Goal: Transaction & Acquisition: Purchase product/service

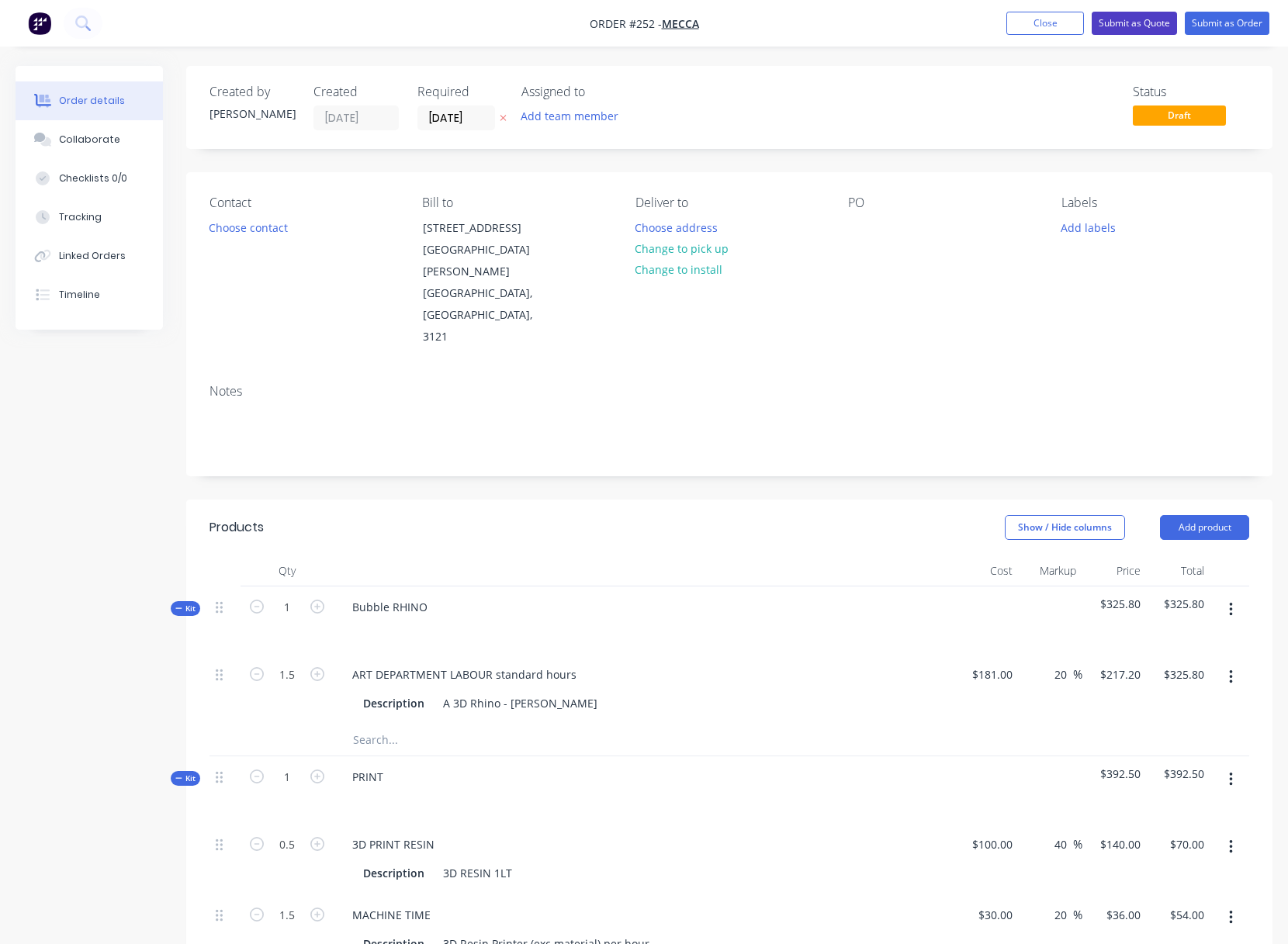
scroll to position [340, 0]
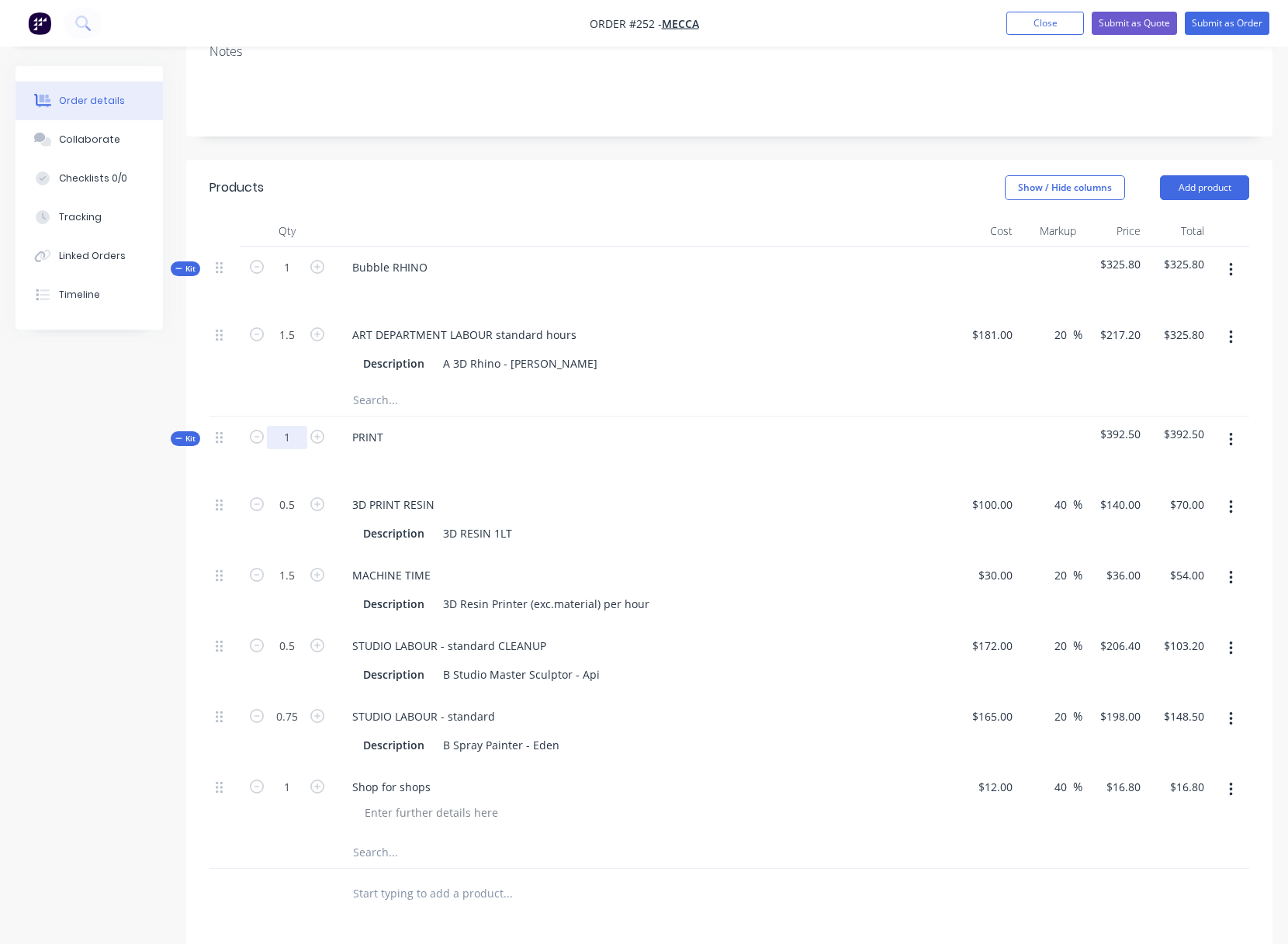
drag, startPoint x: 285, startPoint y: 372, endPoint x: 296, endPoint y: 371, distance: 11.0
click at [296, 279] on input "1" at bounding box center [287, 268] width 40 height 23
type input "10"
type input "5"
type input "$700.00"
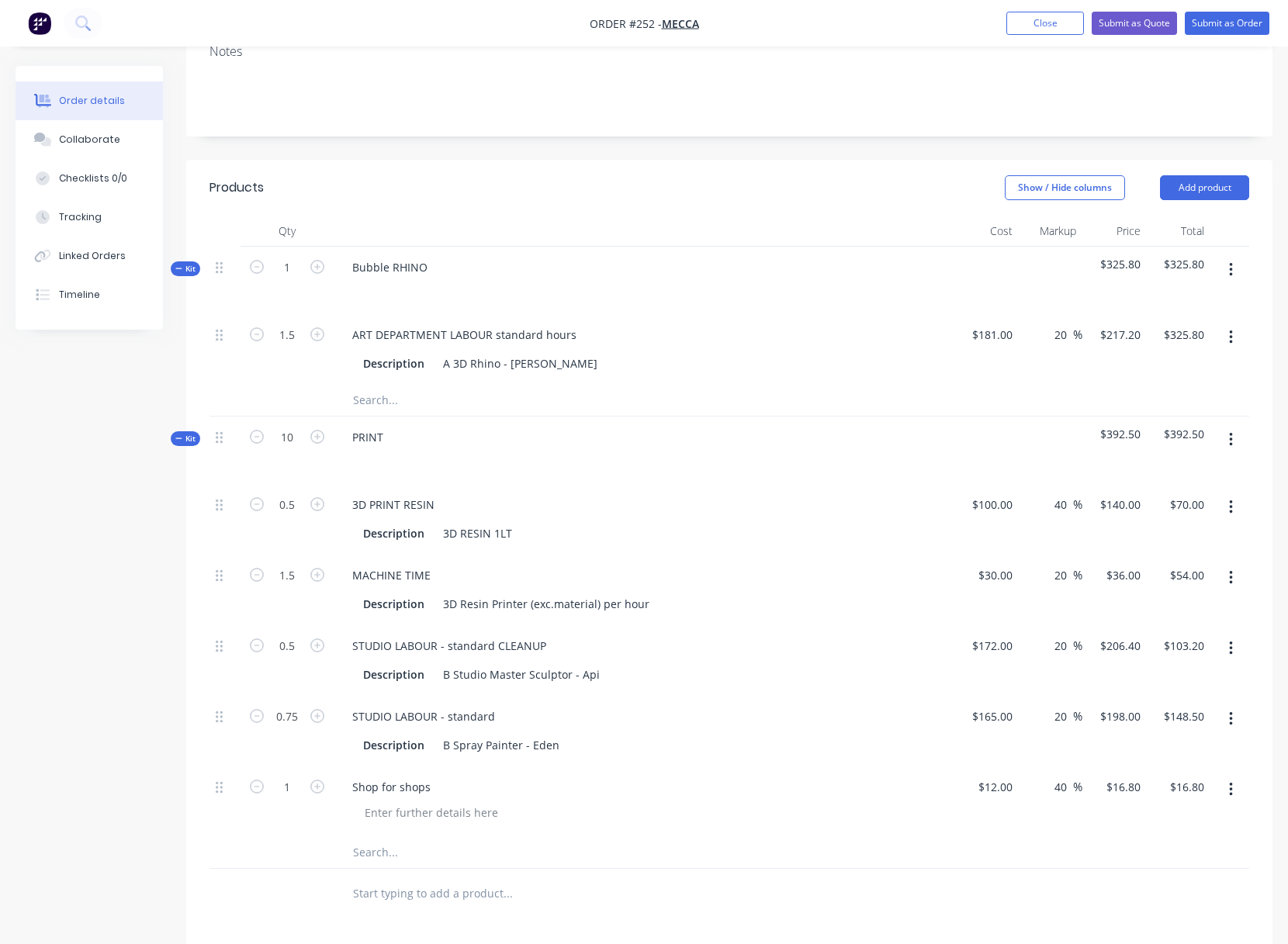
type input "15"
type input "$540.00"
type input "5"
type input "$1,032.00"
type input "7.5"
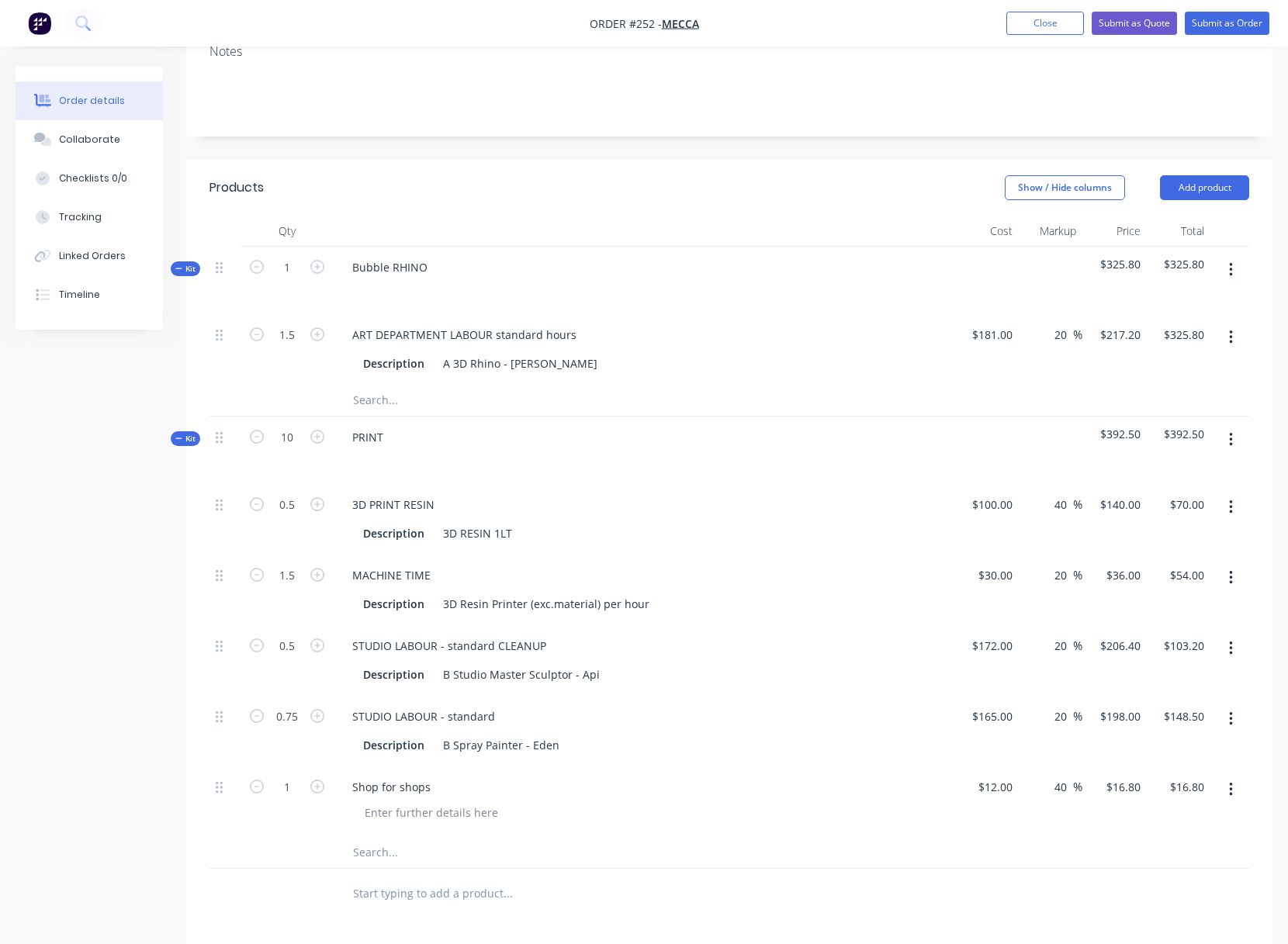
type input "$1,485.00"
type input "10"
type input "$168.00"
click at [750, 484] on div "3D PRINT RESIN Description 3D RESIN 1LT" at bounding box center [644, 519] width 620 height 70
click at [1139, 20] on button "Submit as Quote" at bounding box center [1134, 23] width 85 height 23
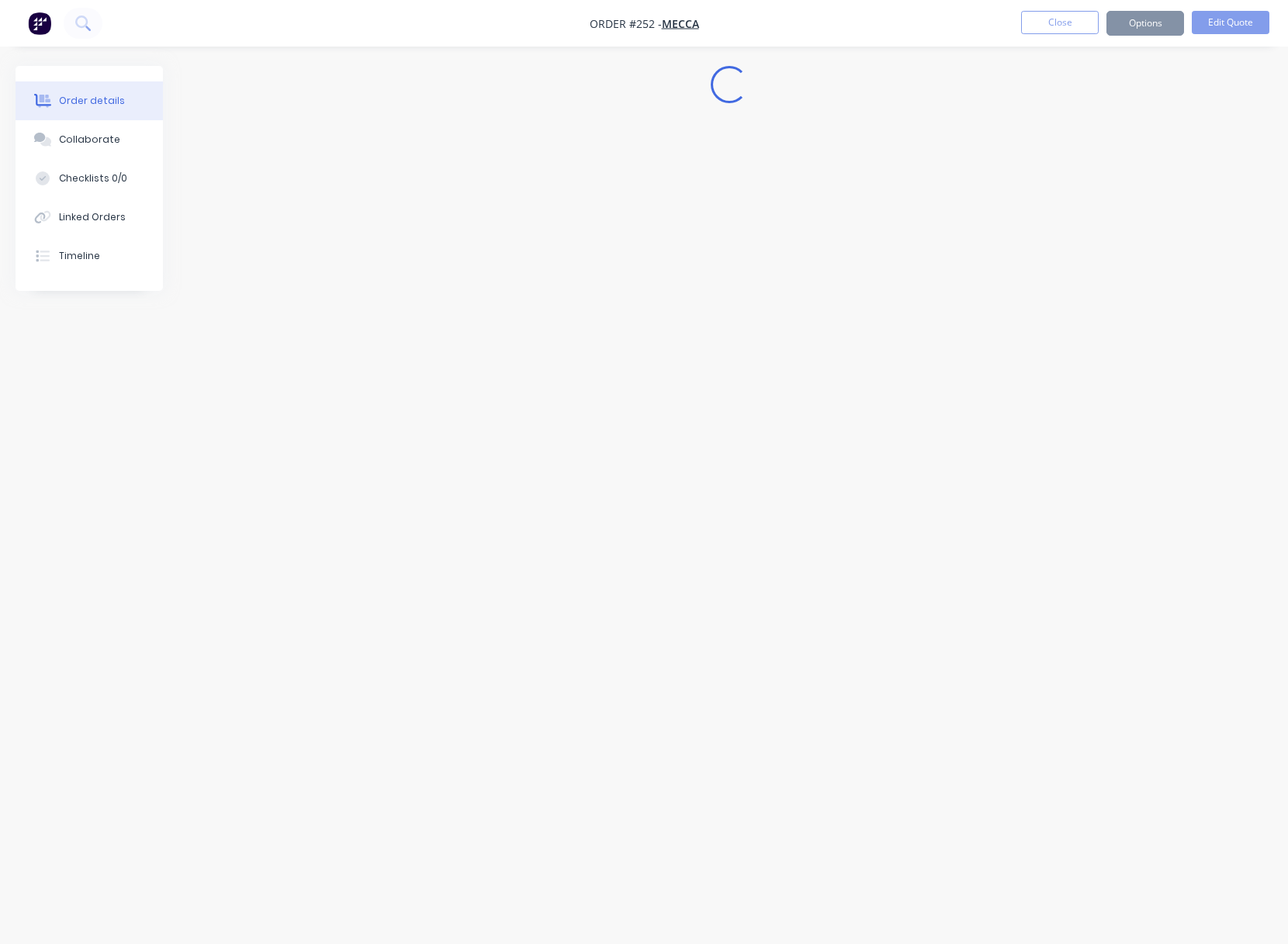
scroll to position [0, 0]
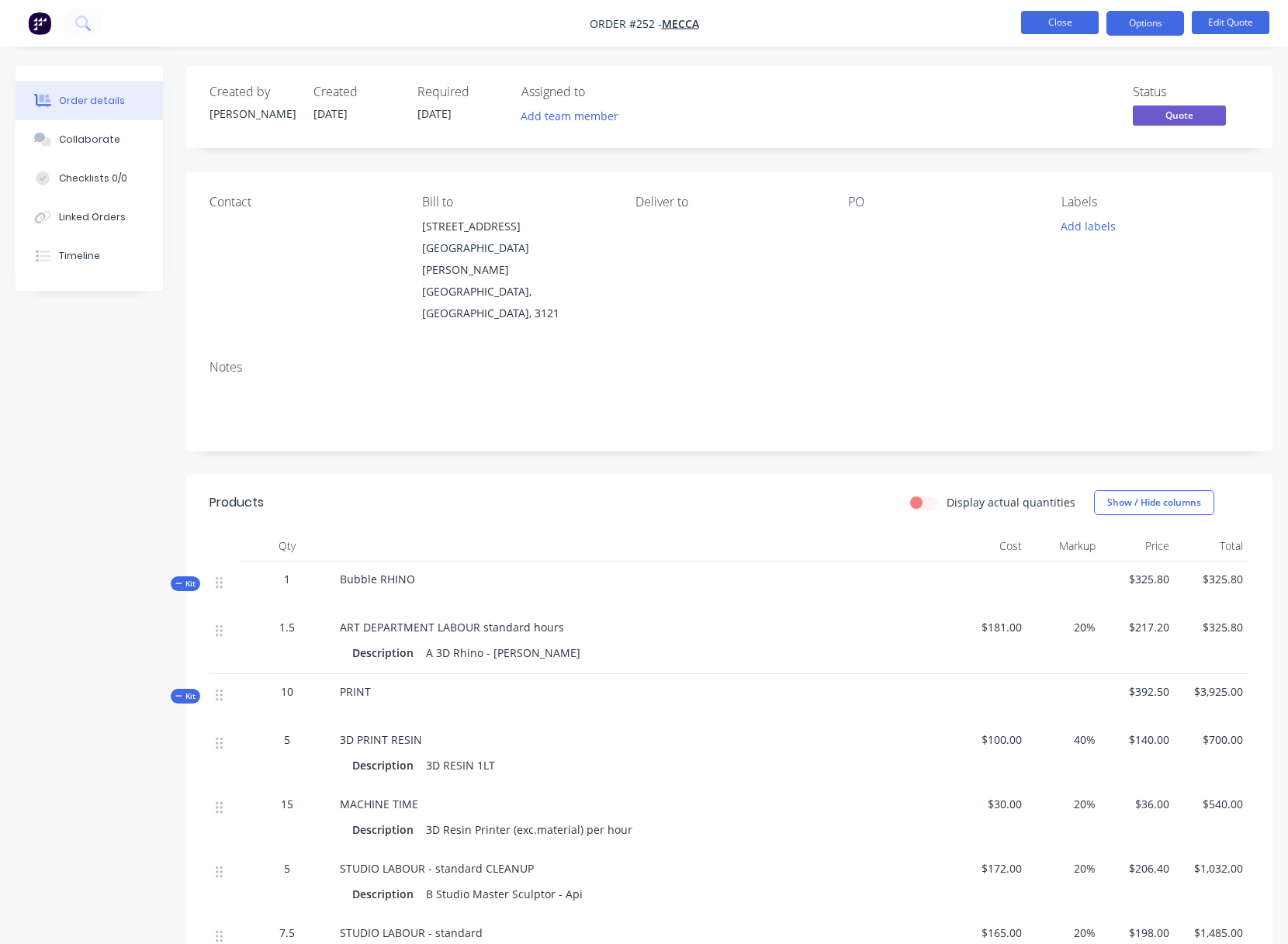
click at [1059, 20] on button "Close" at bounding box center [1059, 22] width 77 height 23
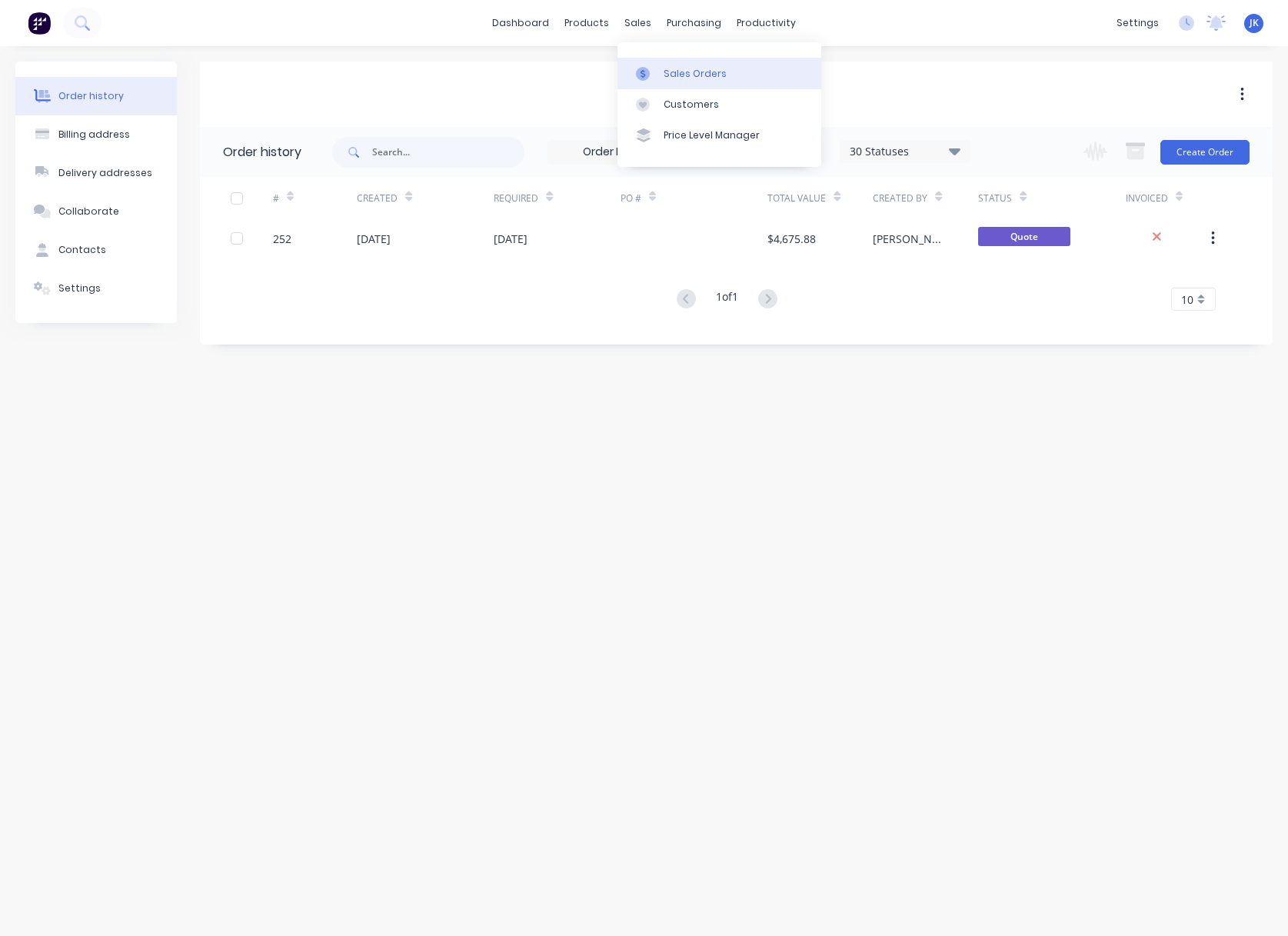
click at [692, 73] on div "Sales Orders" at bounding box center [694, 74] width 63 height 14
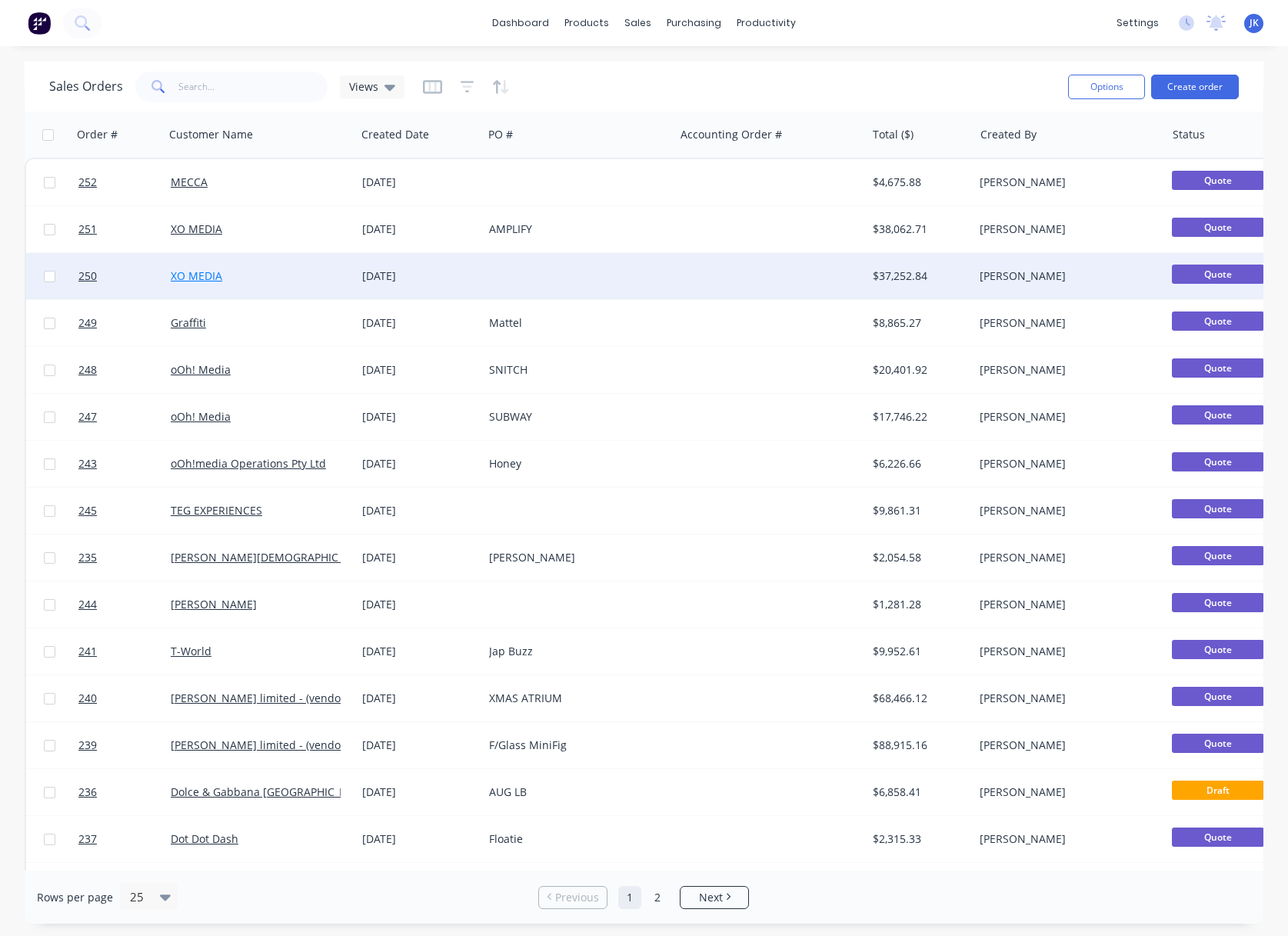
click at [217, 277] on link "XO MEDIA" at bounding box center [197, 275] width 51 height 15
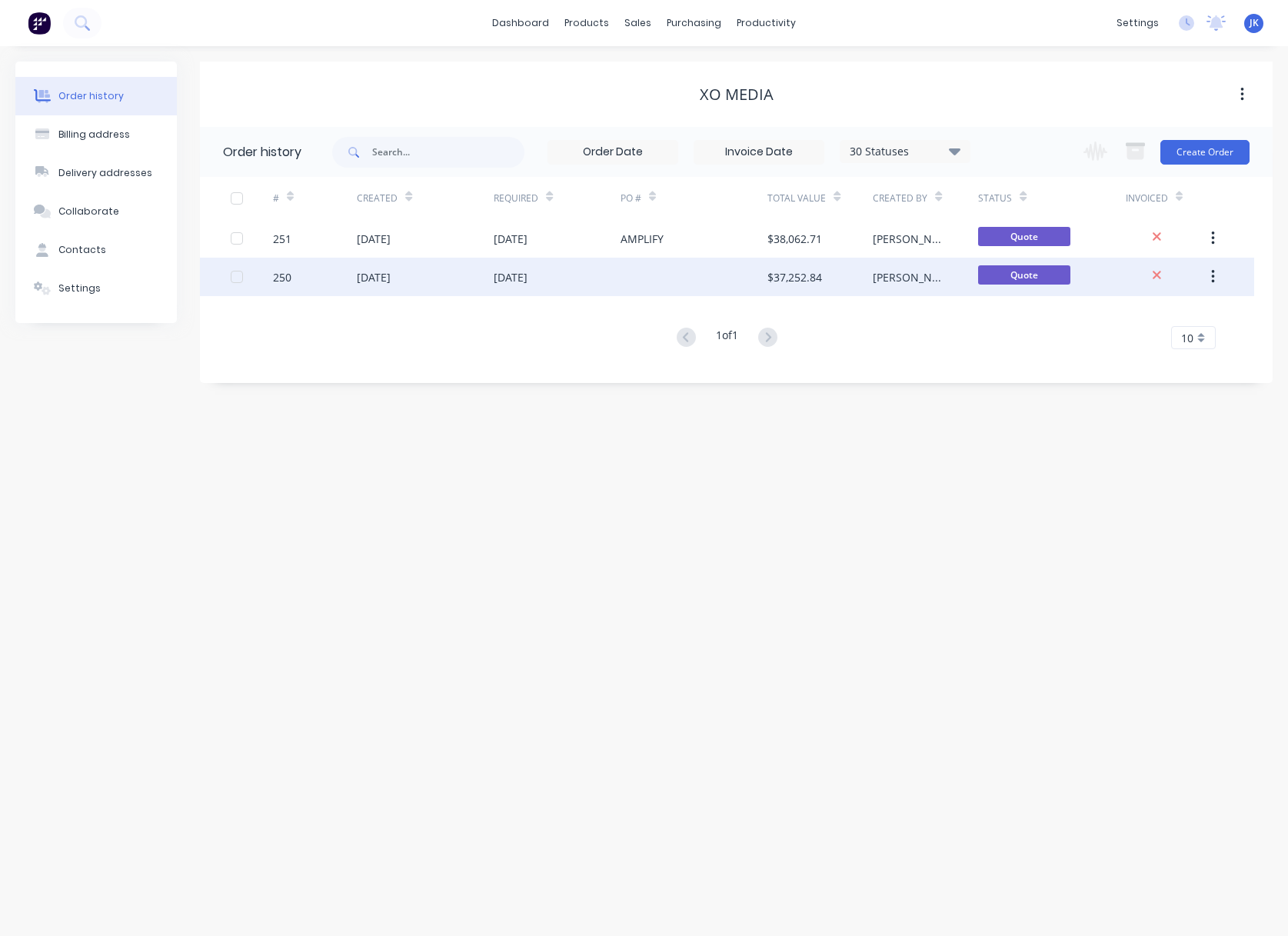
click at [391, 276] on div "[DATE]" at bounding box center [373, 277] width 34 height 16
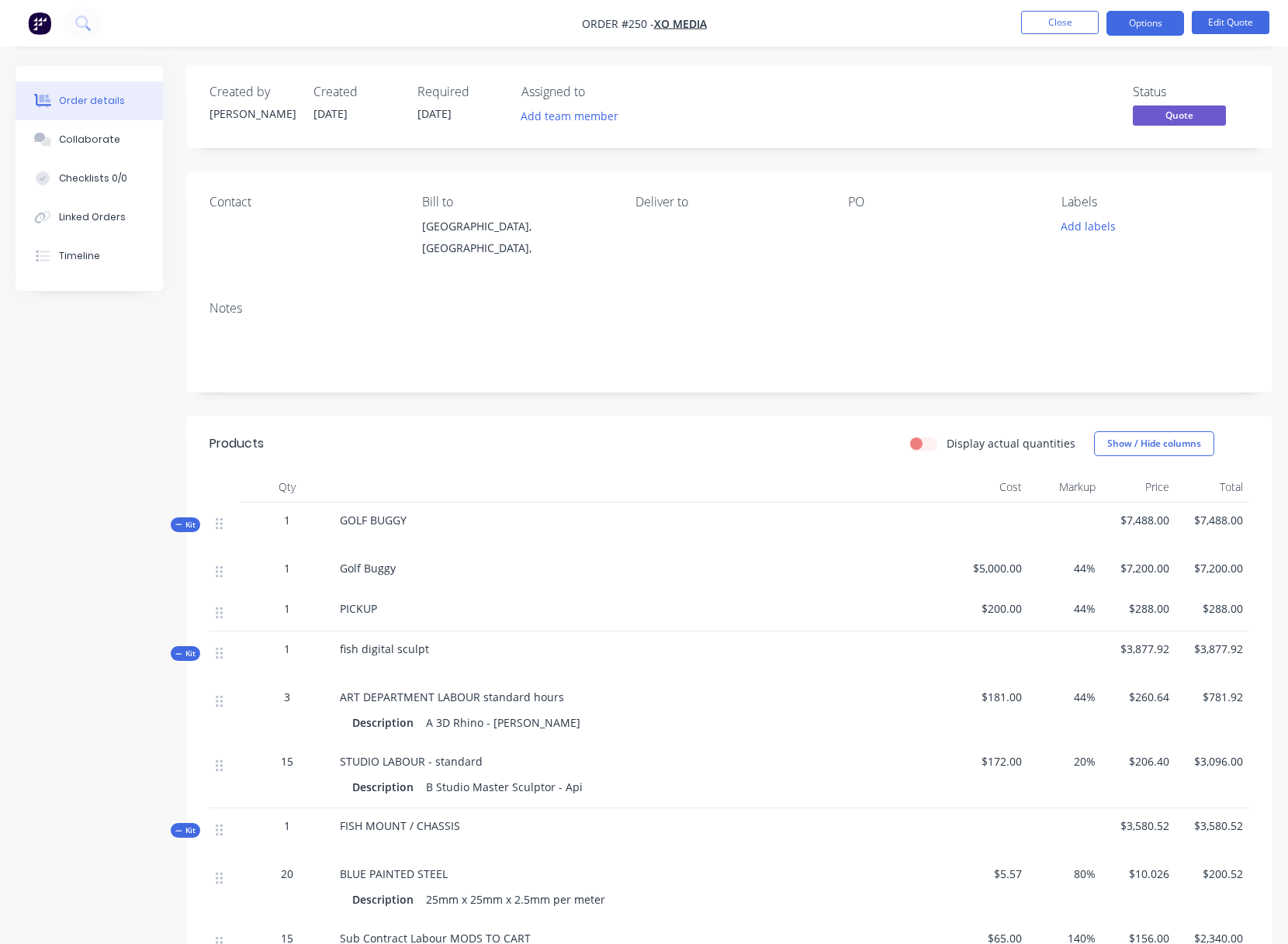
click at [855, 216] on div "PO" at bounding box center [942, 230] width 188 height 70
click at [856, 225] on div at bounding box center [942, 226] width 188 height 21
click at [1227, 20] on button "Edit Quote" at bounding box center [1230, 22] width 77 height 23
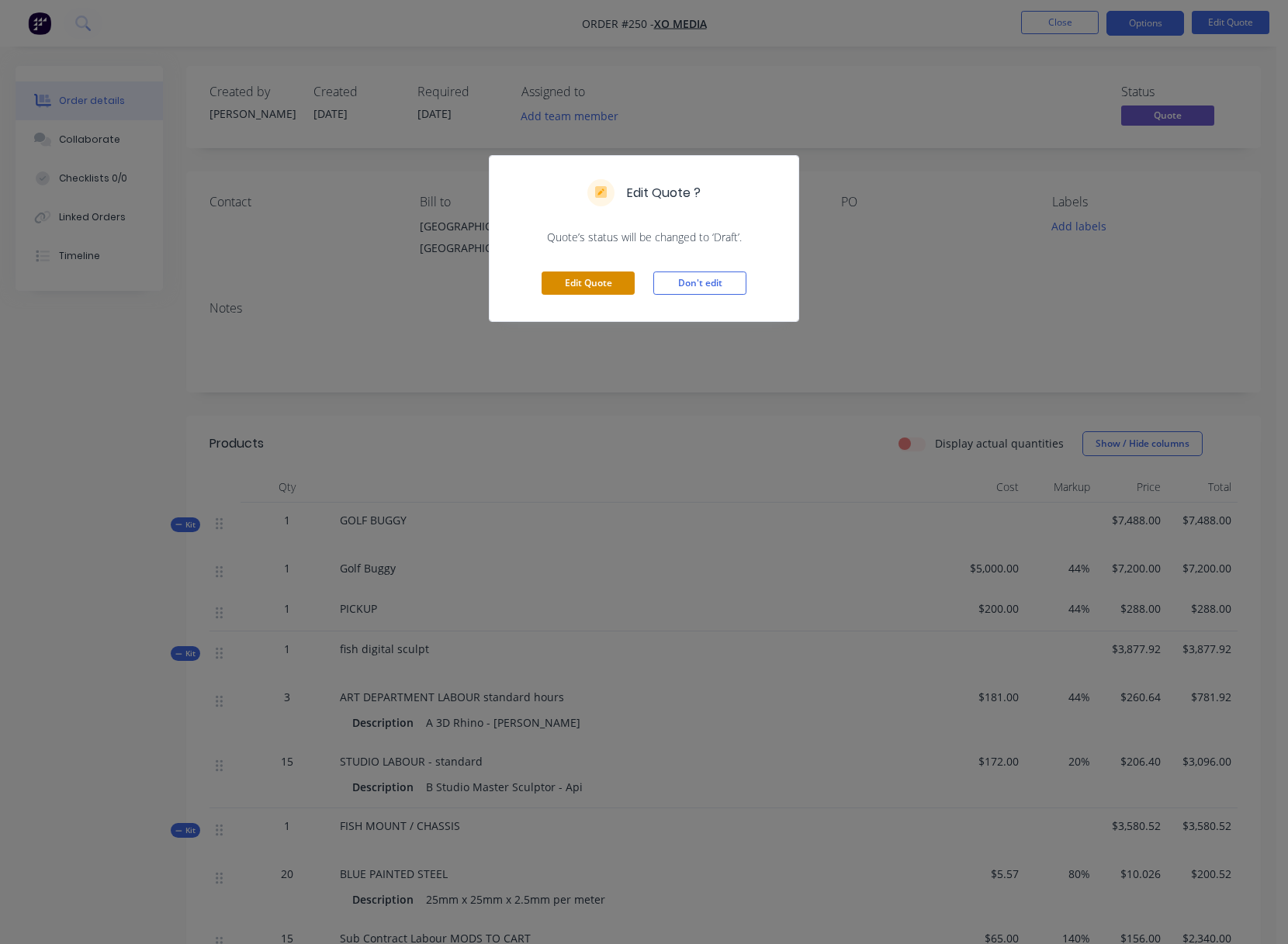
click at [583, 281] on button "Edit Quote" at bounding box center [587, 283] width 93 height 23
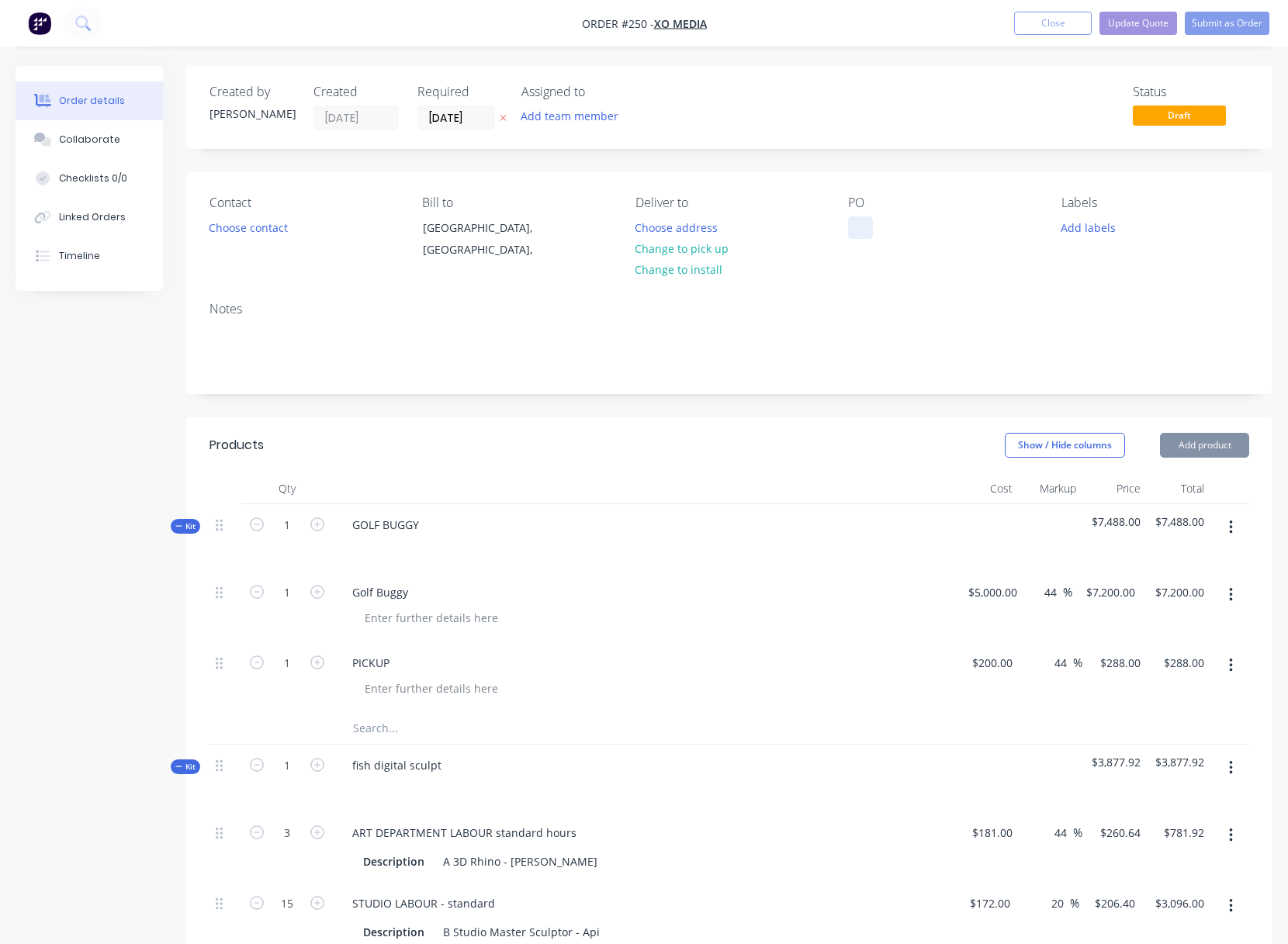
click at [854, 228] on div at bounding box center [861, 227] width 25 height 22
click at [825, 292] on div "Notes" at bounding box center [729, 341] width 1086 height 104
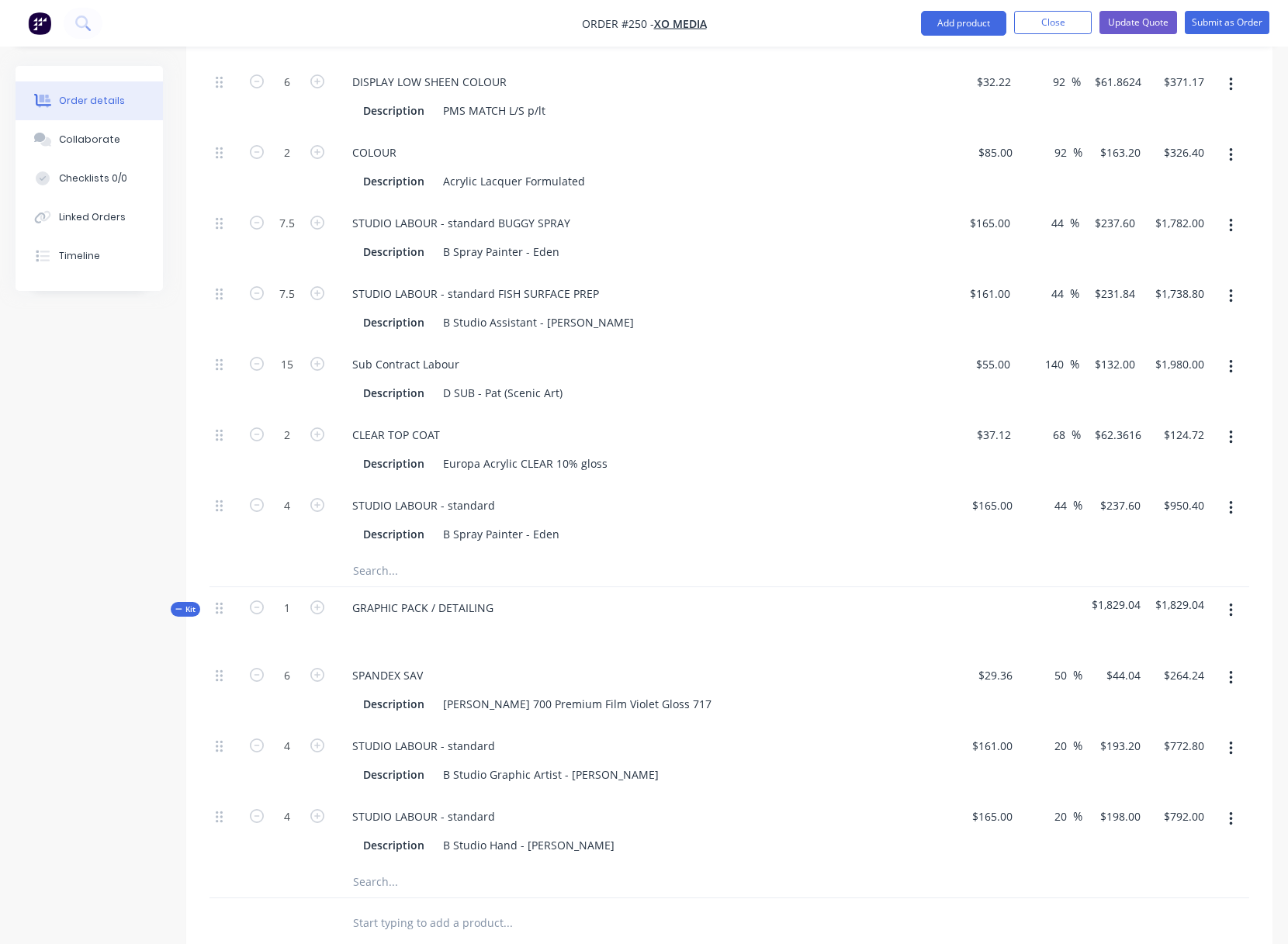
scroll to position [1864, 0]
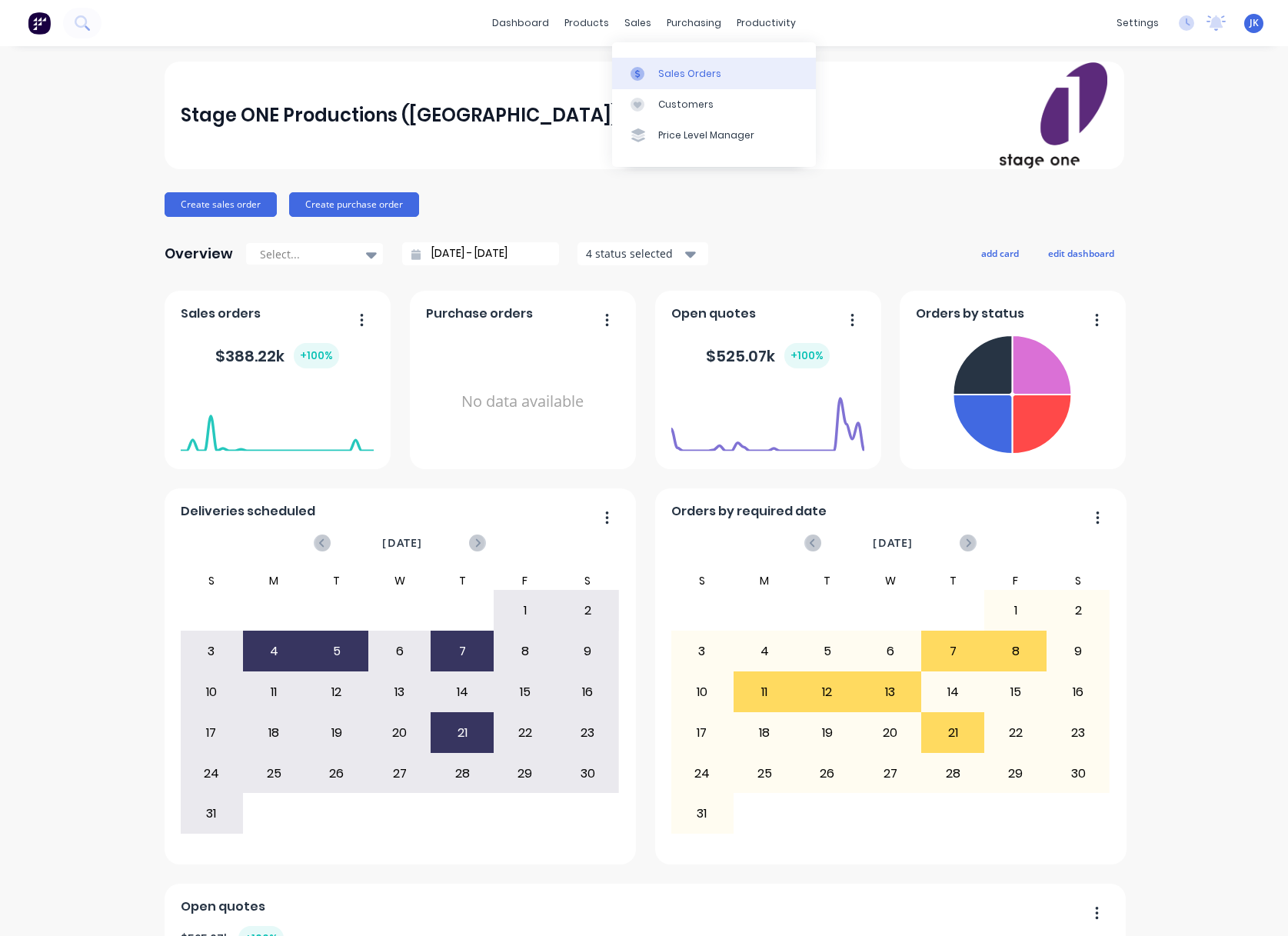
click at [682, 72] on div "Sales Orders" at bounding box center [689, 74] width 63 height 14
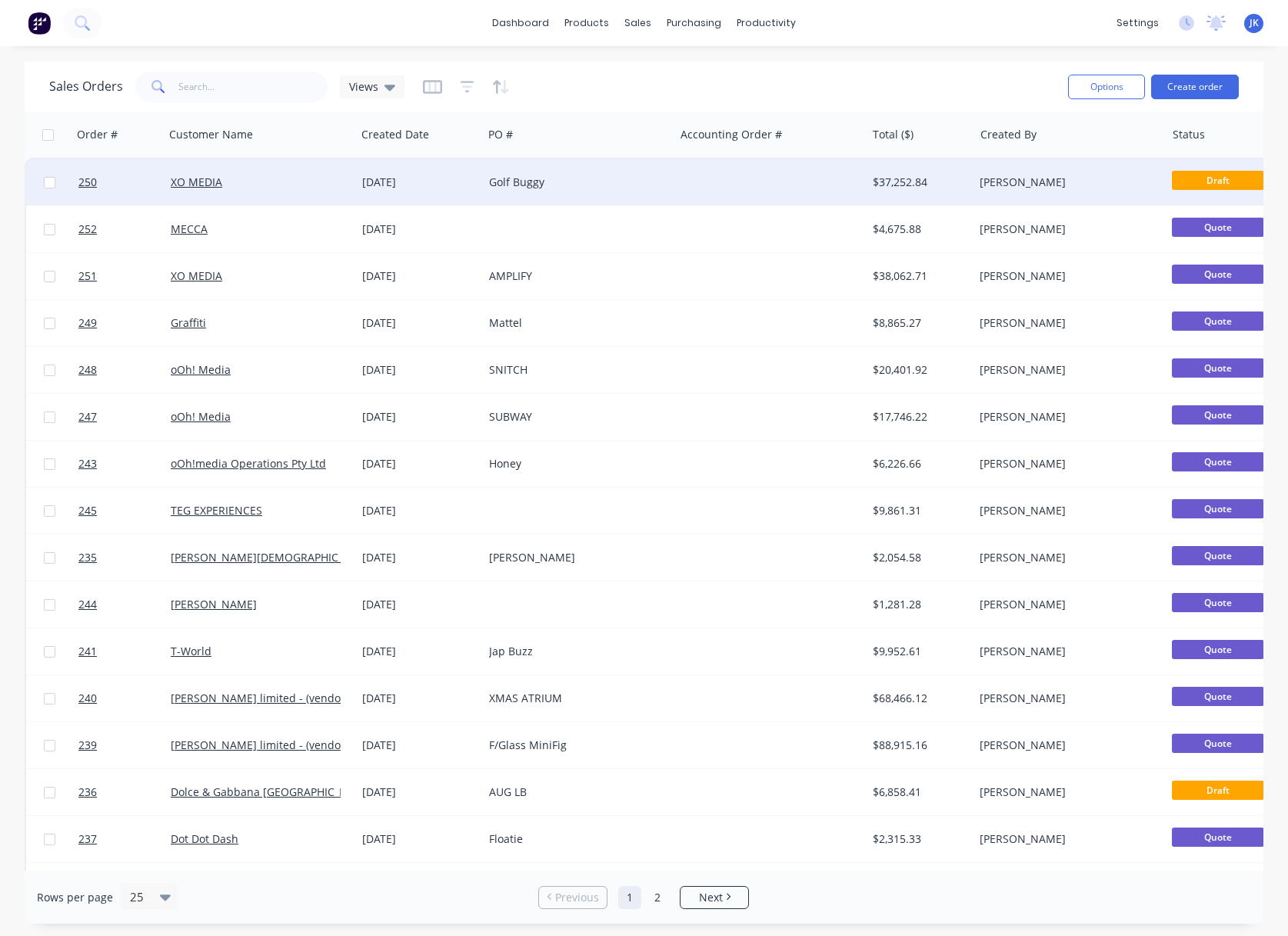
click at [518, 182] on div "Golf Buggy" at bounding box center [574, 182] width 171 height 15
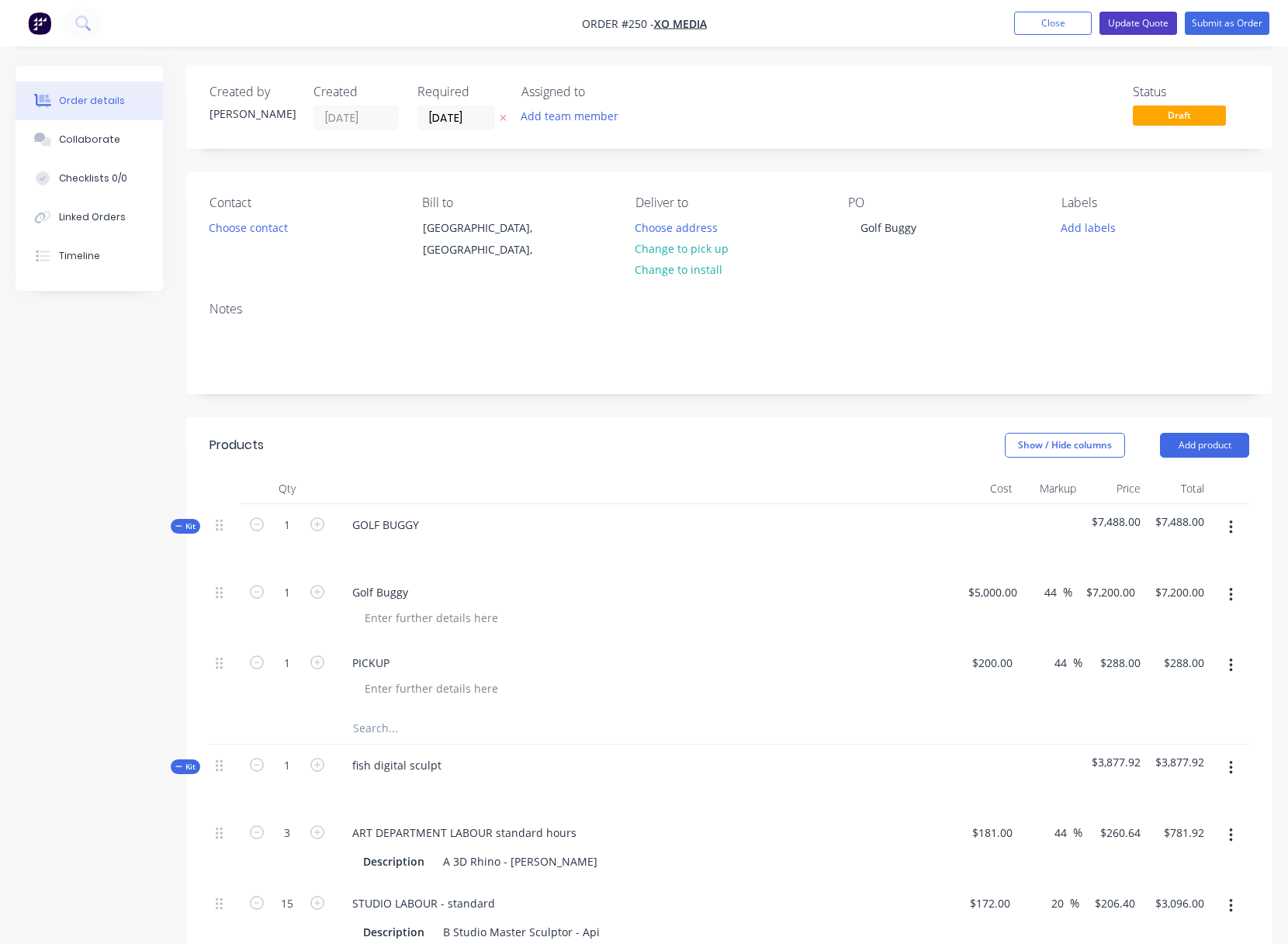
click at [1146, 24] on button "Update Quote" at bounding box center [1138, 23] width 77 height 23
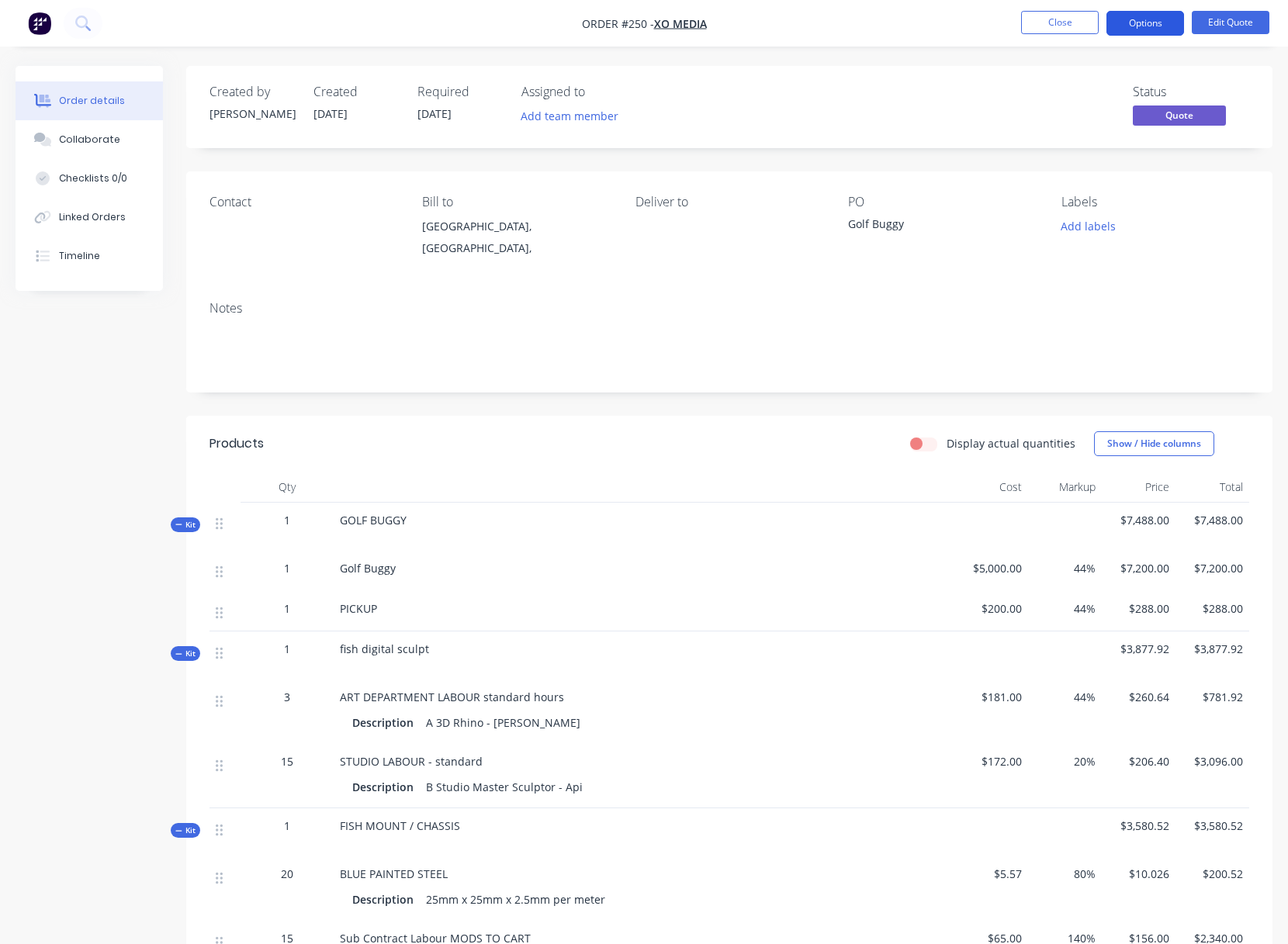
click at [1146, 20] on button "Options" at bounding box center [1145, 23] width 77 height 25
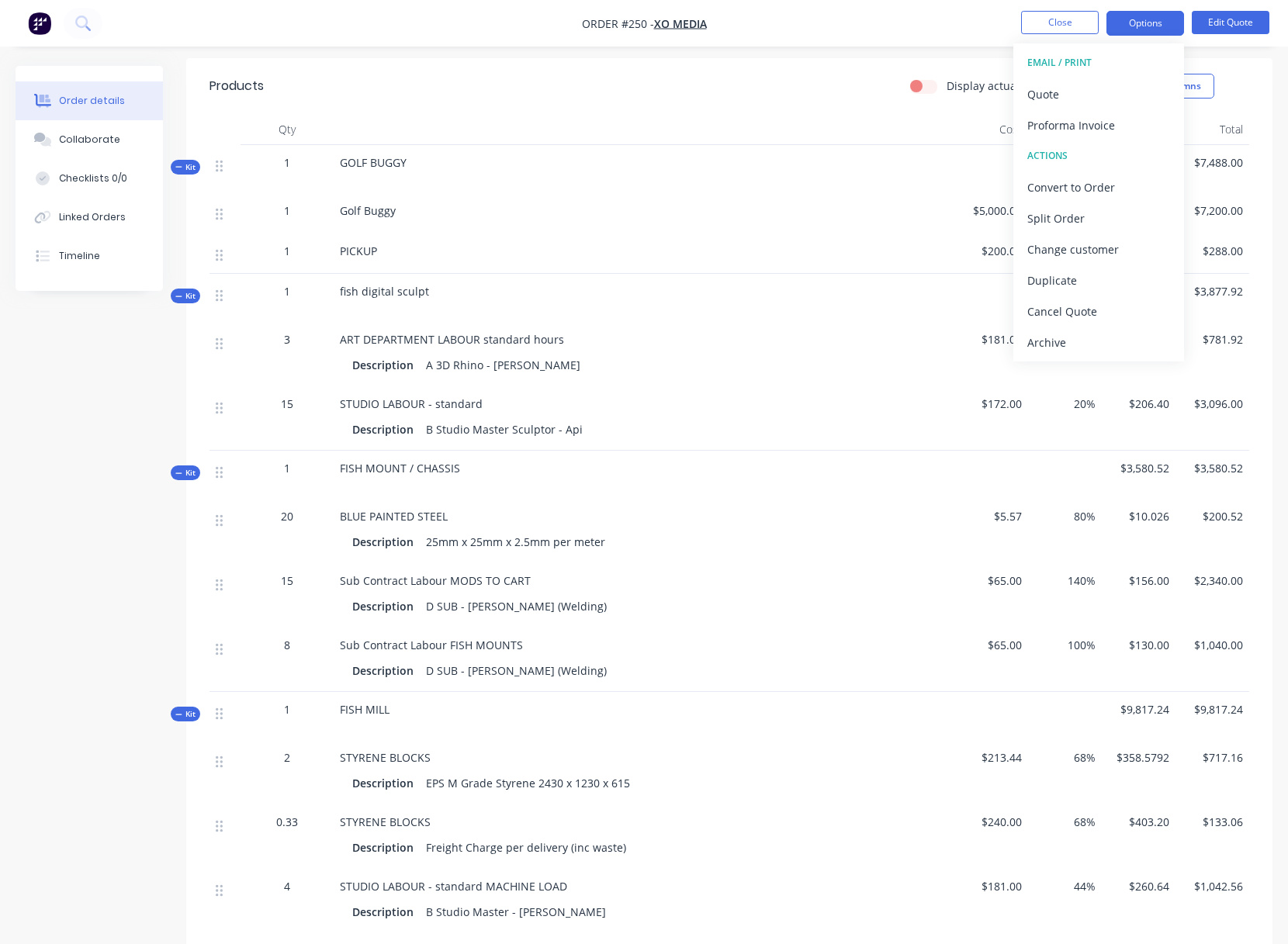
scroll to position [262, 0]
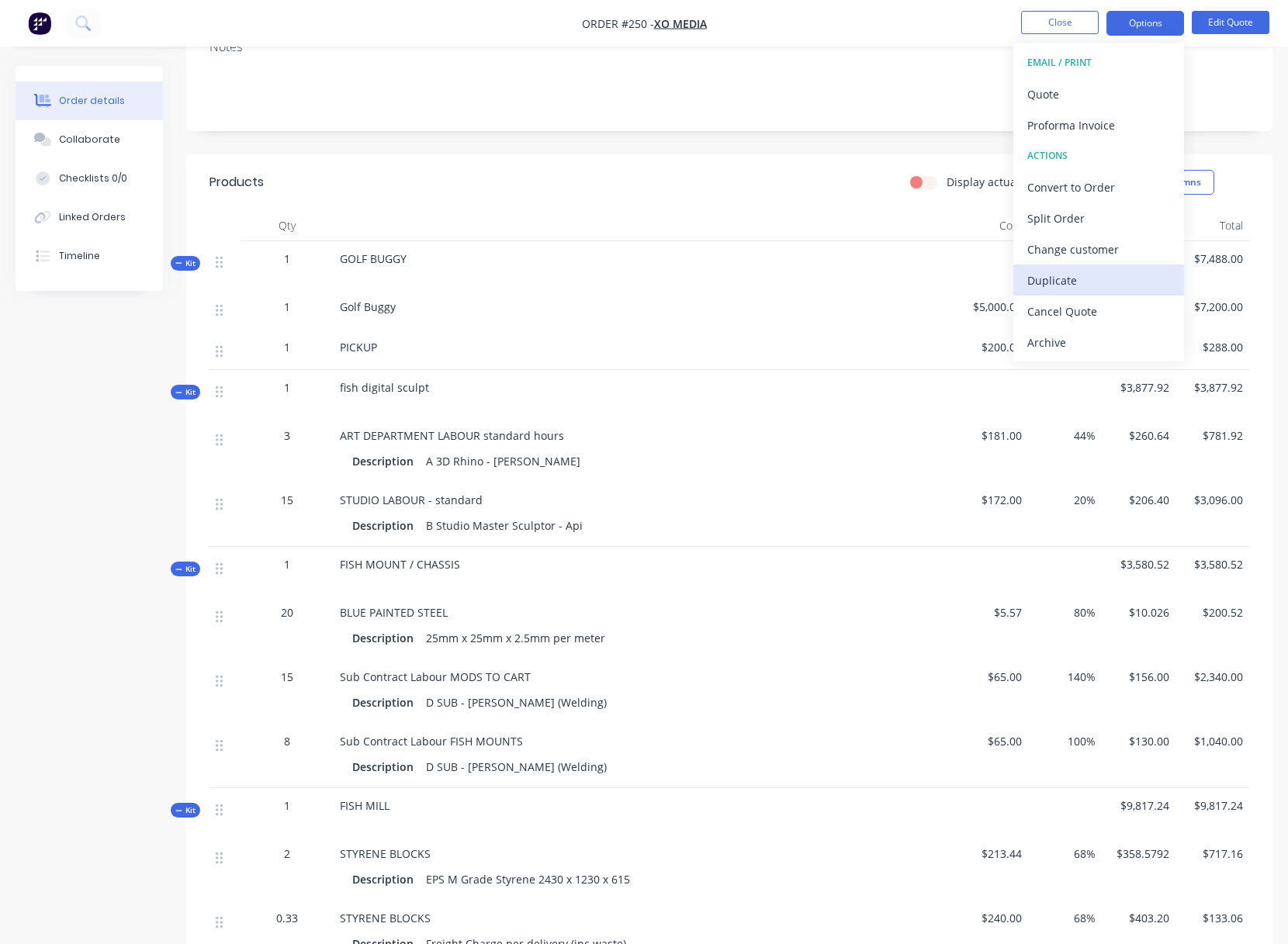
click at [1037, 278] on div "Duplicate" at bounding box center [1098, 279] width 142 height 22
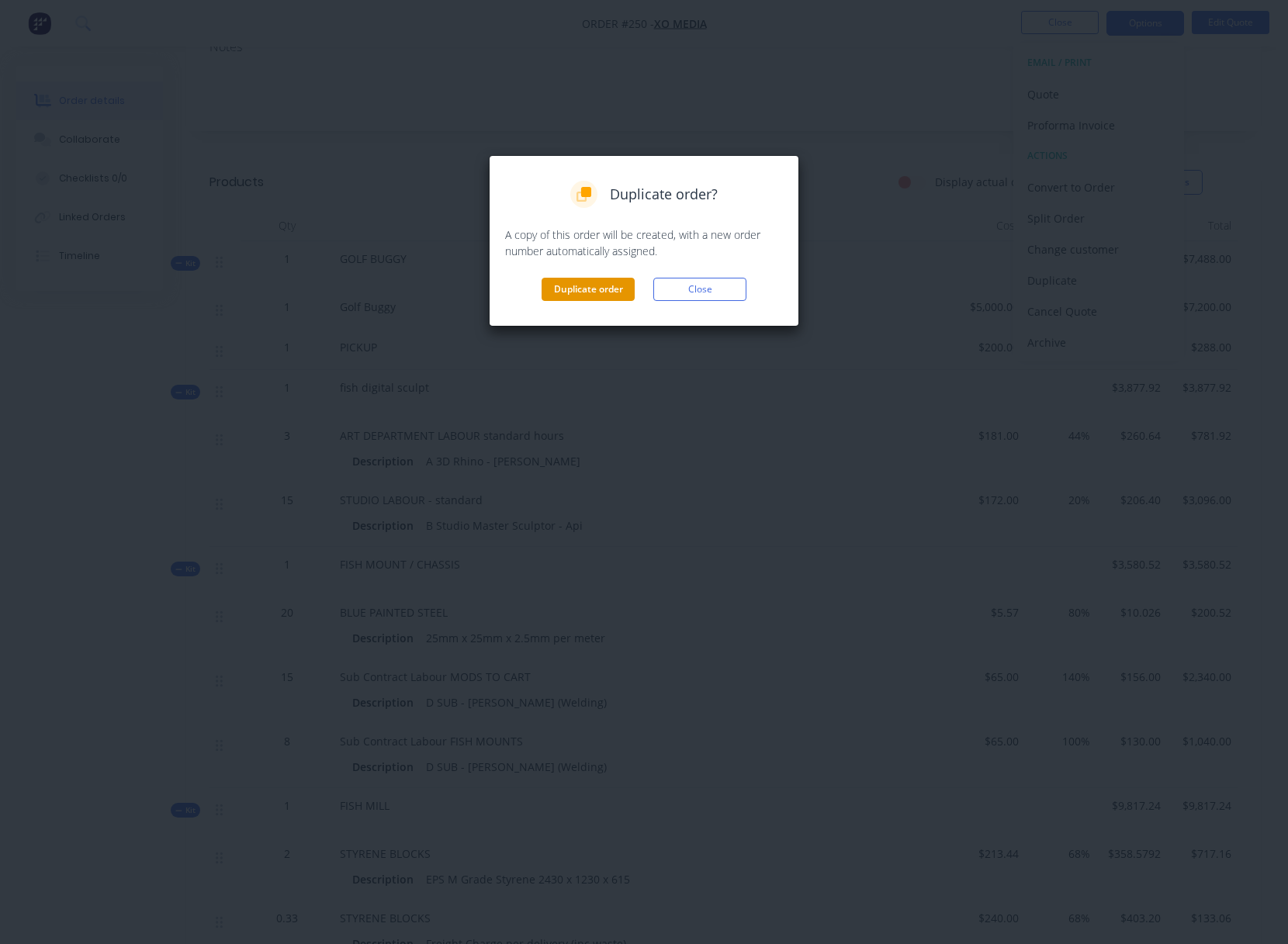
click at [604, 289] on button "Duplicate order" at bounding box center [587, 289] width 93 height 23
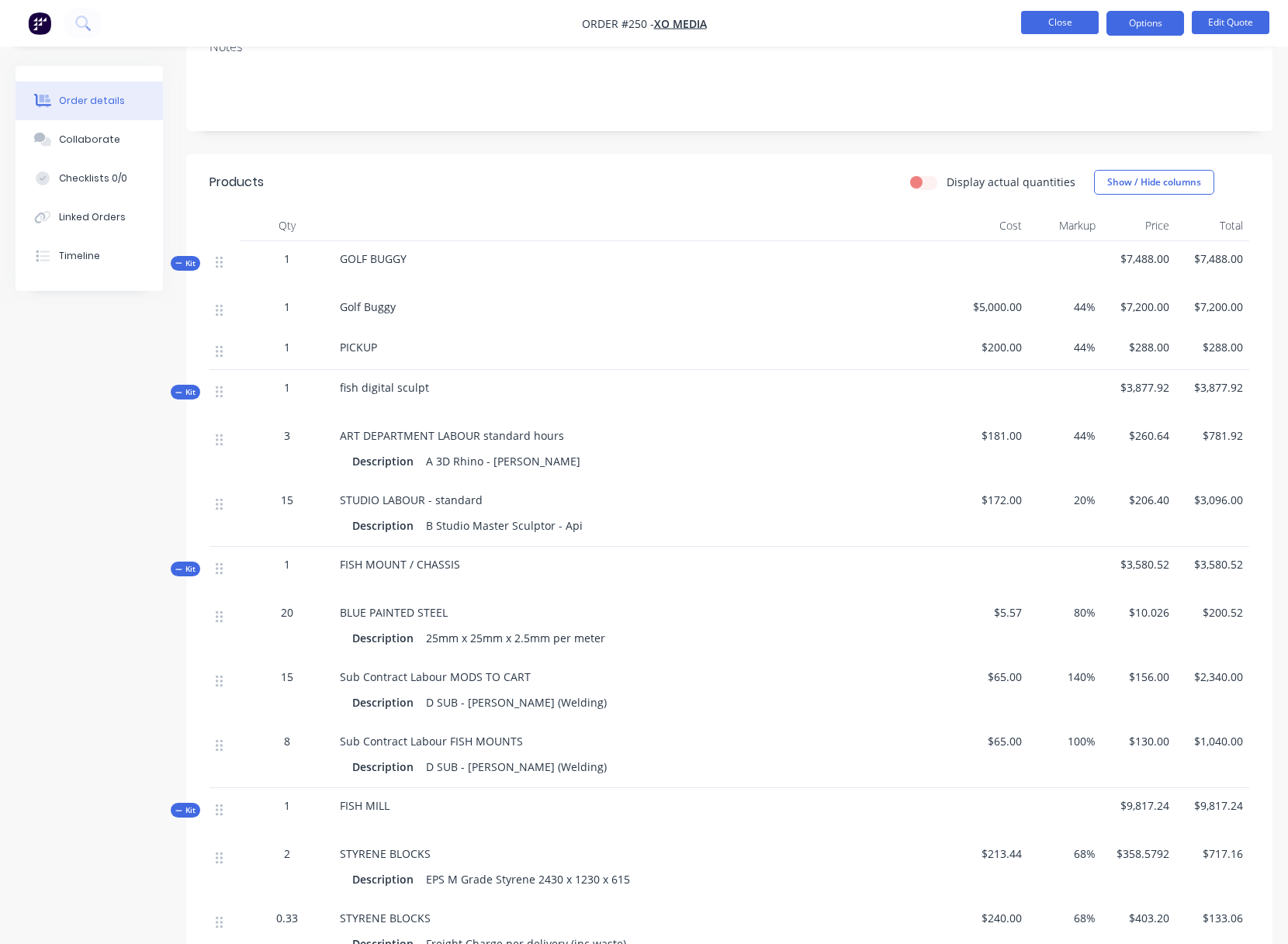
click at [1051, 21] on button "Close" at bounding box center [1059, 22] width 77 height 23
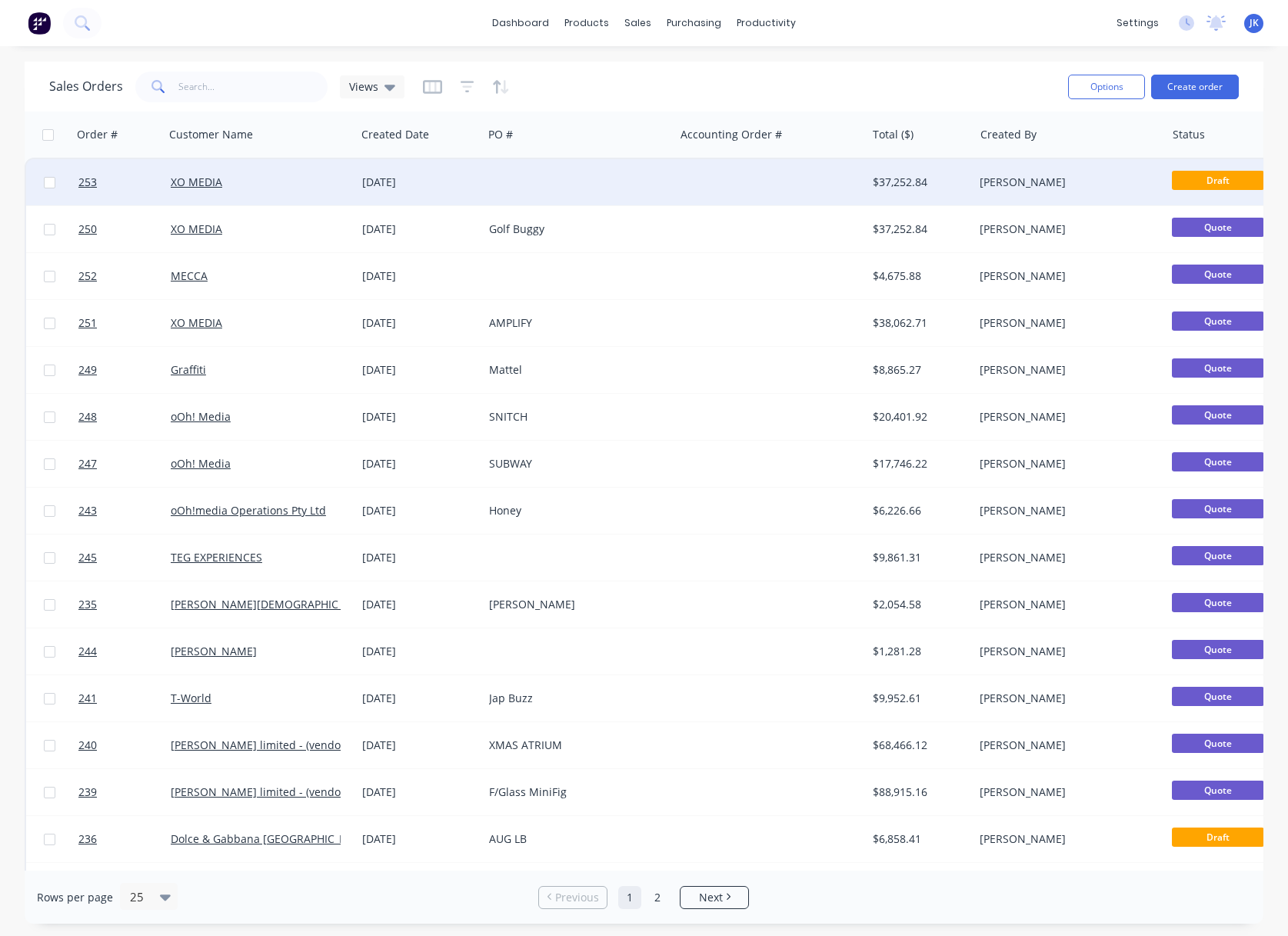
click at [408, 183] on div "[DATE]" at bounding box center [420, 182] width 115 height 15
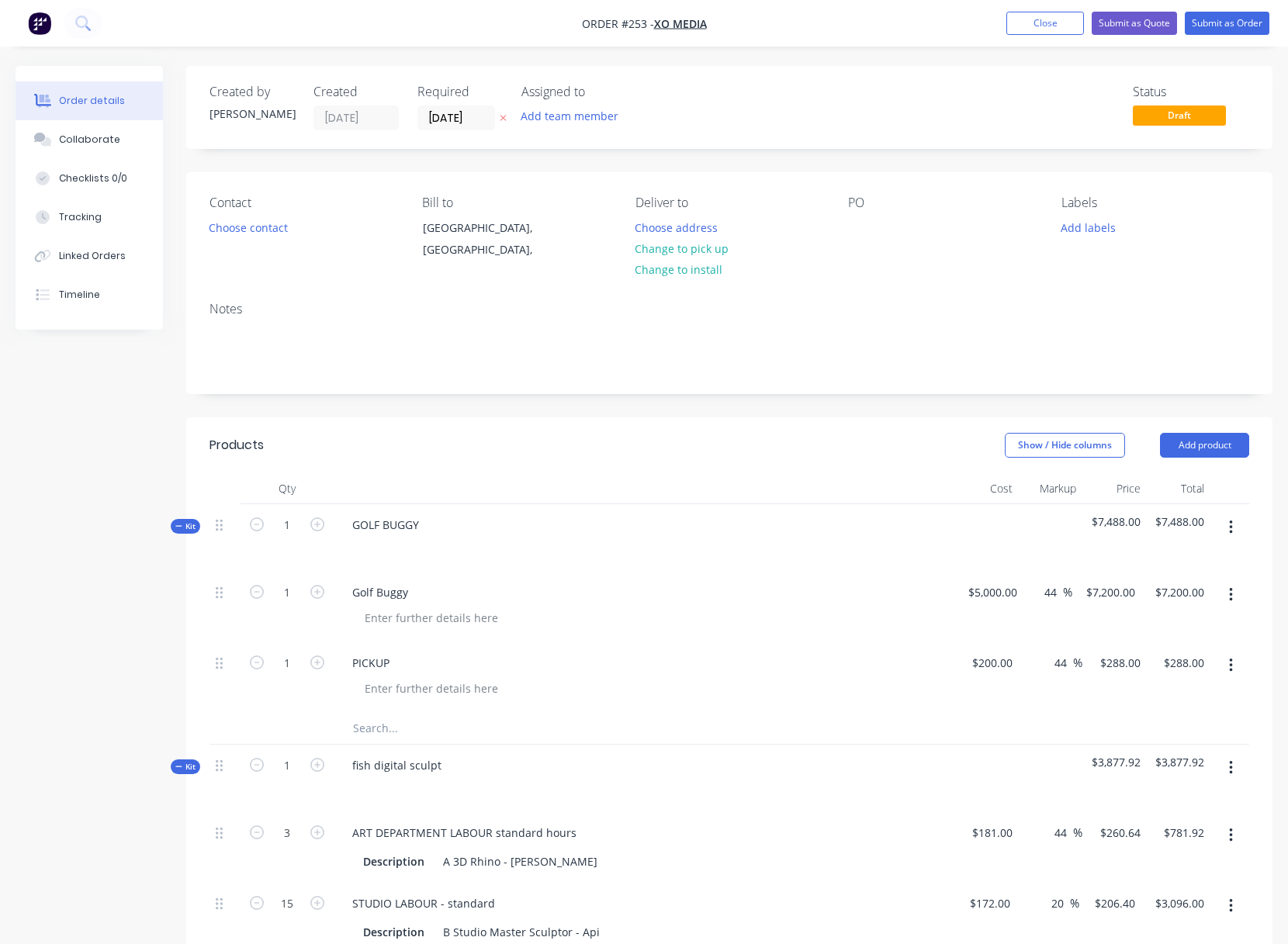
click at [1235, 525] on button "button" at bounding box center [1230, 527] width 36 height 28
click at [1140, 686] on div "Delete" at bounding box center [1175, 691] width 119 height 22
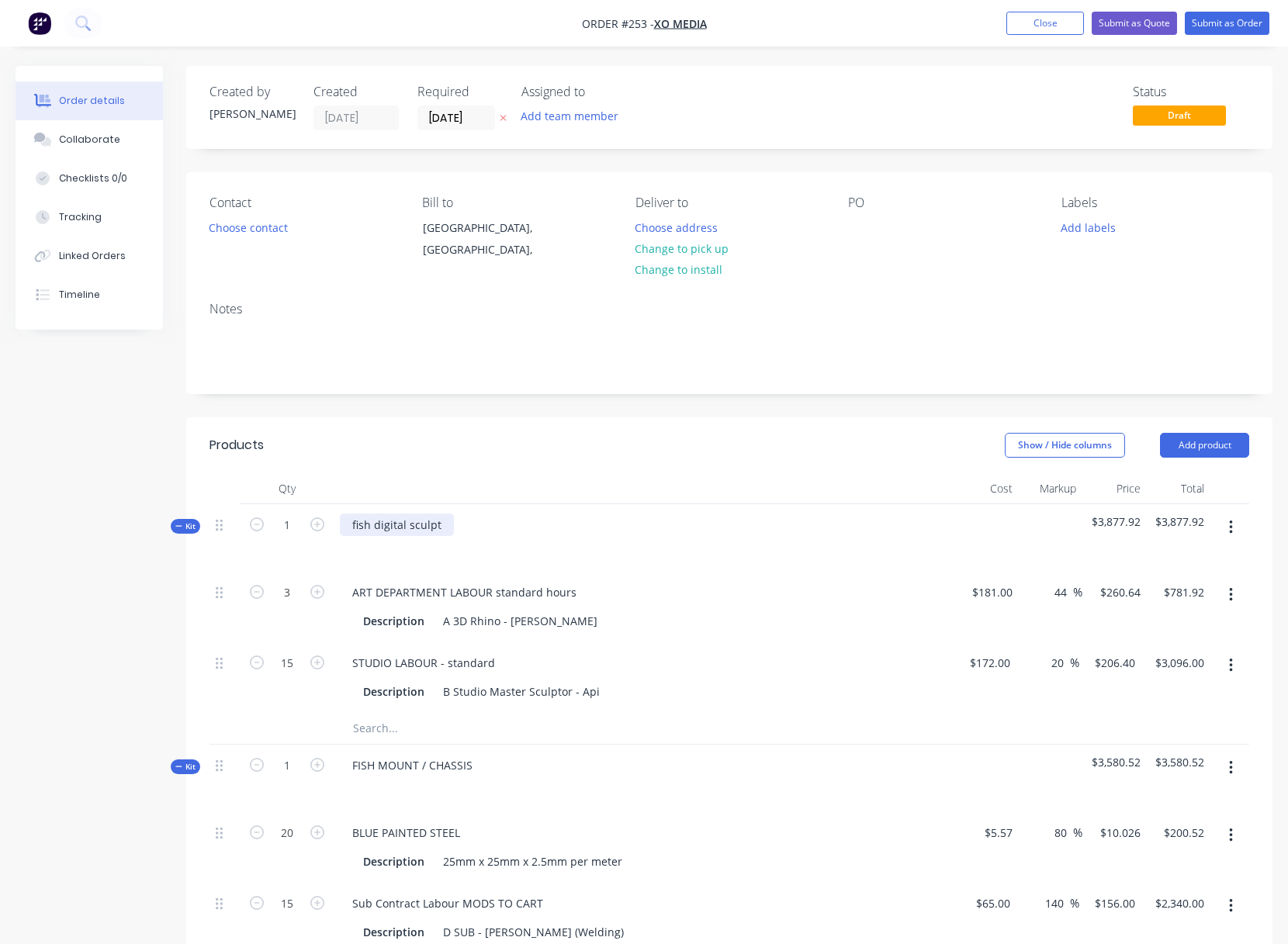
click at [357, 523] on div "fish digital sculpt" at bounding box center [397, 524] width 114 height 22
click at [1229, 594] on icon "button" at bounding box center [1231, 594] width 4 height 17
click at [1148, 693] on div "Delete" at bounding box center [1175, 697] width 119 height 22
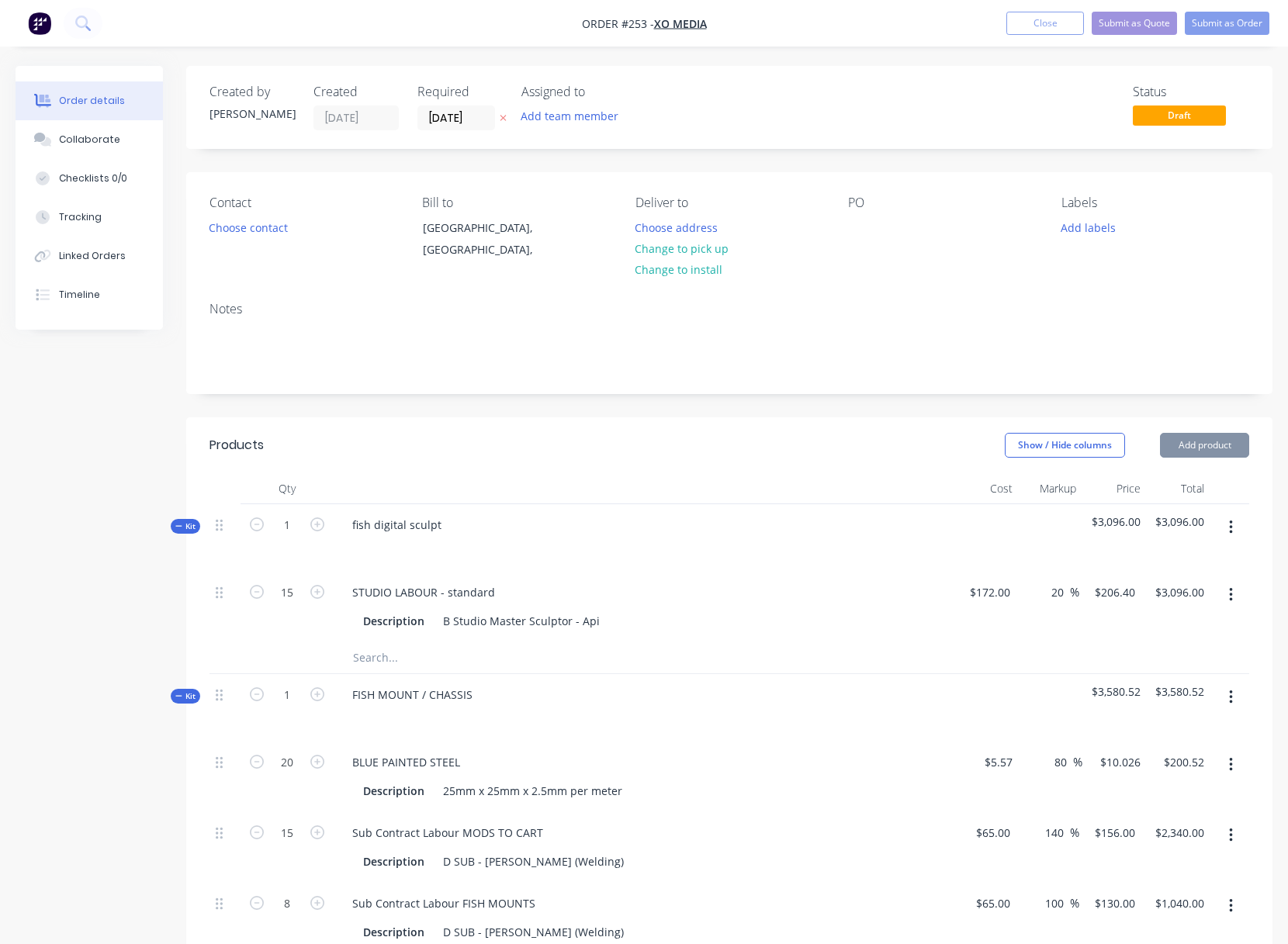
click at [1232, 595] on icon "button" at bounding box center [1231, 594] width 4 height 17
click at [1136, 696] on div "Delete" at bounding box center [1175, 697] width 119 height 22
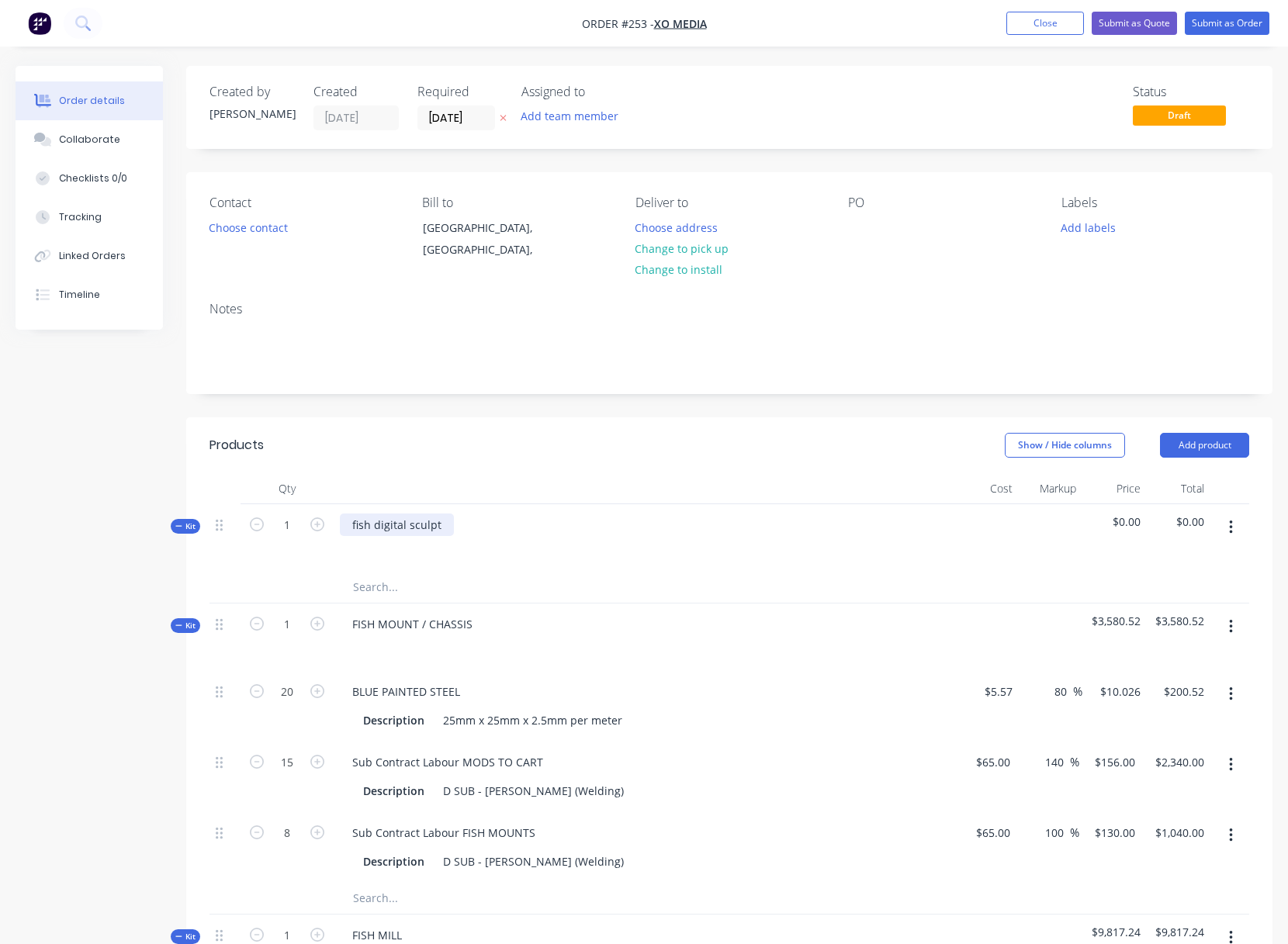
click at [362, 528] on div "fish digital sculpt" at bounding box center [397, 524] width 114 height 22
drag, startPoint x: 352, startPoint y: 522, endPoint x: 446, endPoint y: 530, distance: 94.3
click at [444, 530] on div "fish digital sculpt" at bounding box center [397, 524] width 114 height 22
drag, startPoint x: 350, startPoint y: 526, endPoint x: 437, endPoint y: 526, distance: 87.0
click at [437, 526] on div "Inflatable" at bounding box center [644, 538] width 620 height 68
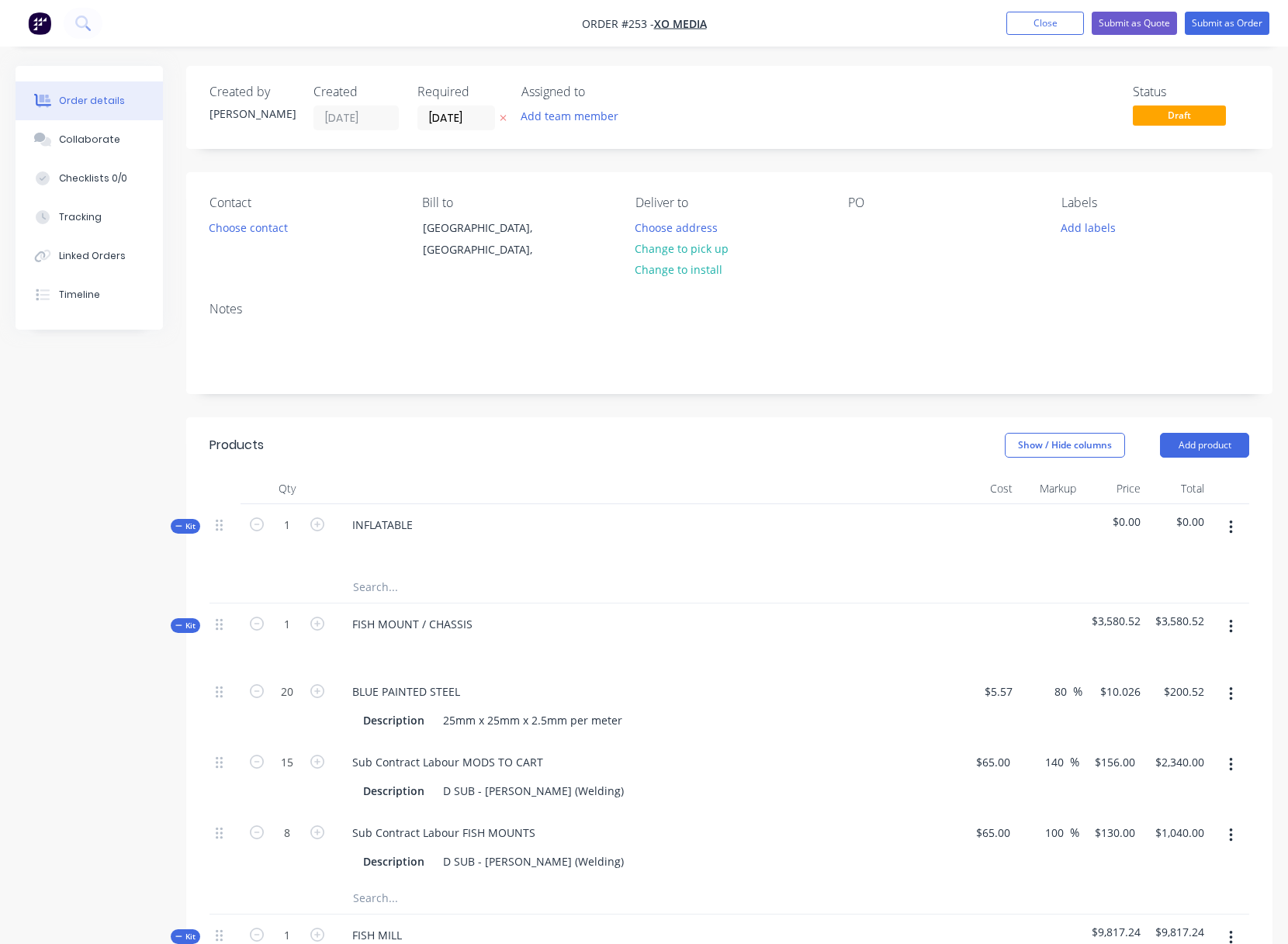
click at [1232, 524] on button "button" at bounding box center [1230, 527] width 36 height 28
click at [1149, 601] on div "Add product to kit" at bounding box center [1175, 599] width 119 height 22
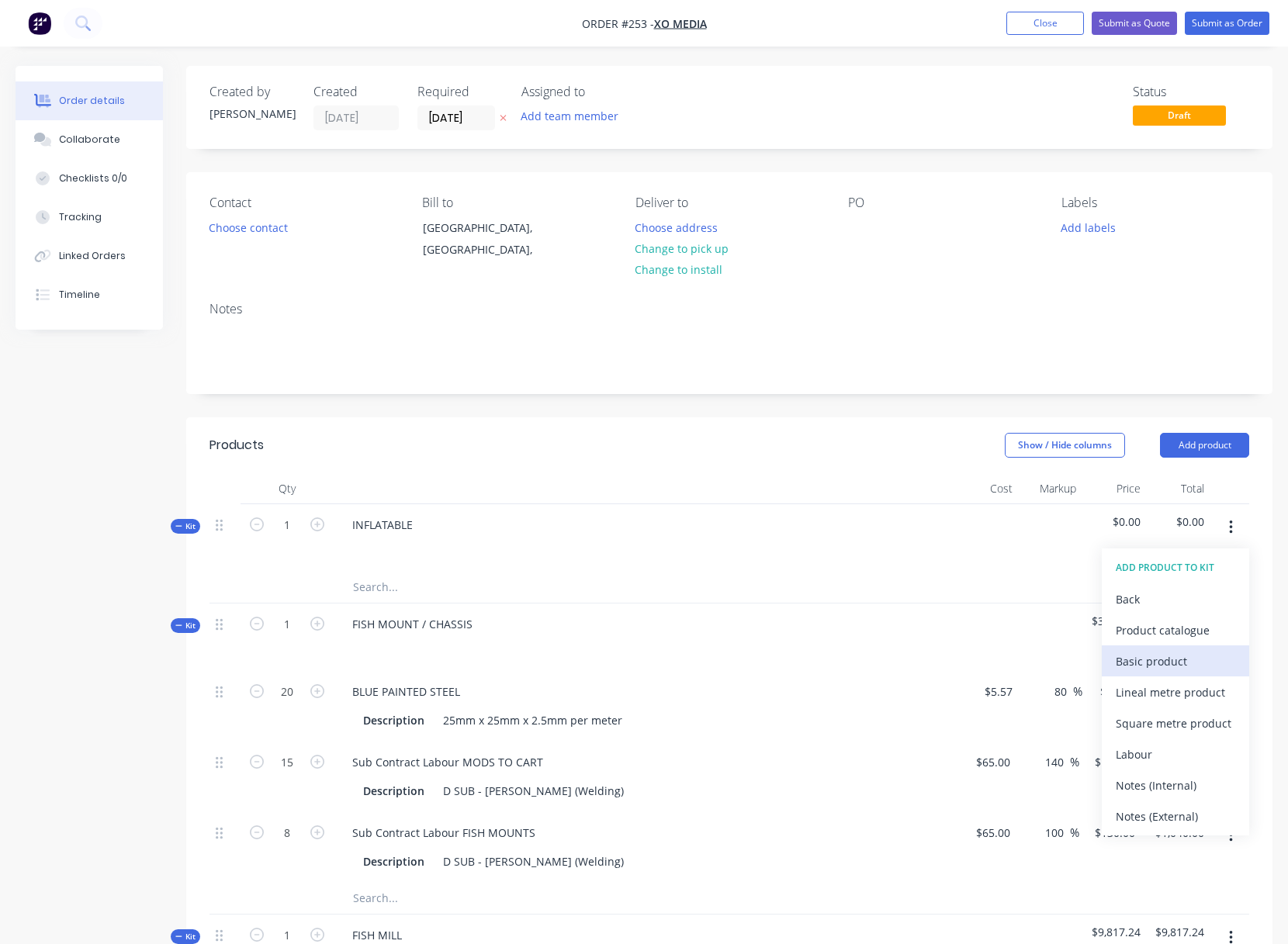
click at [1137, 662] on div "Basic product" at bounding box center [1175, 660] width 119 height 22
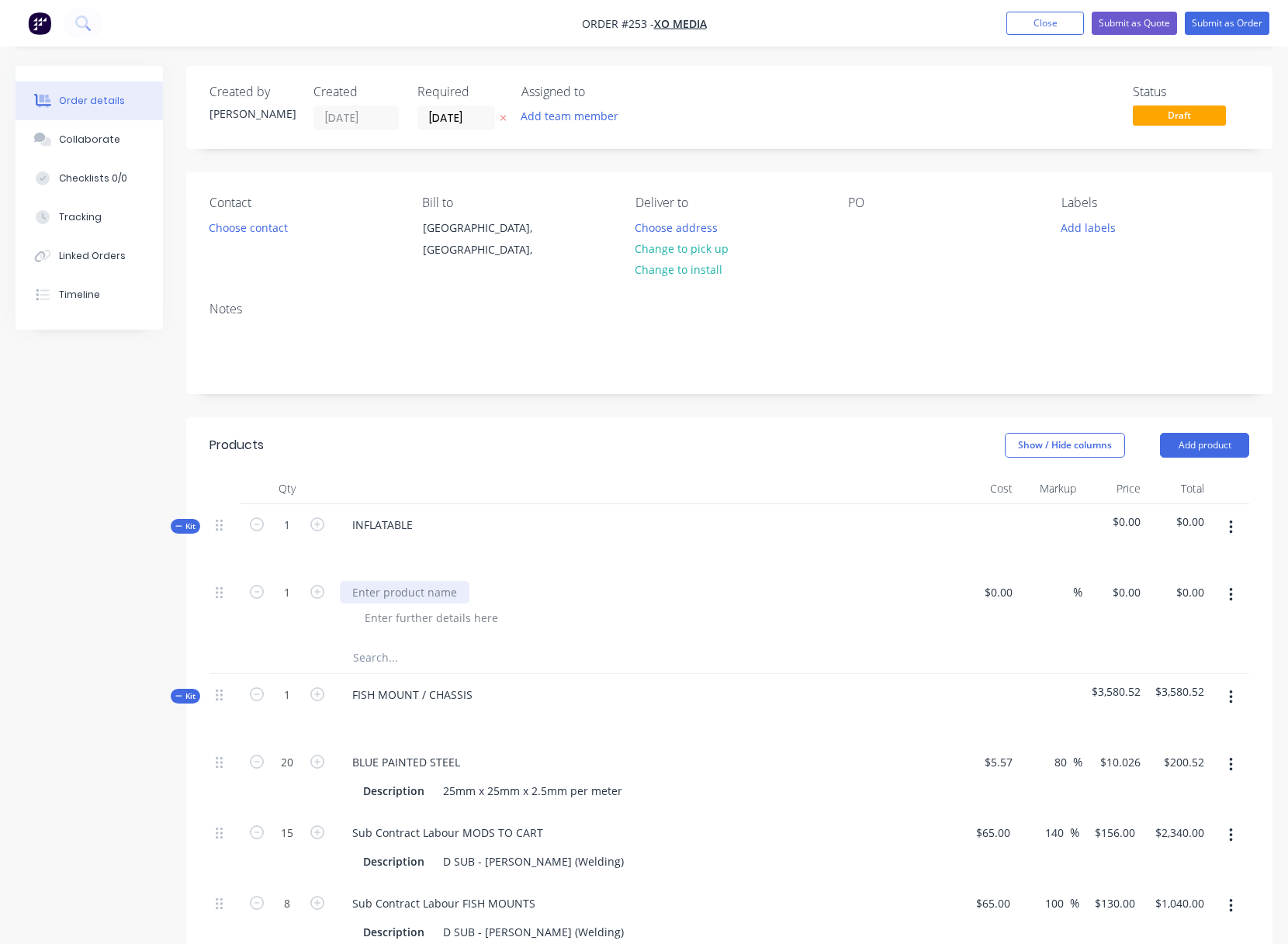
click at [368, 589] on div at bounding box center [405, 592] width 130 height 22
click at [989, 593] on div "$0.00" at bounding box center [986, 606] width 64 height 70
type input "$2,000.00"
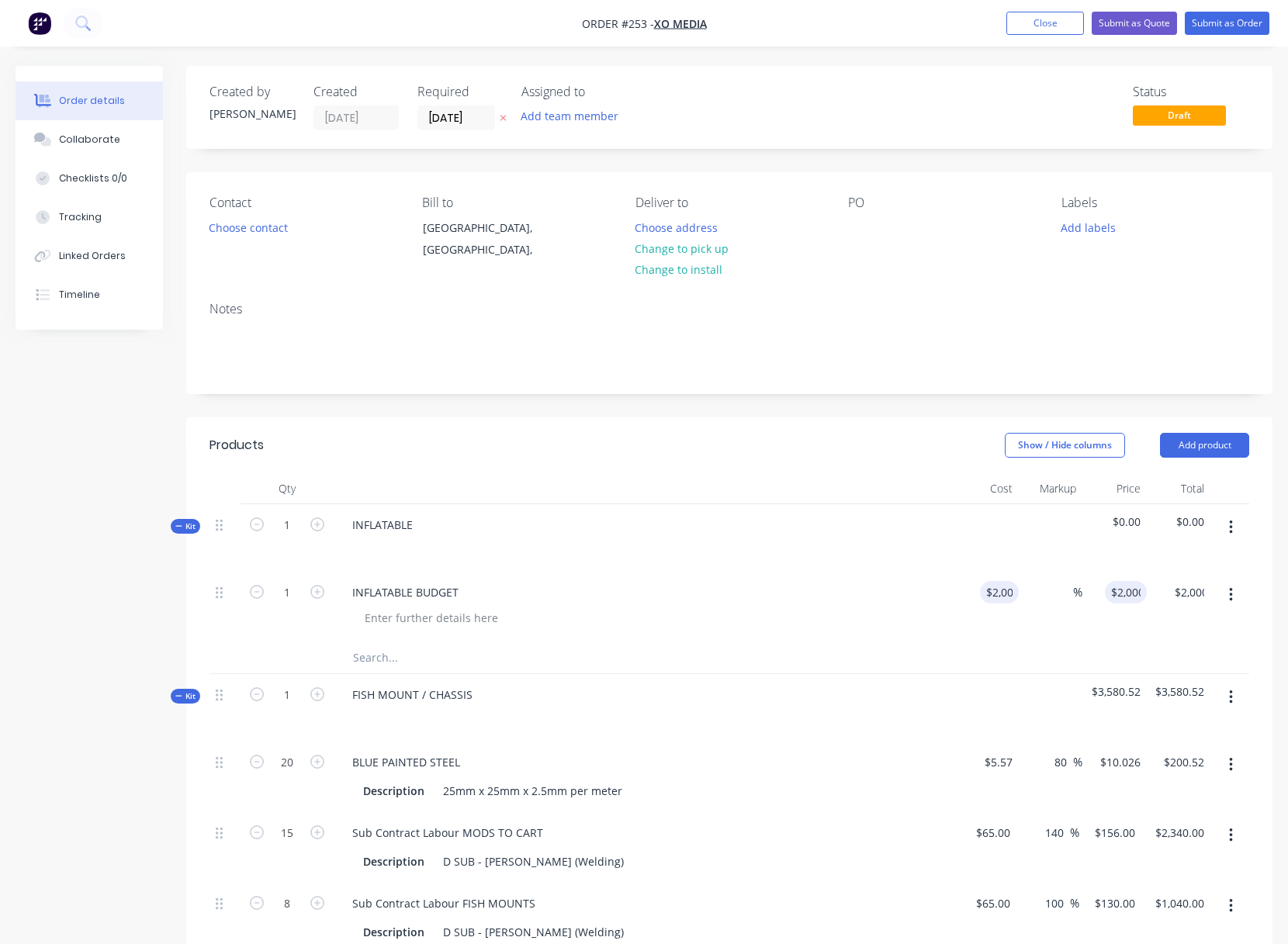
drag, startPoint x: 1075, startPoint y: 594, endPoint x: 1090, endPoint y: 584, distance: 18.0
click at [1075, 594] on div "1 INFLATABLE BUDGET $2,000.00 2000 % $2,000.00 $0.00 $2,000.00 $0.00" at bounding box center [729, 606] width 1040 height 70
click at [1061, 593] on input at bounding box center [1054, 592] width 18 height 22
type input "40"
type input "$2,800.00"
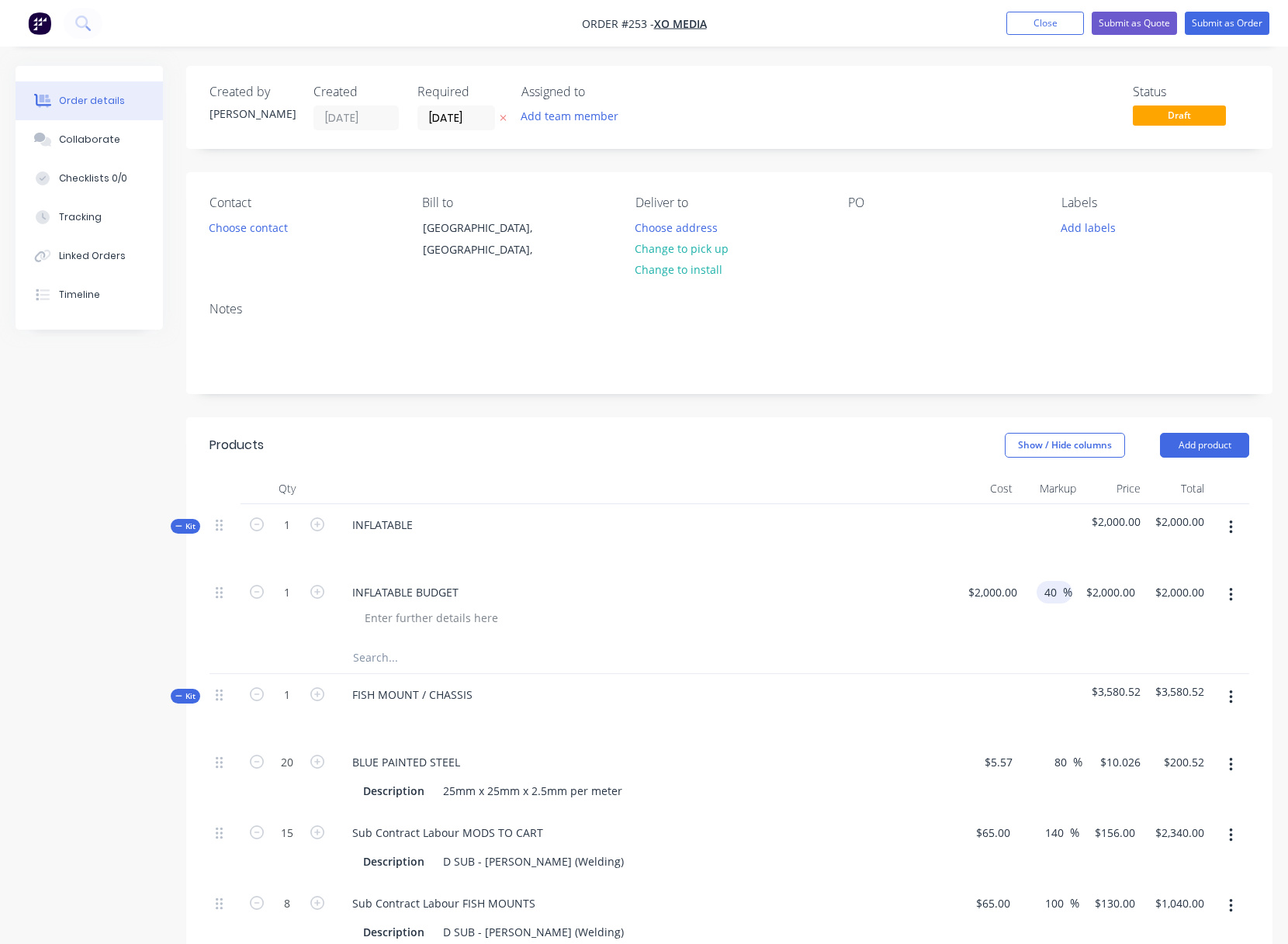
type input "$2,800.00"
click at [871, 522] on div "INFLATABLE" at bounding box center [644, 538] width 620 height 68
click at [1222, 522] on button "button" at bounding box center [1230, 527] width 36 height 28
click at [1157, 596] on div "Add product to kit" at bounding box center [1175, 599] width 119 height 22
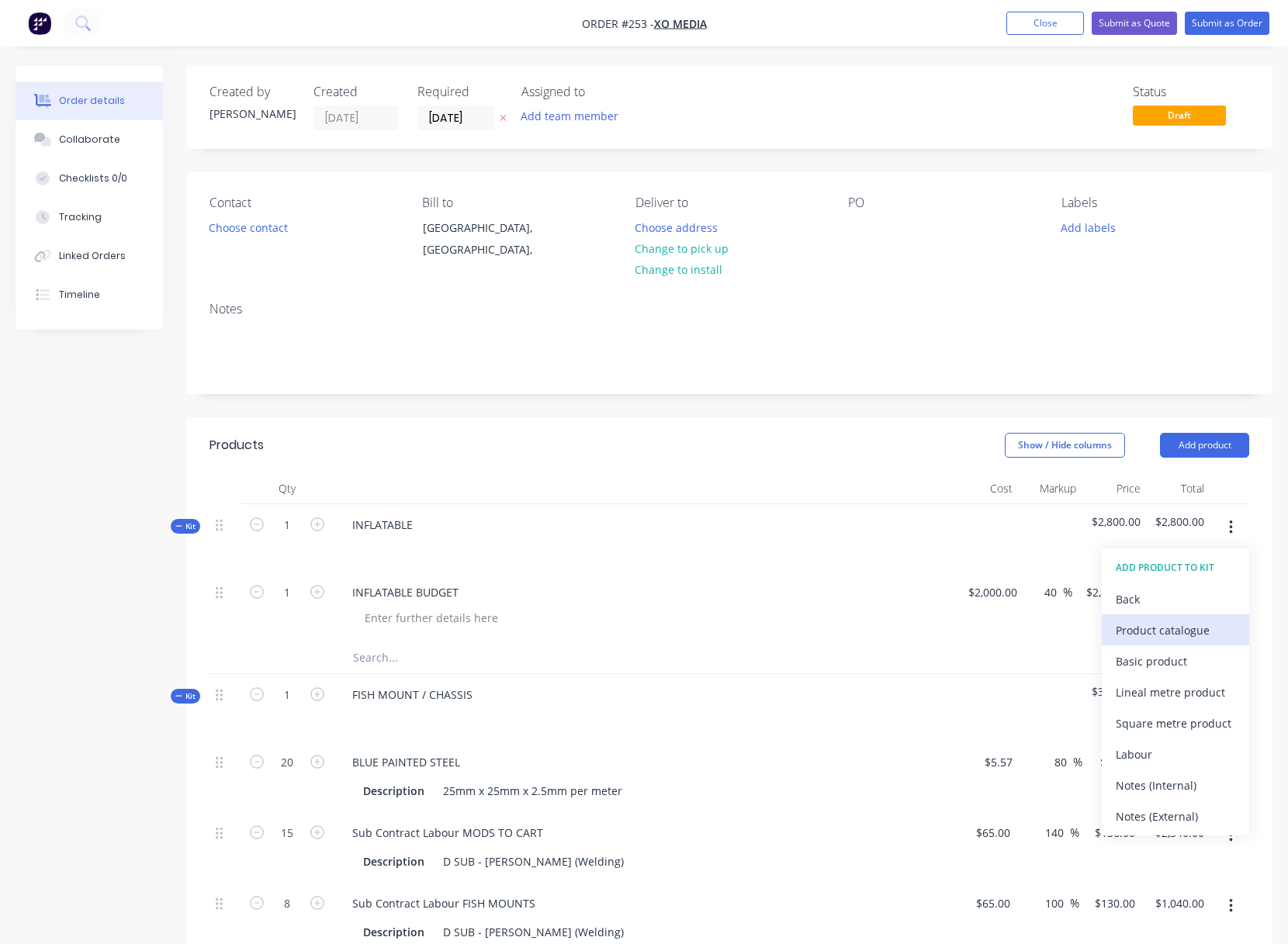
click at [1128, 629] on div "Product catalogue" at bounding box center [1175, 630] width 119 height 22
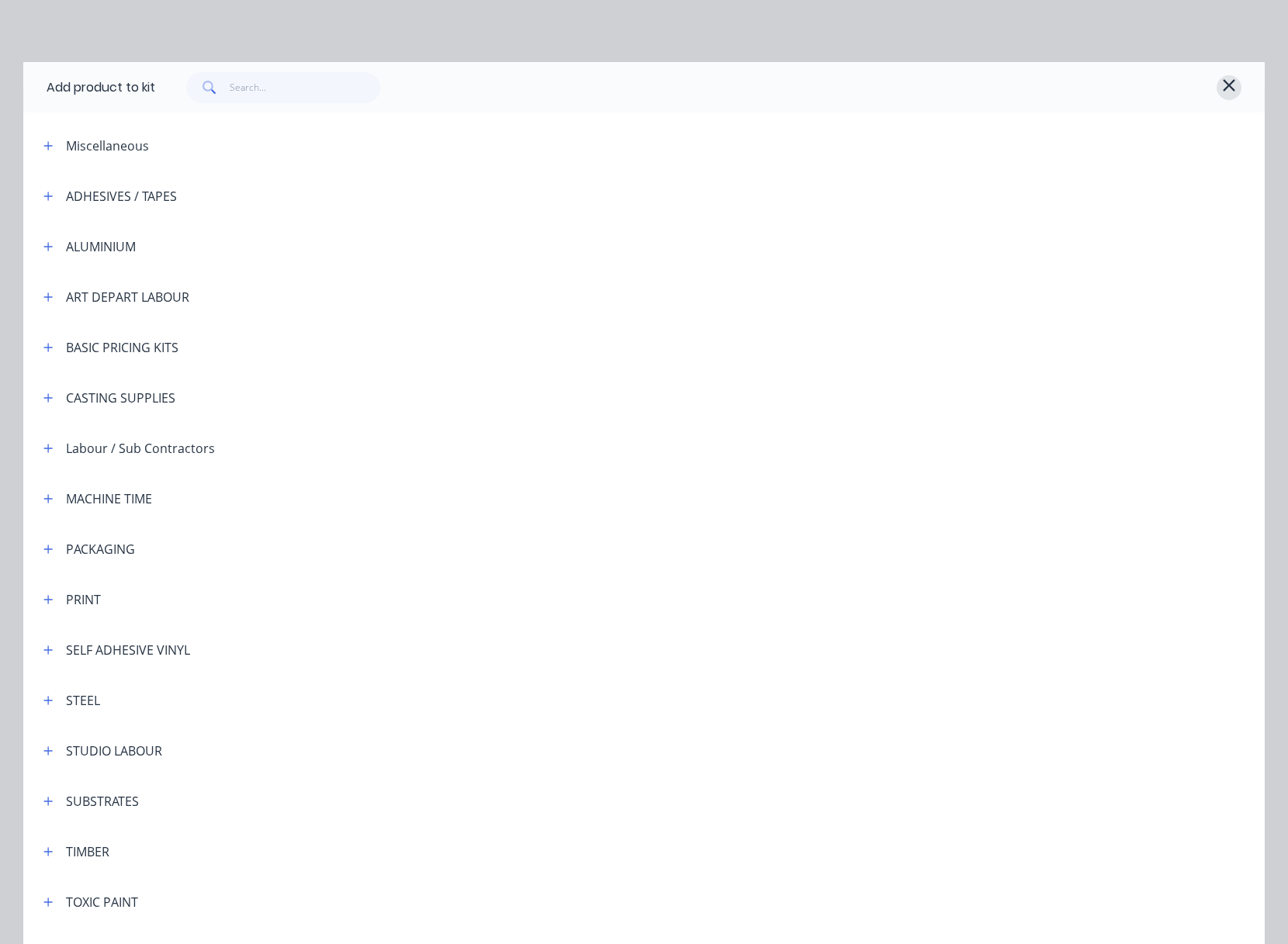
click at [1227, 82] on icon "button" at bounding box center [1229, 85] width 14 height 19
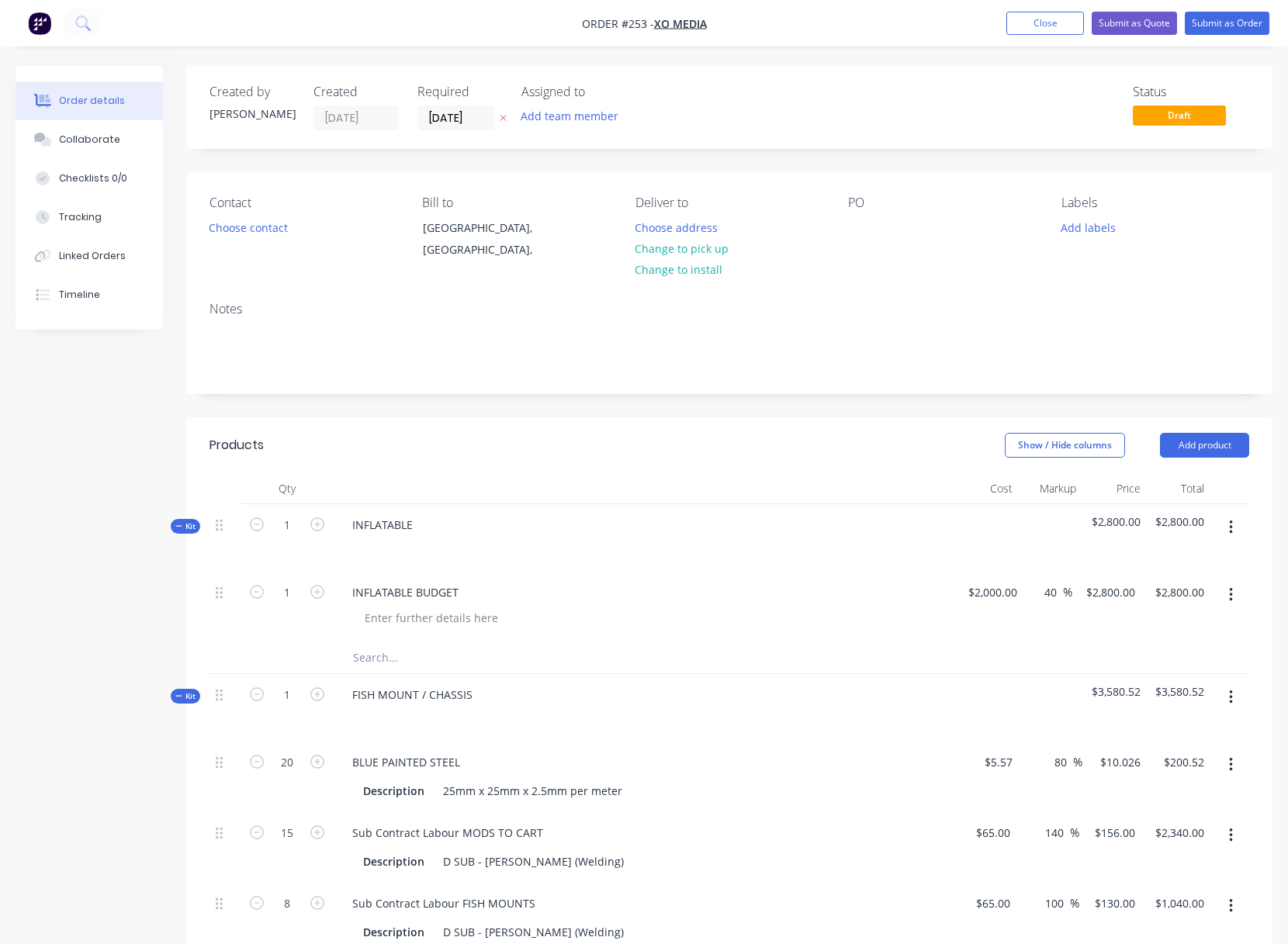
click at [1237, 519] on button "button" at bounding box center [1230, 527] width 36 height 28
click at [1153, 599] on div "Add product to kit" at bounding box center [1175, 599] width 119 height 22
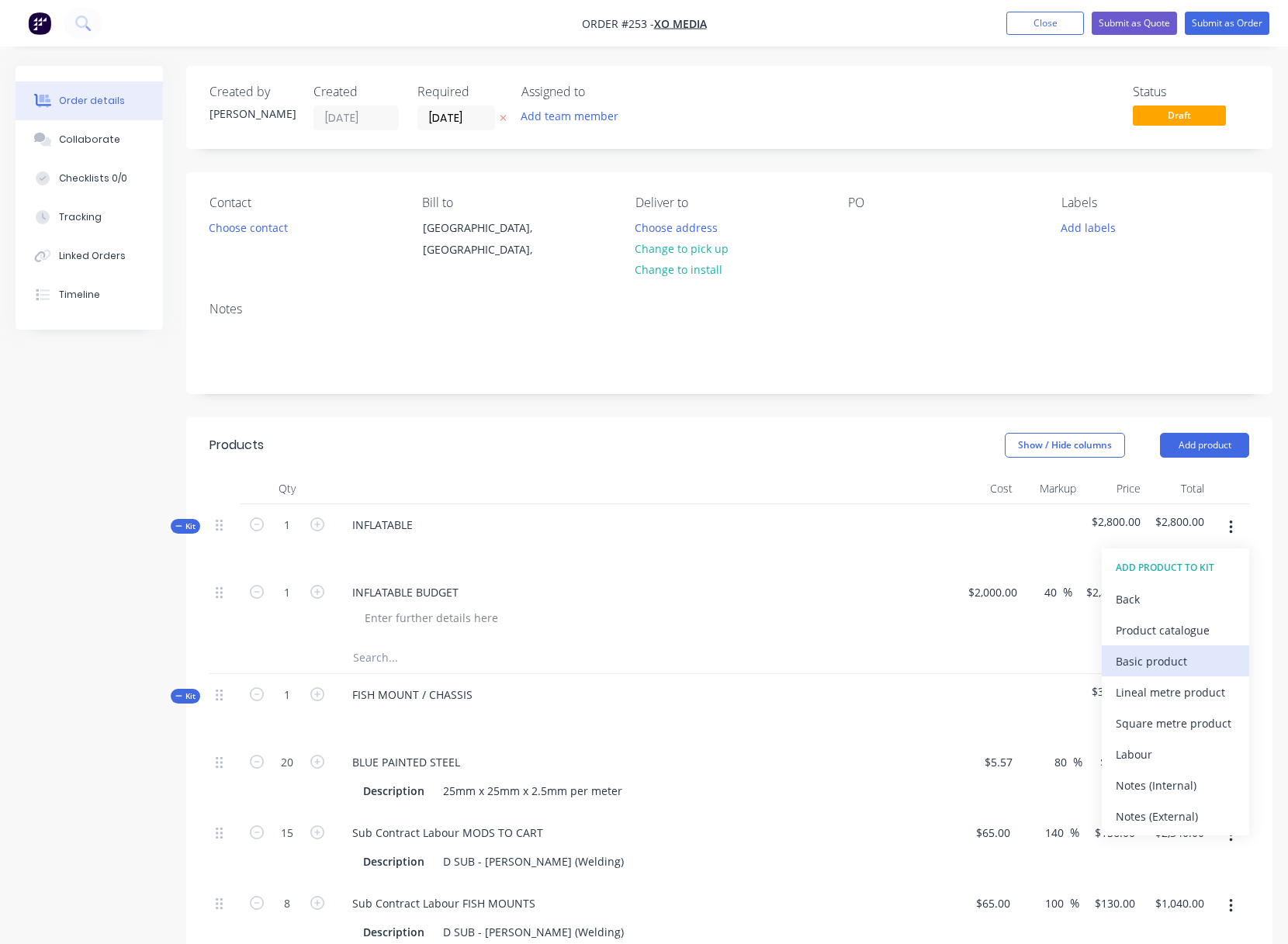
click at [1139, 659] on div "Basic product" at bounding box center [1175, 660] width 119 height 22
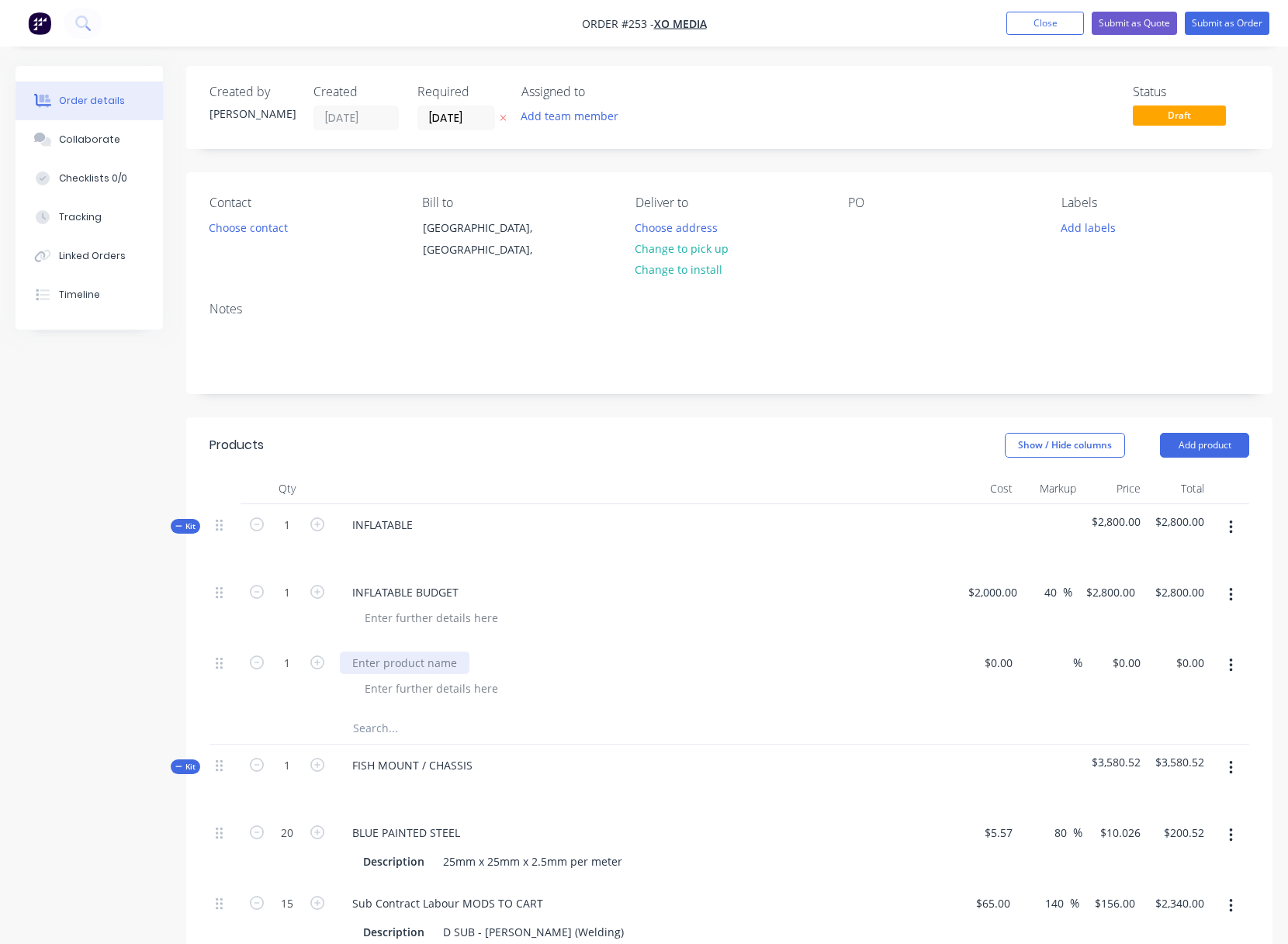
click at [371, 657] on div at bounding box center [405, 662] width 130 height 22
click at [992, 661] on div at bounding box center [986, 677] width 64 height 70
type input "$120.00"
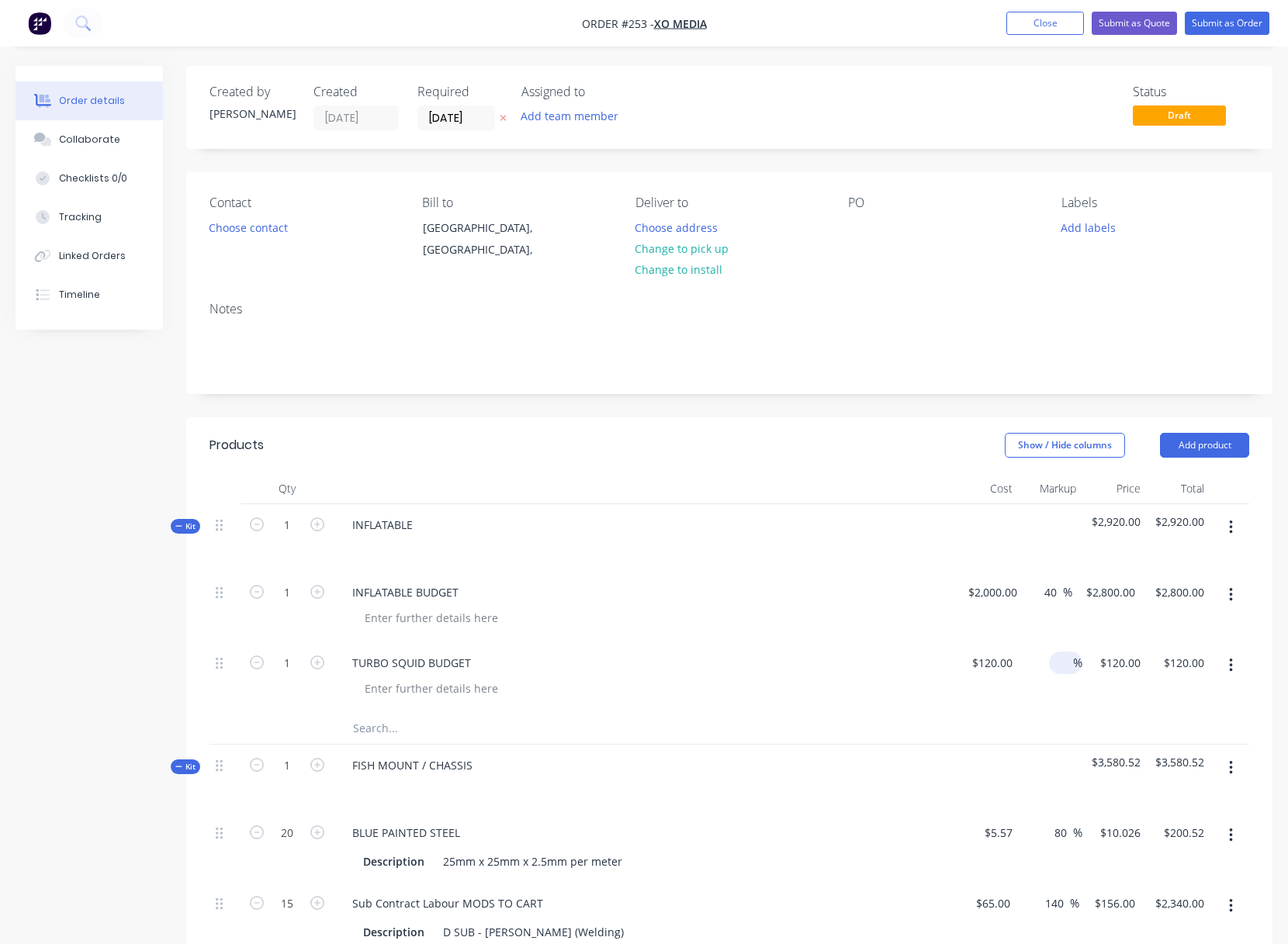
click at [1073, 662] on div "%" at bounding box center [1065, 662] width 33 height 22
type input "40"
type input "$168.00"
click at [1230, 522] on icon "button" at bounding box center [1230, 528] width 3 height 14
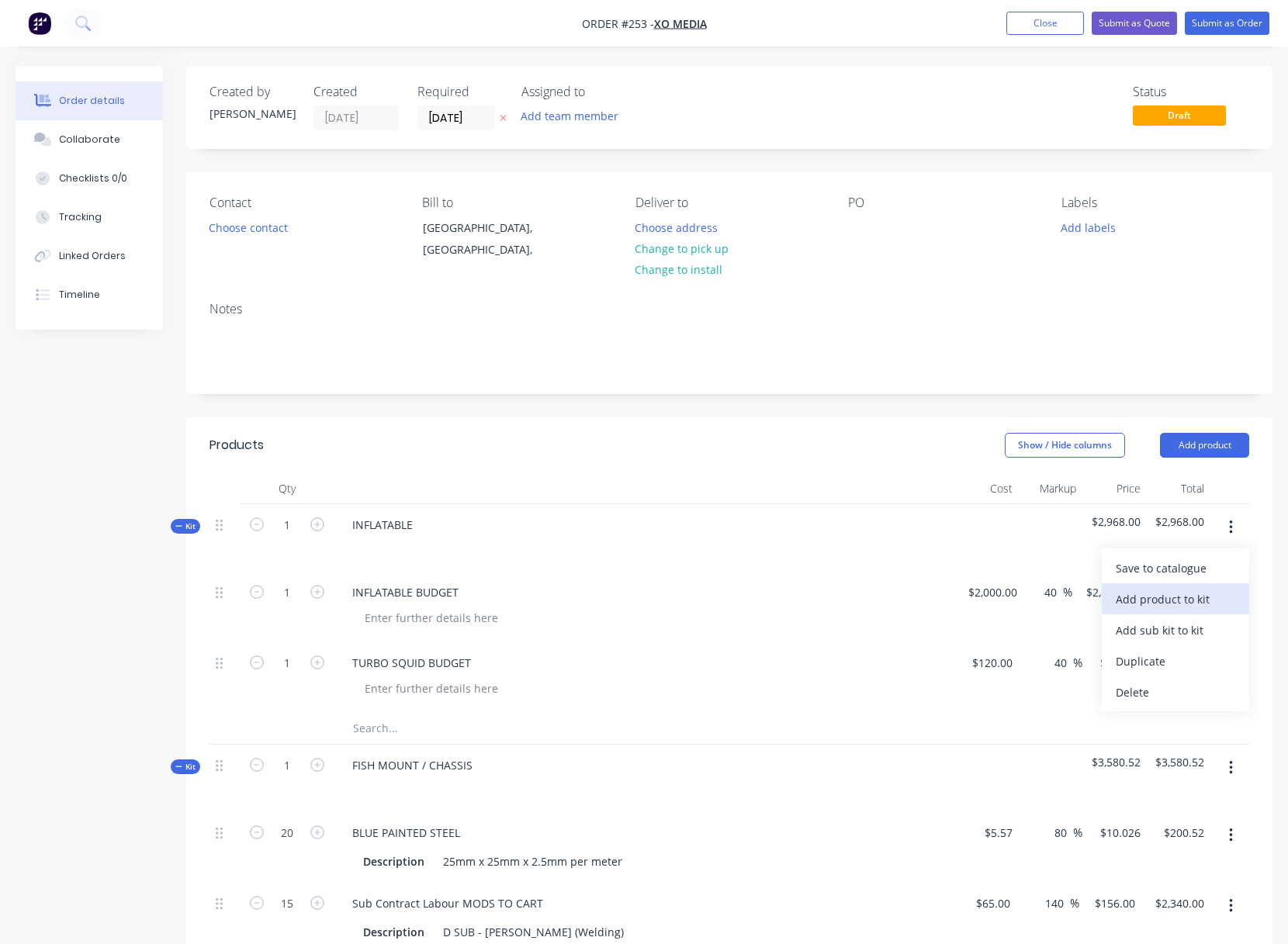
click at [1176, 600] on div "Add product to kit" at bounding box center [1175, 599] width 119 height 22
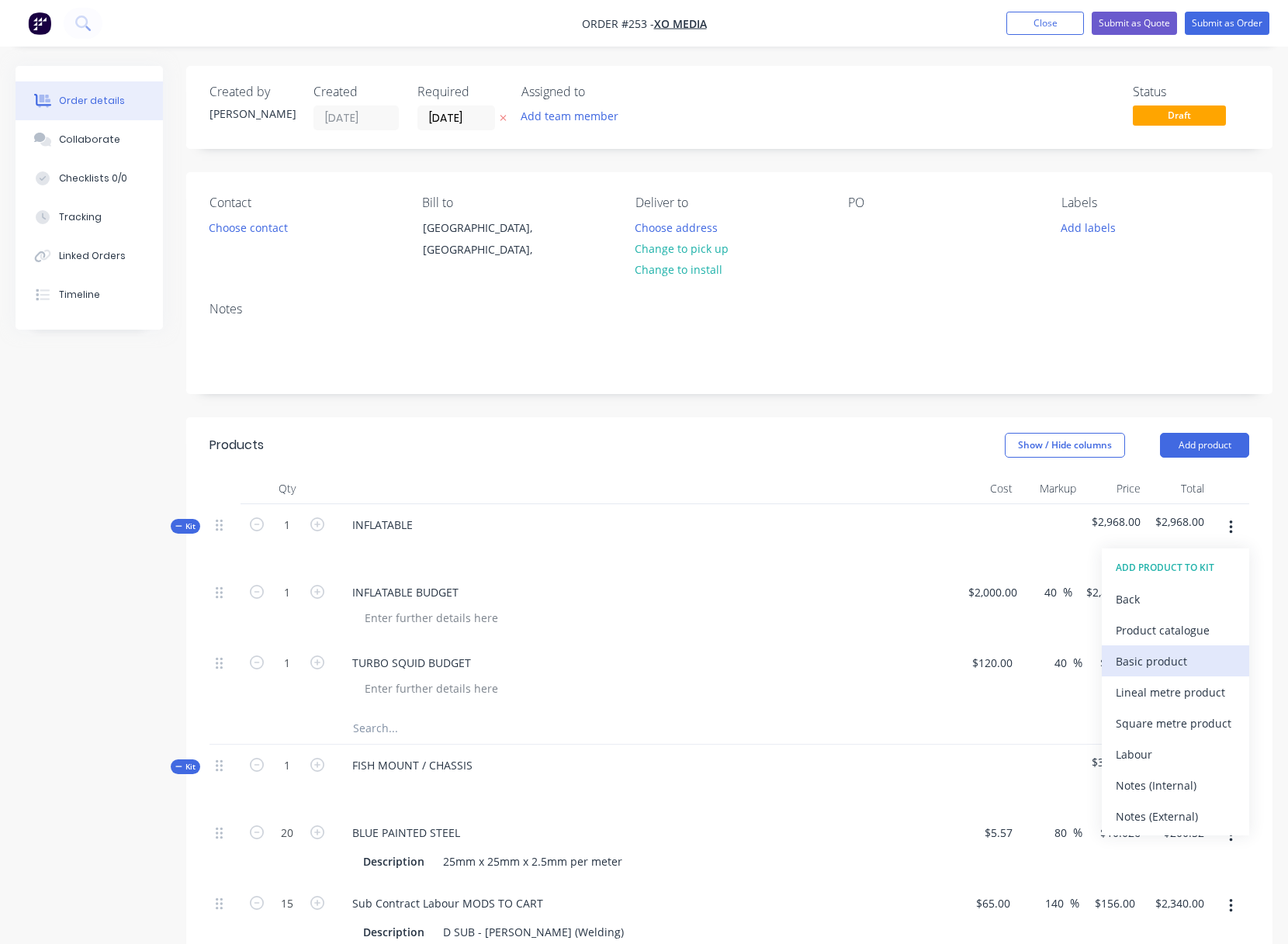
click at [1155, 662] on div "Basic product" at bounding box center [1175, 660] width 119 height 22
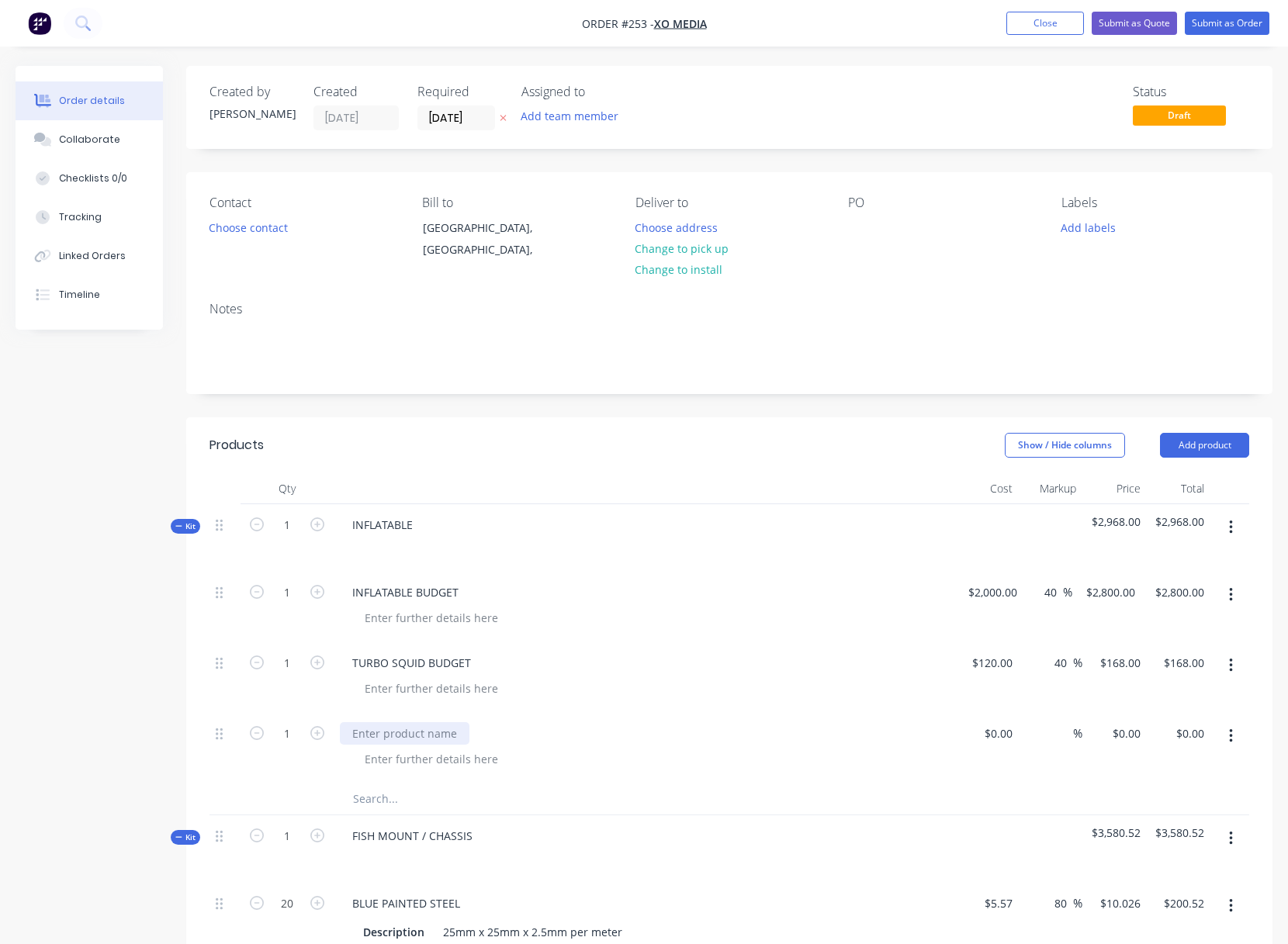
click at [390, 728] on div at bounding box center [405, 732] width 130 height 22
click at [998, 735] on div at bounding box center [1006, 732] width 24 height 22
type input "$3,000.00"
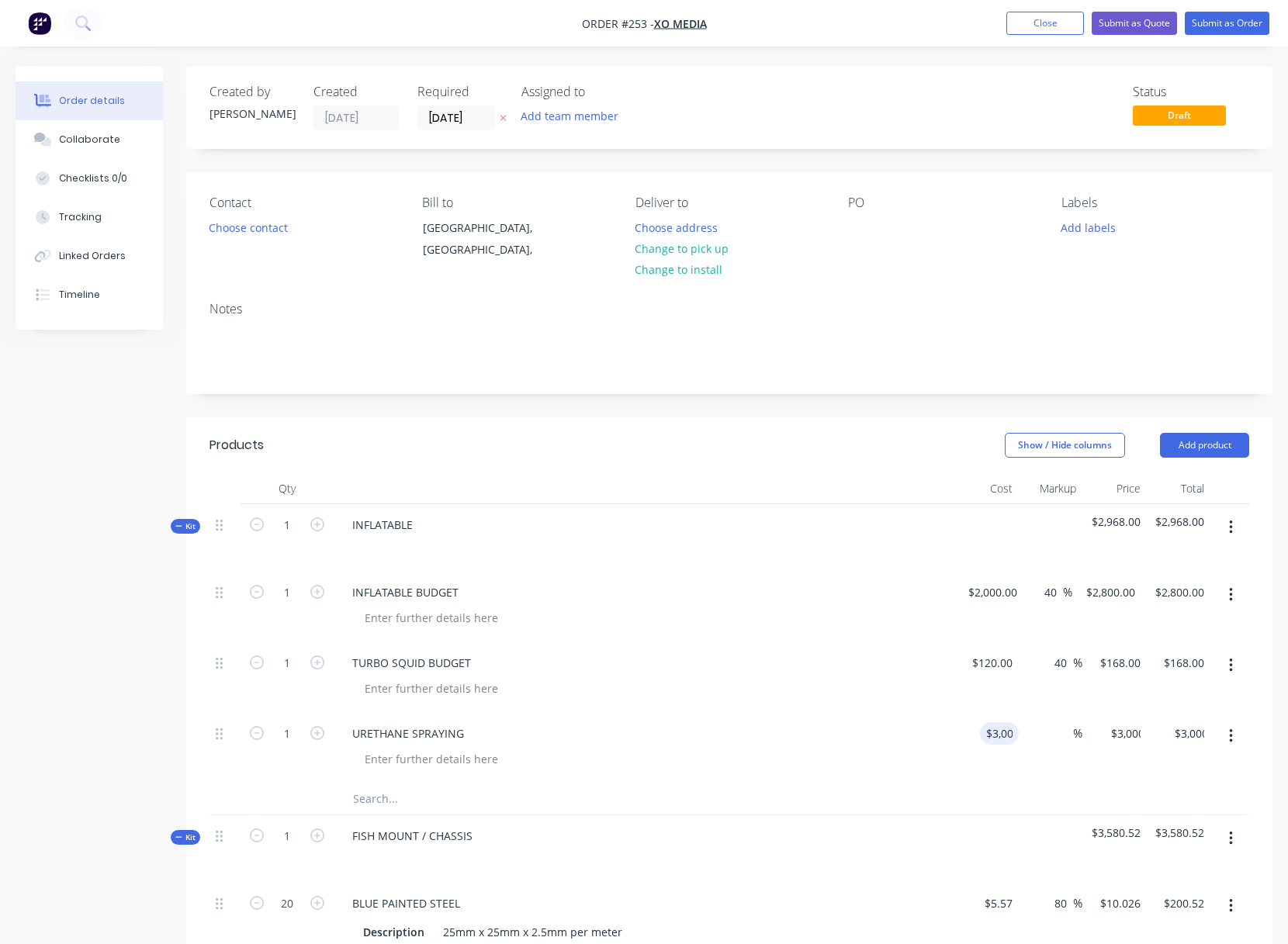
click at [1074, 730] on div "1 URETHANE SPRAYING $3,000.00 3000 % $3,000.00 $0.00 $3,000.00 $0.00" at bounding box center [729, 747] width 1040 height 70
type input "40"
type input "$4,200.00"
click at [779, 758] on div at bounding box center [650, 758] width 595 height 22
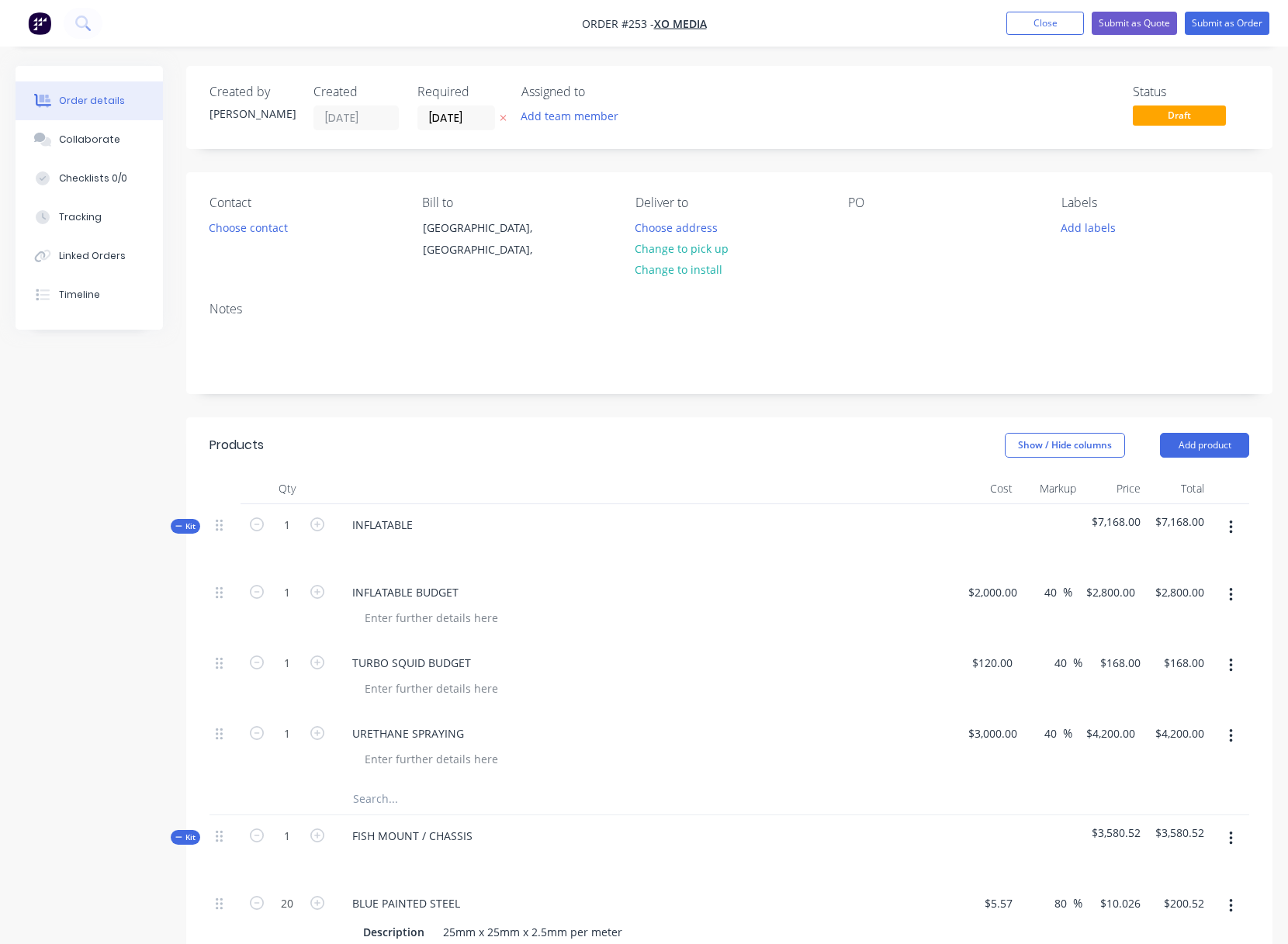
click at [1231, 527] on icon "button" at bounding box center [1230, 528] width 3 height 14
click at [1157, 600] on div "Add product to kit" at bounding box center [1175, 599] width 119 height 22
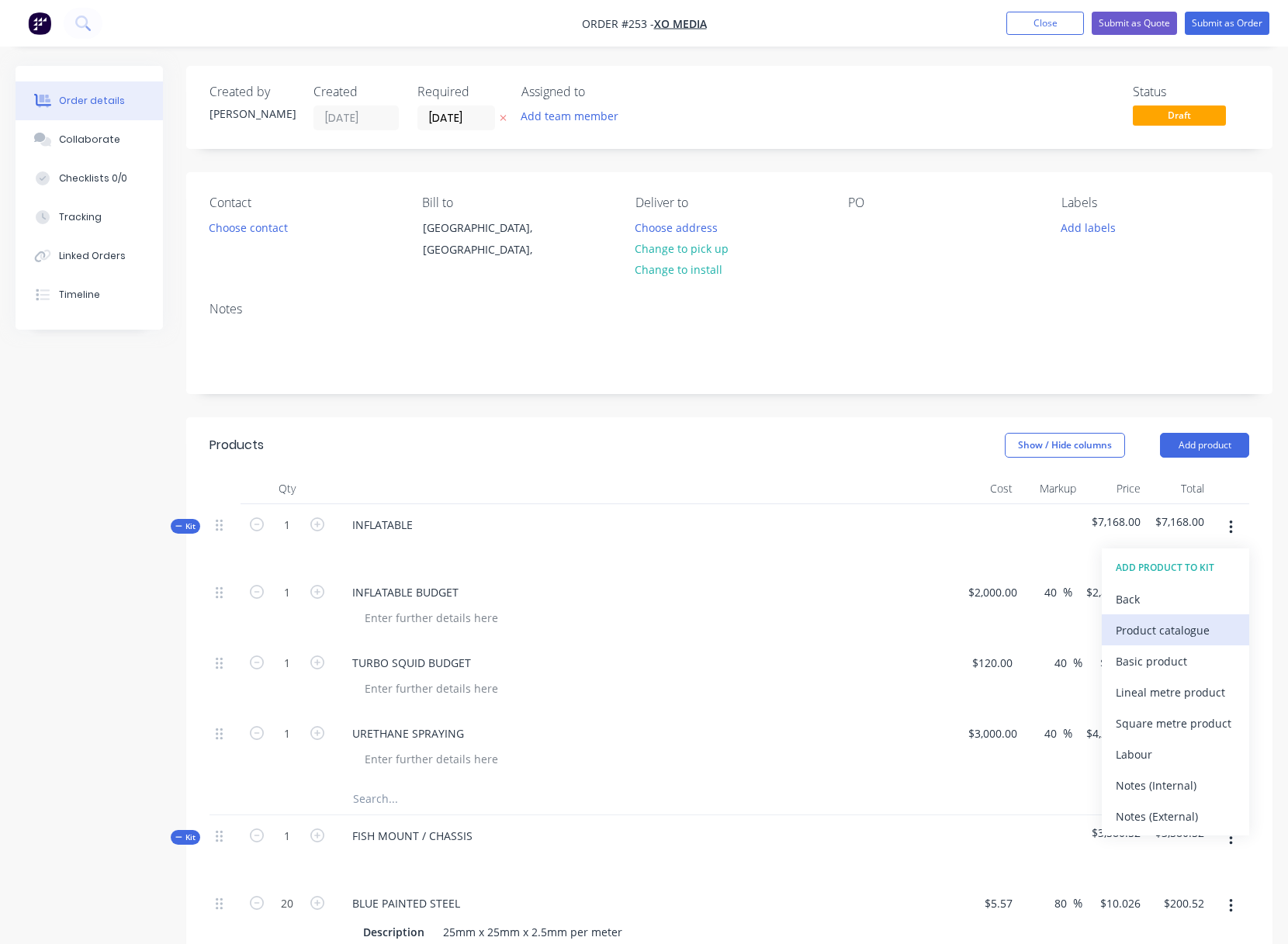
click at [1134, 629] on div "Product catalogue" at bounding box center [1175, 630] width 119 height 22
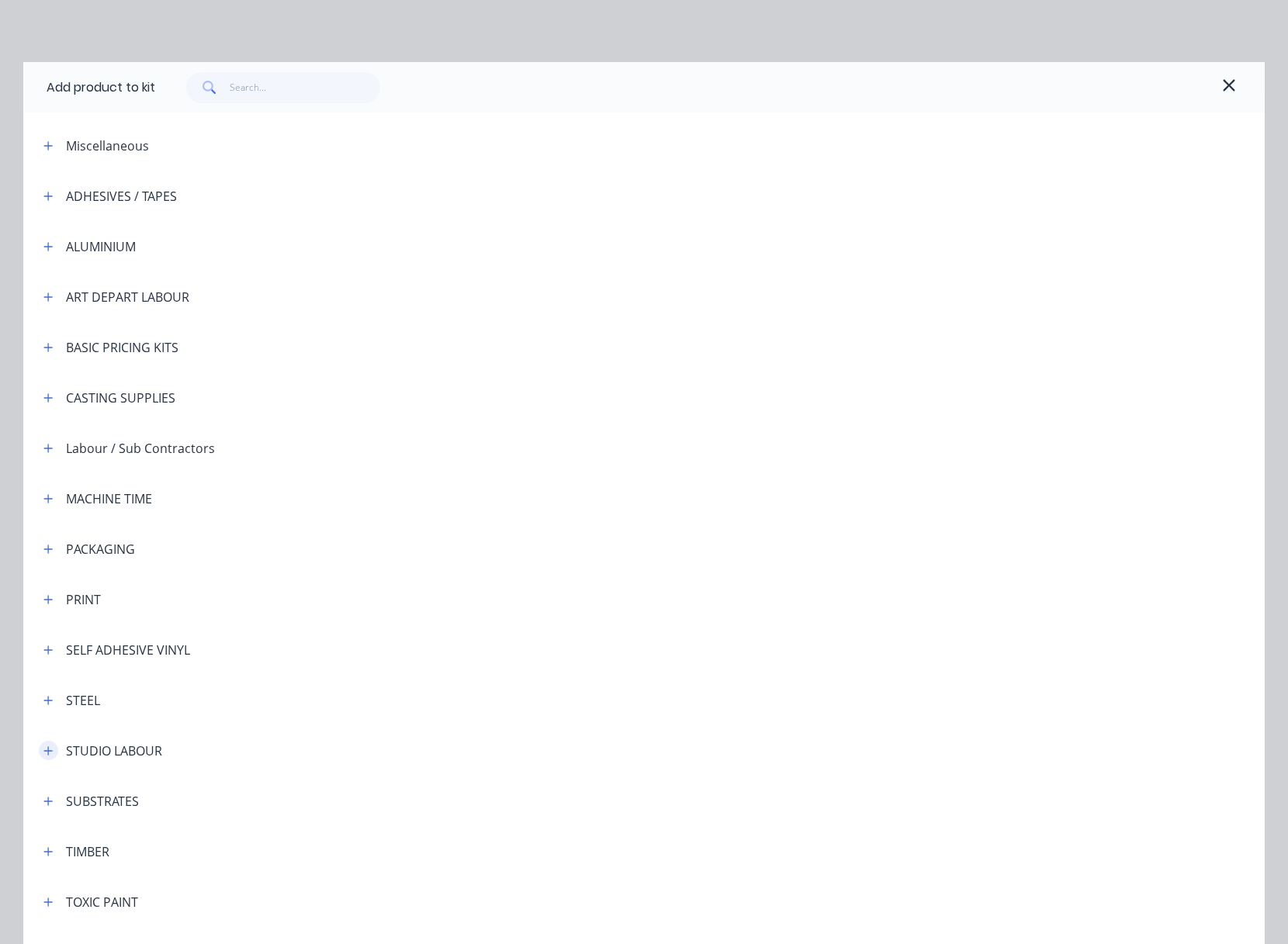
click at [45, 750] on icon "button" at bounding box center [49, 751] width 9 height 9
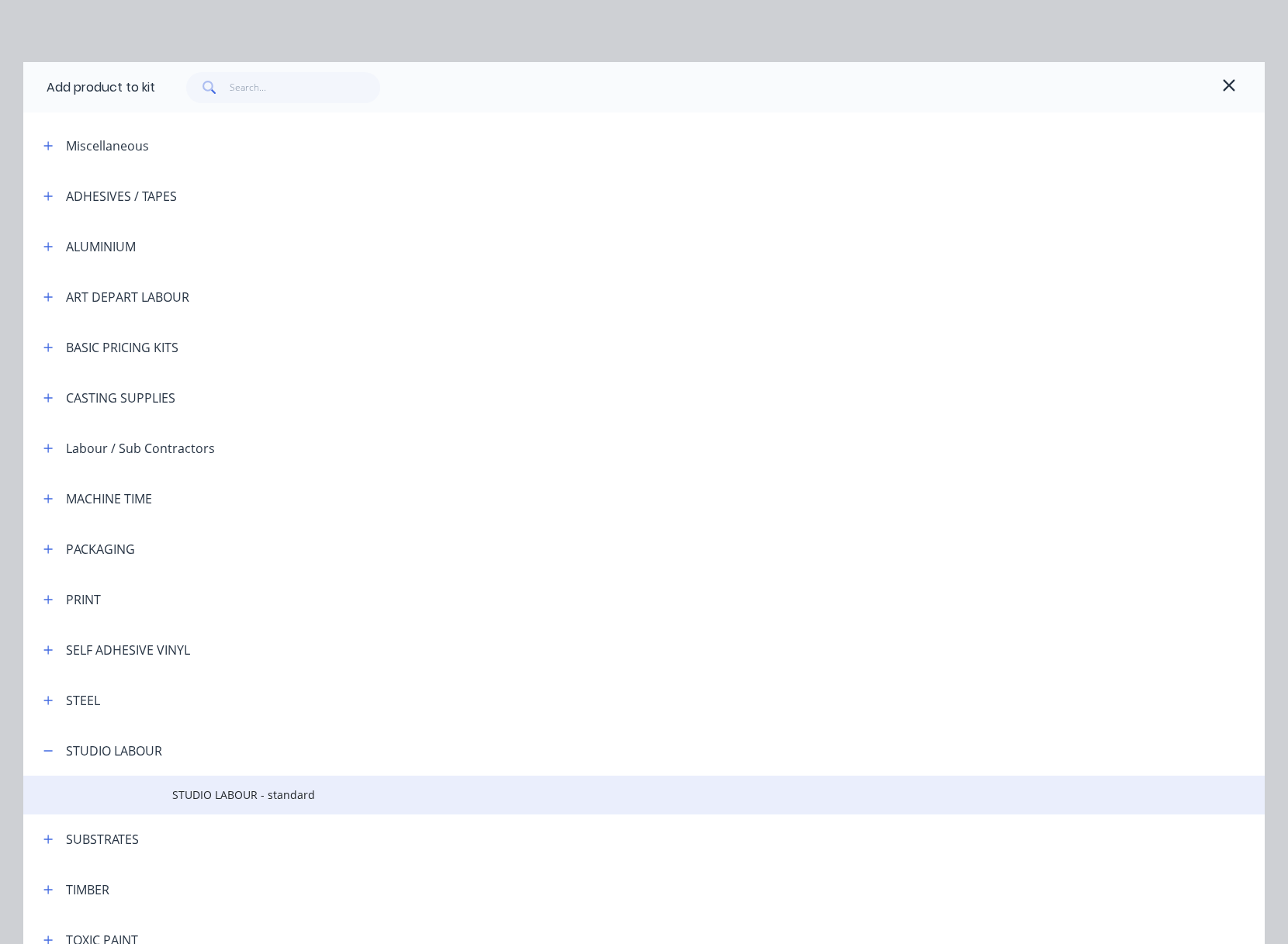
click at [211, 791] on span "STUDIO LABOUR - standard" at bounding box center [609, 795] width 873 height 16
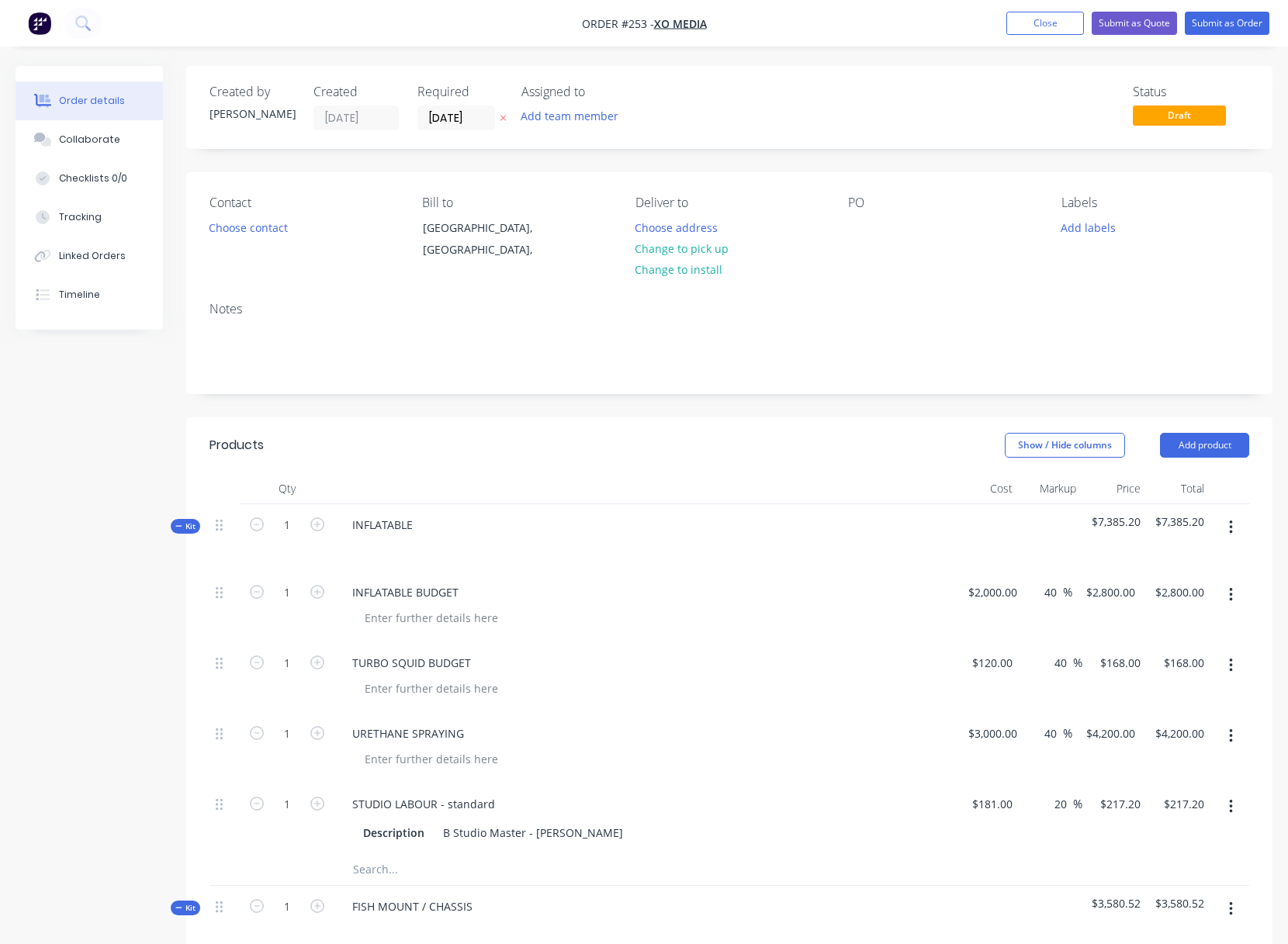
click at [1233, 521] on button "button" at bounding box center [1230, 527] width 36 height 28
click at [1157, 597] on div "Add product to kit" at bounding box center [1175, 599] width 119 height 22
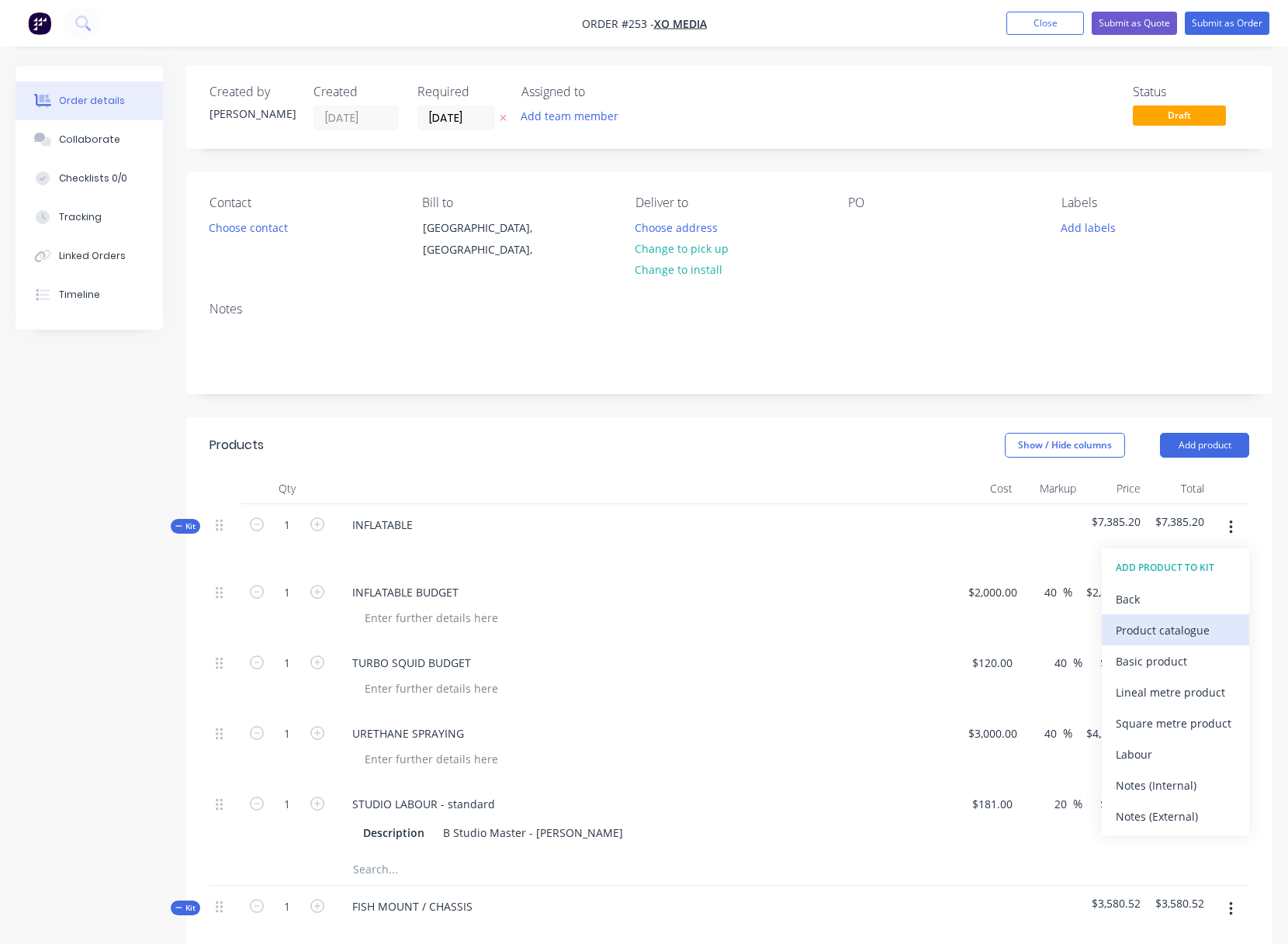
click at [1152, 625] on div "Product catalogue" at bounding box center [1175, 630] width 119 height 22
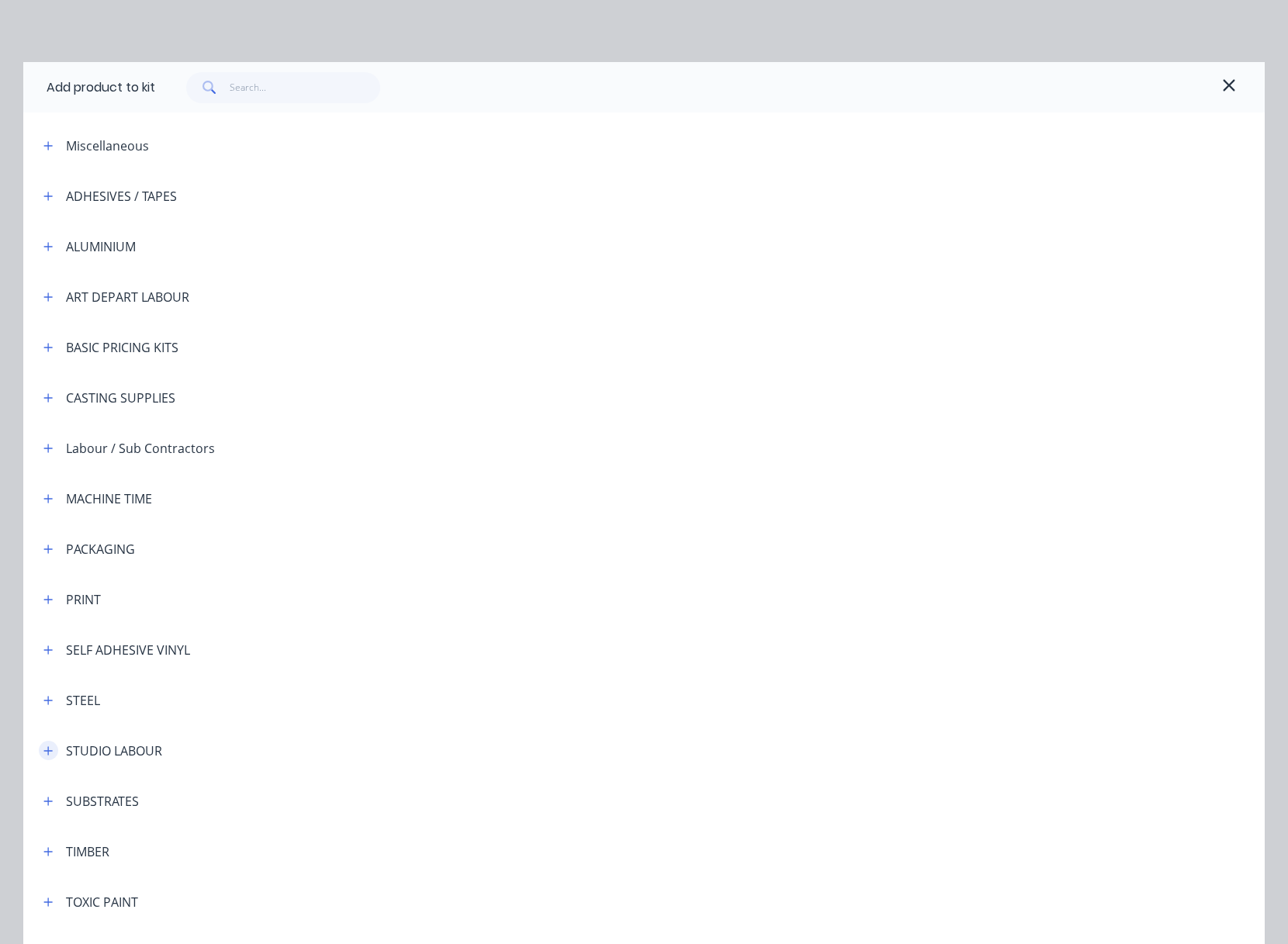
click at [44, 746] on icon "button" at bounding box center [48, 751] width 9 height 11
click at [223, 795] on span "STUDIO LABOUR - standard" at bounding box center [609, 795] width 873 height 16
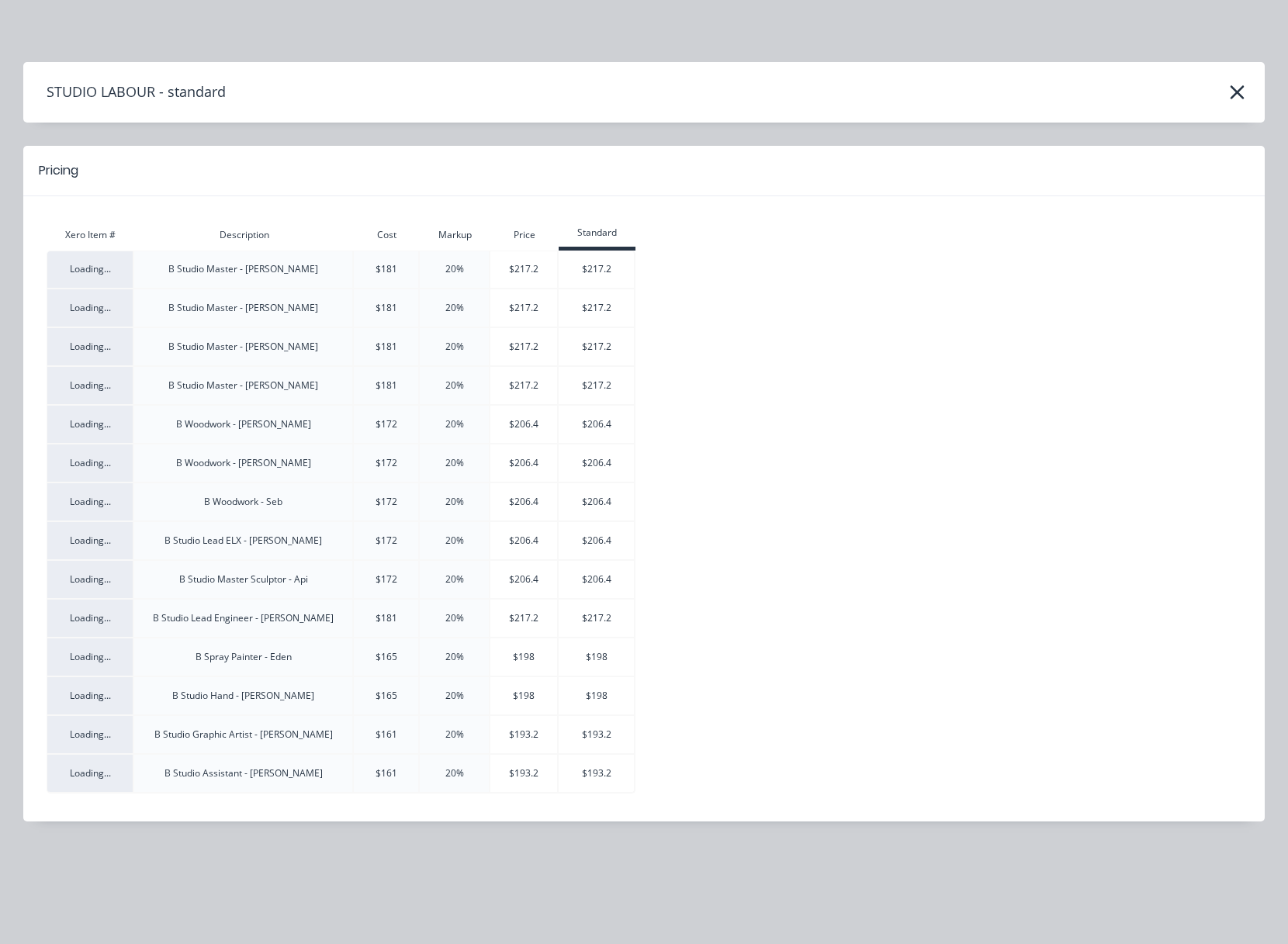
scroll to position [15, 0]
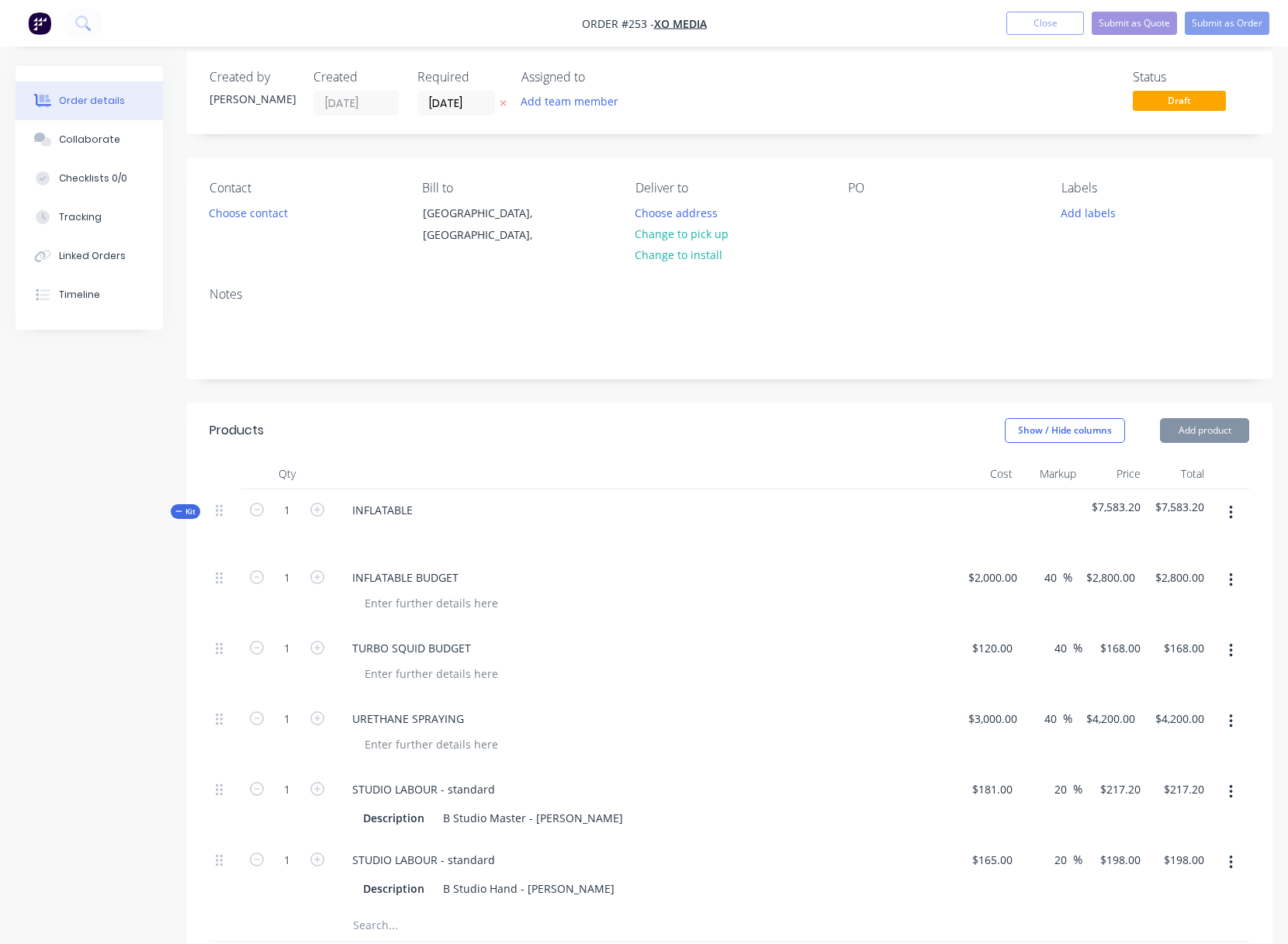
drag, startPoint x: 731, startPoint y: 750, endPoint x: 698, endPoint y: 738, distance: 35.1
click at [731, 749] on div at bounding box center [650, 744] width 595 height 22
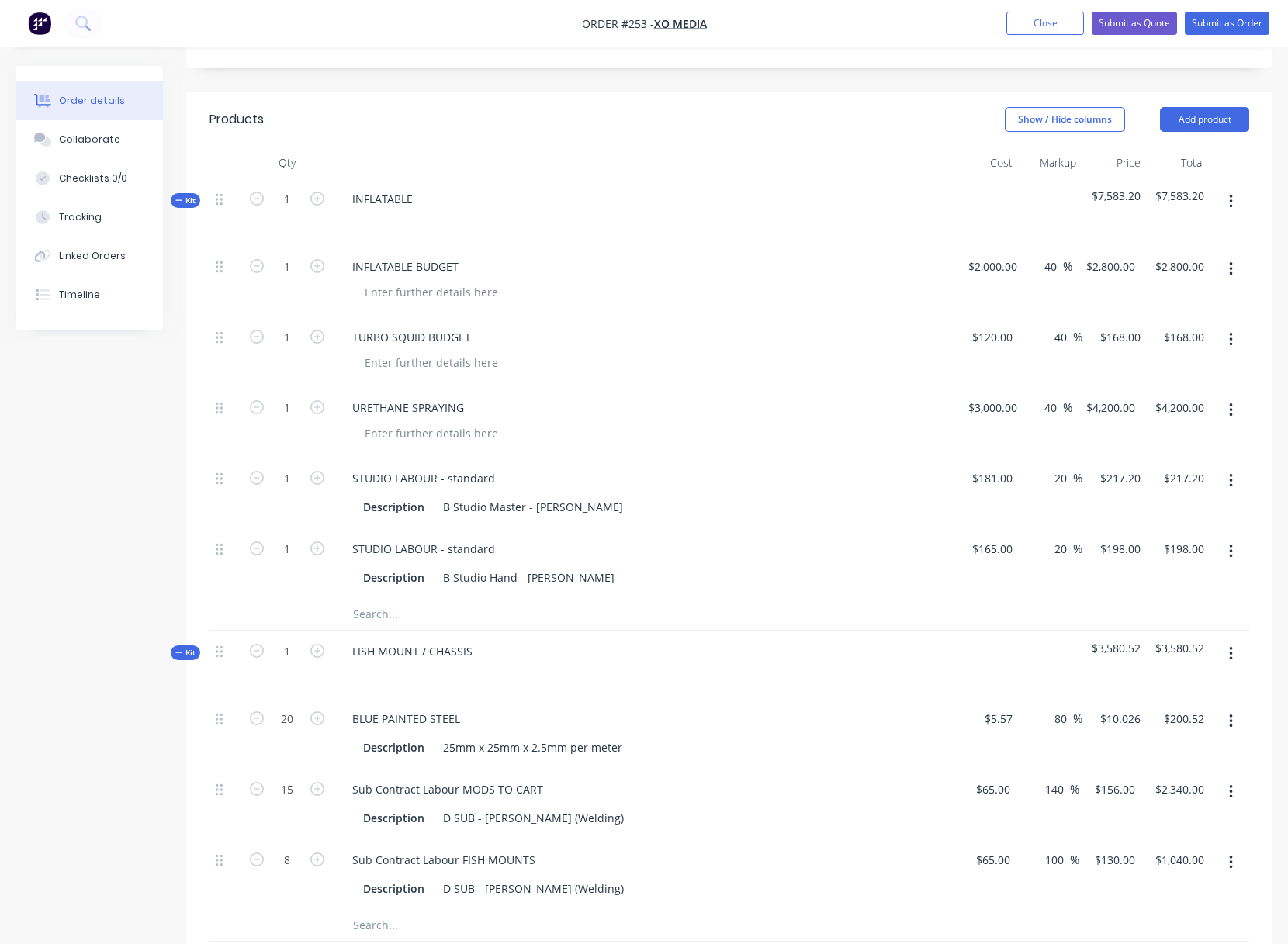
scroll to position [349, 0]
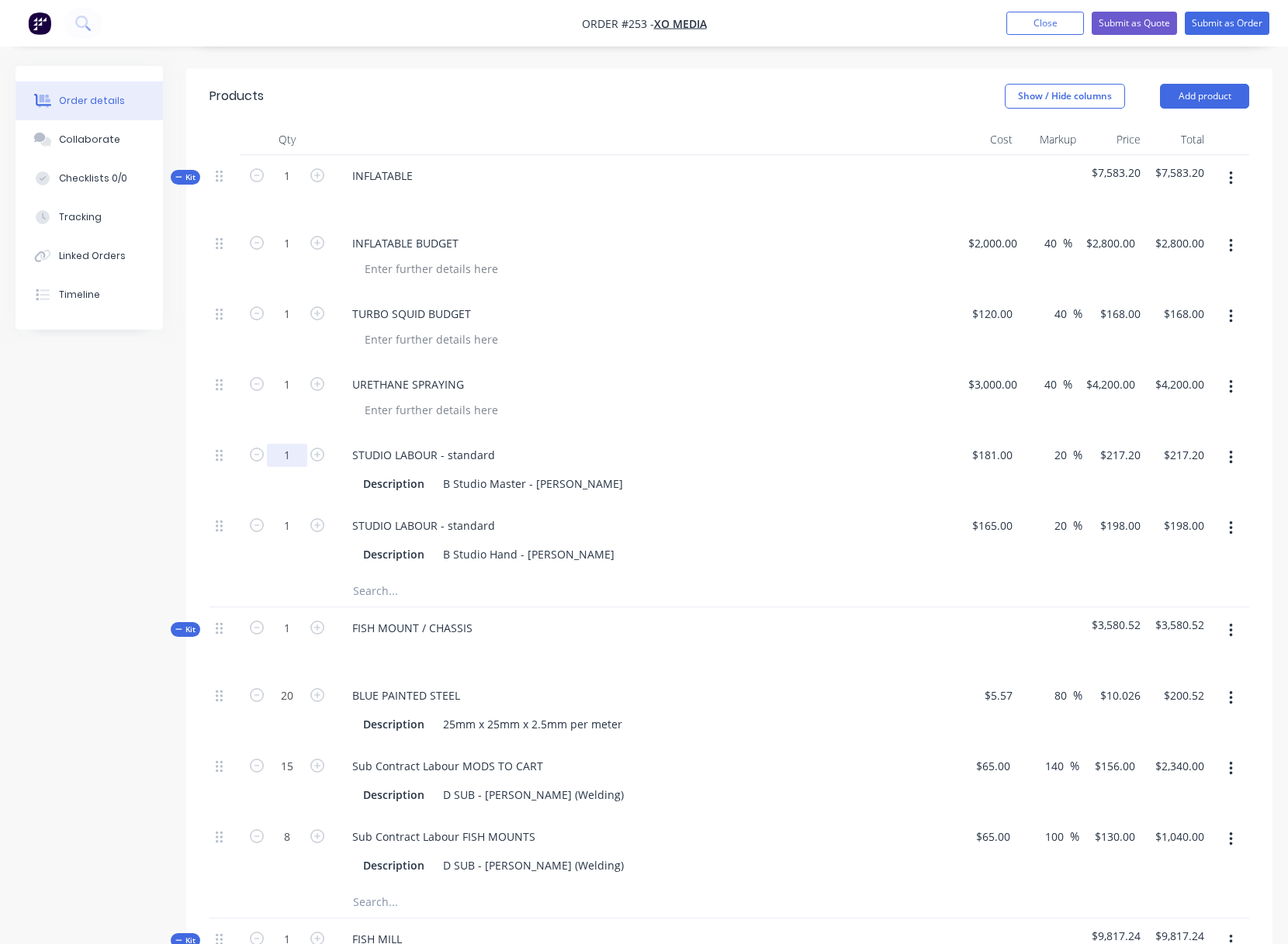
drag, startPoint x: 284, startPoint y: 455, endPoint x: 293, endPoint y: 454, distance: 9.1
click at [293, 255] on input "1" at bounding box center [287, 244] width 40 height 23
type input "8"
type input "$1,737.60"
click at [658, 391] on div "URETHANE SPRAYING" at bounding box center [644, 383] width 608 height 22
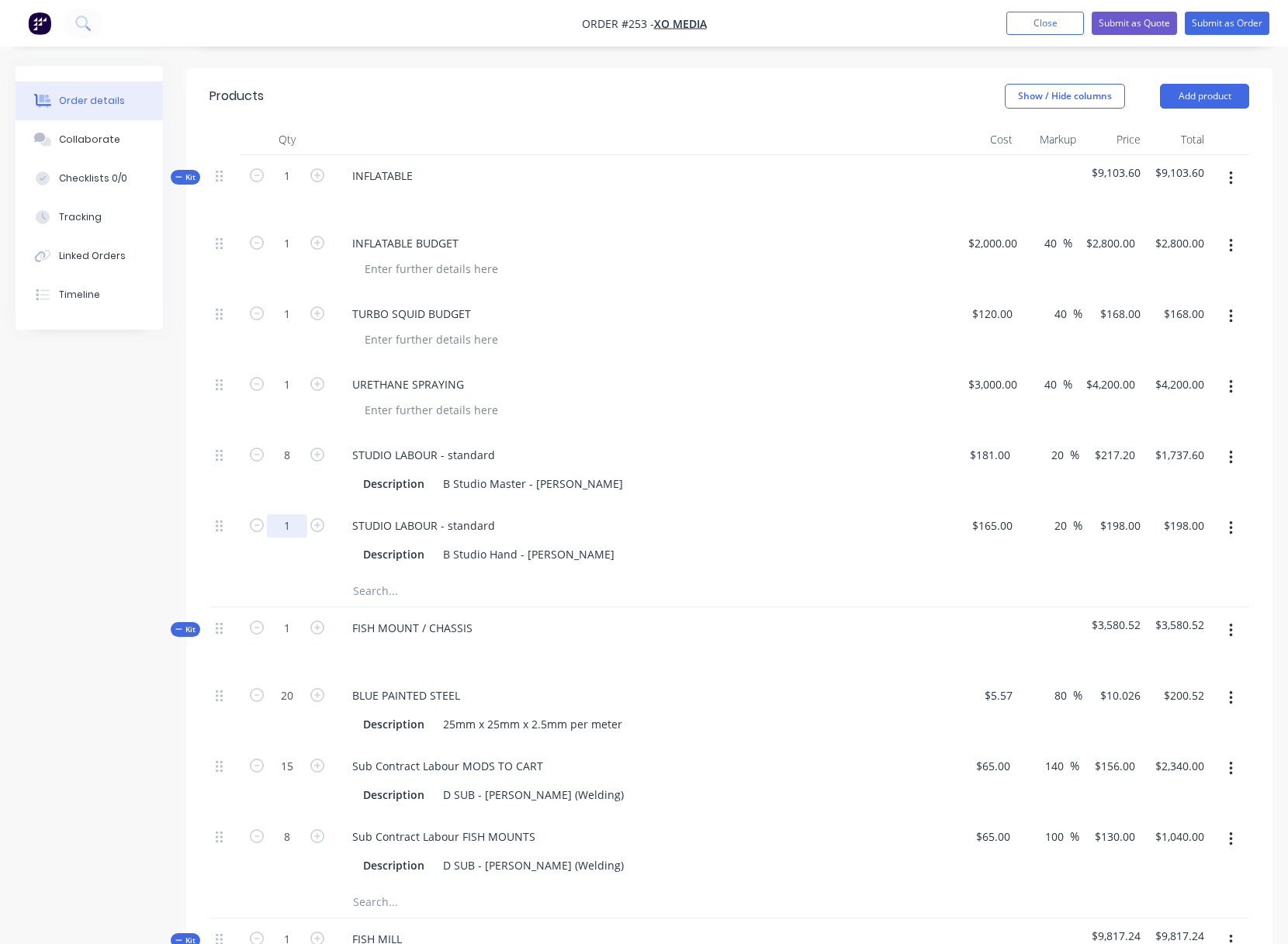
click at [291, 255] on input "1" at bounding box center [287, 244] width 40 height 23
type input "4"
type input "$792.00"
click at [784, 440] on div "STUDIO LABOUR - standard Description B Studio Master - Paul" at bounding box center [644, 469] width 620 height 70
click at [366, 625] on div "FISH MOUNT / CHASSIS" at bounding box center [412, 627] width 145 height 22
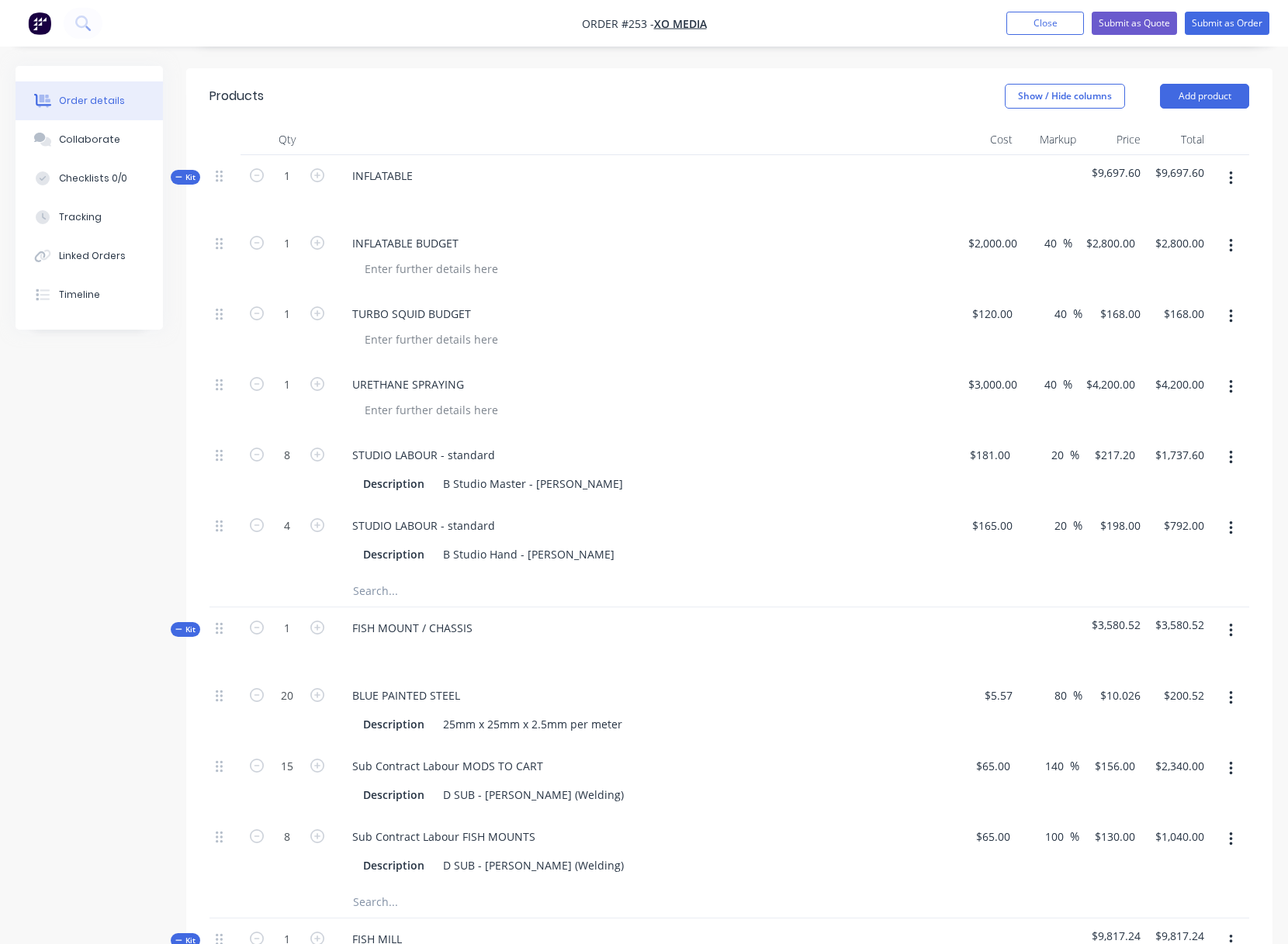
click at [1234, 173] on button "button" at bounding box center [1230, 178] width 36 height 28
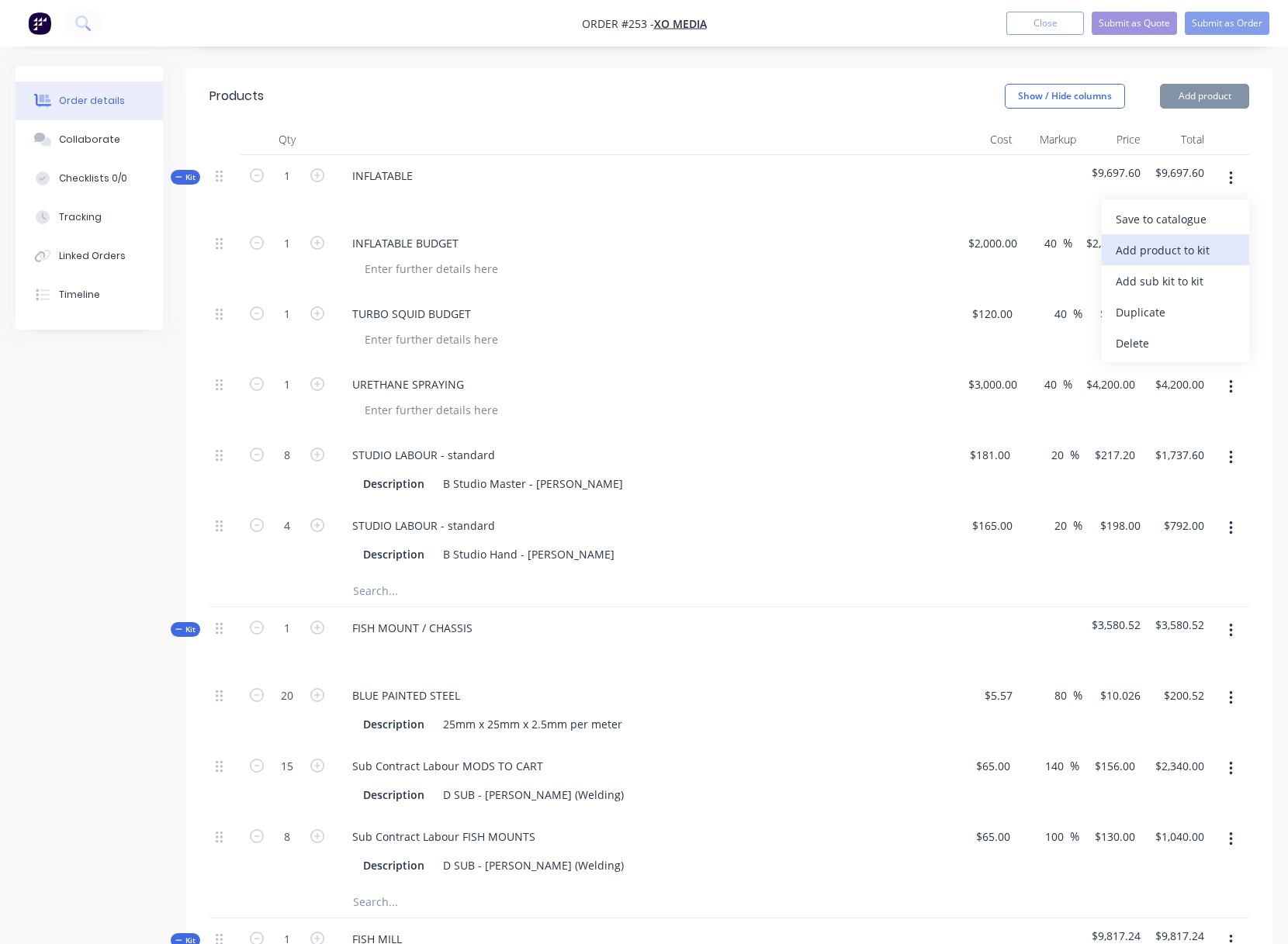
click at [1163, 251] on div "Add product to kit" at bounding box center [1175, 249] width 119 height 22
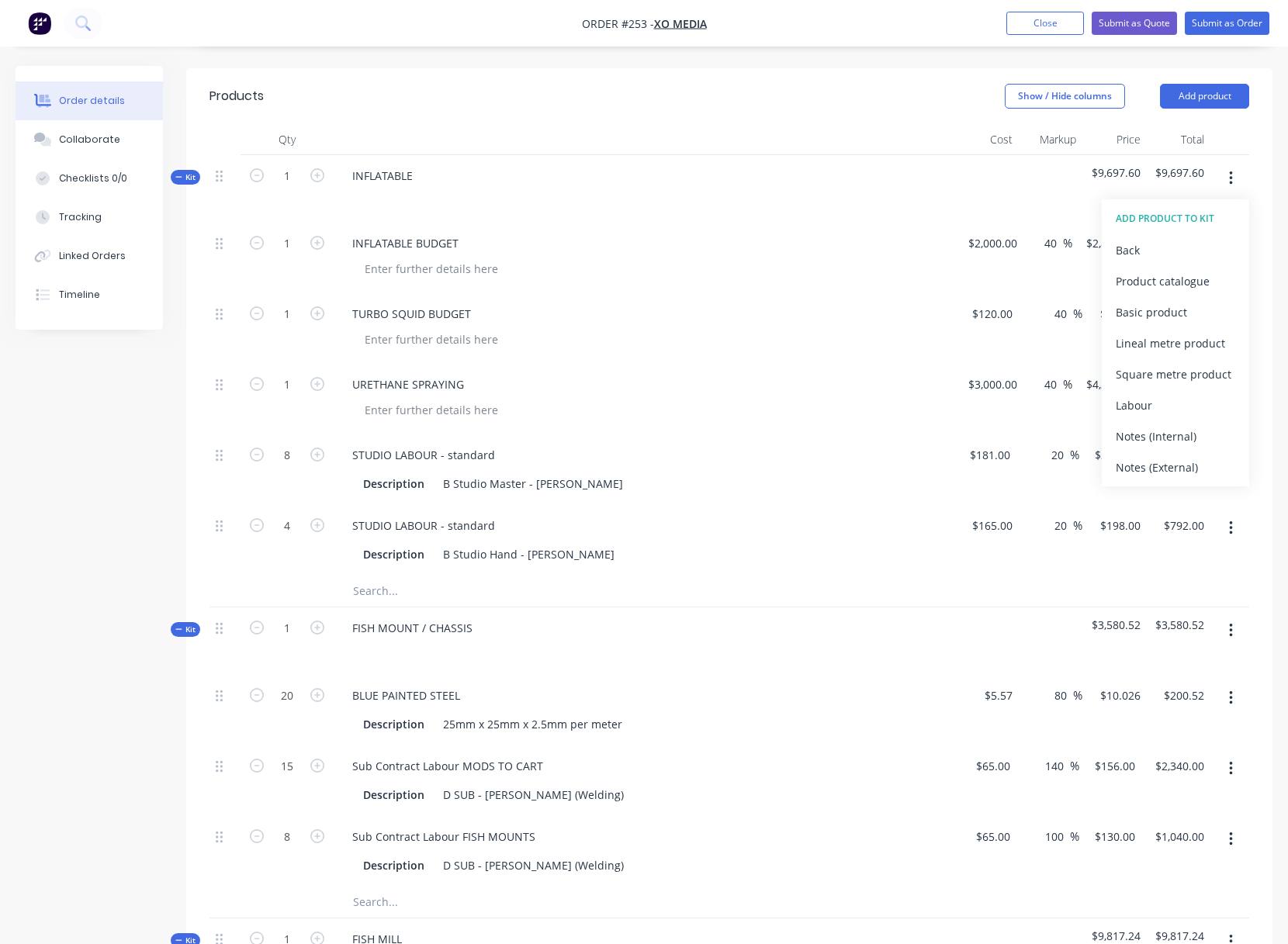
click at [955, 184] on div at bounding box center [986, 189] width 64 height 68
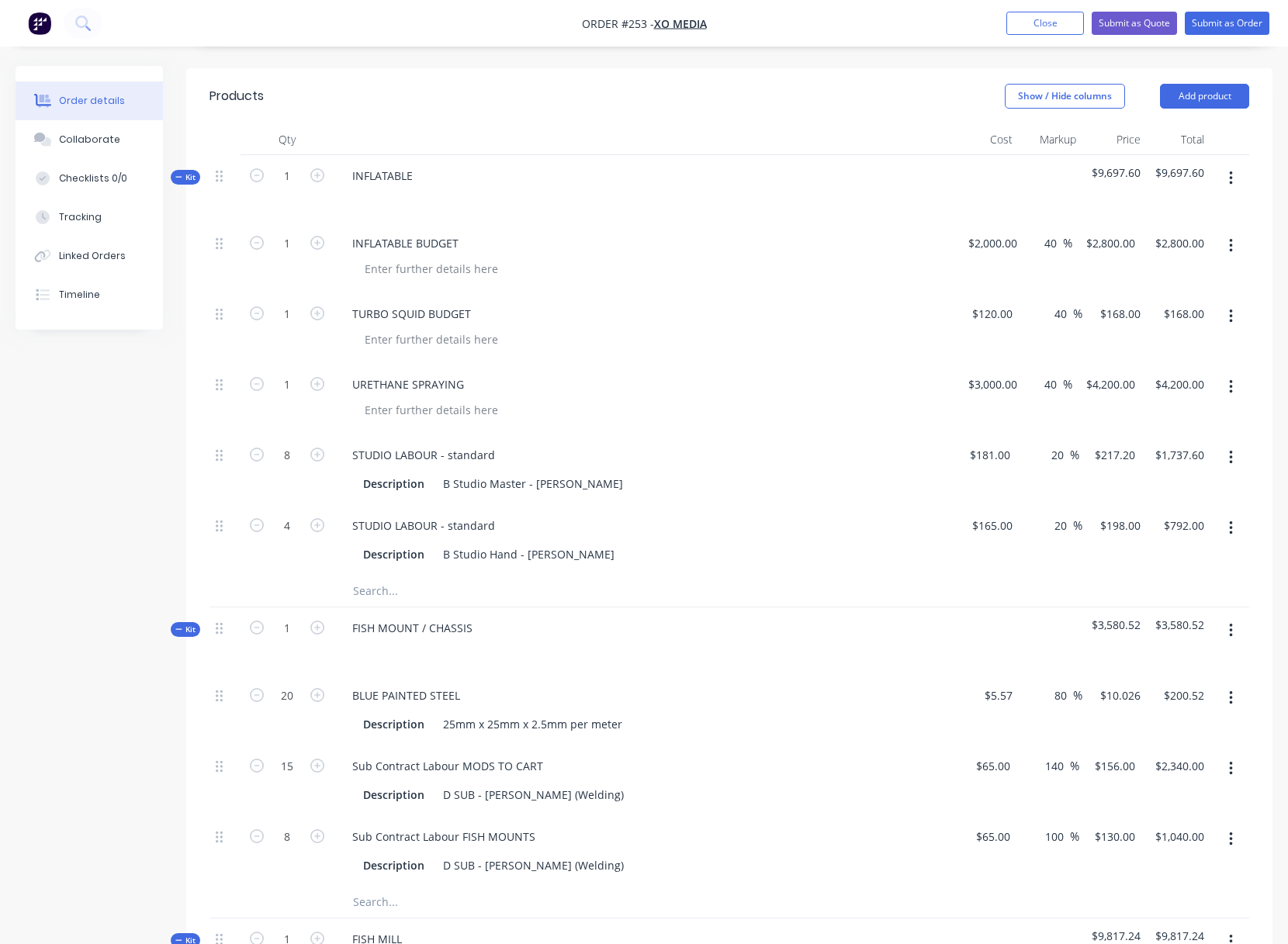
click at [1229, 175] on icon "button" at bounding box center [1231, 178] width 4 height 17
click at [1159, 252] on div "Add product to kit" at bounding box center [1175, 249] width 119 height 22
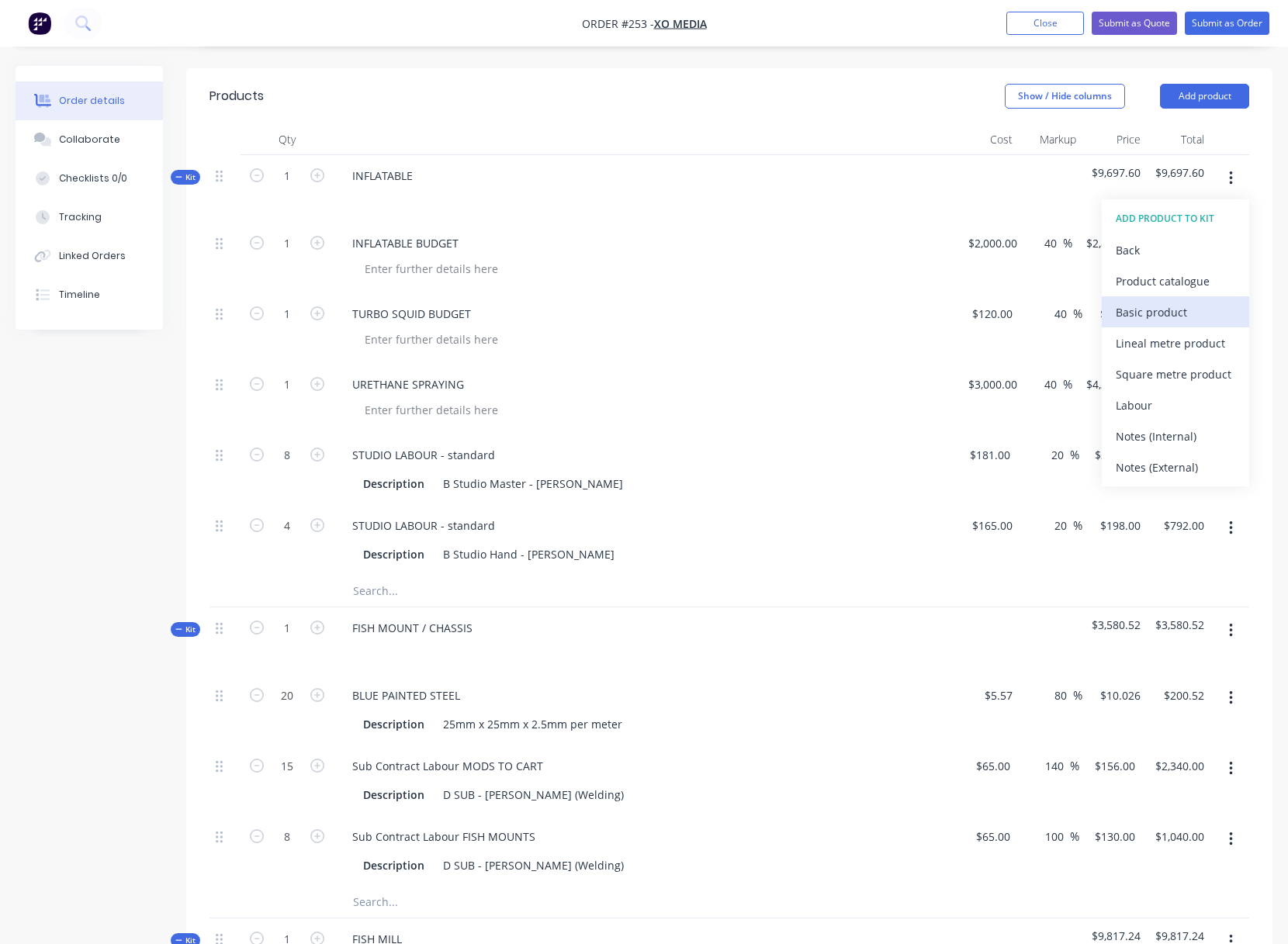
click at [1126, 312] on div "Basic product" at bounding box center [1175, 311] width 119 height 22
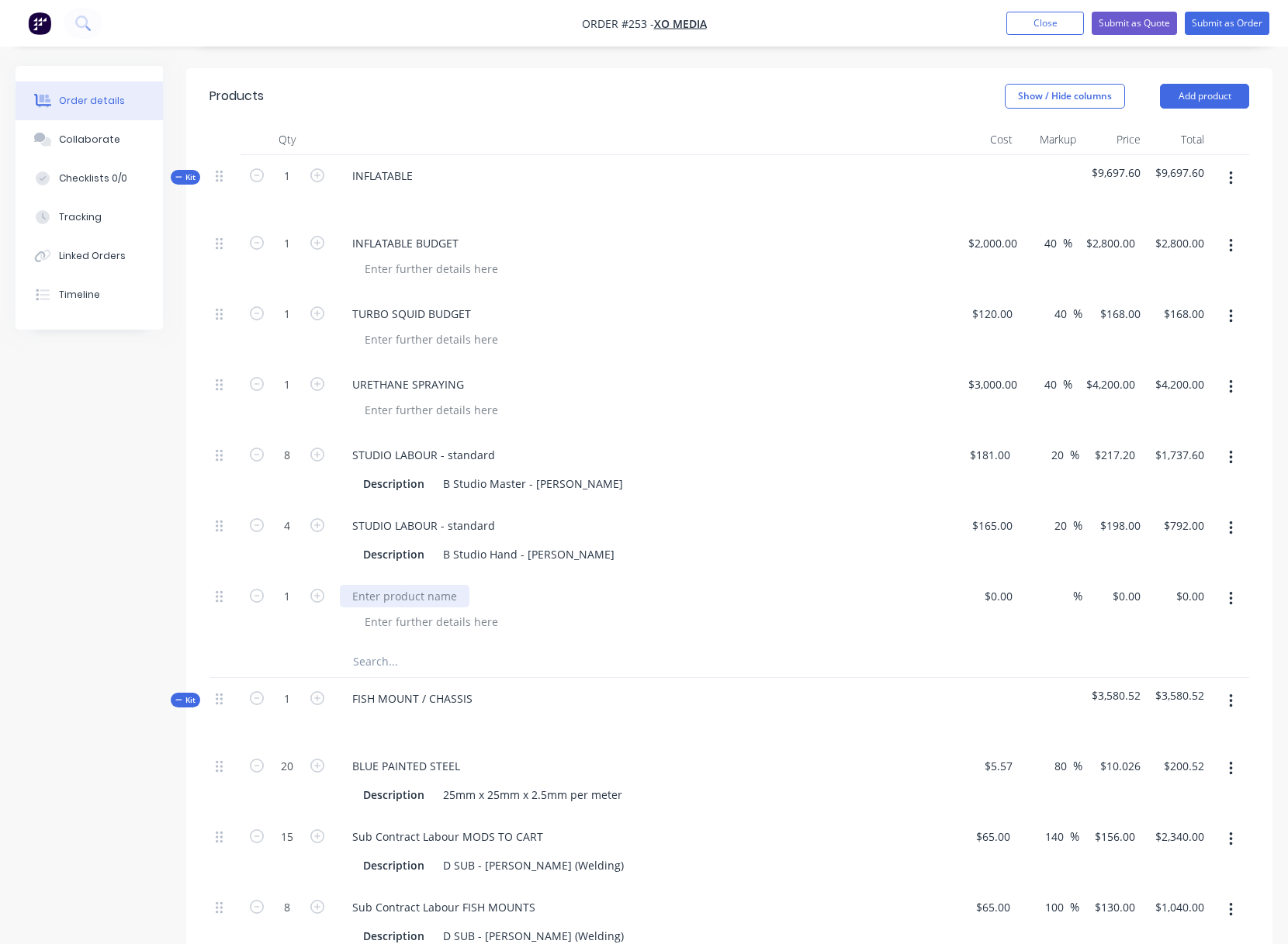
click at [362, 597] on div at bounding box center [405, 595] width 130 height 22
click at [992, 593] on div "$0.00 $0.00" at bounding box center [986, 610] width 64 height 70
type input "$600.00"
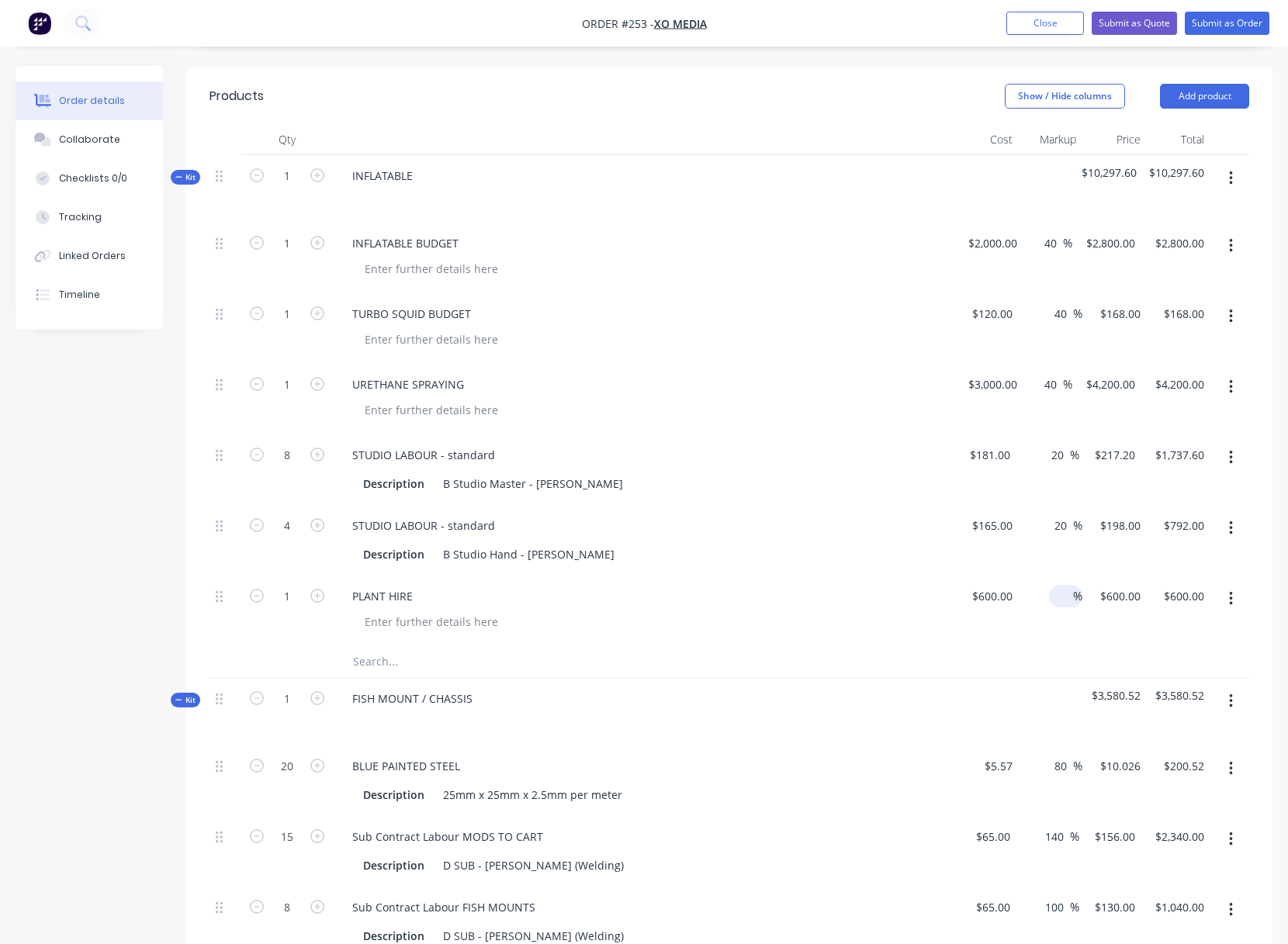
click at [1073, 595] on span "%" at bounding box center [1077, 596] width 9 height 18
type input "40"
type input "600"
type input "$840.00"
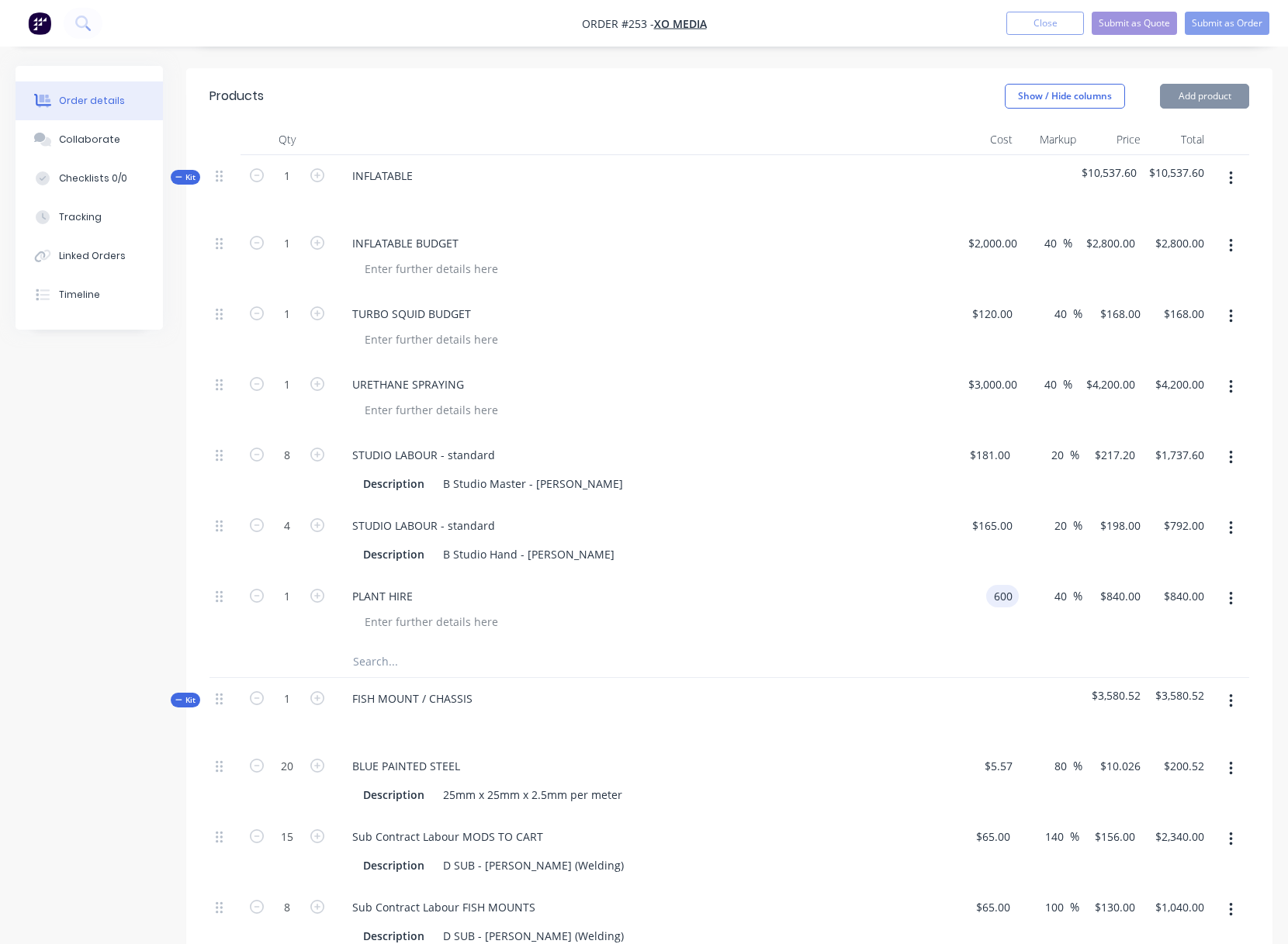
click at [980, 595] on div "600 600" at bounding box center [986, 610] width 64 height 70
drag, startPoint x: 990, startPoint y: 593, endPoint x: 999, endPoint y: 593, distance: 9.0
click at [999, 593] on div "600 600" at bounding box center [1002, 595] width 33 height 22
type input "$900.00"
type input "$1,260.00"
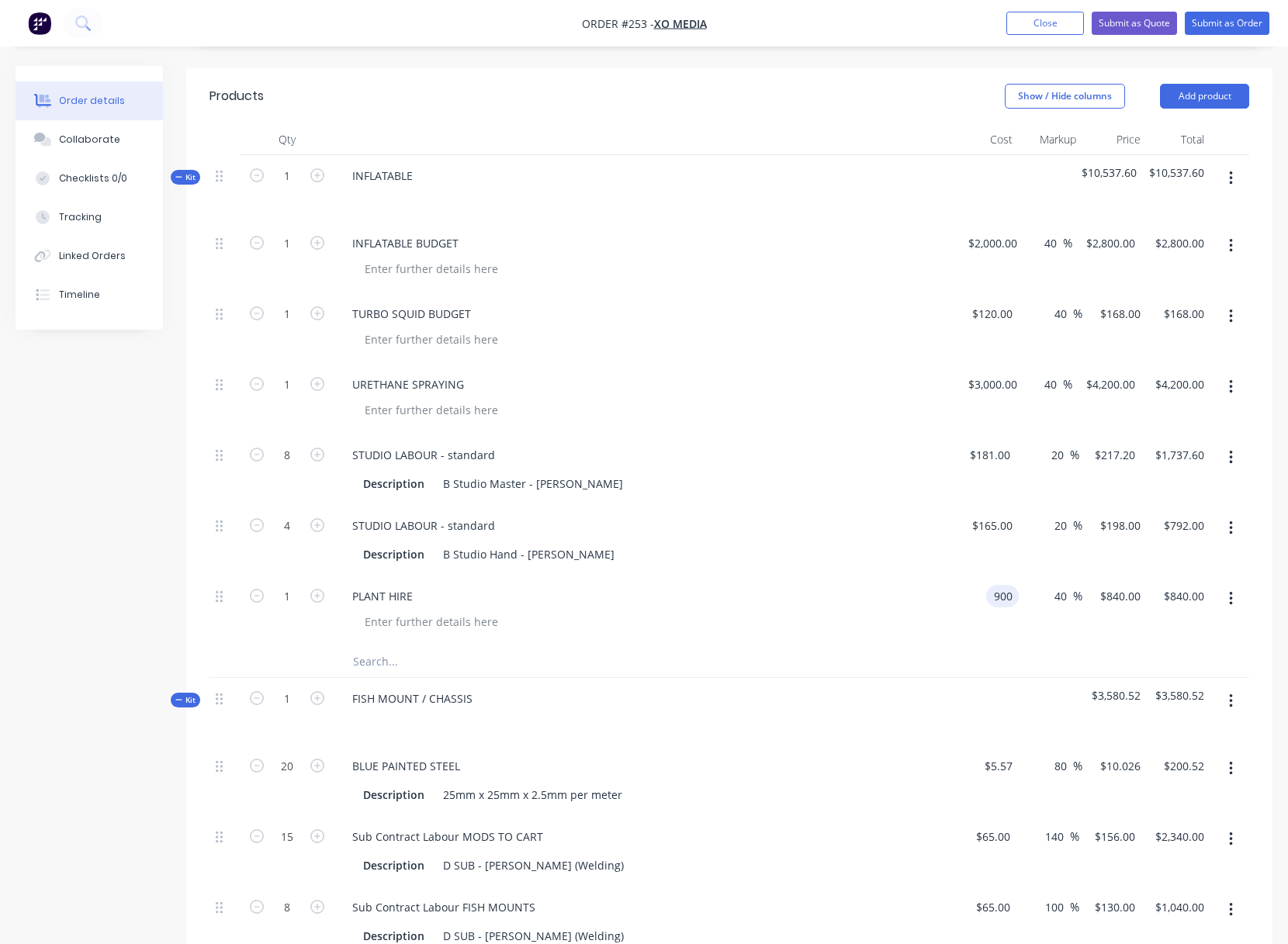
type input "$1,260.00"
click at [919, 610] on div at bounding box center [650, 621] width 595 height 22
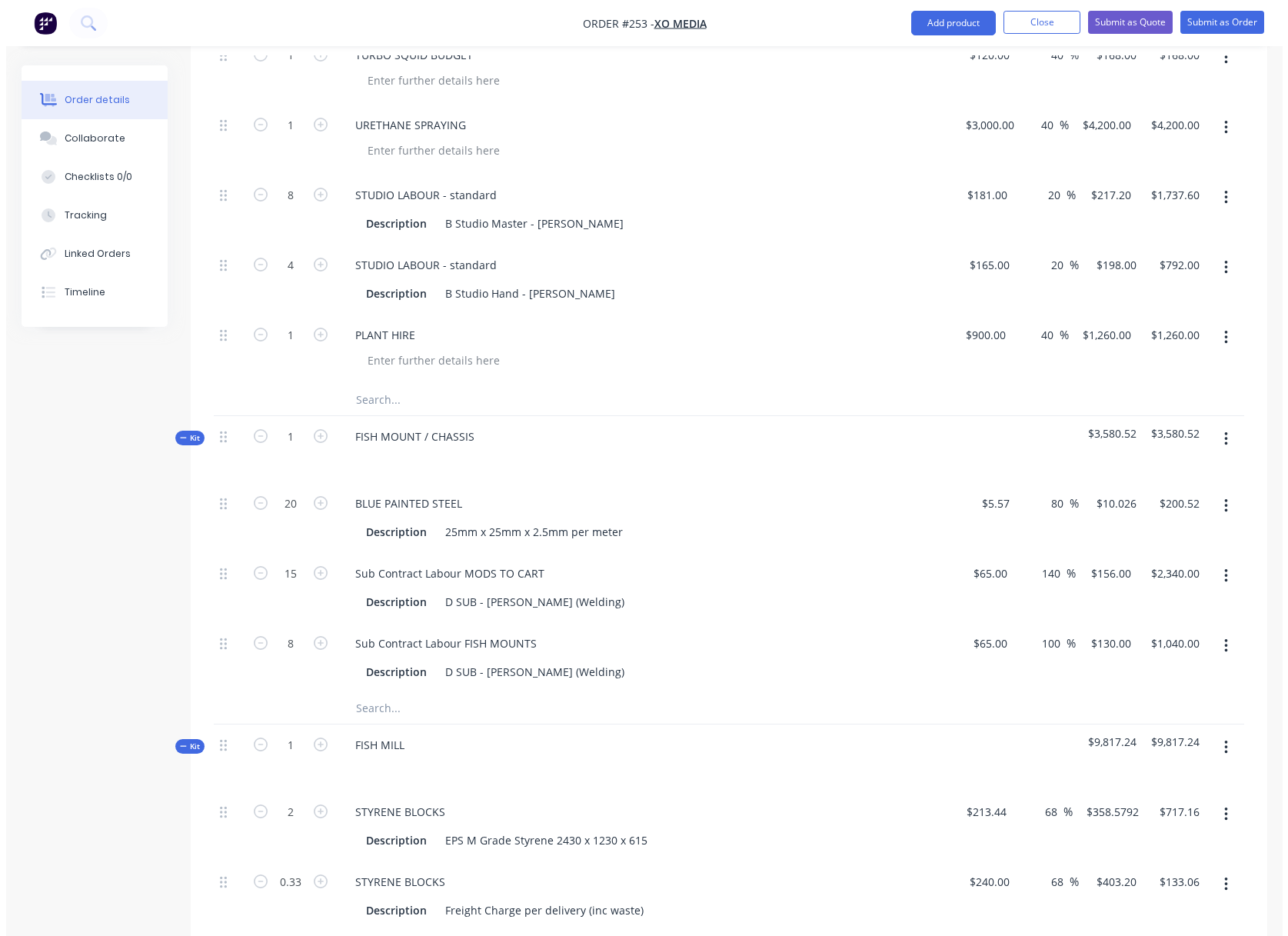
scroll to position [605, 0]
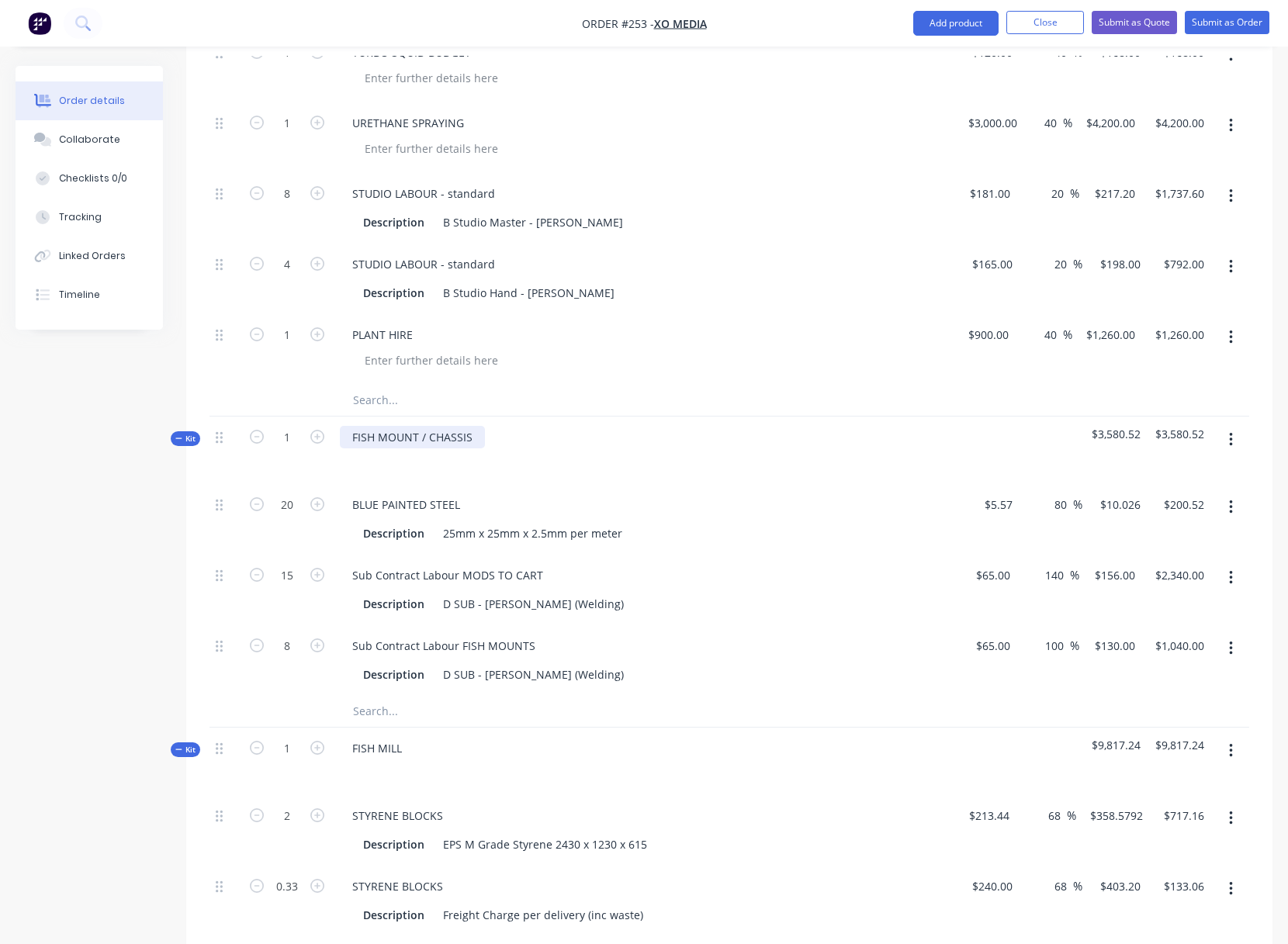
click at [381, 444] on div "FISH MOUNT / CHASSIS" at bounding box center [412, 437] width 145 height 22
drag, startPoint x: 352, startPoint y: 435, endPoint x: 506, endPoint y: 435, distance: 154.0
click at [506, 435] on div "FISH MOUNT / CHASSIS" at bounding box center [644, 450] width 620 height 68
click at [747, 537] on div "Description 25mm x 25mm x 2.5mm per meter" at bounding box center [641, 533] width 568 height 22
click at [1231, 645] on icon "button" at bounding box center [1231, 648] width 4 height 17
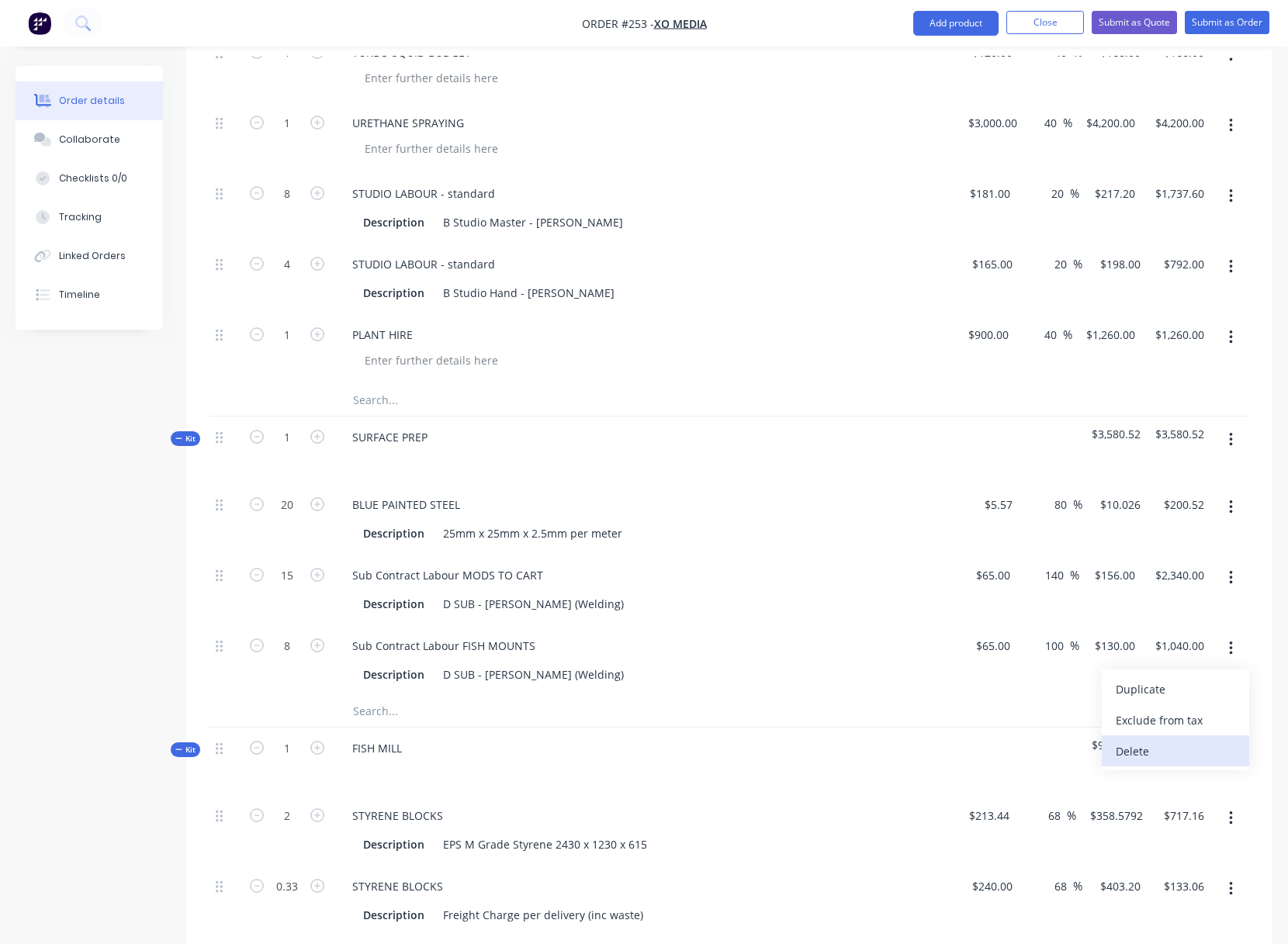
click at [1152, 752] on div "Delete" at bounding box center [1175, 751] width 119 height 22
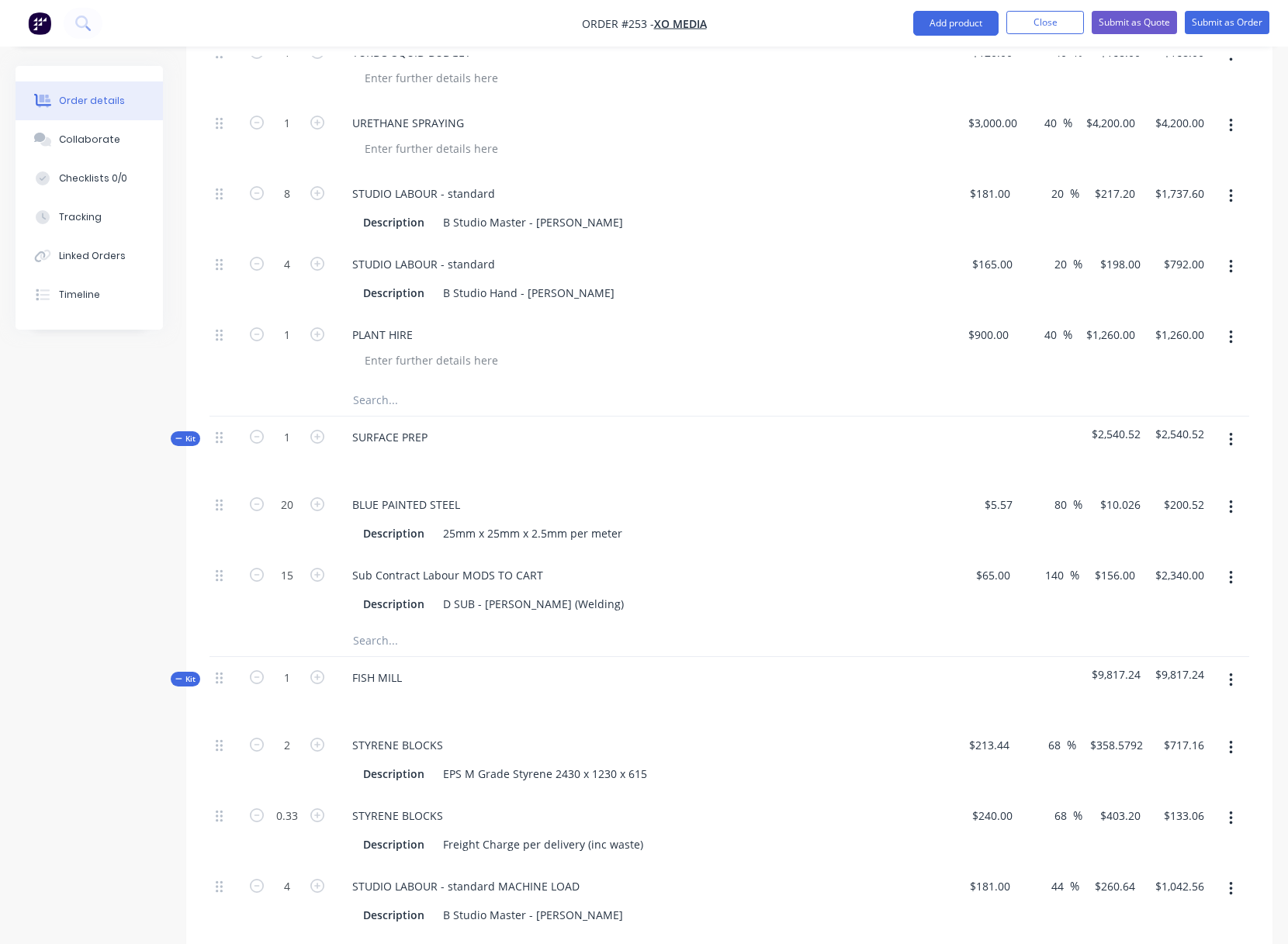
click at [1233, 572] on button "button" at bounding box center [1230, 577] width 36 height 28
drag, startPoint x: 1144, startPoint y: 680, endPoint x: 1166, endPoint y: 647, distance: 39.7
click at [1144, 680] on div "Delete" at bounding box center [1175, 680] width 119 height 22
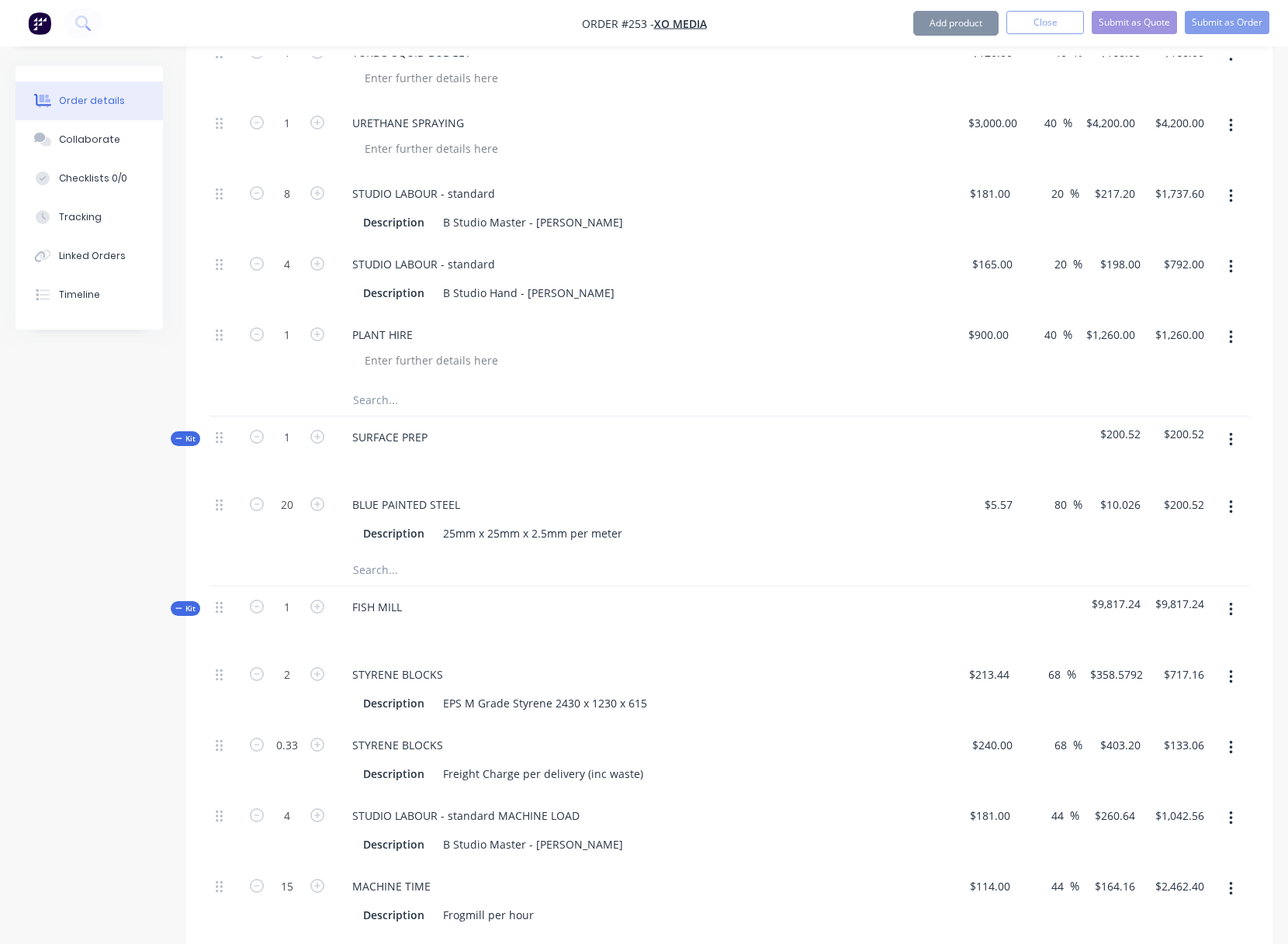
click at [1229, 503] on icon "button" at bounding box center [1231, 506] width 4 height 17
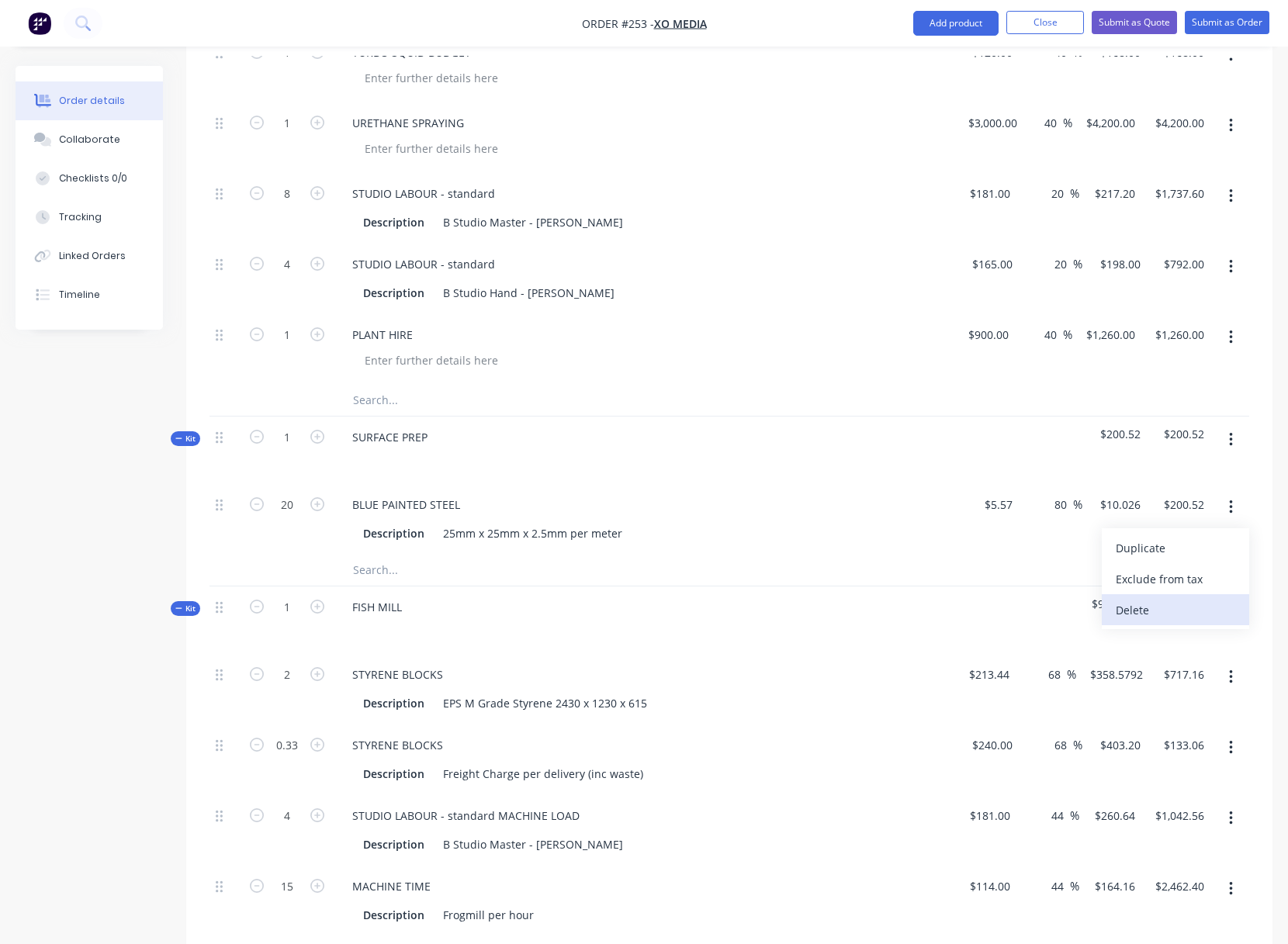
click at [1160, 608] on div "Delete" at bounding box center [1175, 609] width 119 height 22
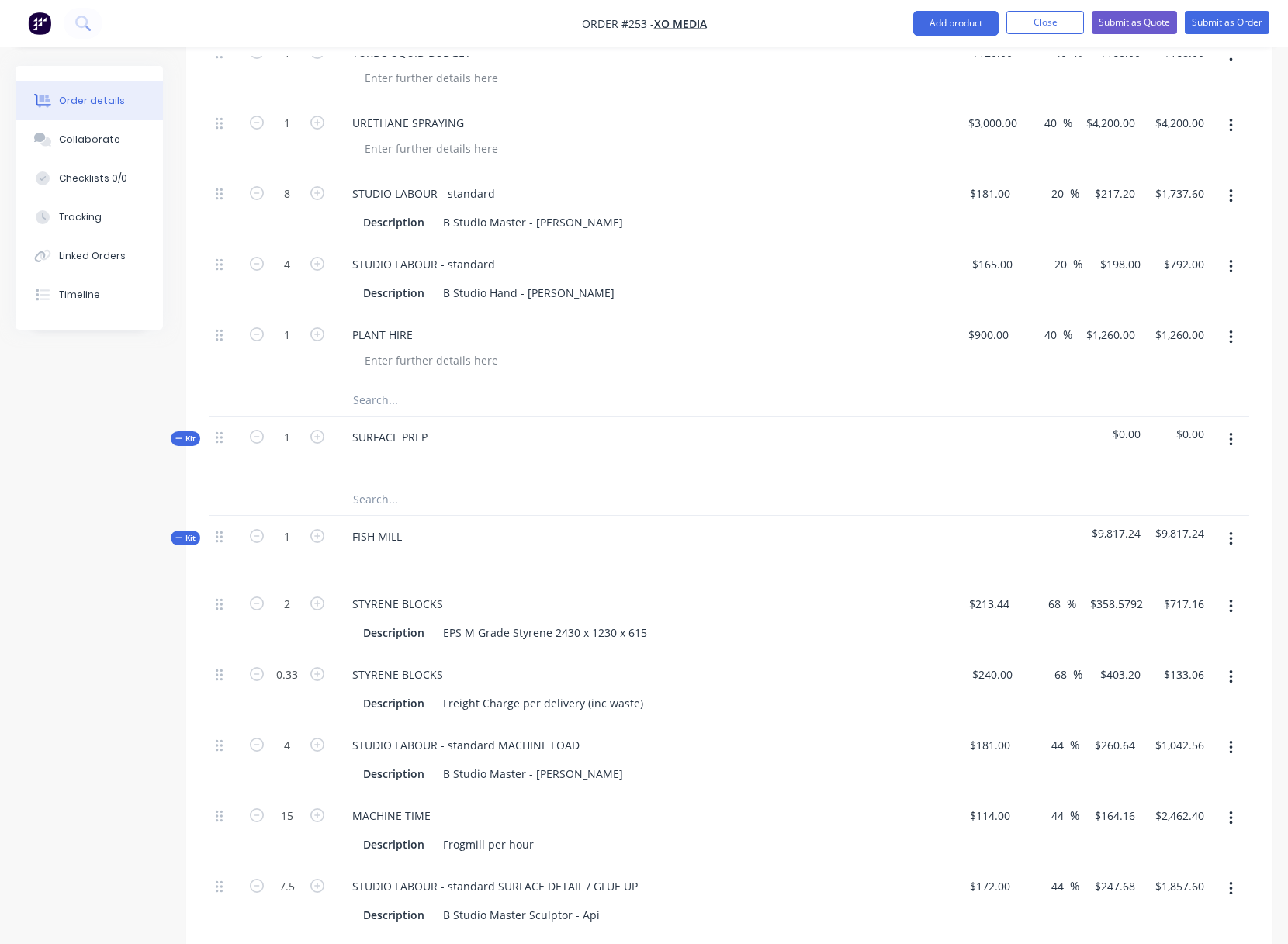
click at [1231, 430] on button "button" at bounding box center [1230, 440] width 36 height 28
click at [1156, 509] on div "Add product to kit" at bounding box center [1175, 511] width 119 height 22
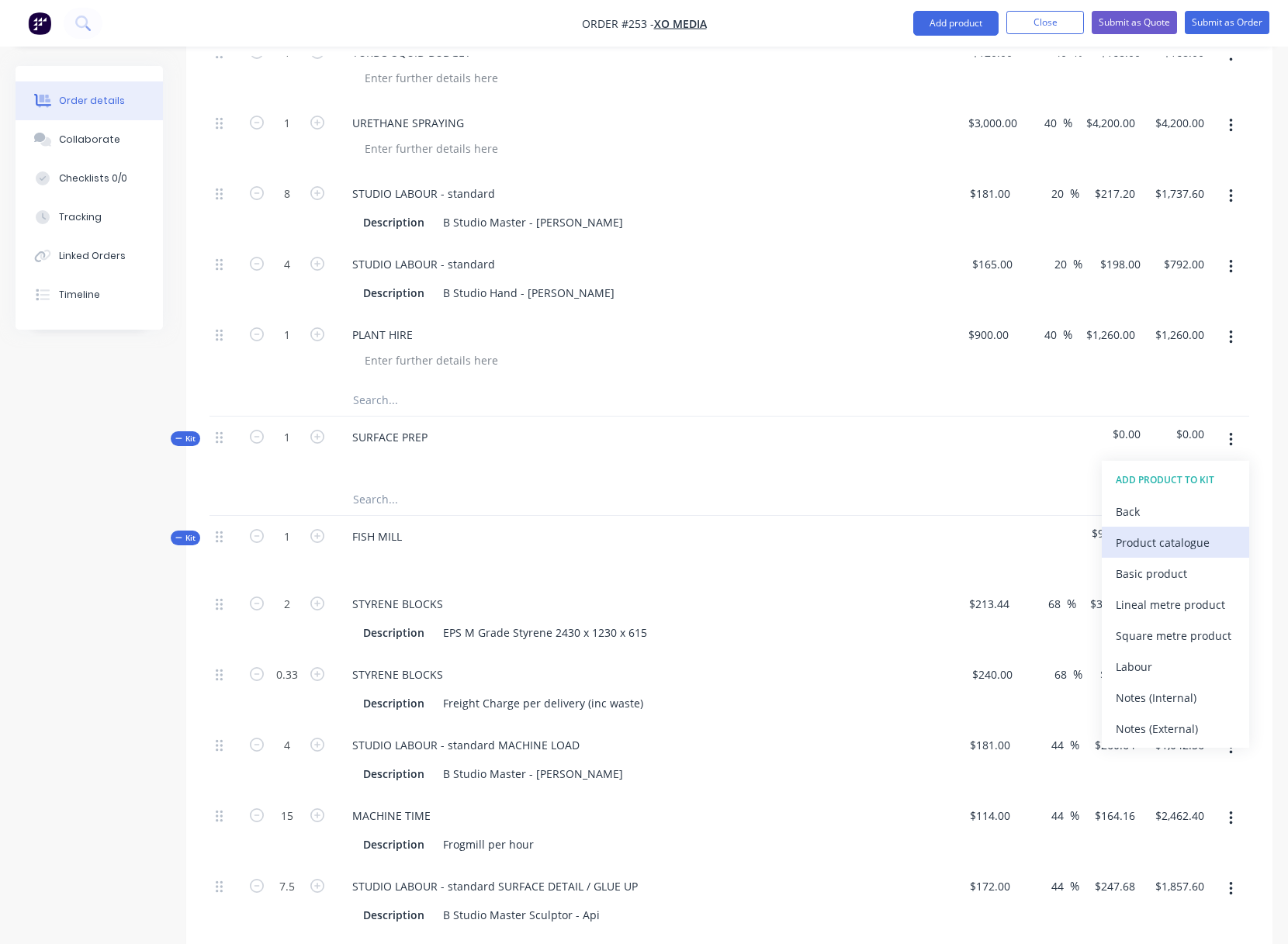
click at [1144, 542] on div "Product catalogue" at bounding box center [1175, 542] width 119 height 22
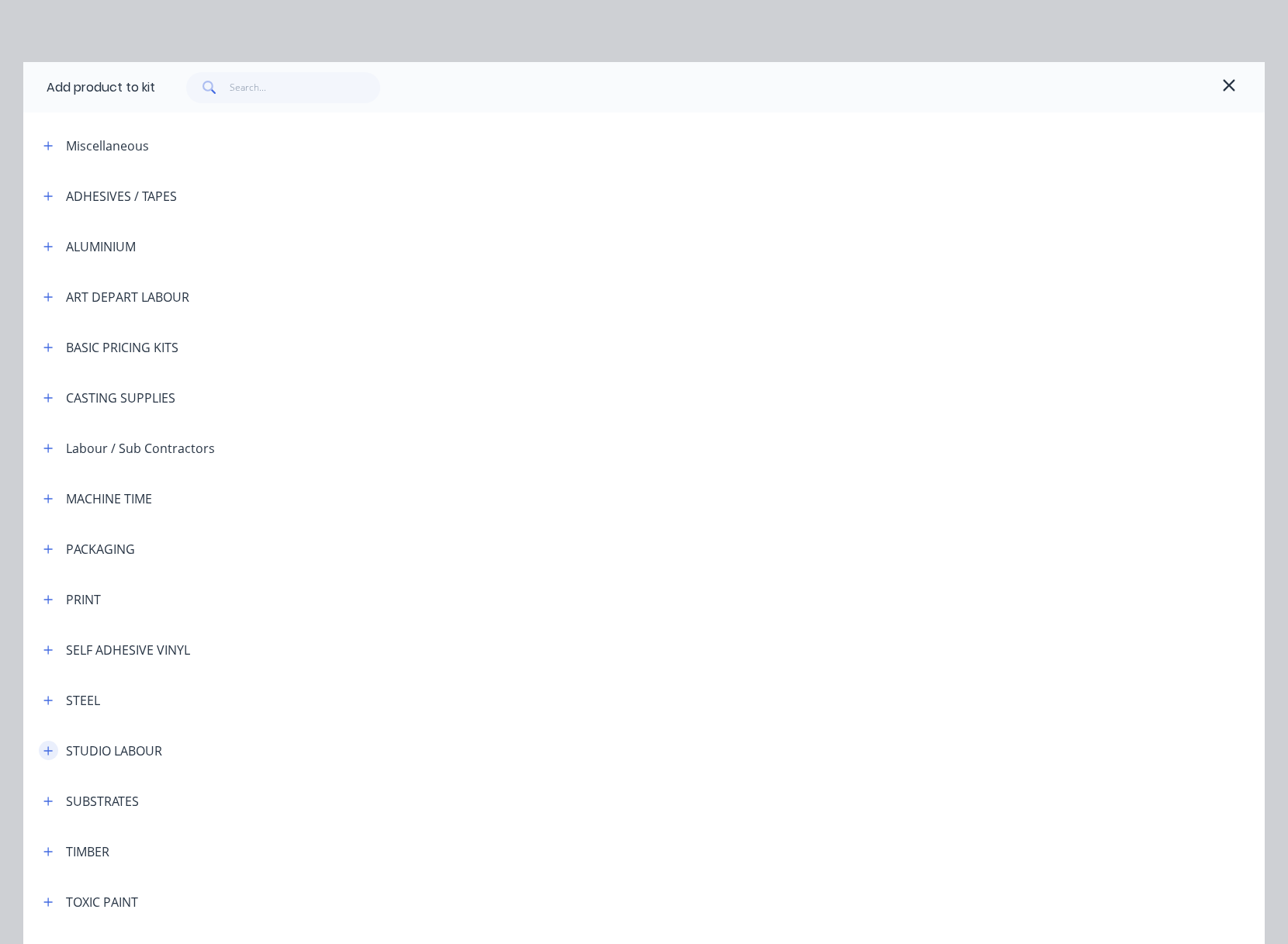
click at [44, 746] on icon "button" at bounding box center [48, 751] width 9 height 11
click at [215, 797] on span "STUDIO LABOUR - standard" at bounding box center [609, 795] width 873 height 16
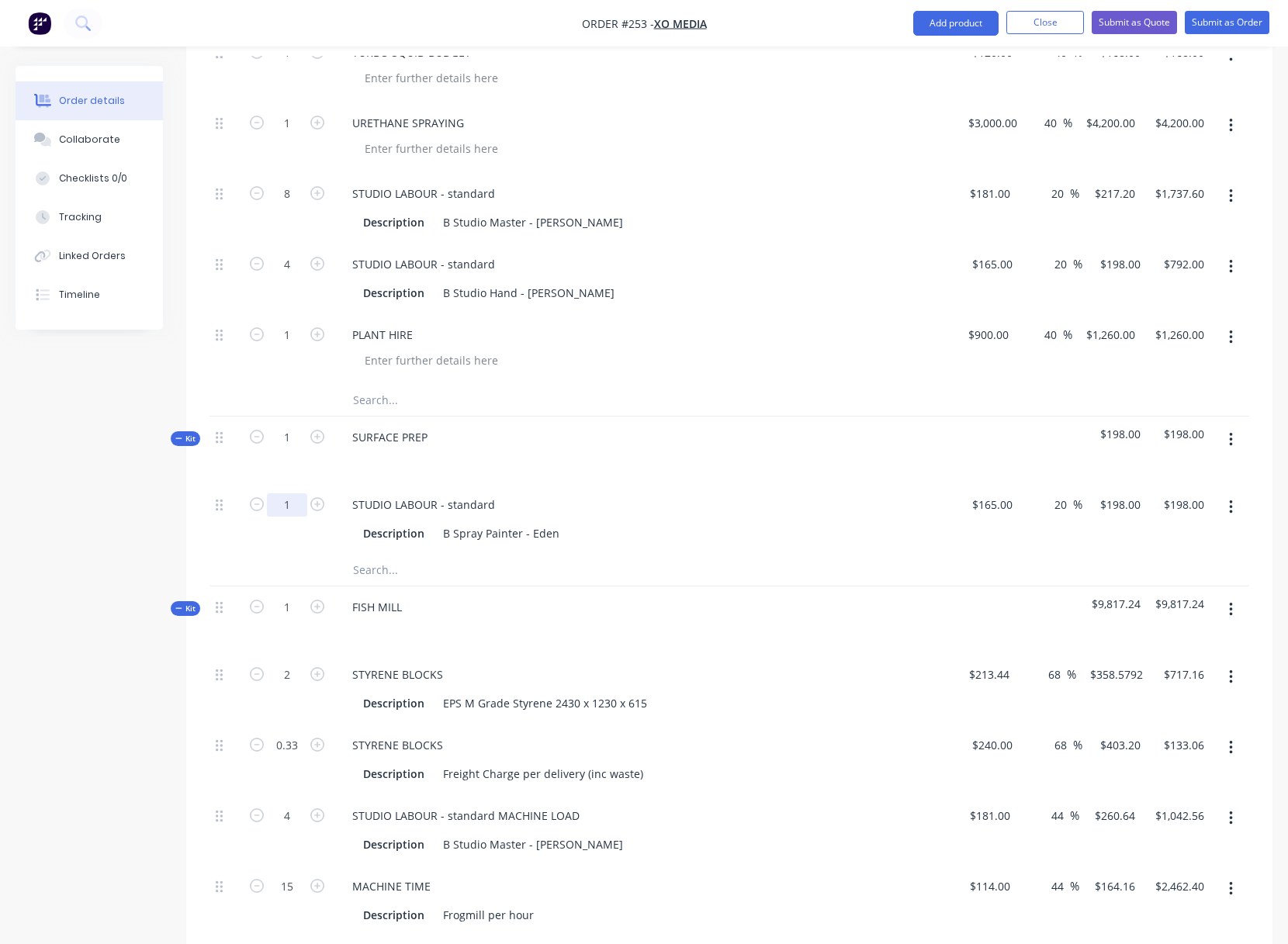
type input "37.5"
type input "$7,425.00"
click at [634, 387] on input "text" at bounding box center [507, 399] width 311 height 31
click at [1232, 435] on icon "button" at bounding box center [1231, 440] width 4 height 17
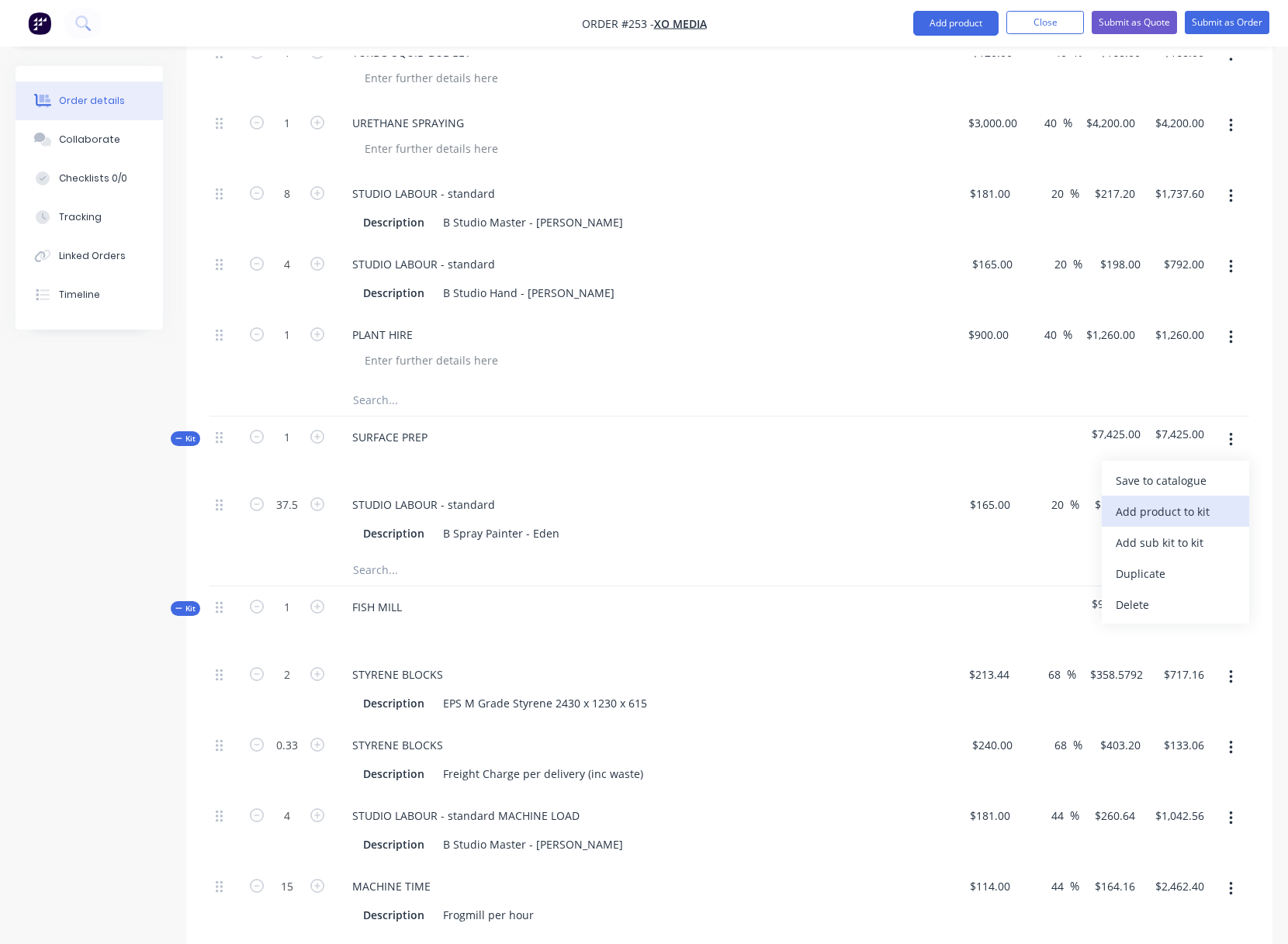
click at [1169, 510] on div "Add product to kit" at bounding box center [1175, 511] width 119 height 22
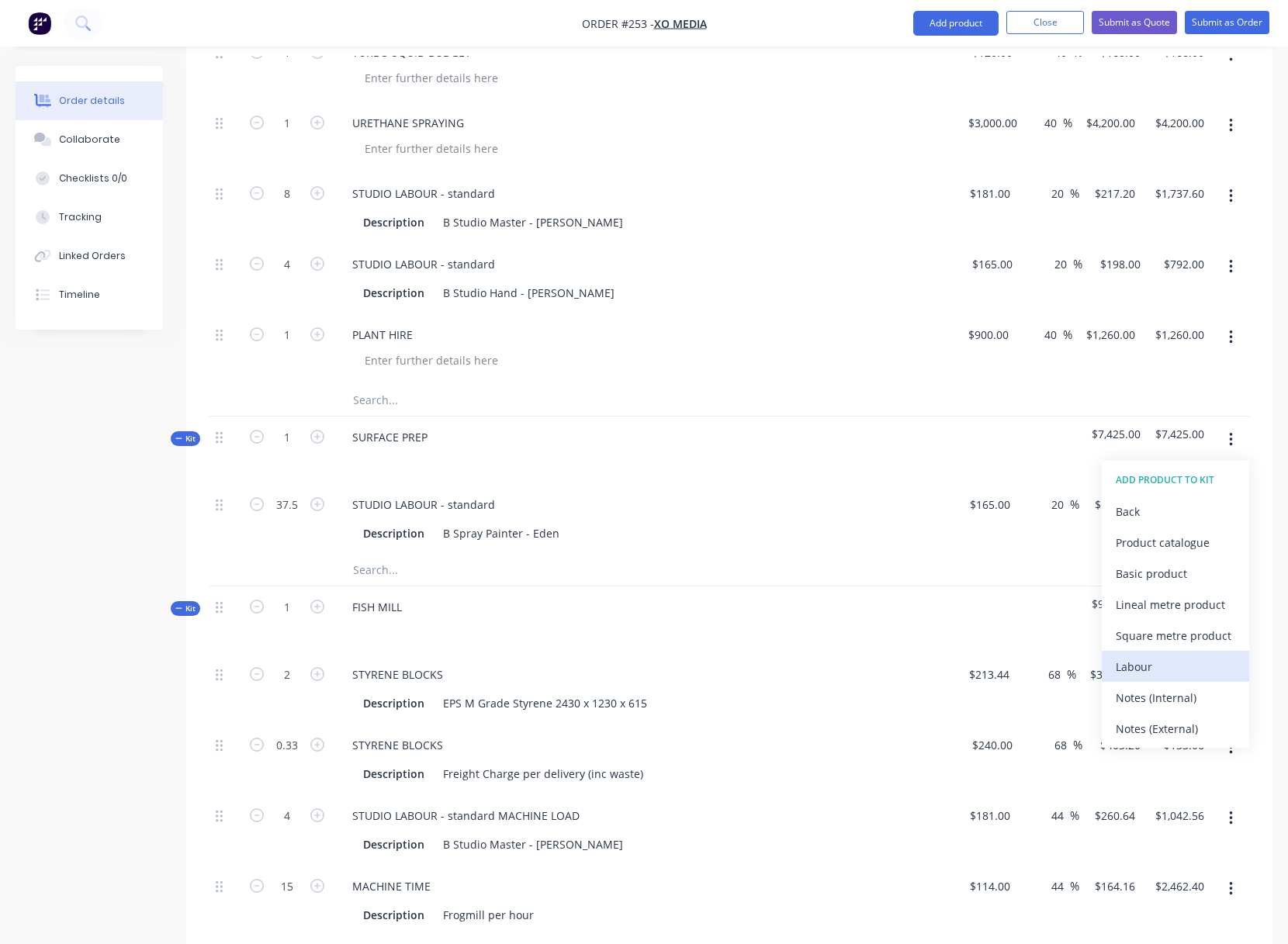
click at [1145, 663] on div "Labour" at bounding box center [1175, 666] width 119 height 22
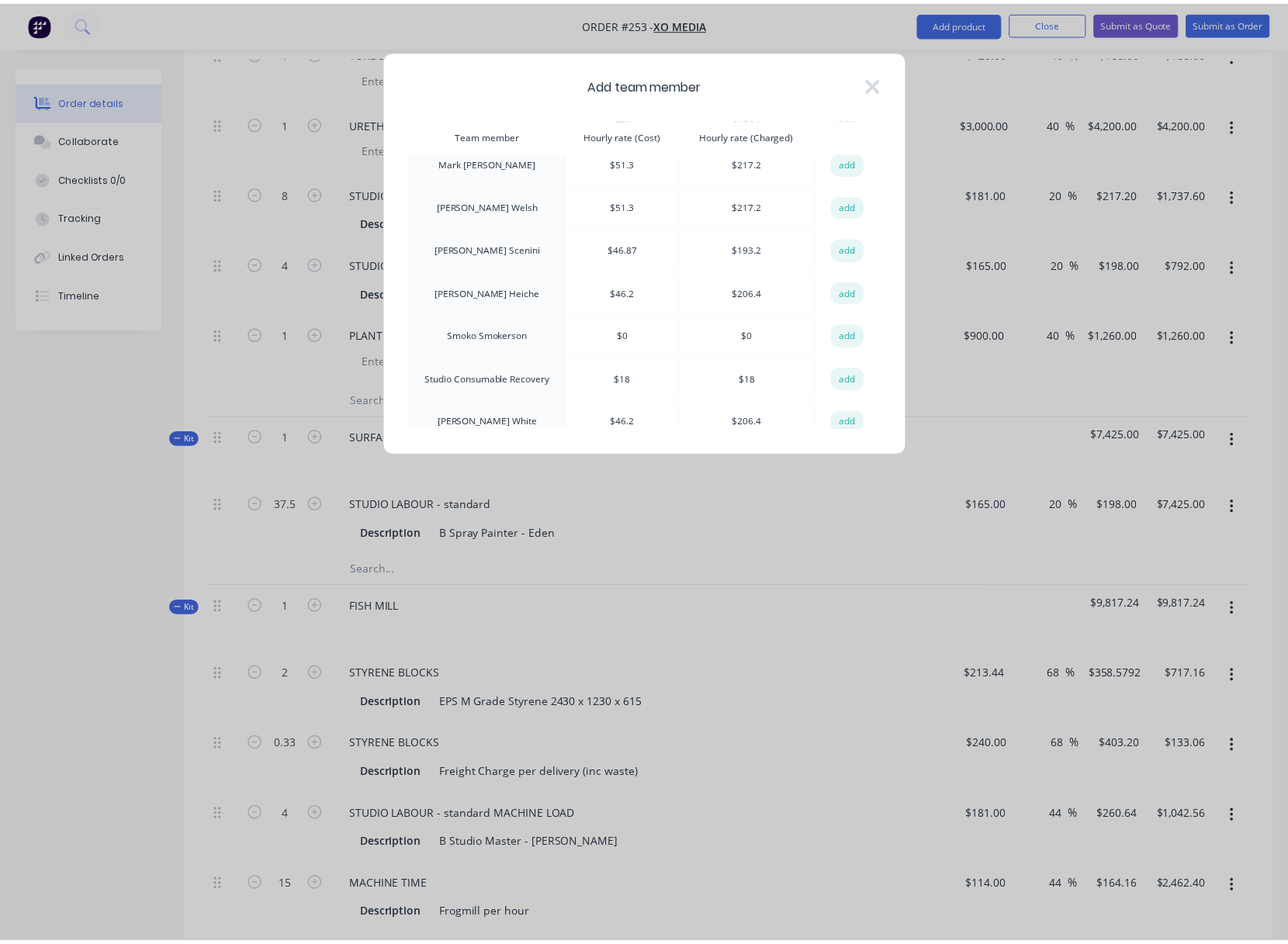
scroll to position [414, 0]
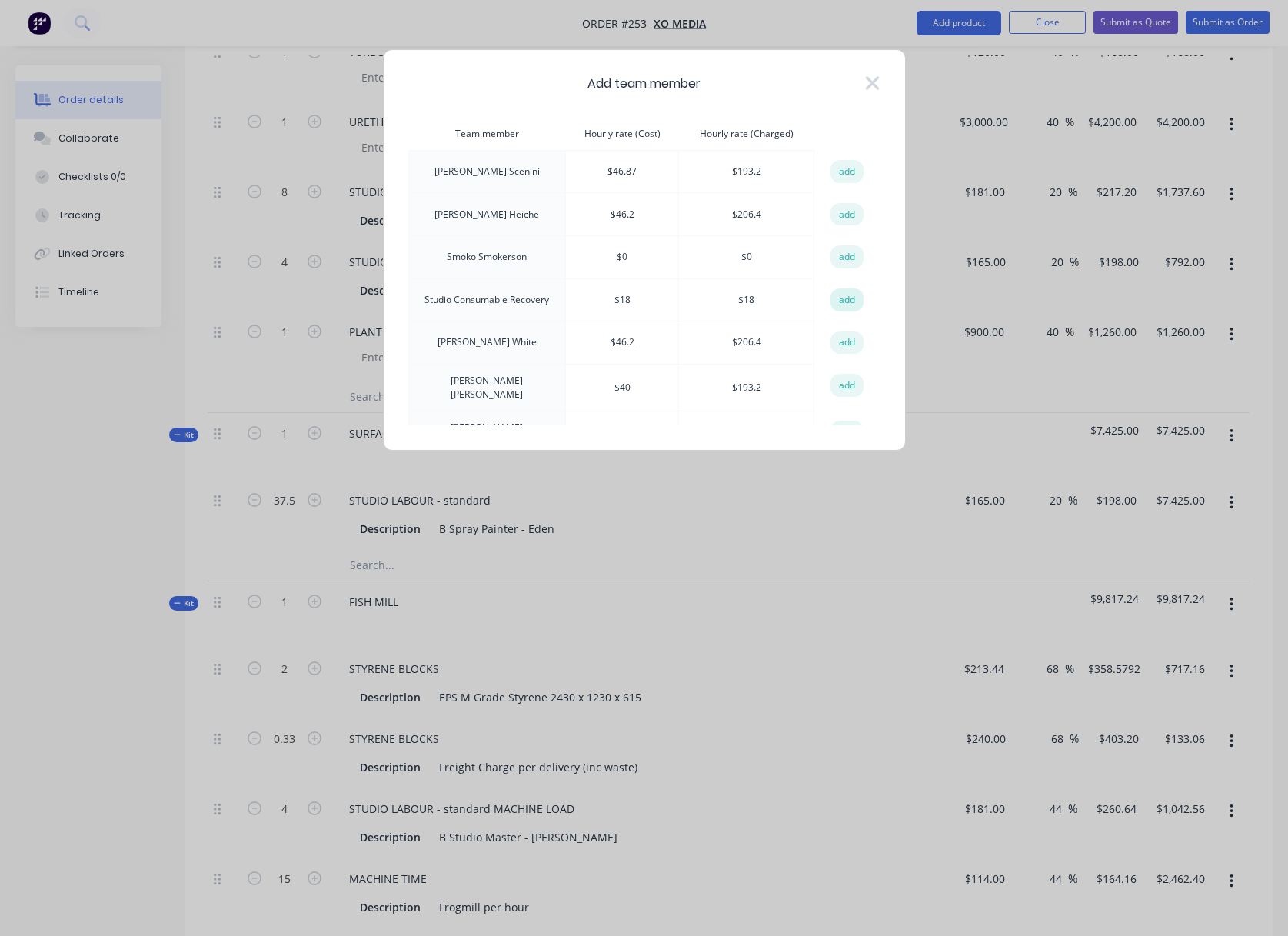
click at [842, 288] on button "add" at bounding box center [847, 300] width 34 height 23
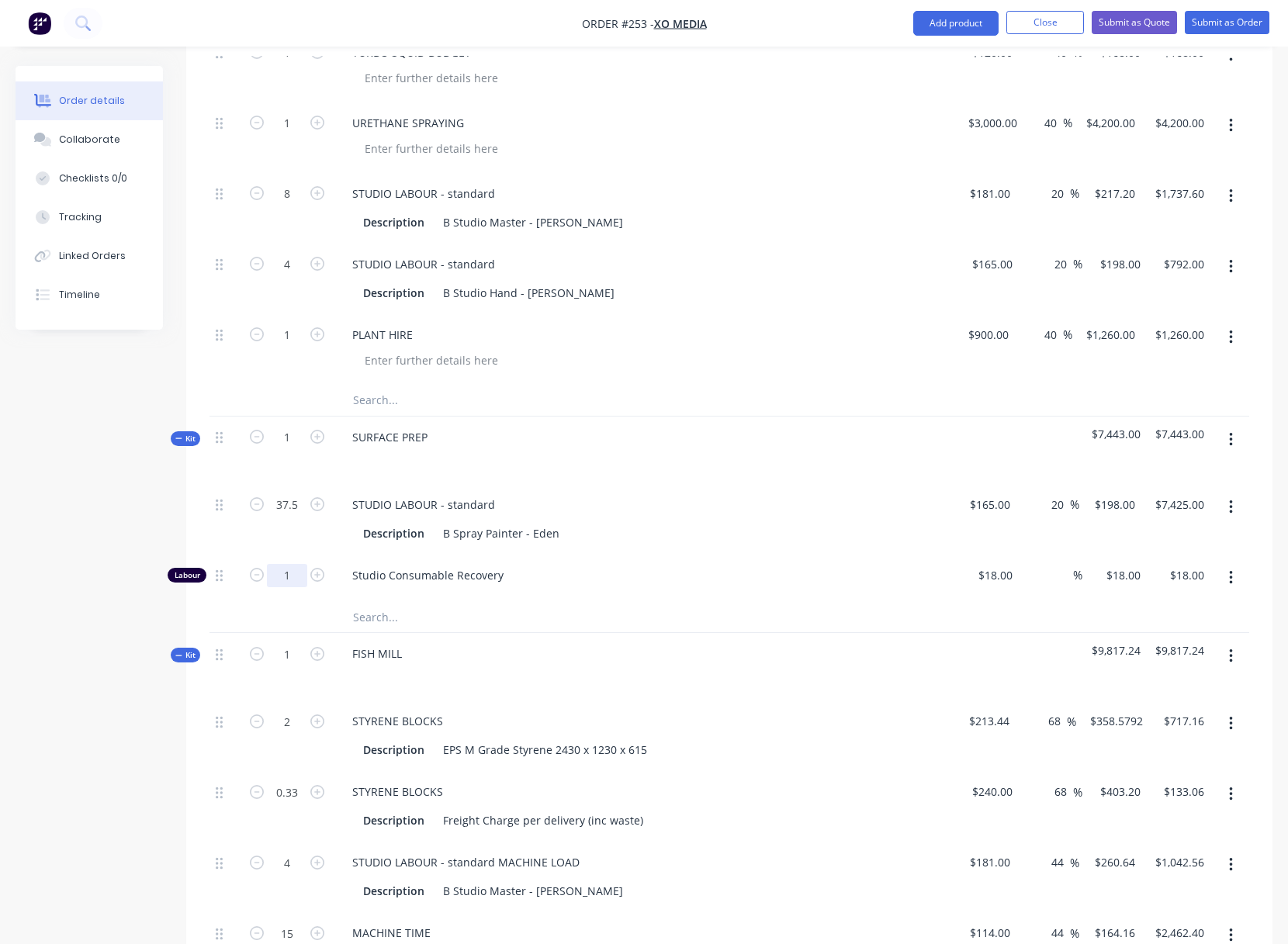
drag, startPoint x: 282, startPoint y: 576, endPoint x: 294, endPoint y: 576, distance: 12.0
type input "37.5"
click at [799, 529] on div "Description B Spray Painter - Eden" at bounding box center [641, 533] width 568 height 22
type input "$675.00"
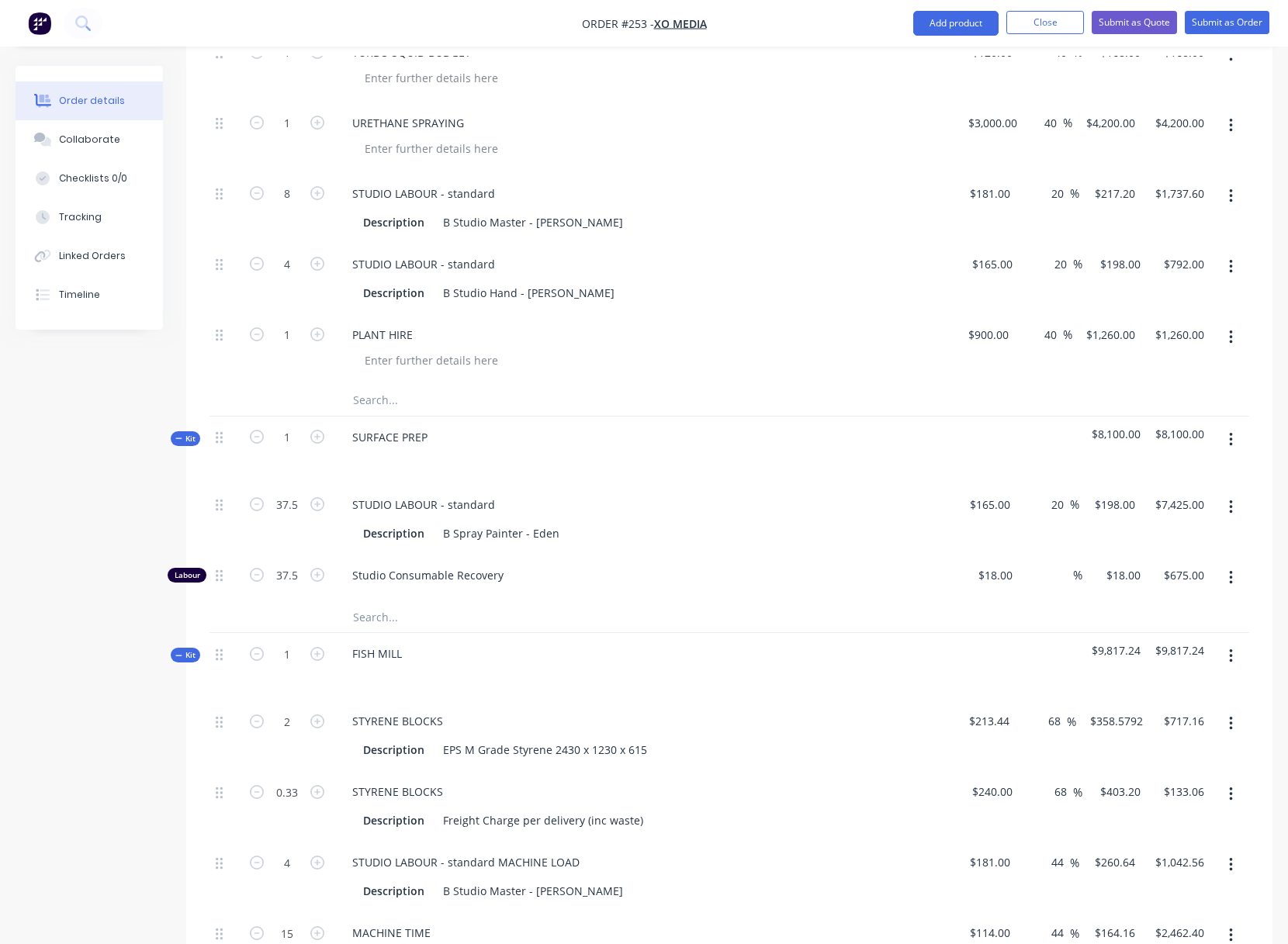
click at [732, 602] on div at bounding box center [572, 617] width 466 height 31
click at [492, 504] on div "STUDIO LABOUR - standard" at bounding box center [424, 504] width 167 height 22
click at [505, 573] on span "Studio Consumable Recovery" at bounding box center [650, 575] width 595 height 16
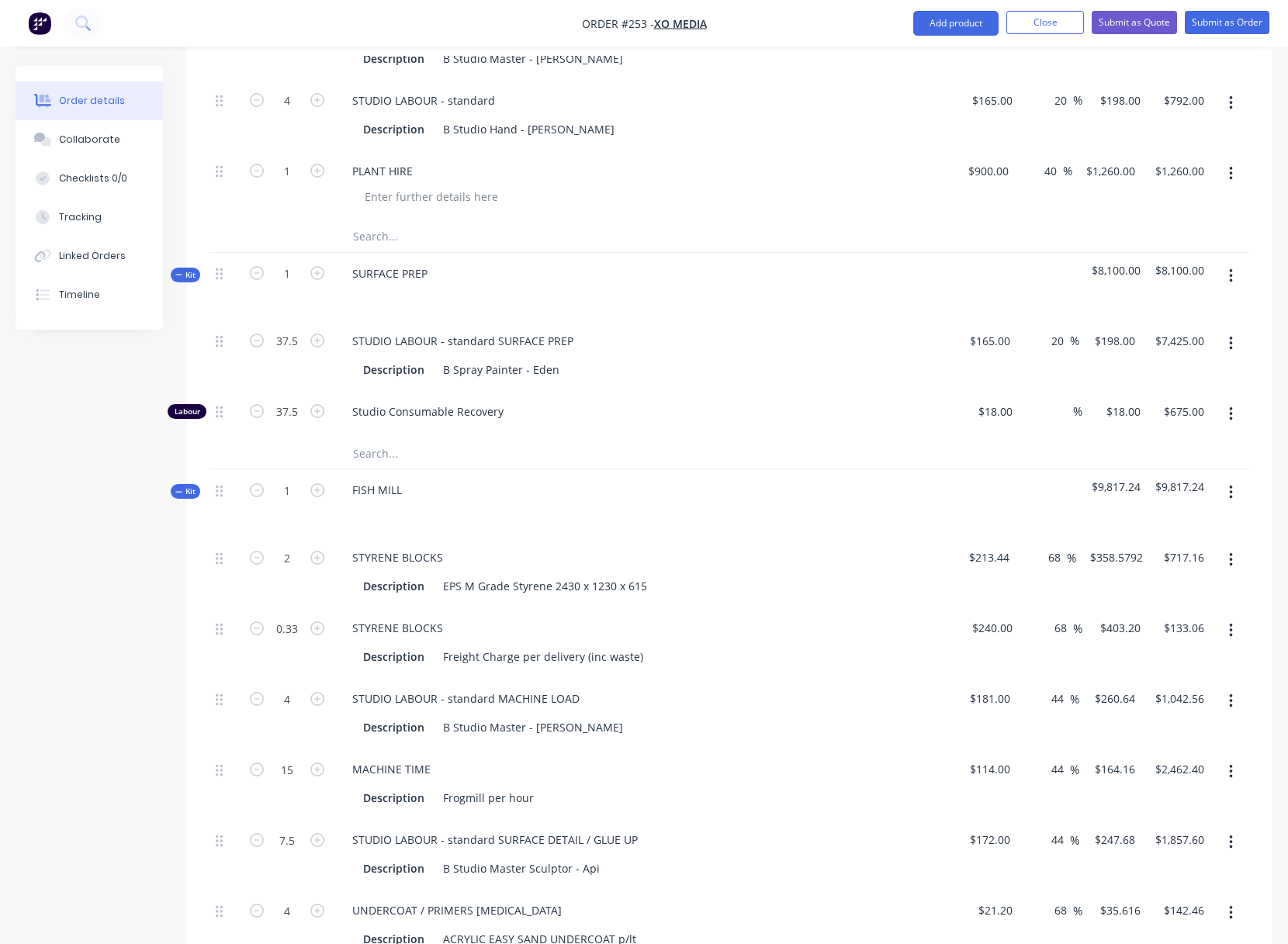
scroll to position [809, 0]
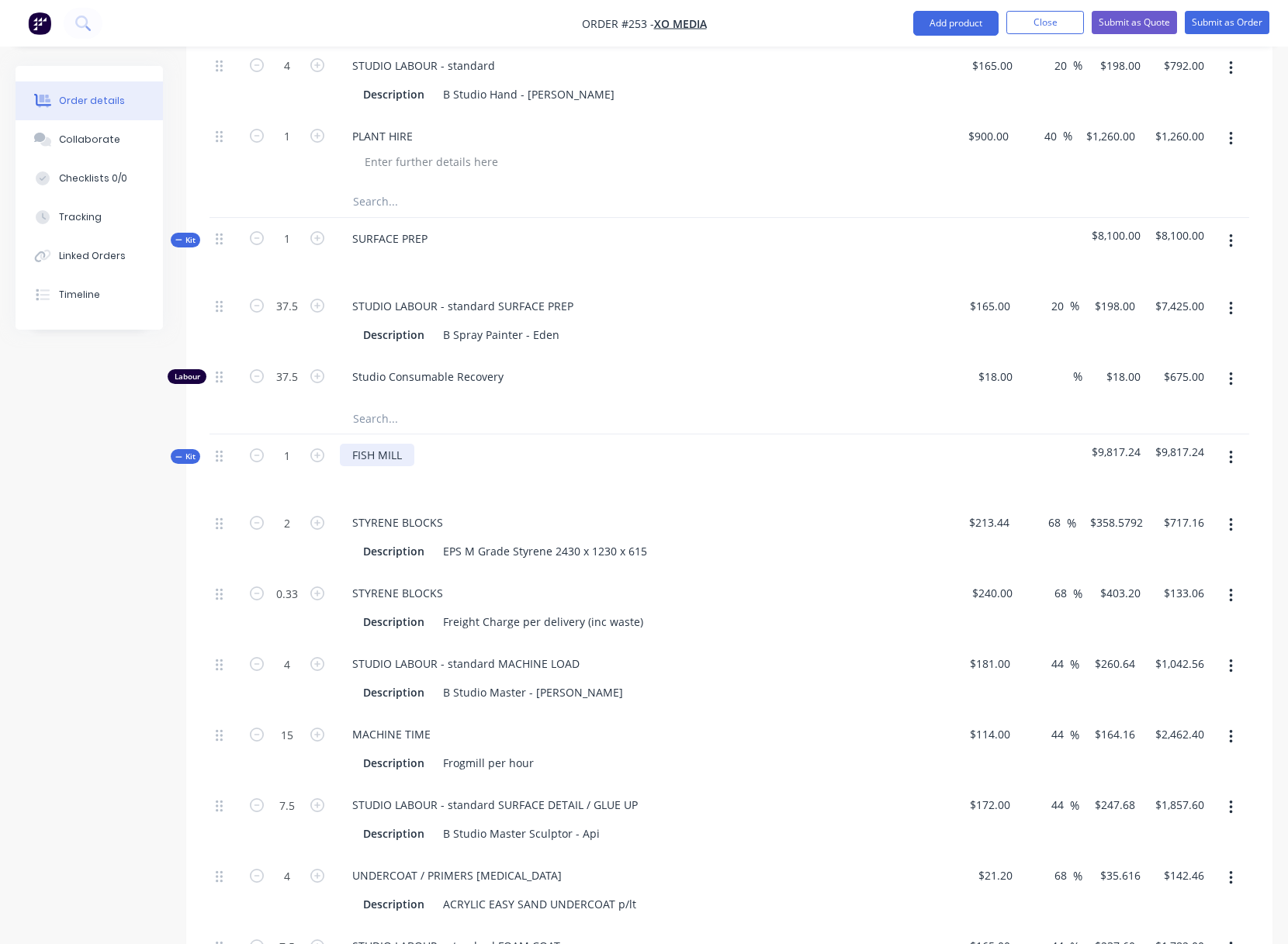
click at [377, 454] on div "FISH MILL" at bounding box center [377, 455] width 75 height 22
drag, startPoint x: 353, startPoint y: 456, endPoint x: 409, endPoint y: 456, distance: 56.0
click at [410, 456] on div "FISH MILL" at bounding box center [377, 455] width 75 height 22
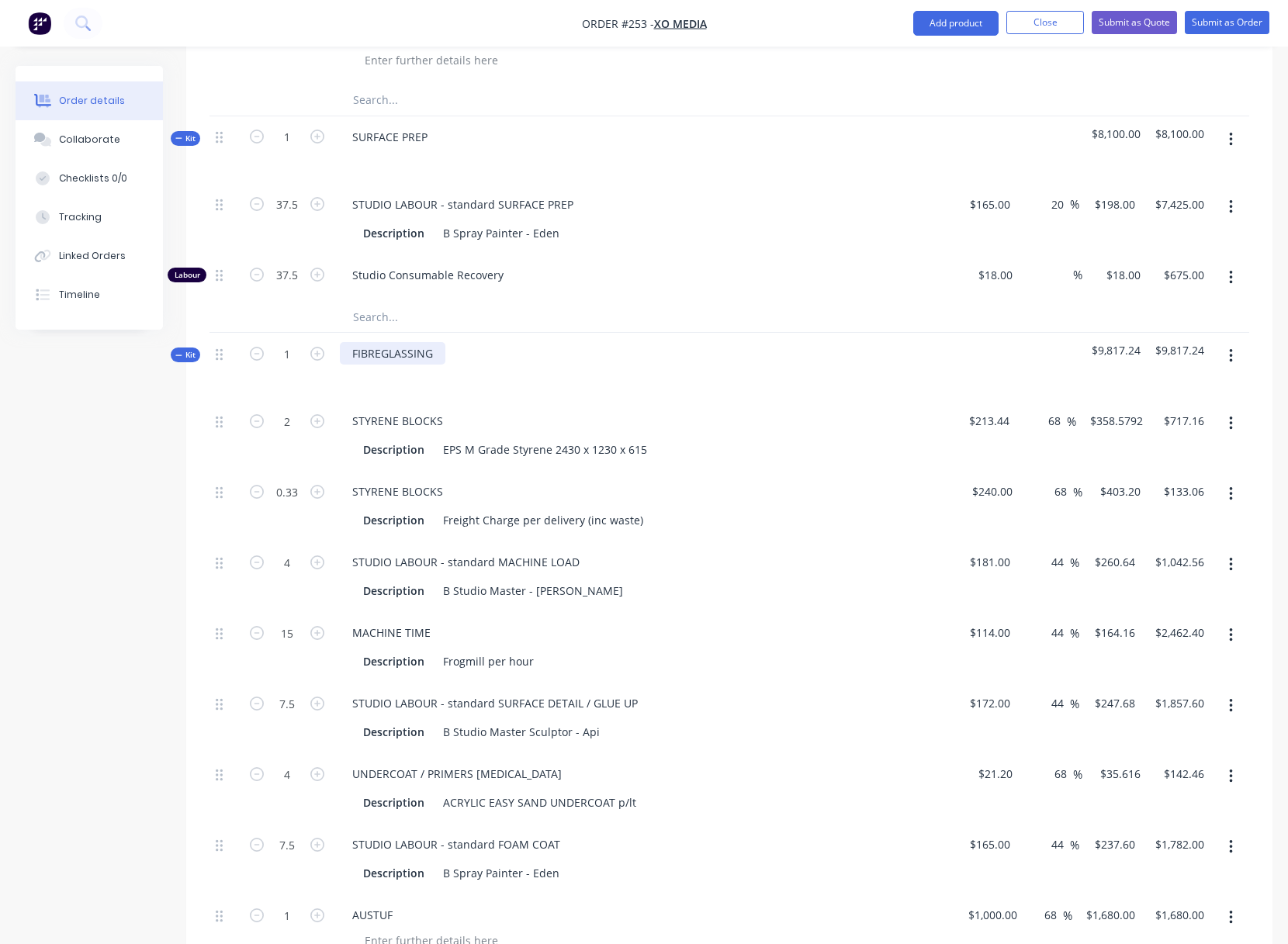
scroll to position [1009, 0]
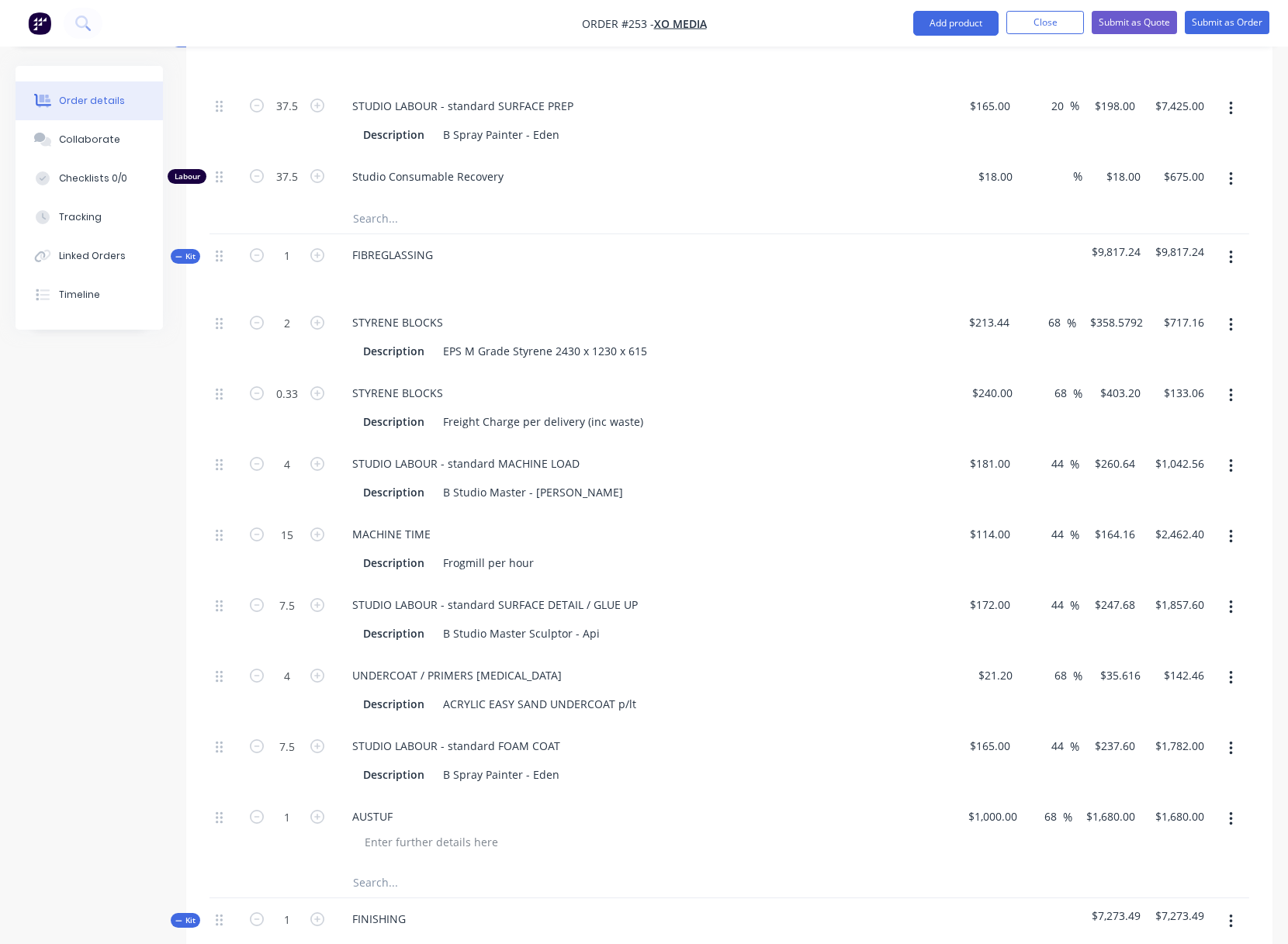
click at [591, 287] on div at bounding box center [644, 277] width 608 height 22
drag, startPoint x: 390, startPoint y: 257, endPoint x: 342, endPoint y: 255, distance: 48.0
click at [390, 257] on div "FIBREGLASSING" at bounding box center [393, 254] width 106 height 22
drag, startPoint x: 352, startPoint y: 254, endPoint x: 453, endPoint y: 254, distance: 101.0
click at [453, 254] on div "FIBREGLASSING" at bounding box center [644, 268] width 620 height 68
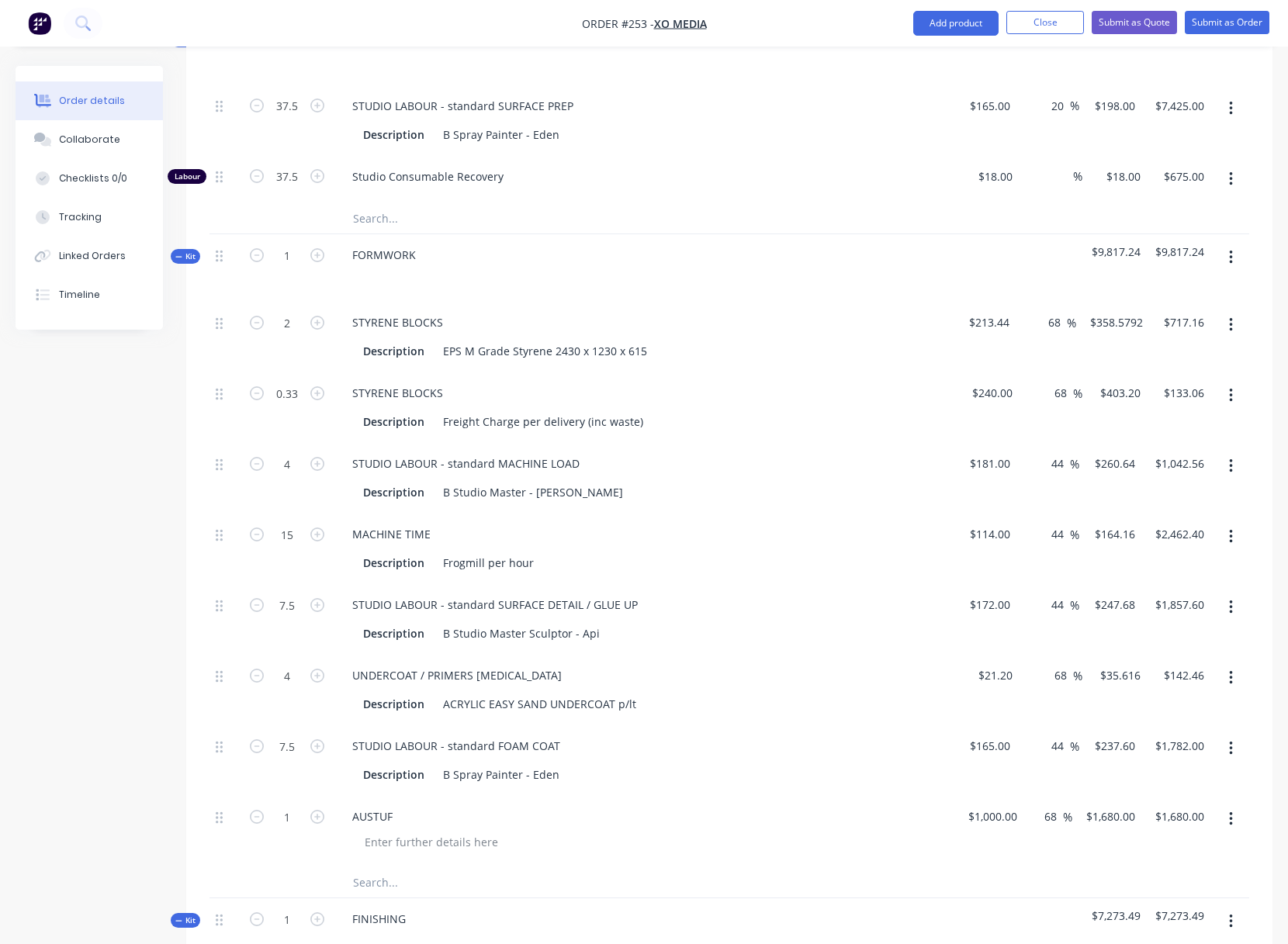
click at [590, 377] on div "STYRENE BLOCKS Description Freight Charge per delivery (inc waste)" at bounding box center [644, 407] width 620 height 70
click at [1227, 674] on button "button" at bounding box center [1230, 677] width 36 height 28
click at [1149, 777] on div "Delete" at bounding box center [1175, 780] width 119 height 22
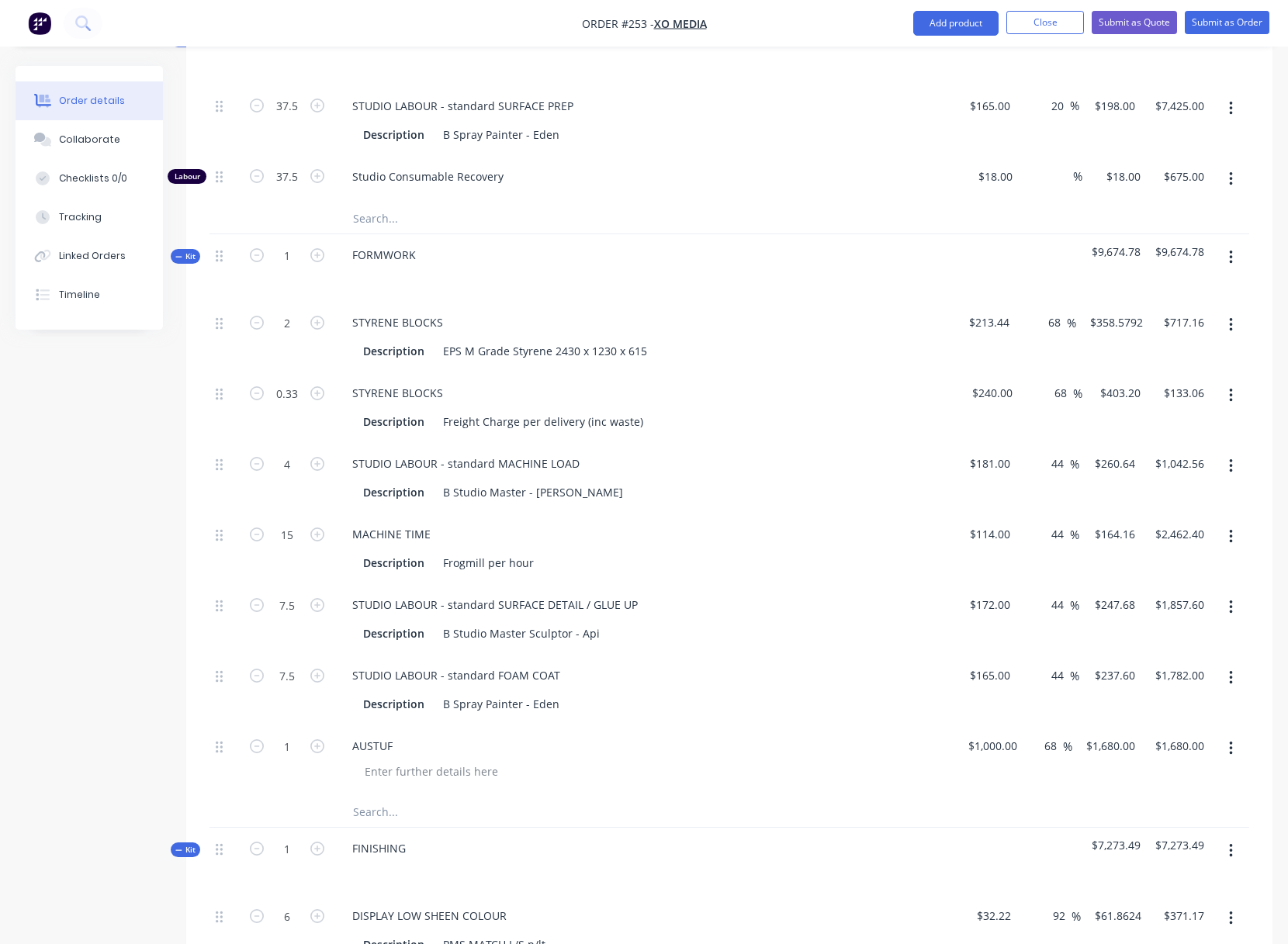
click at [1230, 678] on icon "button" at bounding box center [1230, 678] width 3 height 14
click at [1150, 779] on div "Delete" at bounding box center [1175, 780] width 119 height 22
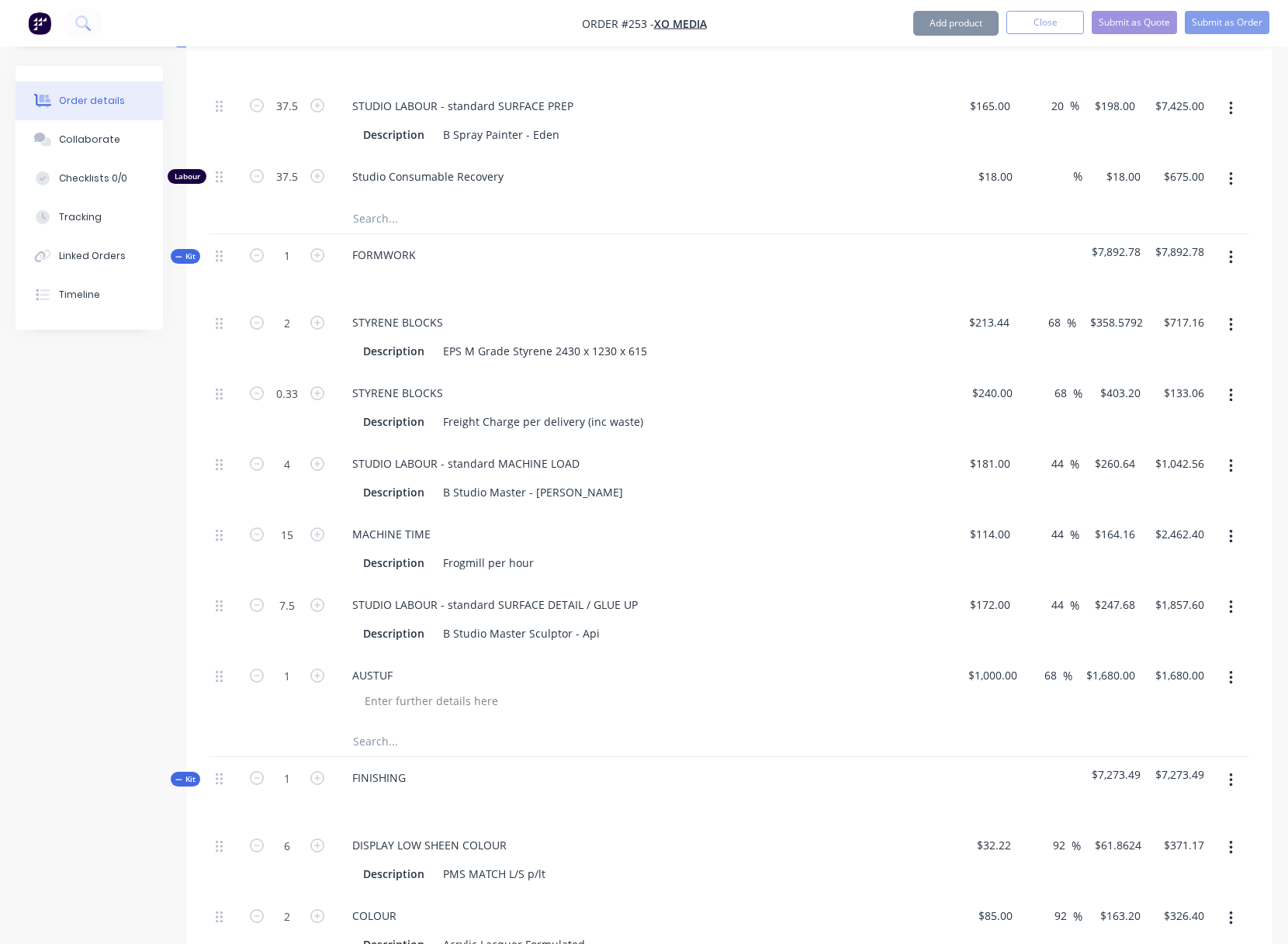
click at [1226, 674] on button "button" at bounding box center [1230, 677] width 36 height 28
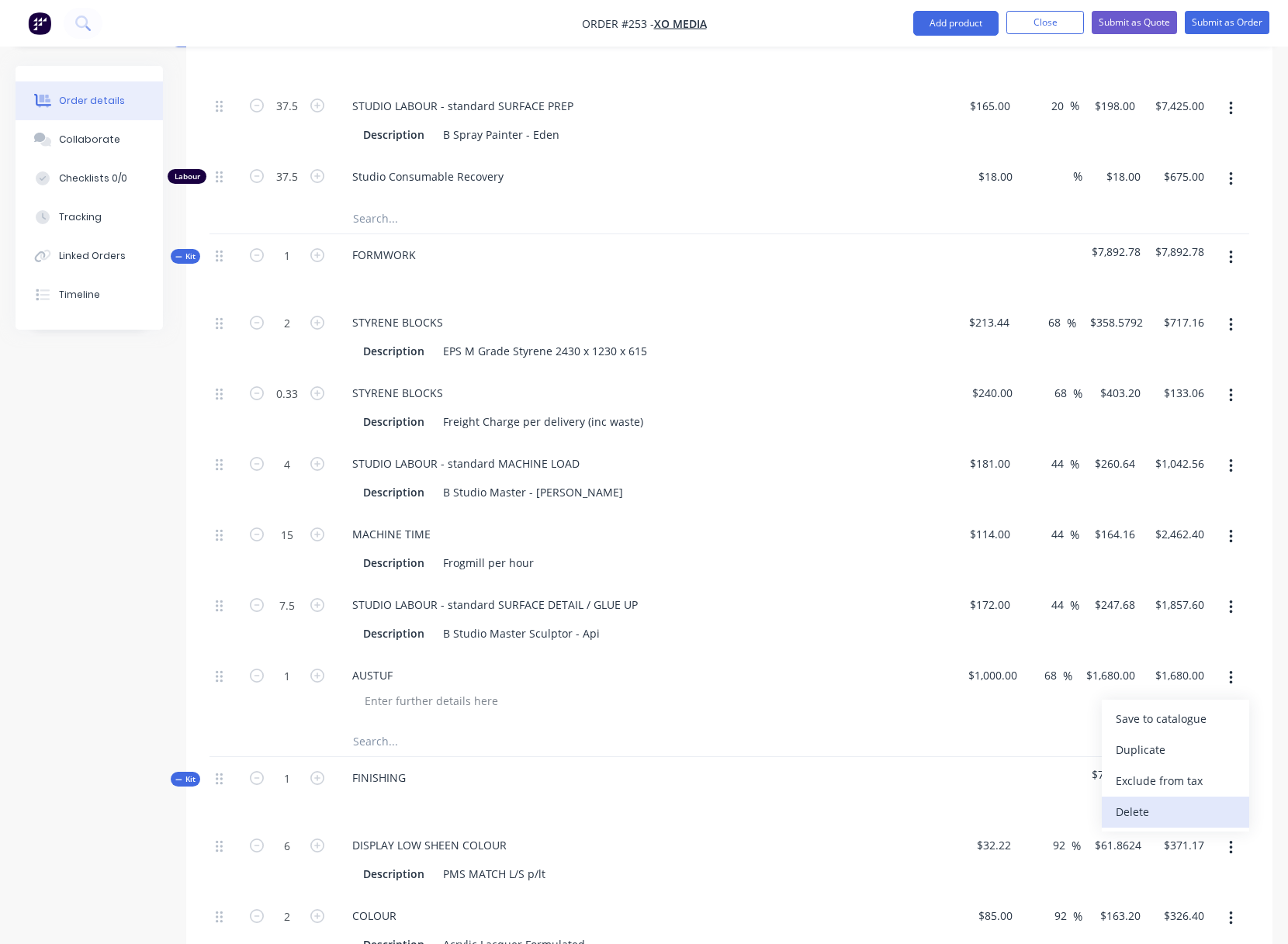
click at [1135, 811] on div "Delete" at bounding box center [1175, 811] width 119 height 22
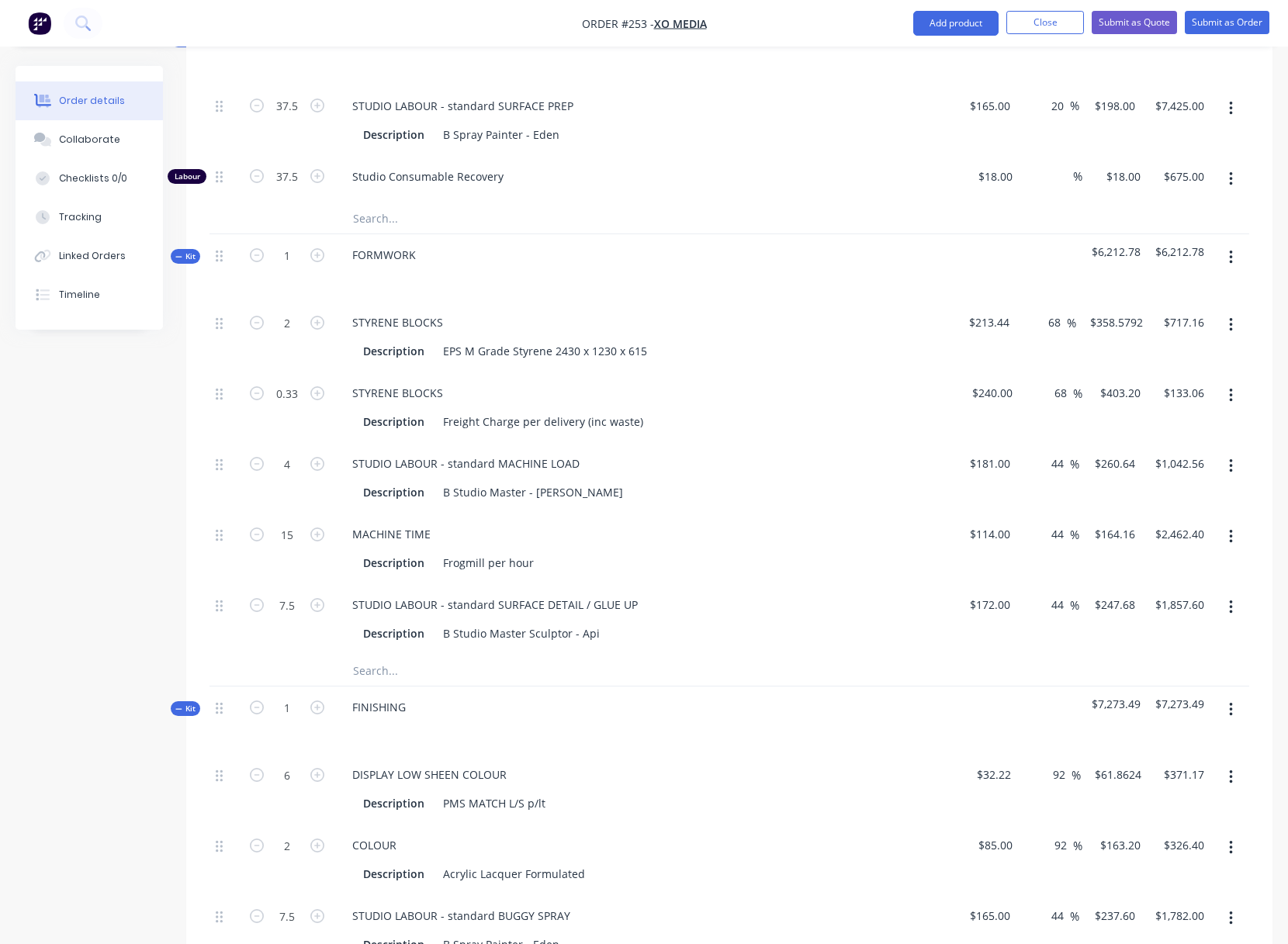
click at [652, 285] on div at bounding box center [644, 277] width 608 height 22
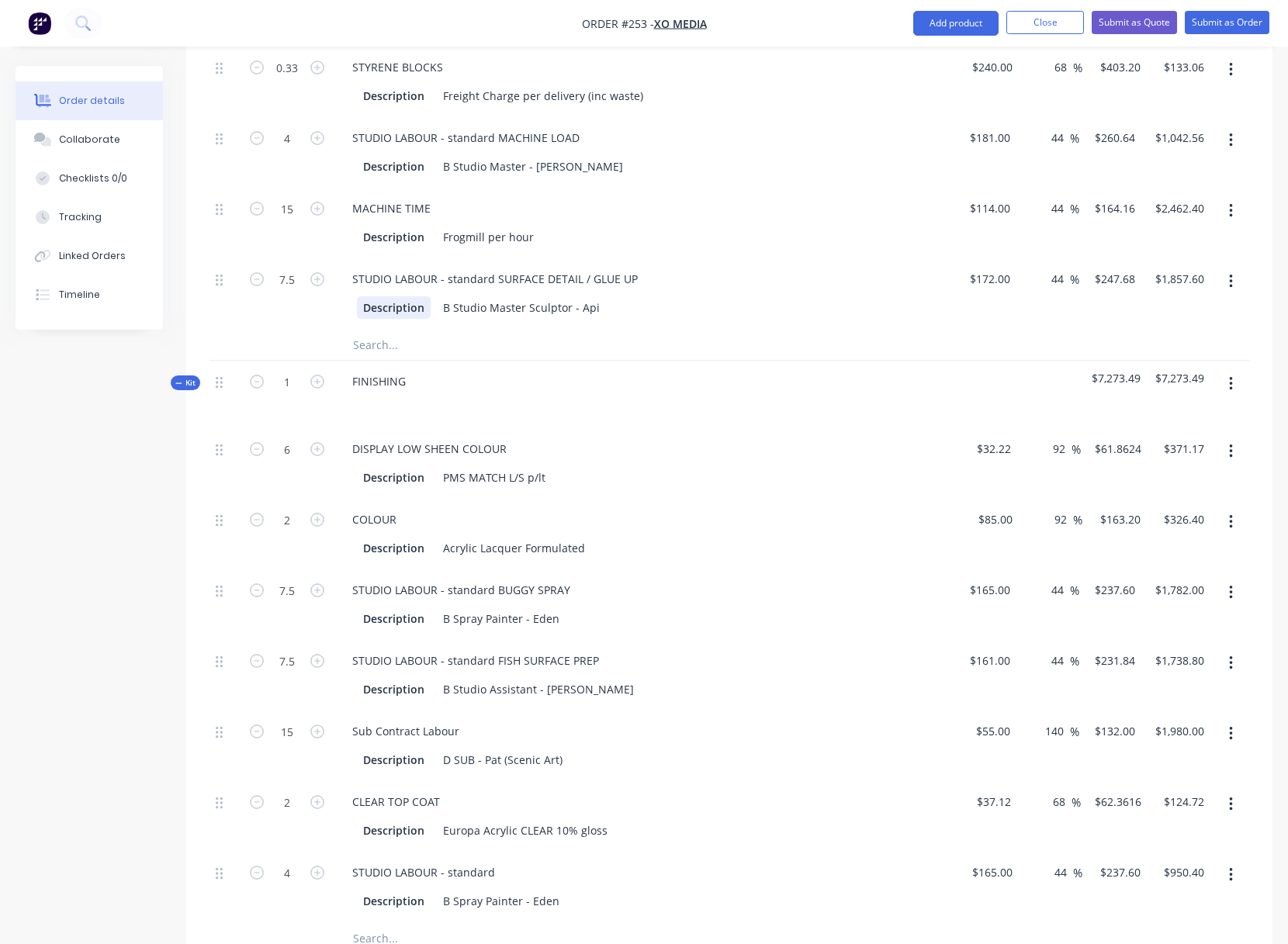
scroll to position [1335, 0]
drag, startPoint x: 351, startPoint y: 383, endPoint x: 452, endPoint y: 375, distance: 101.3
click at [452, 375] on div "FINISHING" at bounding box center [644, 394] width 620 height 68
drag, startPoint x: 629, startPoint y: 503, endPoint x: 605, endPoint y: 475, distance: 36.9
click at [629, 503] on div "COLOUR Description Acrylic Lacquer Formulated" at bounding box center [644, 533] width 620 height 70
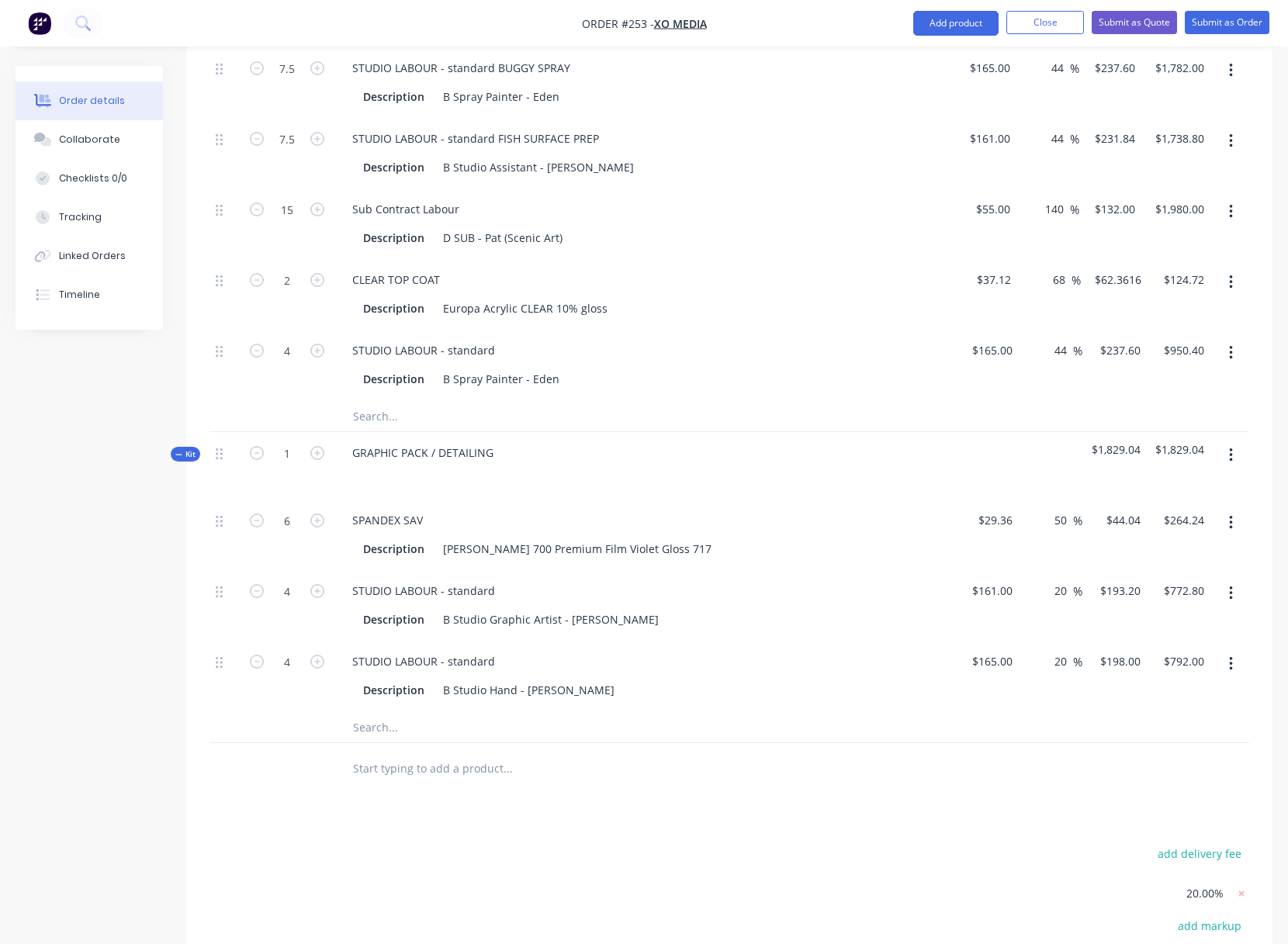
scroll to position [1859, 0]
click at [937, 21] on button "Add product" at bounding box center [956, 23] width 85 height 25
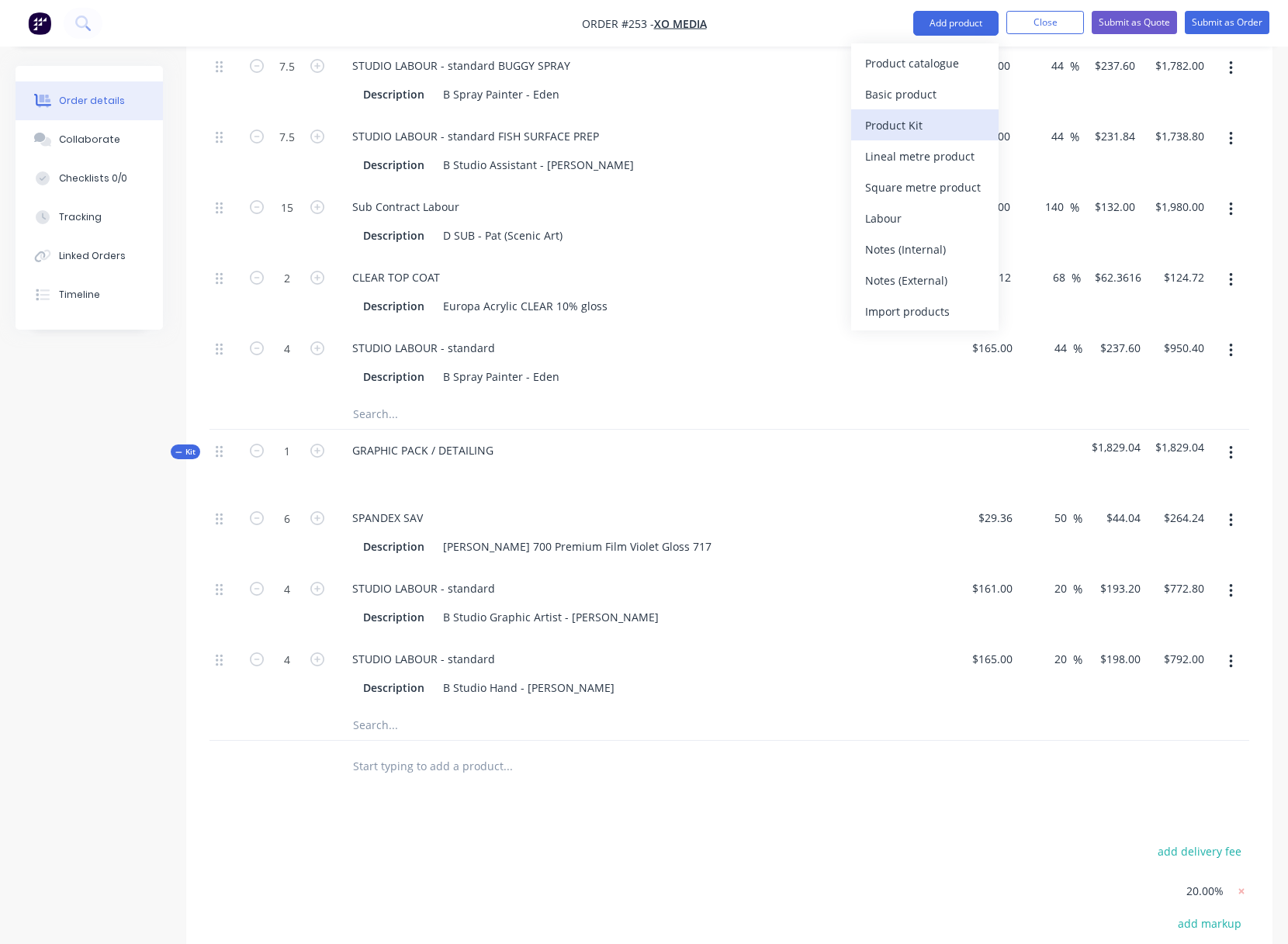
click at [909, 125] on div "Product Kit" at bounding box center [925, 125] width 119 height 22
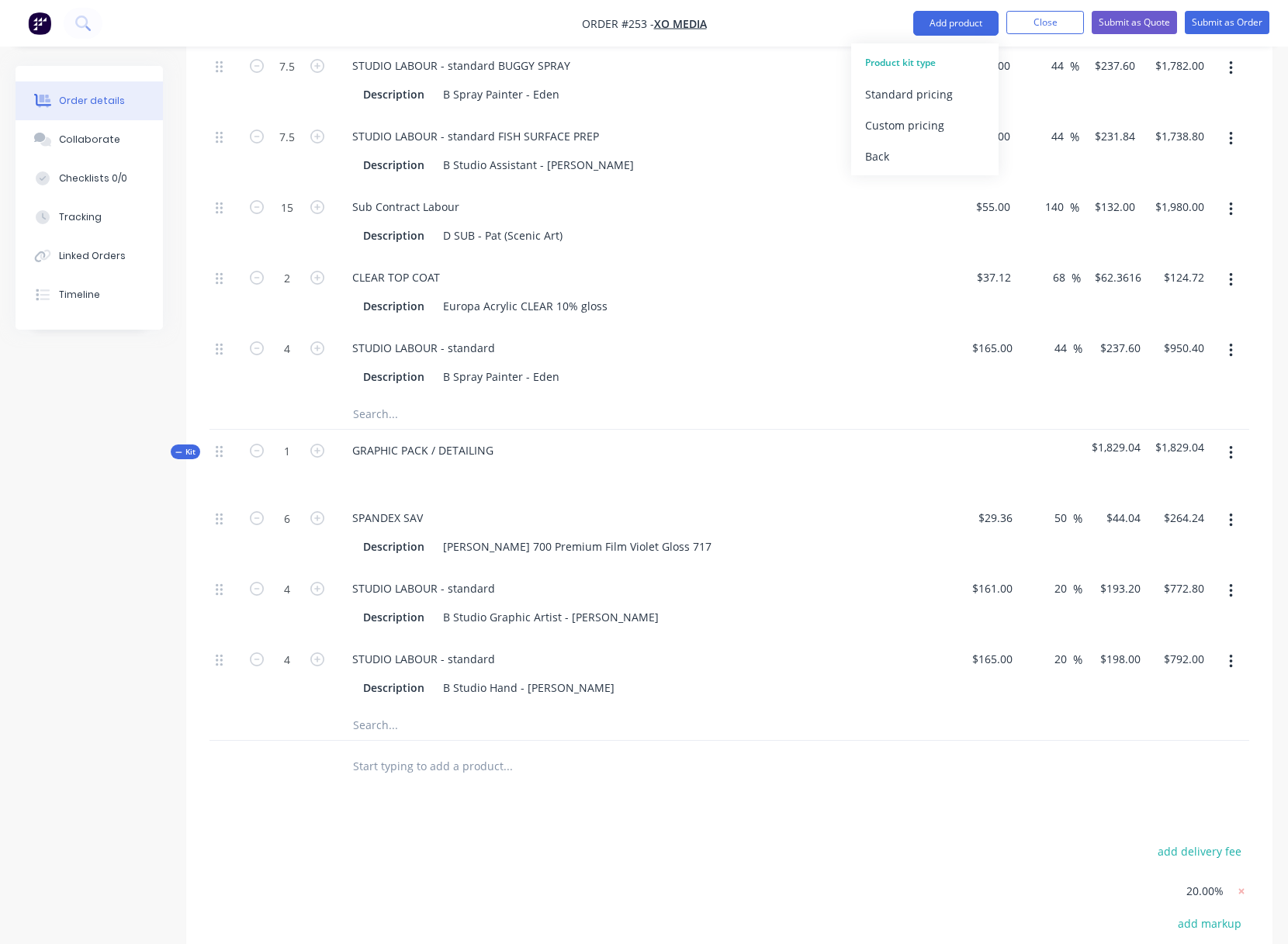
click at [897, 96] on div "Standard pricing" at bounding box center [925, 93] width 119 height 22
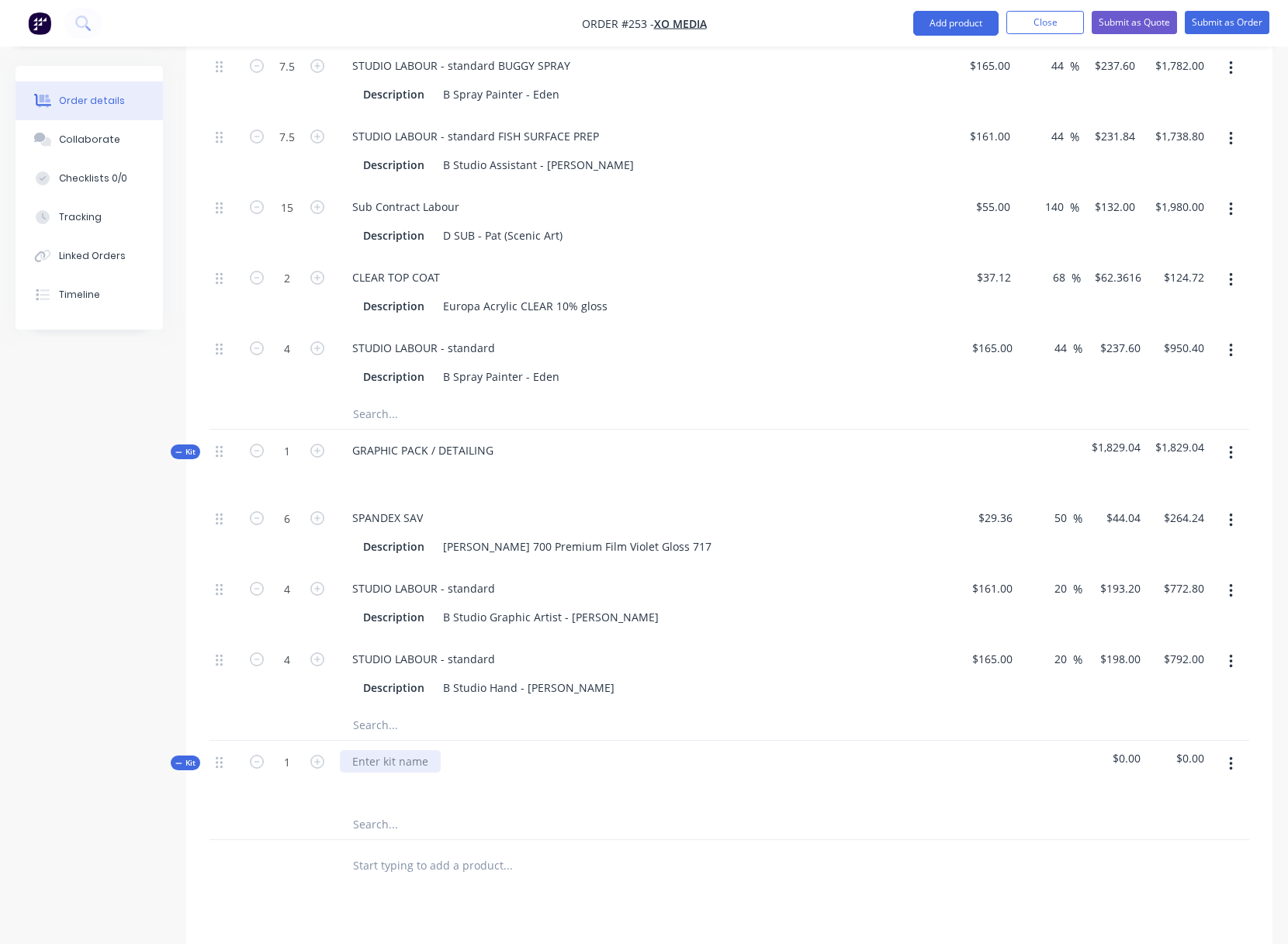
click at [369, 762] on div at bounding box center [390, 761] width 101 height 22
click at [520, 822] on input "text" at bounding box center [507, 823] width 311 height 31
click at [1234, 760] on button "button" at bounding box center [1230, 763] width 36 height 28
click at [1162, 836] on div "Add product to kit" at bounding box center [1175, 835] width 119 height 22
click at [1158, 868] on div "Product catalogue" at bounding box center [1175, 866] width 119 height 22
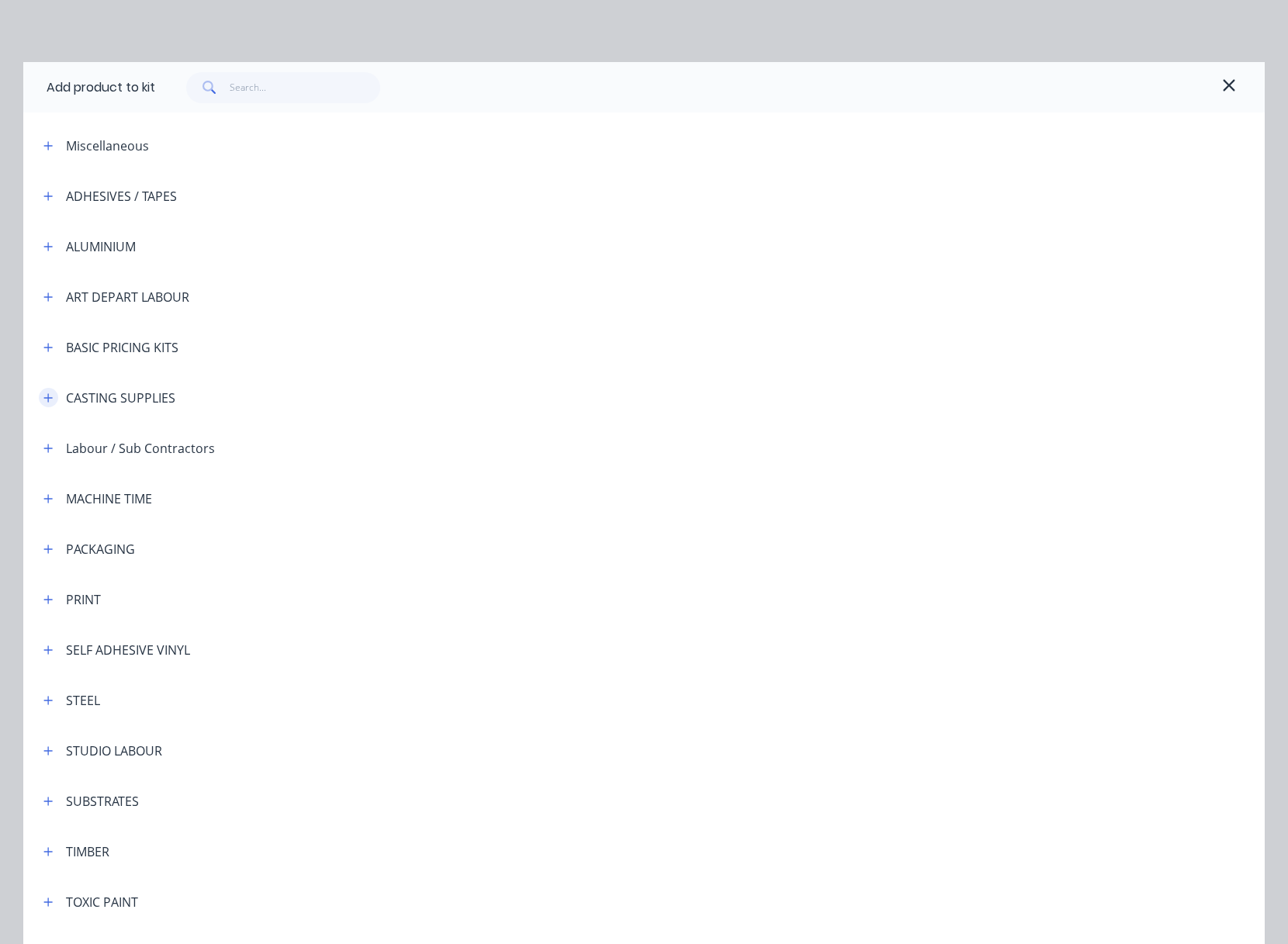
click at [45, 396] on icon "button" at bounding box center [48, 398] width 9 height 11
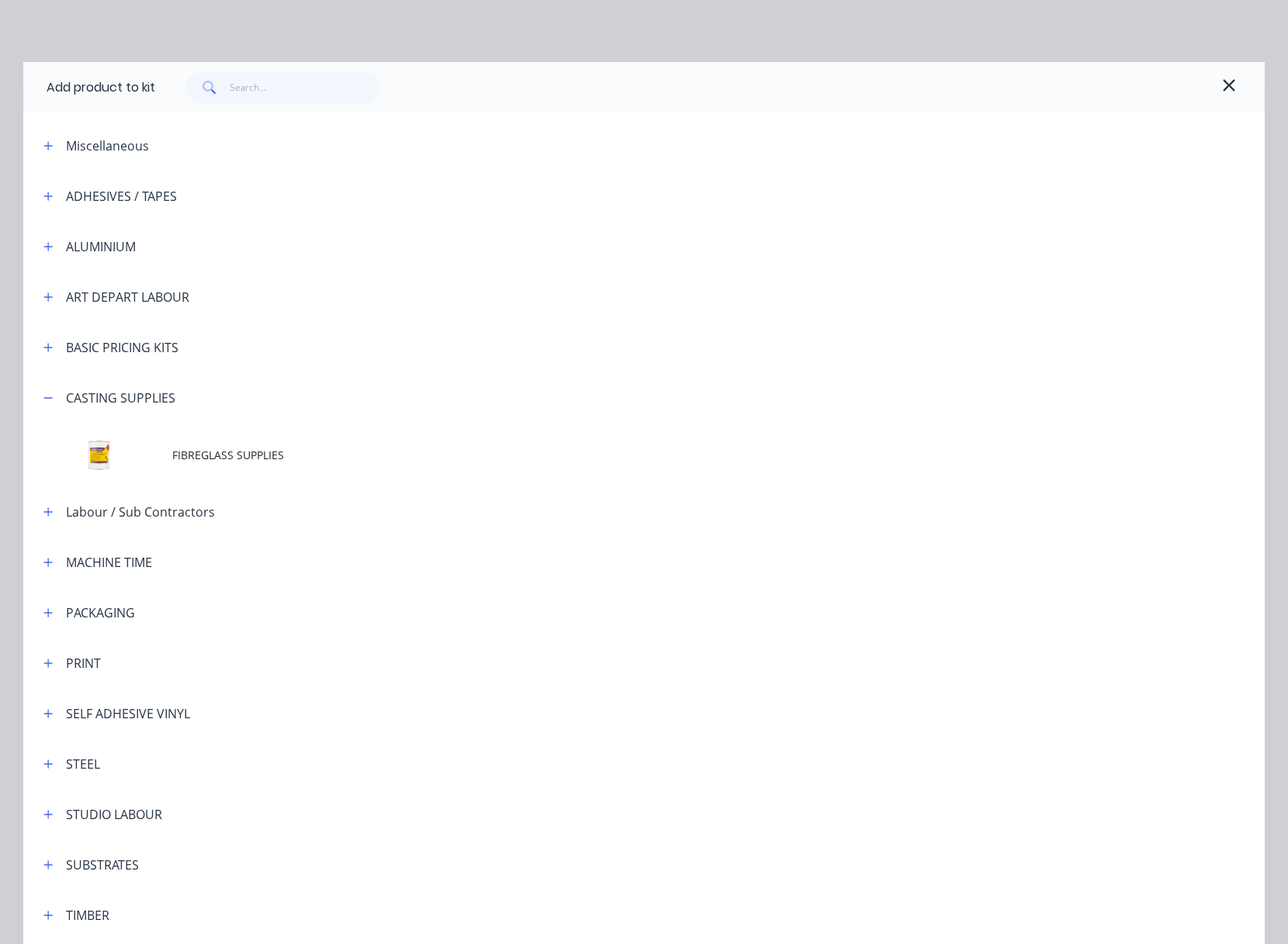
click at [220, 456] on span "FIBREGLASS SUPPLIES" at bounding box center [609, 455] width 873 height 16
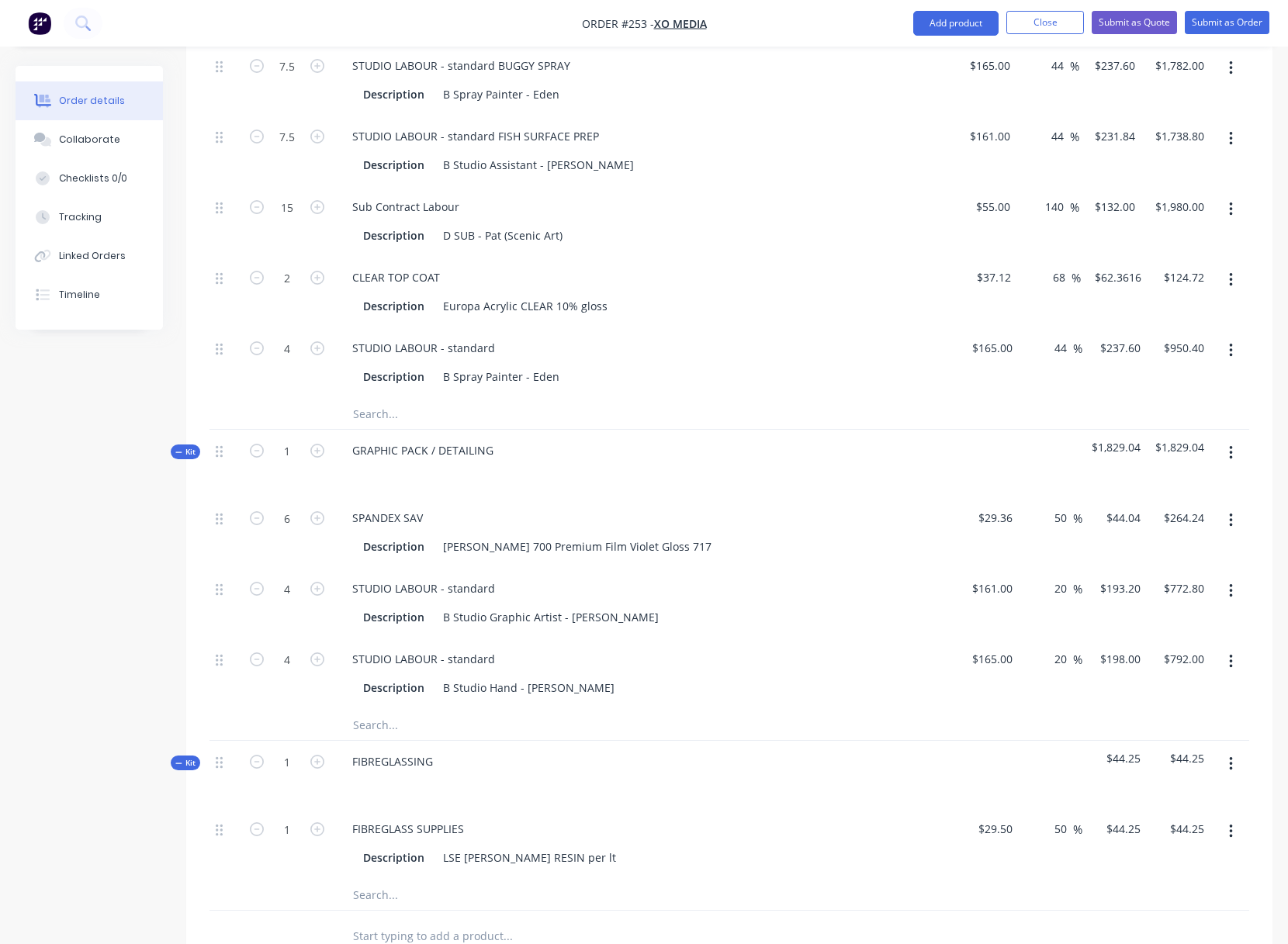
click at [1232, 761] on icon "button" at bounding box center [1231, 763] width 4 height 17
click at [1174, 836] on div "Add product to kit" at bounding box center [1175, 835] width 119 height 22
click at [1153, 867] on div "Product catalogue" at bounding box center [1175, 866] width 119 height 22
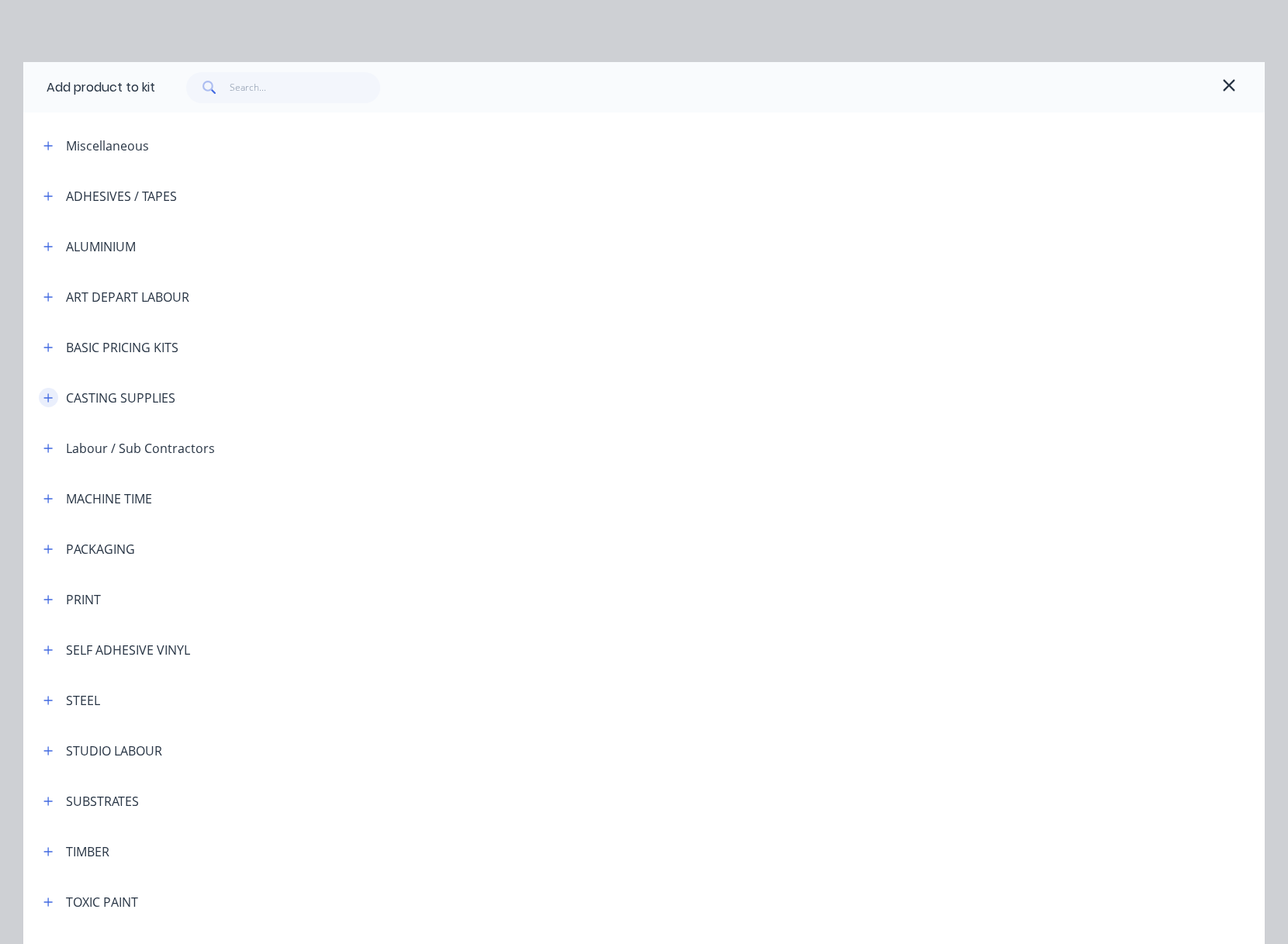
click at [48, 397] on button "button" at bounding box center [49, 398] width 20 height 20
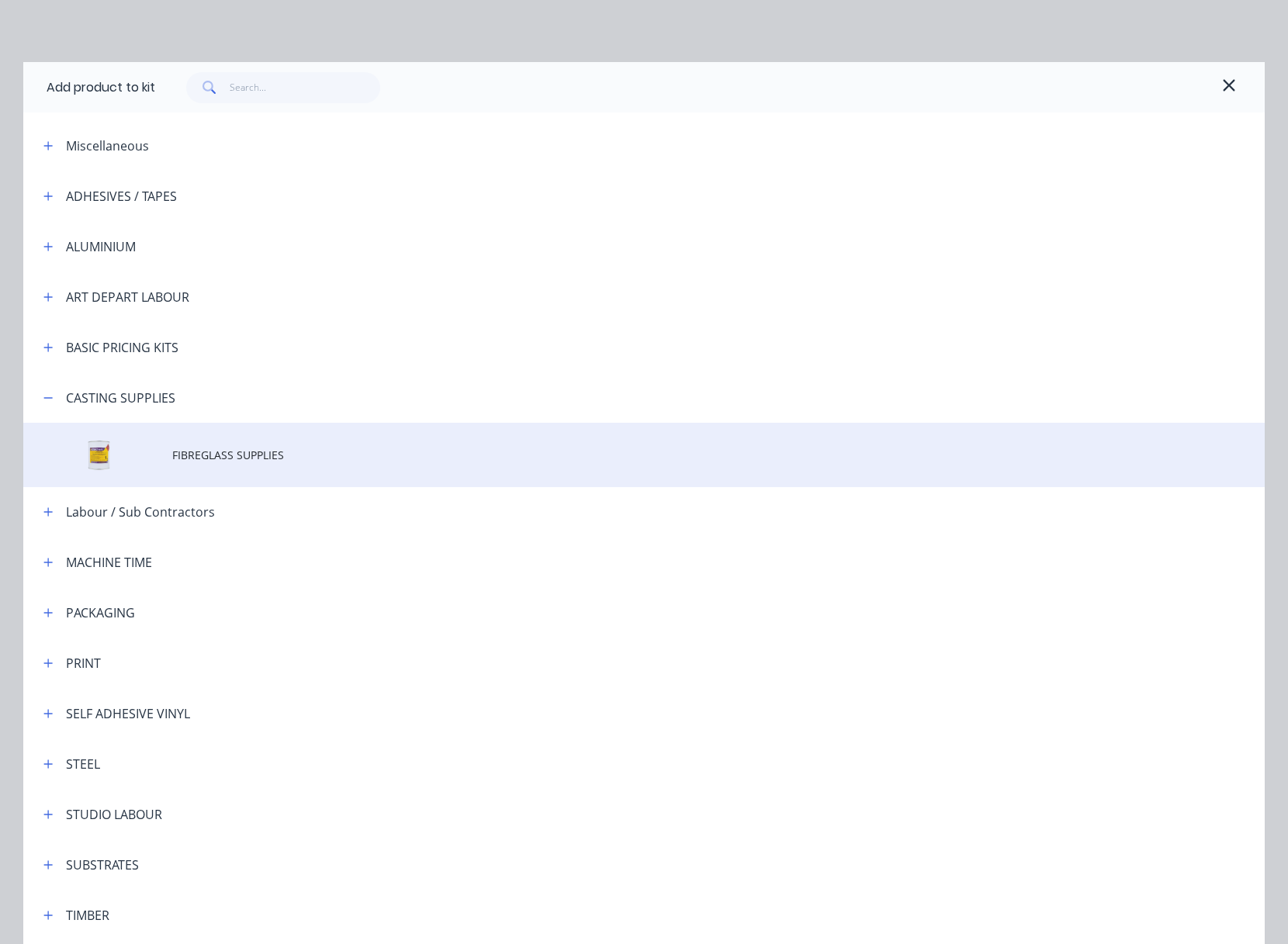
click at [173, 462] on span "FIBREGLASS SUPPLIES" at bounding box center [609, 455] width 873 height 16
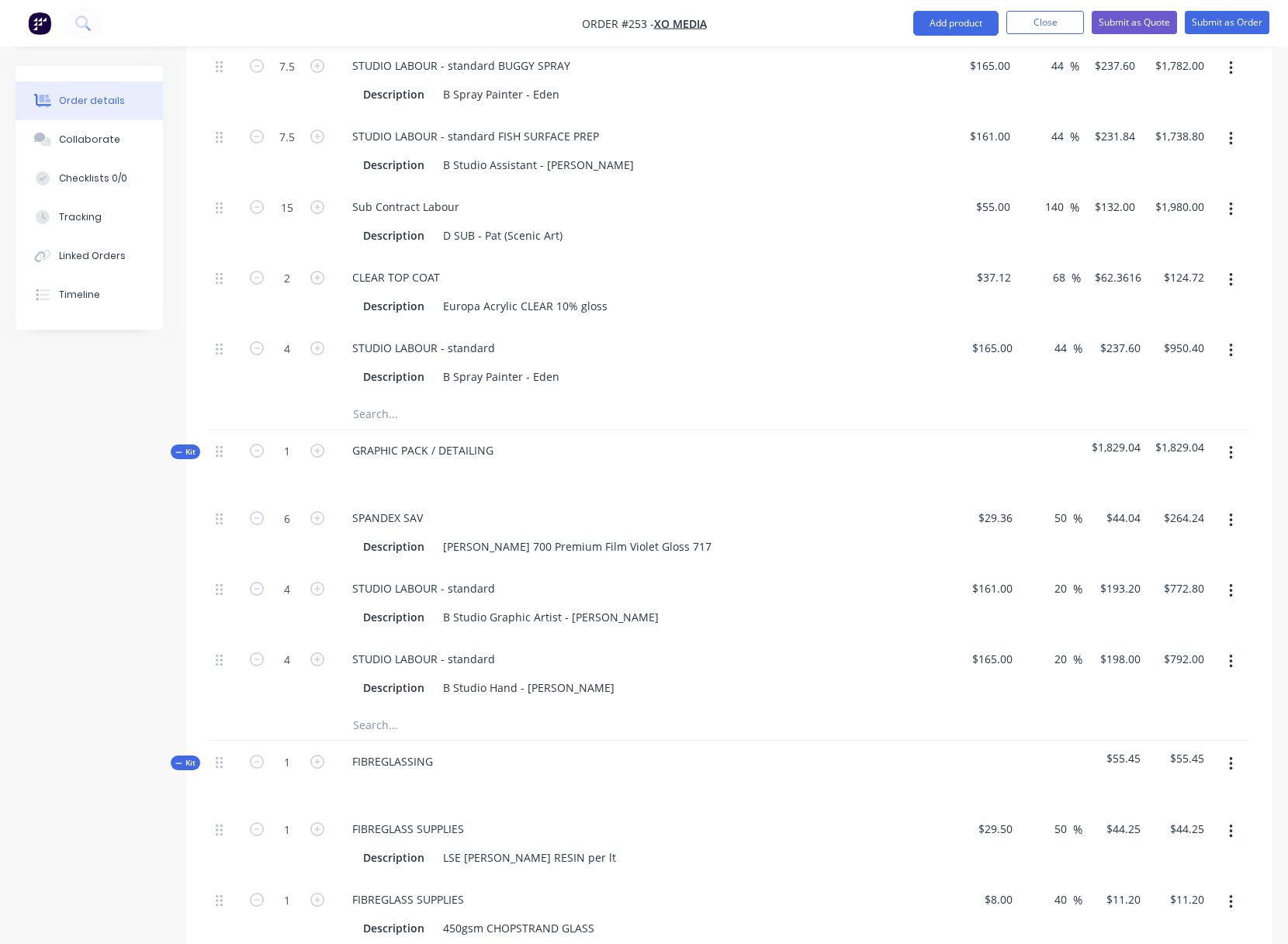
click at [1231, 762] on icon "button" at bounding box center [1230, 764] width 3 height 14
click at [1141, 836] on div "Add product to kit" at bounding box center [1175, 835] width 119 height 22
click at [1152, 869] on div "Product catalogue" at bounding box center [1175, 866] width 119 height 22
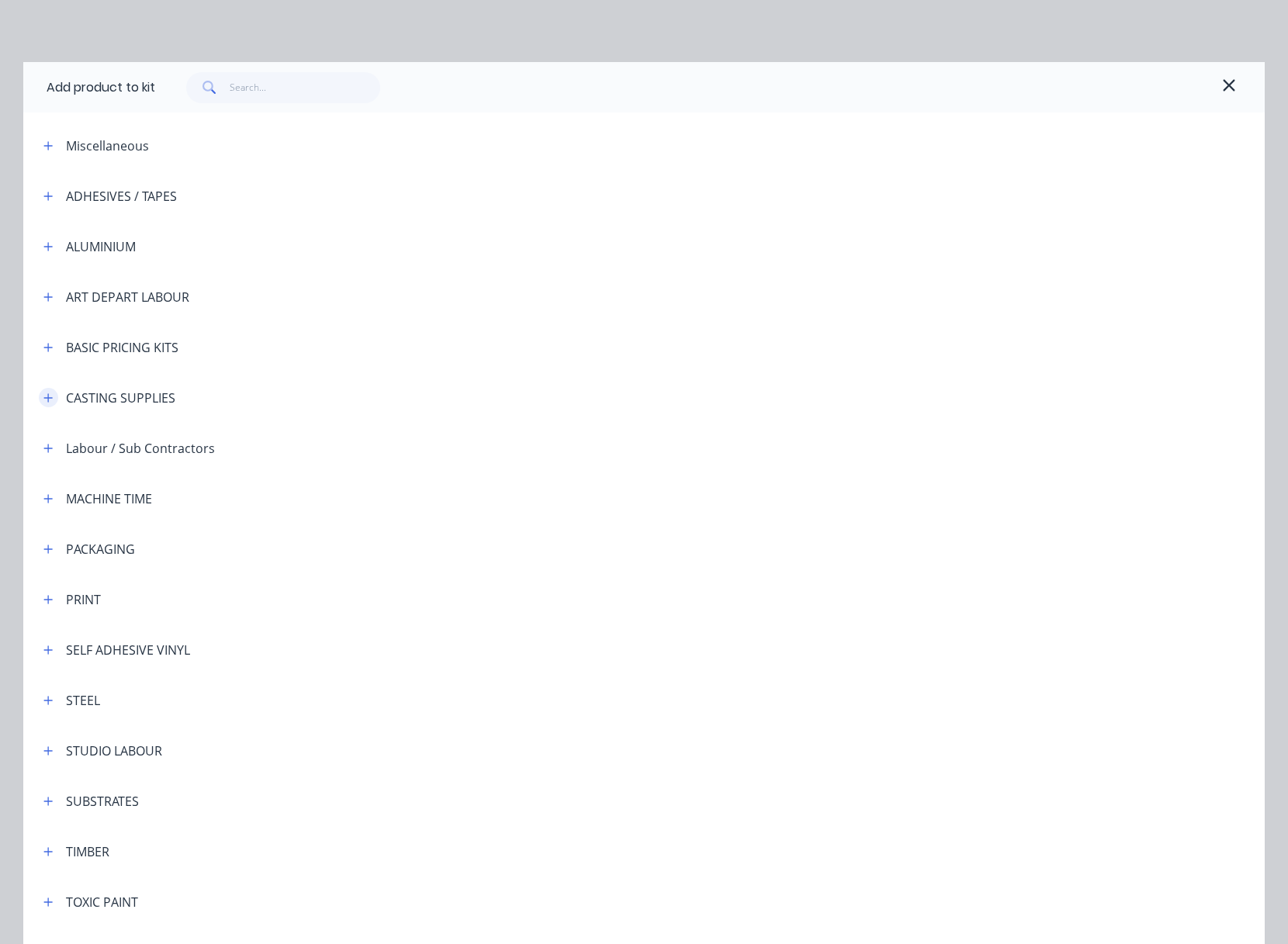
click at [45, 394] on icon "button" at bounding box center [48, 398] width 9 height 11
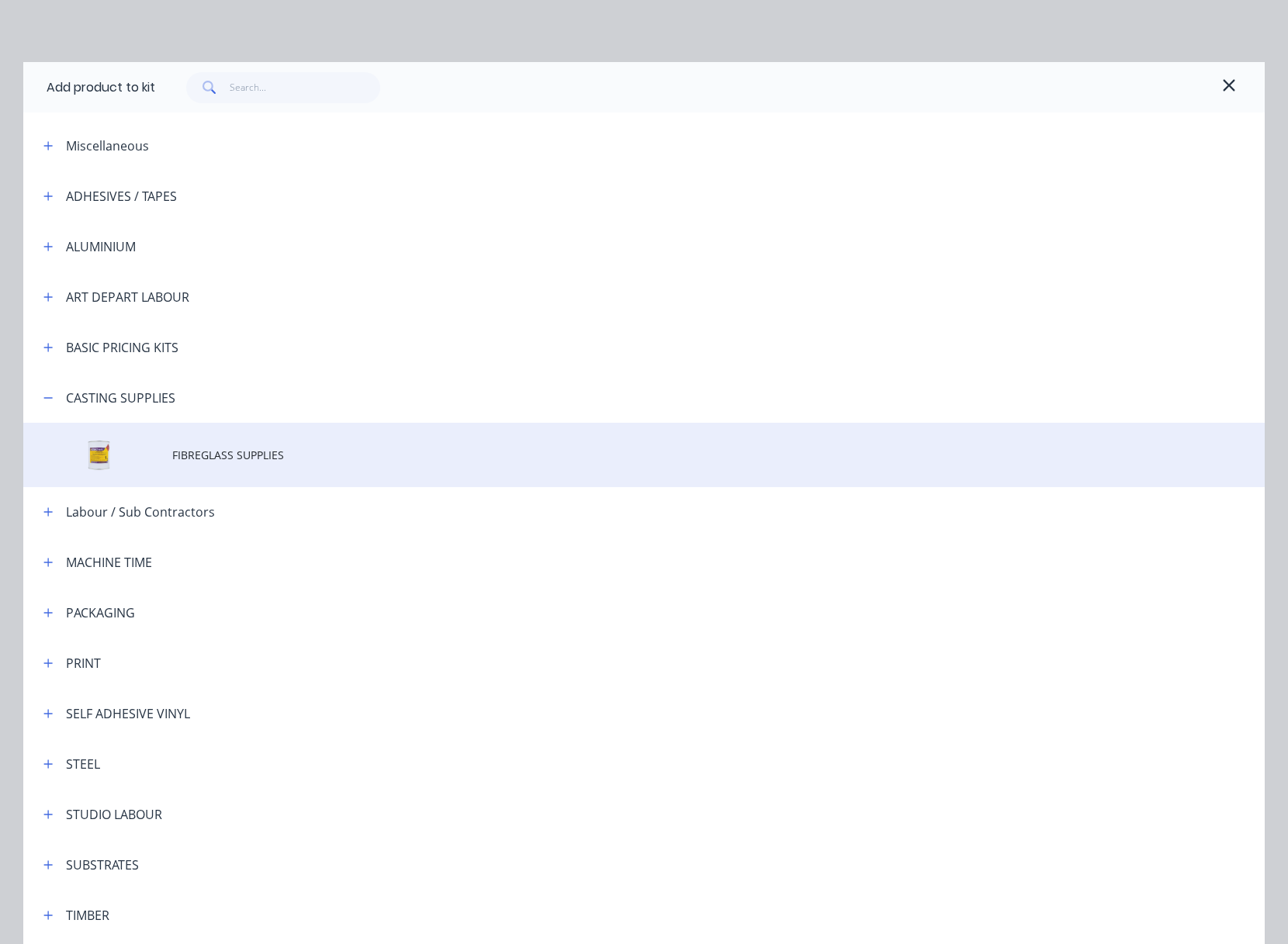
click at [225, 448] on span "FIBREGLASS SUPPLIES" at bounding box center [609, 455] width 873 height 16
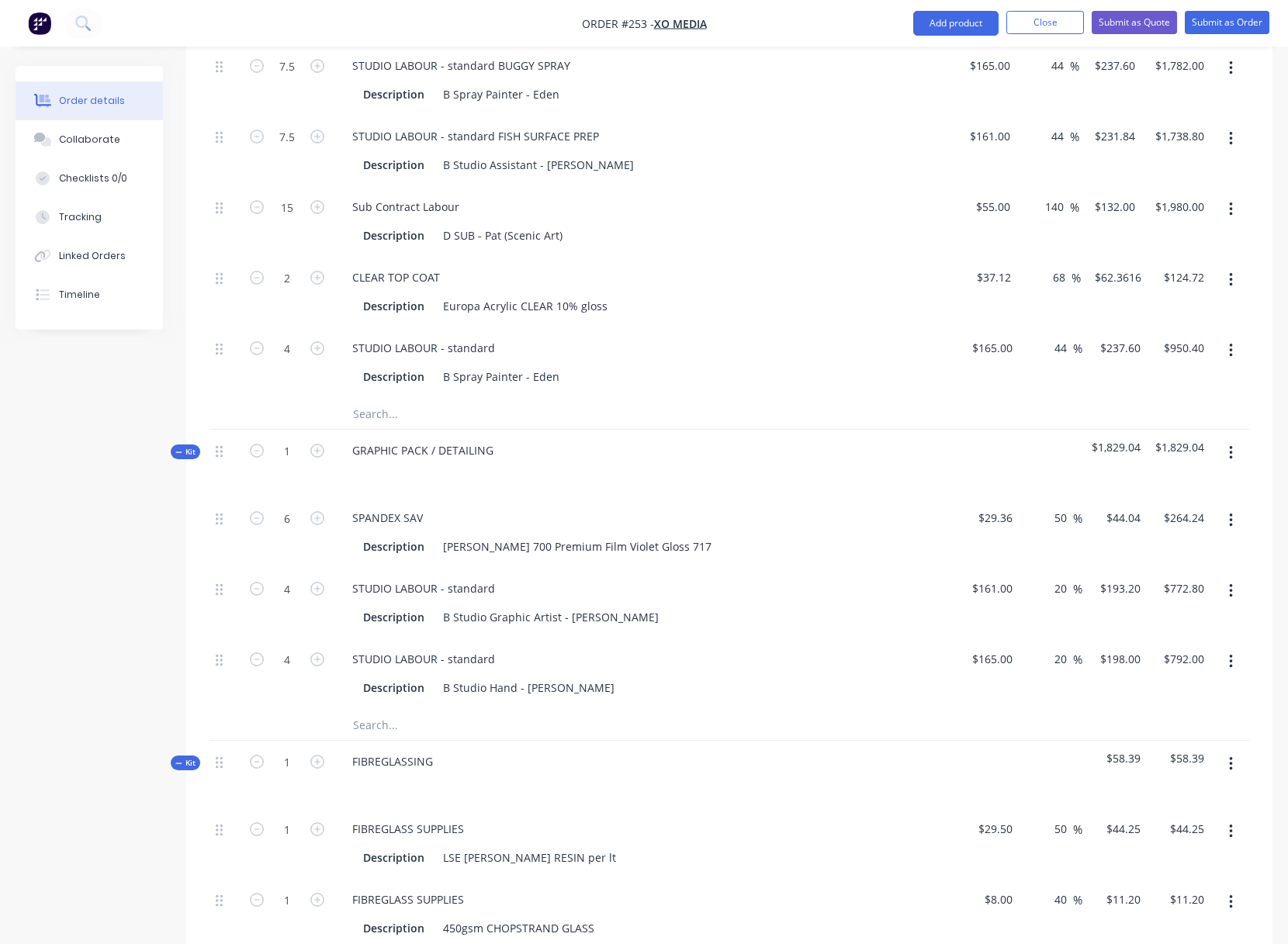
click at [1230, 760] on icon "button" at bounding box center [1231, 763] width 4 height 17
click at [1147, 835] on div "Add product to kit" at bounding box center [1175, 835] width 119 height 22
click at [1138, 872] on div "Product catalogue" at bounding box center [1175, 866] width 119 height 22
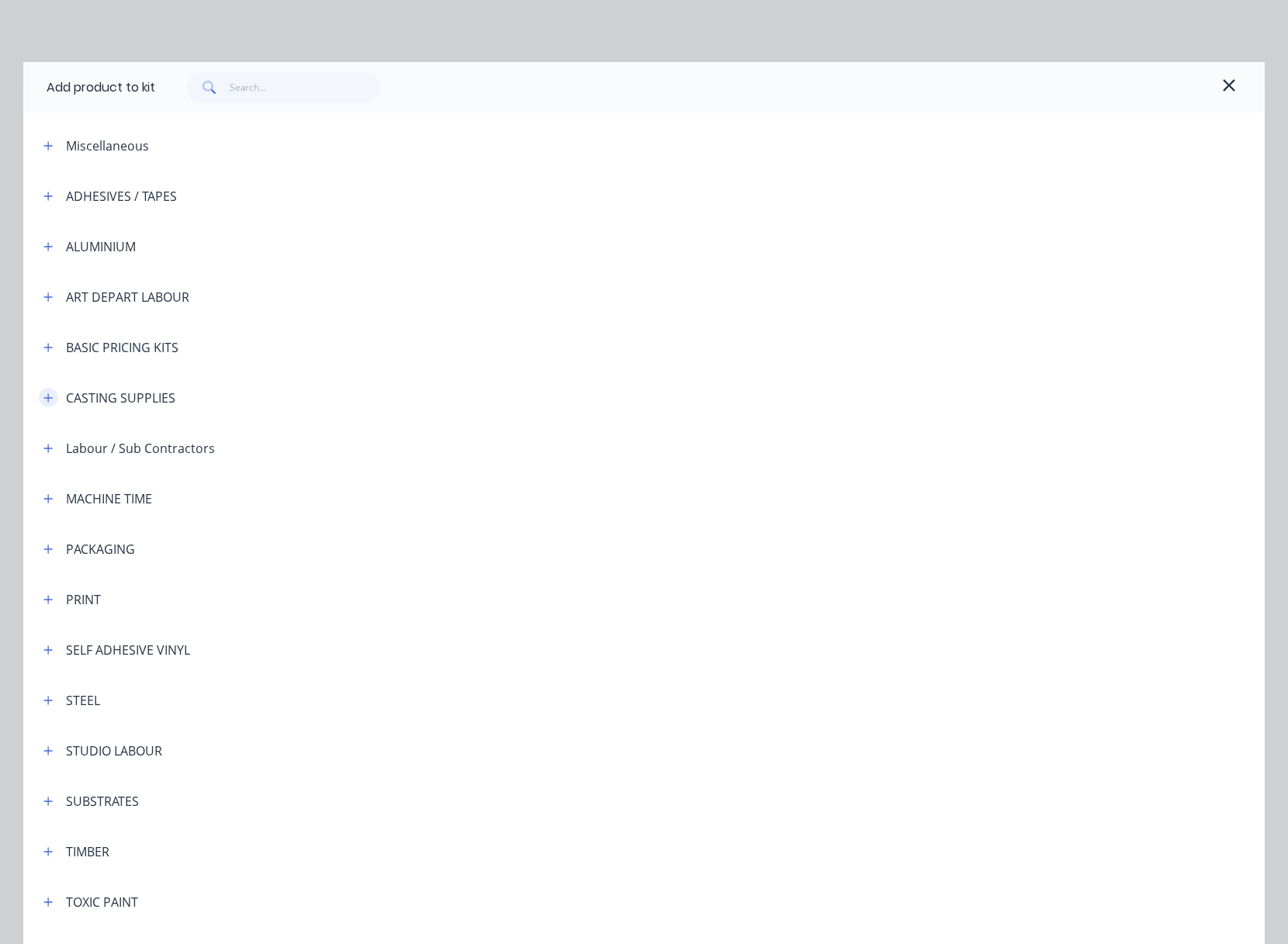
click at [52, 401] on button "button" at bounding box center [49, 398] width 20 height 20
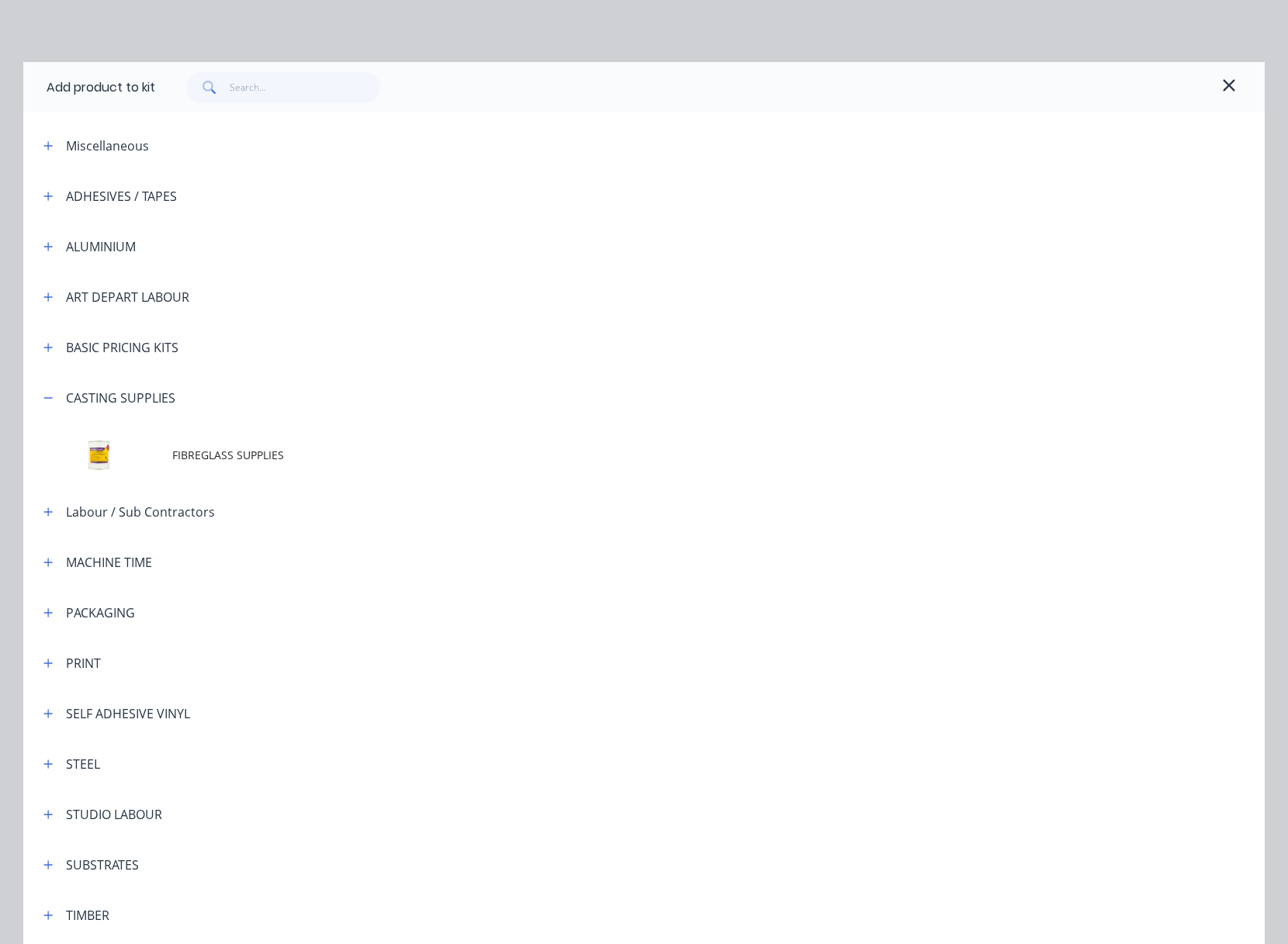
drag, startPoint x: 231, startPoint y: 457, endPoint x: 246, endPoint y: 460, distance: 15.3
click at [231, 457] on span "FIBREGLASS SUPPLIES" at bounding box center [609, 455] width 873 height 16
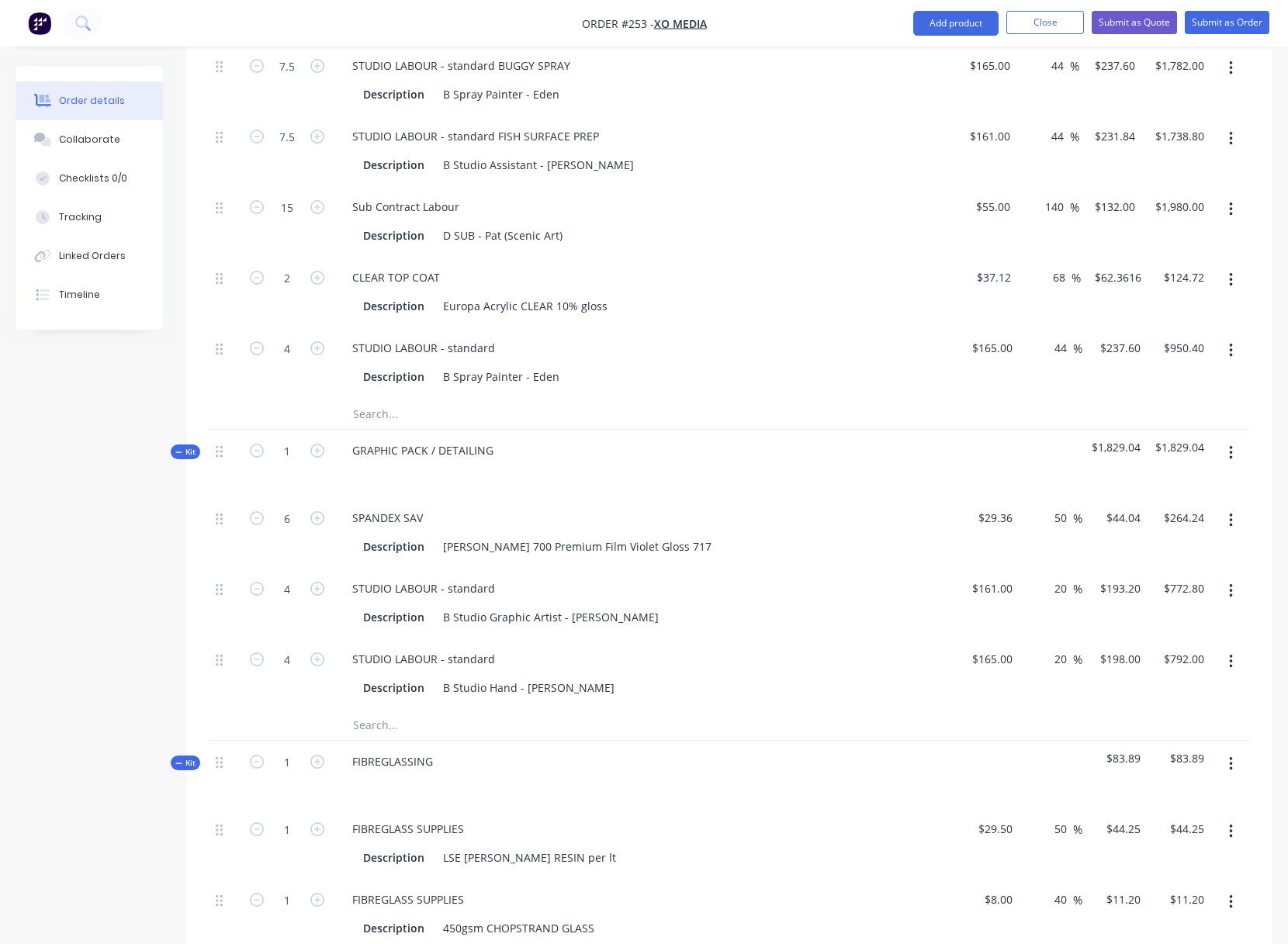
click at [761, 747] on div "FIBREGLASSING" at bounding box center [644, 774] width 620 height 68
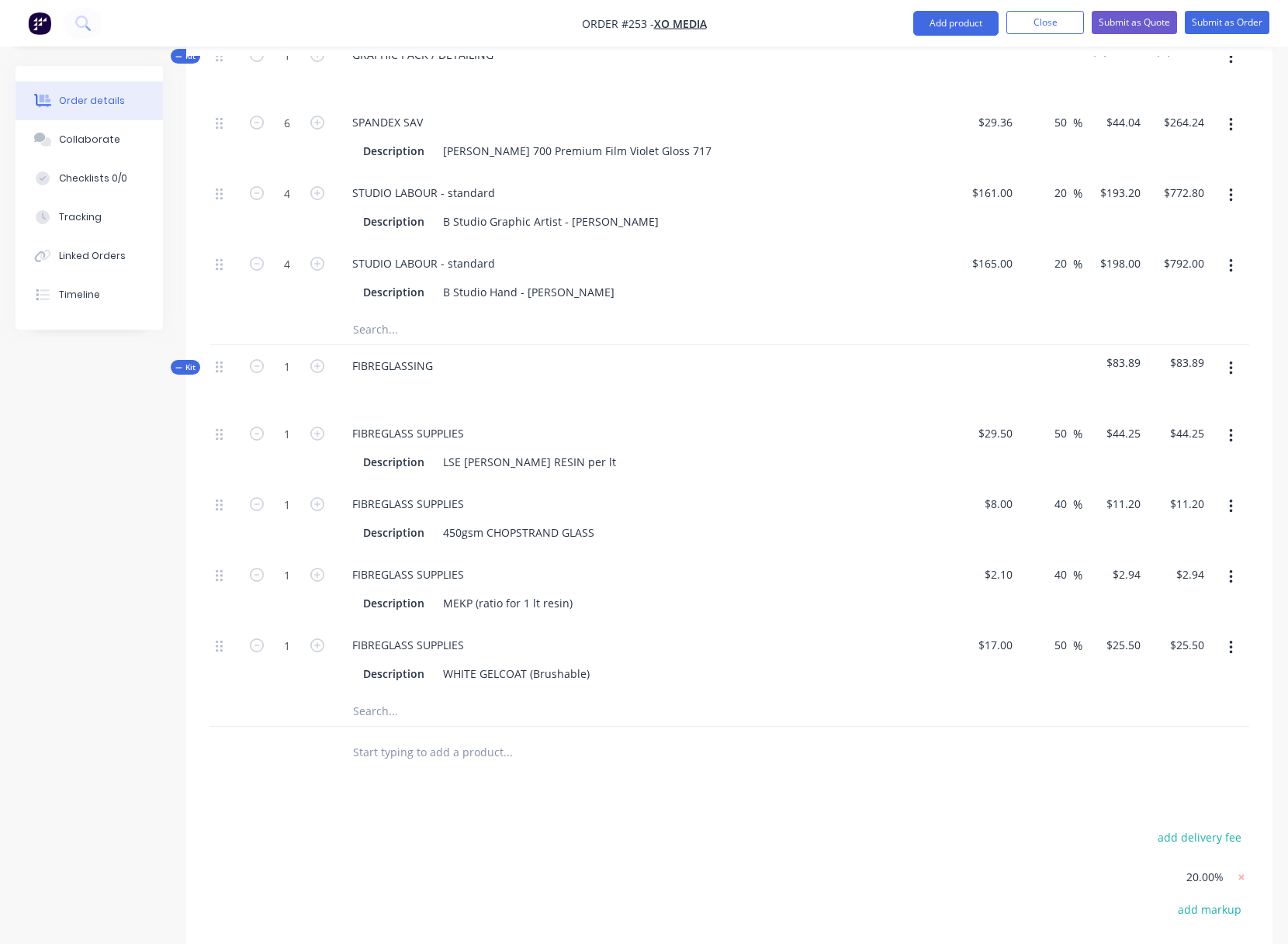
scroll to position [2255, 0]
type input "60"
type input "$2,655.00"
click at [674, 428] on div "FIBREGLASS SUPPLIES" at bounding box center [644, 432] width 608 height 22
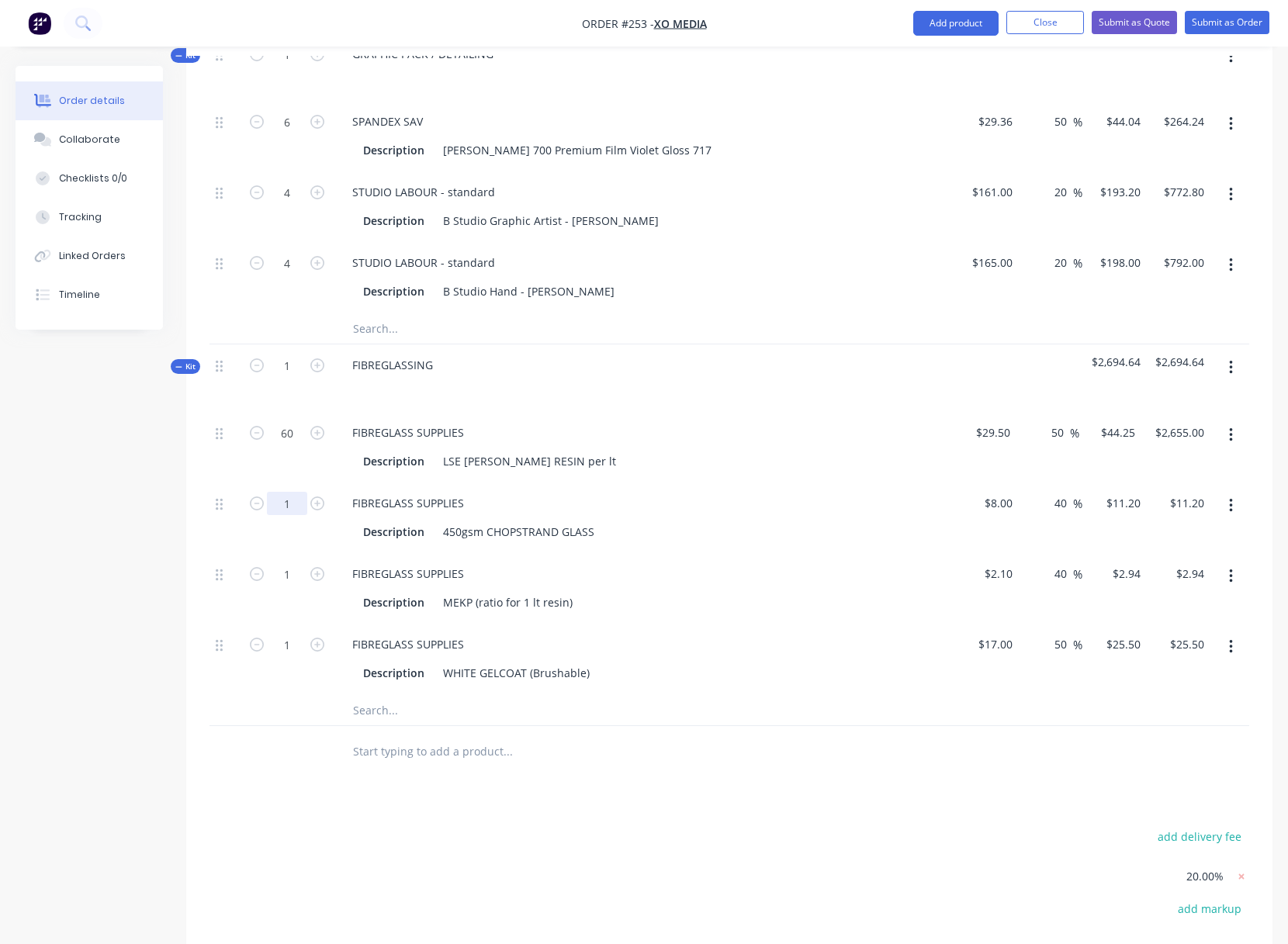
drag, startPoint x: 283, startPoint y: 504, endPoint x: 296, endPoint y: 503, distance: 13.0
type input "60"
type input "$672.00"
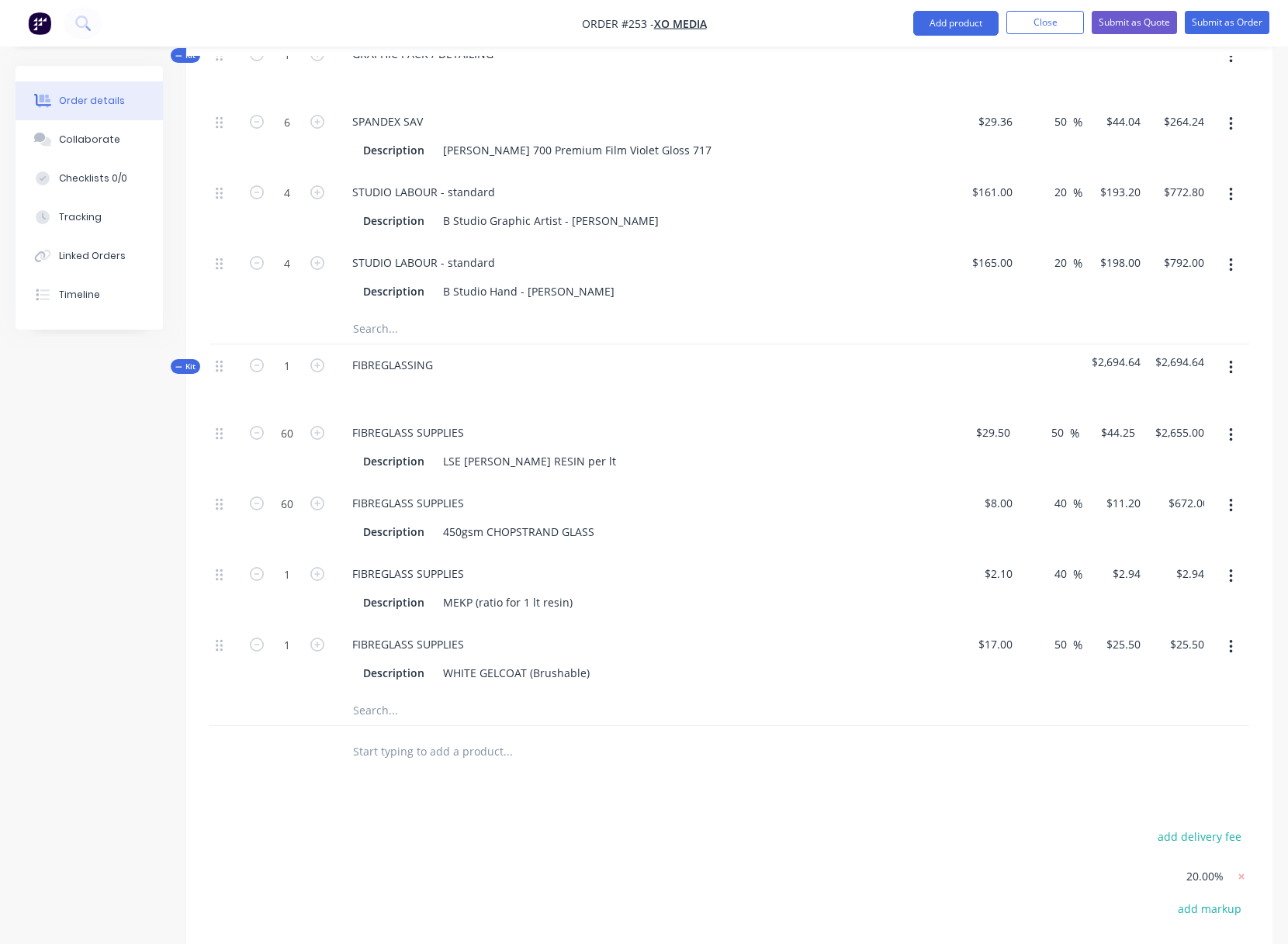
click at [293, 545] on div "60" at bounding box center [287, 517] width 93 height 70
type input "60"
type input "$176.40"
drag, startPoint x: 640, startPoint y: 561, endPoint x: 612, endPoint y: 583, distance: 35.6
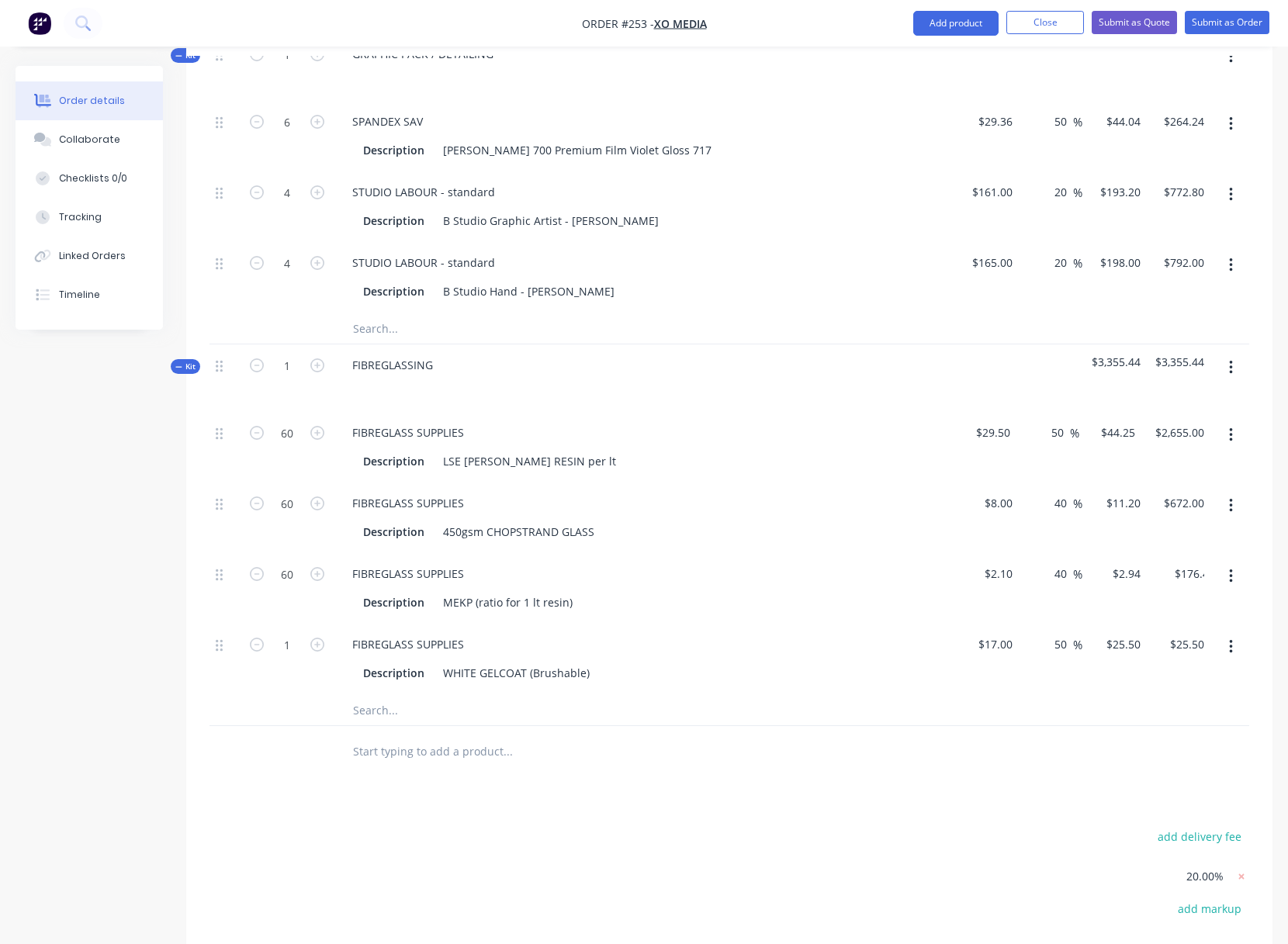
click at [640, 561] on div "FIBREGLASS SUPPLIES Description MEKP (ratio for 1 lt resin)" at bounding box center [644, 587] width 620 height 70
type input "40"
type input "$1,020.00"
click at [622, 589] on div "Description MEKP (ratio for 1 lt resin)" at bounding box center [644, 601] width 608 height 26
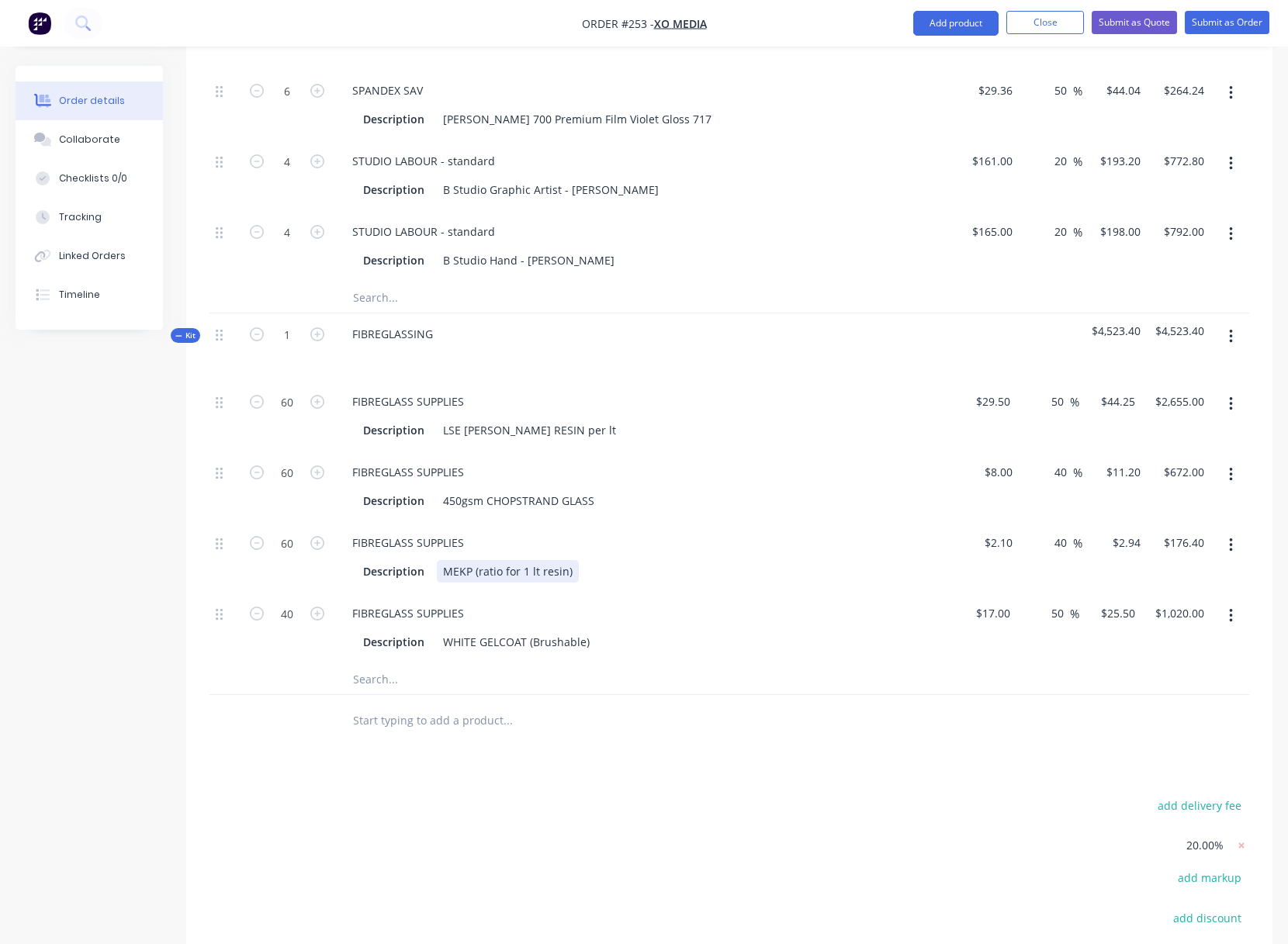
scroll to position [2287, 0]
click at [1232, 335] on button "button" at bounding box center [1230, 335] width 36 height 28
click at [1165, 407] on div "Add product to kit" at bounding box center [1175, 407] width 119 height 22
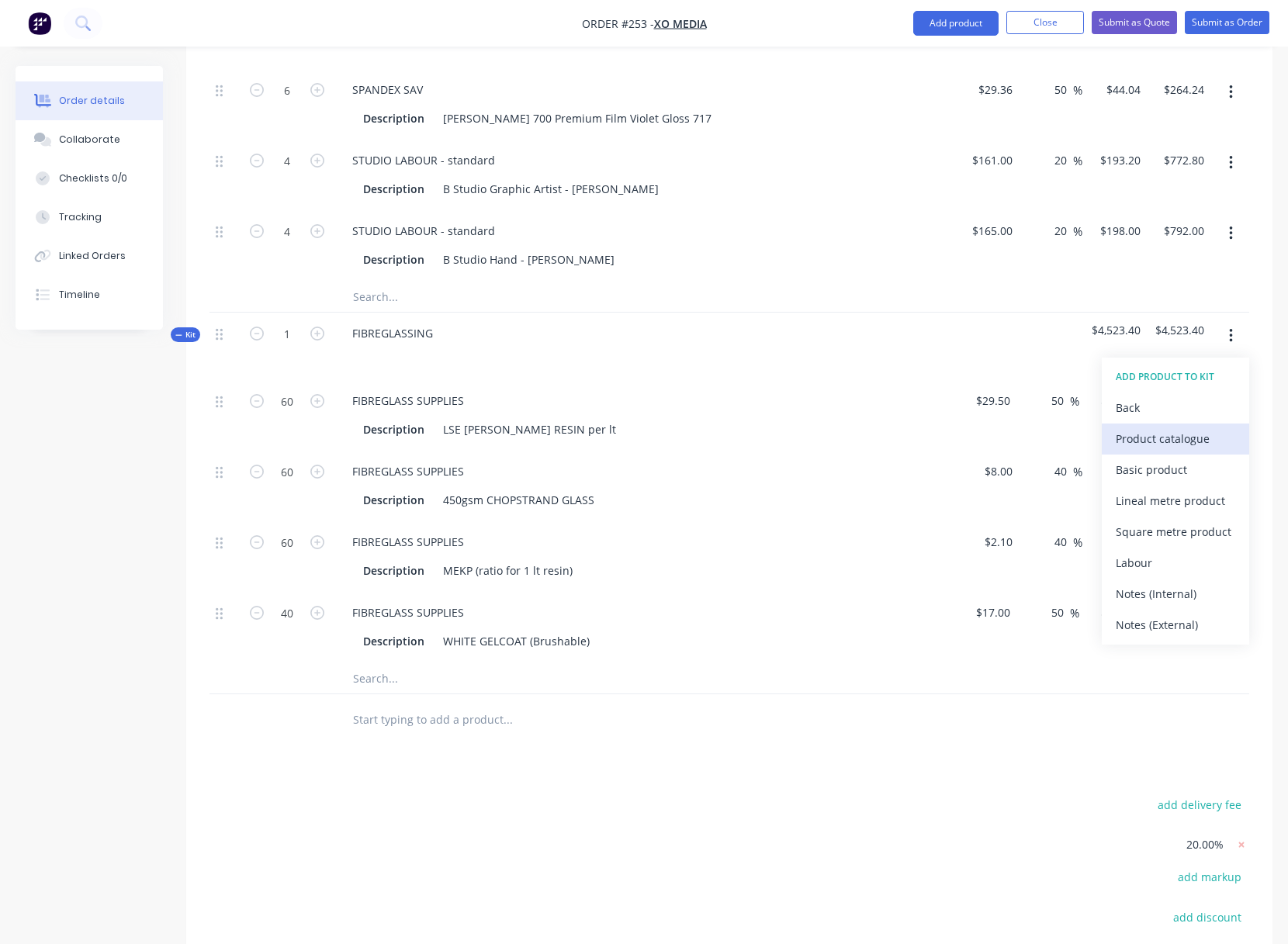
click at [1157, 439] on div "Product catalogue" at bounding box center [1175, 438] width 119 height 22
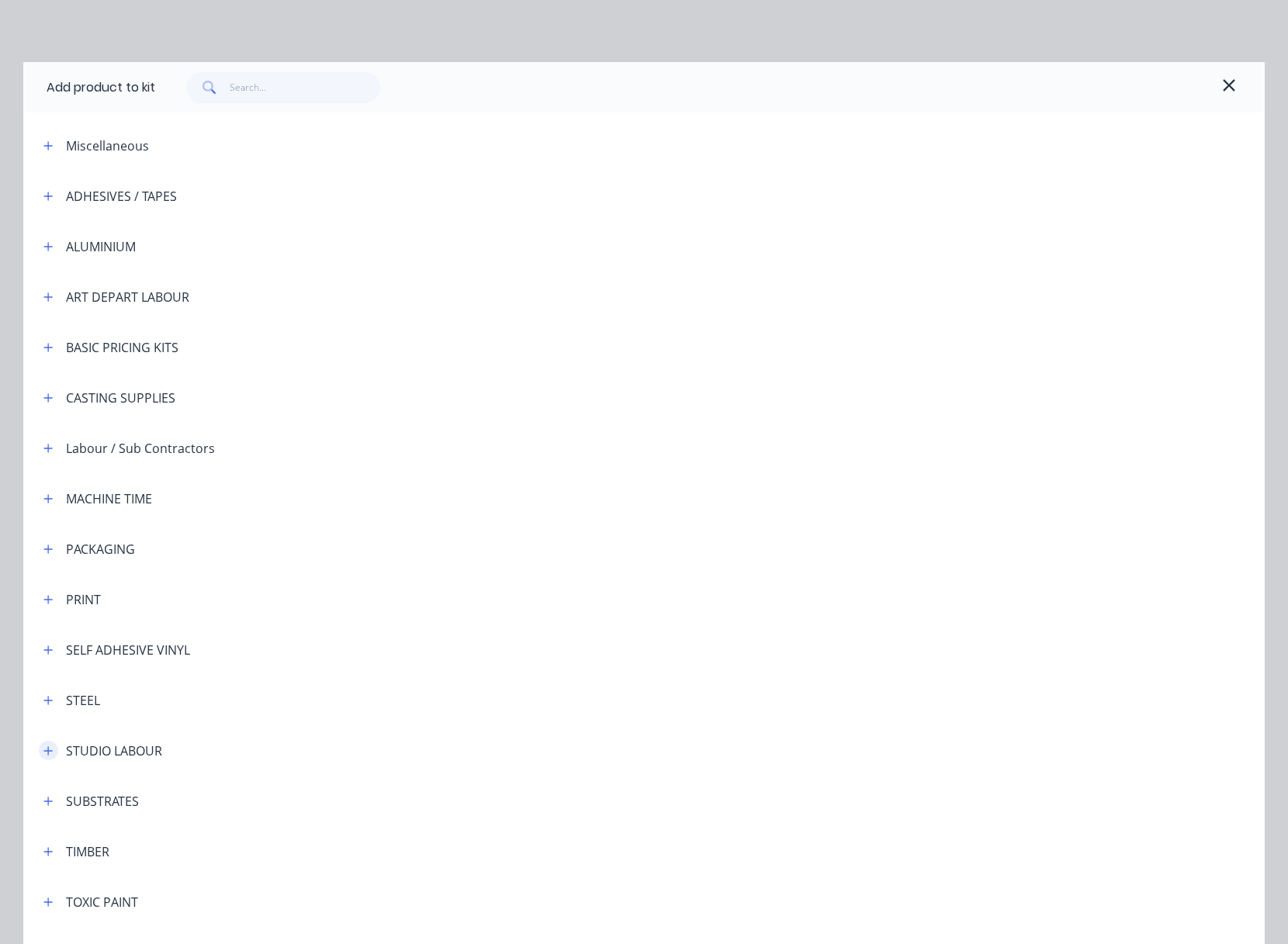
click at [45, 749] on icon "button" at bounding box center [48, 751] width 9 height 11
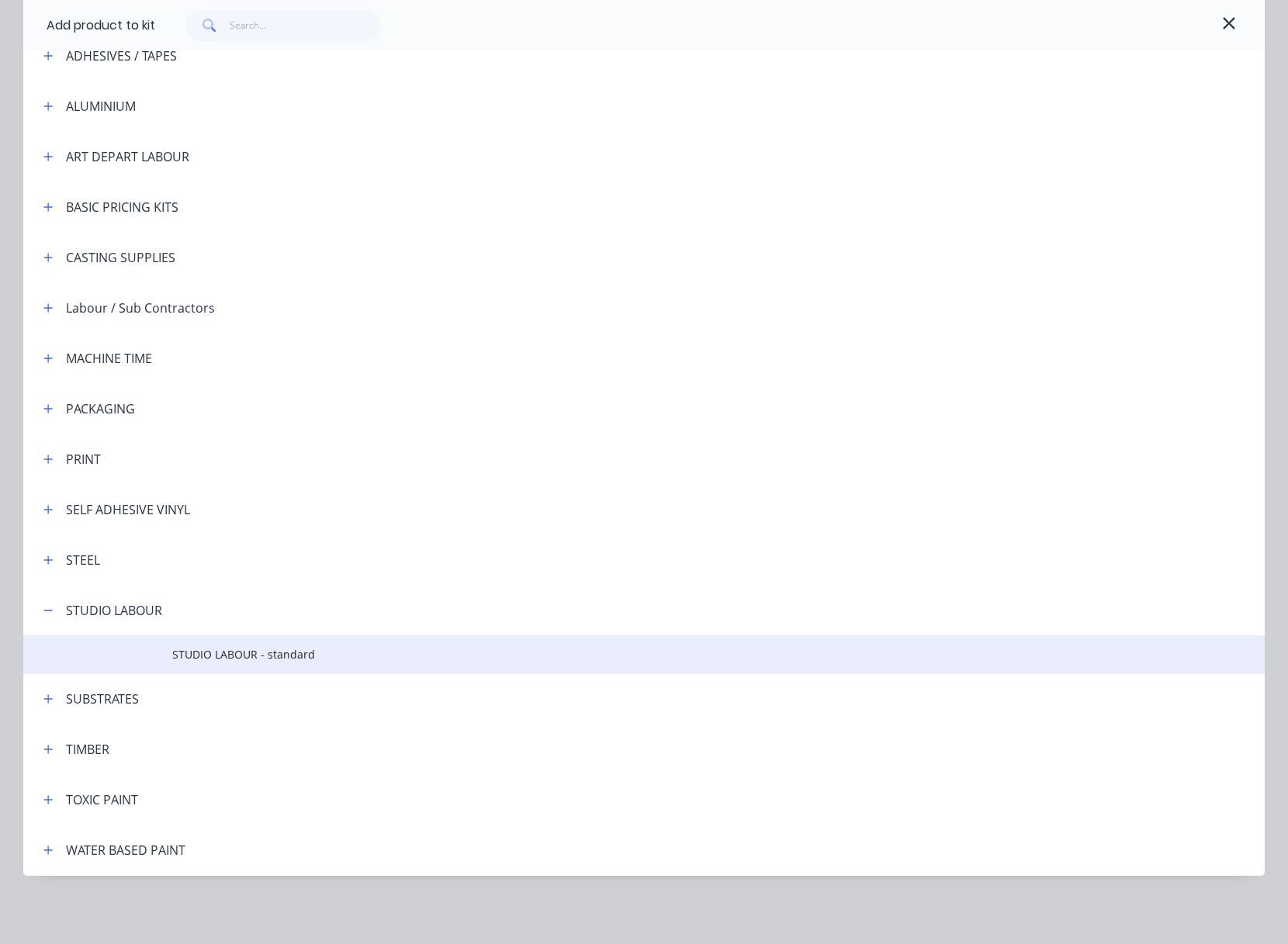
click at [244, 658] on span "STUDIO LABOUR - standard" at bounding box center [609, 654] width 873 height 16
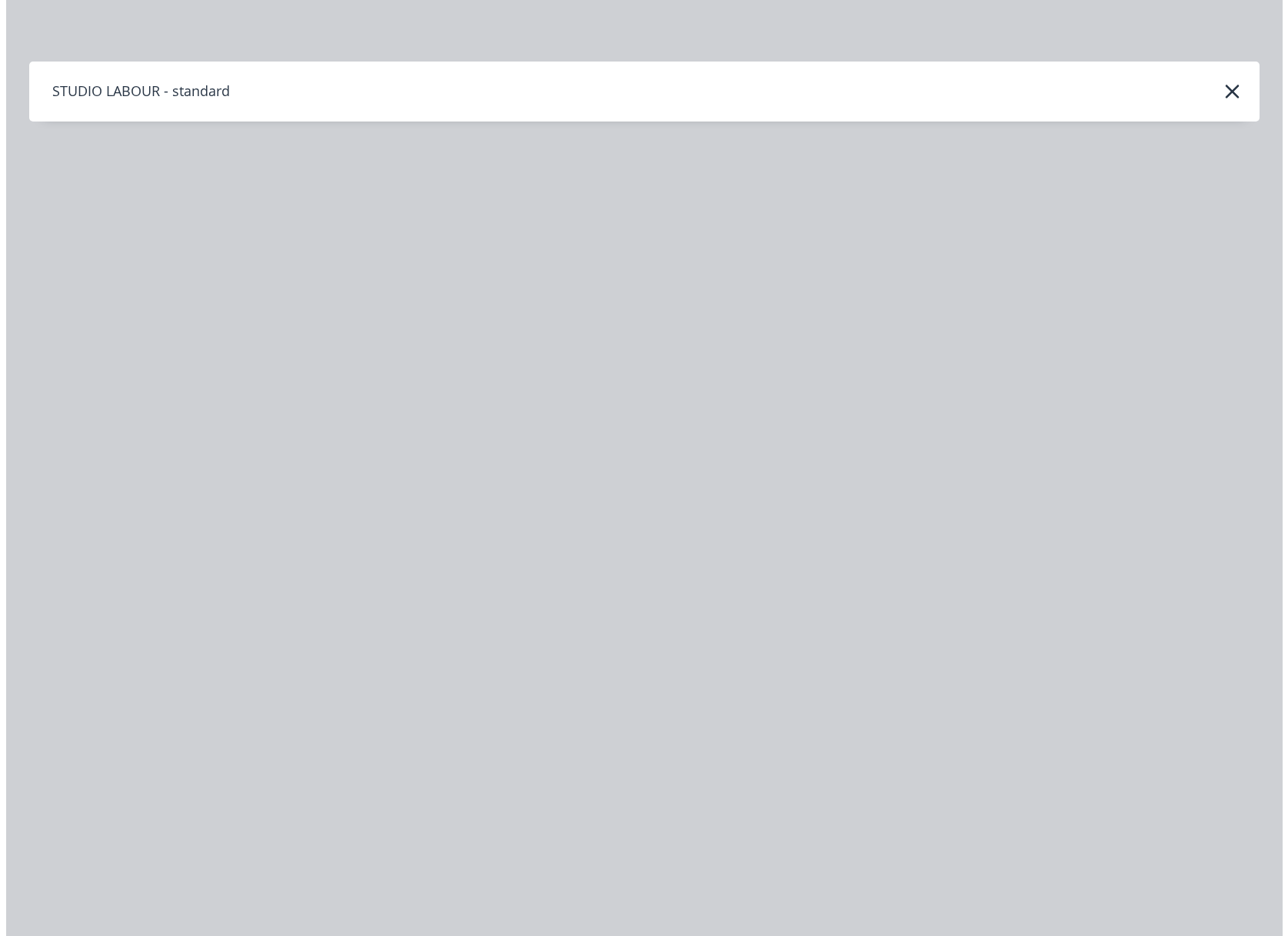
scroll to position [0, 0]
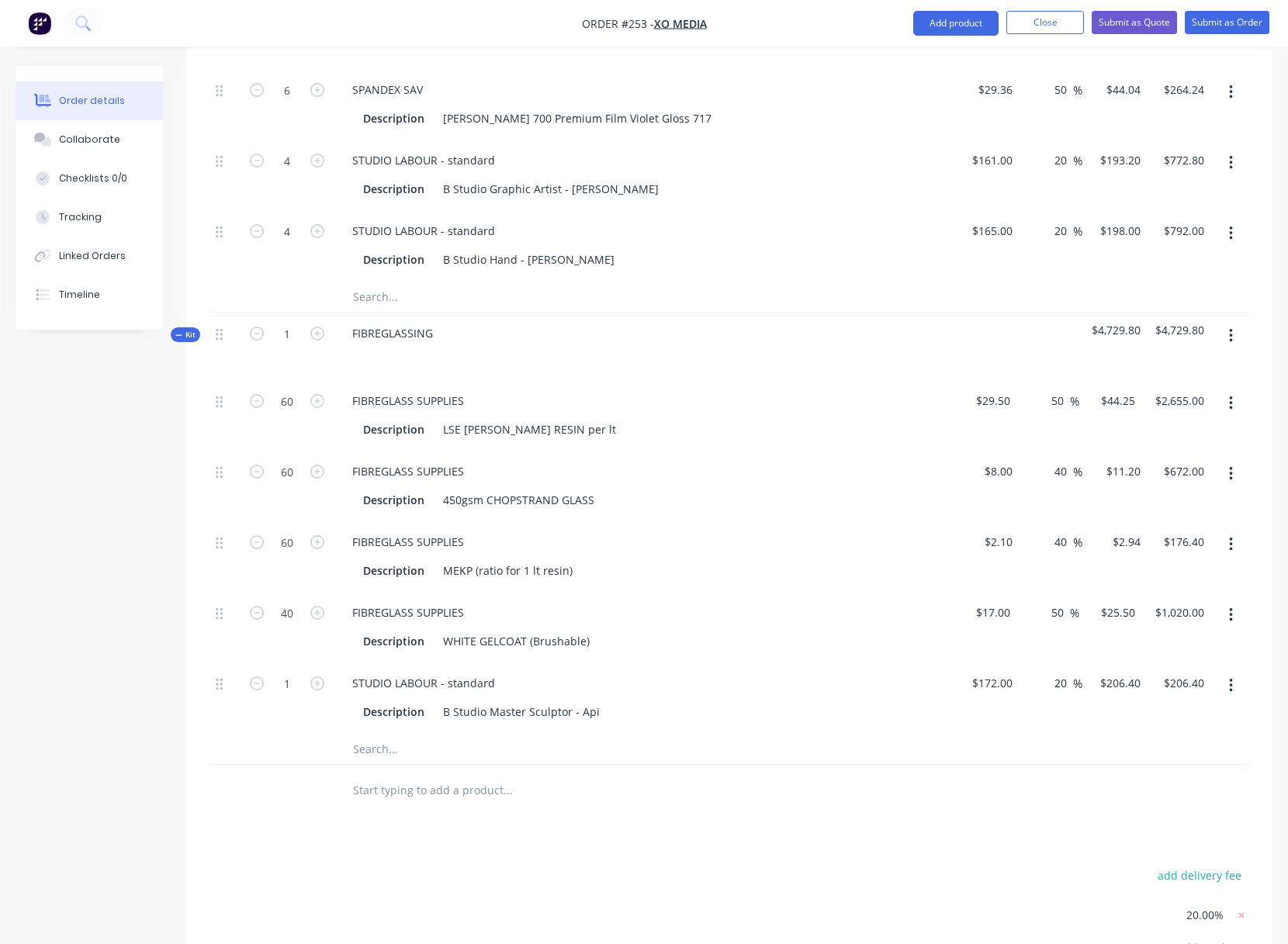
click at [1236, 334] on button "button" at bounding box center [1230, 335] width 36 height 28
click at [1178, 410] on div "Add product to kit" at bounding box center [1175, 407] width 119 height 22
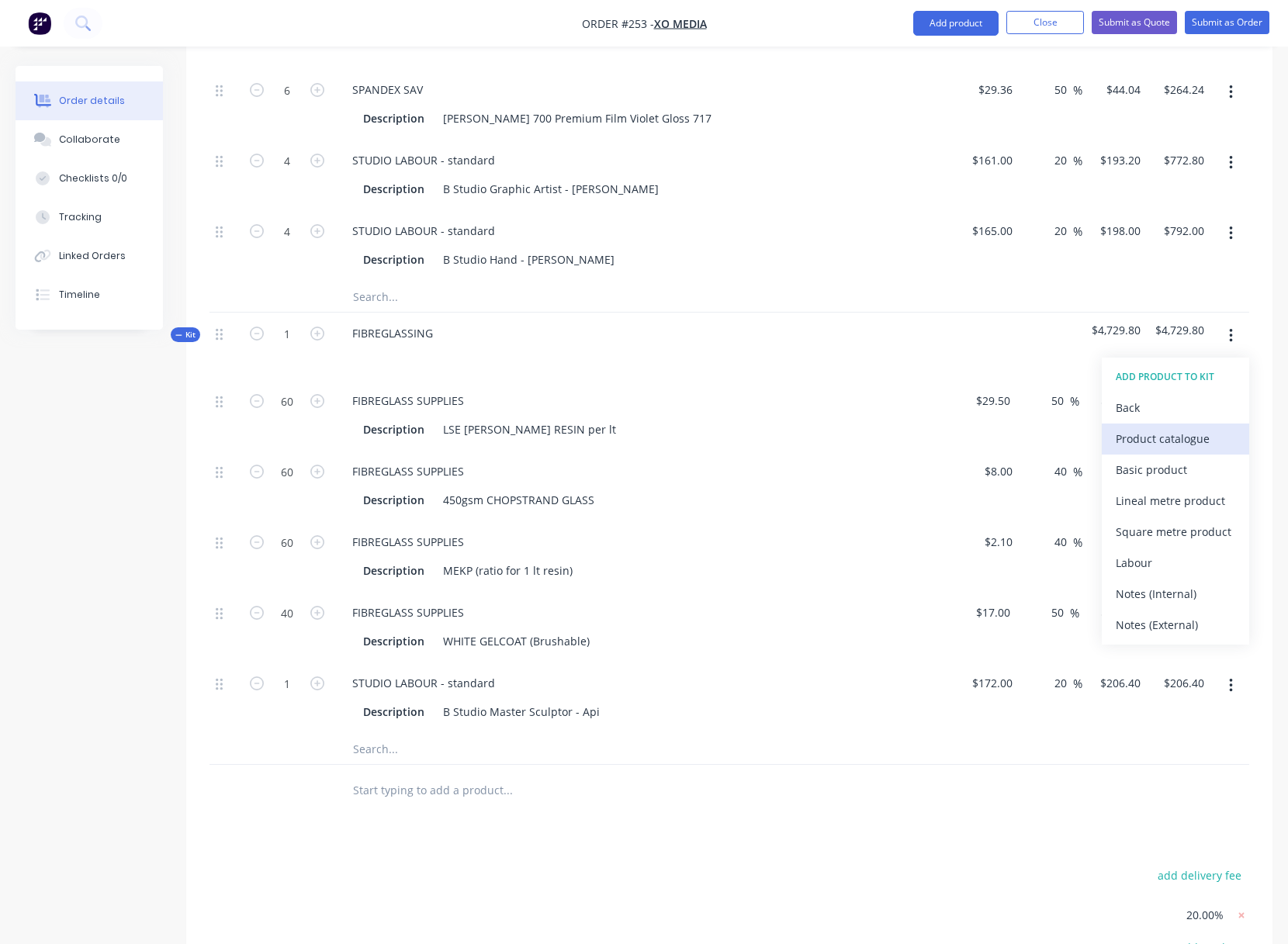
click at [1170, 440] on div "Product catalogue" at bounding box center [1175, 438] width 119 height 22
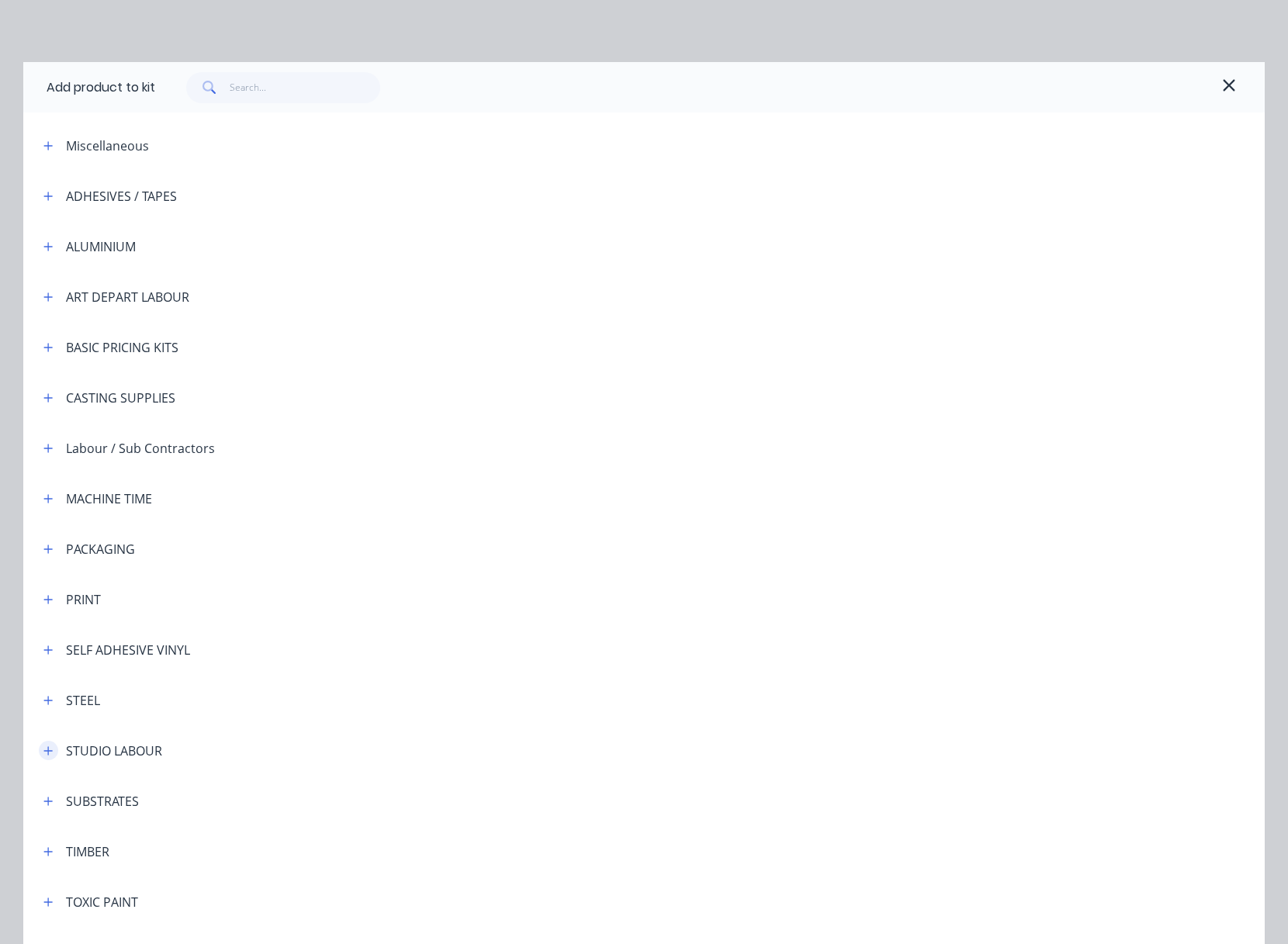
click at [45, 746] on icon "button" at bounding box center [49, 751] width 9 height 9
click at [257, 791] on span "STUDIO LABOUR - standard" at bounding box center [609, 795] width 873 height 16
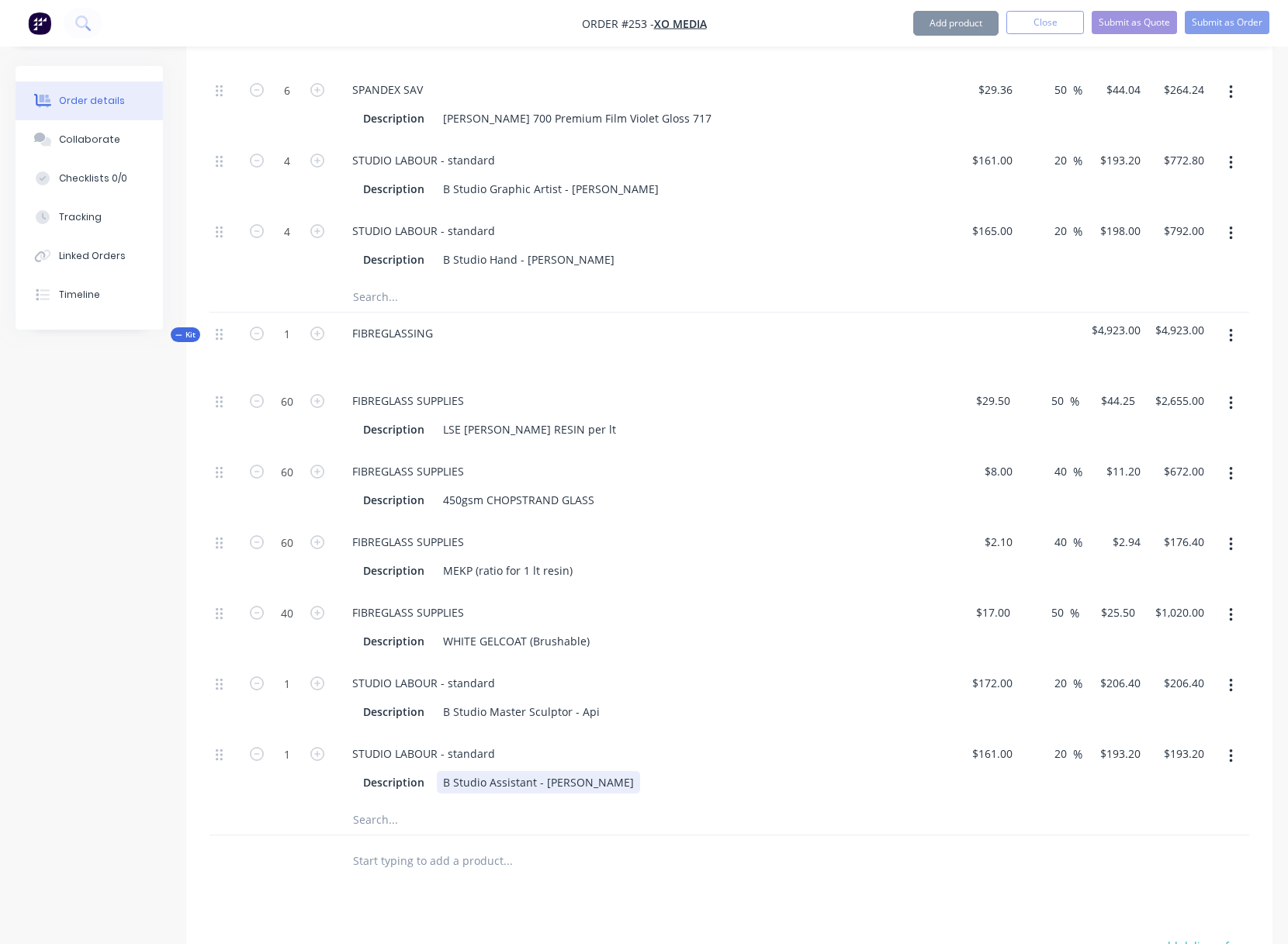
click at [743, 782] on div "Description B Studio Assistant - Lukas" at bounding box center [641, 781] width 568 height 22
drag, startPoint x: 283, startPoint y: 682, endPoint x: 292, endPoint y: 683, distance: 9.1
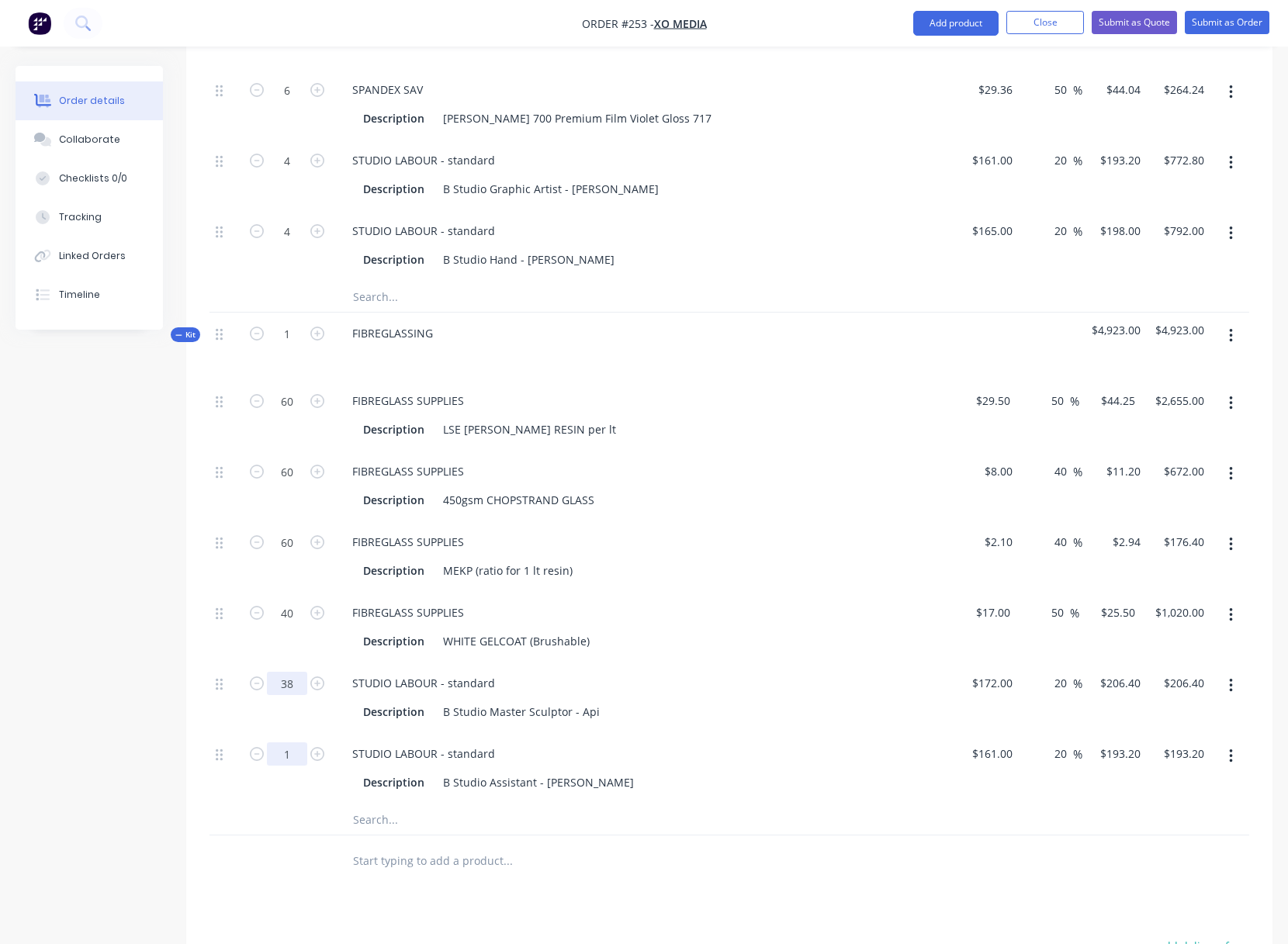
type input "38"
type input "$7,843.20"
type input "38"
type input "$7,341.60"
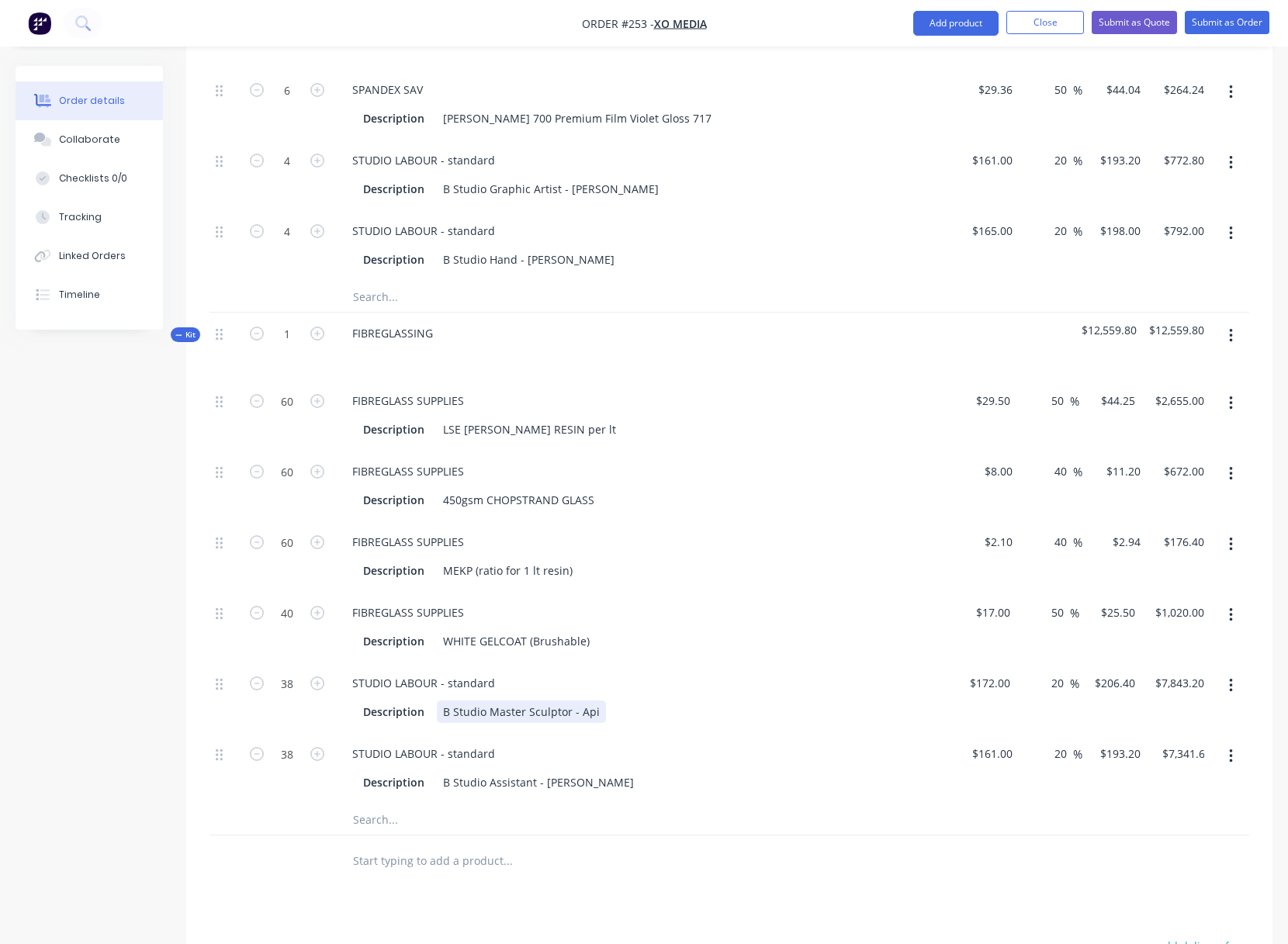
click at [665, 709] on div "Description B Studio Master Sculptor - Api" at bounding box center [641, 711] width 568 height 22
click at [1233, 329] on button "button" at bounding box center [1230, 335] width 36 height 28
click at [1178, 407] on div "Add product to kit" at bounding box center [1175, 407] width 119 height 22
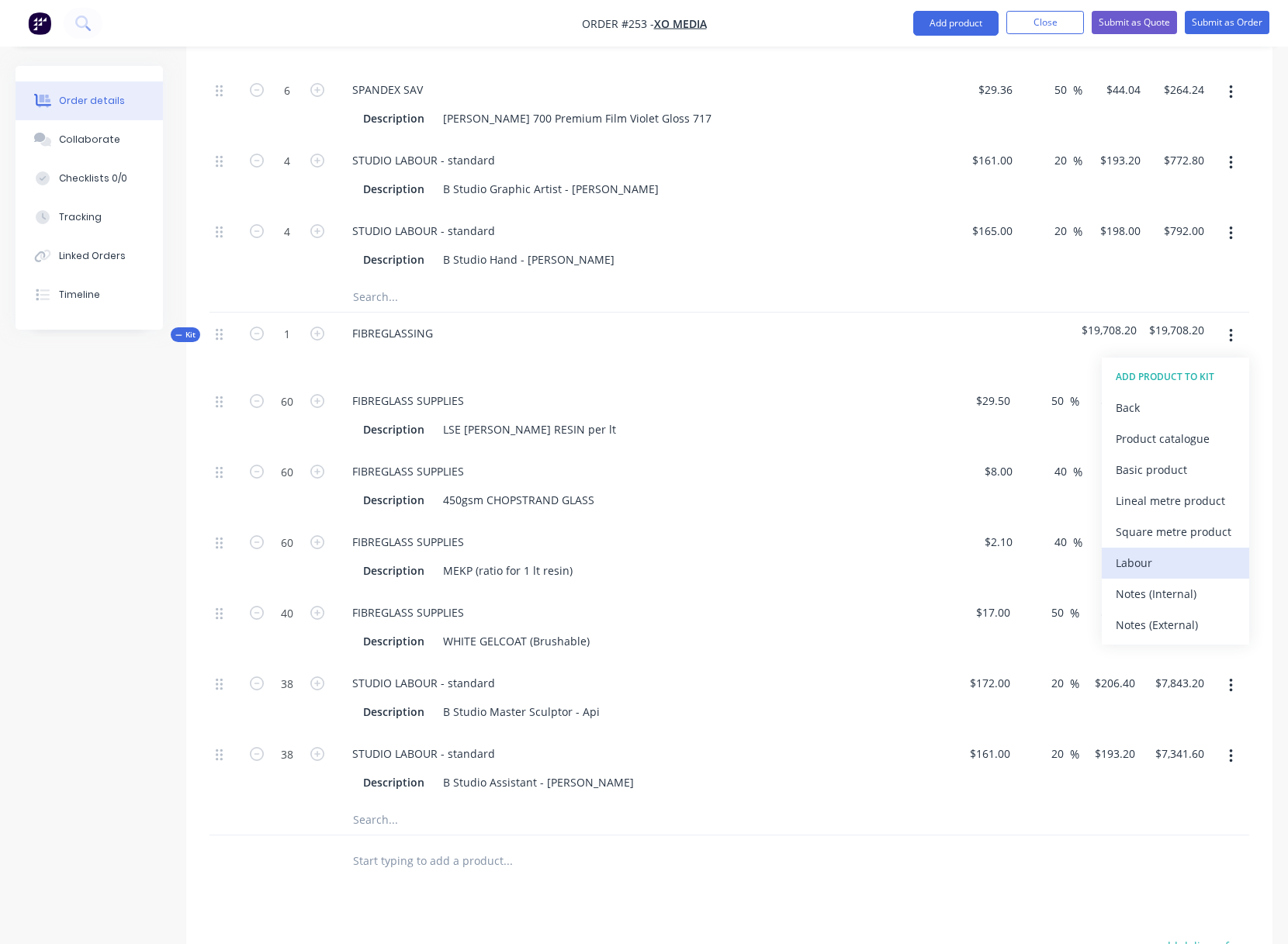
click at [1146, 561] on div "Labour" at bounding box center [1175, 562] width 119 height 22
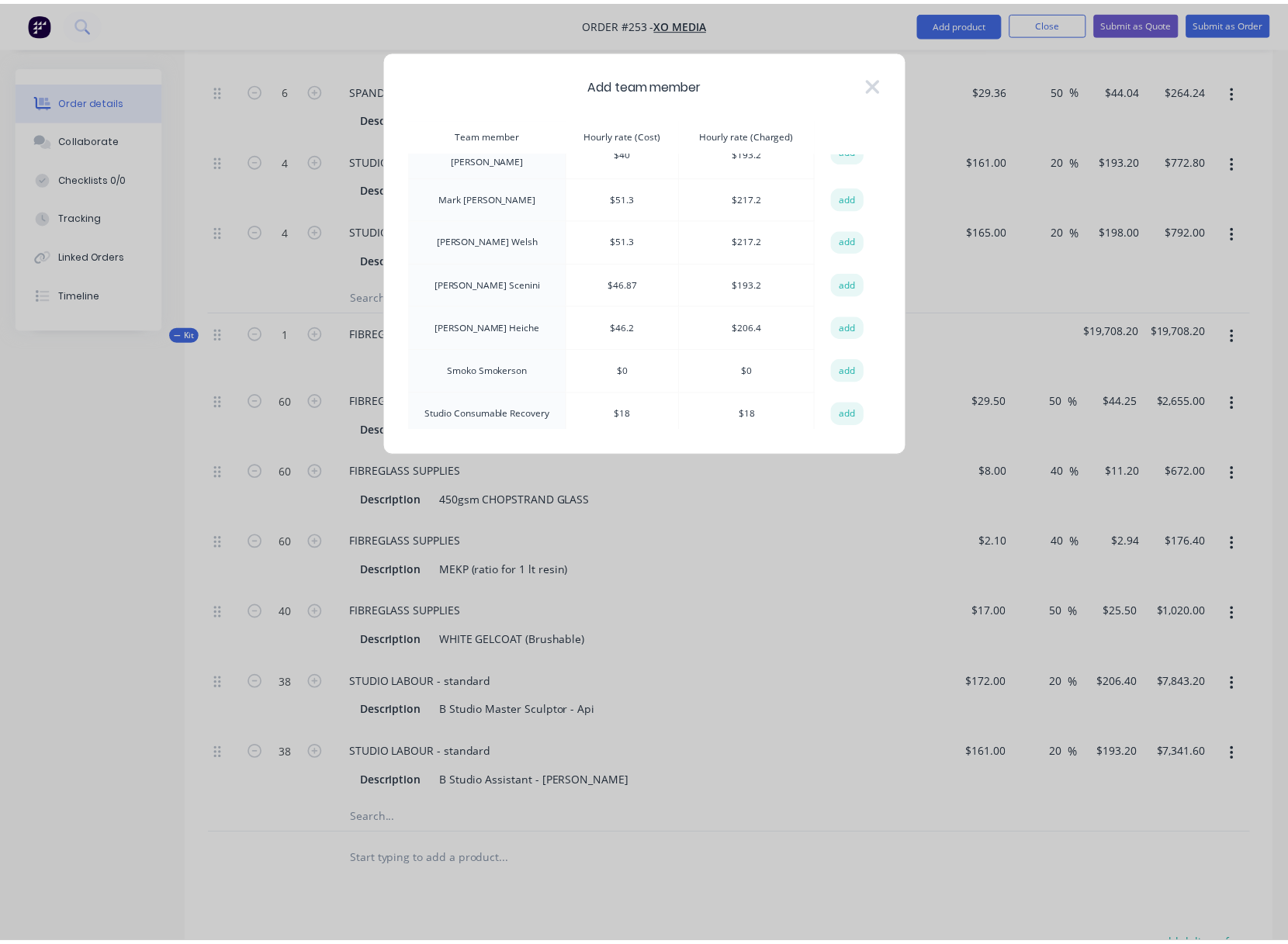
scroll to position [299, 0]
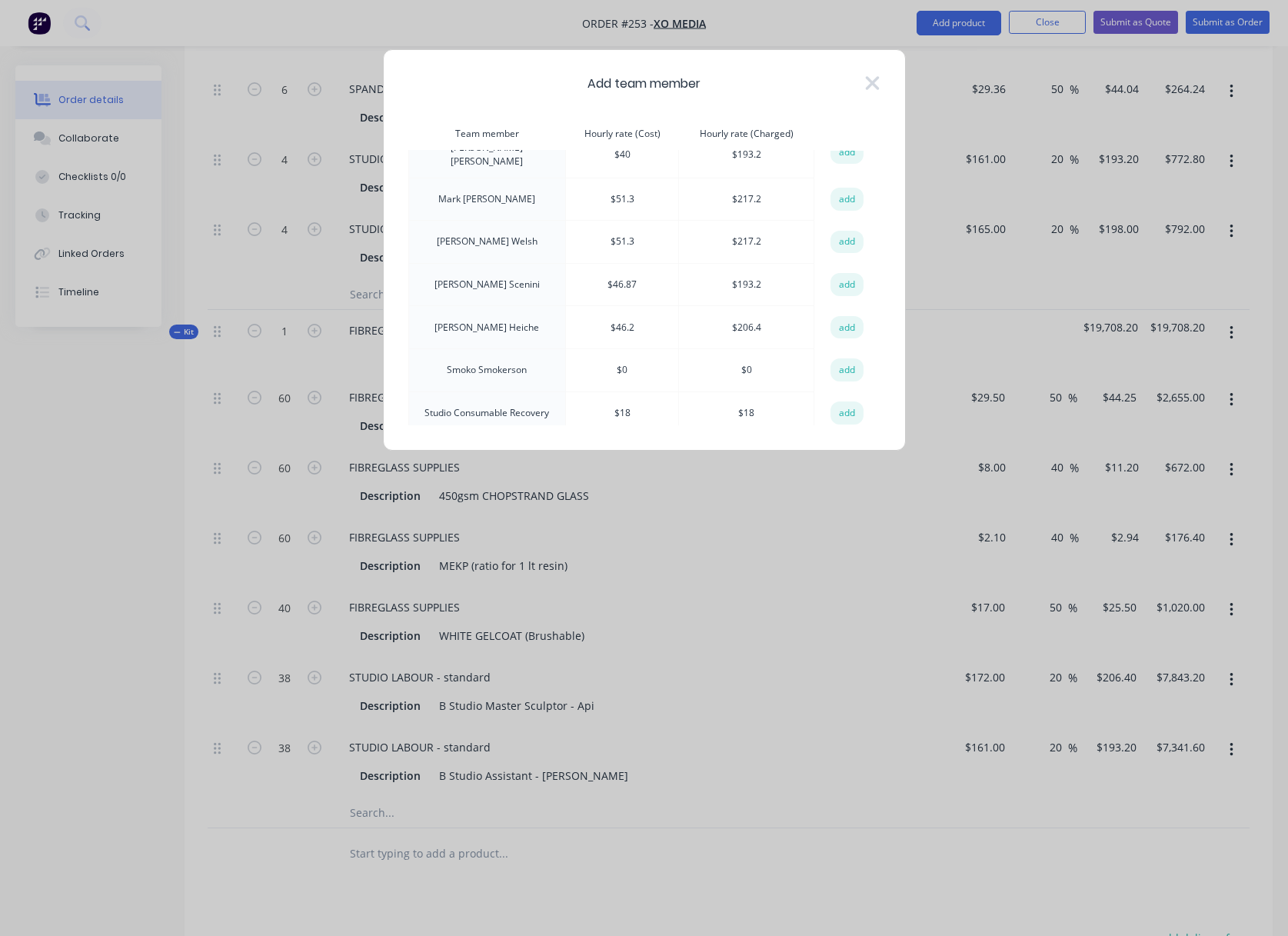
click at [840, 401] on button "add" at bounding box center [847, 413] width 34 height 23
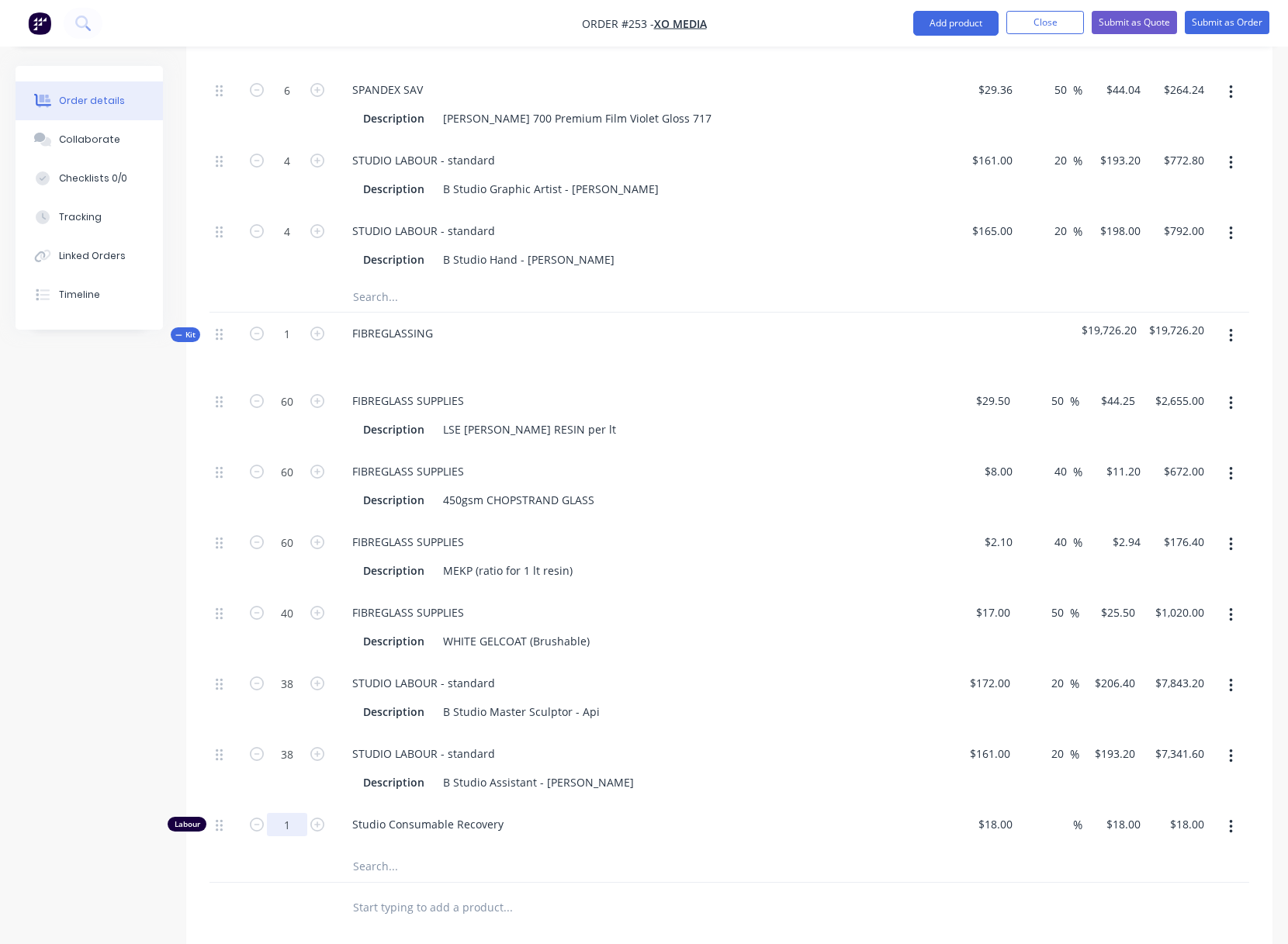
type input "38"
click at [777, 649] on div "Description WHITE GELCOAT (Brushable)" at bounding box center [641, 641] width 568 height 22
type input "$684.00"
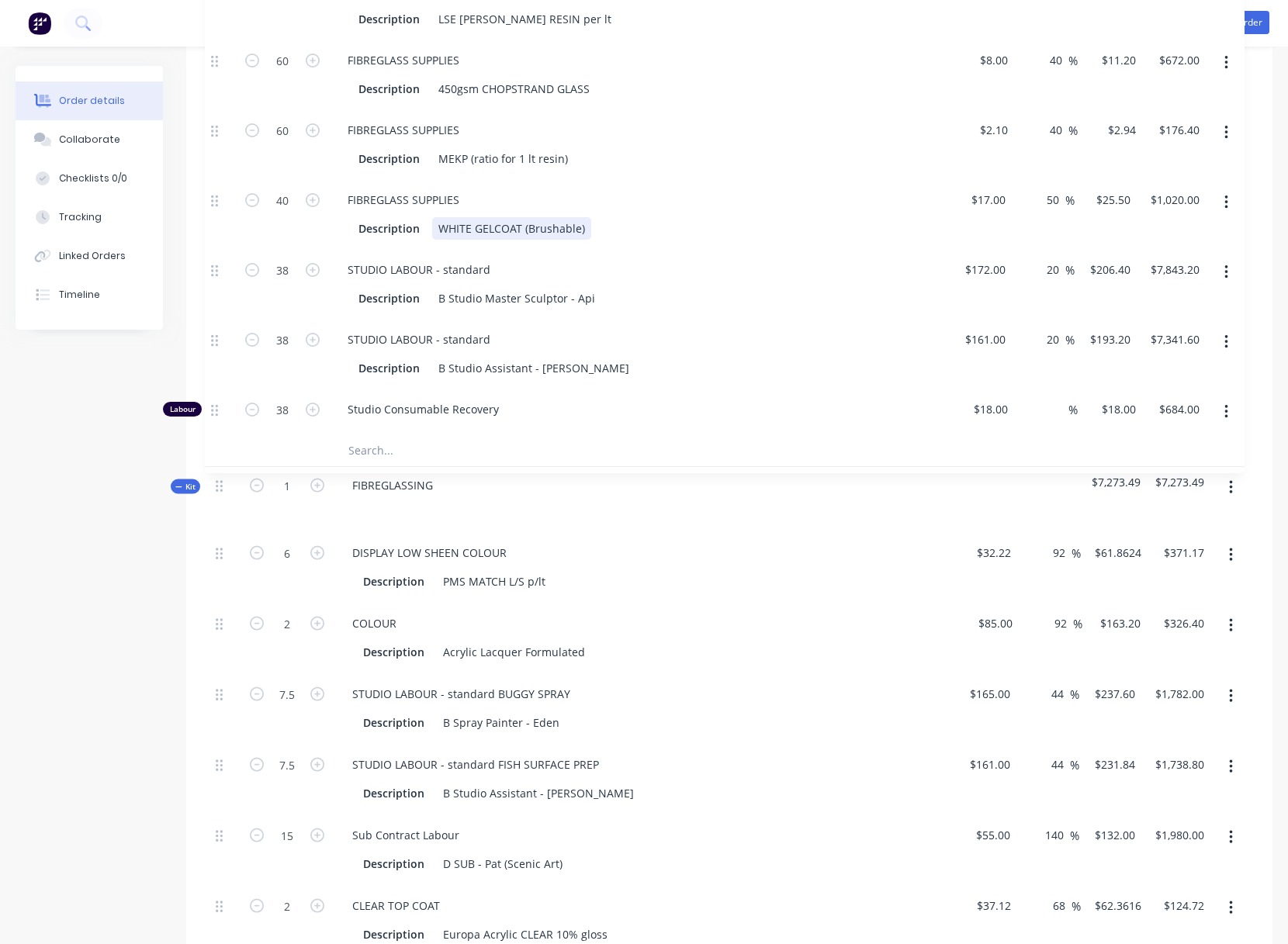
scroll to position [1790, 0]
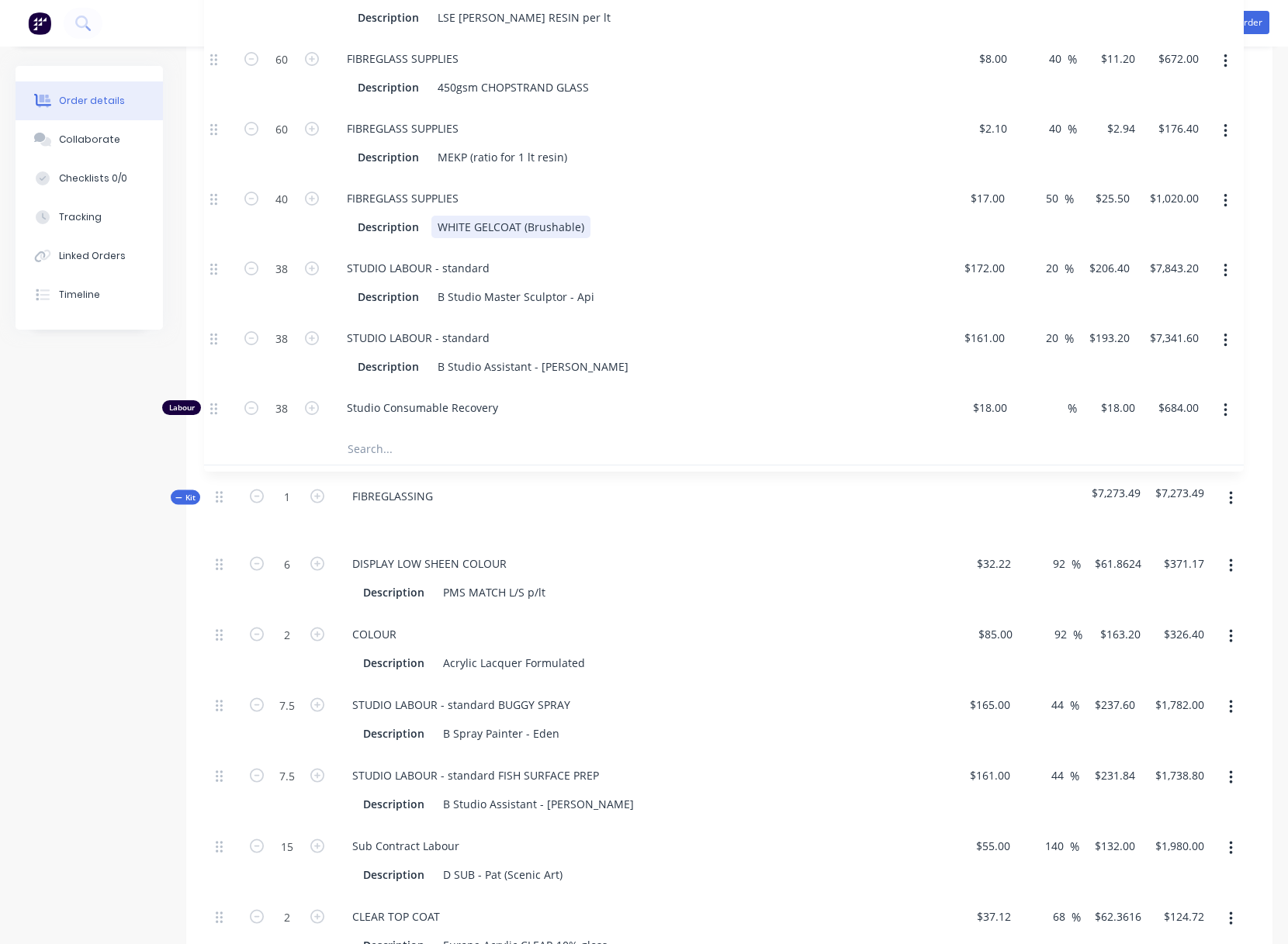
drag, startPoint x: 221, startPoint y: 624, endPoint x: 216, endPoint y: -85, distance: 709.0
click at [216, 0] on html "Order #253 - XO MEDIA Add product Close Submit as Quote Submit as Order Order d…" at bounding box center [644, 33] width 1288 height 3647
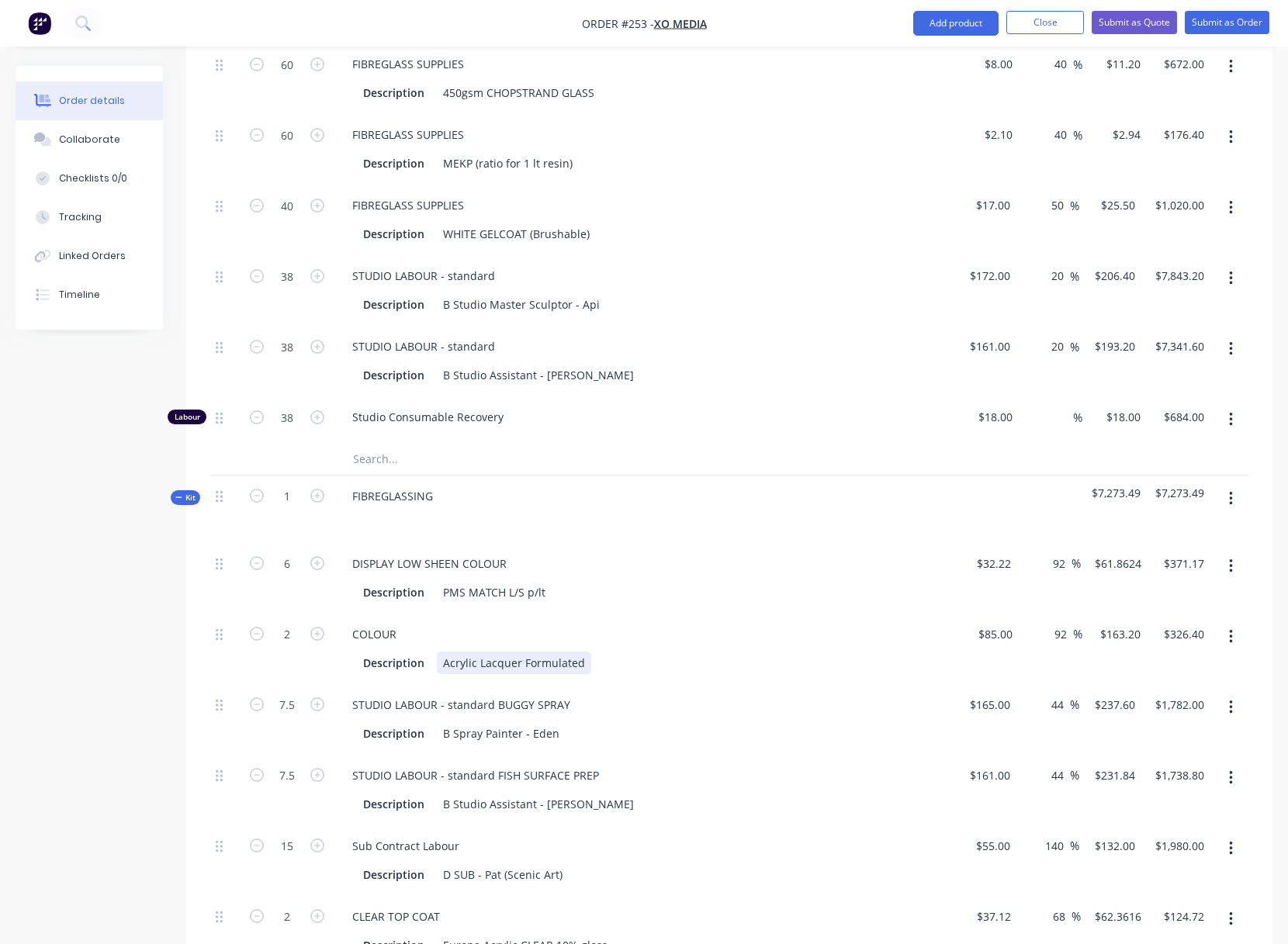
click at [715, 649] on div "Description Acrylic Lacquer Formulated" at bounding box center [644, 661] width 608 height 26
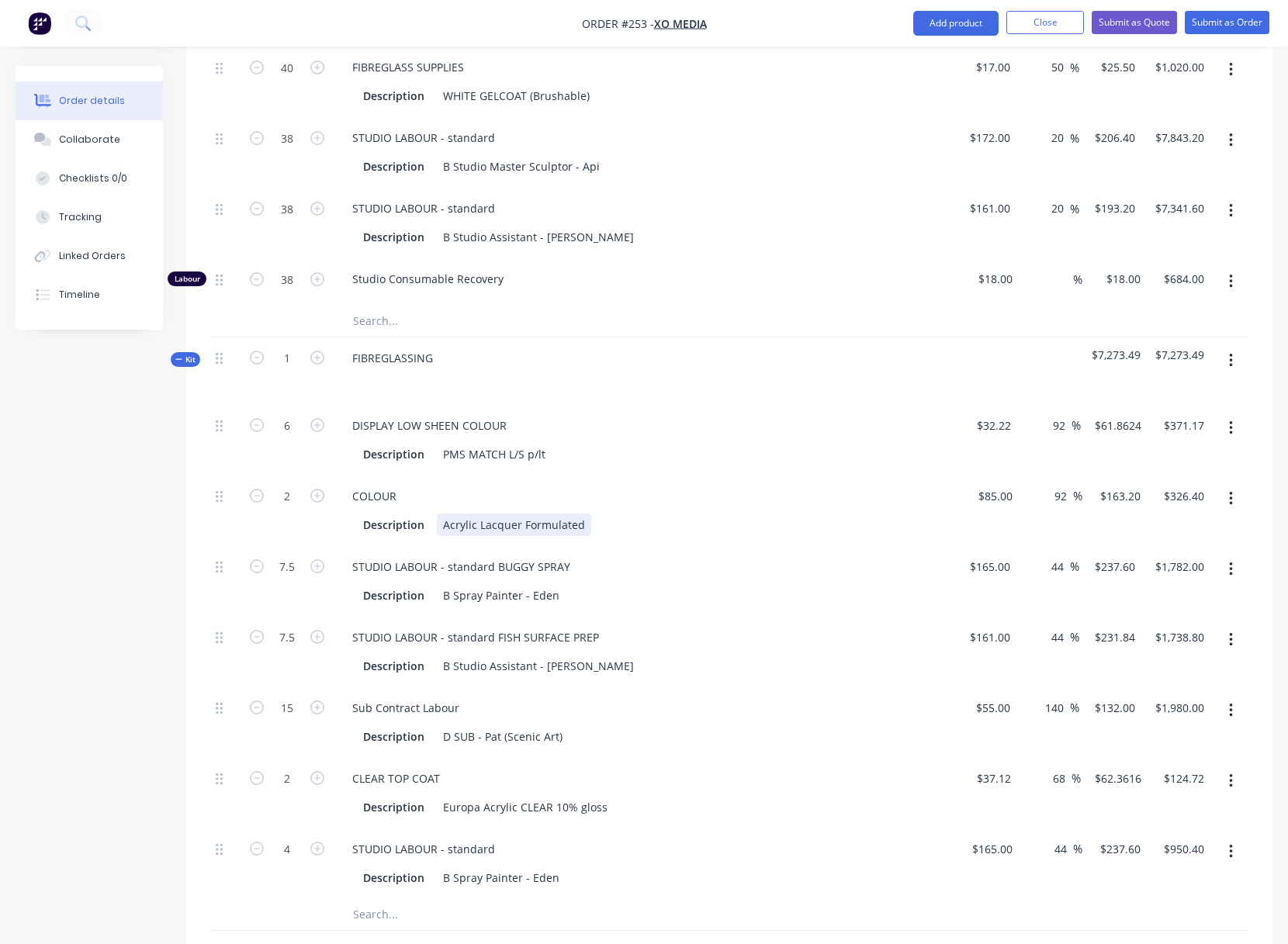
scroll to position [1925, 0]
click at [354, 359] on div "FIBREGLASSING" at bounding box center [393, 359] width 106 height 22
drag, startPoint x: 352, startPoint y: 360, endPoint x: 461, endPoint y: 364, distance: 109.1
click at [461, 364] on div "FIBREGLASSING" at bounding box center [644, 374] width 620 height 68
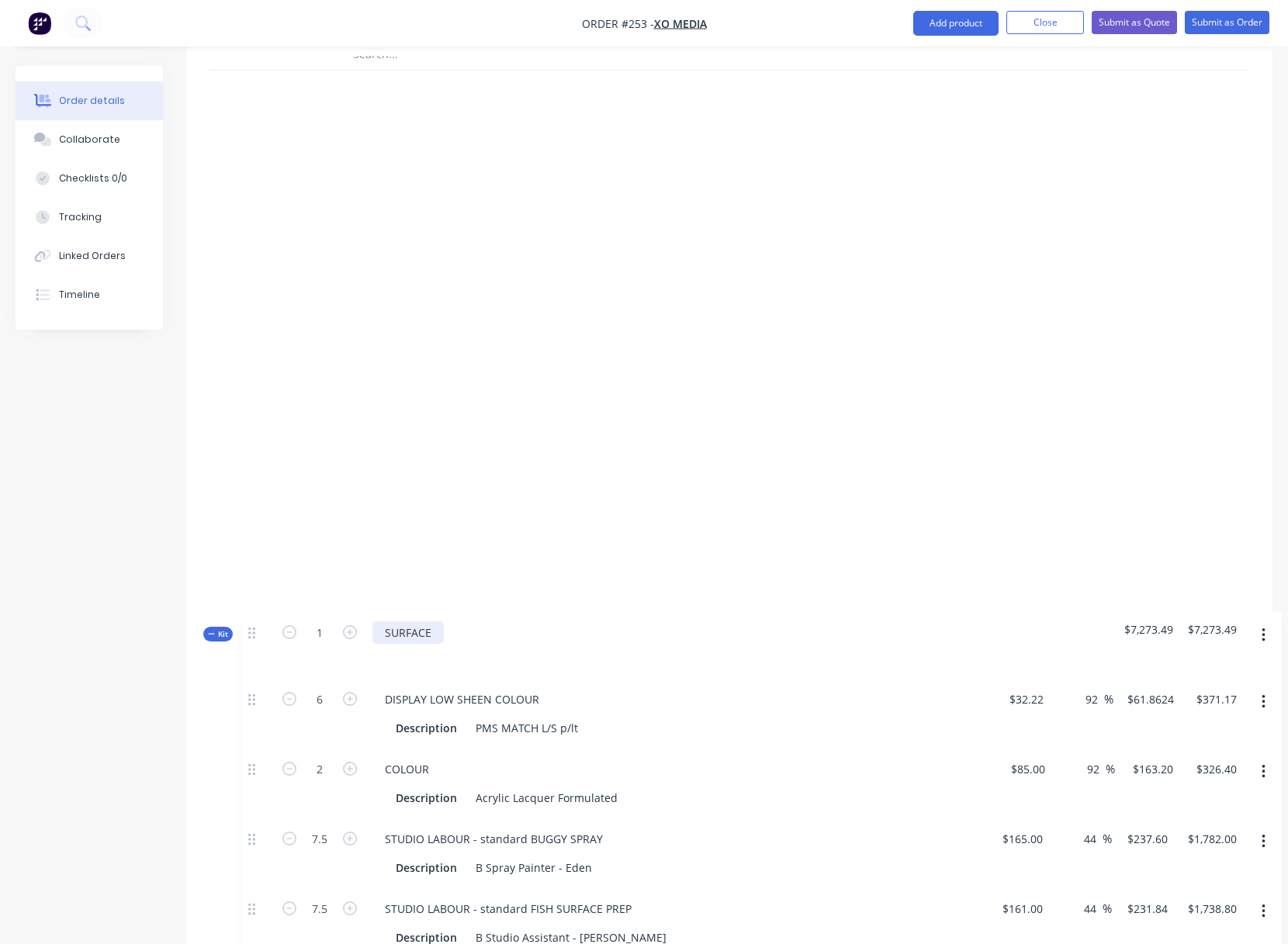
scroll to position [2563, 0]
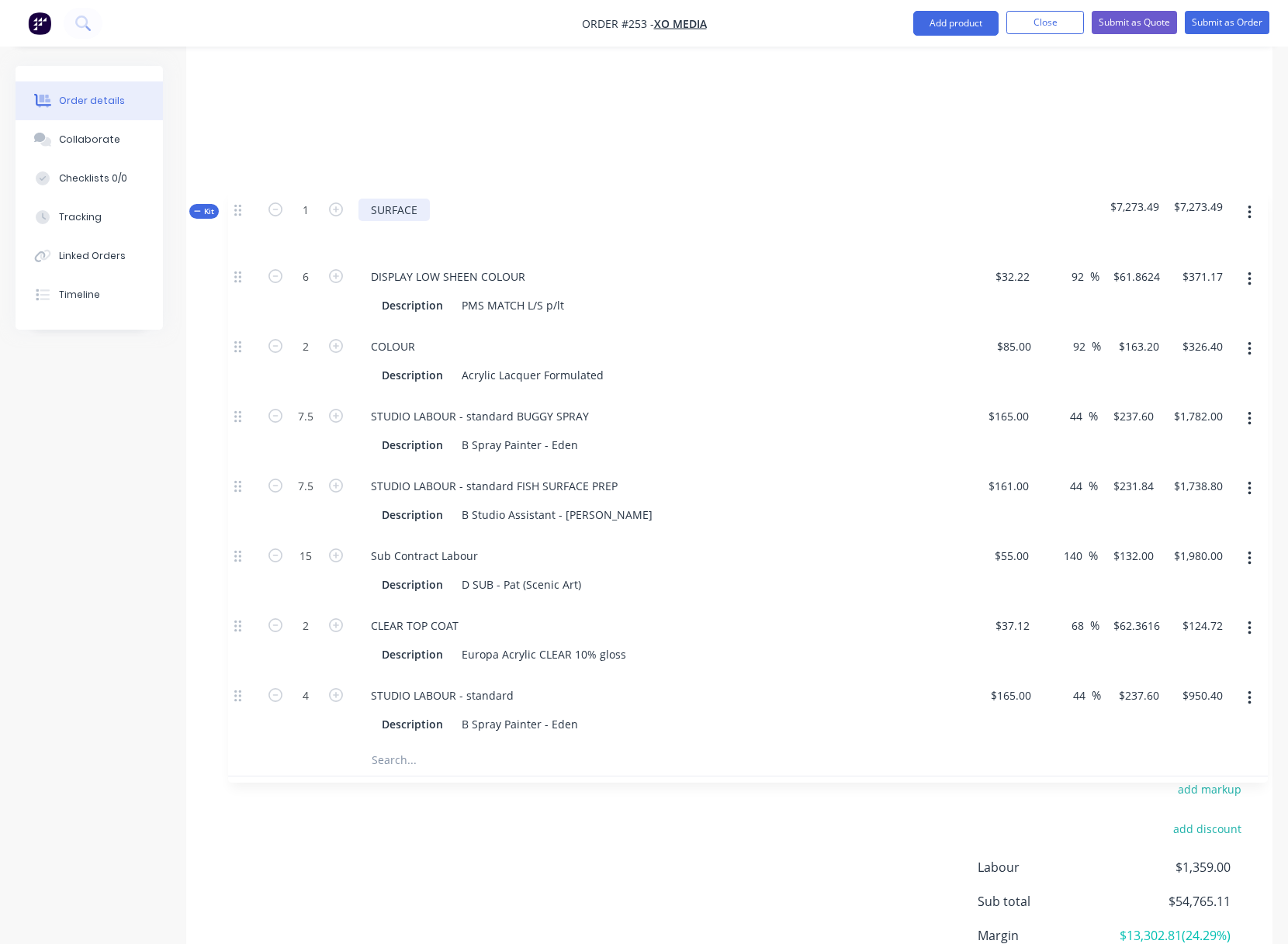
drag, startPoint x: 222, startPoint y: 362, endPoint x: 240, endPoint y: 214, distance: 149.1
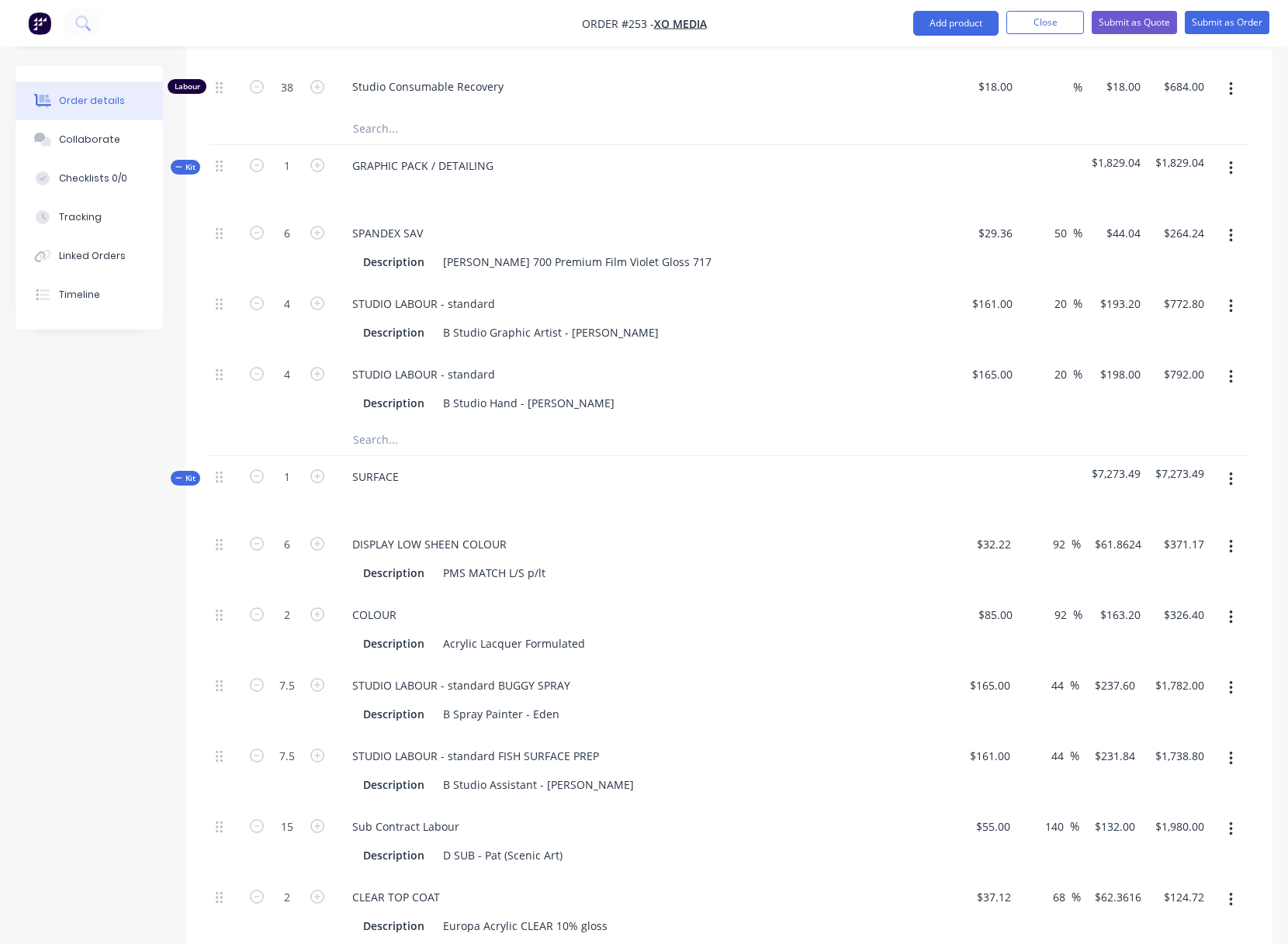
scroll to position [2118, 0]
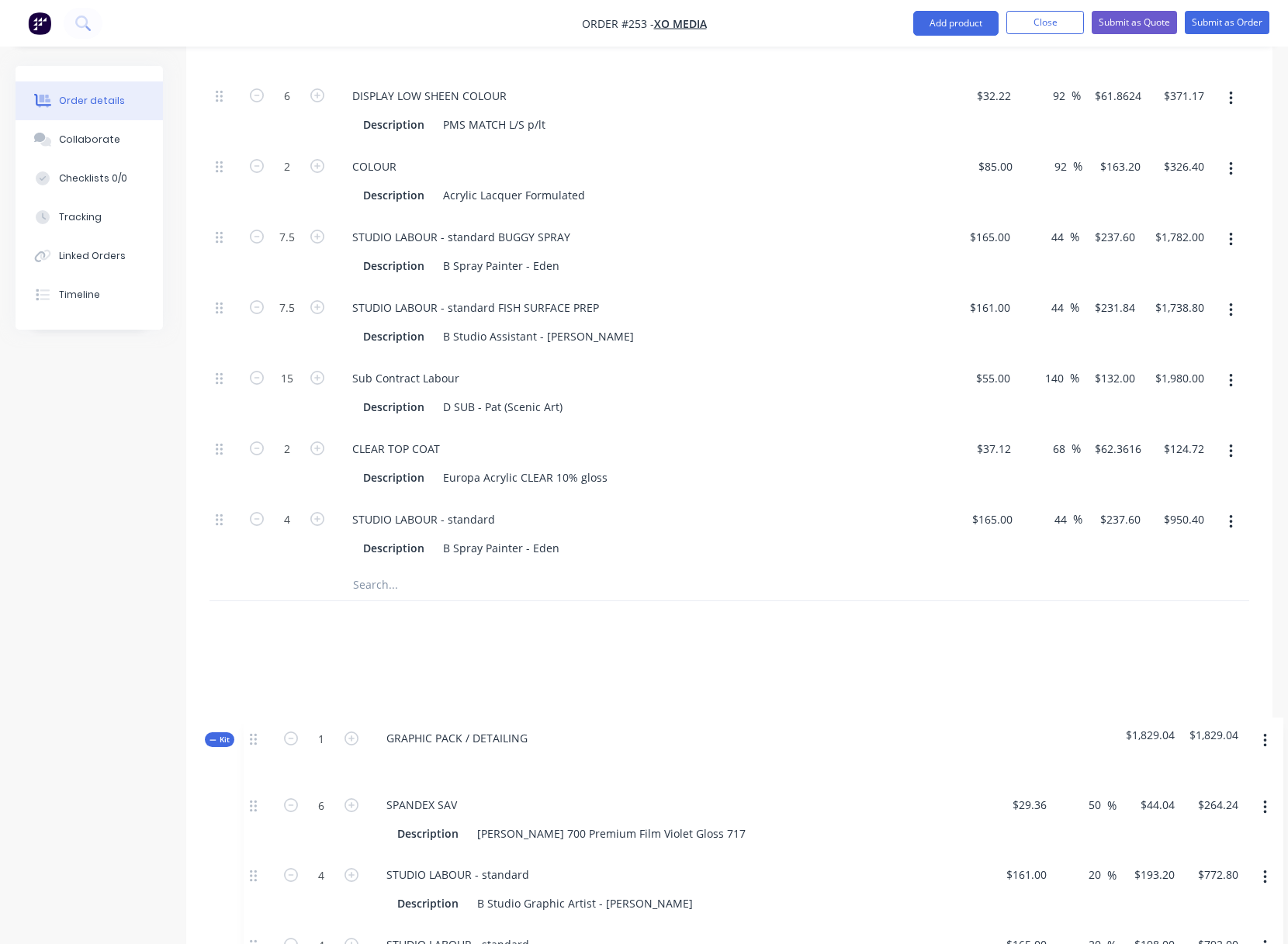
drag, startPoint x: 220, startPoint y: 167, endPoint x: 255, endPoint y: 736, distance: 570.1
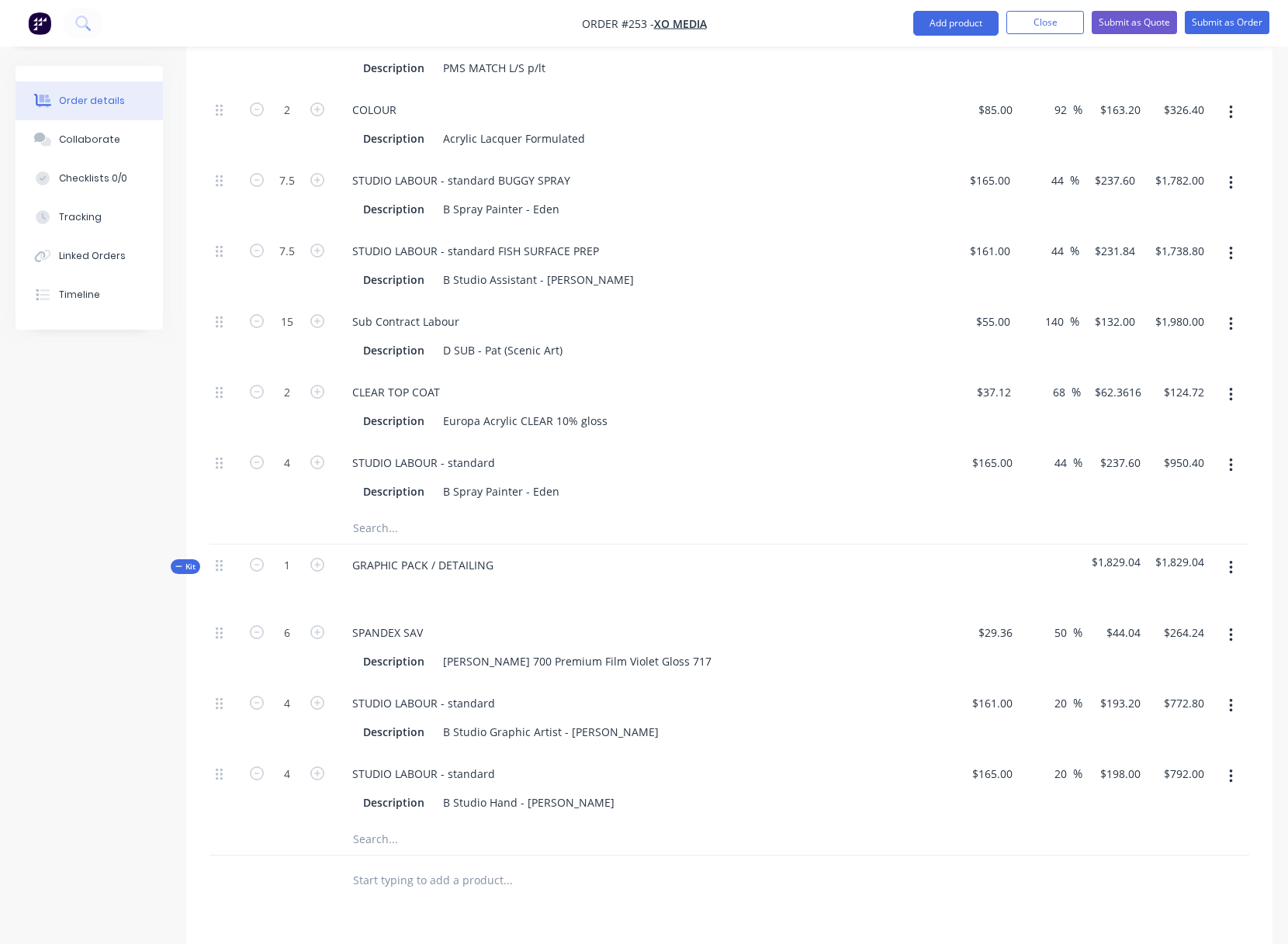
scroll to position [1835, 0]
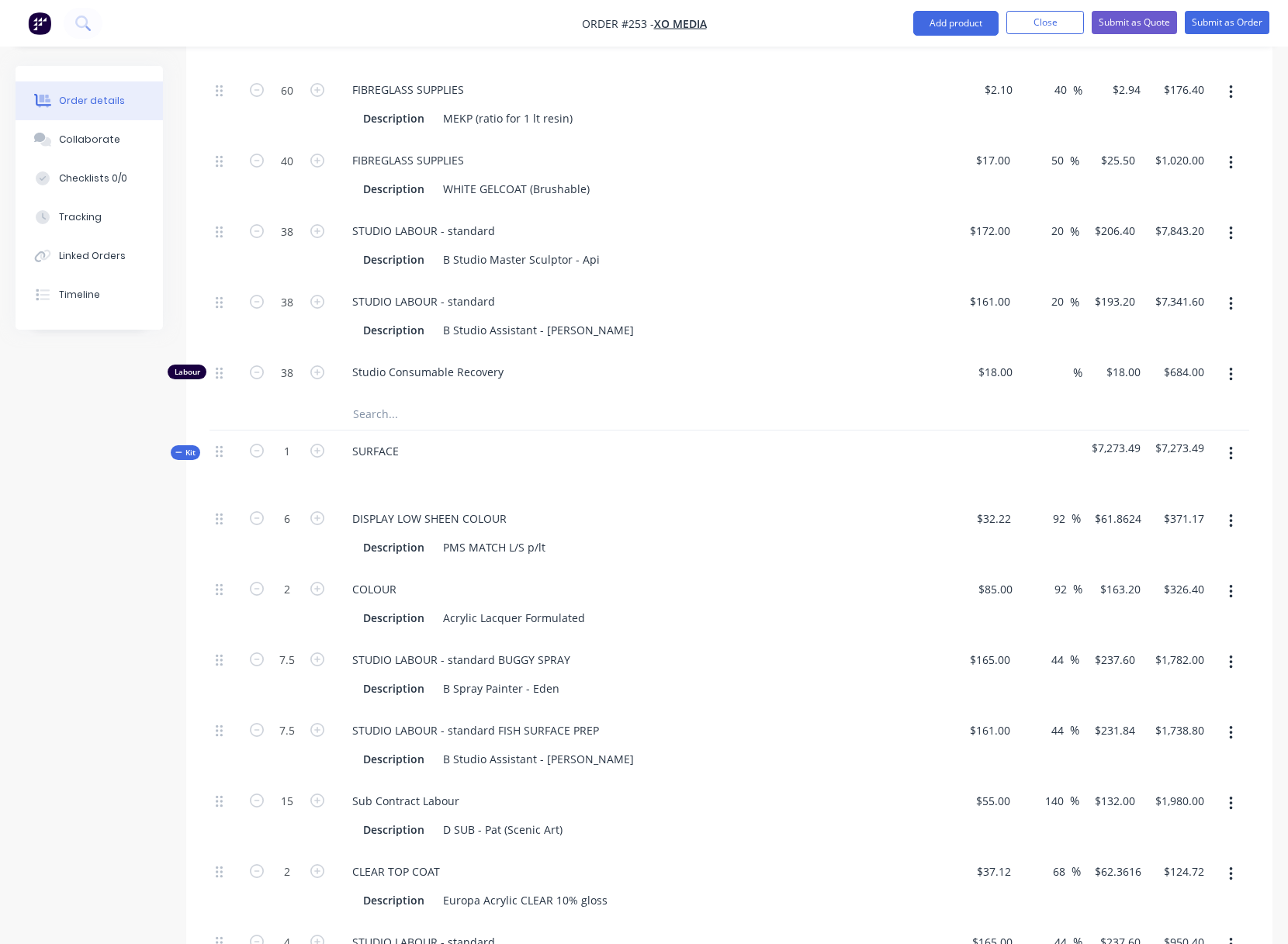
click at [1233, 450] on button "button" at bounding box center [1230, 453] width 36 height 28
click at [1163, 525] on div "Add product to kit" at bounding box center [1175, 525] width 119 height 22
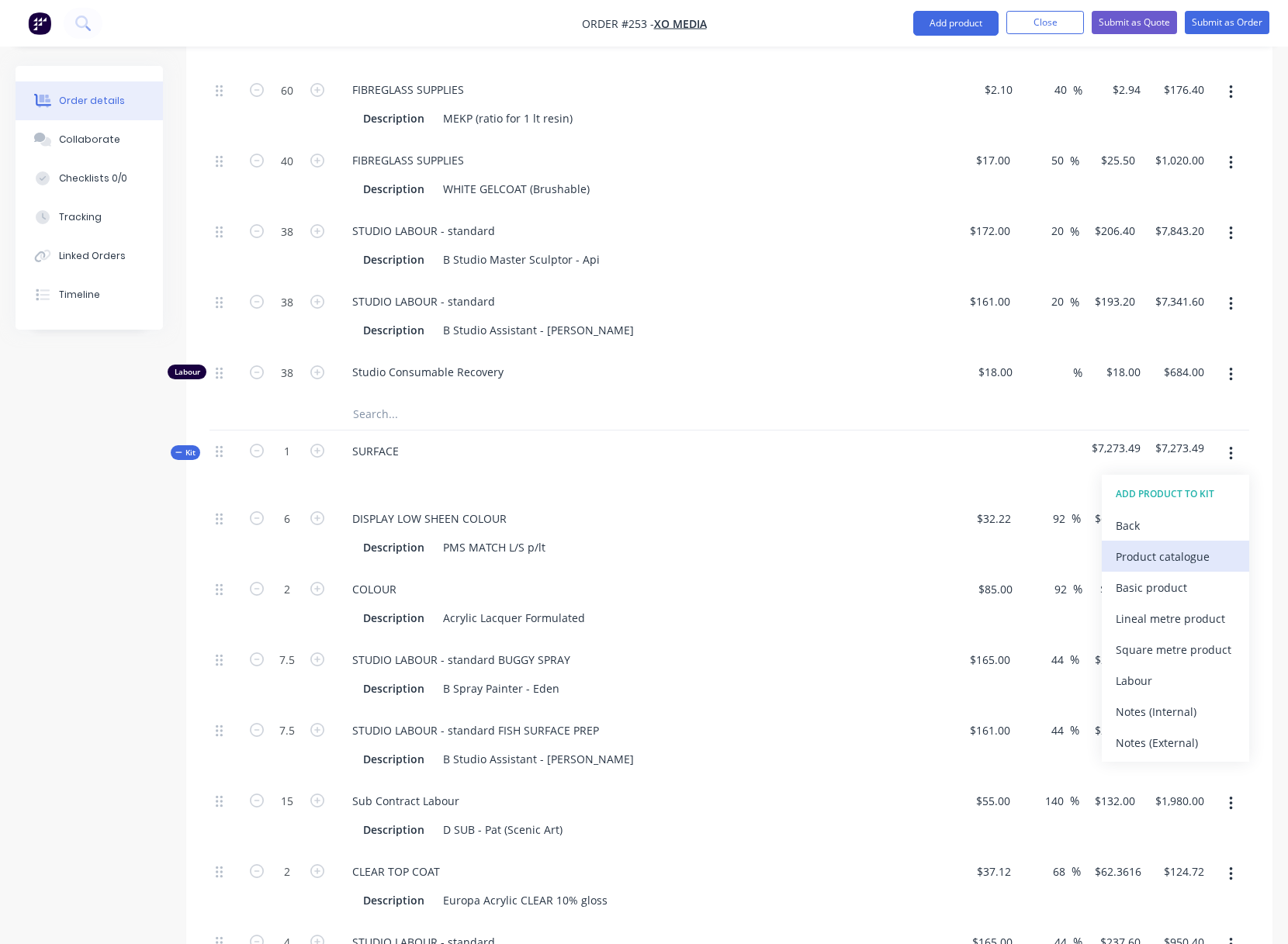
click at [1162, 558] on div "Product catalogue" at bounding box center [1175, 556] width 119 height 22
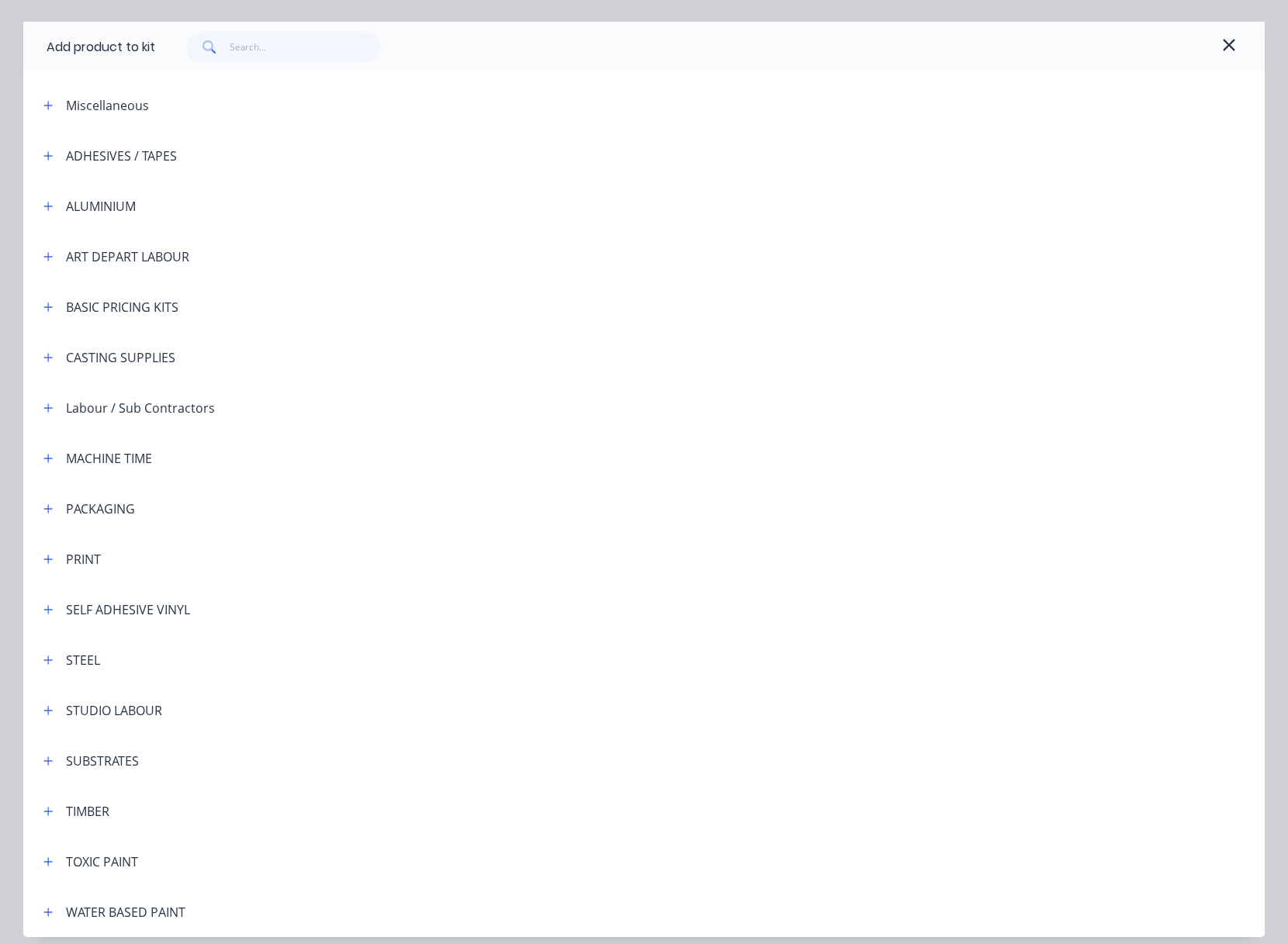
scroll to position [101, 0]
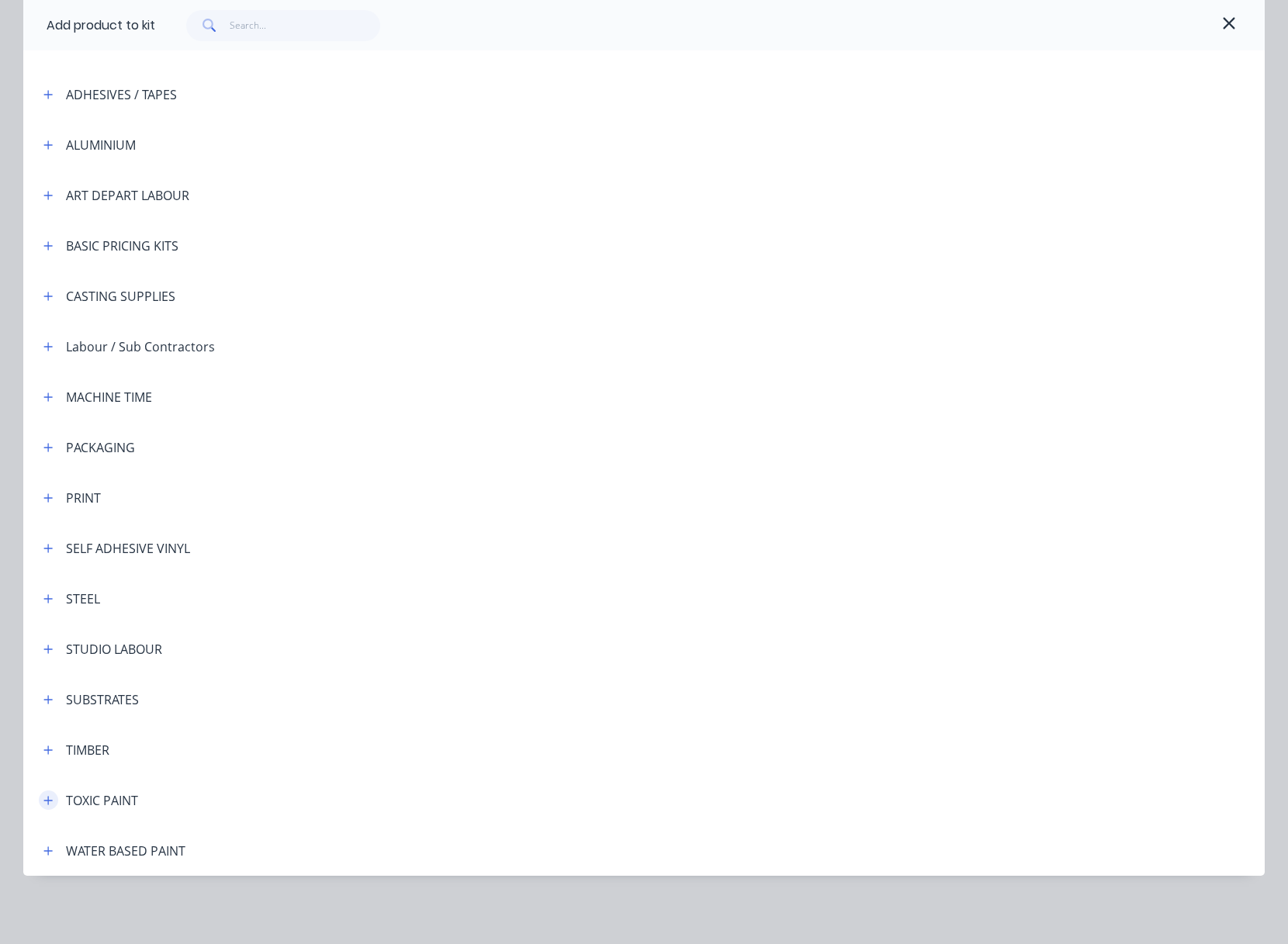
click at [44, 798] on icon "button" at bounding box center [48, 800] width 9 height 11
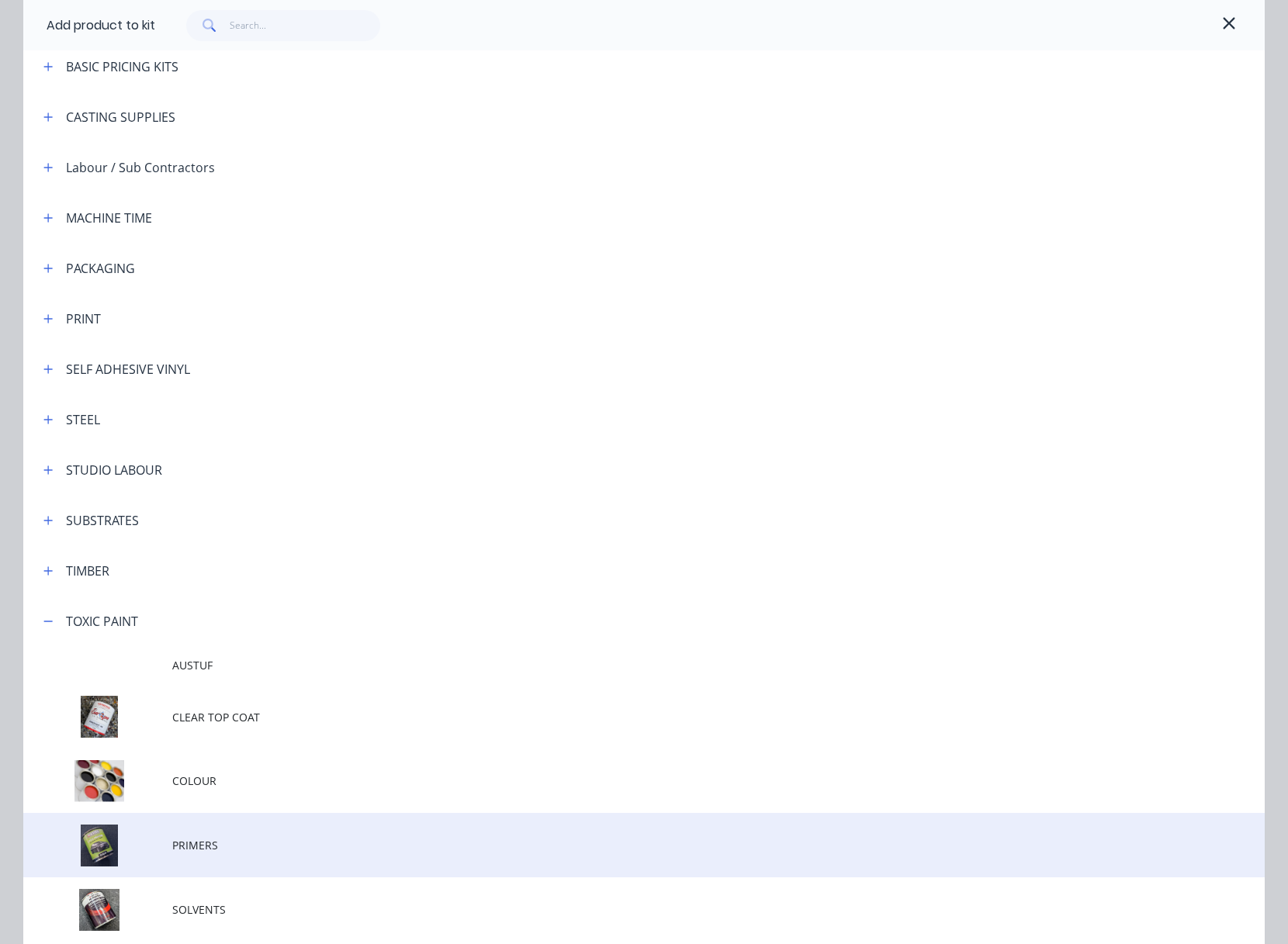
scroll to position [397, 0]
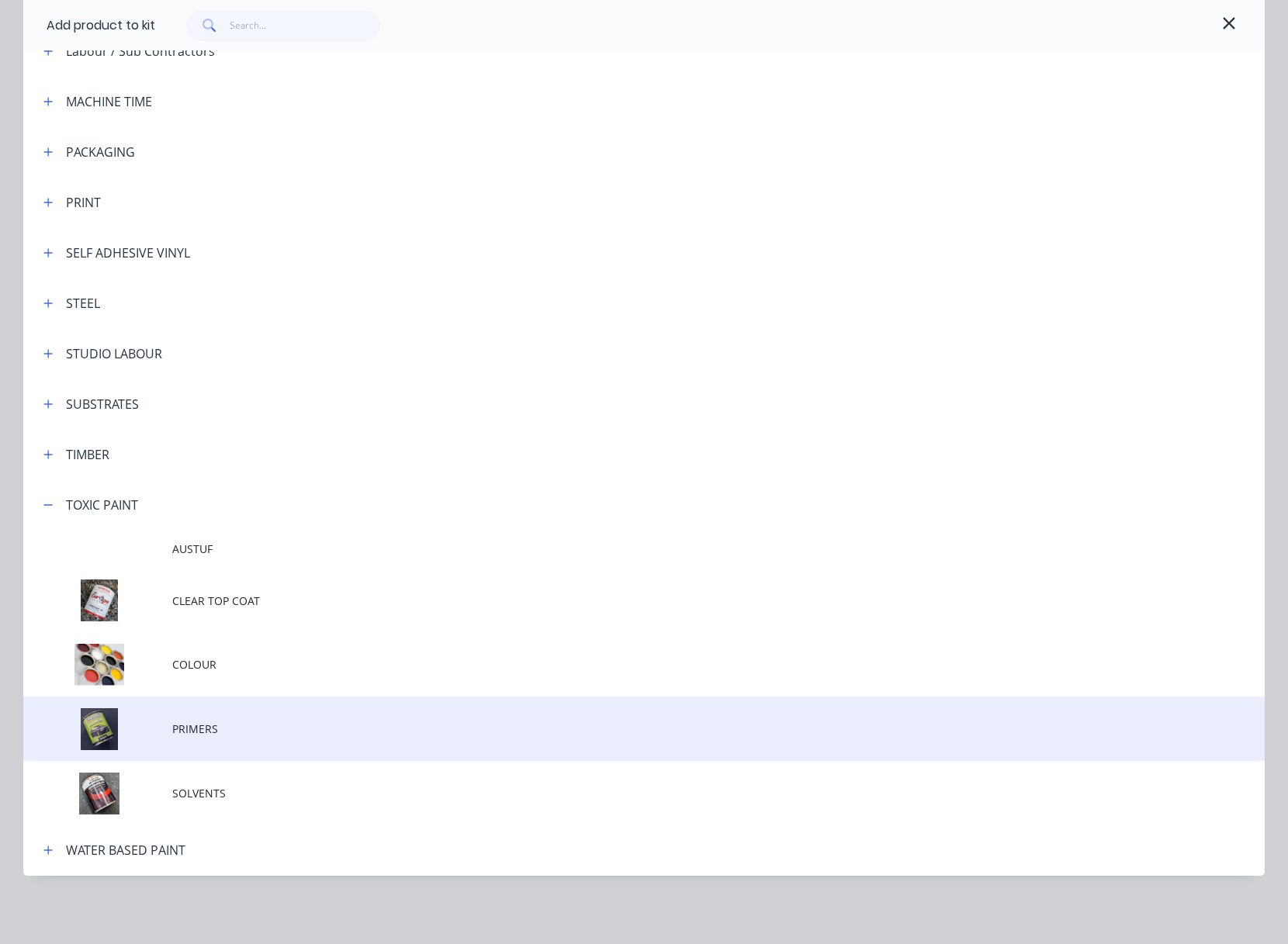
click at [181, 727] on span "PRIMERS" at bounding box center [609, 729] width 873 height 16
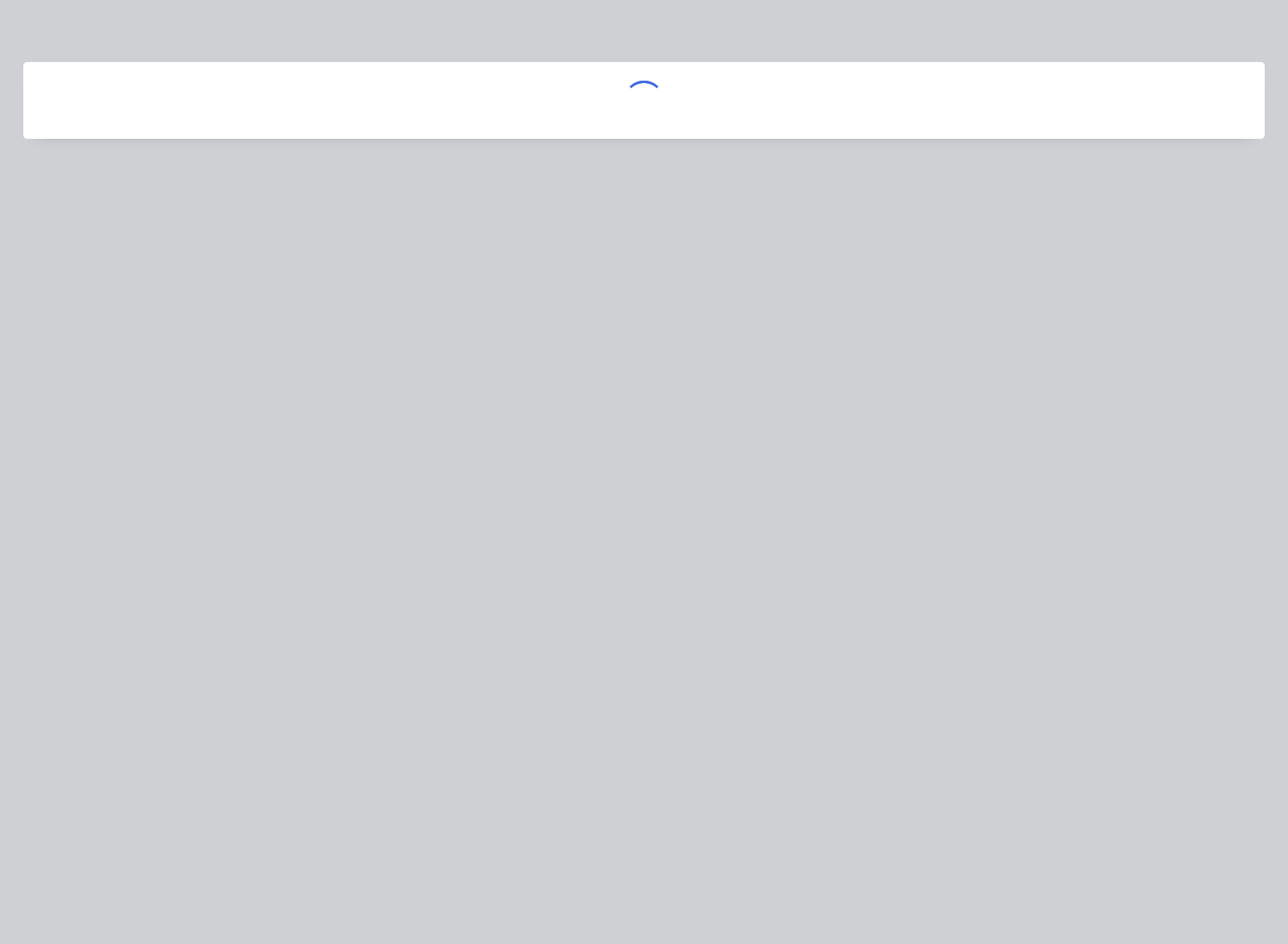
scroll to position [0, 0]
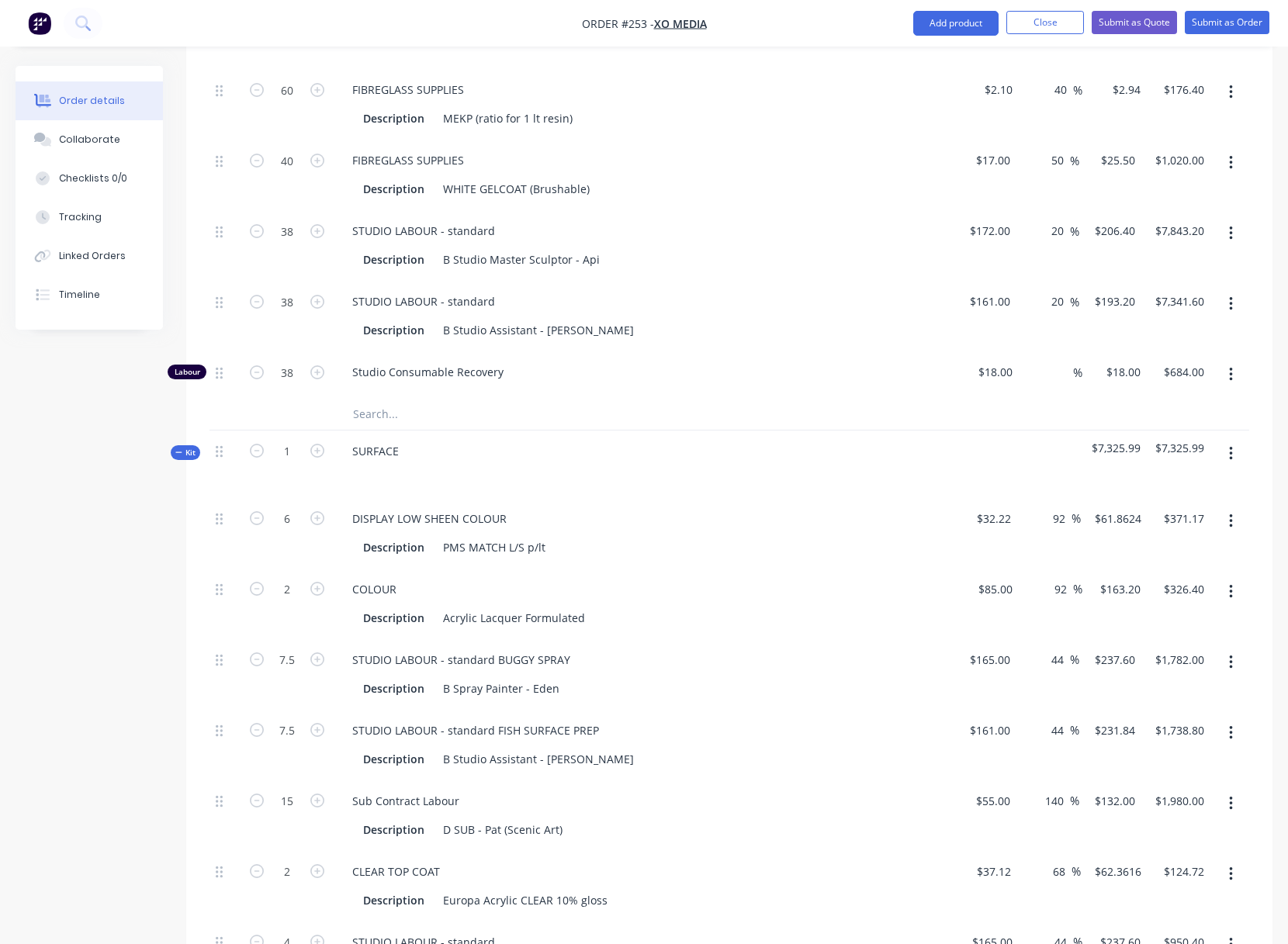
click at [1230, 450] on icon "button" at bounding box center [1231, 453] width 4 height 17
click at [1146, 525] on div "Add product to kit" at bounding box center [1175, 525] width 119 height 22
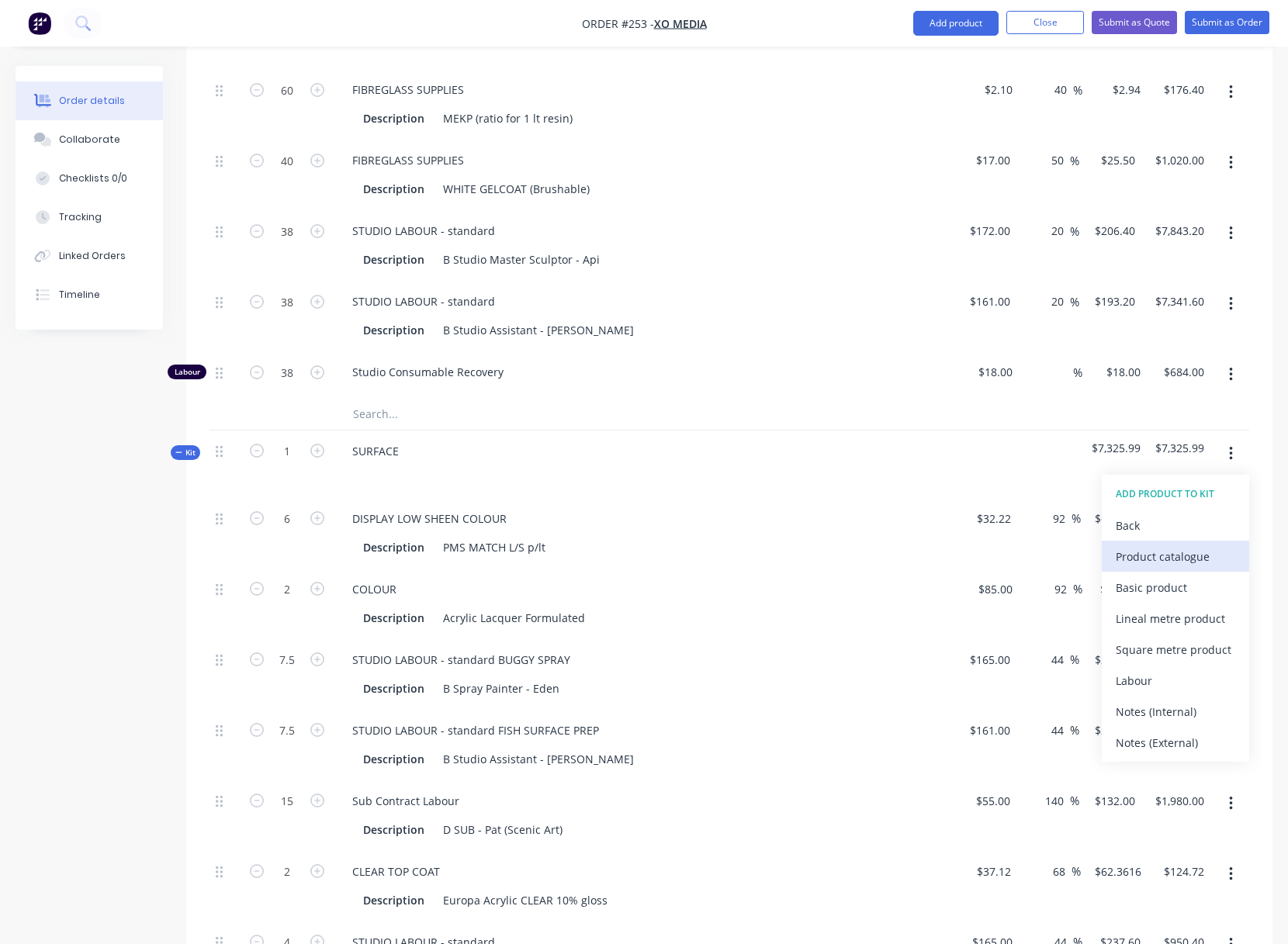
click at [1138, 554] on div "Product catalogue" at bounding box center [1175, 556] width 119 height 22
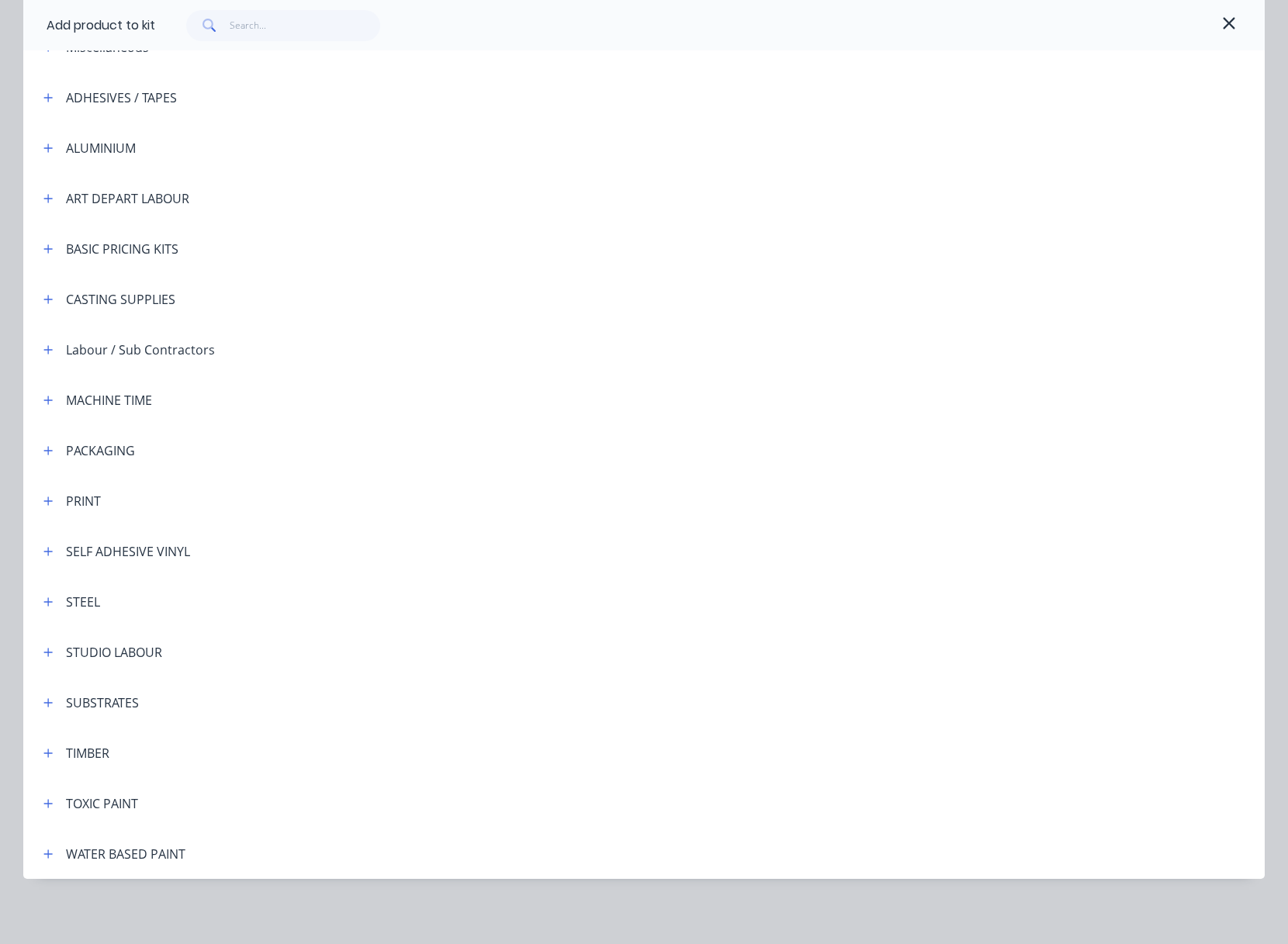
scroll to position [101, 0]
click at [44, 801] on icon "button" at bounding box center [48, 800] width 9 height 11
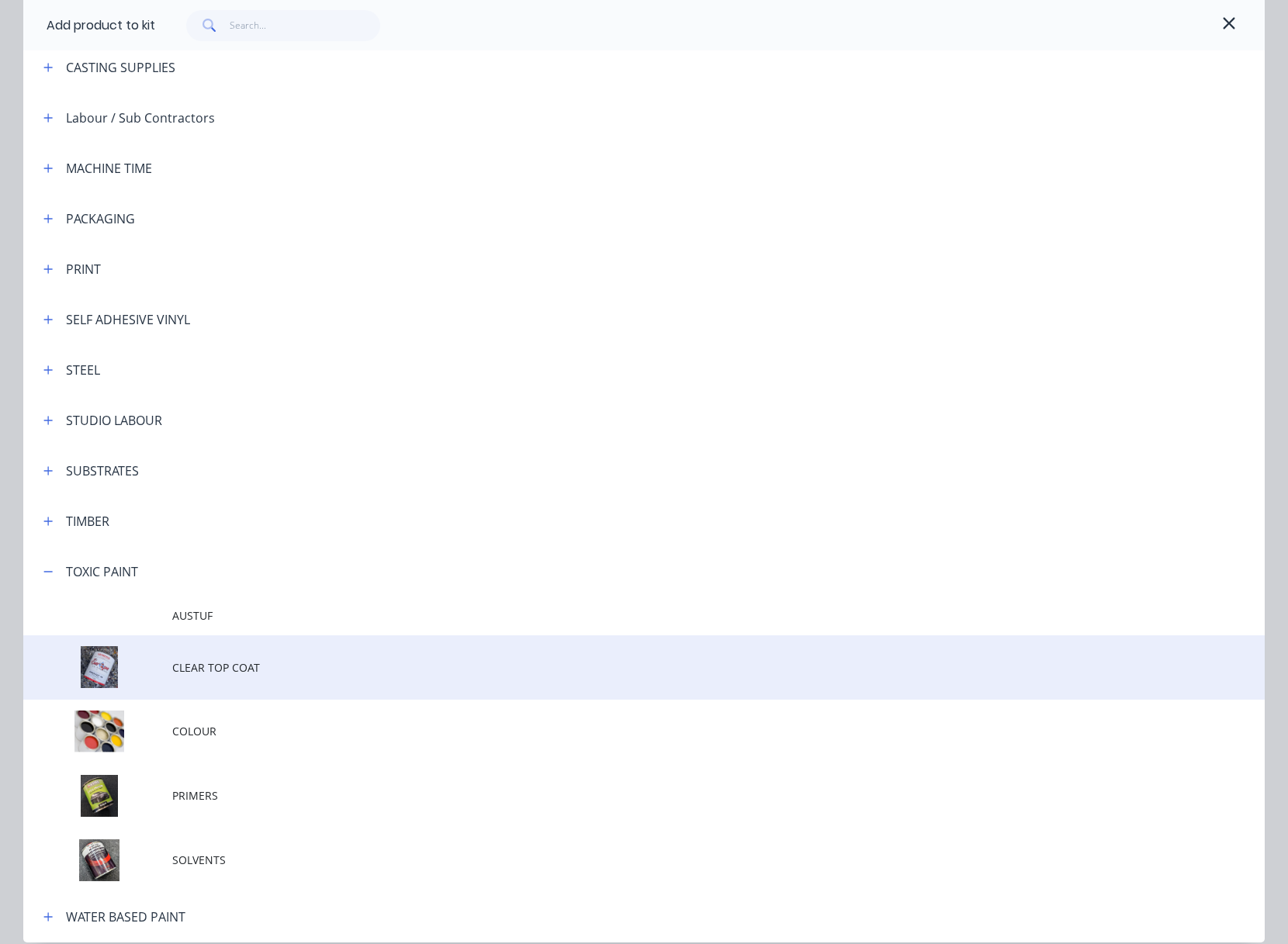
scroll to position [397, 0]
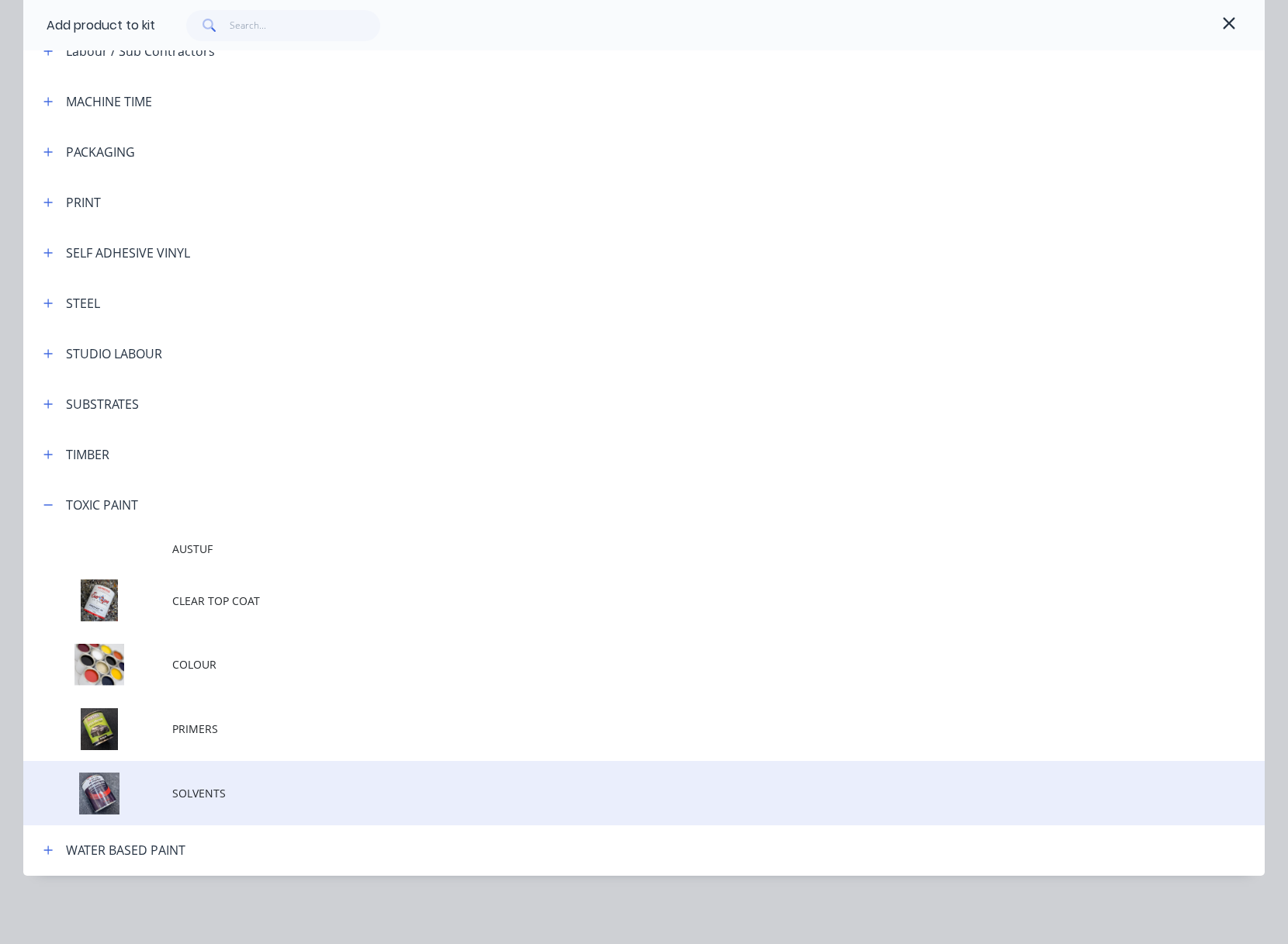
click at [210, 793] on span "SOLVENTS" at bounding box center [609, 793] width 873 height 16
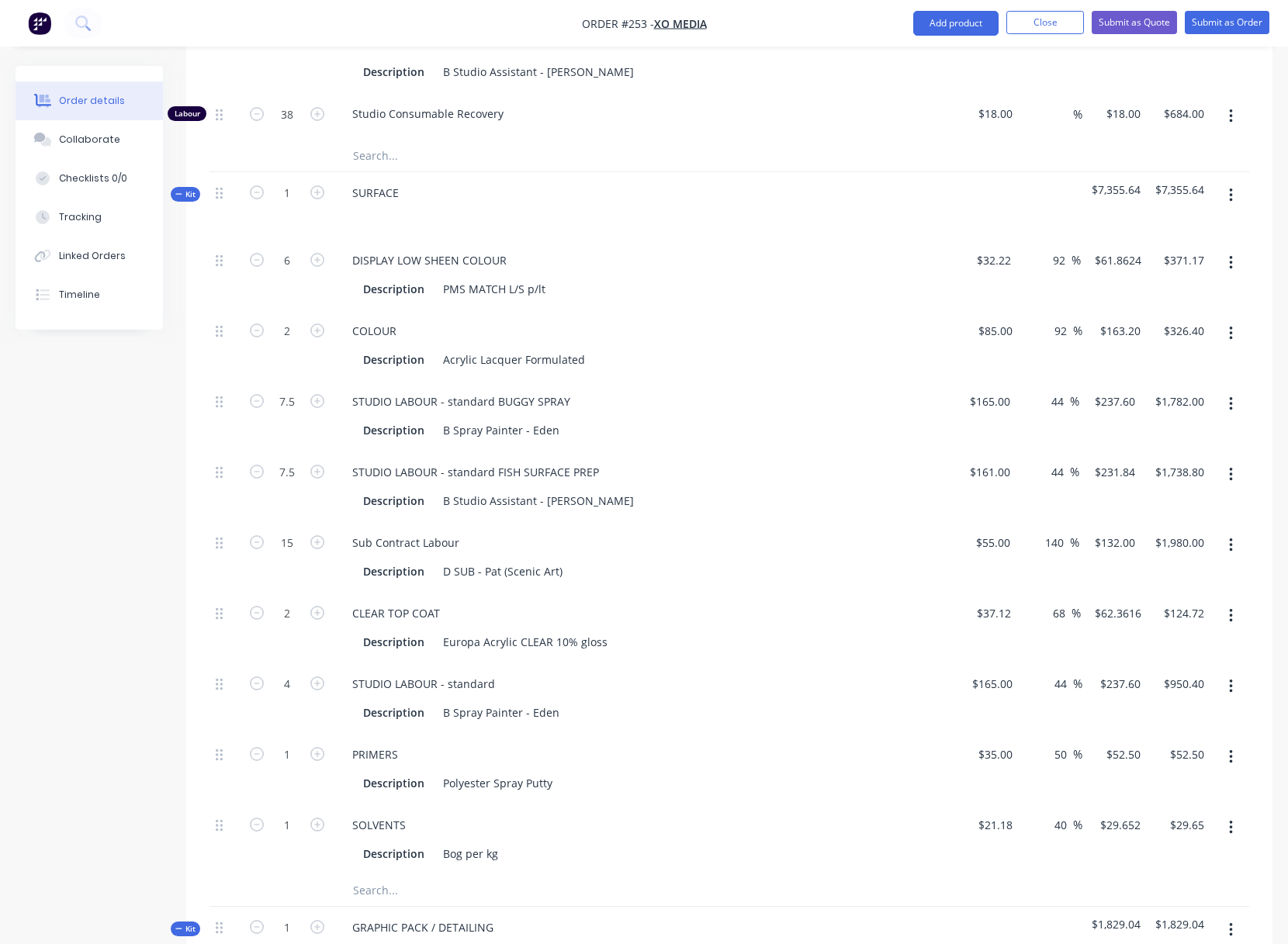
scroll to position [2094, 0]
type input "12"
type input "$355.82"
click at [609, 799] on div "PRIMERS Description Polyester Spray Putty" at bounding box center [644, 769] width 620 height 70
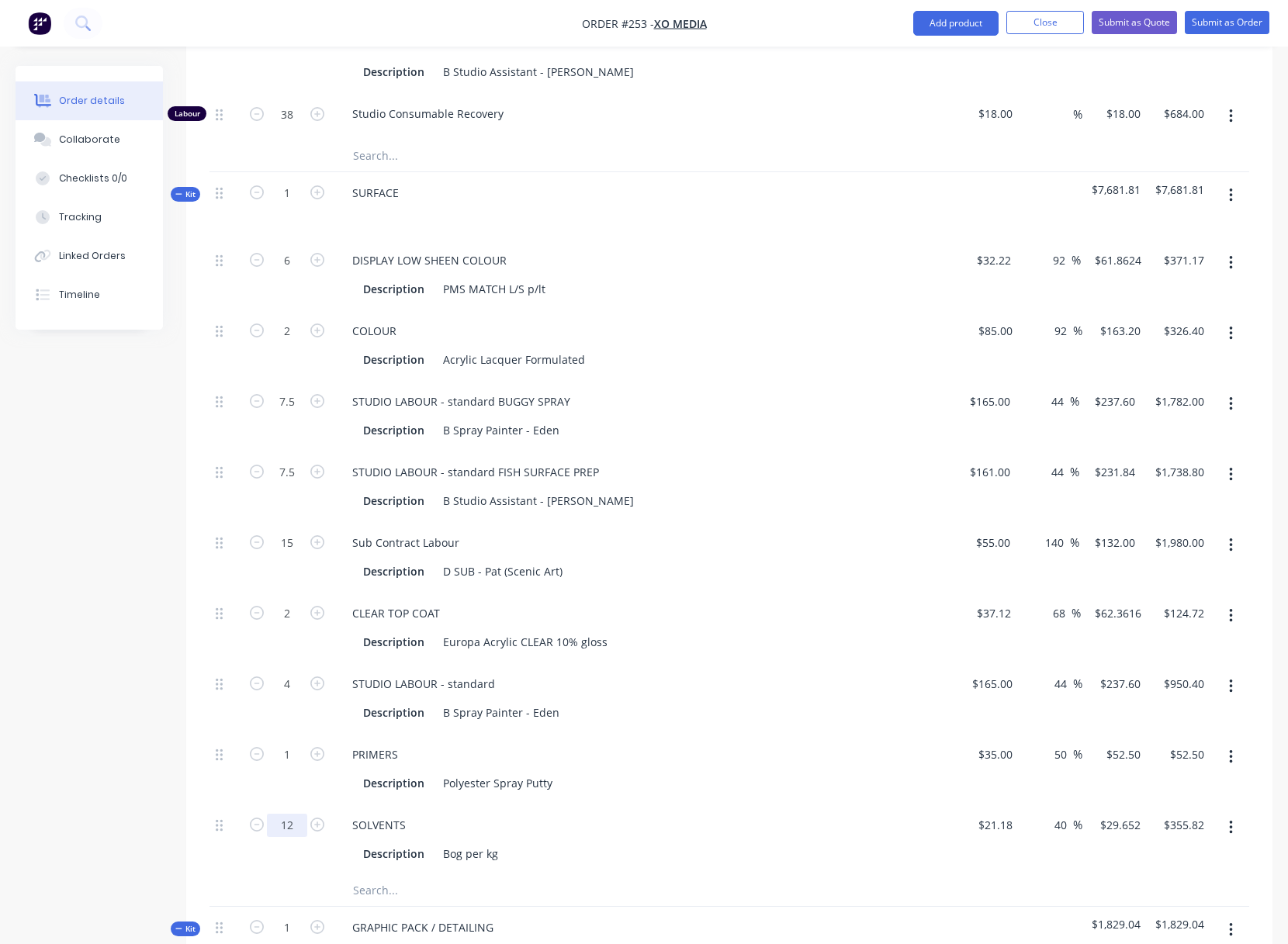
drag, startPoint x: 282, startPoint y: 825, endPoint x: 299, endPoint y: 825, distance: 17.0
type input "9"
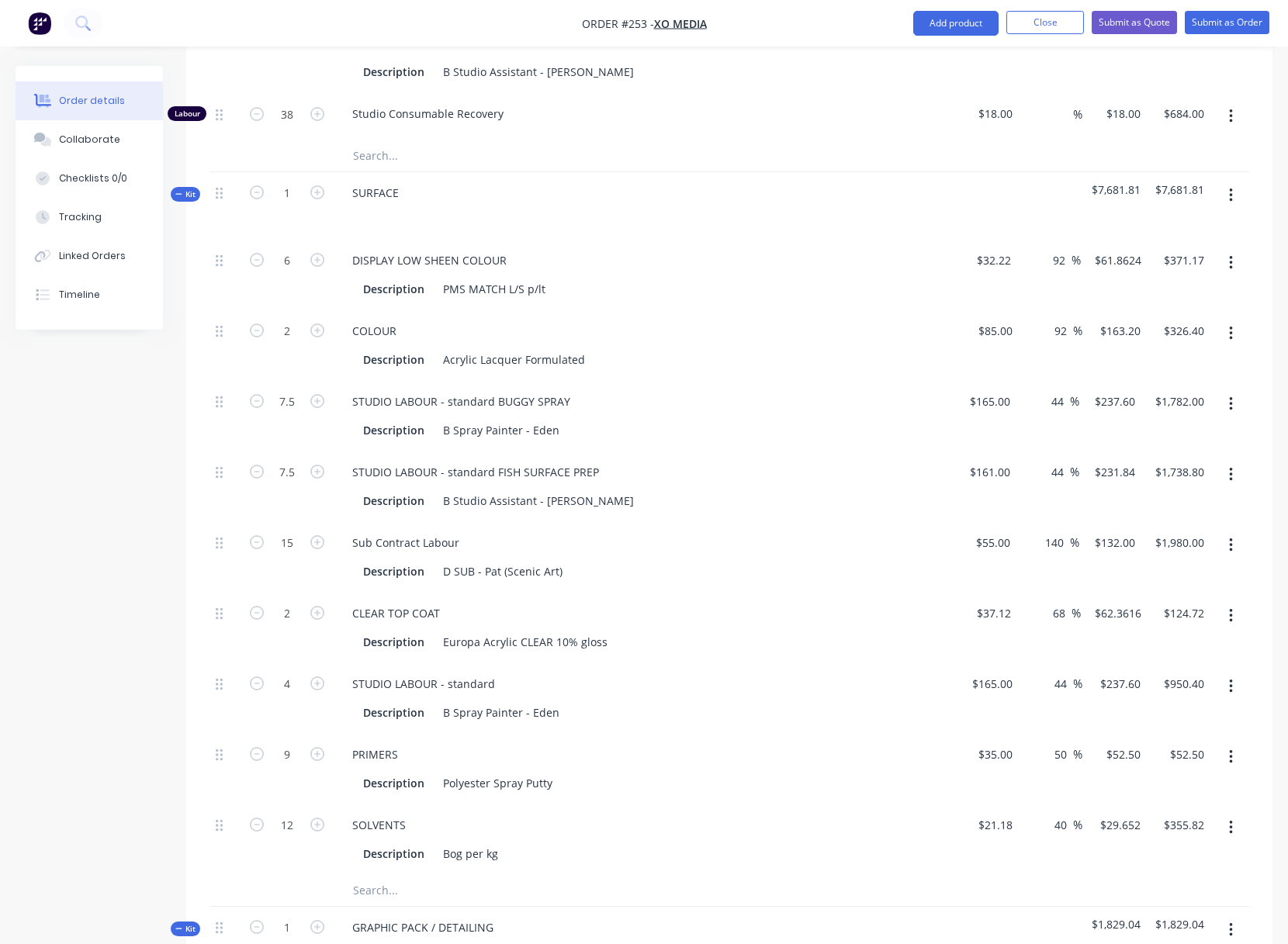
type input "$472.50"
click at [689, 758] on div "PRIMERS" at bounding box center [644, 754] width 608 height 22
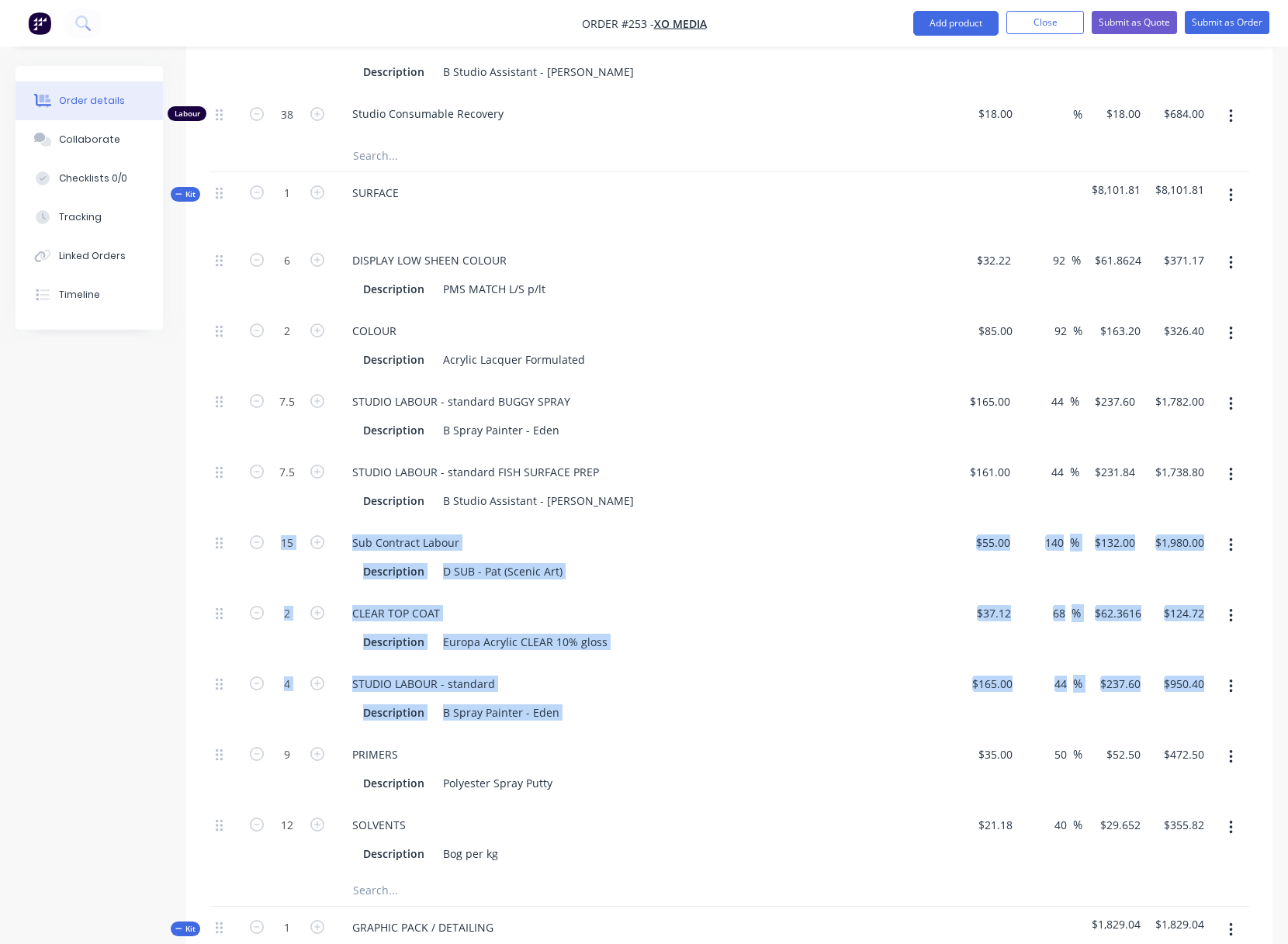
drag, startPoint x: 215, startPoint y: 754, endPoint x: 314, endPoint y: 587, distance: 194.1
click at [314, 587] on div "6 DISPLAY LOW SHEEN COLOUR Description PMS MATCH L/S p/lt $32.22 $32.22 92 92 %…" at bounding box center [729, 557] width 1040 height 635
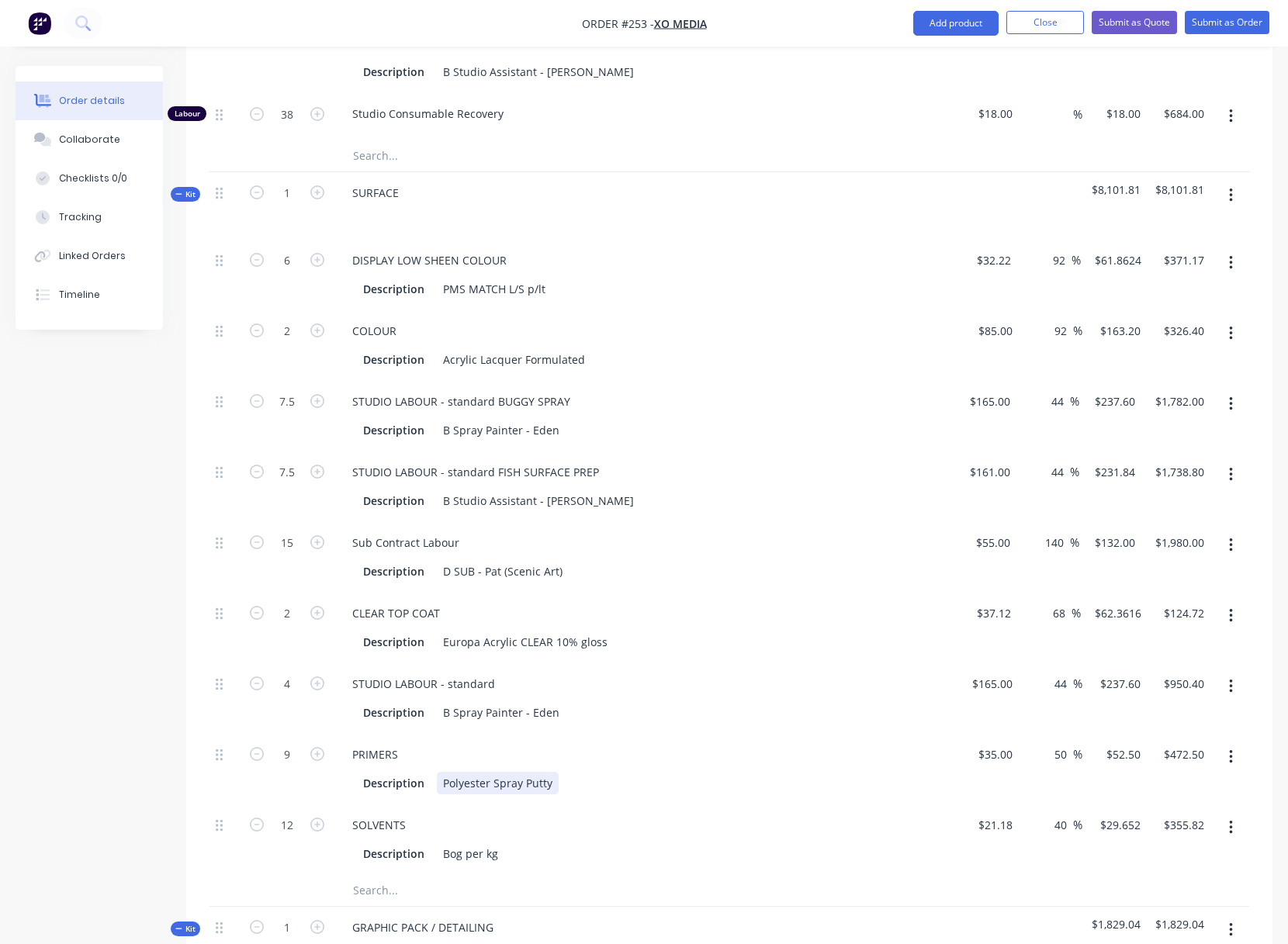
click at [687, 773] on div "Description Polyester Spray Putty" at bounding box center [641, 782] width 568 height 22
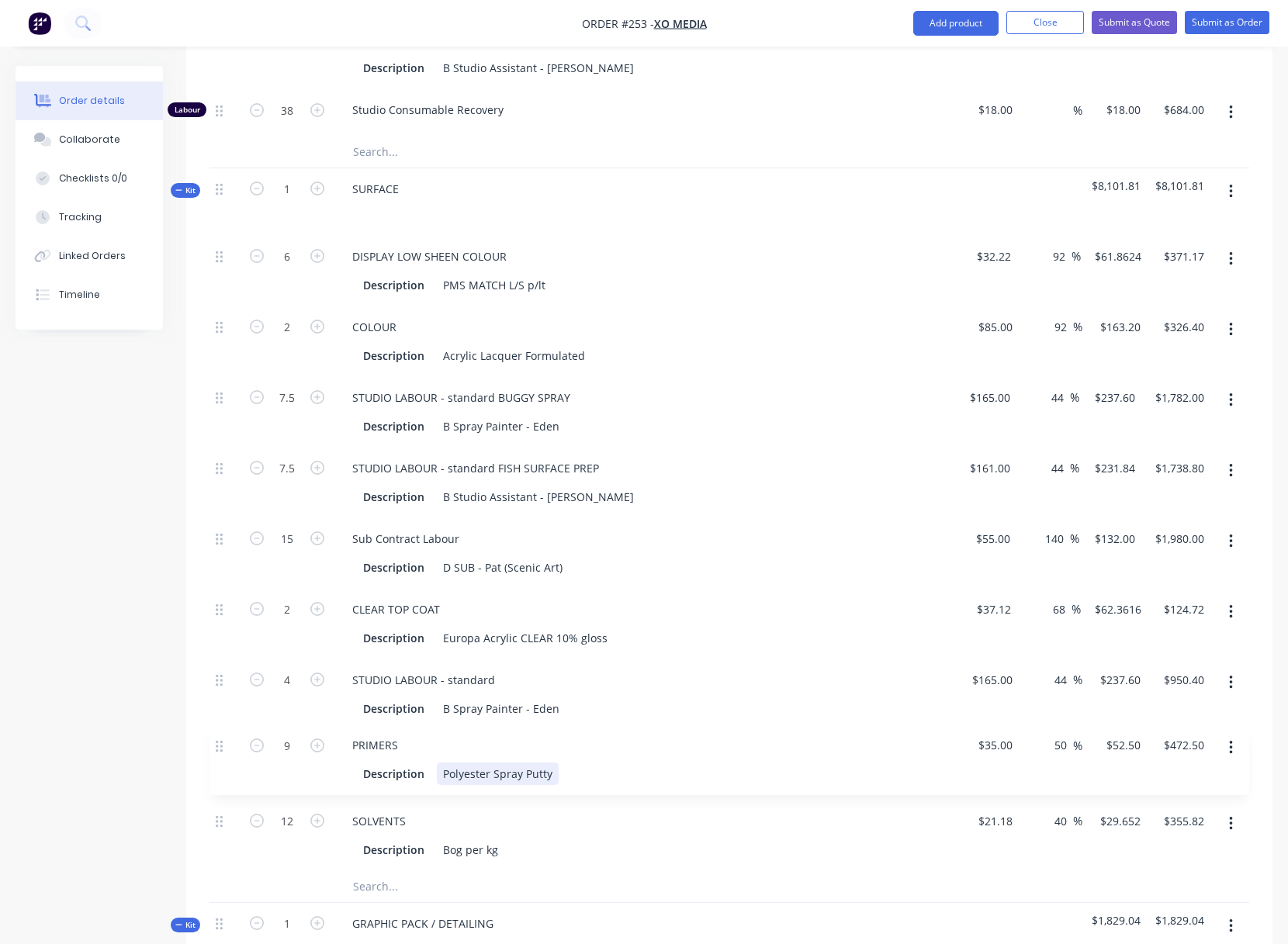
scroll to position [2100, 0]
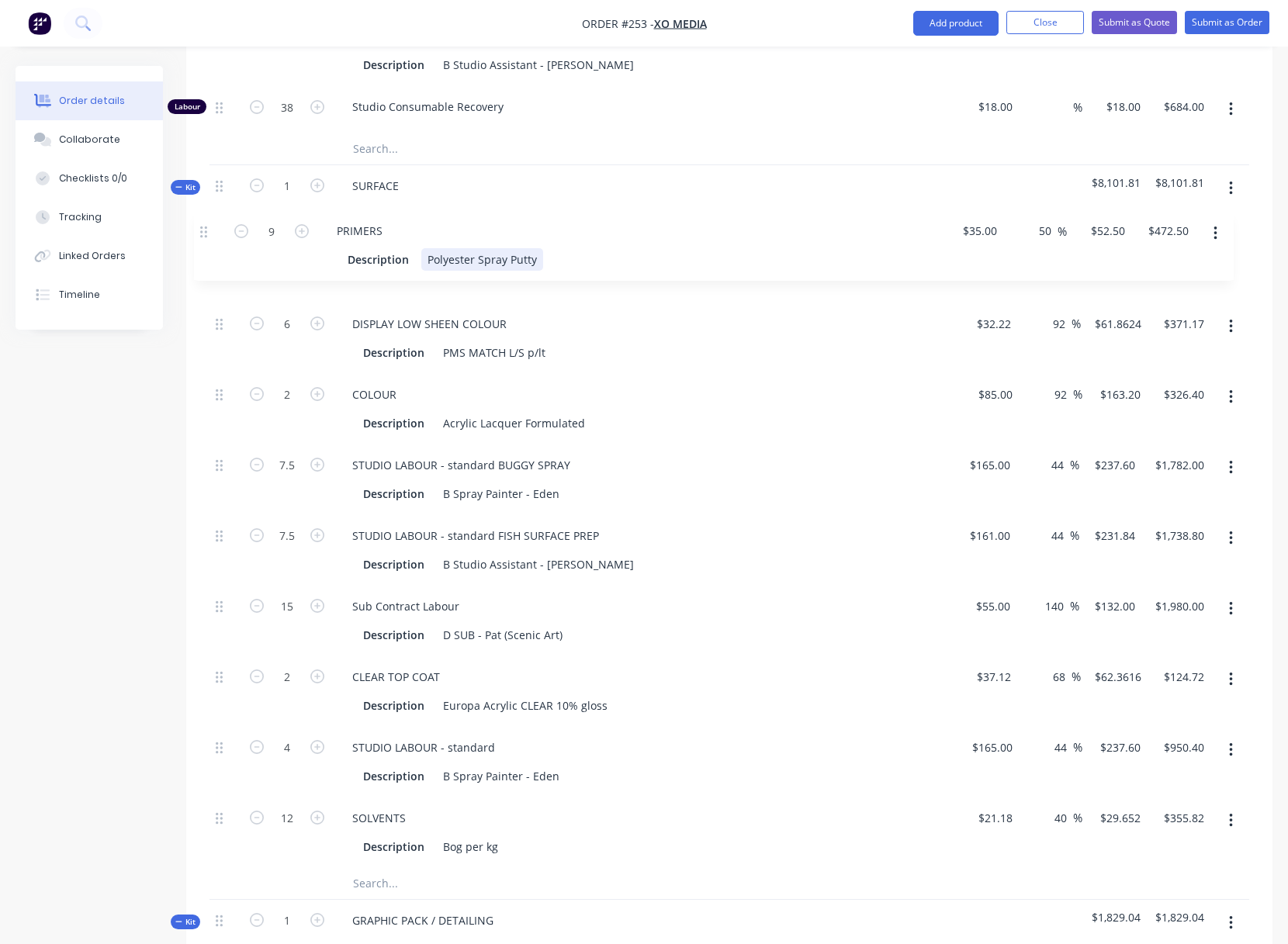
drag, startPoint x: 219, startPoint y: 754, endPoint x: 202, endPoint y: 220, distance: 534.3
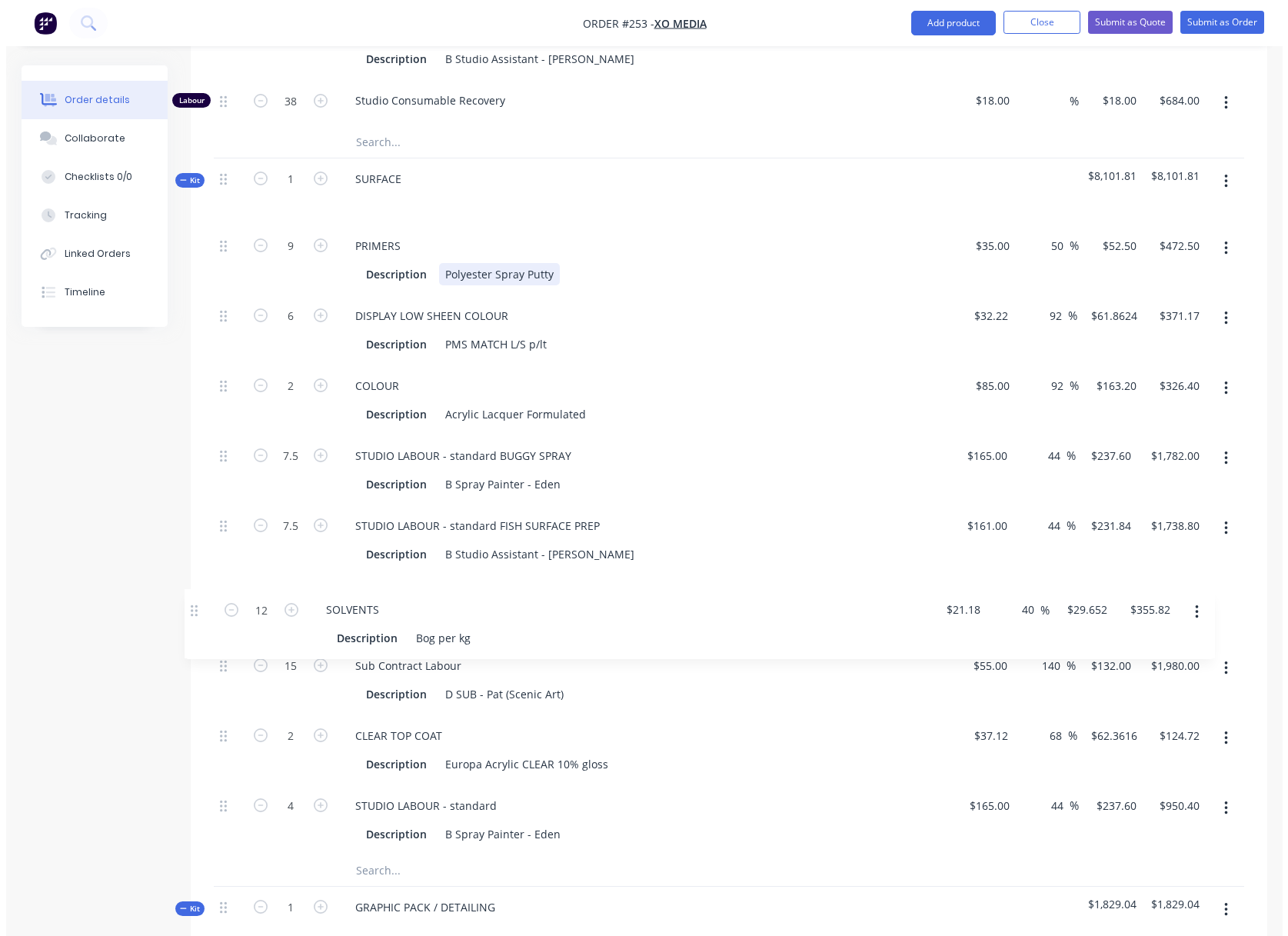
scroll to position [2088, 0]
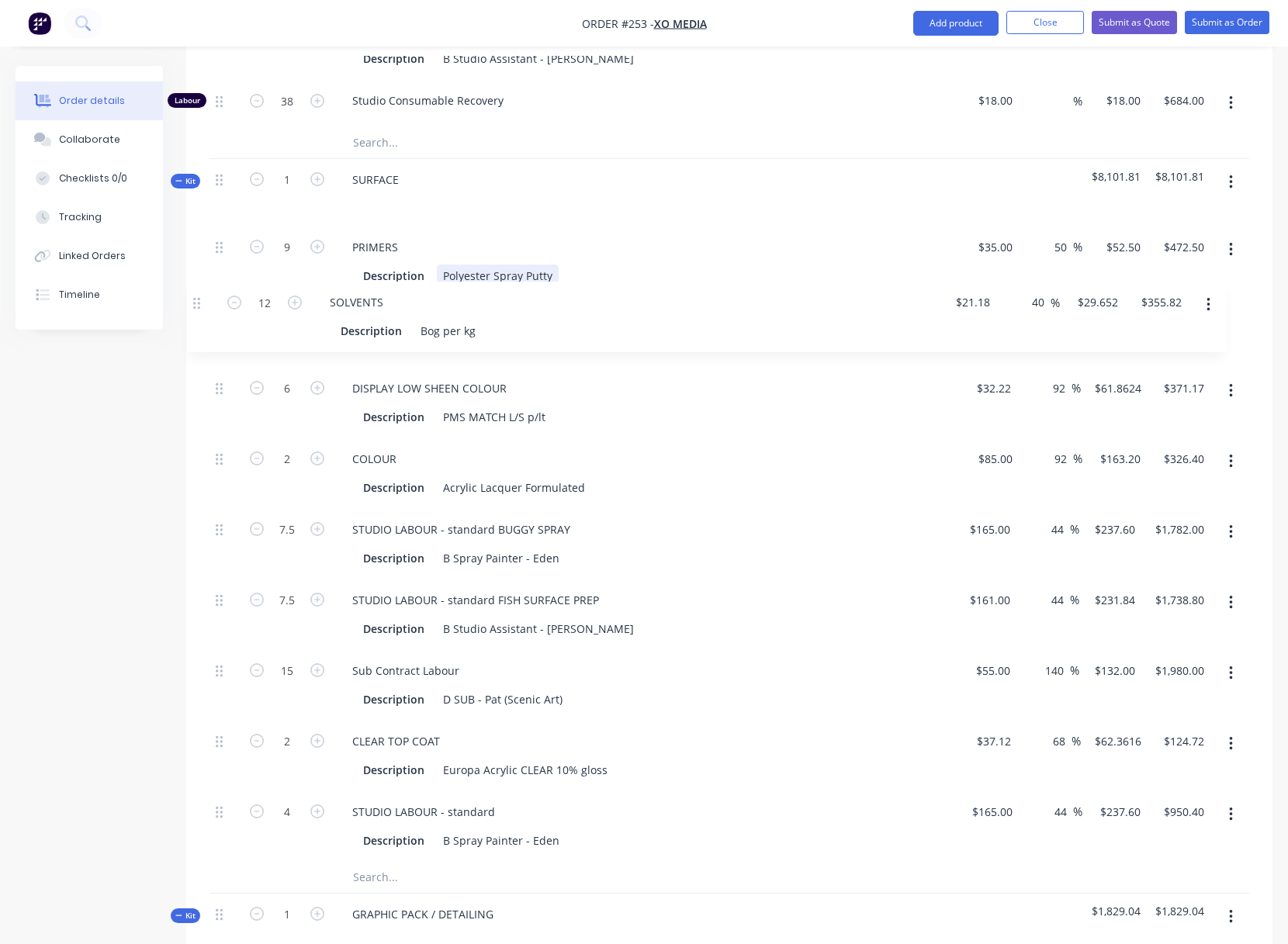
drag, startPoint x: 217, startPoint y: 819, endPoint x: 196, endPoint y: 298, distance: 521.4
drag, startPoint x: 722, startPoint y: 556, endPoint x: 723, endPoint y: 564, distance: 8.1
click at [723, 556] on div "Description B Spray Painter - Eden" at bounding box center [641, 558] width 568 height 22
click at [1232, 390] on icon "button" at bounding box center [1231, 391] width 4 height 17
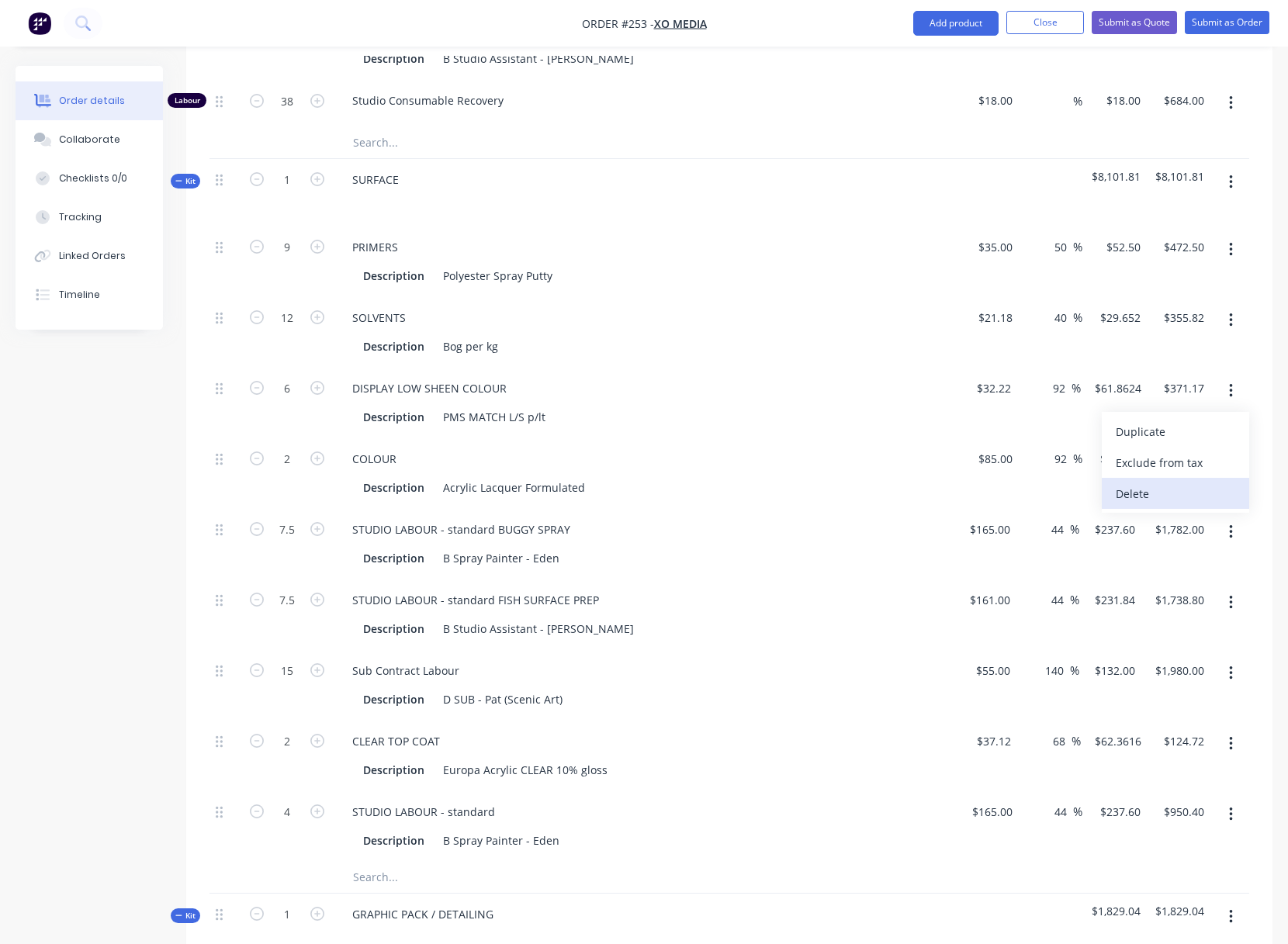
click at [1146, 488] on div "Delete" at bounding box center [1175, 493] width 119 height 22
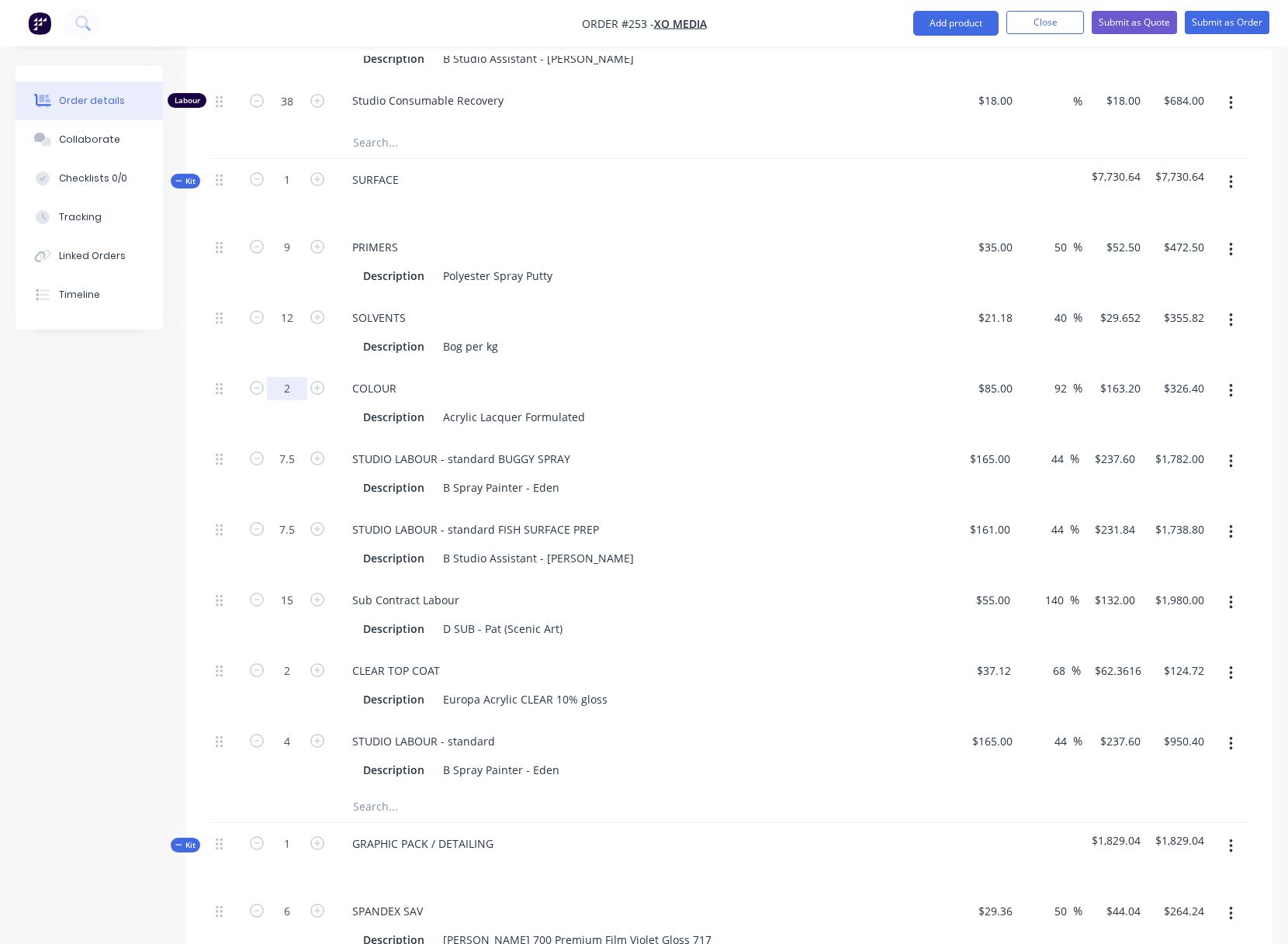
type input "8"
type input "$1,305.60"
click at [783, 350] on div "Description Bog per kg" at bounding box center [641, 346] width 568 height 22
drag, startPoint x: 495, startPoint y: 459, endPoint x: 571, endPoint y: 461, distance: 76.0
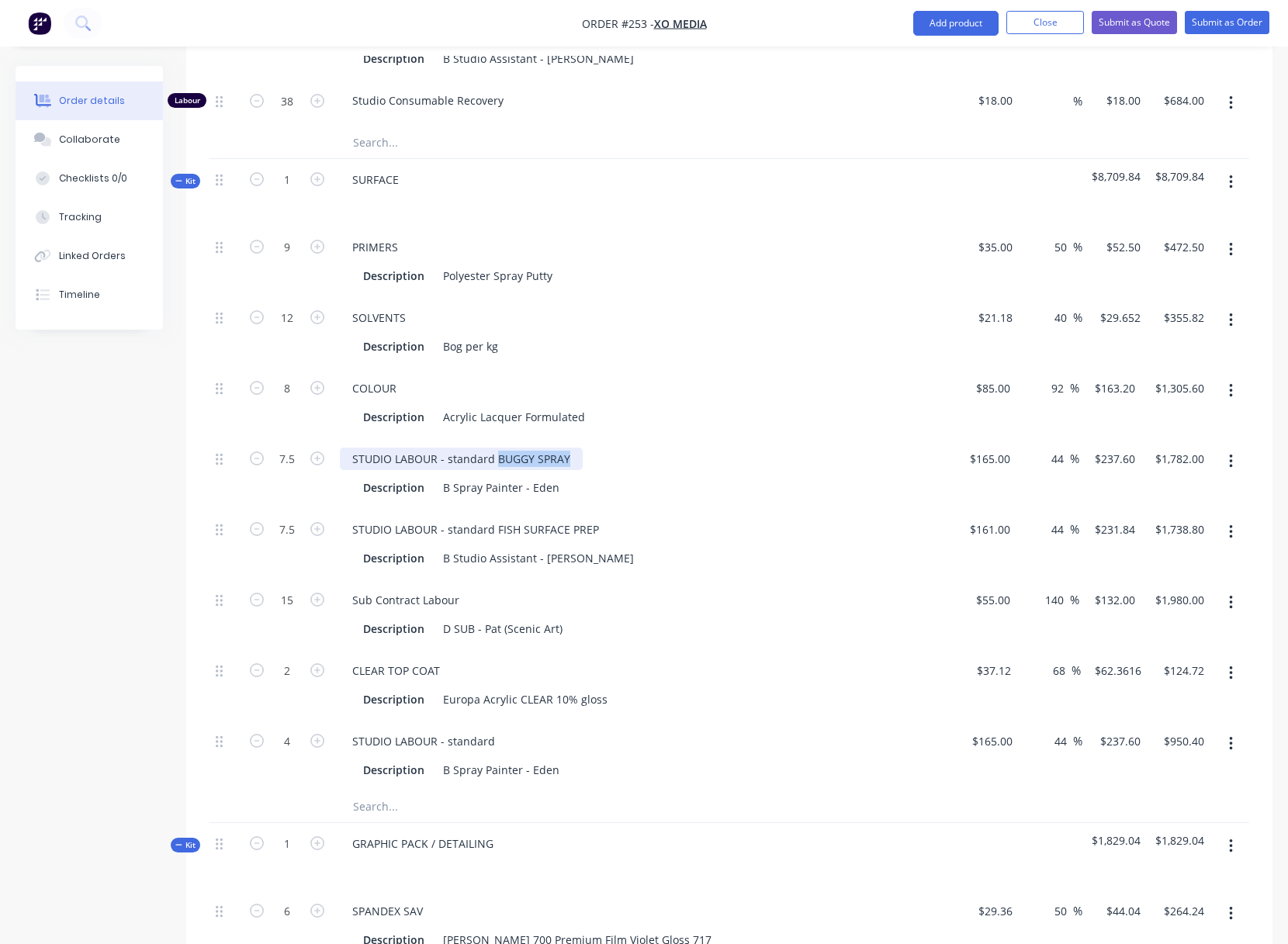
click at [571, 461] on div "STUDIO LABOUR - standard BUGGY SPRAY" at bounding box center [461, 458] width 243 height 22
click at [806, 544] on div "Description B Studio Assistant - Lukas" at bounding box center [644, 556] width 608 height 26
drag, startPoint x: 495, startPoint y: 528, endPoint x: 522, endPoint y: 528, distance: 27.0
click at [521, 530] on div "STUDIO LABOUR - standard FISH SURFACE PREP" at bounding box center [475, 528] width 271 height 22
drag, startPoint x: 281, startPoint y: 528, endPoint x: 299, endPoint y: 528, distance: 18.0
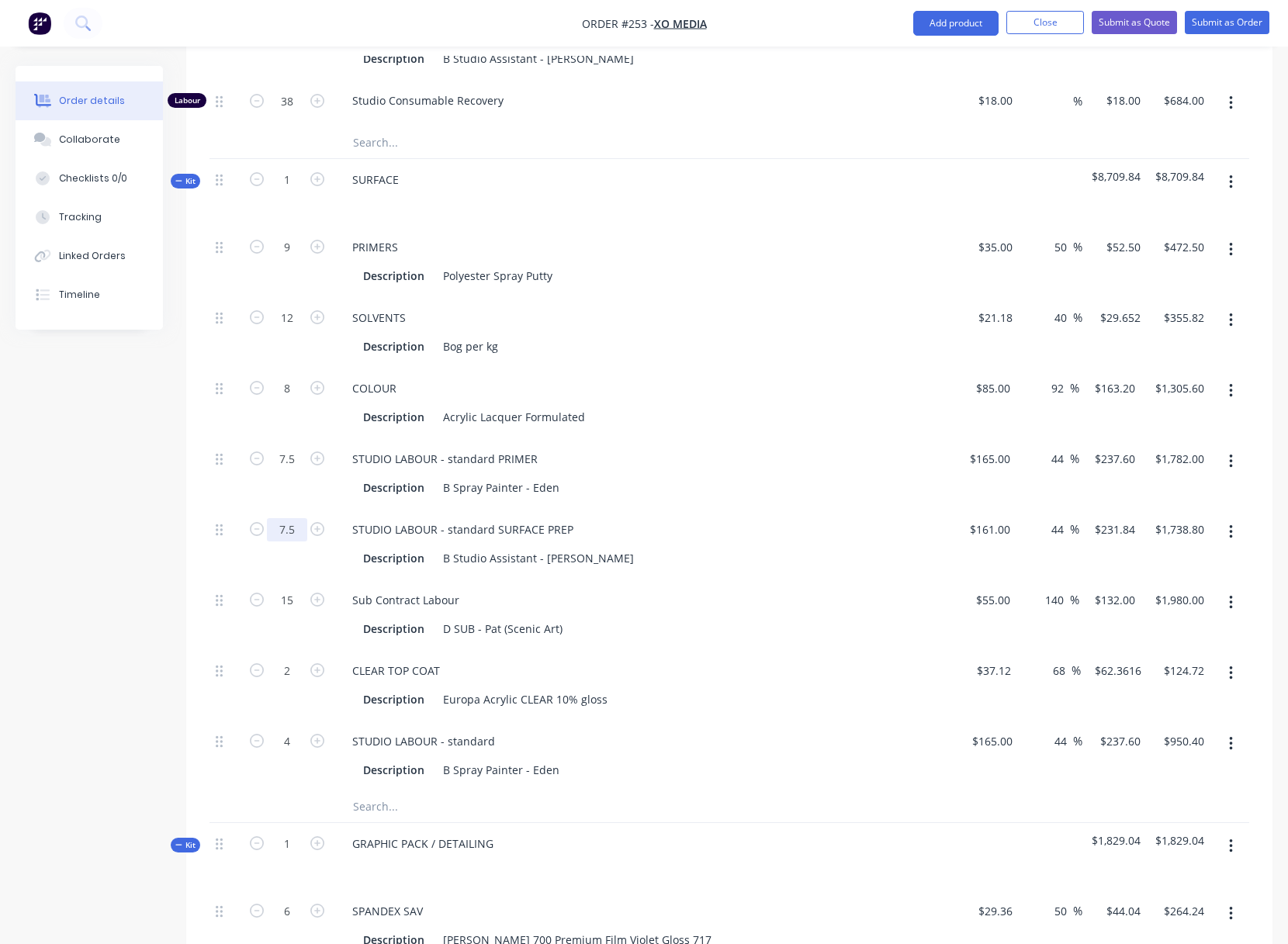
type input "15"
type input "$3,477.60"
click at [707, 565] on div "Description B Studio Assistant - Lukas" at bounding box center [641, 558] width 568 height 22
click at [1233, 600] on button "button" at bounding box center [1230, 602] width 36 height 28
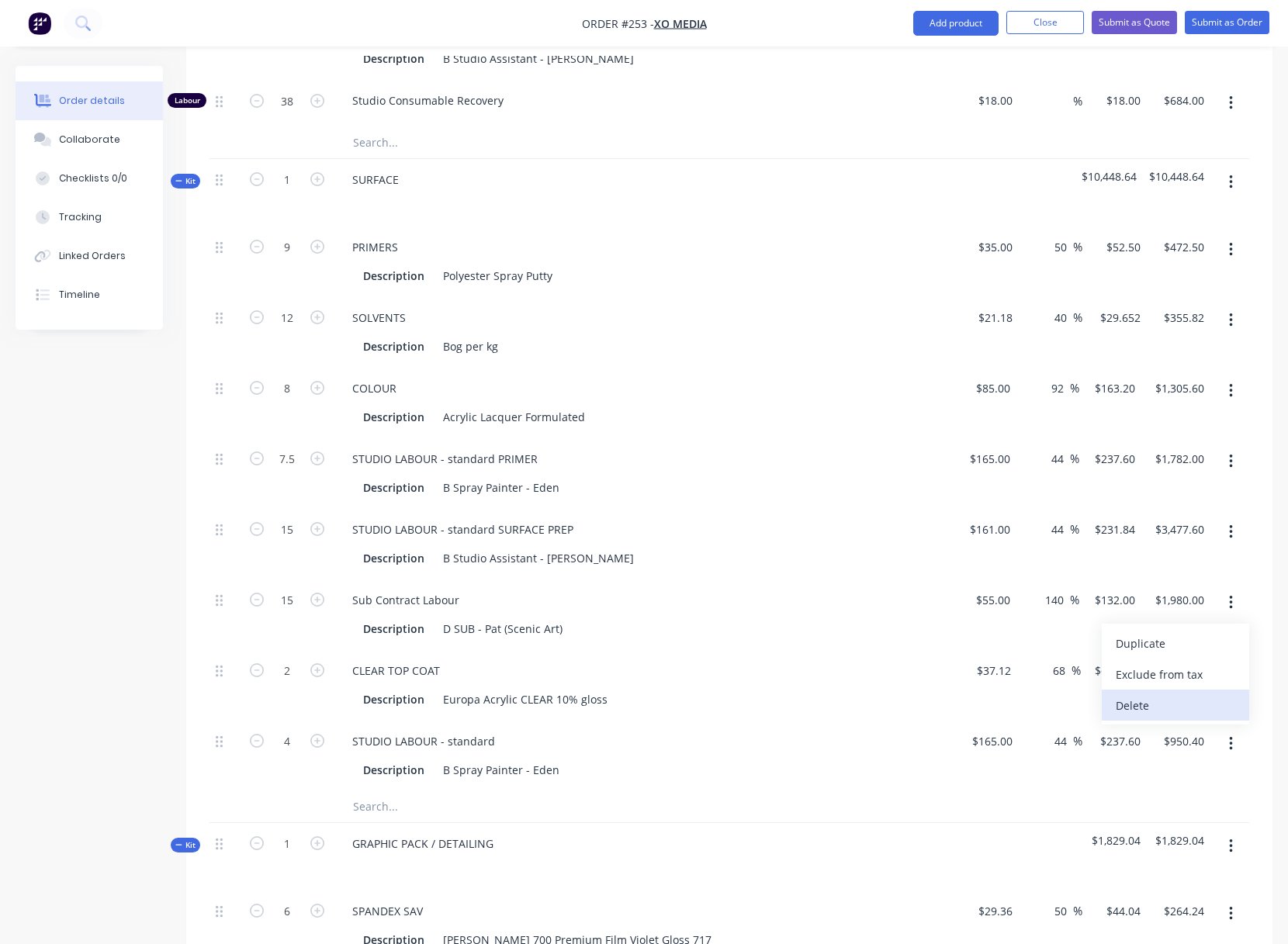
click at [1155, 702] on div "Delete" at bounding box center [1175, 705] width 119 height 22
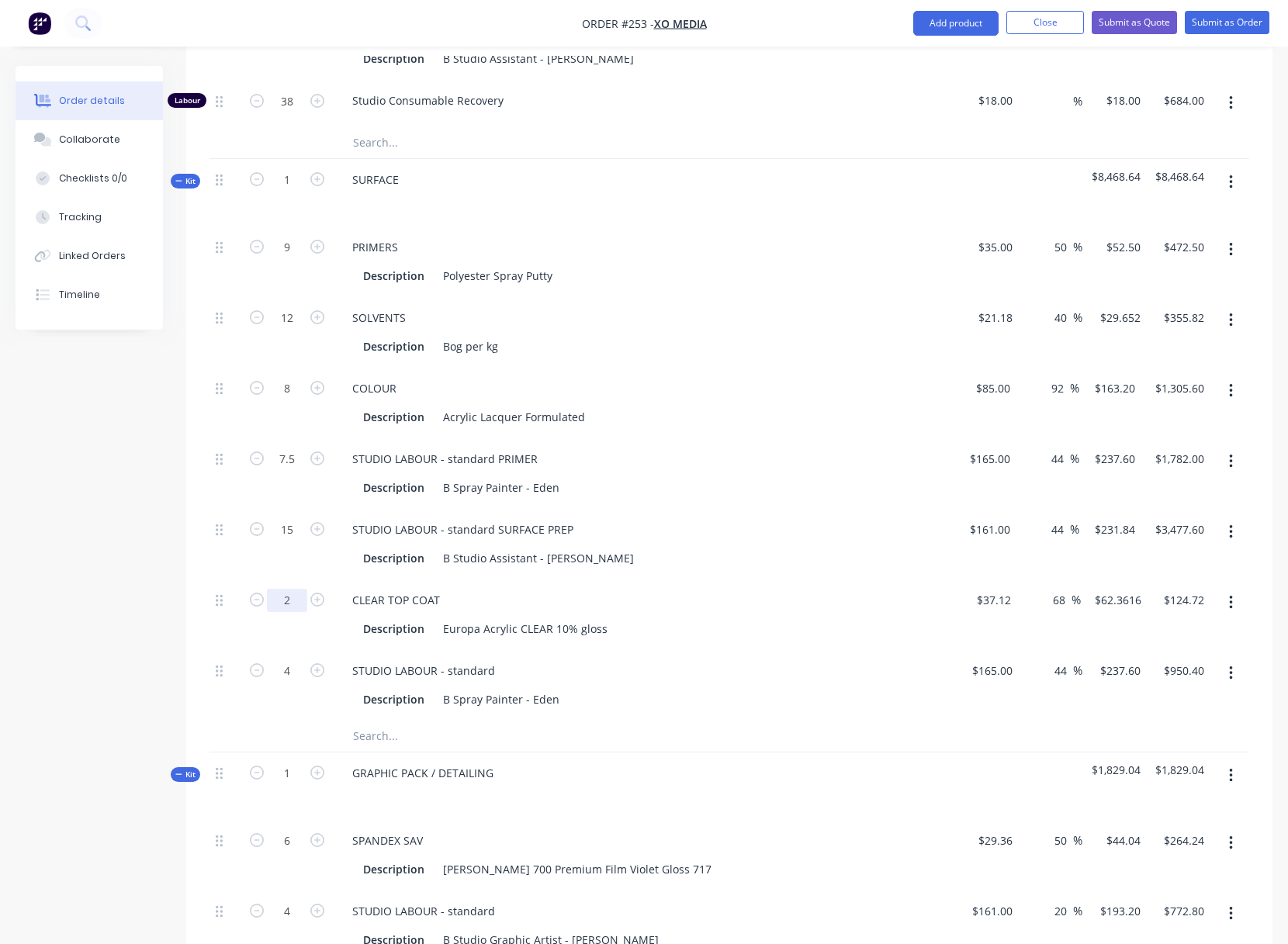
type input "8"
type input "$498.89"
click at [791, 612] on div "CLEAR TOP COAT Description Europa Acrylic CLEAR 10% gloss" at bounding box center [644, 614] width 620 height 70
drag, startPoint x: 218, startPoint y: 601, endPoint x: 208, endPoint y: 386, distance: 215.2
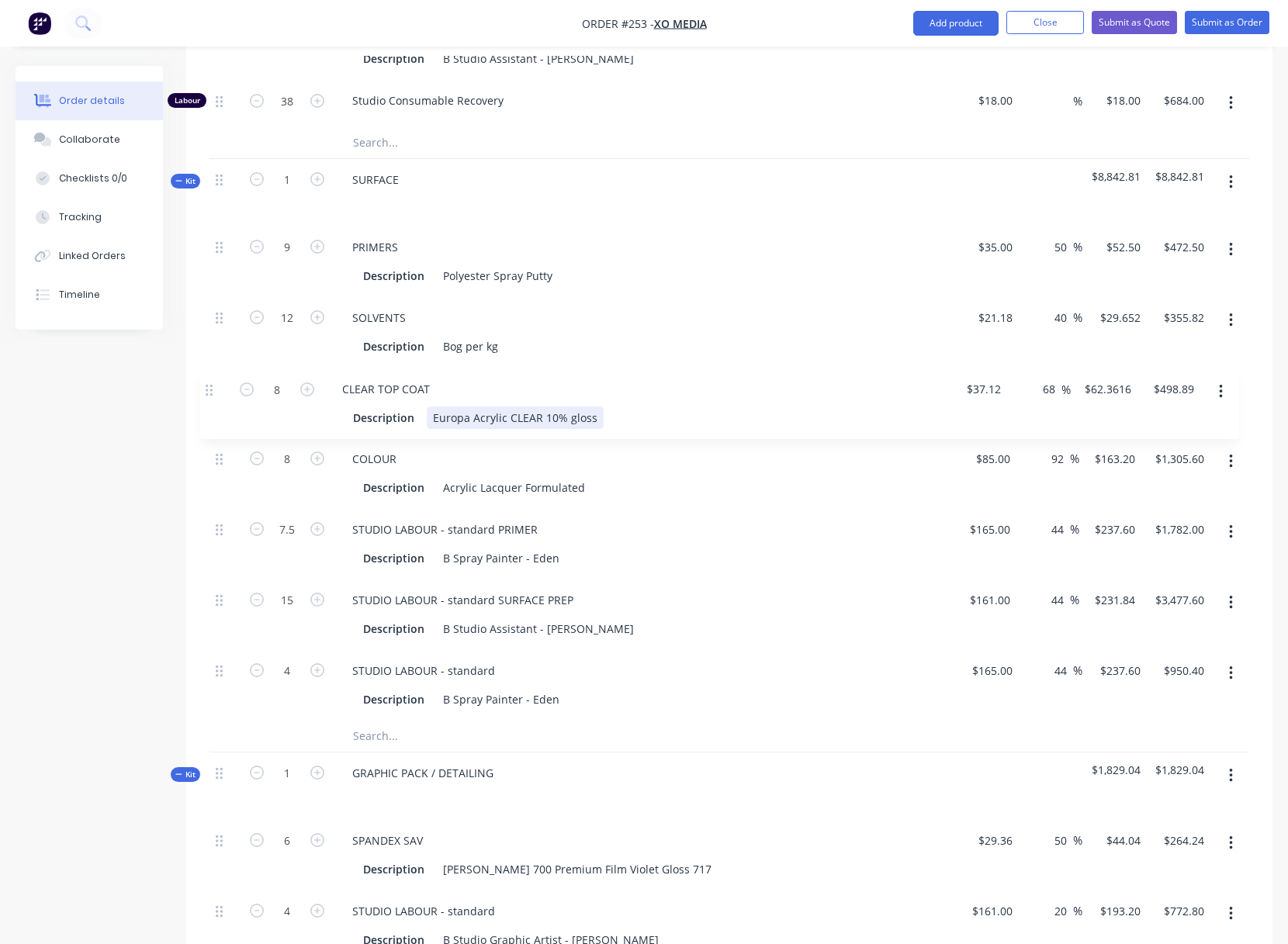
click at [1230, 178] on icon "button" at bounding box center [1231, 182] width 4 height 17
click at [1158, 250] on div "Add product to kit" at bounding box center [1175, 254] width 119 height 22
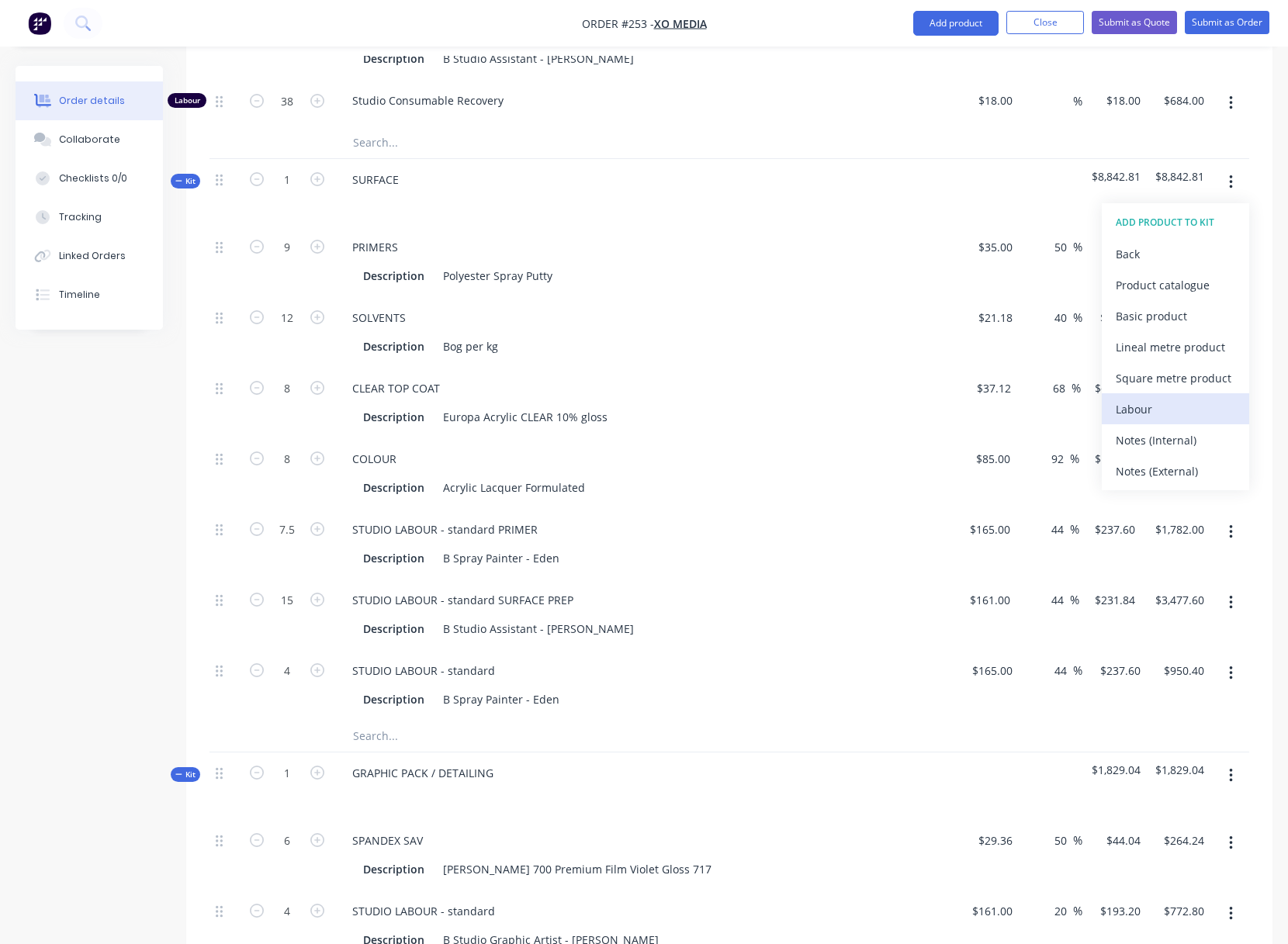
click at [1141, 407] on div "Labour" at bounding box center [1175, 408] width 119 height 22
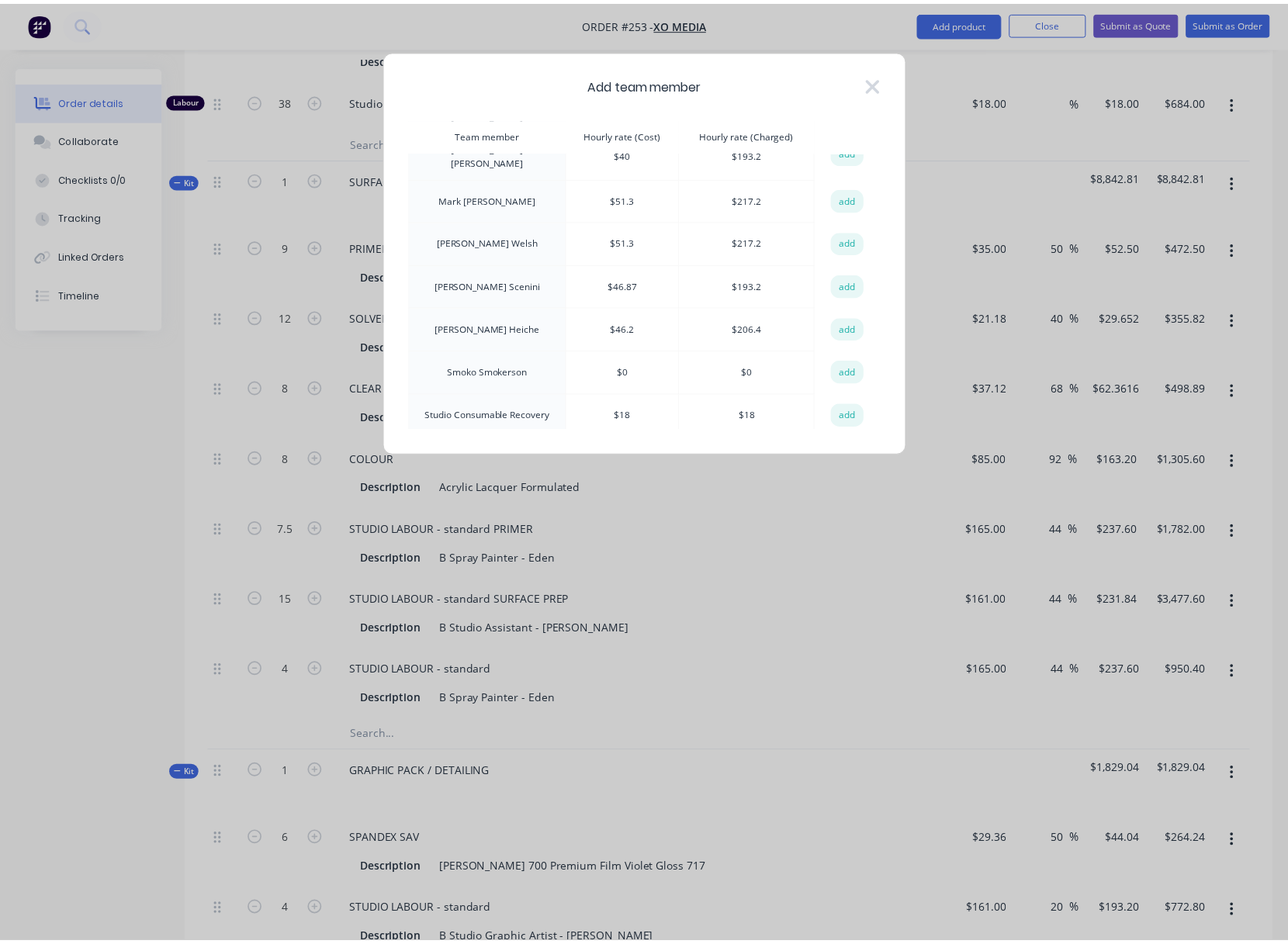
scroll to position [304, 0]
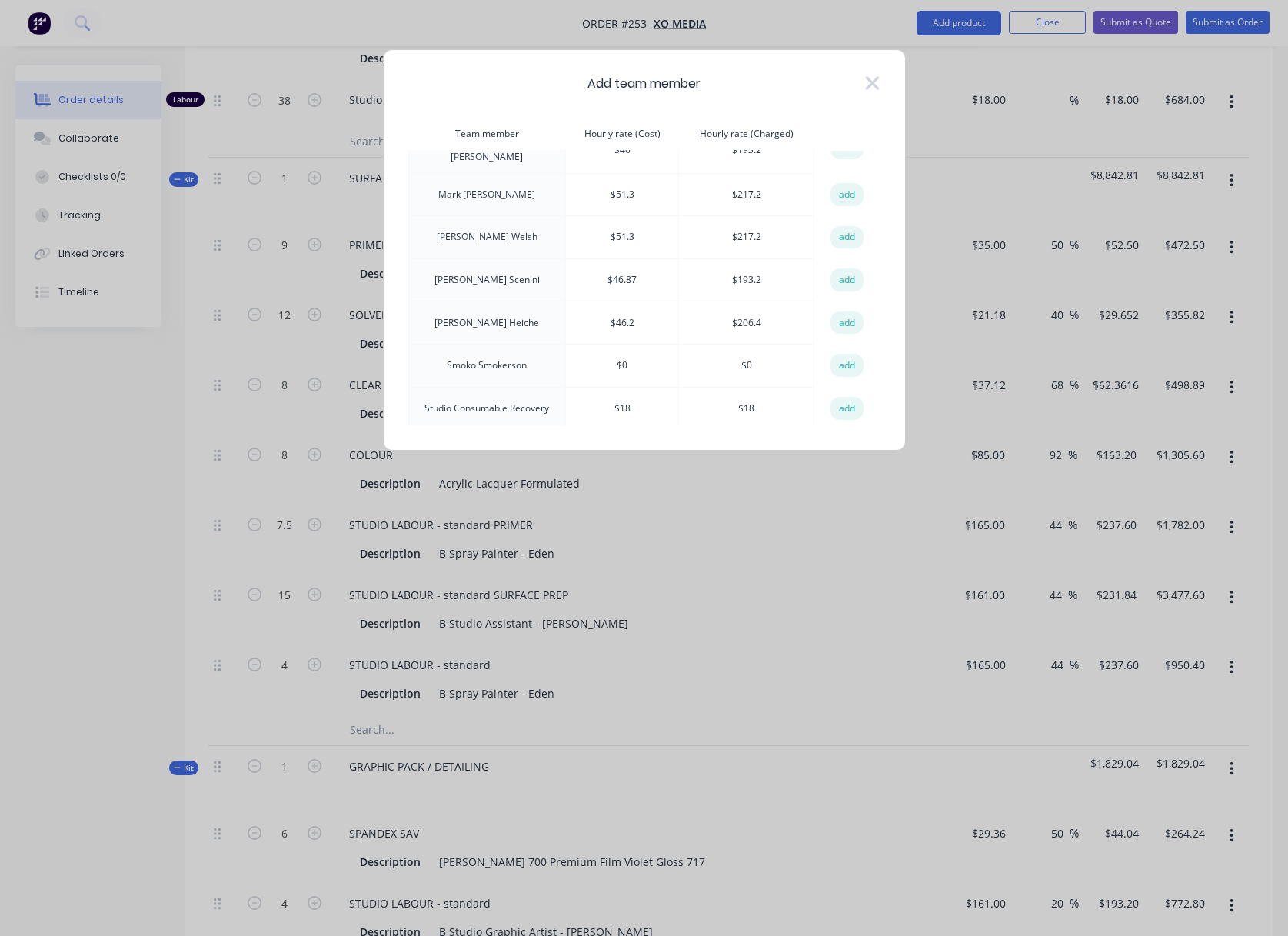
click at [837, 397] on button "add" at bounding box center [847, 408] width 34 height 23
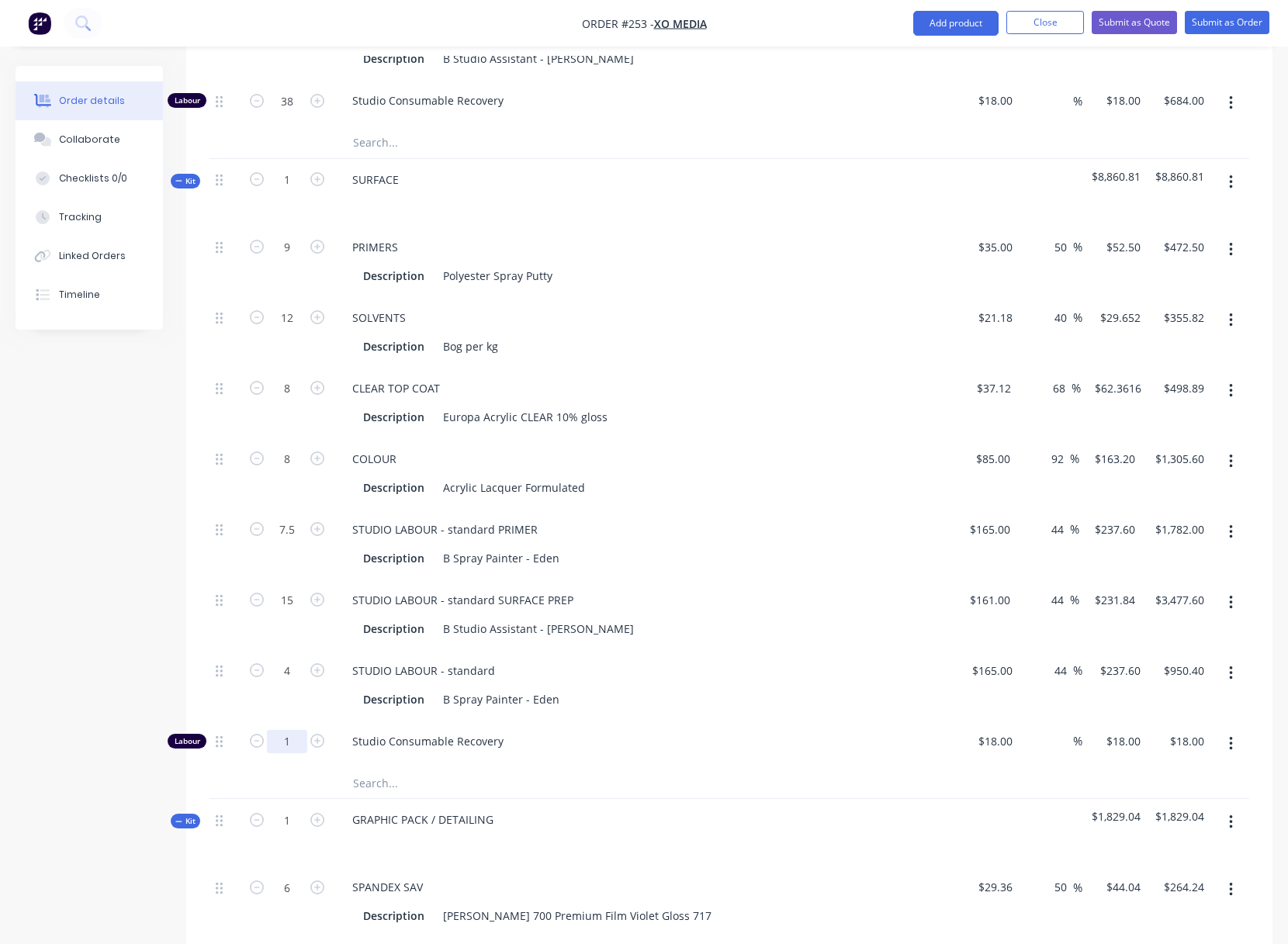
type input "38"
type input "$684.00"
click at [719, 722] on div "Studio Consumable Recovery" at bounding box center [644, 744] width 620 height 47
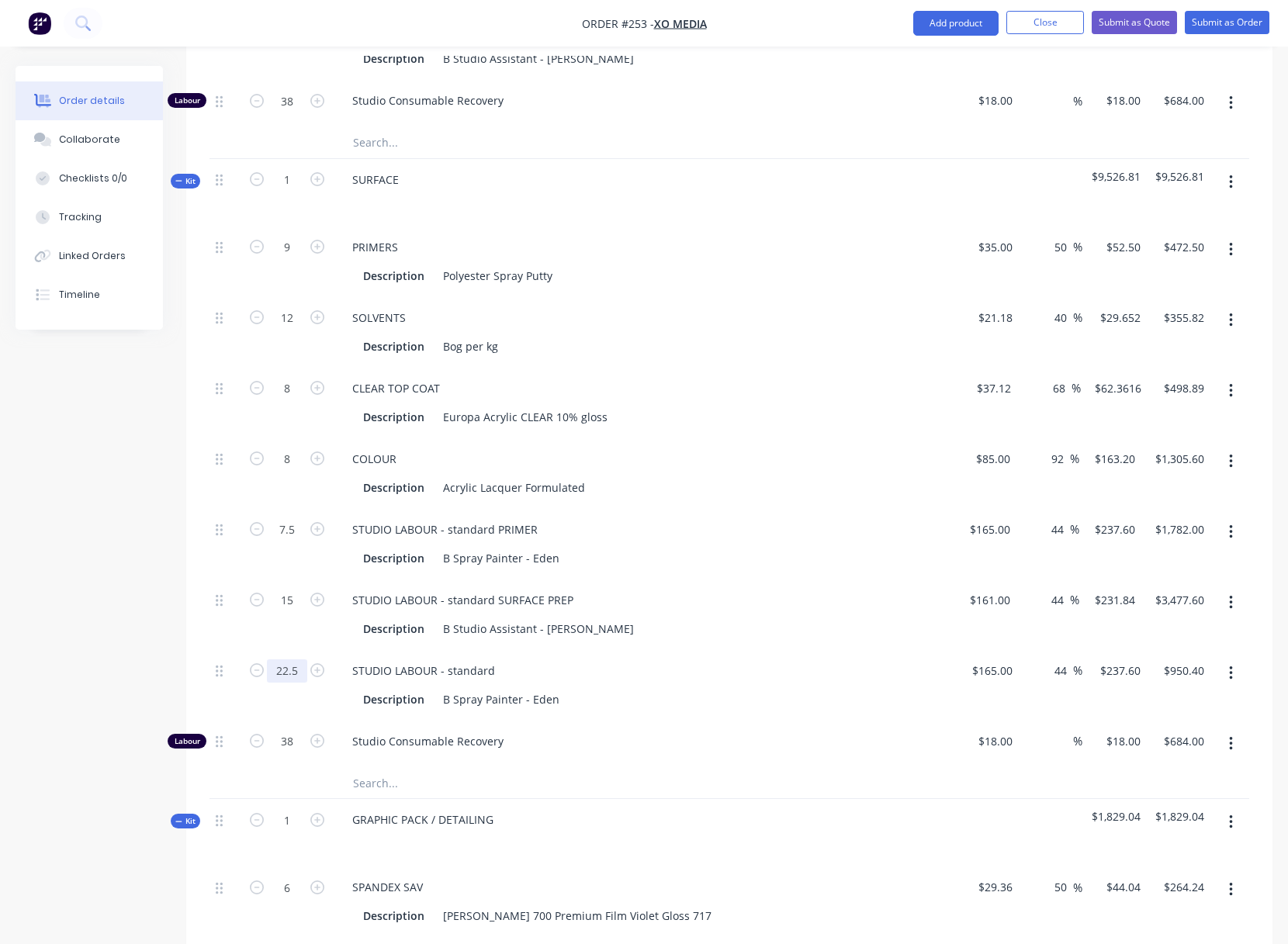
type input "22.5"
type input "$5,346.00"
click at [760, 659] on div "STUDIO LABOUR - standard" at bounding box center [644, 670] width 608 height 22
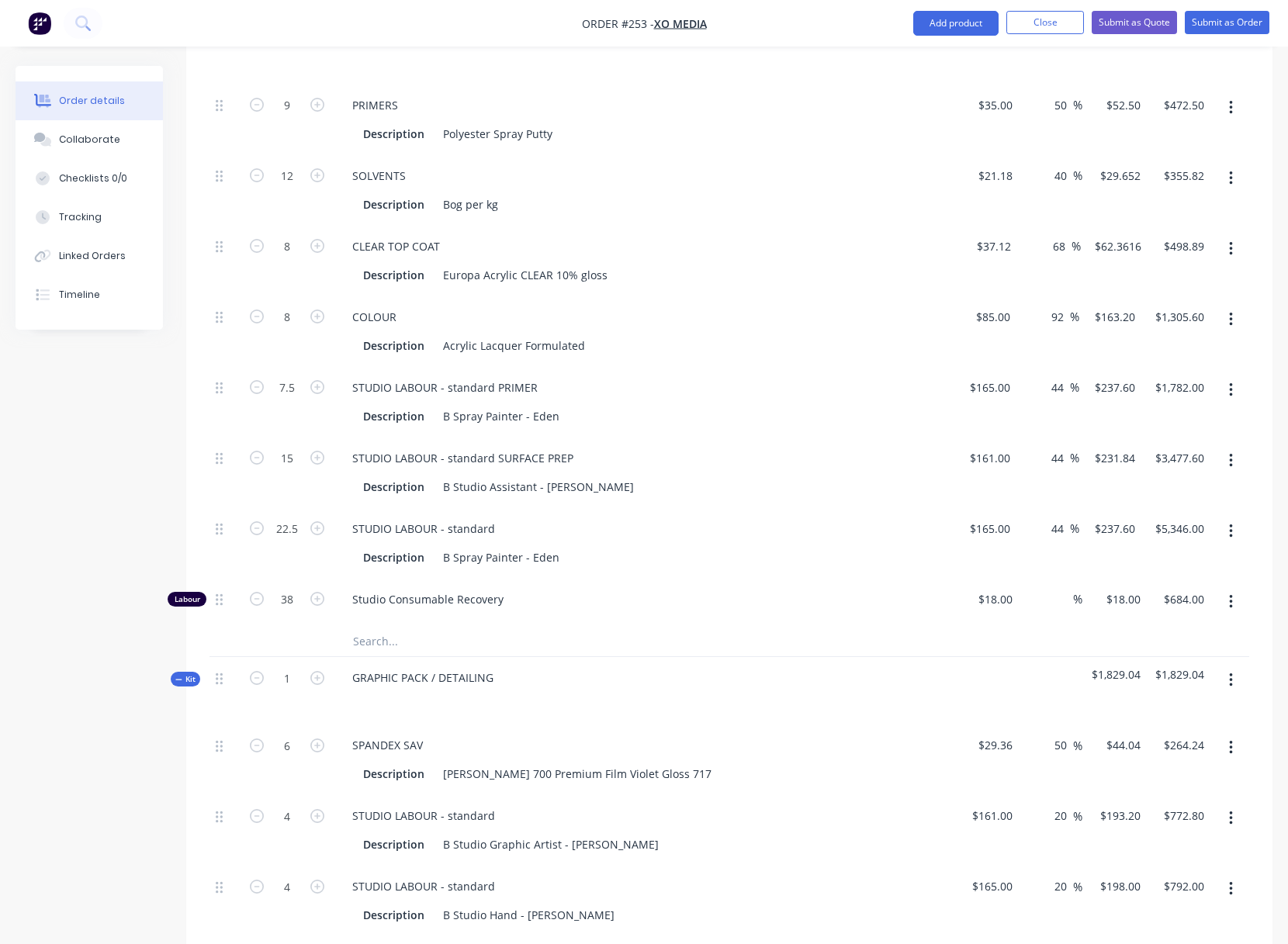
scroll to position [2247, 0]
drag, startPoint x: 284, startPoint y: 459, endPoint x: 293, endPoint y: 459, distance: 9.0
type input "22.5"
type input "$5,216.40"
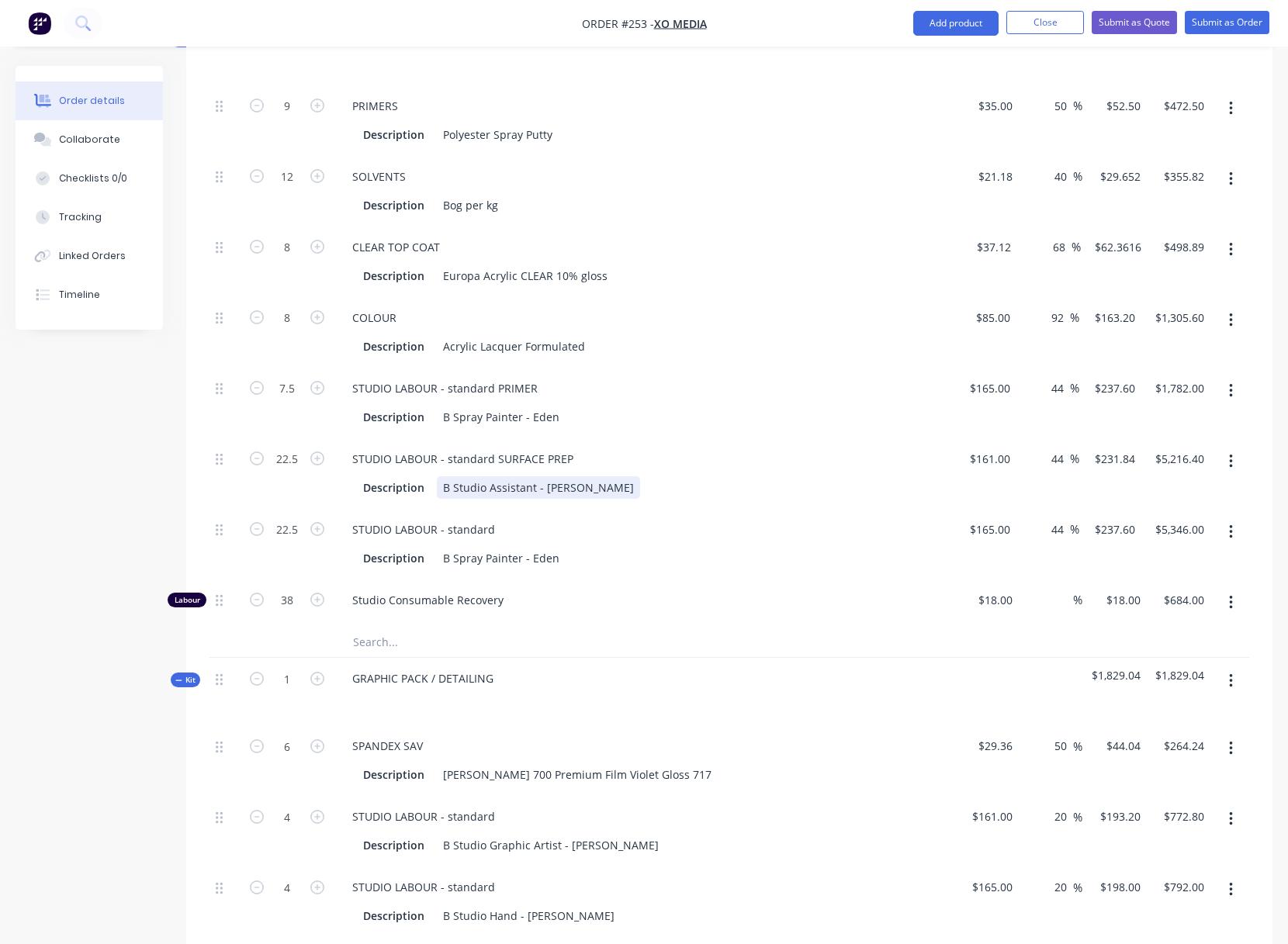
click at [703, 504] on div "STUDIO LABOUR - standard SURFACE PREP Description B Studio Assistant - Lukas" at bounding box center [644, 472] width 620 height 70
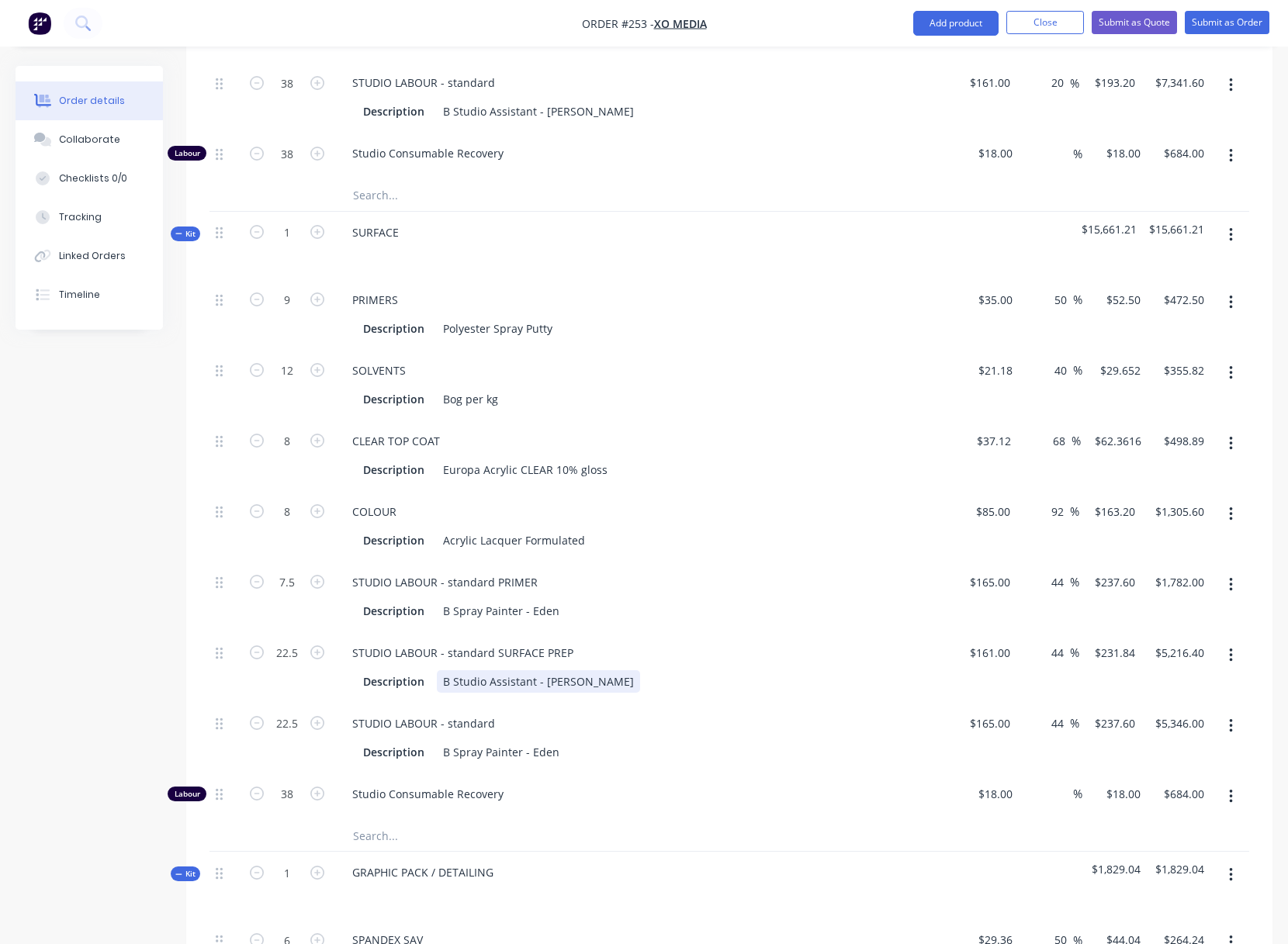
scroll to position [2001, 0]
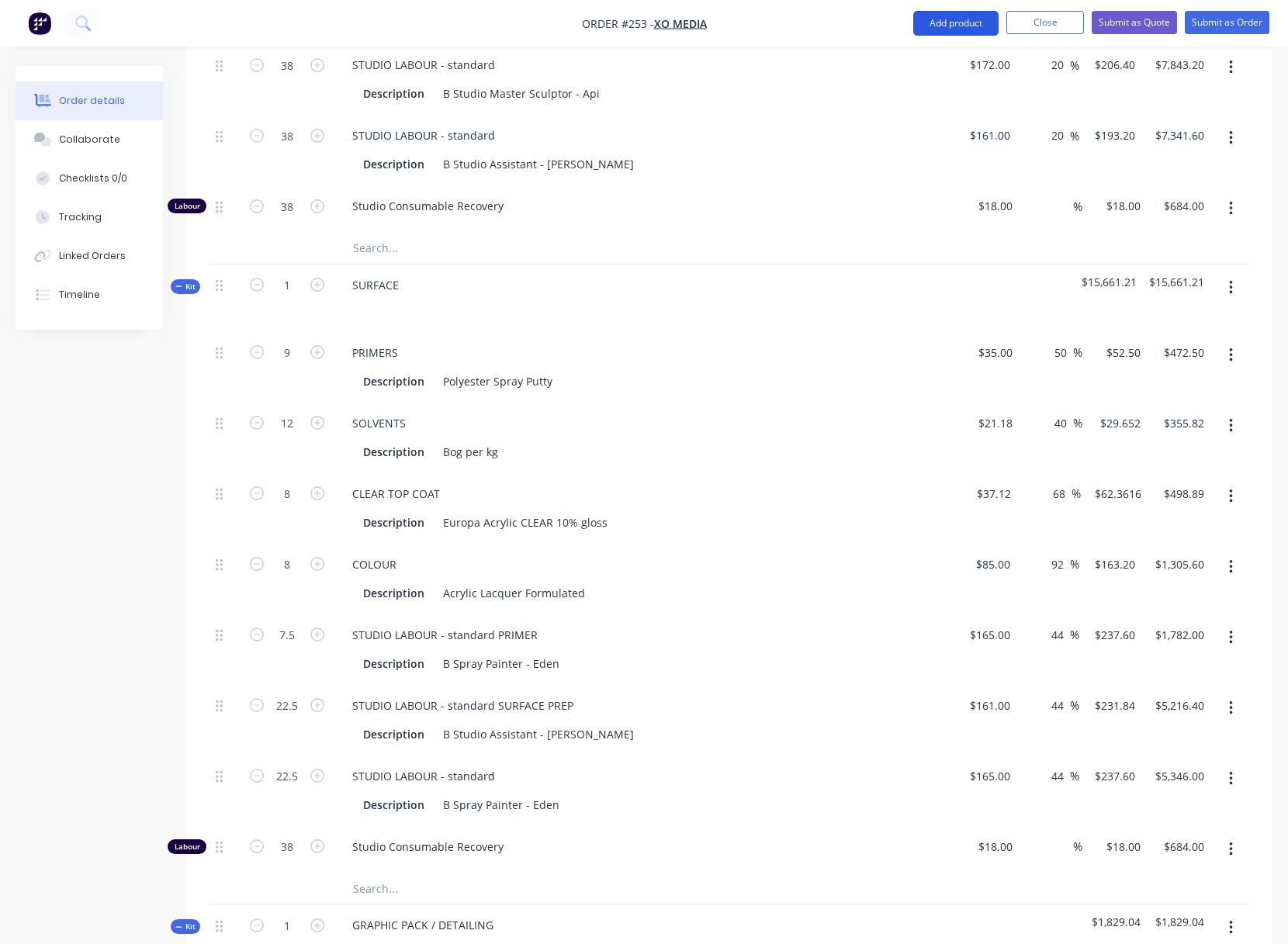
click at [958, 21] on button "Add product" at bounding box center [956, 23] width 85 height 25
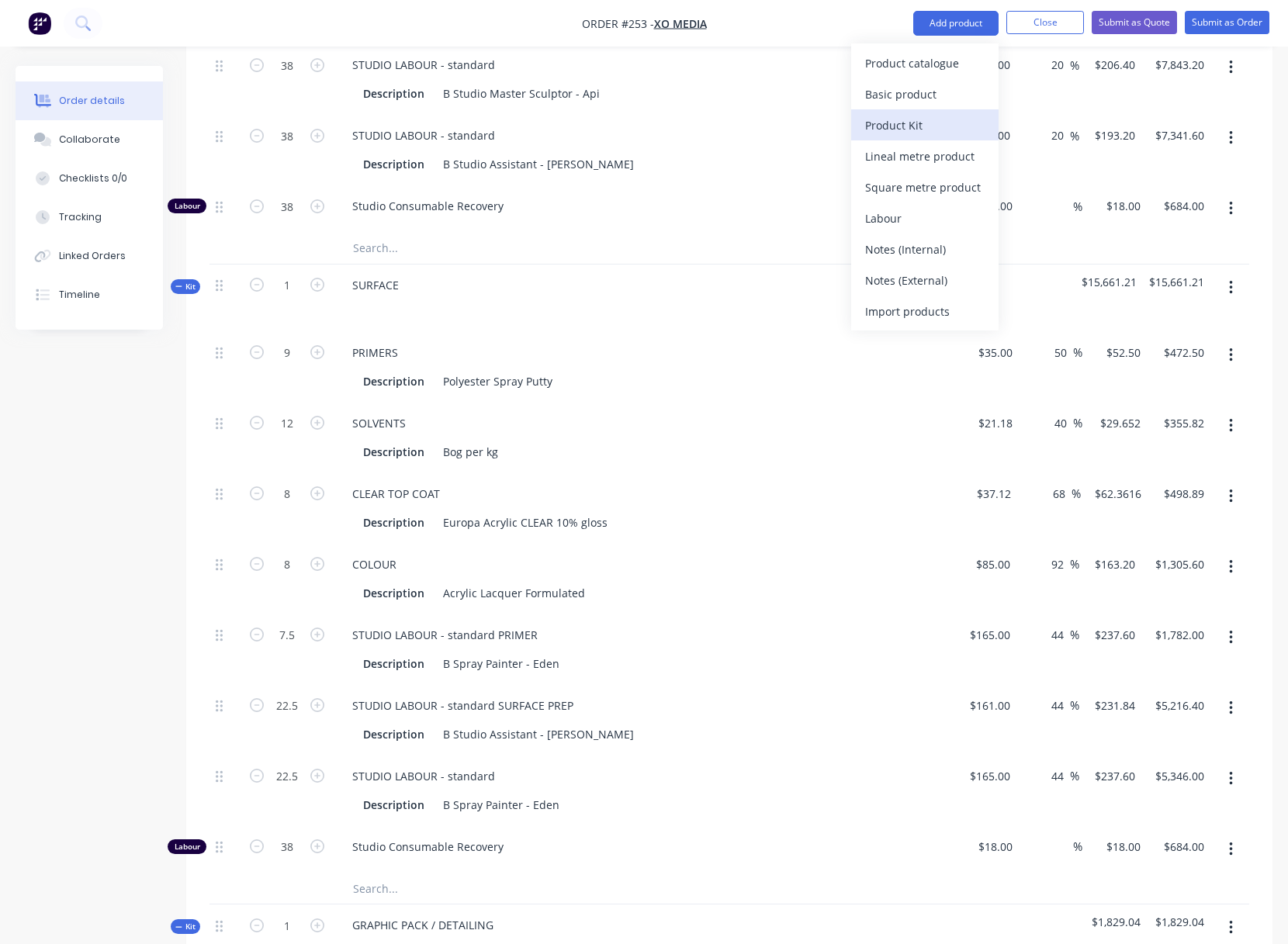
click at [907, 122] on div "Product Kit" at bounding box center [925, 125] width 119 height 22
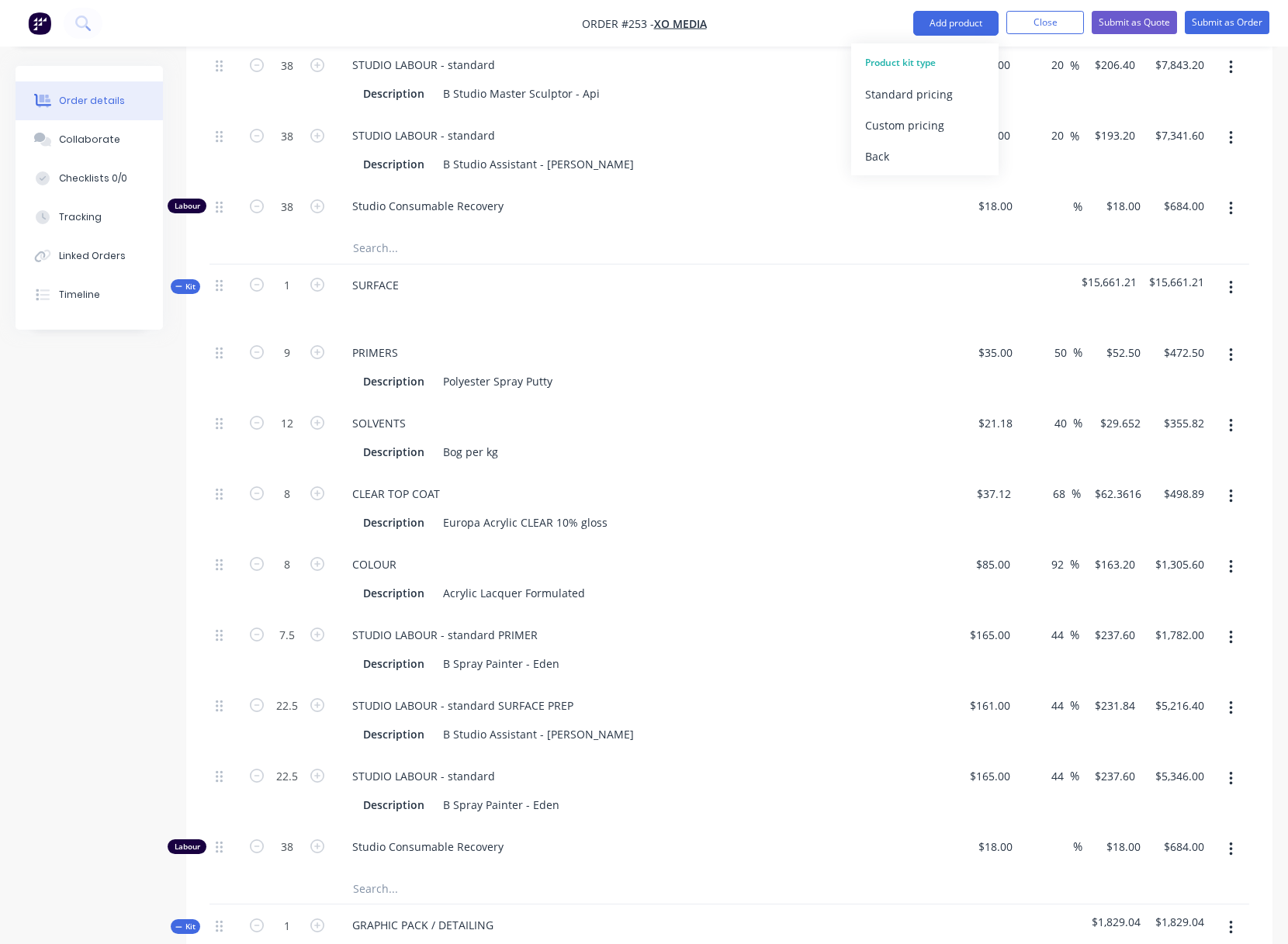
click at [923, 89] on div "Standard pricing" at bounding box center [925, 93] width 119 height 22
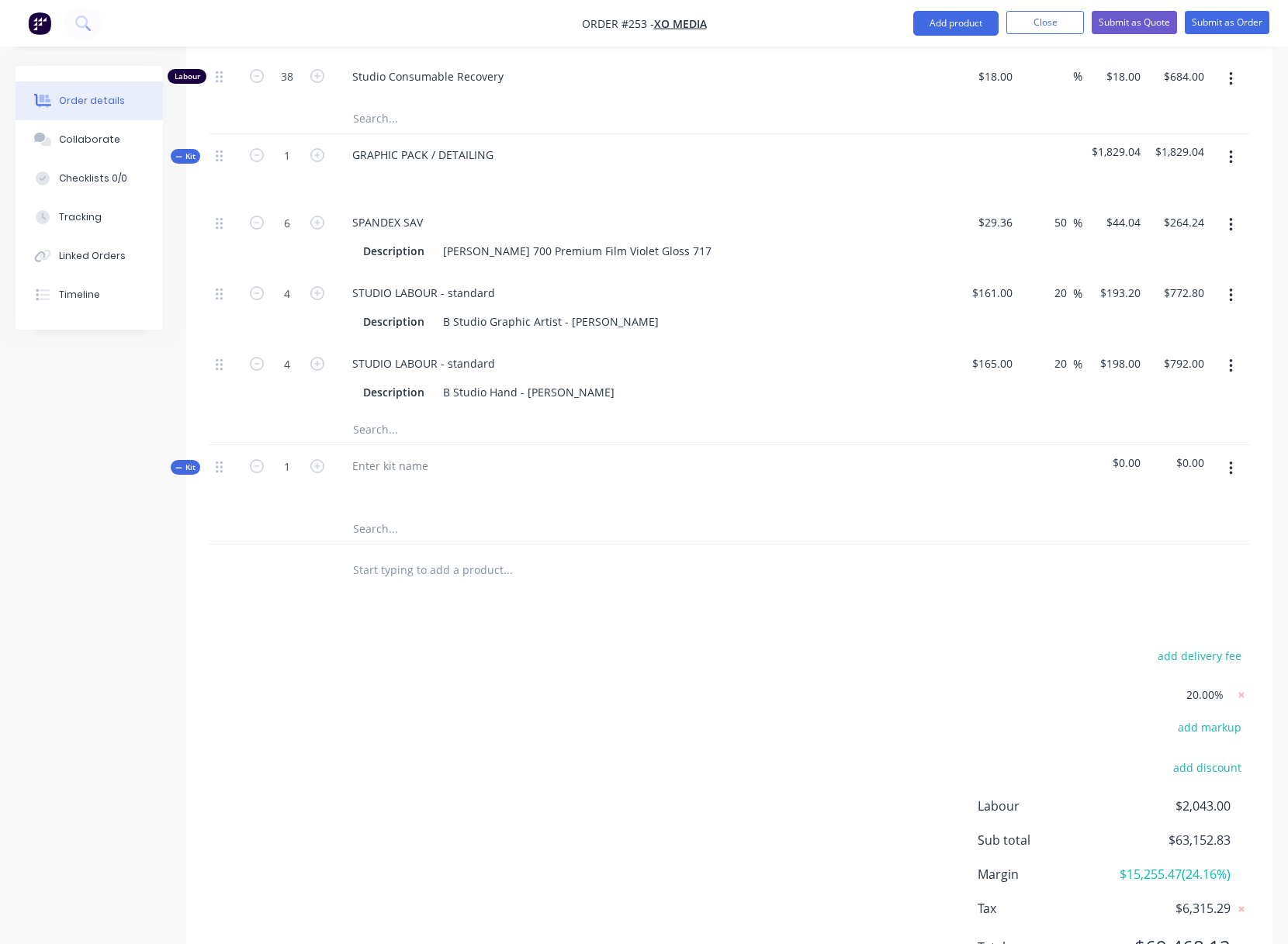
scroll to position [2868, 0]
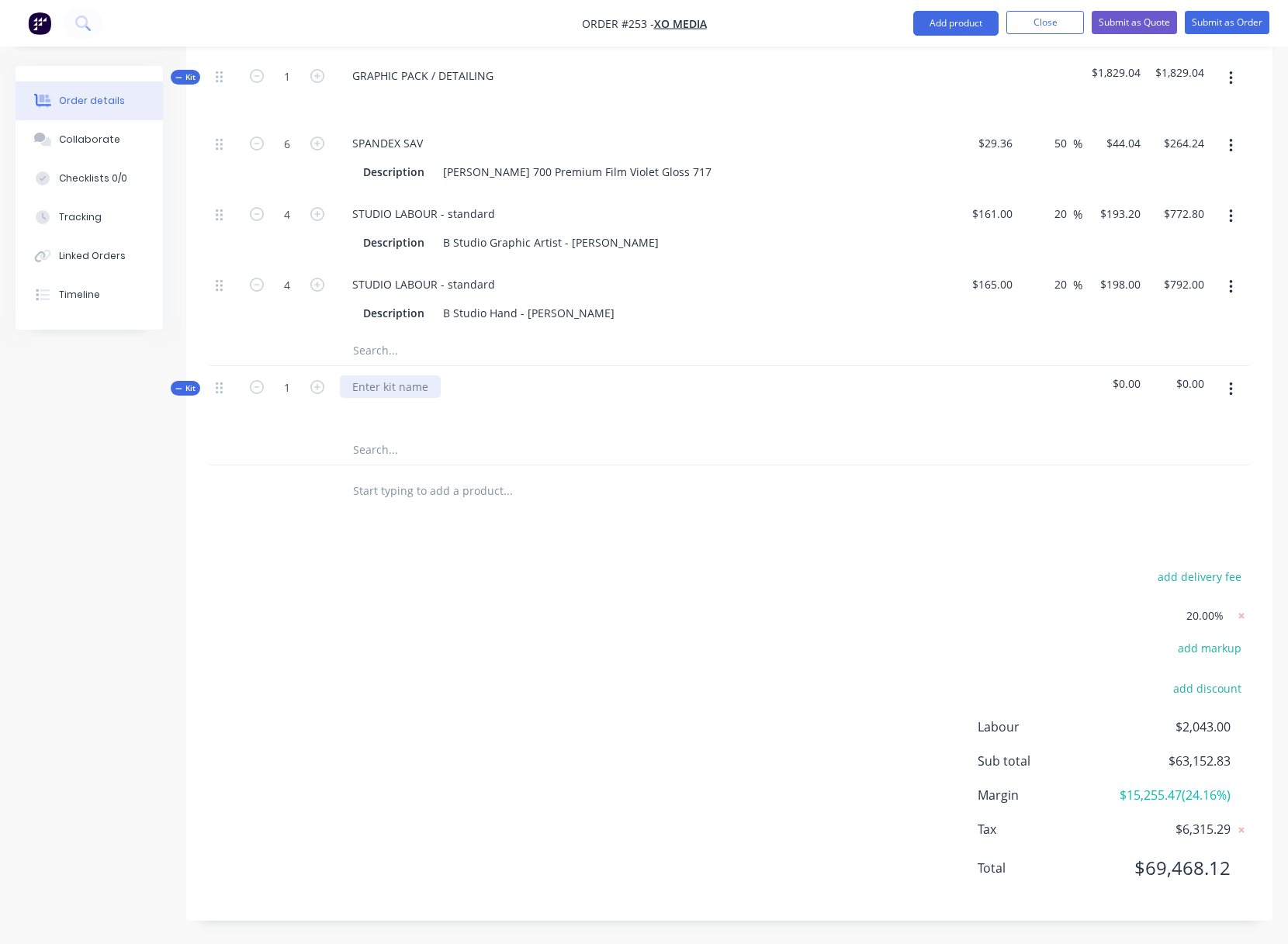
click at [373, 375] on div at bounding box center [390, 386] width 101 height 22
click at [1224, 375] on button "button" at bounding box center [1230, 389] width 36 height 28
click at [1152, 450] on div "Add product to kit" at bounding box center [1175, 461] width 119 height 22
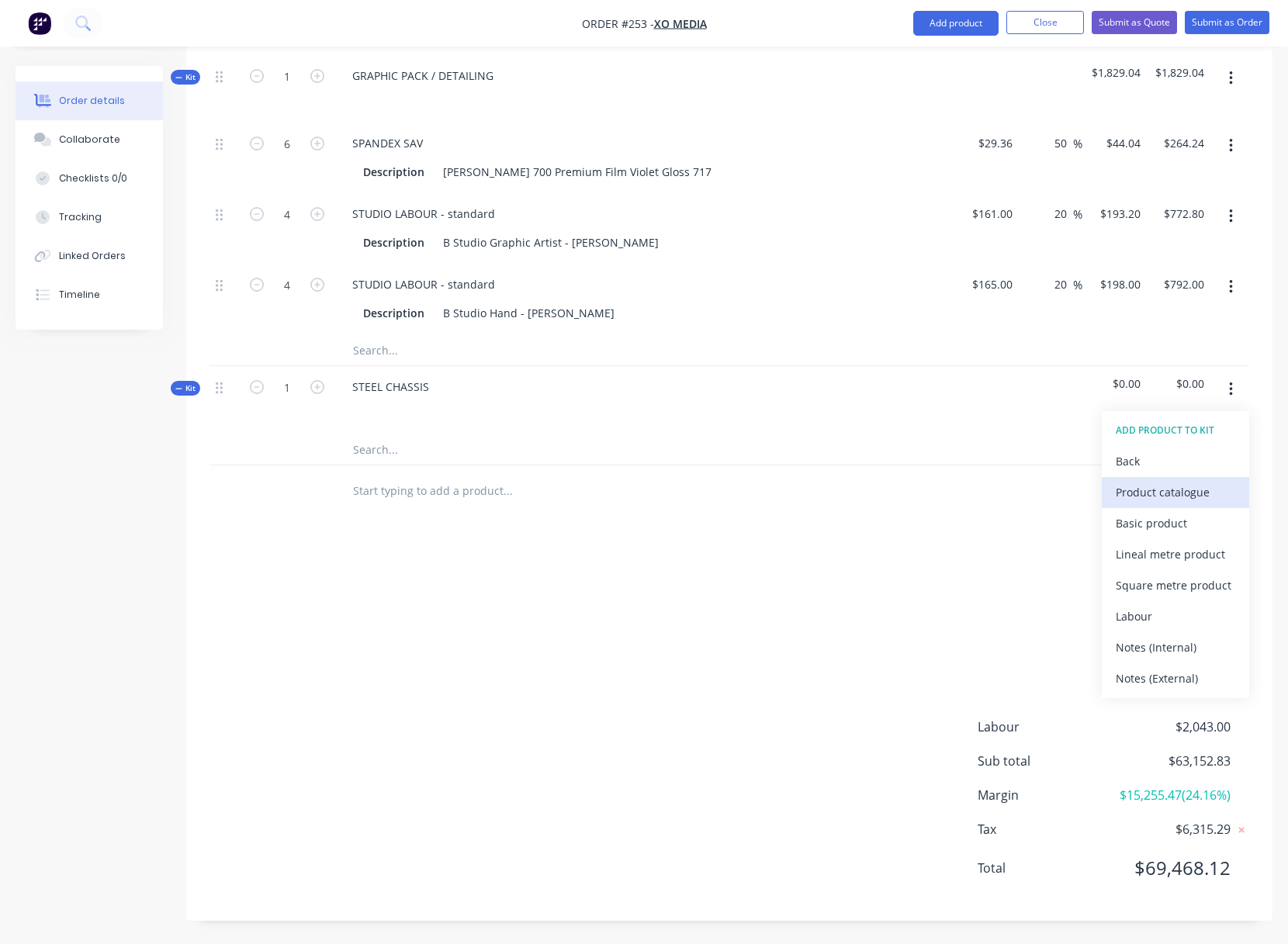
click at [1156, 480] on div "Product catalogue" at bounding box center [1175, 491] width 119 height 22
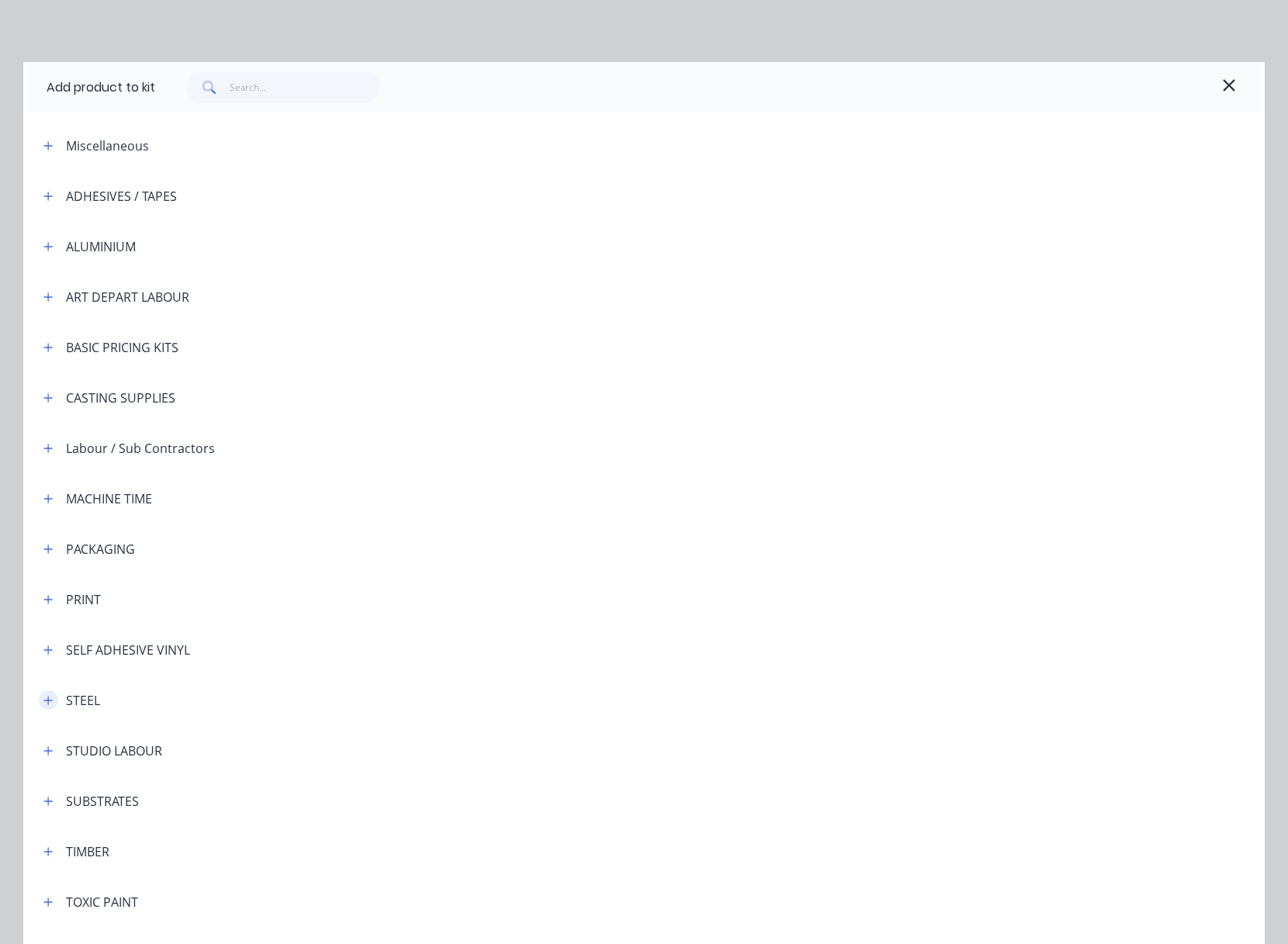
click at [45, 698] on icon "button" at bounding box center [49, 700] width 9 height 9
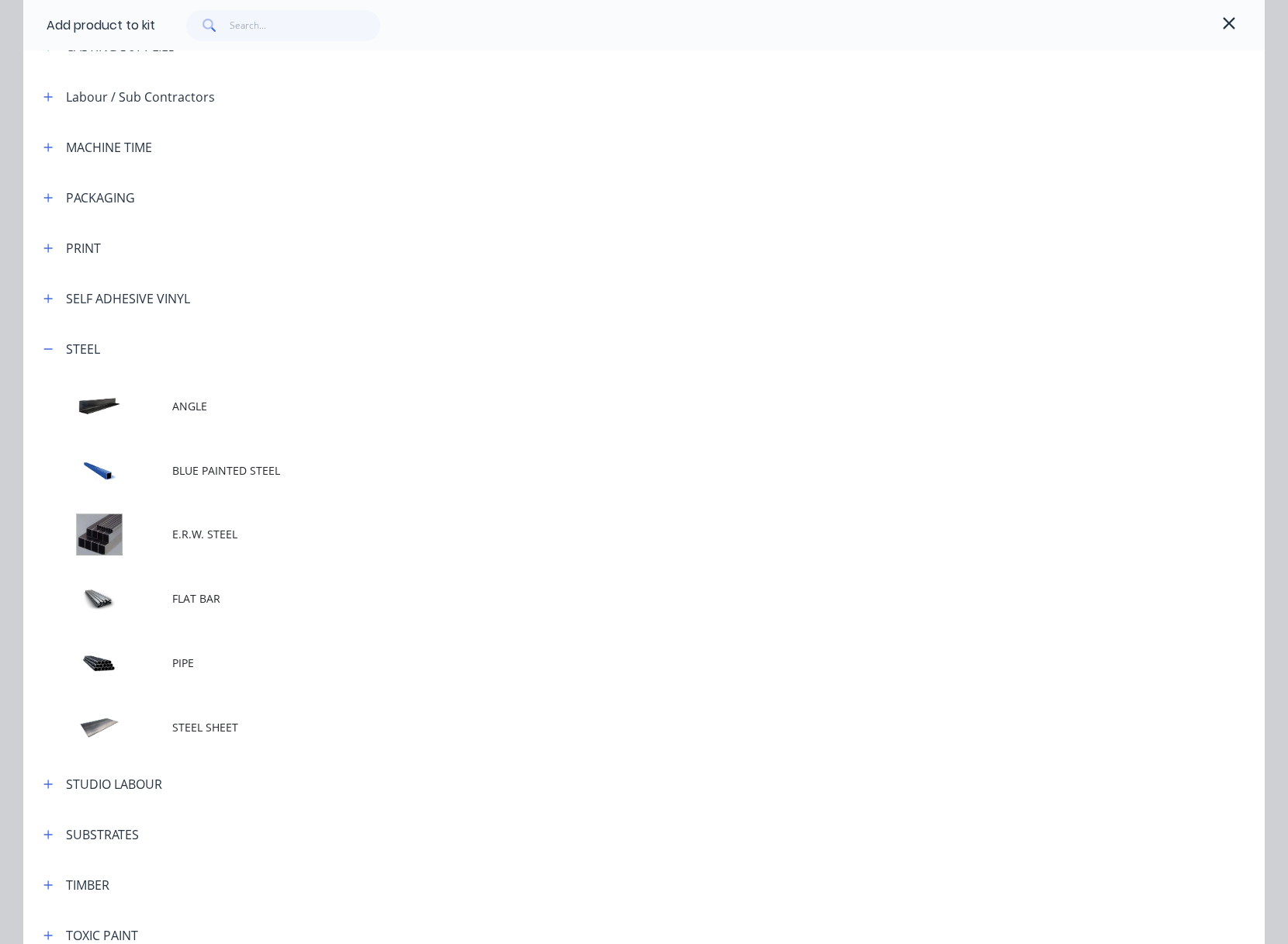
scroll to position [351, 0]
click at [177, 470] on span "BLUE PAINTED STEEL" at bounding box center [609, 471] width 873 height 16
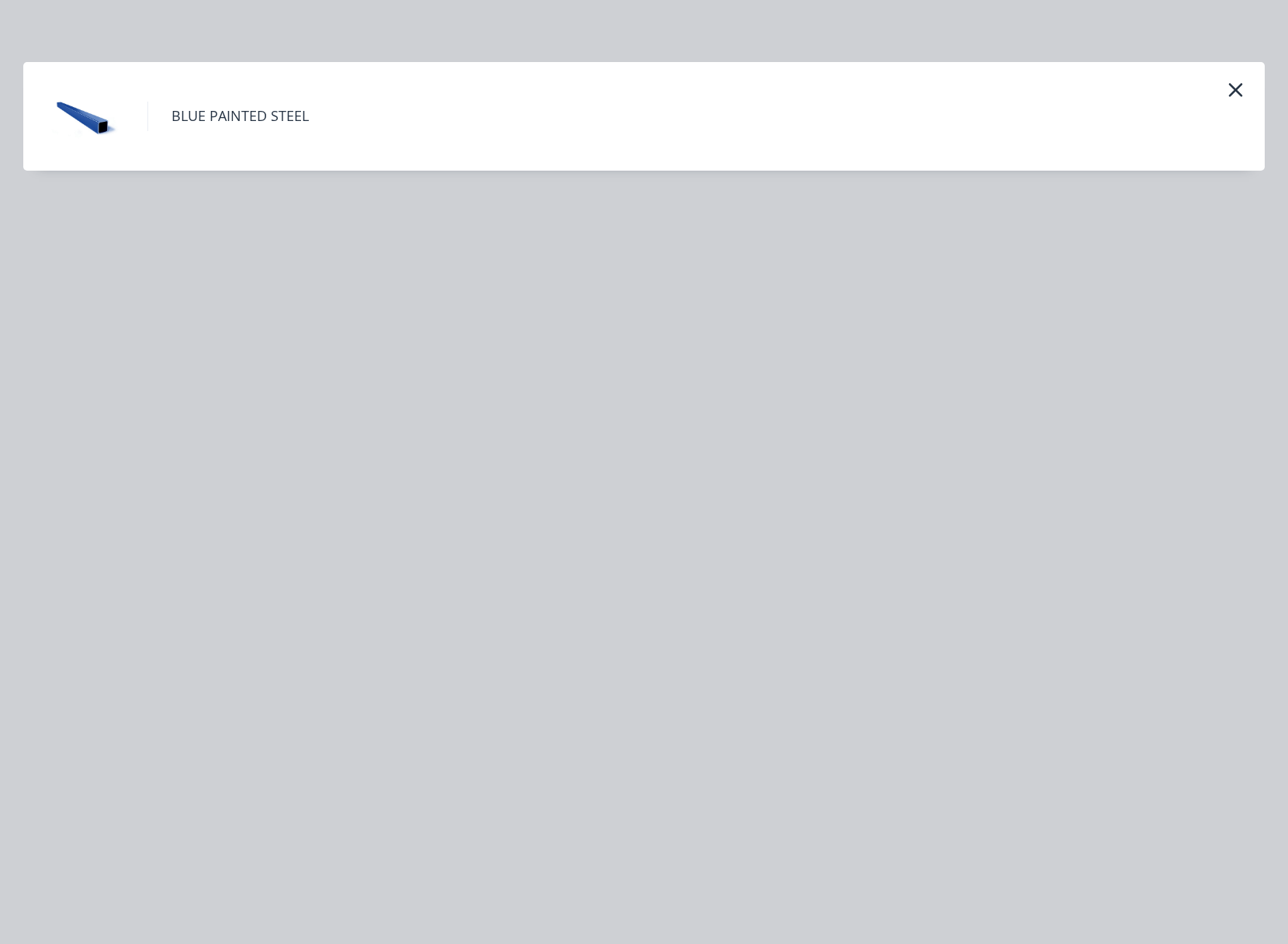
scroll to position [0, 0]
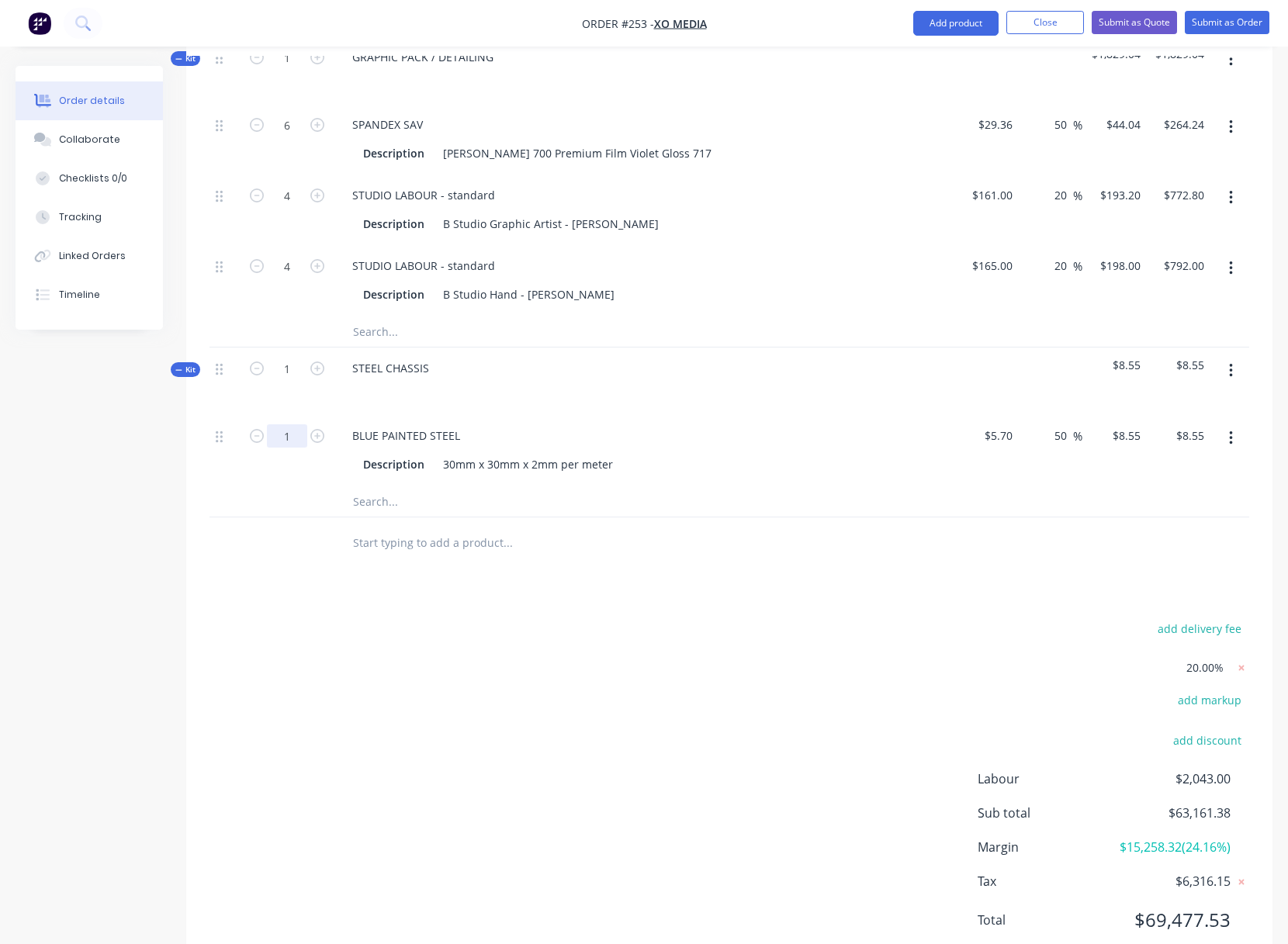
type input "100"
type input "$855.00"
click at [685, 462] on div "Description 30mm x 30mm x 2mm per meter" at bounding box center [641, 464] width 568 height 22
click at [1231, 369] on icon "button" at bounding box center [1231, 370] width 4 height 17
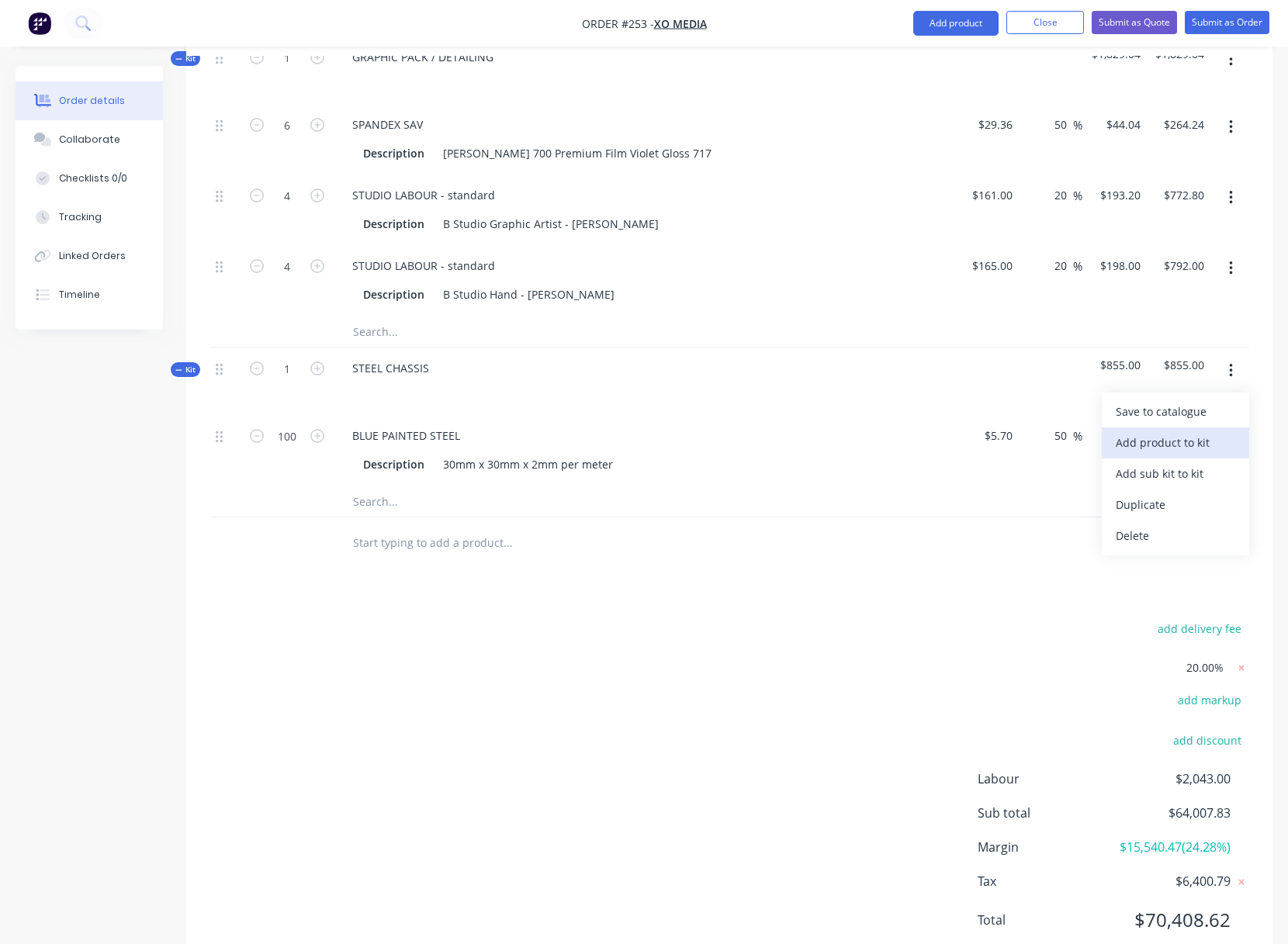
click at [1187, 440] on div "Add product to kit" at bounding box center [1175, 442] width 119 height 22
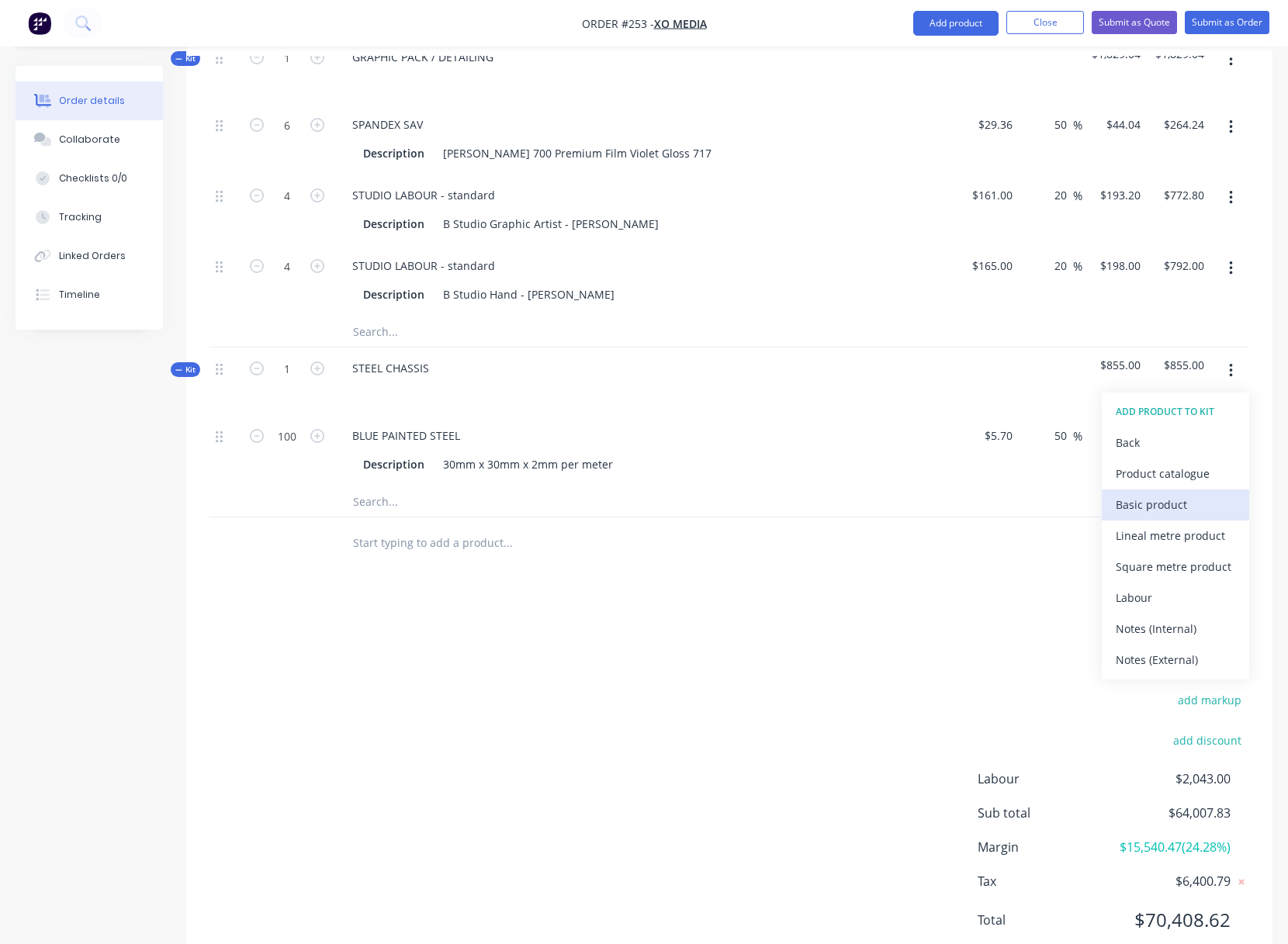
click at [1165, 503] on div "Basic product" at bounding box center [1175, 504] width 119 height 22
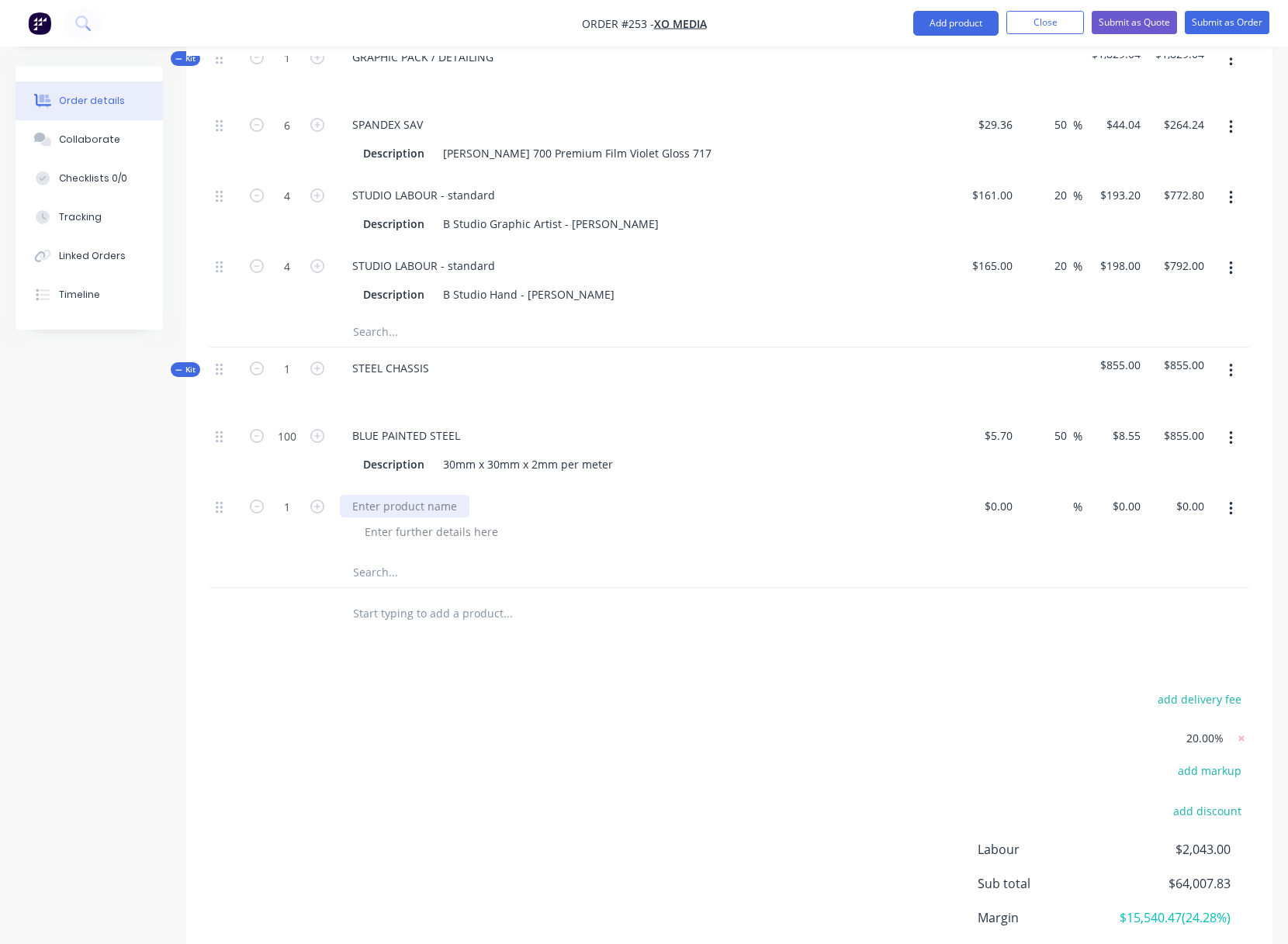
click at [363, 503] on div at bounding box center [405, 505] width 130 height 22
click at [992, 504] on div "$0.00" at bounding box center [986, 520] width 64 height 70
type input "$1,000.00"
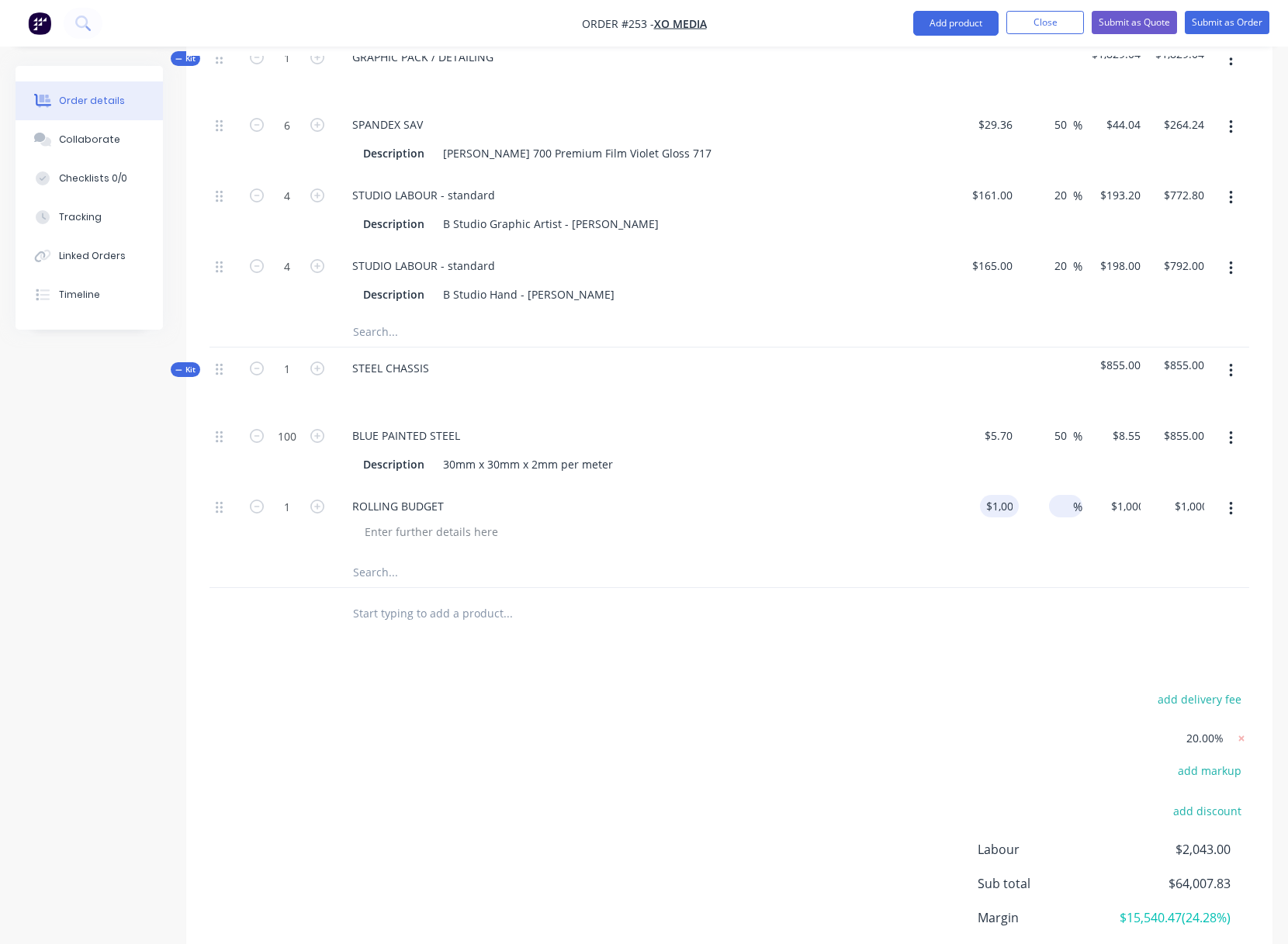
drag, startPoint x: 1050, startPoint y: 569, endPoint x: 1068, endPoint y: 498, distance: 73.2
click at [1050, 569] on div at bounding box center [729, 572] width 1040 height 32
click at [1065, 508] on span "%" at bounding box center [1067, 507] width 9 height 18
type input "40"
type input "$1,400.00"
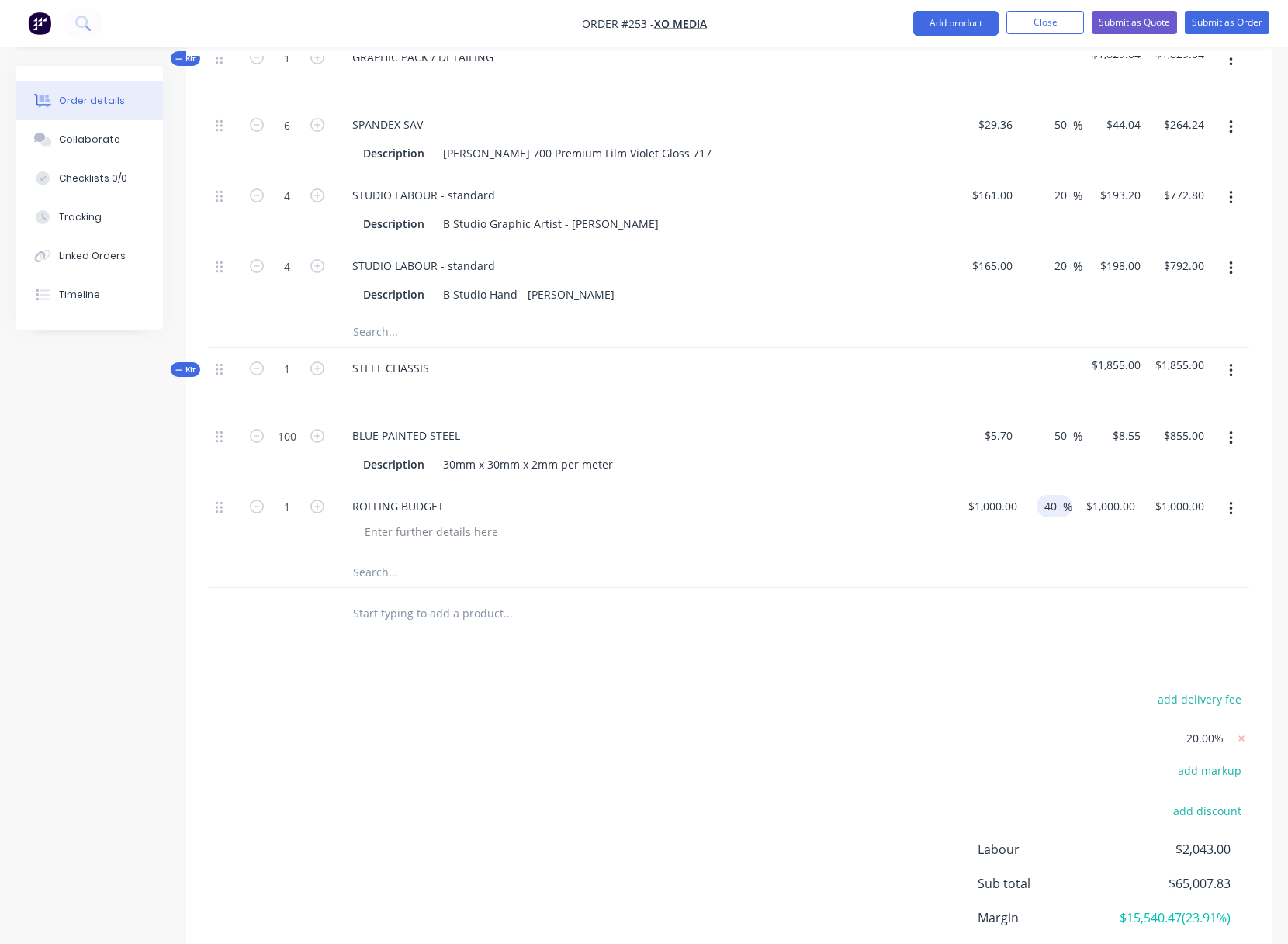
type input "$1,400.00"
click at [920, 517] on div "ROLLING BUDGET" at bounding box center [644, 505] width 608 height 22
click at [1233, 371] on button "button" at bounding box center [1230, 370] width 36 height 28
click at [1181, 438] on div "Add product to kit" at bounding box center [1175, 442] width 119 height 22
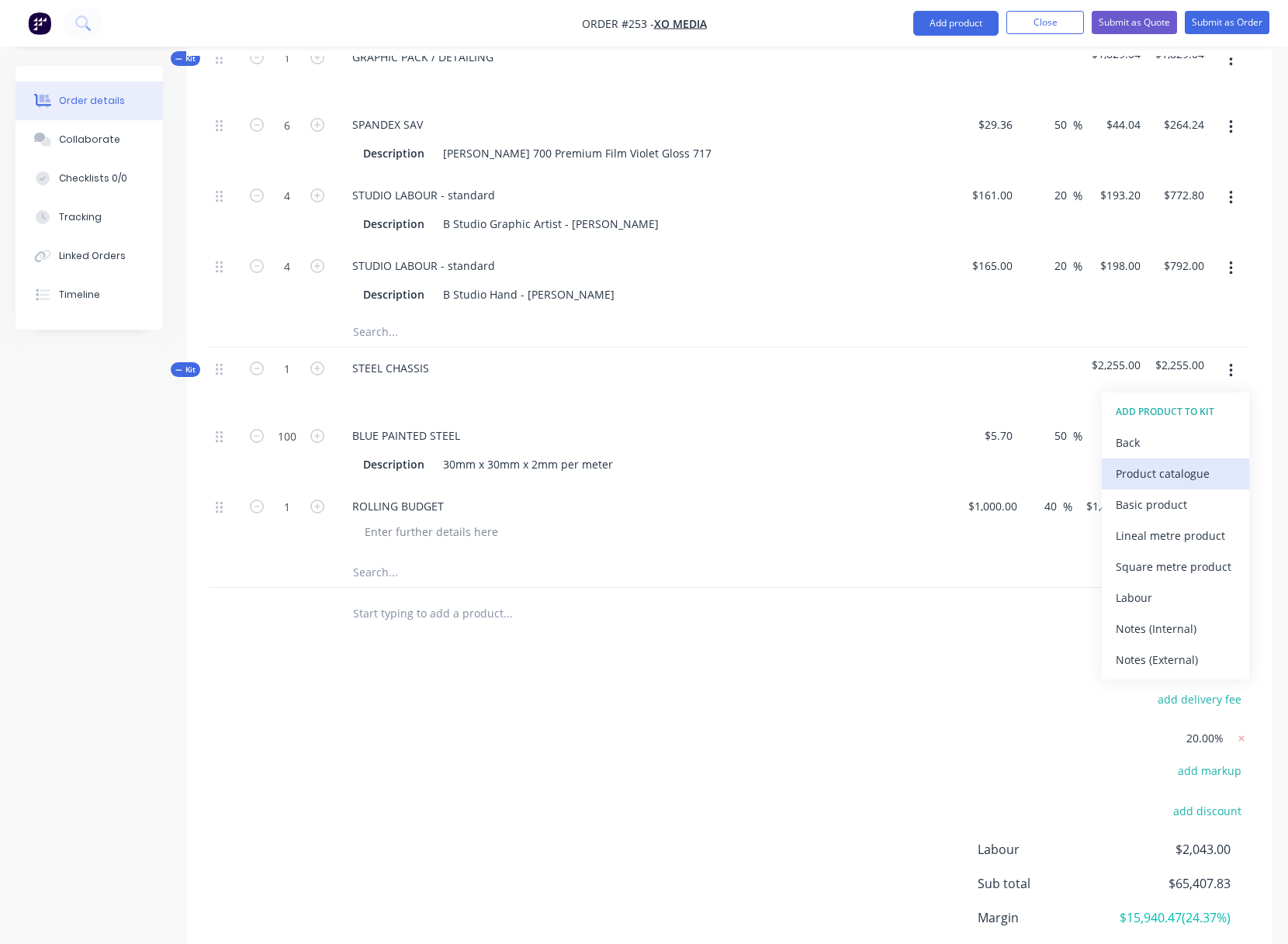
click at [1176, 474] on div "Product catalogue" at bounding box center [1175, 472] width 119 height 22
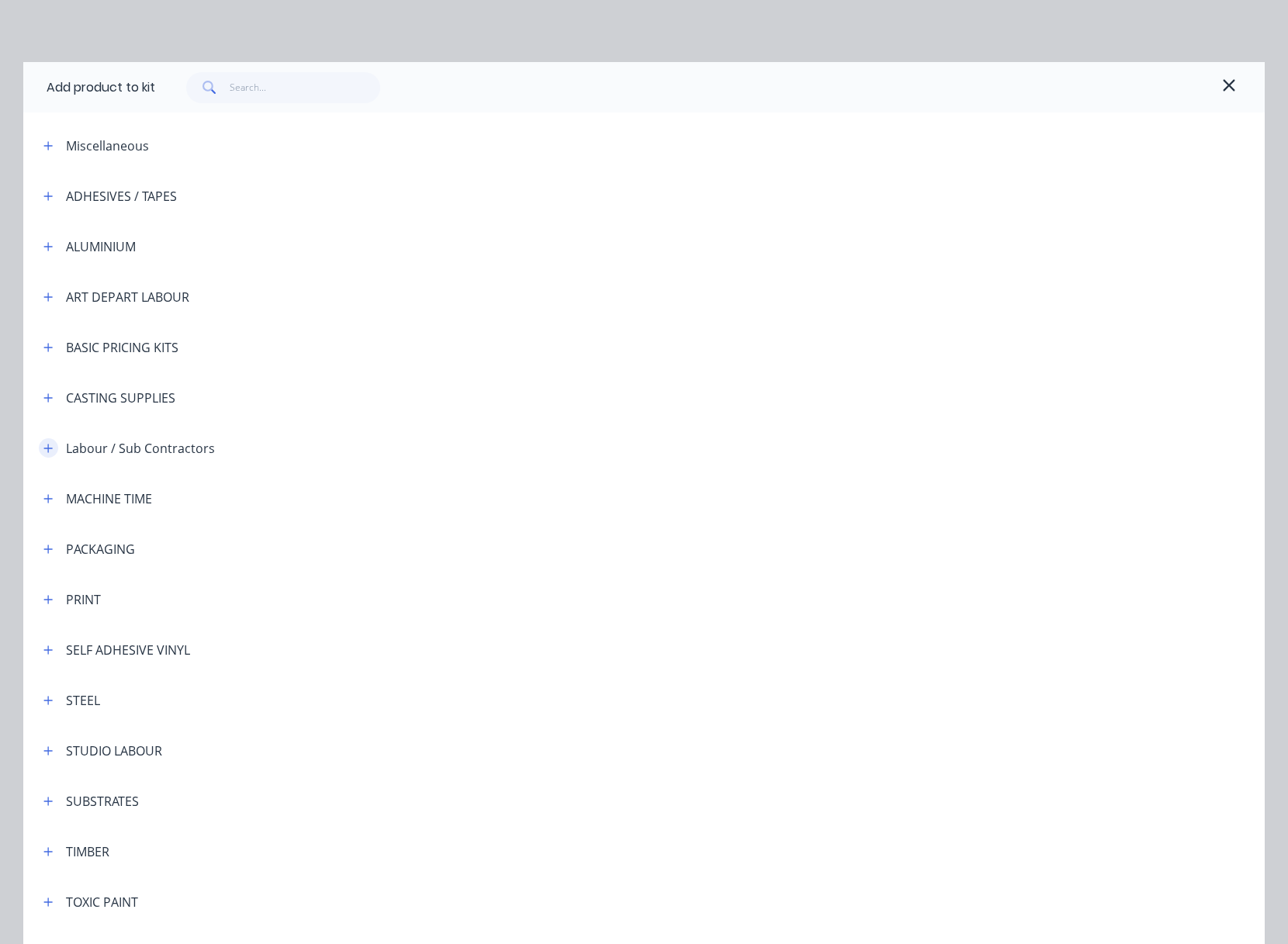
click at [45, 449] on icon "button" at bounding box center [49, 448] width 9 height 9
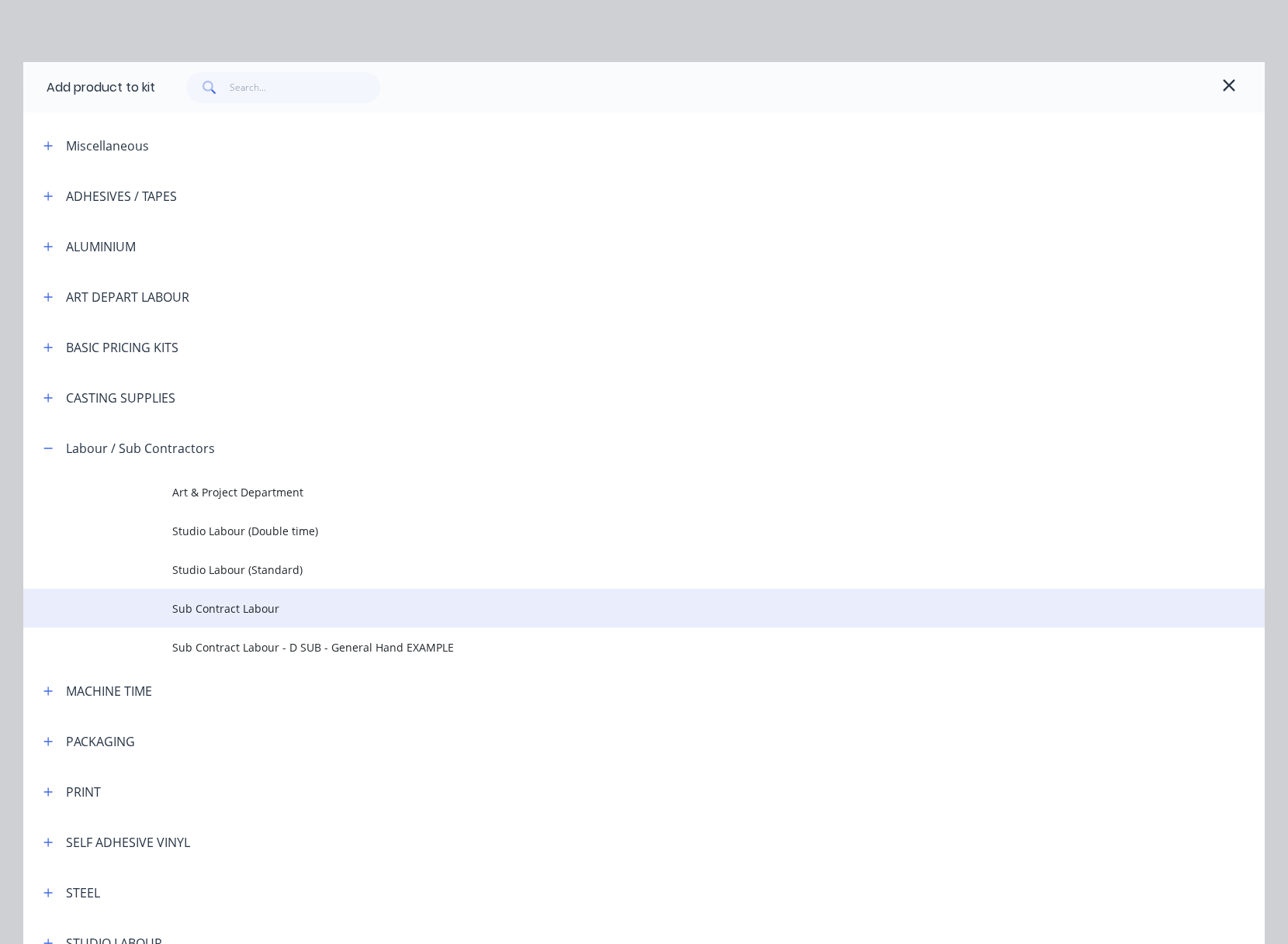
click at [208, 608] on span "Sub Contract Labour" at bounding box center [609, 609] width 873 height 16
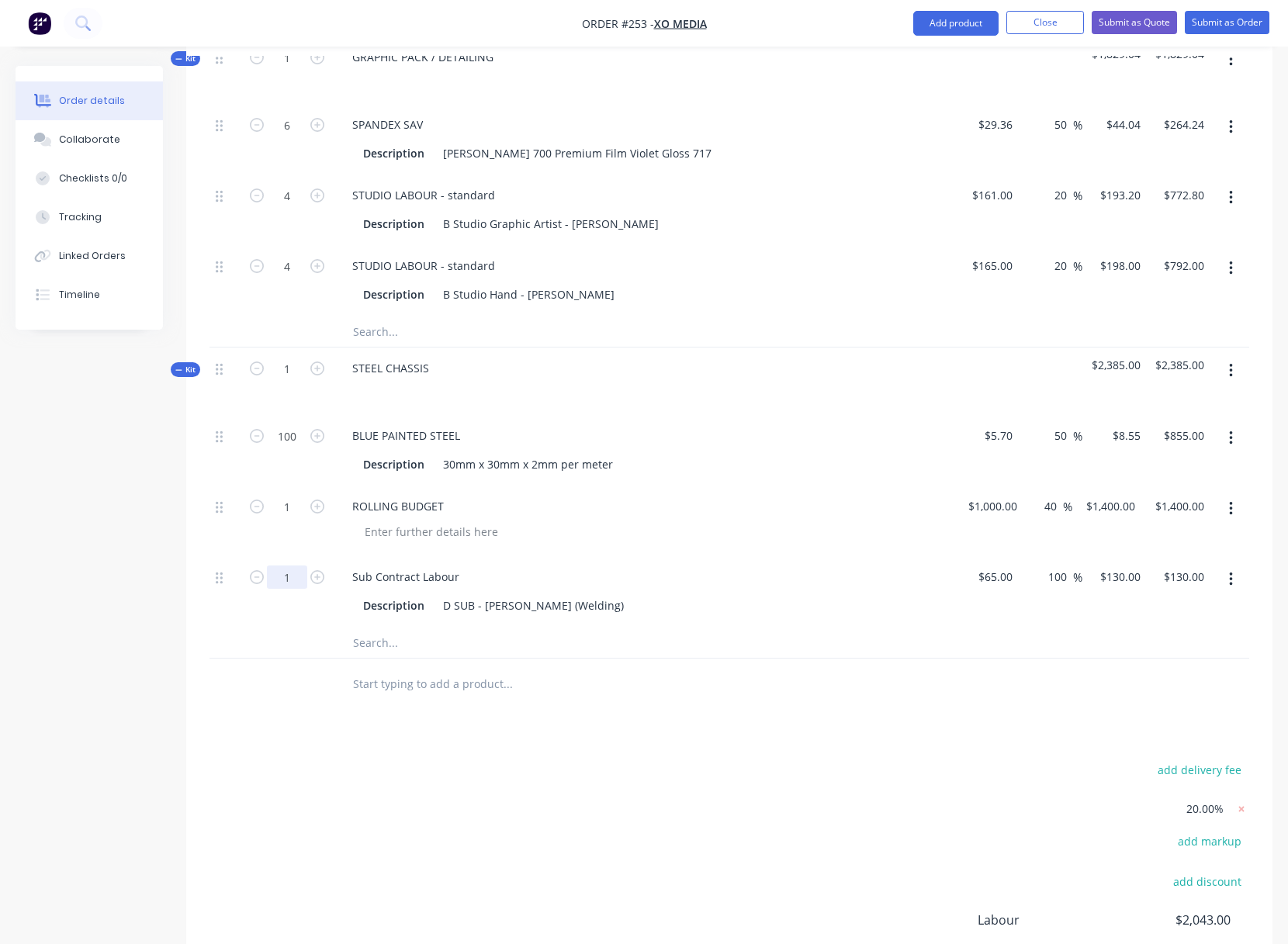
type input "80"
type input "$10,400.00"
click at [626, 527] on div at bounding box center [650, 531] width 595 height 22
click at [1231, 369] on icon "button" at bounding box center [1231, 370] width 4 height 17
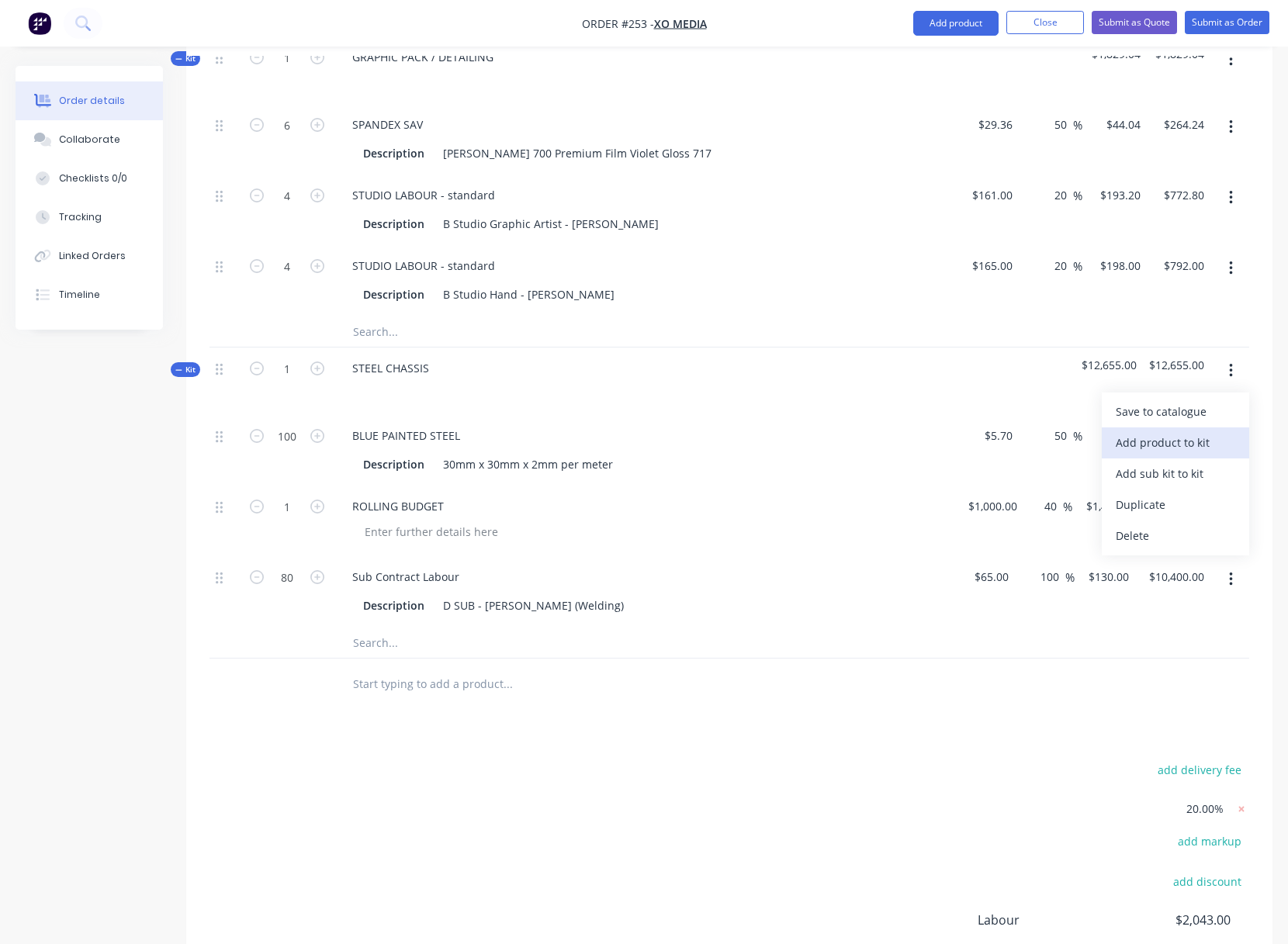
click at [1187, 446] on div "Add product to kit" at bounding box center [1175, 442] width 119 height 22
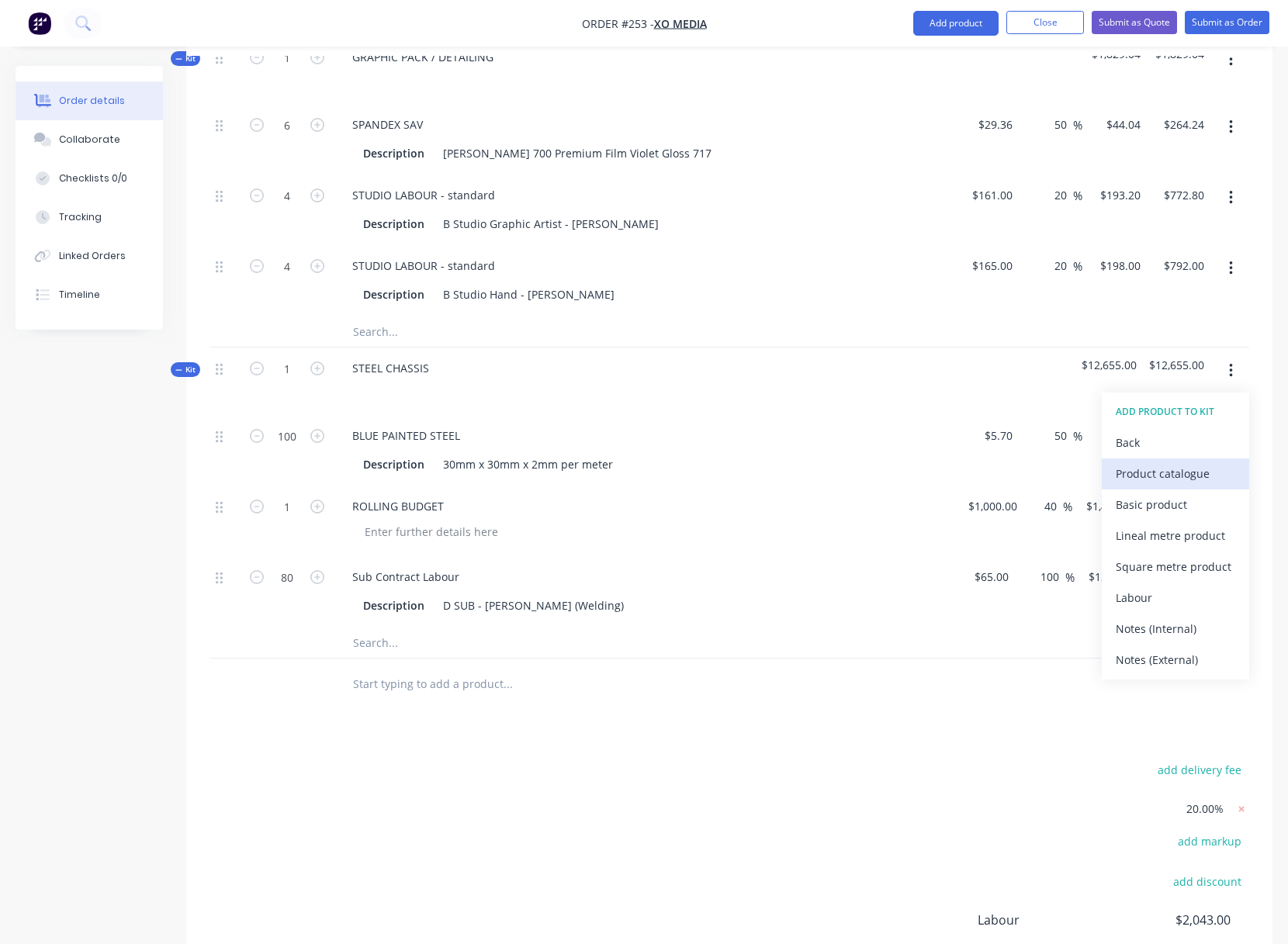
click at [1170, 475] on div "Product catalogue" at bounding box center [1175, 472] width 119 height 22
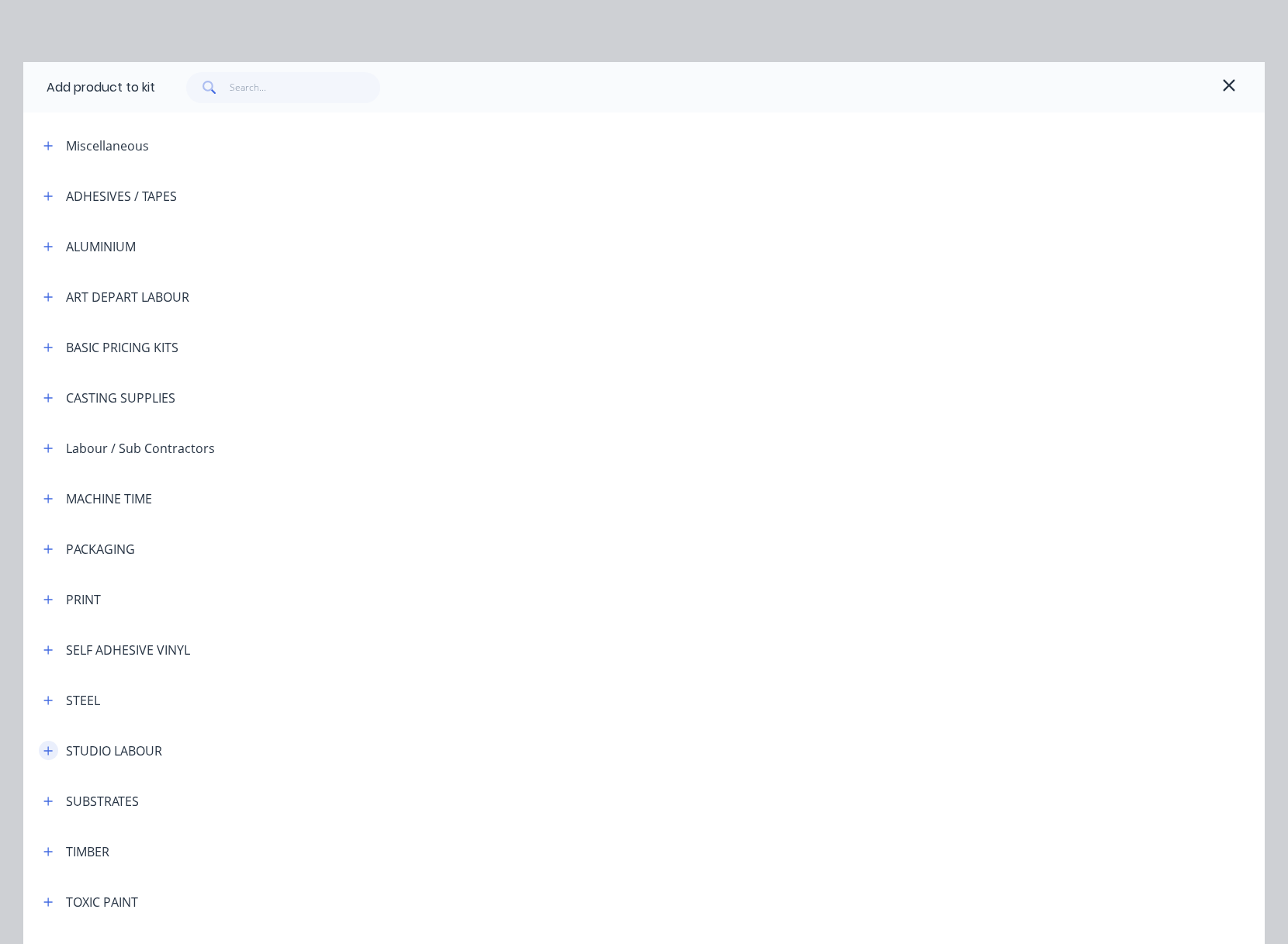
click at [44, 749] on icon "button" at bounding box center [48, 751] width 9 height 11
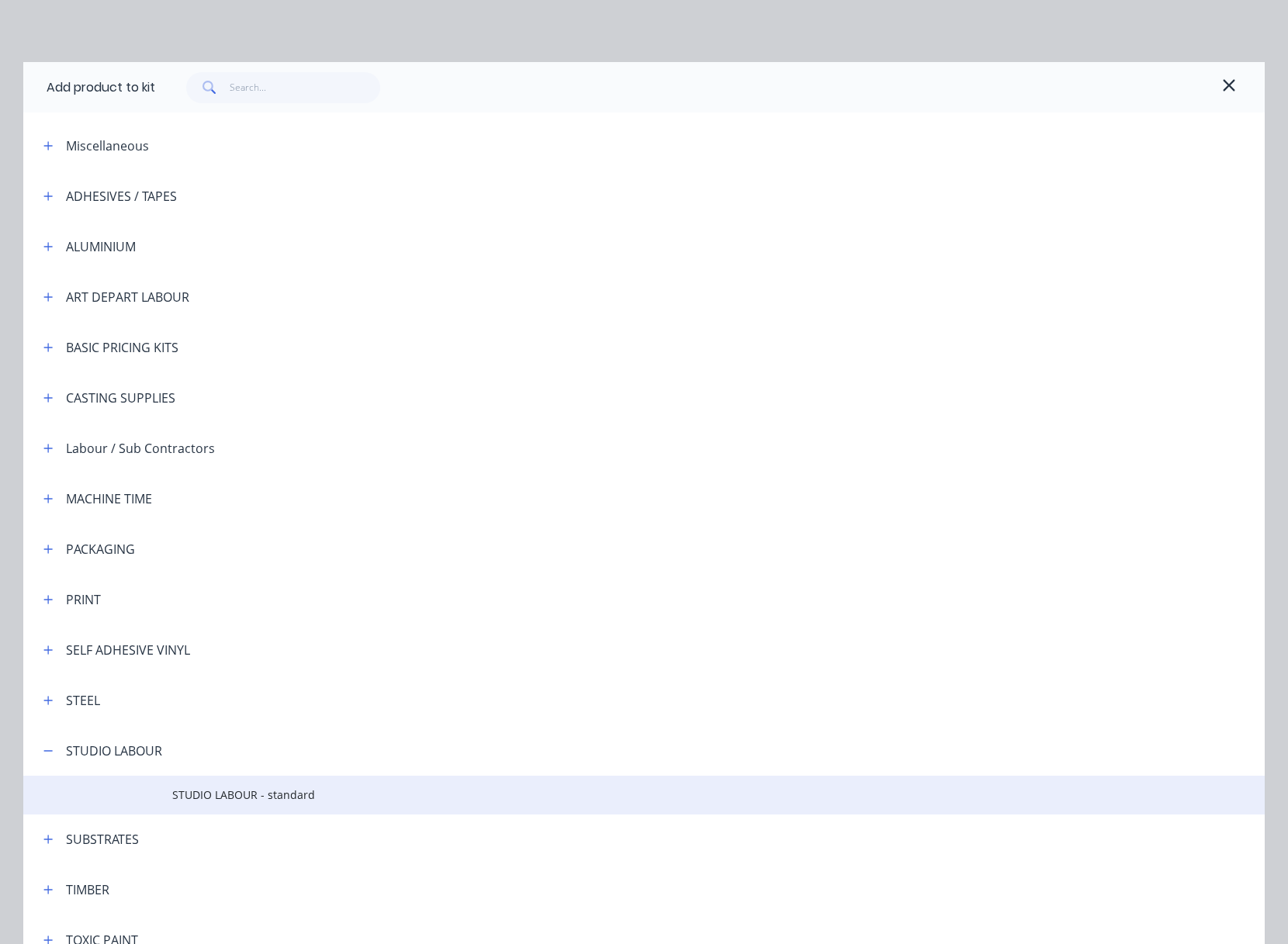
click at [254, 793] on span "STUDIO LABOUR - standard" at bounding box center [609, 795] width 873 height 16
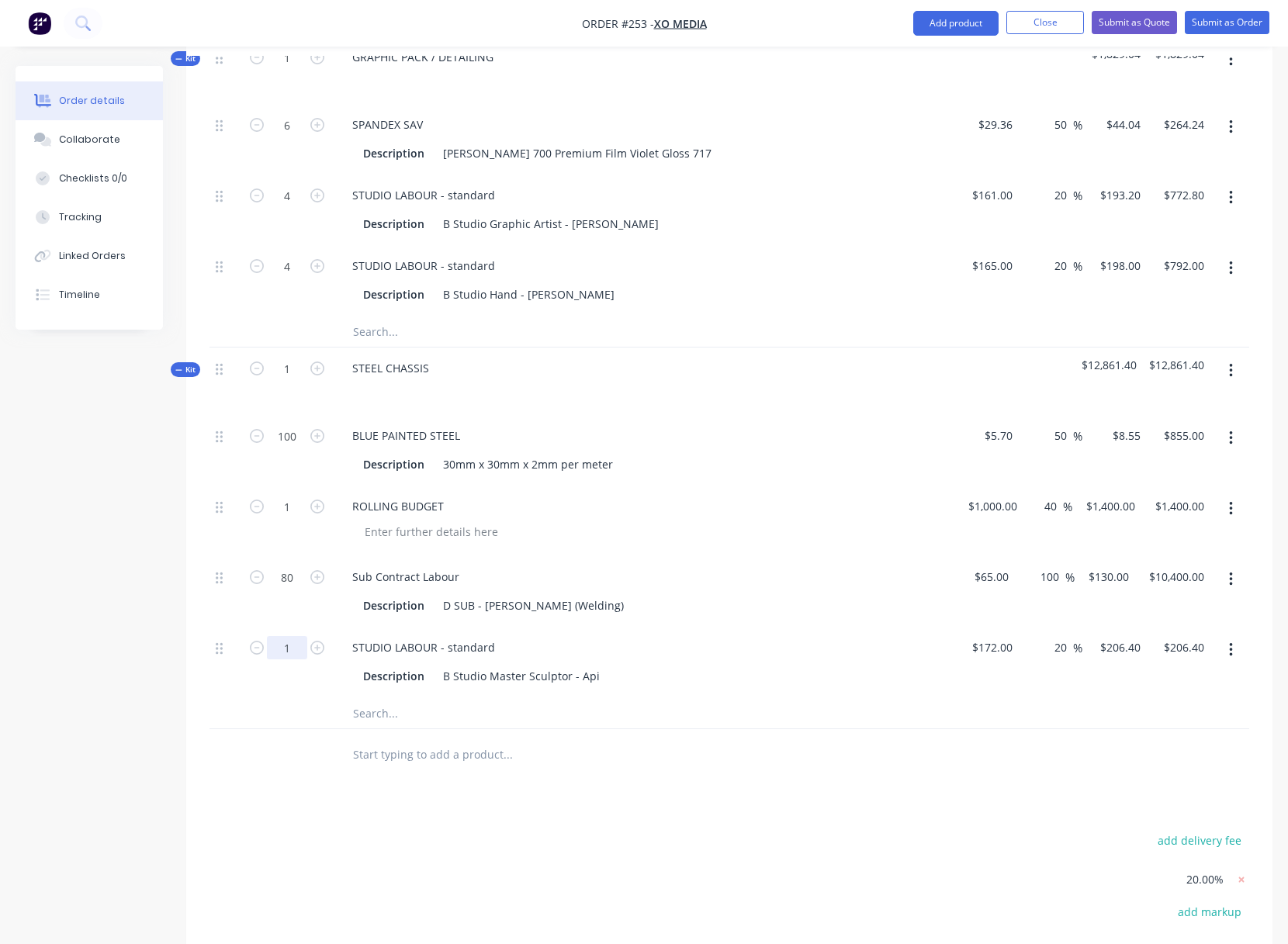
type input "15"
type input "$3,096.00"
click at [470, 572] on div "Sub Contract Labour" at bounding box center [644, 576] width 608 height 22
click at [458, 577] on div "Sub Contract Labour" at bounding box center [406, 576] width 132 height 22
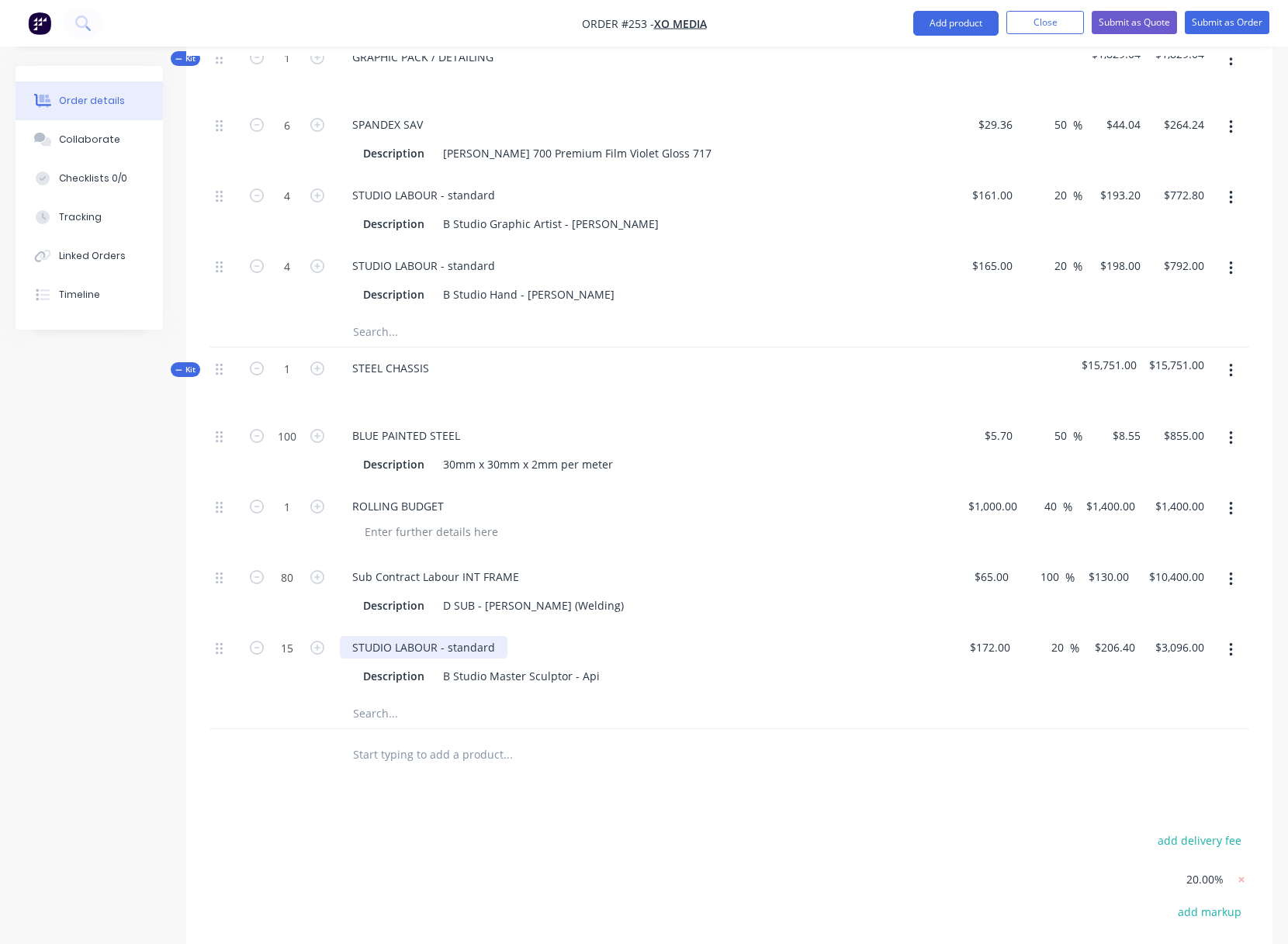
click at [494, 648] on div "STUDIO LABOUR - standard" at bounding box center [424, 647] width 167 height 22
click at [734, 683] on div "Description B Studio Master Sculptor - Api" at bounding box center [641, 675] width 568 height 22
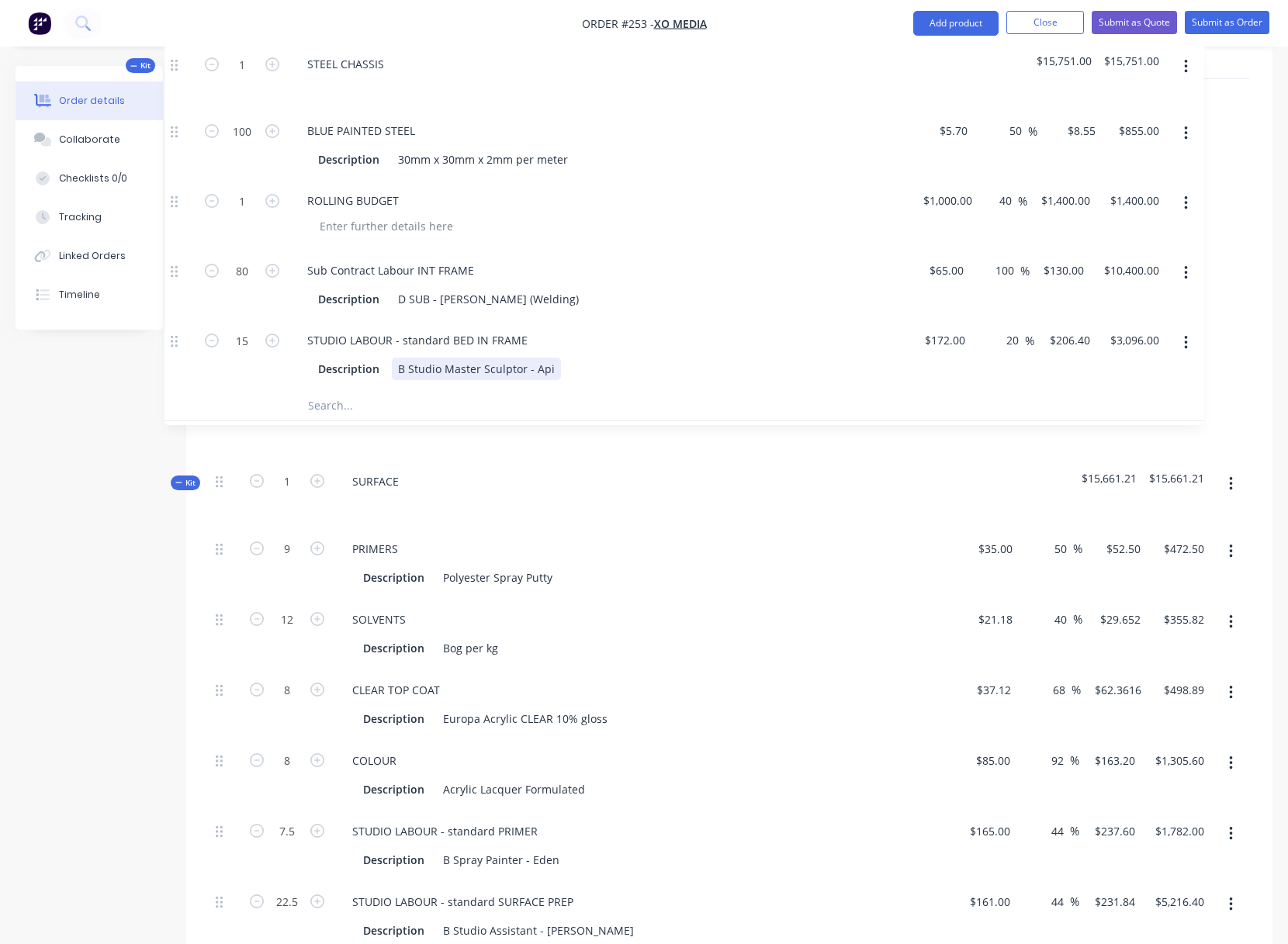
scroll to position [2184, 0]
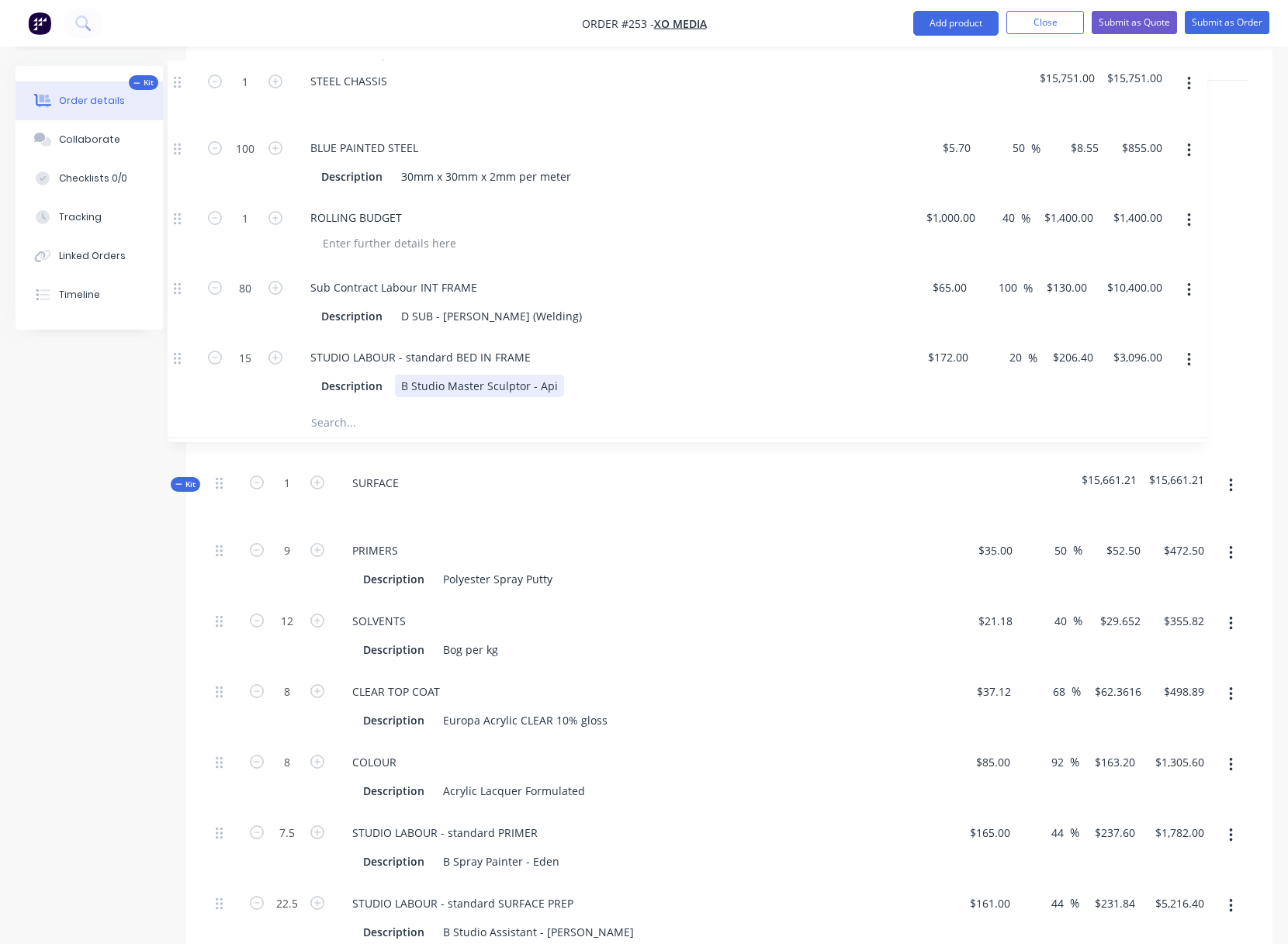
drag, startPoint x: 216, startPoint y: 369, endPoint x: 178, endPoint y: 73, distance: 298.4
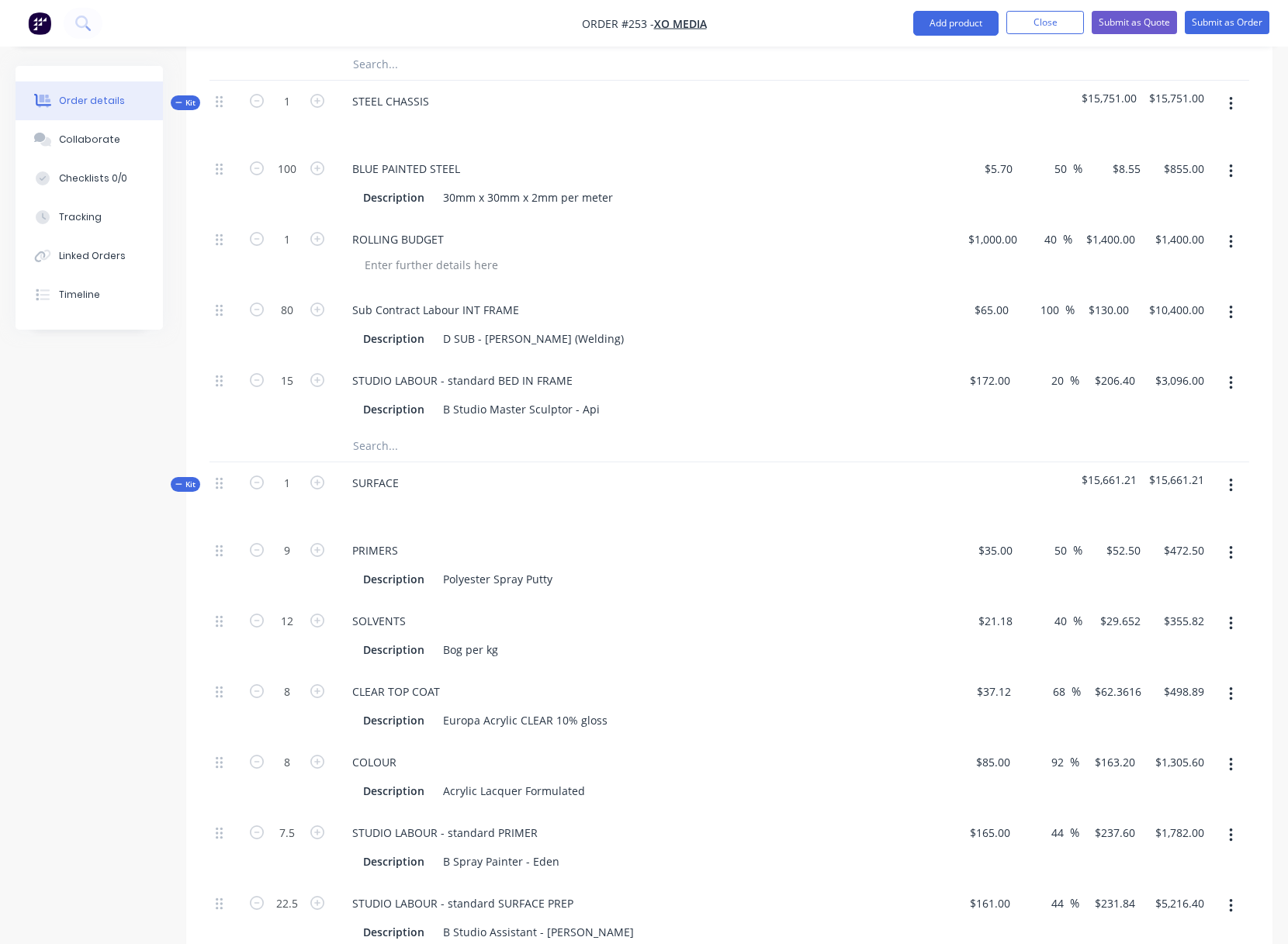
click at [851, 838] on div "STUDIO LABOUR - standard PRIMER" at bounding box center [644, 832] width 608 height 22
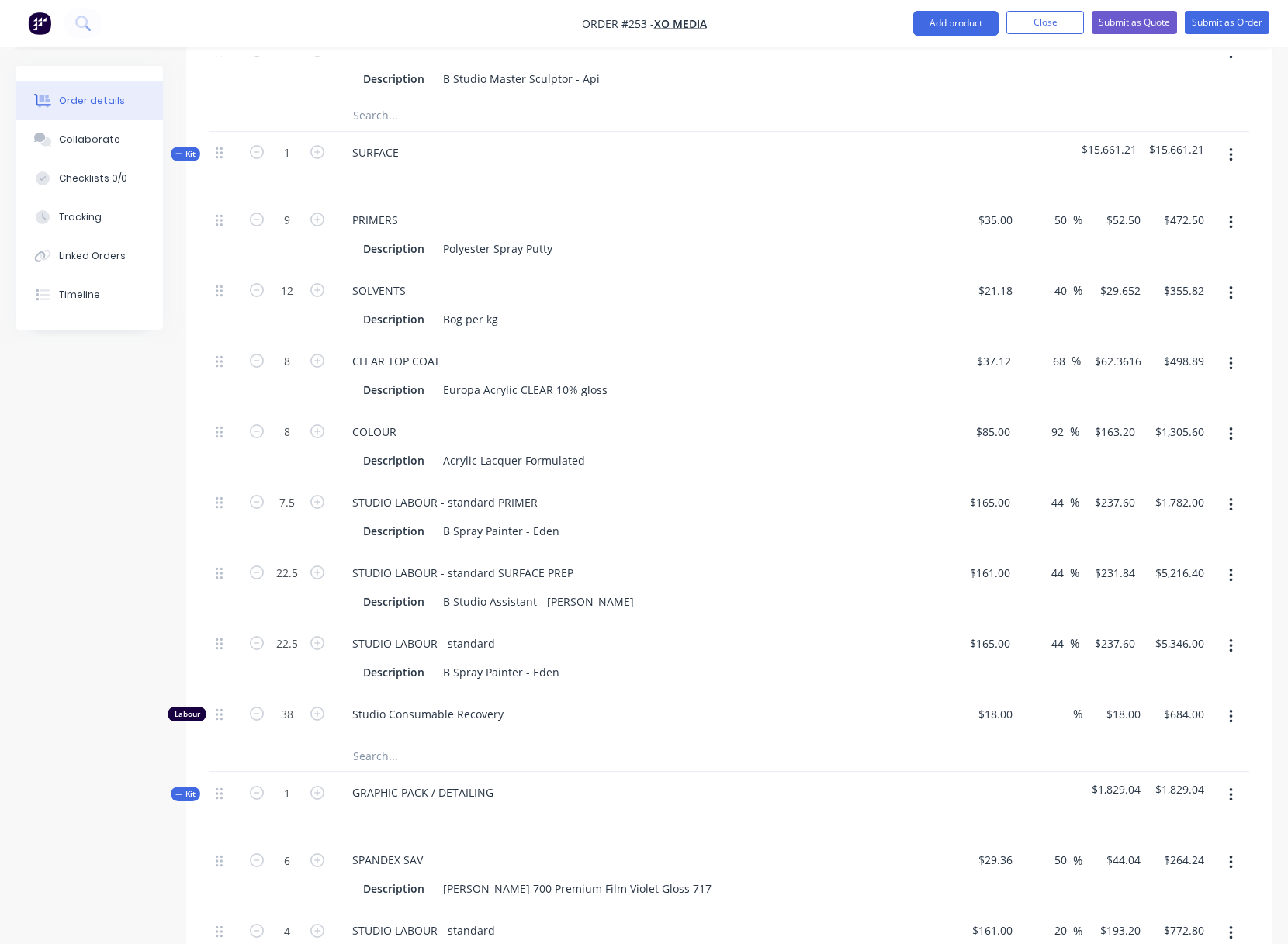
scroll to position [2778, 0]
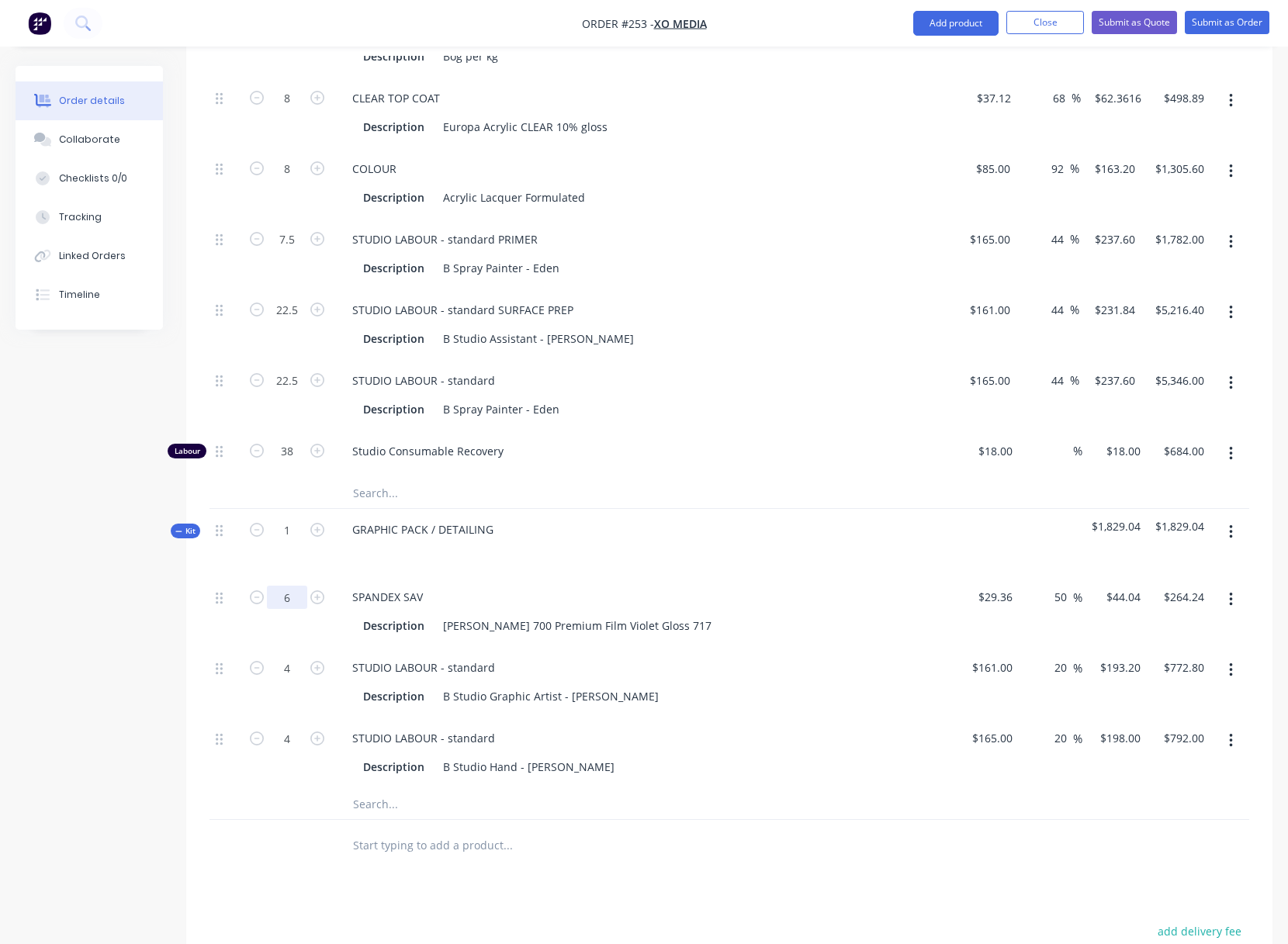
drag, startPoint x: 283, startPoint y: 596, endPoint x: 292, endPoint y: 596, distance: 9.0
type input "12"
type input "$528.48"
click at [756, 714] on div "STUDIO LABOUR - standard Description B Studio Graphic Artist - Rebecca" at bounding box center [644, 682] width 620 height 70
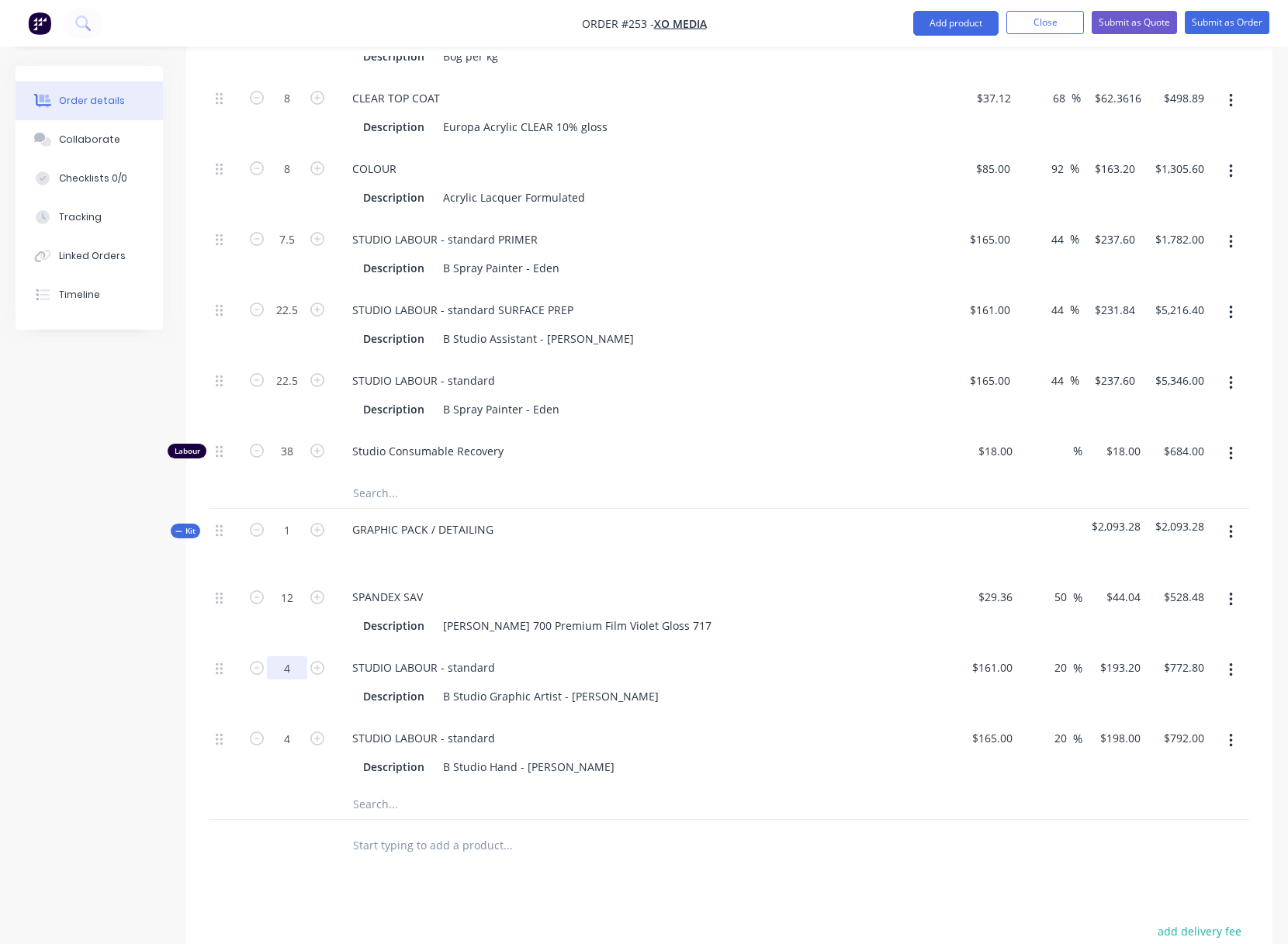
type input "7.5"
click at [565, 793] on input "text" at bounding box center [507, 803] width 311 height 31
type input "$1,449.00"
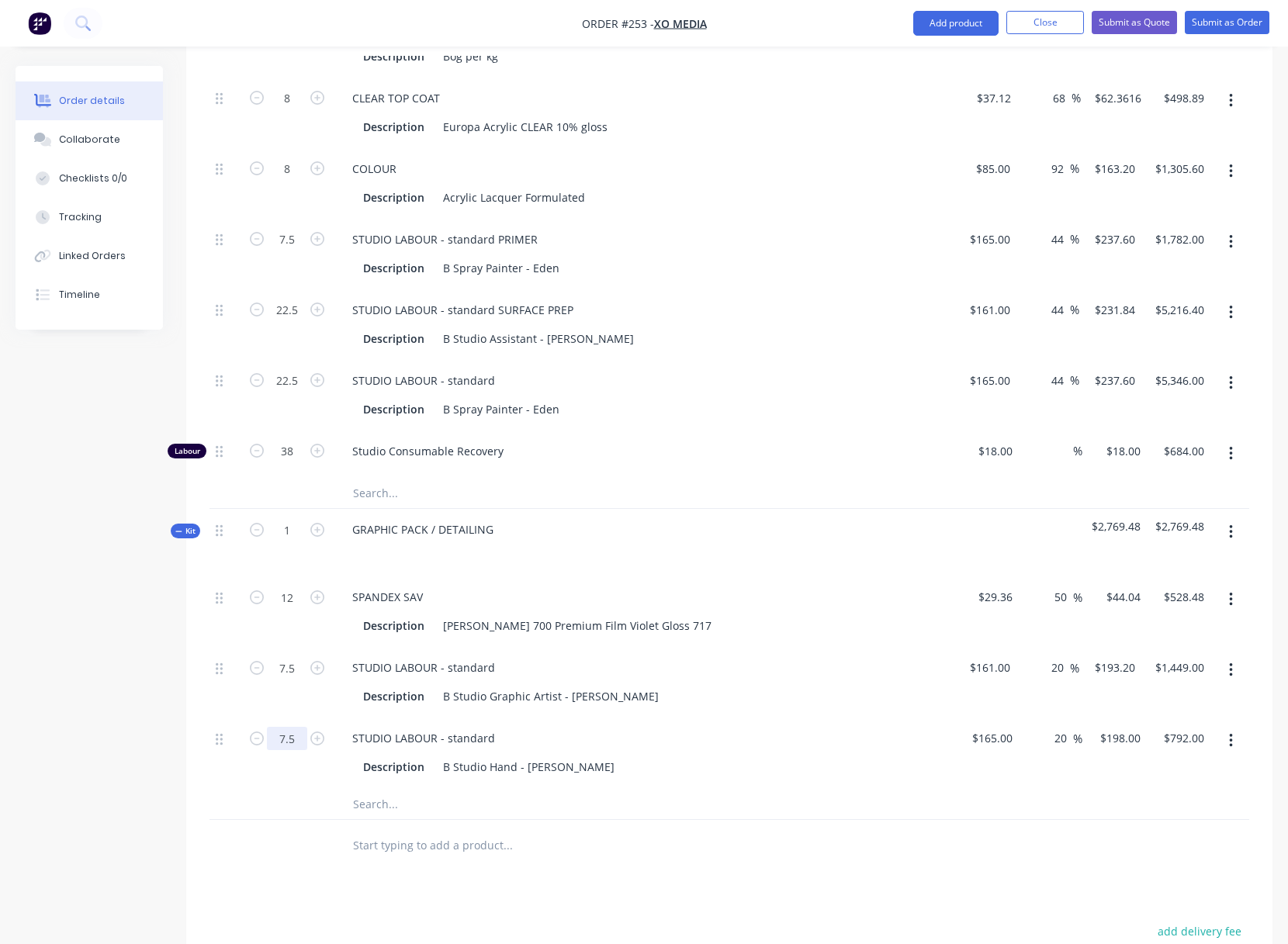
type input "7.5"
click at [615, 812] on input "text" at bounding box center [507, 803] width 311 height 31
type input "$1,485.00"
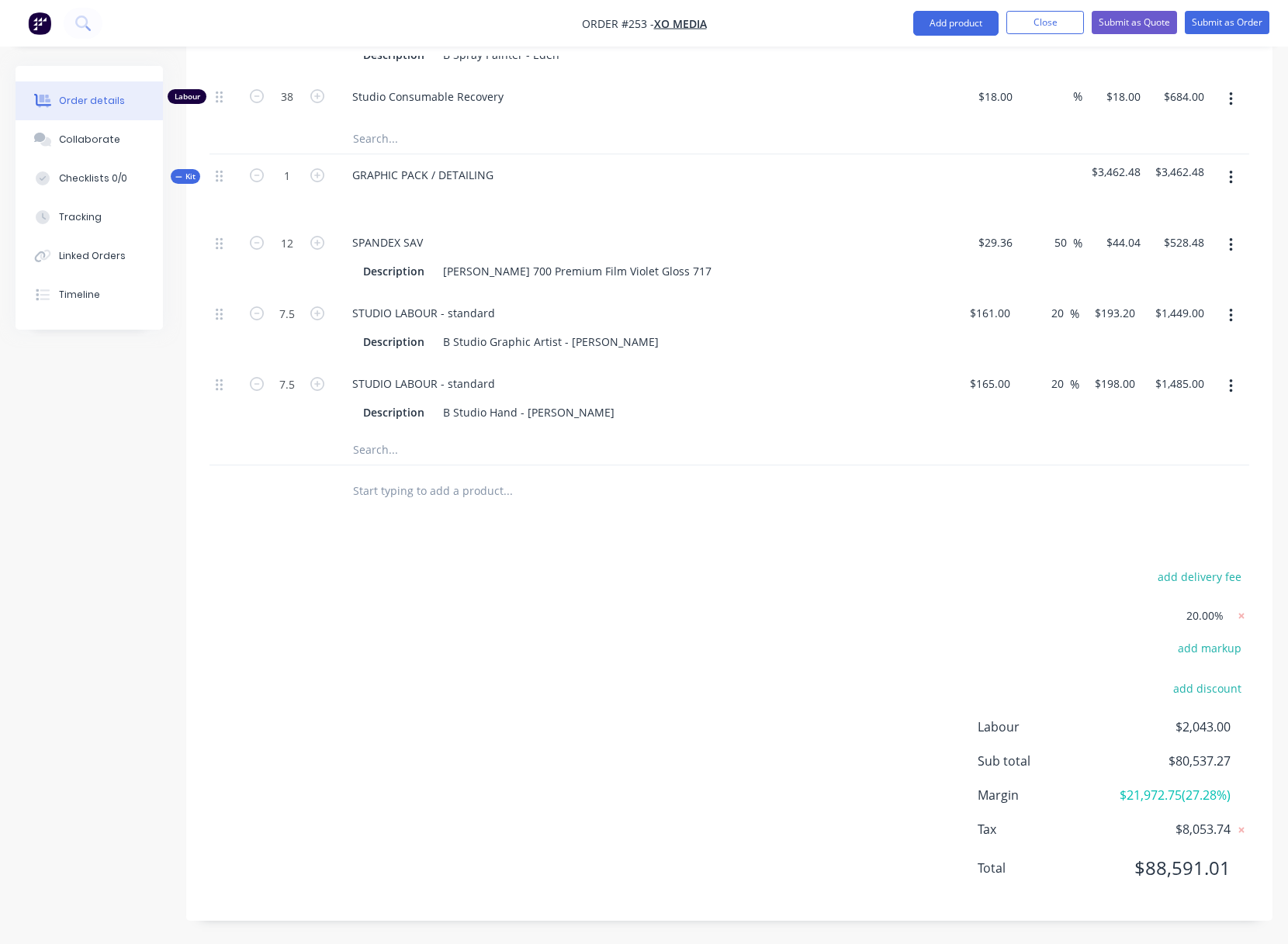
scroll to position [3151, 0]
click at [971, 600] on div "add delivery fee 20.00% add markup add discount Labour $2,043.00 Sub total $80,…" at bounding box center [729, 730] width 1040 height 332
click at [1244, 608] on icon at bounding box center [1241, 615] width 15 height 15
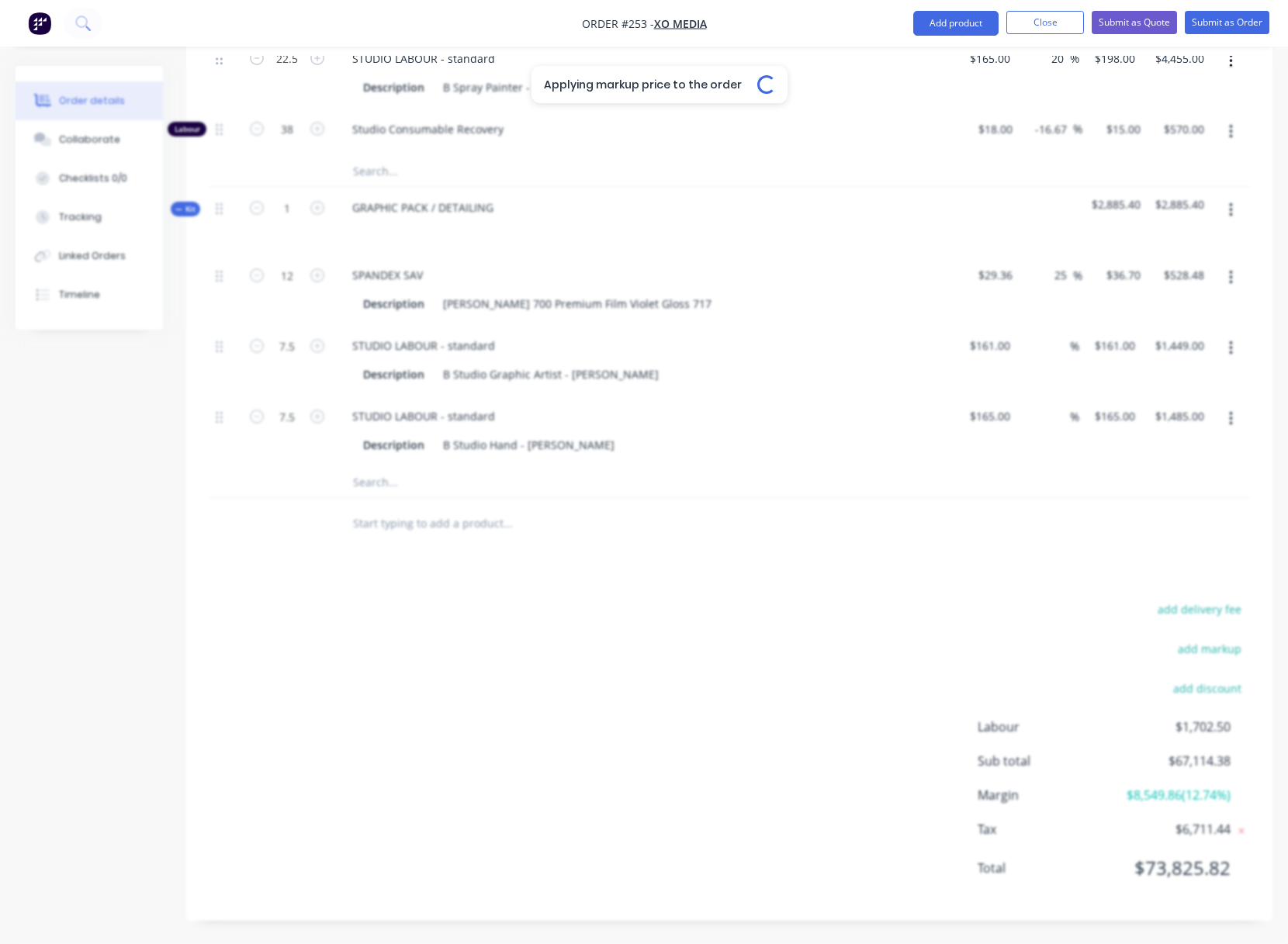
type input "40"
type input "$298.816"
type input "$597.63"
type input "40"
type input "$336.00"
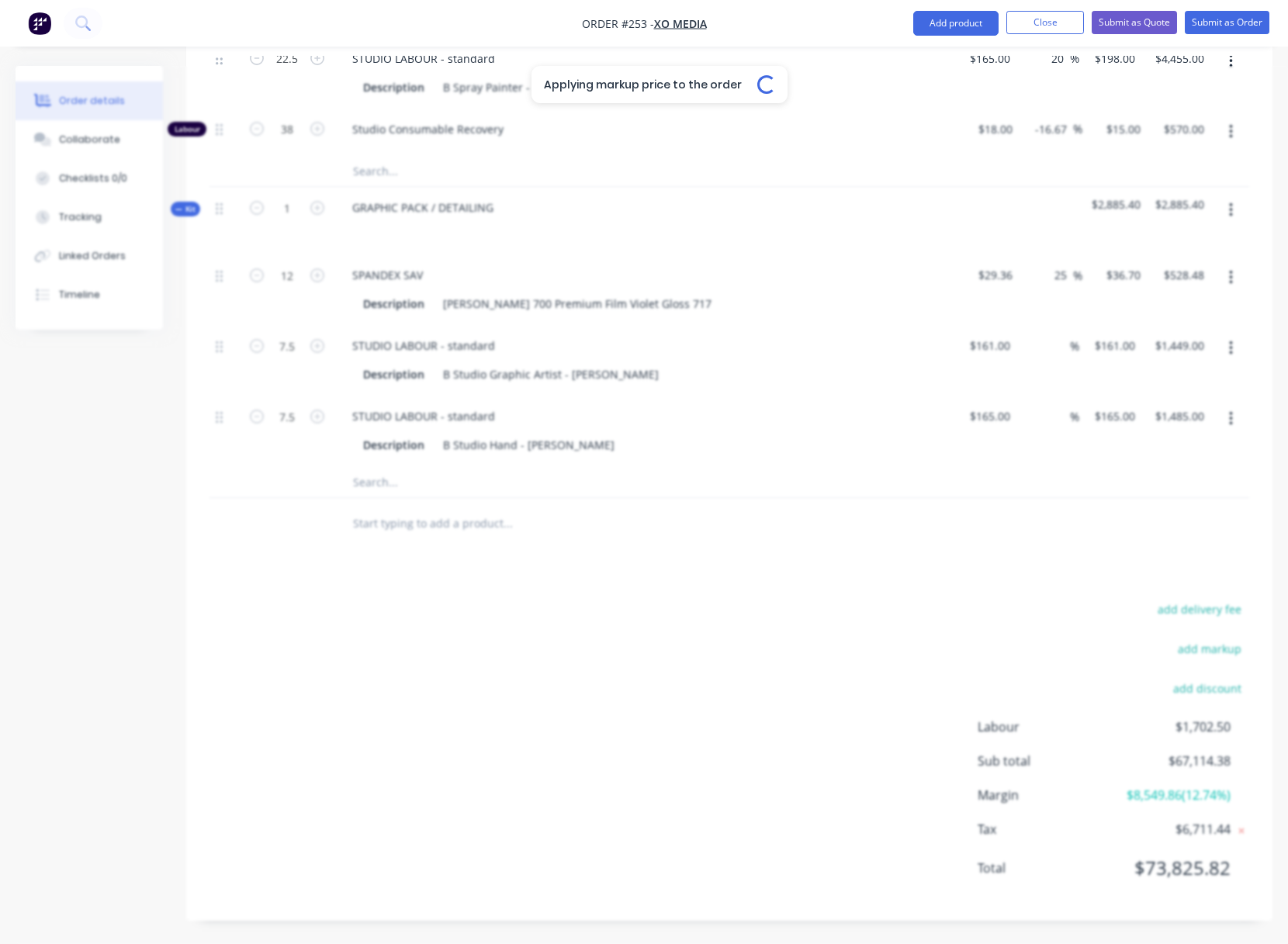
type input "$110.88"
type input "20"
type input "$217.20"
type input "$868.80"
type input "20"
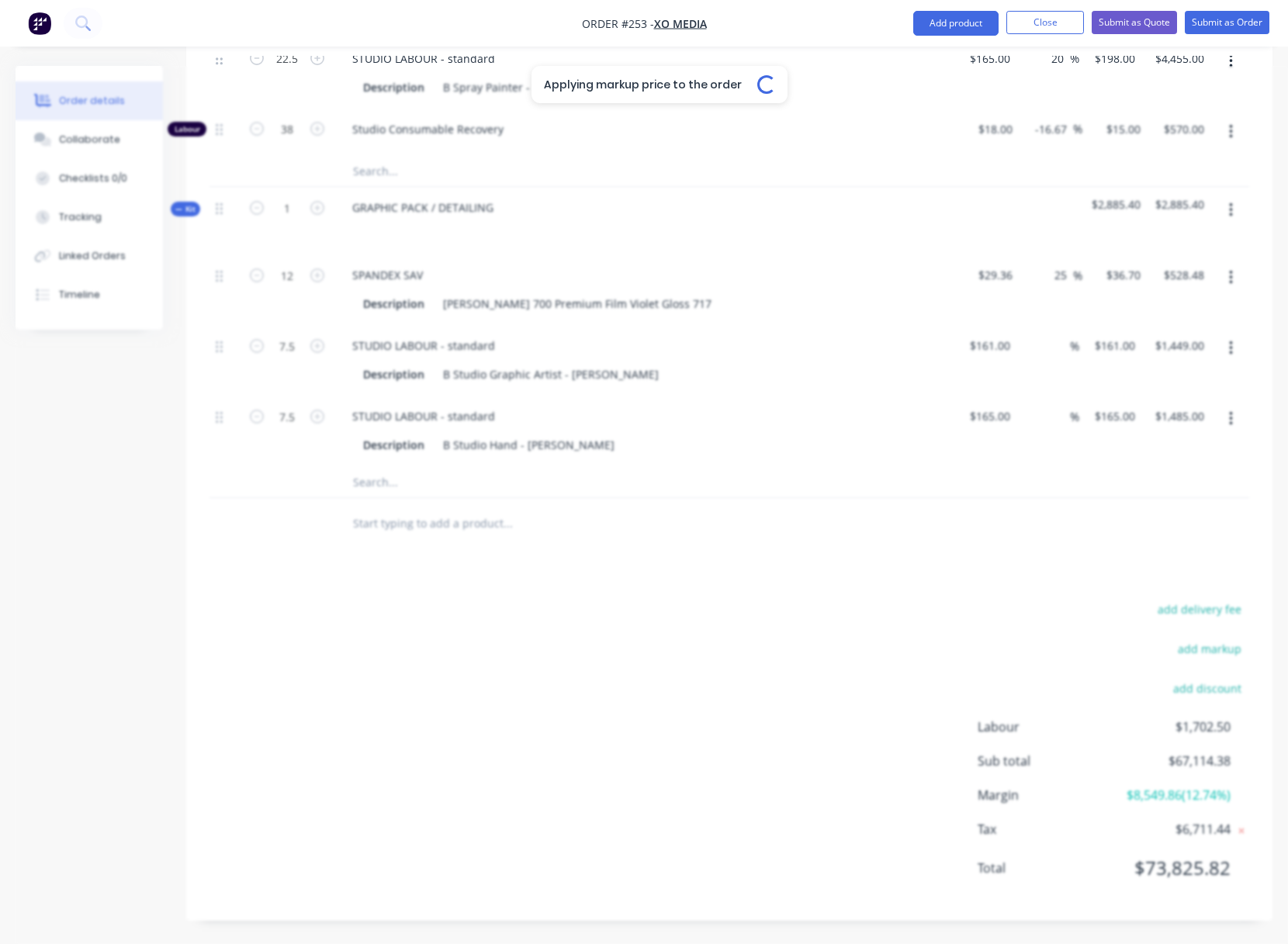
type input "$136.80"
type input "$2,052.00"
type input "20"
type input "$206.40"
type input "$1,548.00"
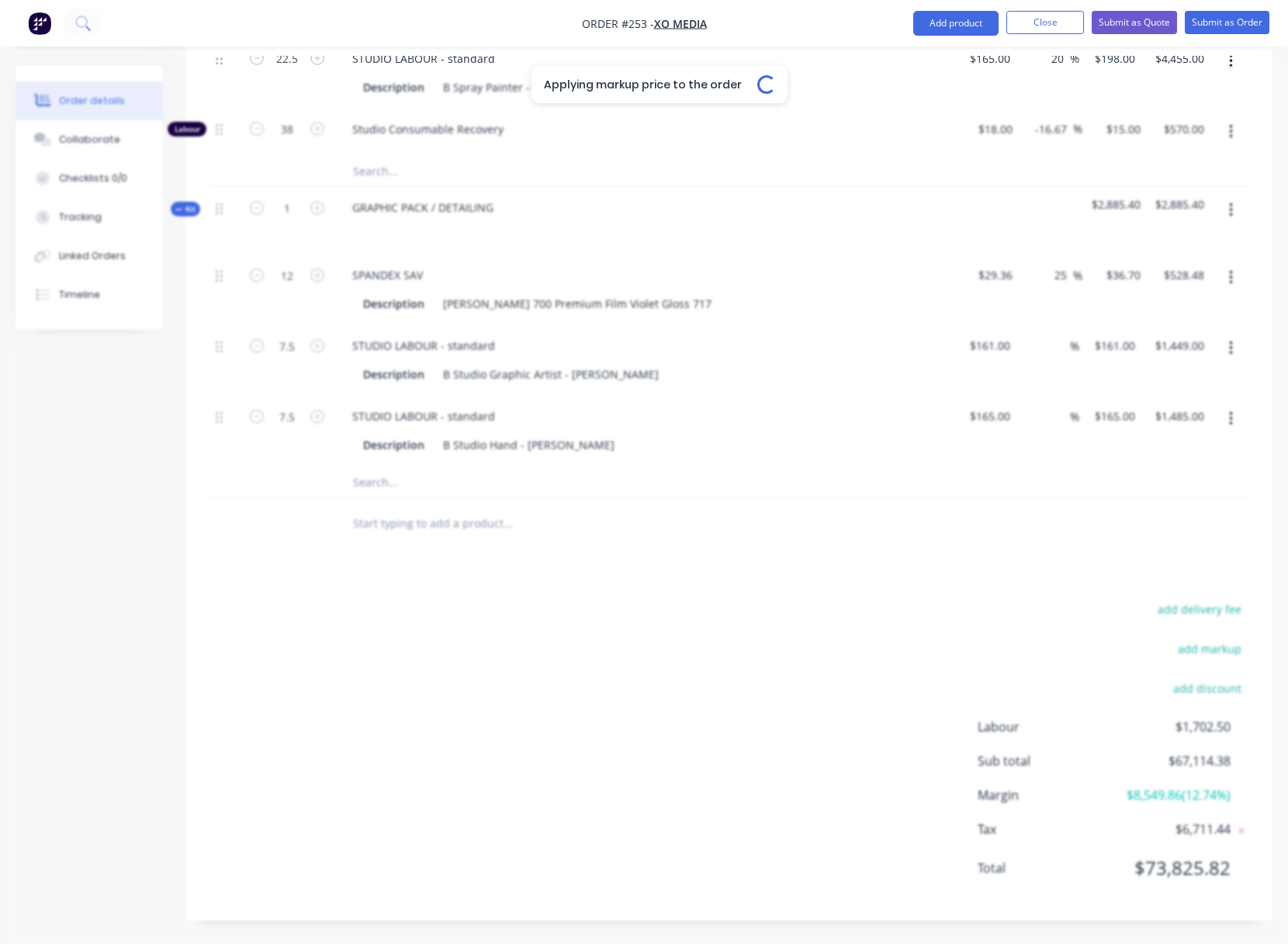
type input "16.67"
type input "$2,333.3333"
type input "$2,333.33"
type input "16.67"
type input "$140.00"
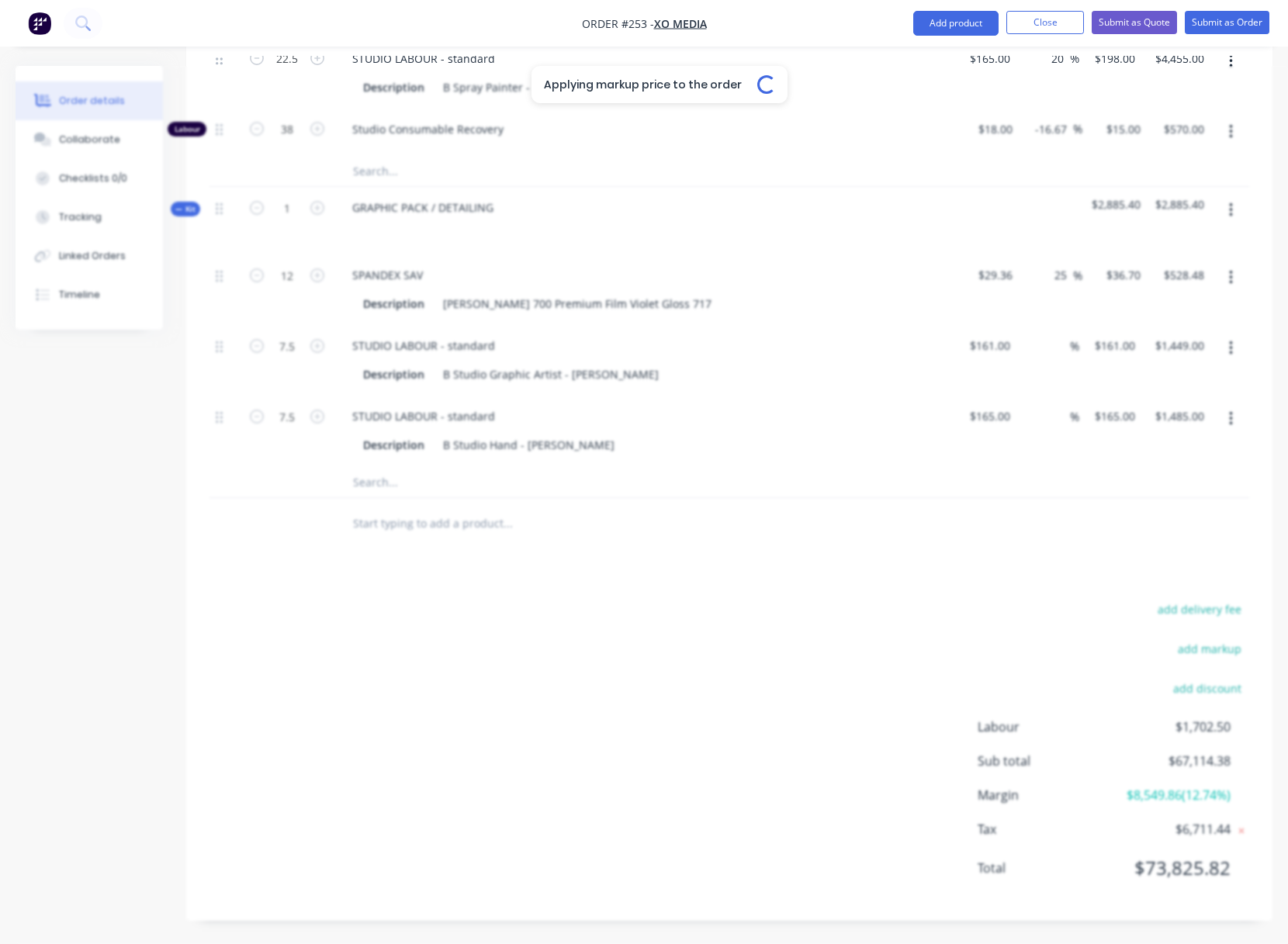
type input "$140.00"
type input "16.67"
type input "$3,500.00"
type input "$181.00"
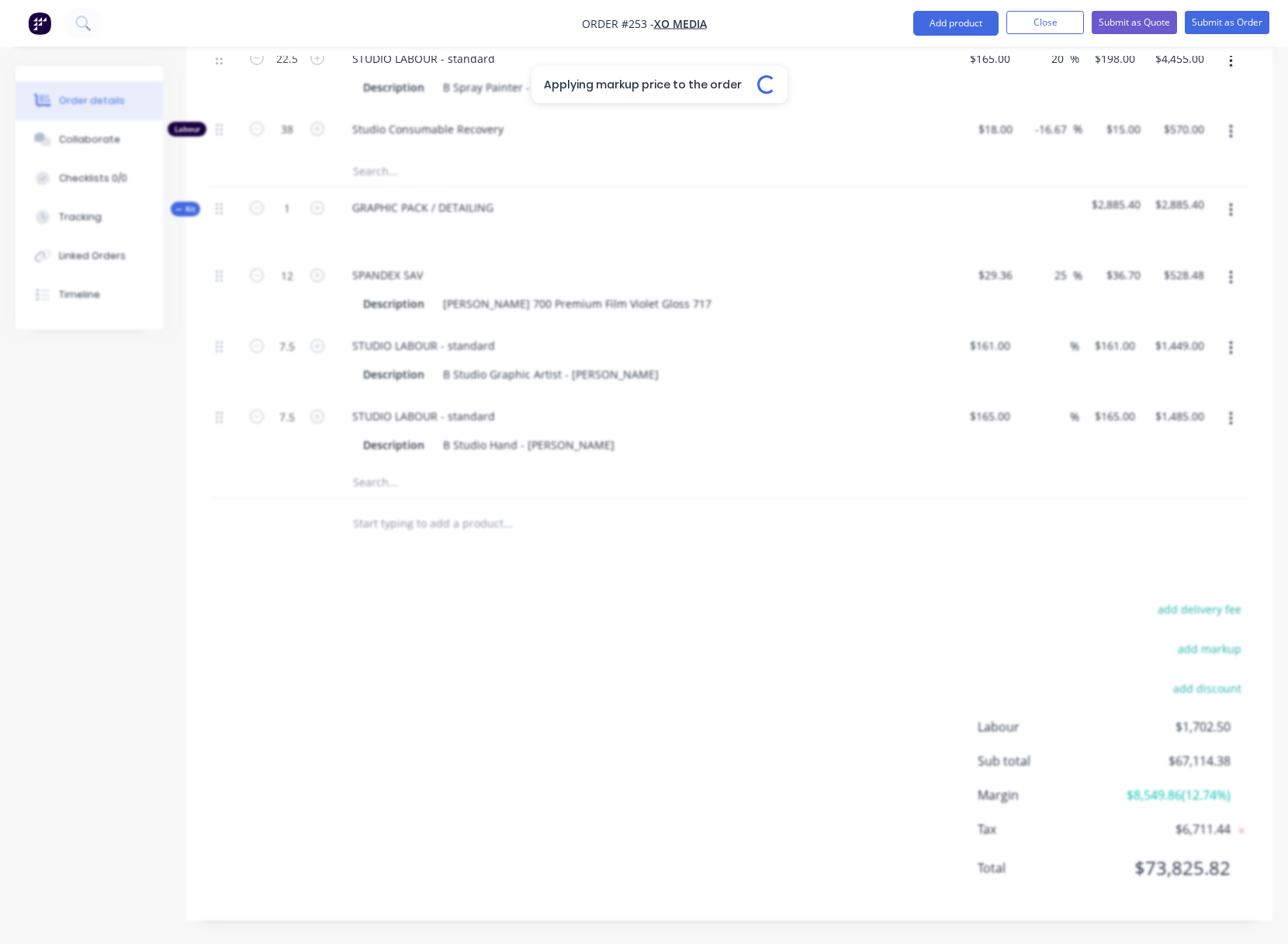
type input "$1,448.00"
type input "$165.00"
type input "$660.00"
type input "16.67"
type input "$1,050.00"
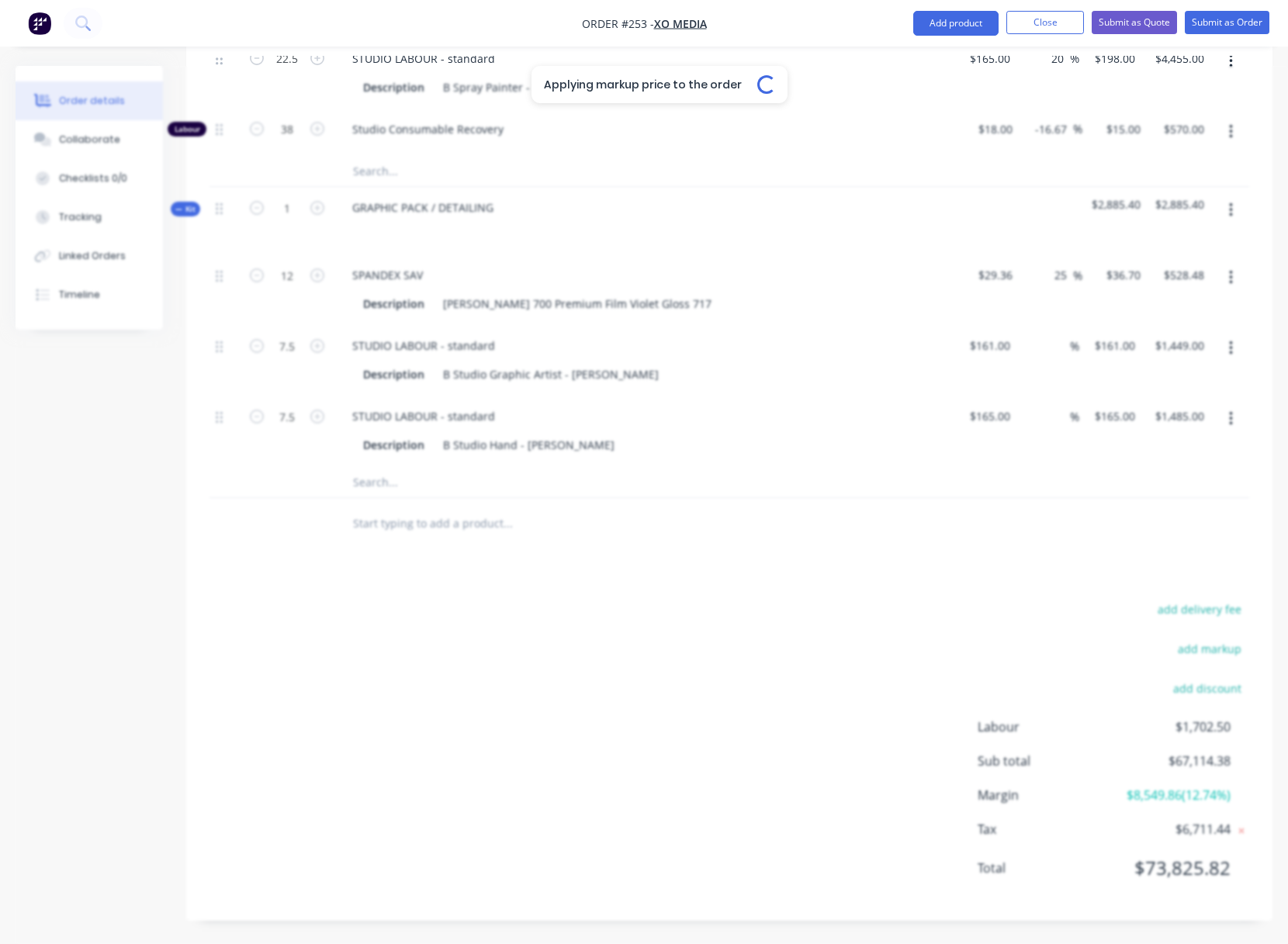
type input "$1,050.00"
type input "$165.00"
type input "$6,187.50"
type input "-16.67"
type input "$15.00"
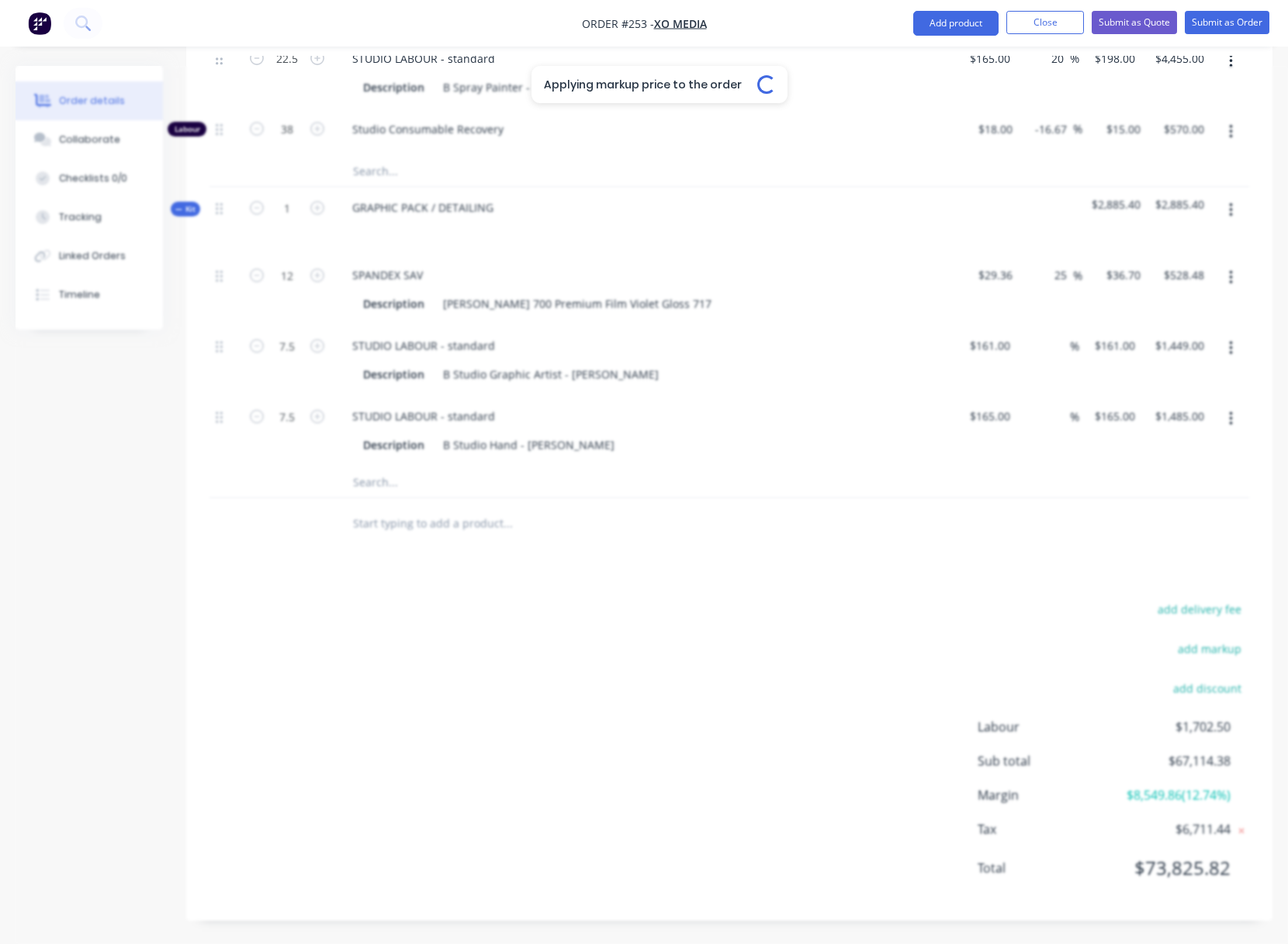
type input "$562.50"
type input "25"
type input "$36.875"
type input "$2,212.50"
type input "16.67"
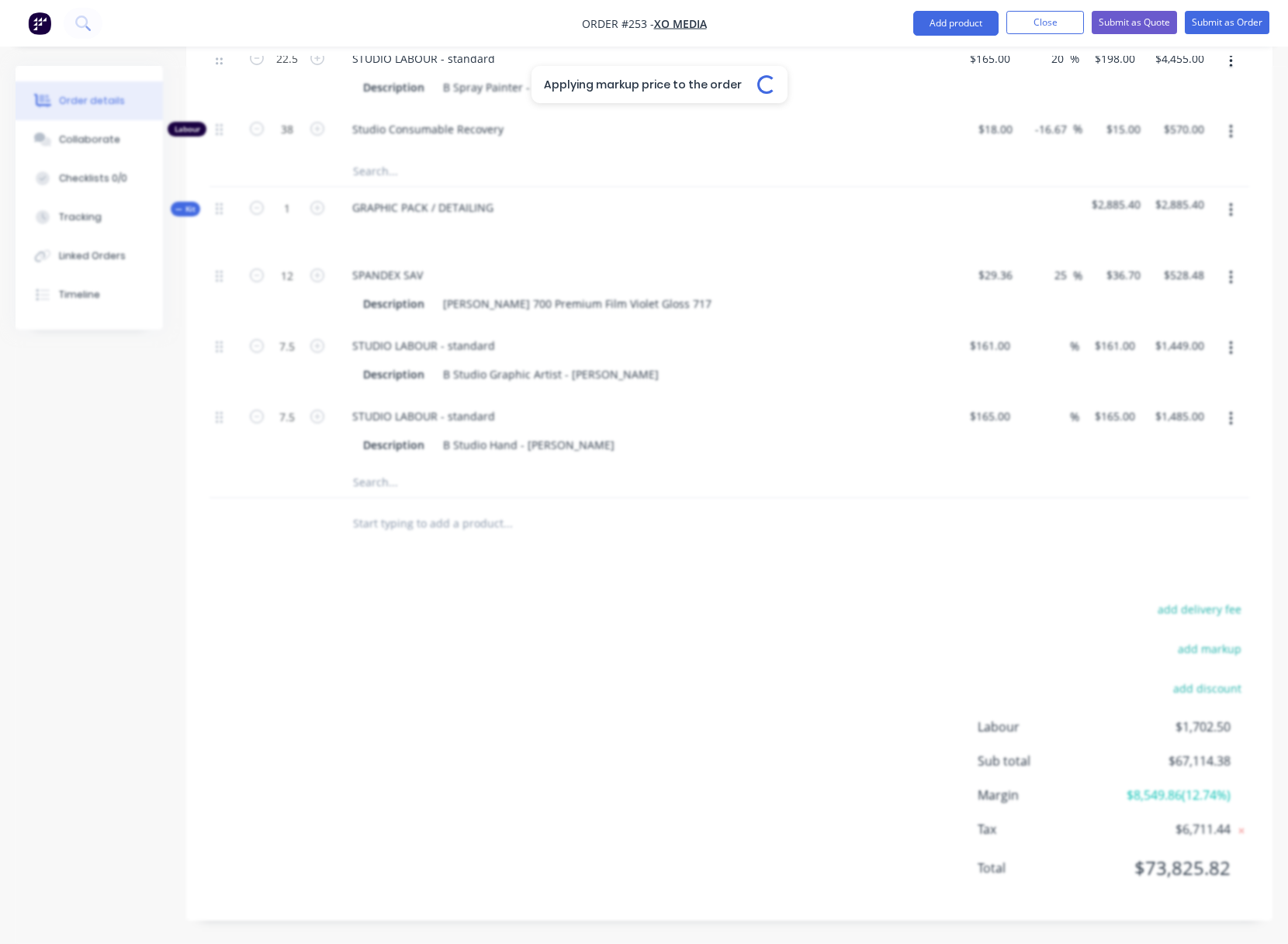
type input "$9.3333"
type input "$560.00"
type input "16.67"
type input "$2.45"
type input "$147.00"
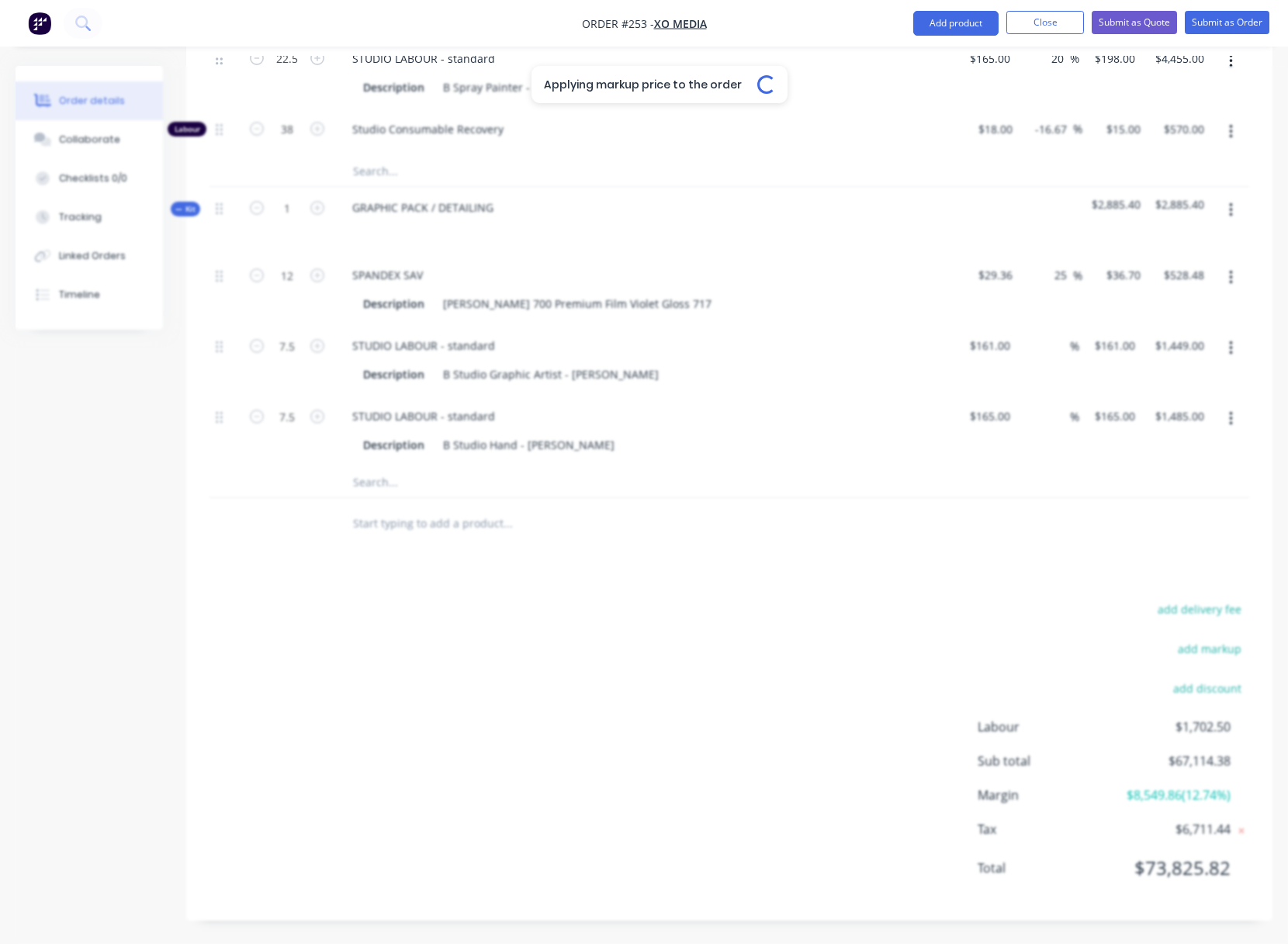
type input "25"
type input "$21.25"
type input "$850.00"
type input "$172.00"
type input "$6,536.00"
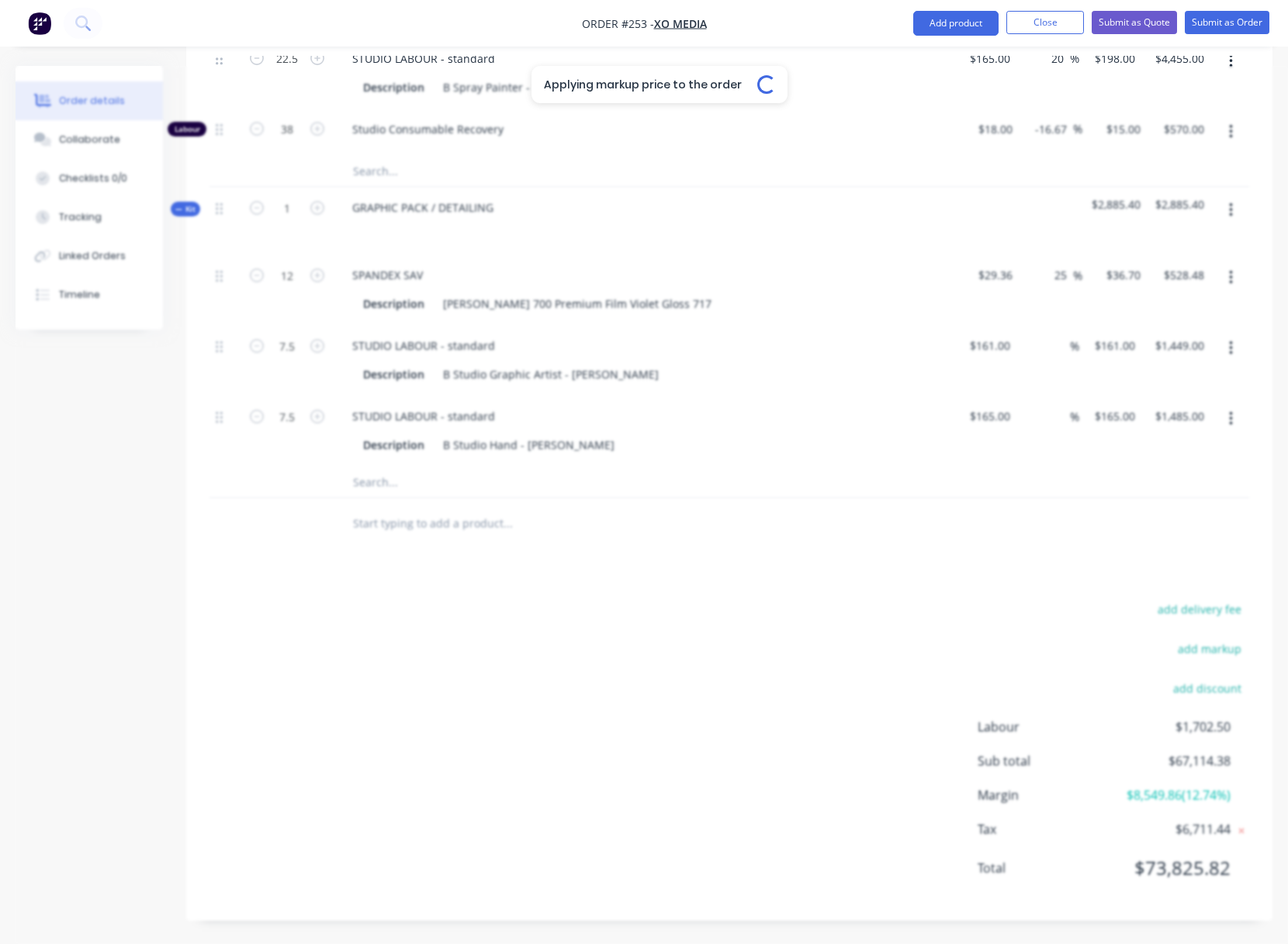
type input "$161.00"
type input "$6,118.00"
type input "-16.67"
type input "$15.00"
type input "$570.00"
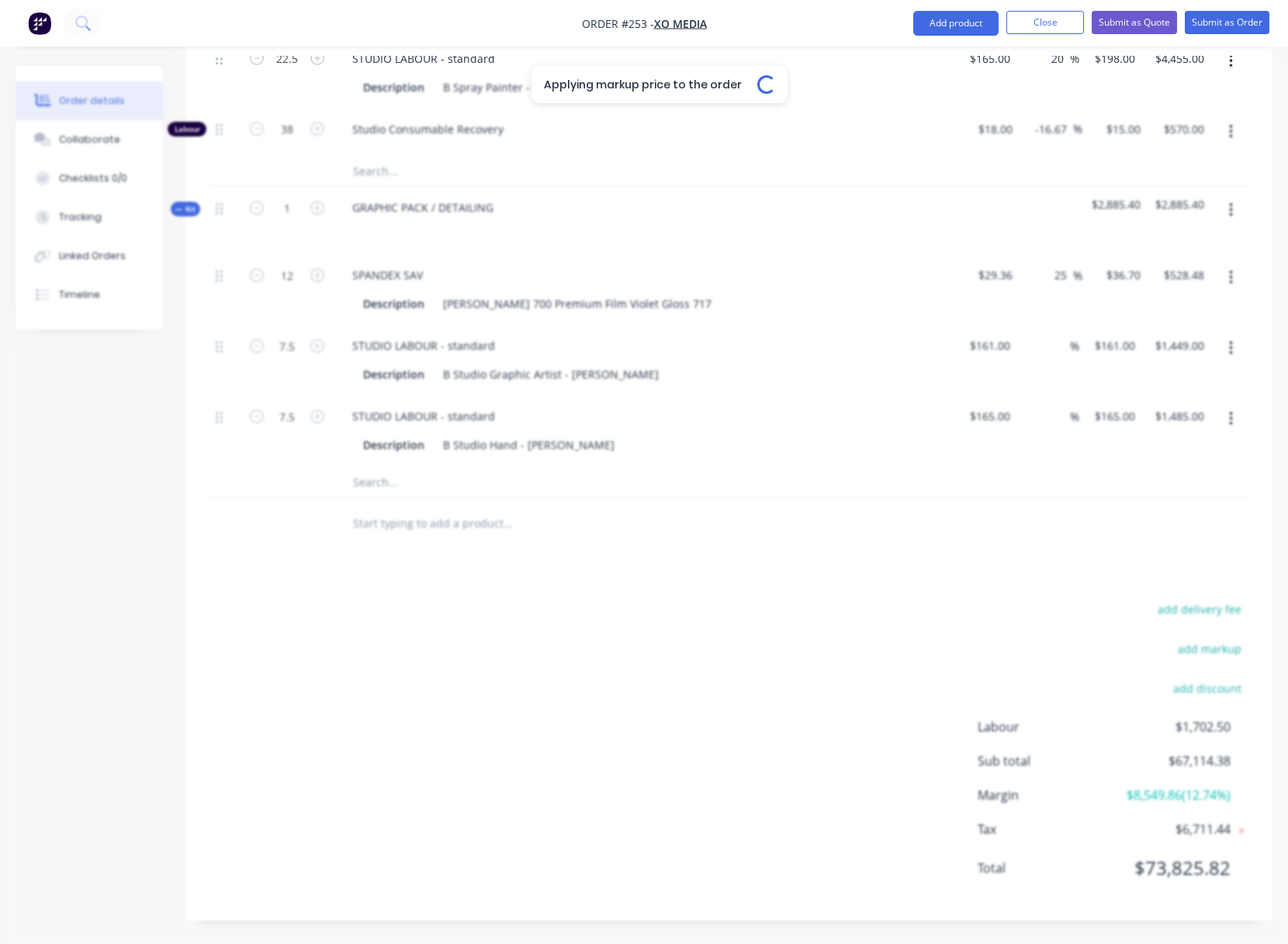
type input "25"
type input "$7.125"
type input "$712.50"
type input "16.67"
type input "$1,166.6667"
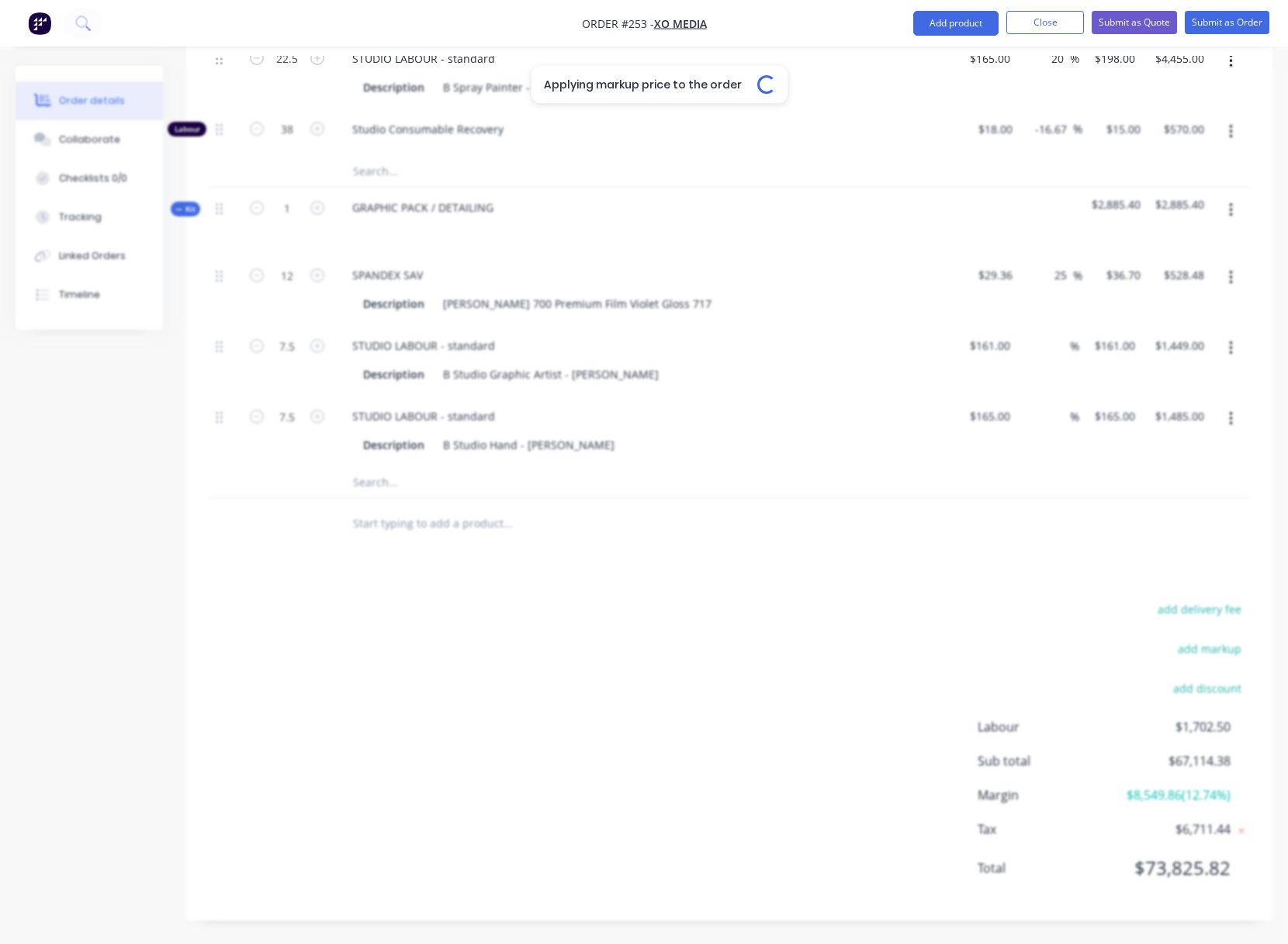
type input "$1,166.67"
type input "66.67"
type input "$108.3333"
type input "$8,666.66"
type input "$172.00"
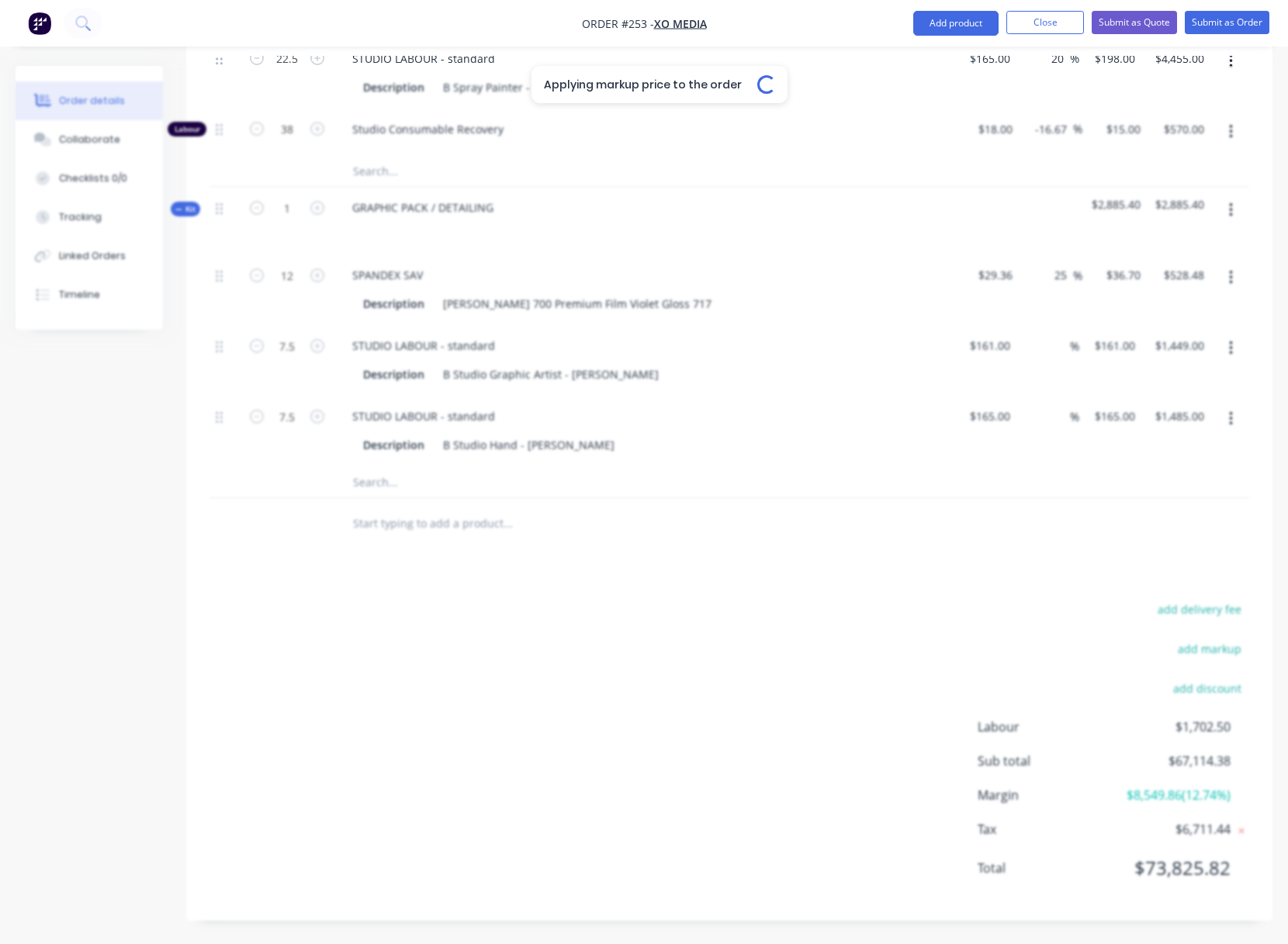
type input "$2,580.00"
type input "25"
type input "$43.75"
type input "$393.75"
type input "16.67"
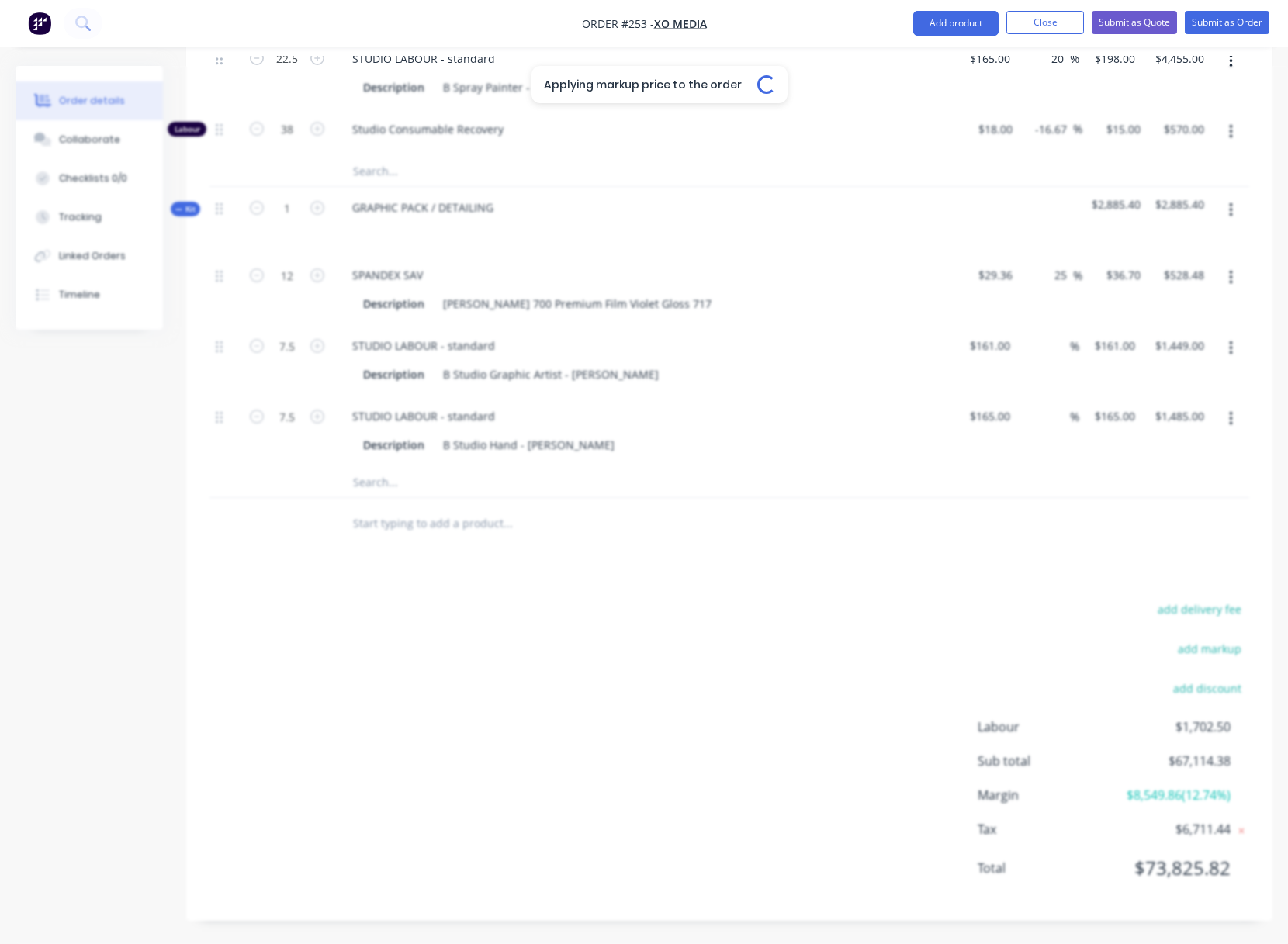
type input "$24.71"
type input "$296.52"
type input "40"
type input "$51.968"
type input "$415.74"
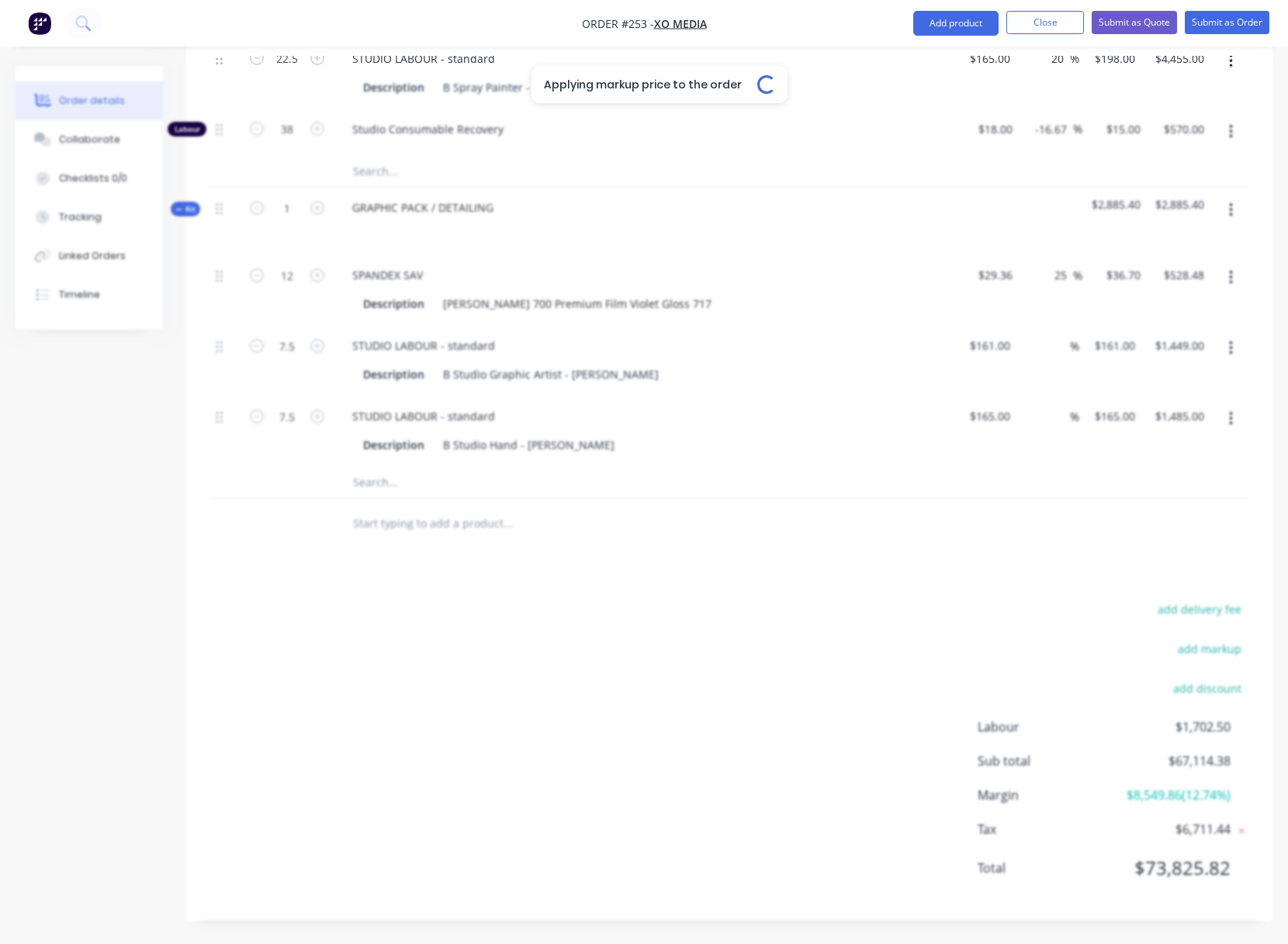
type input "60"
type input "$136.00"
type input "$1,088.00"
type input "20"
type input "$198.00"
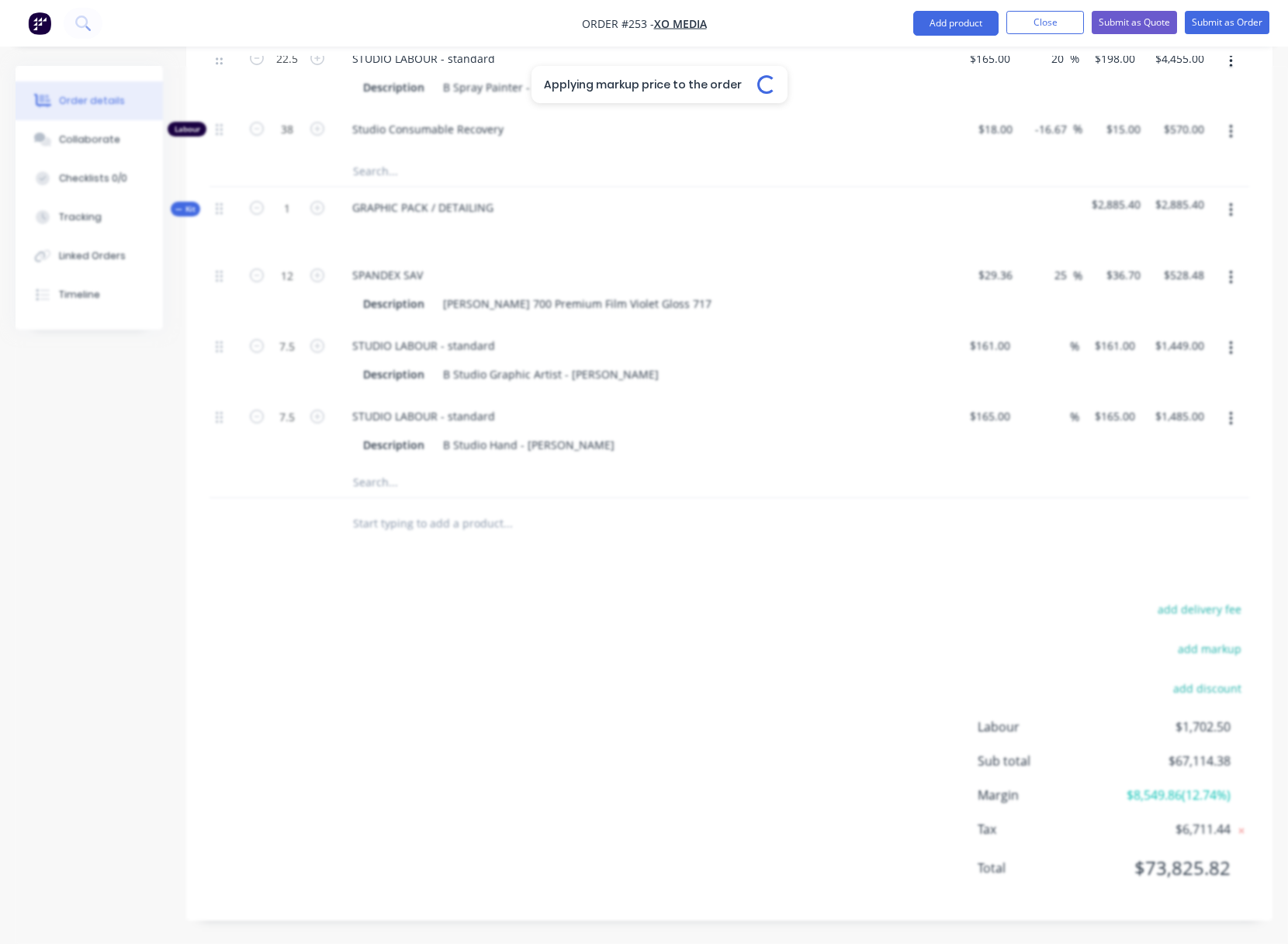
type input "$1,485.00"
type input "20"
type input "$193.20"
type input "$4,347.00"
type input "20"
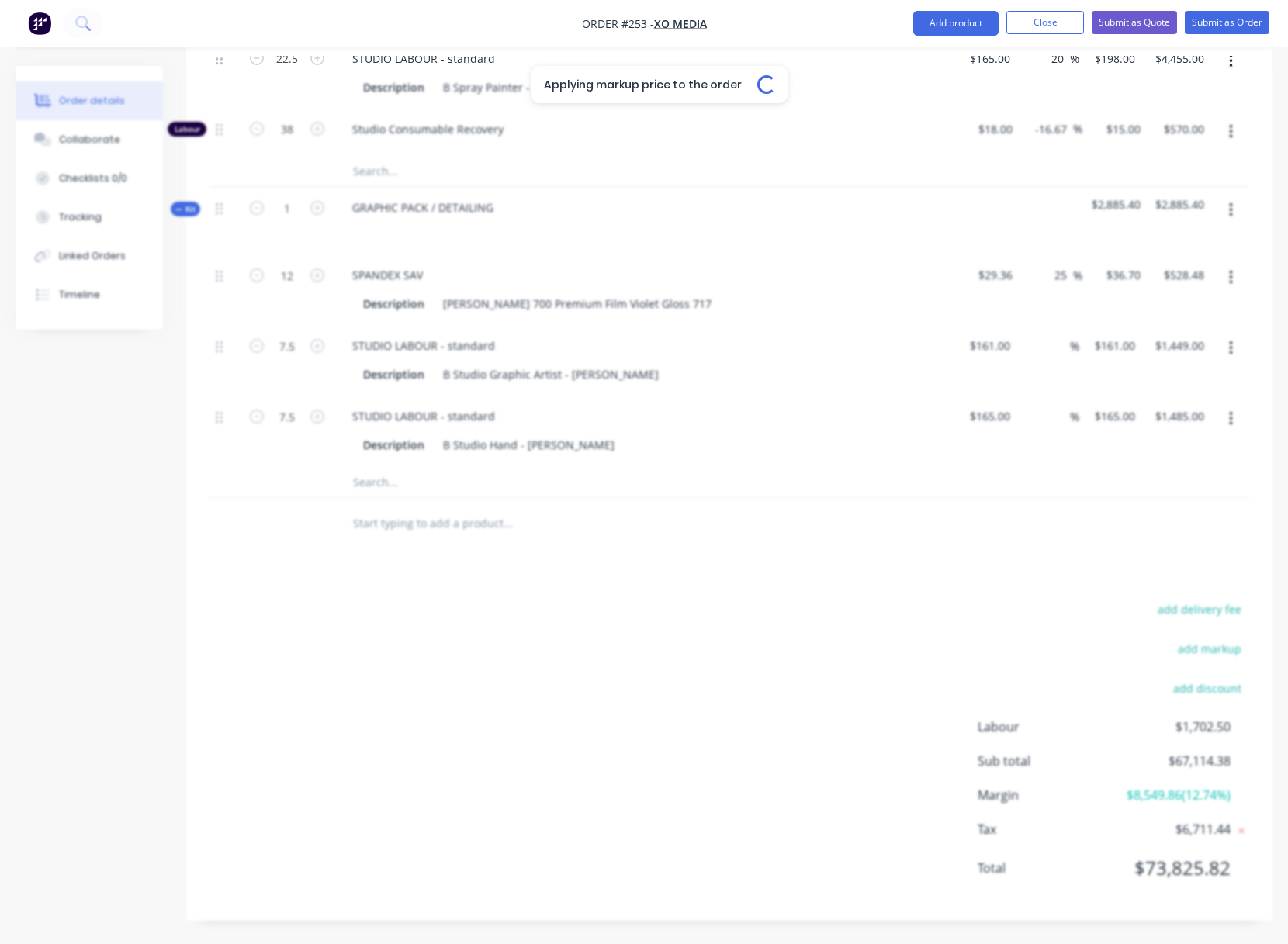
type input "$198.00"
type input "$4,455.00"
type input "-16.67"
type input "$15.00"
type input "$570.00"
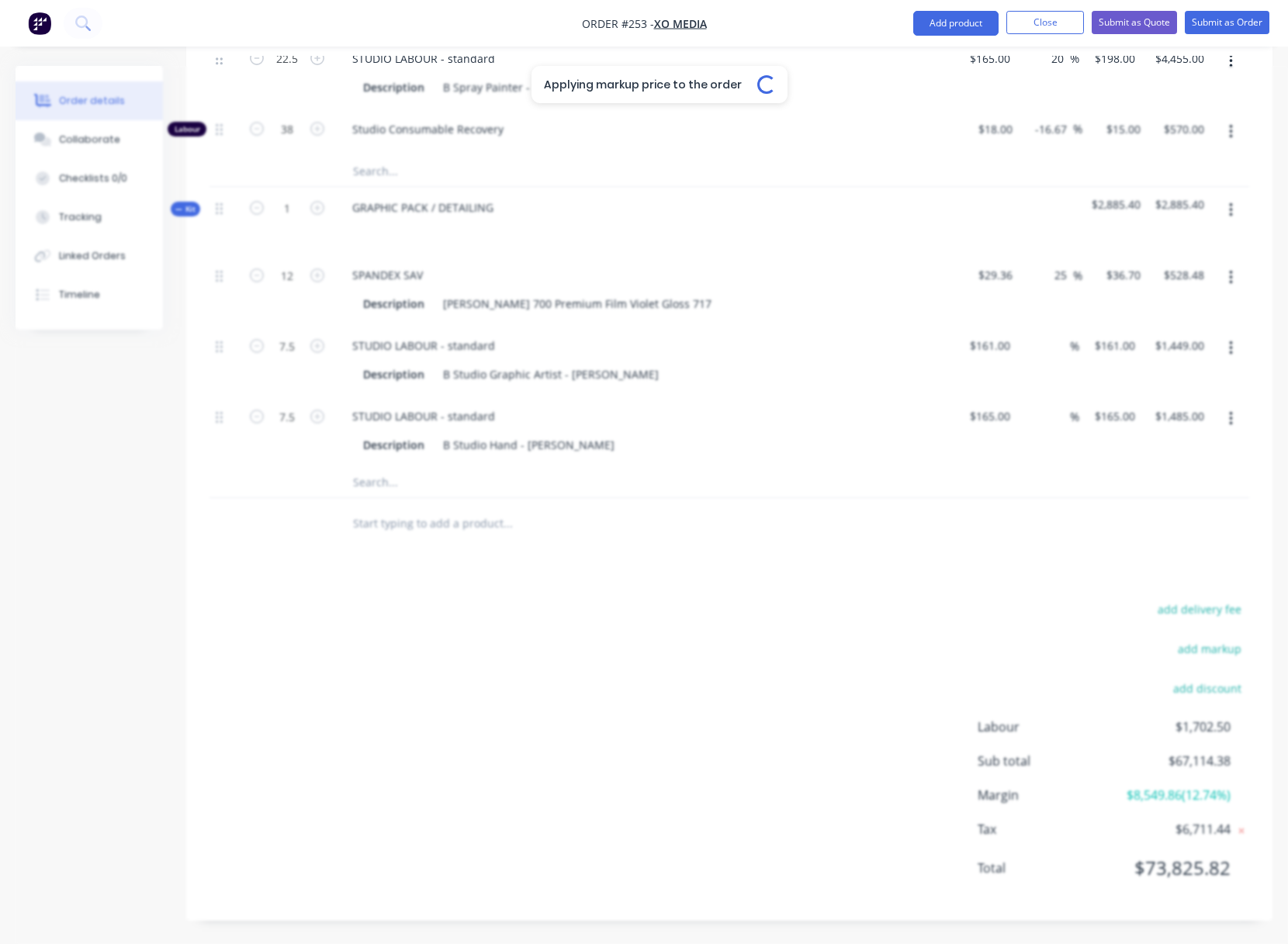
type input "25"
type input "$36.70"
type input "$440.40"
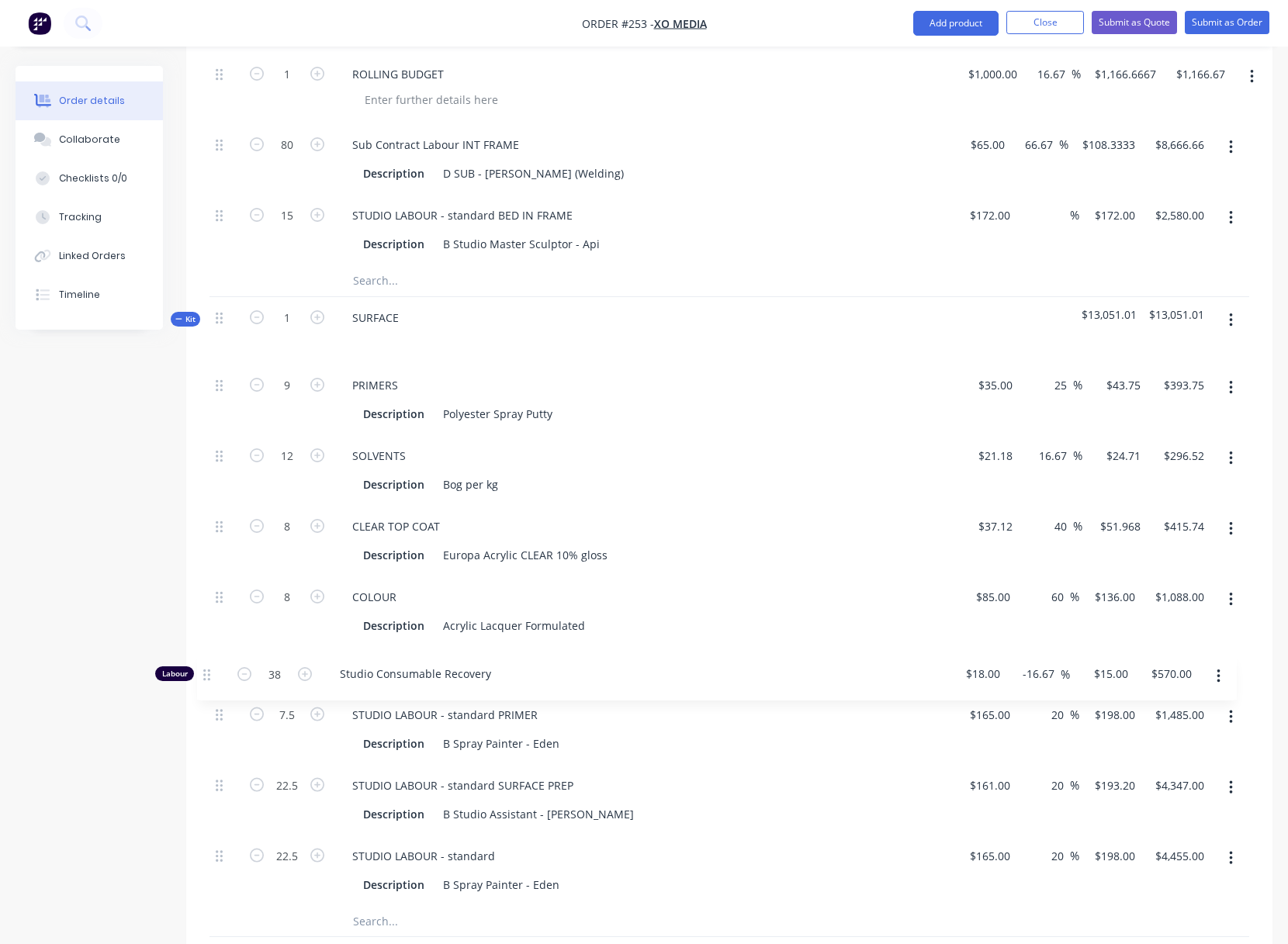
scroll to position [2352, 0]
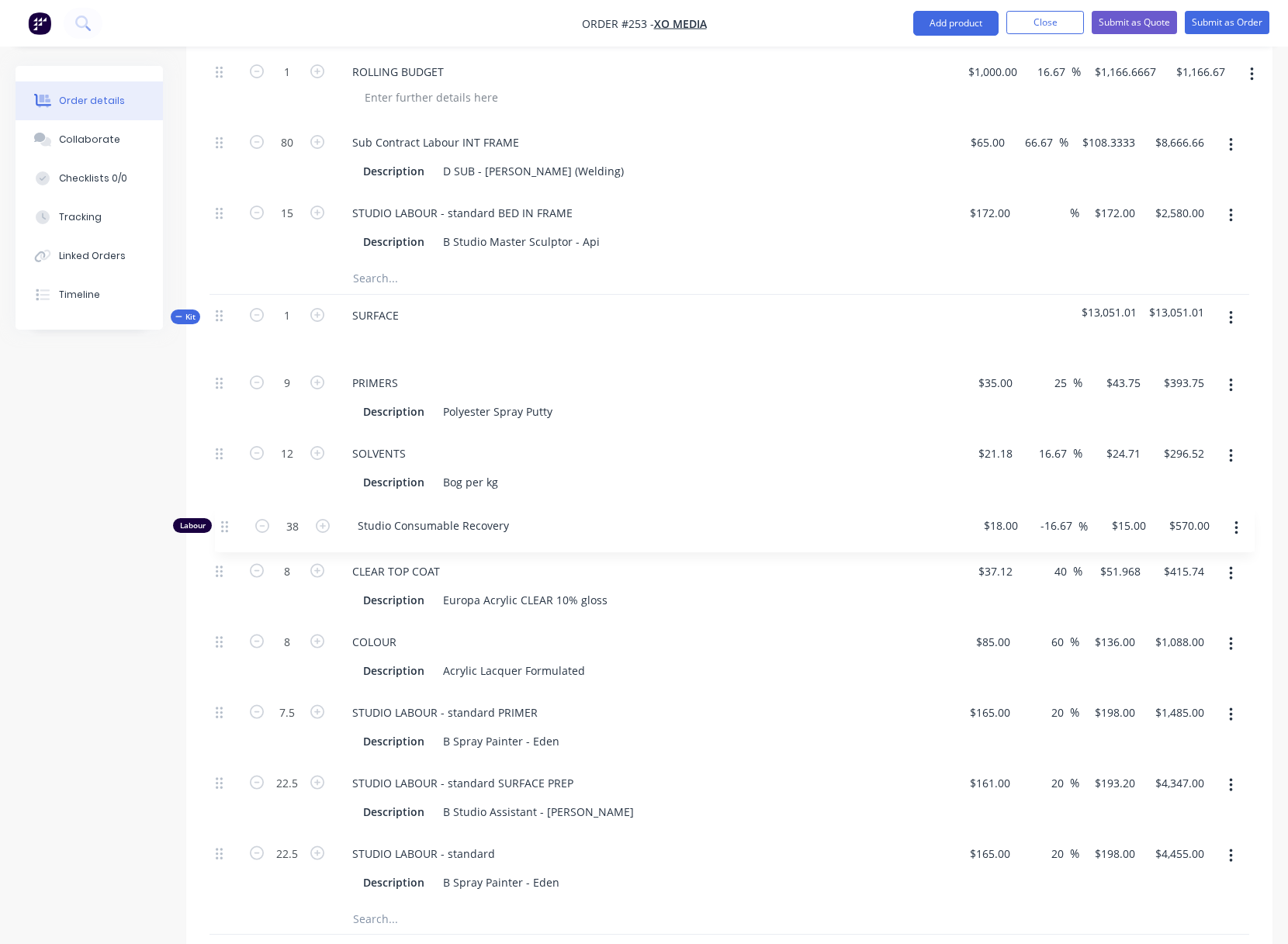
drag, startPoint x: 219, startPoint y: 905, endPoint x: 225, endPoint y: 522, distance: 383.0
click at [225, 522] on div "9 PRIMERS Description Polyester Spray Putty $35.00 $35.00 25 25 % $43.75 $43.75…" at bounding box center [729, 633] width 1040 height 541
drag, startPoint x: 985, startPoint y: 570, endPoint x: 1014, endPoint y: 567, distance: 29.2
click at [1014, 567] on input "37.12" at bounding box center [1000, 569] width 36 height 22
click at [855, 591] on div "Description Europa Acrylic CLEAR 10% gloss" at bounding box center [641, 599] width 568 height 22
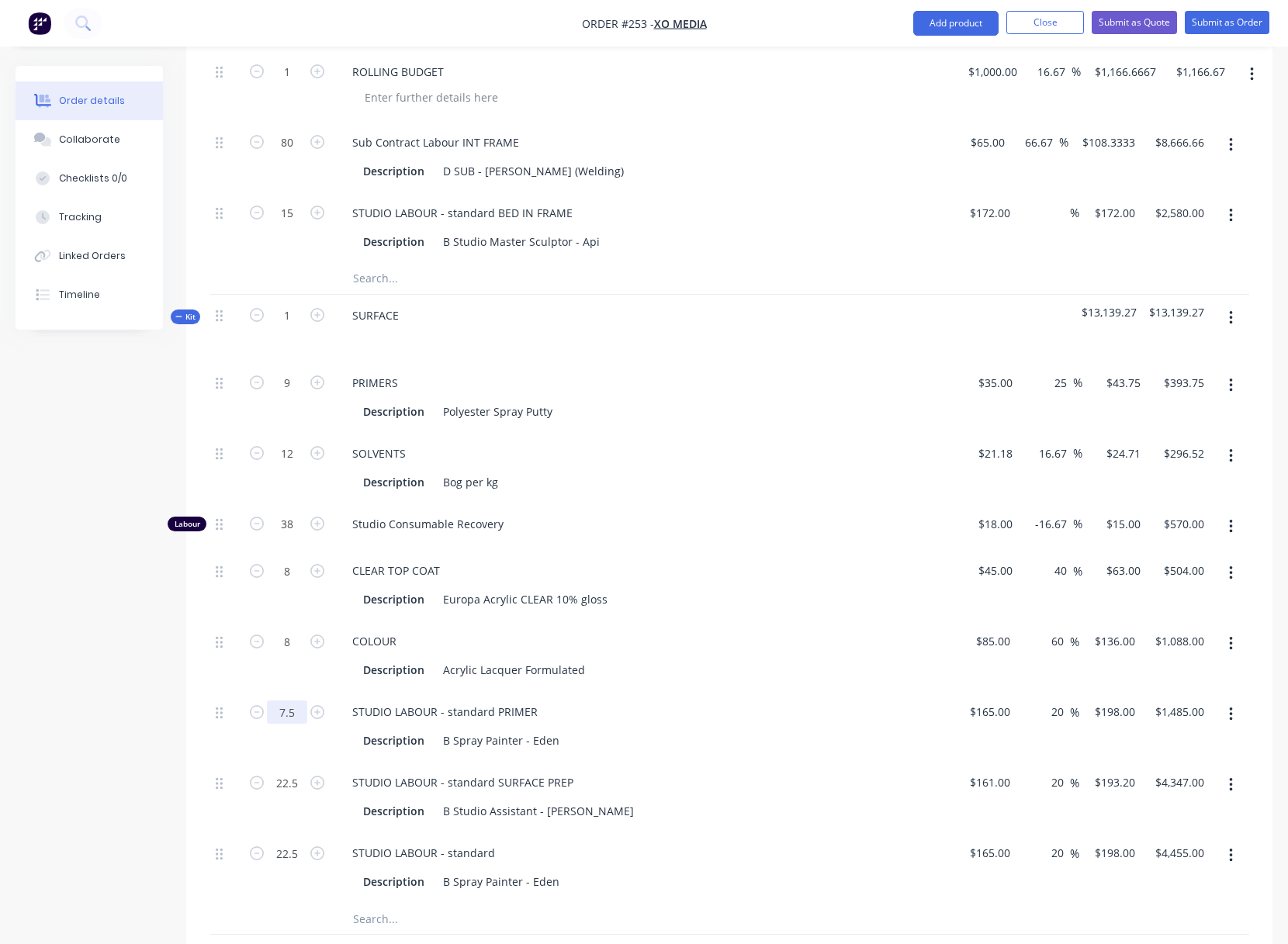
drag, startPoint x: 280, startPoint y: 711, endPoint x: 295, endPoint y: 710, distance: 15.0
click at [717, 693] on div "STUDIO LABOUR - standard PRIMER Description B Spray Painter - Eden" at bounding box center [644, 726] width 620 height 70
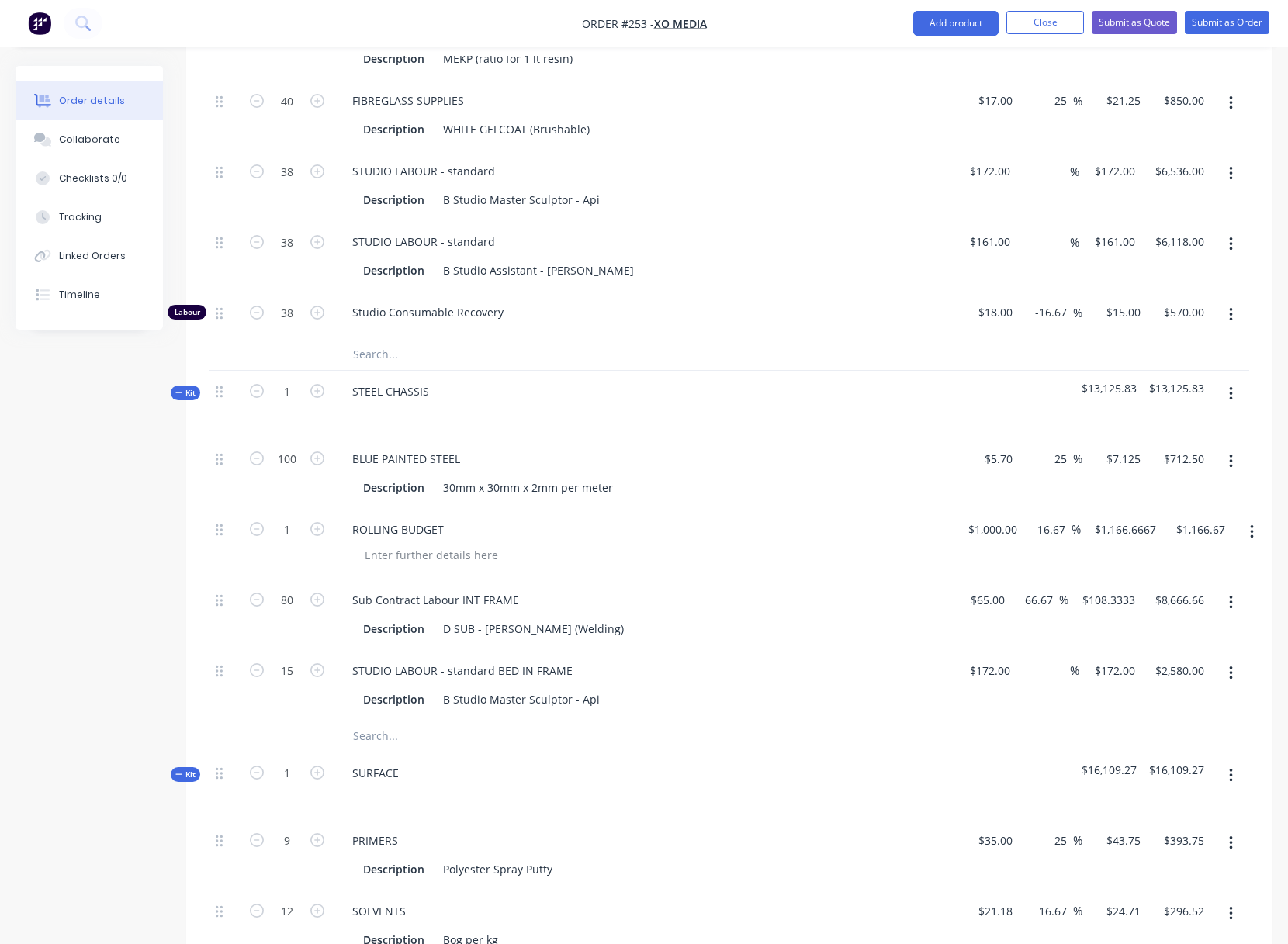
scroll to position [1870, 0]
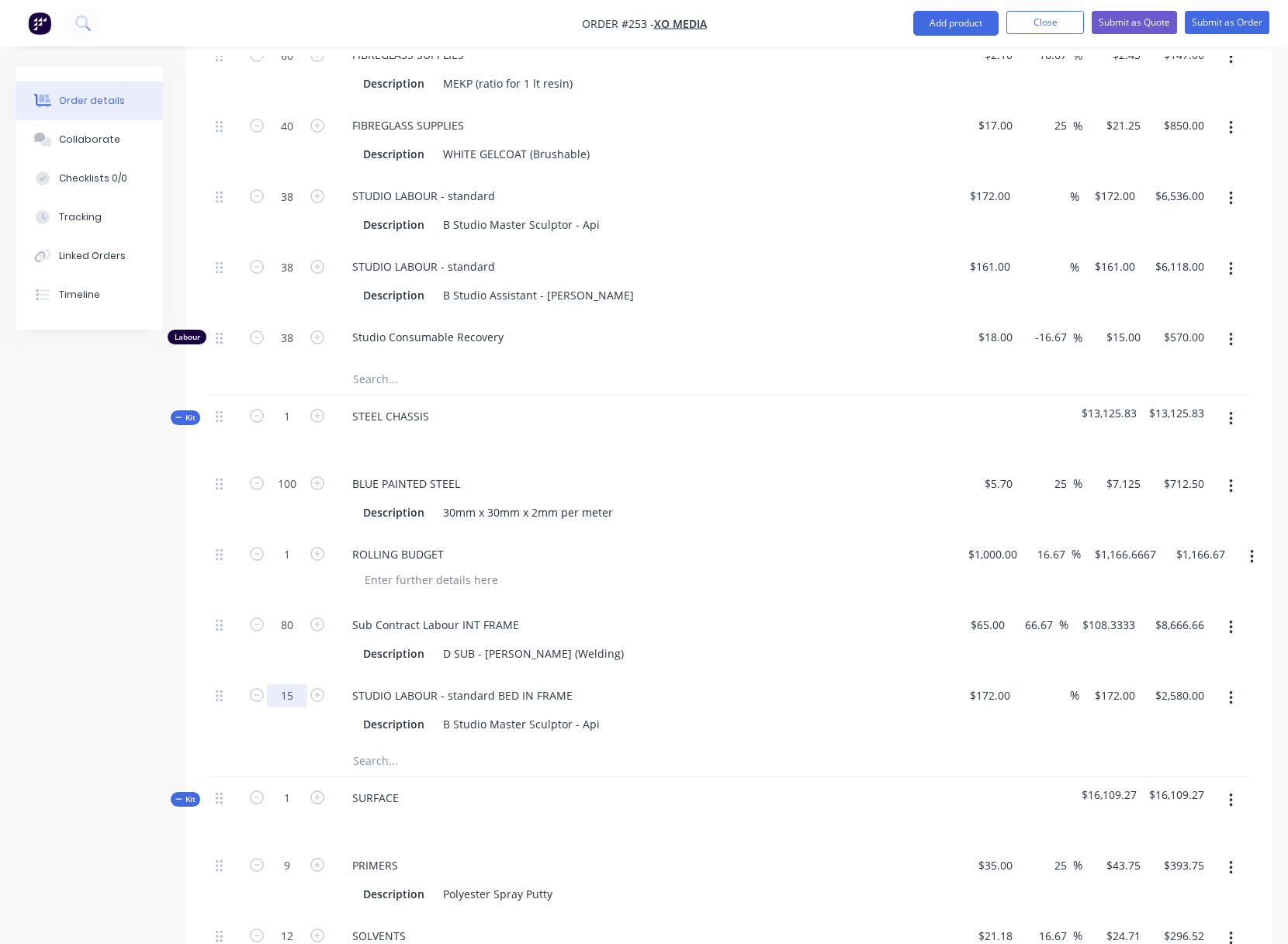
drag, startPoint x: 285, startPoint y: 693, endPoint x: 293, endPoint y: 691, distance: 8.2
click at [848, 698] on div "STUDIO LABOUR - standard BED IN FRAME" at bounding box center [644, 695] width 608 height 22
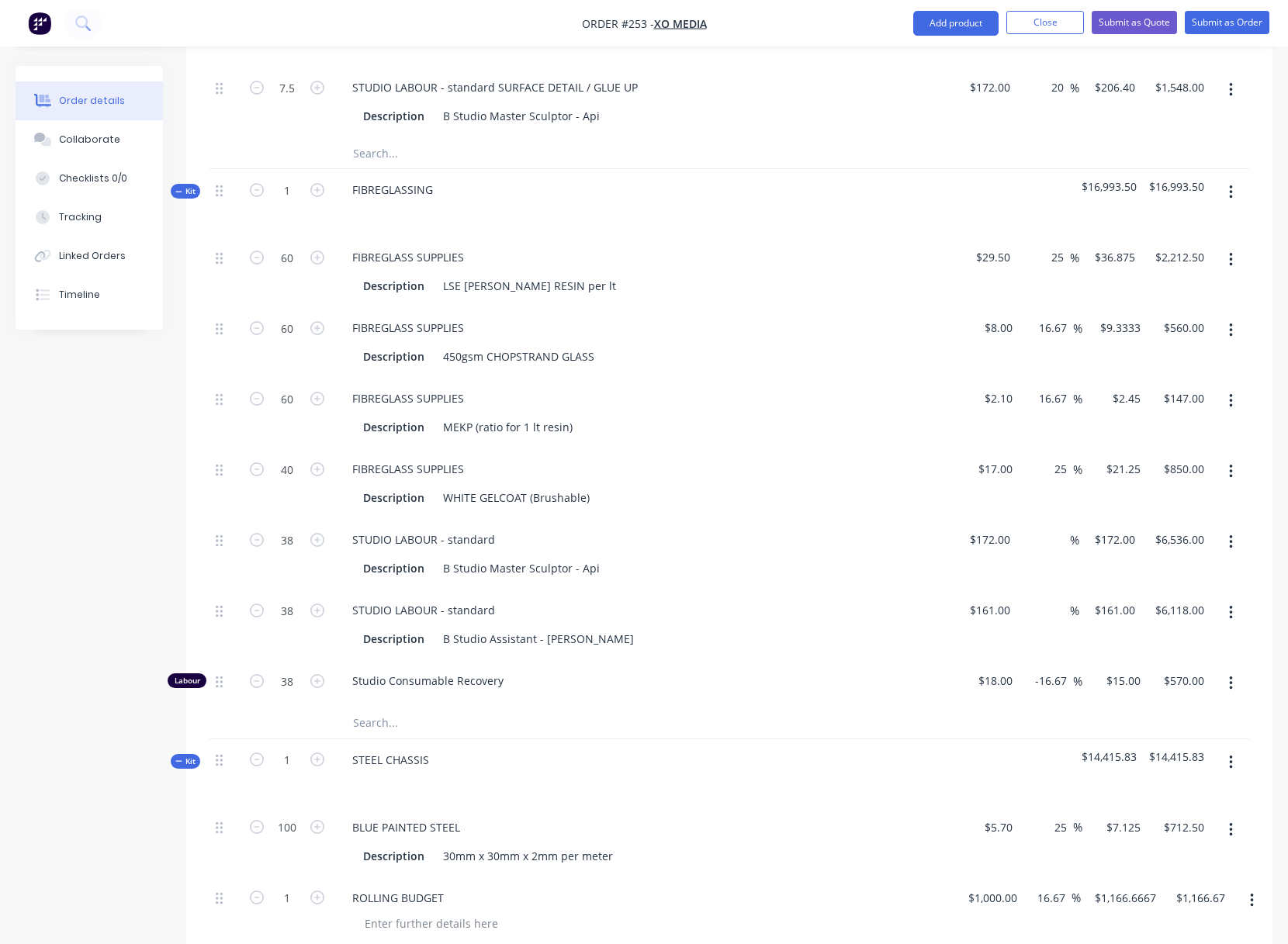
scroll to position [1526, 0]
click at [1232, 190] on icon "button" at bounding box center [1231, 192] width 4 height 17
click at [1174, 266] on div "Add product to kit" at bounding box center [1175, 263] width 119 height 22
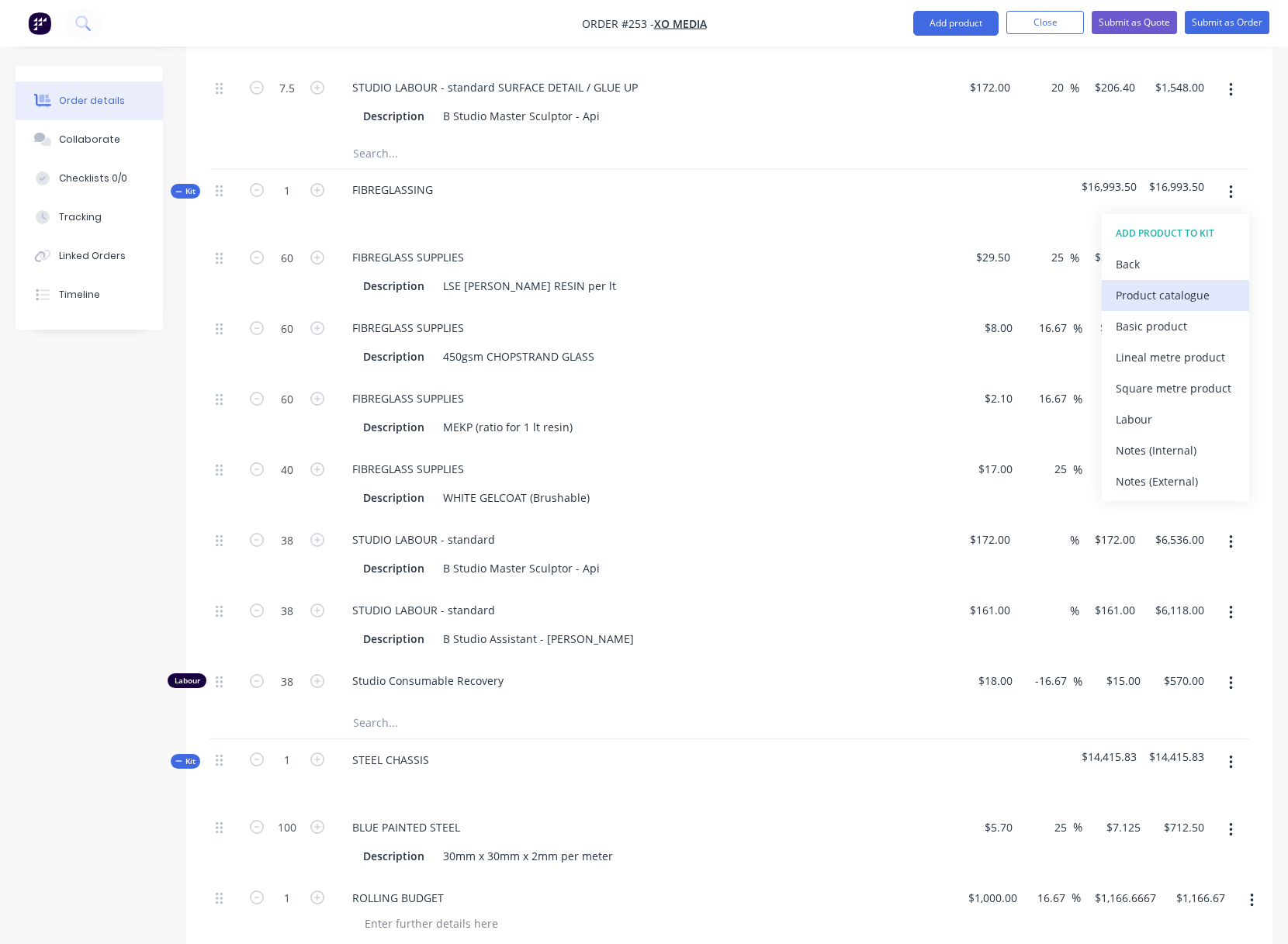
click at [1157, 296] on div "Product catalogue" at bounding box center [1175, 294] width 119 height 22
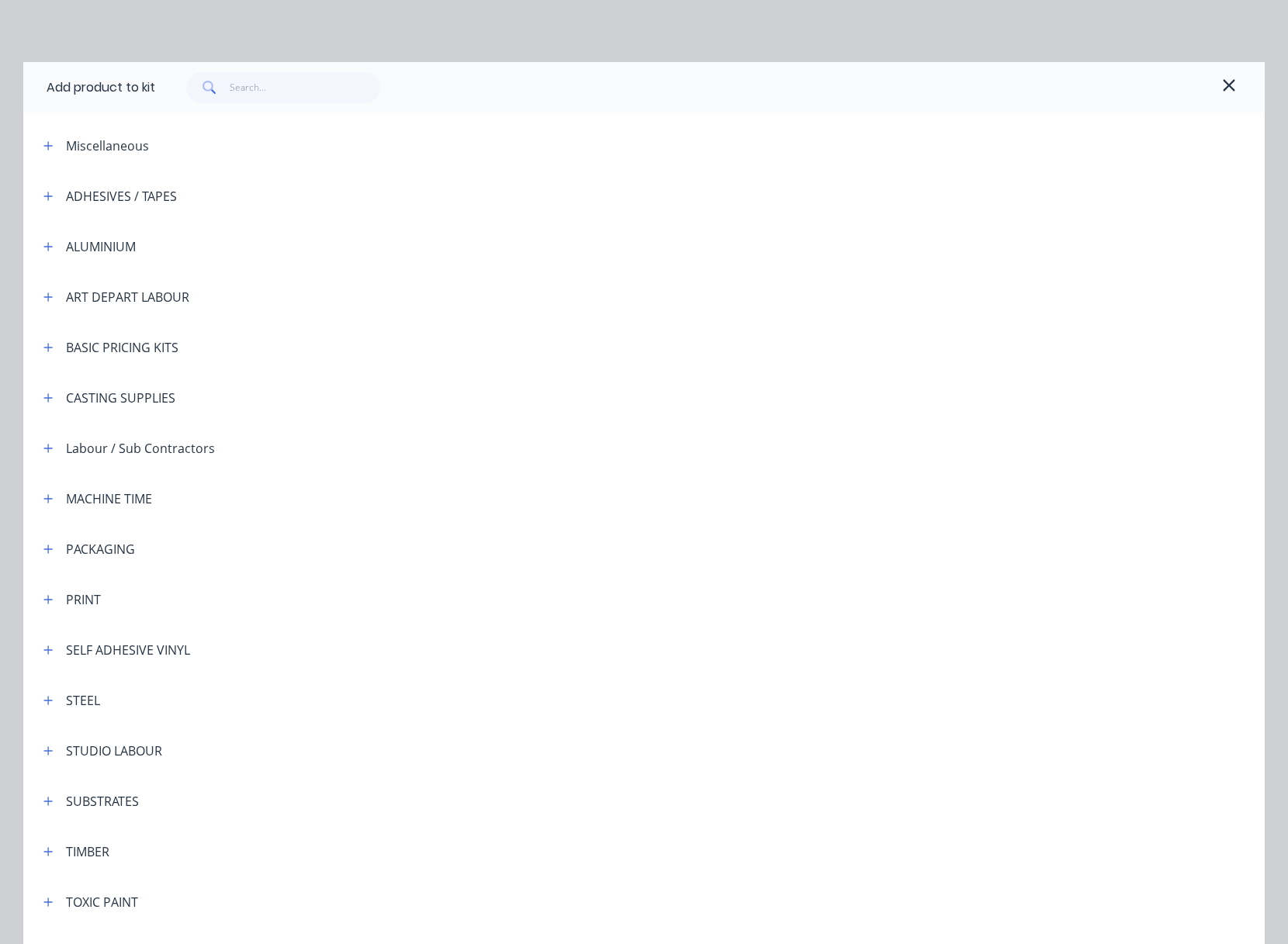
drag, startPoint x: 43, startPoint y: 749, endPoint x: 56, endPoint y: 752, distance: 13.3
click at [44, 750] on icon "button" at bounding box center [48, 751] width 9 height 11
click at [251, 788] on span "STUDIO LABOUR - standard" at bounding box center [609, 795] width 873 height 16
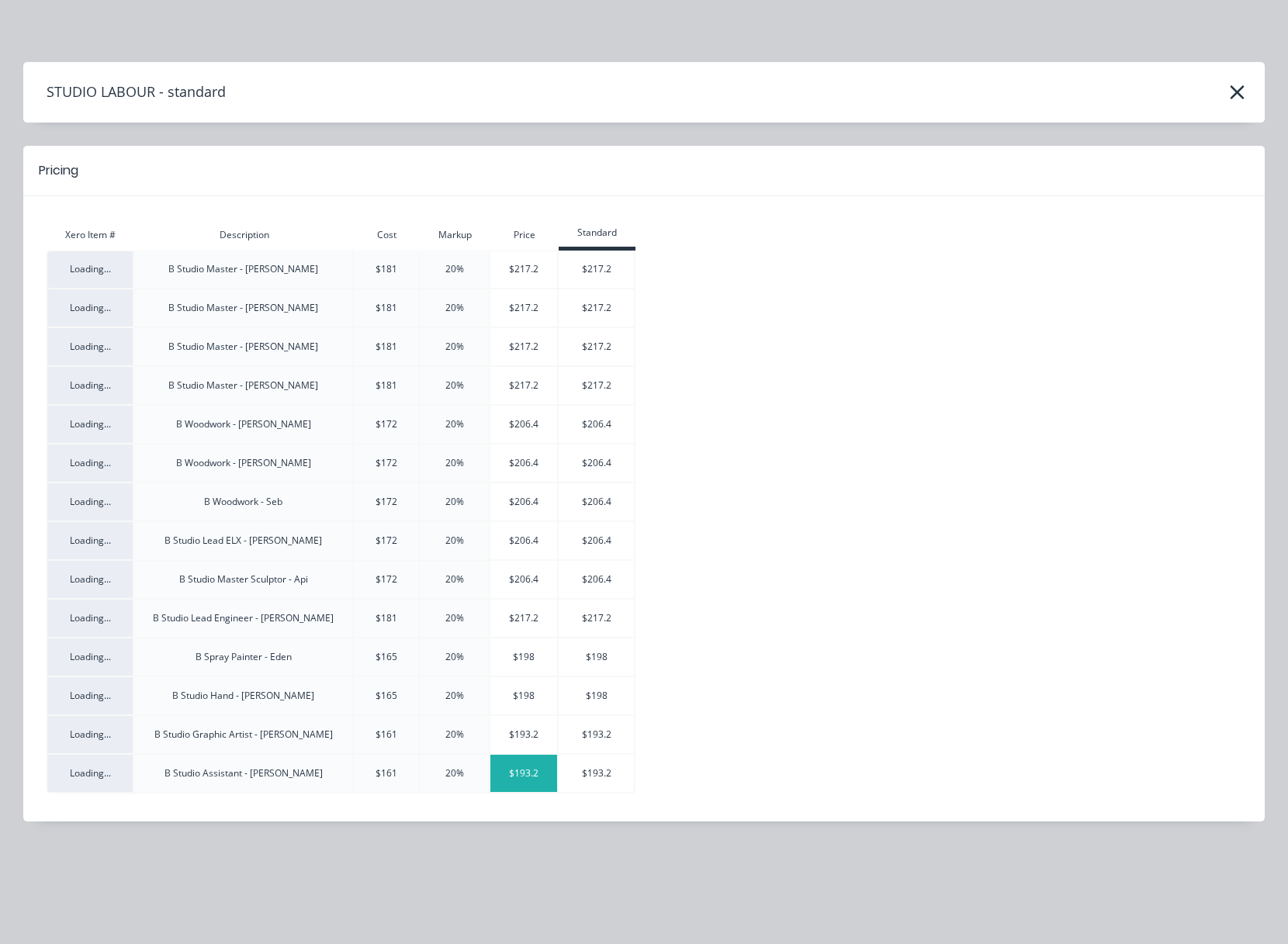
scroll to position [1583, 0]
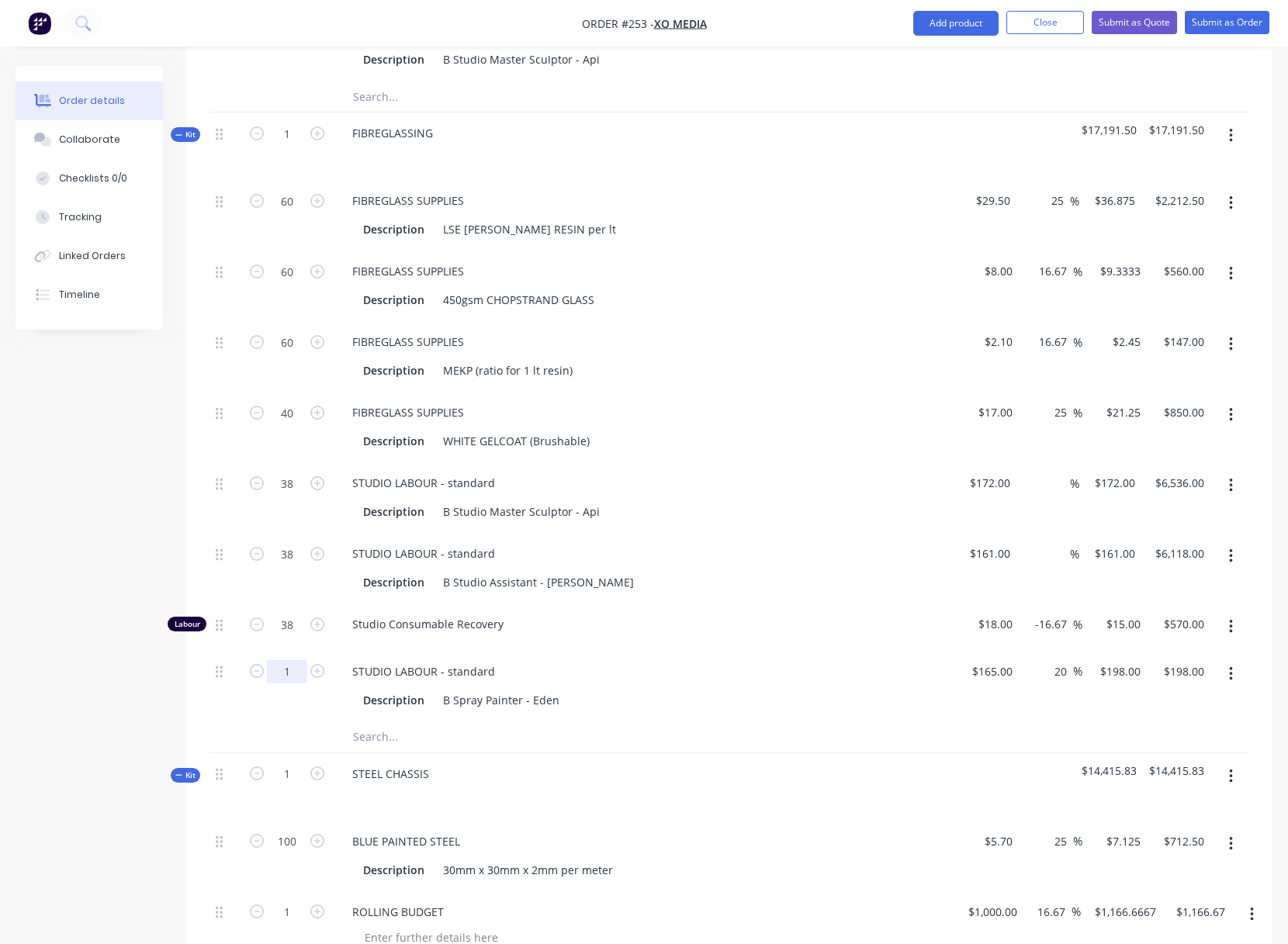
click at [617, 643] on div "Studio Consumable Recovery" at bounding box center [644, 626] width 620 height 47
click at [498, 670] on div "STUDIO LABOUR - standard" at bounding box center [424, 671] width 167 height 22
click at [705, 686] on div "Description B Spray Painter - Eden" at bounding box center [644, 698] width 608 height 26
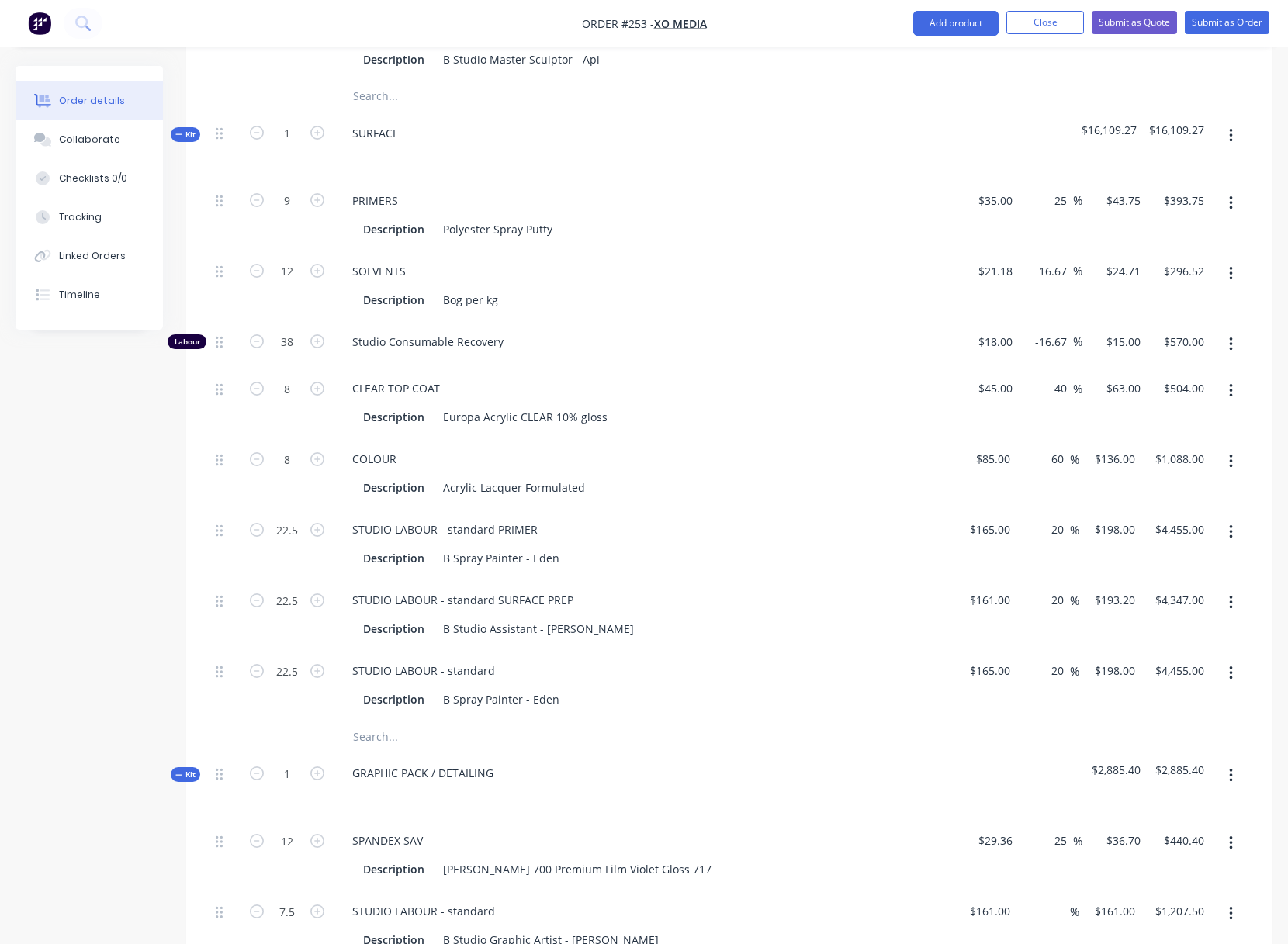
scroll to position [3189, 0]
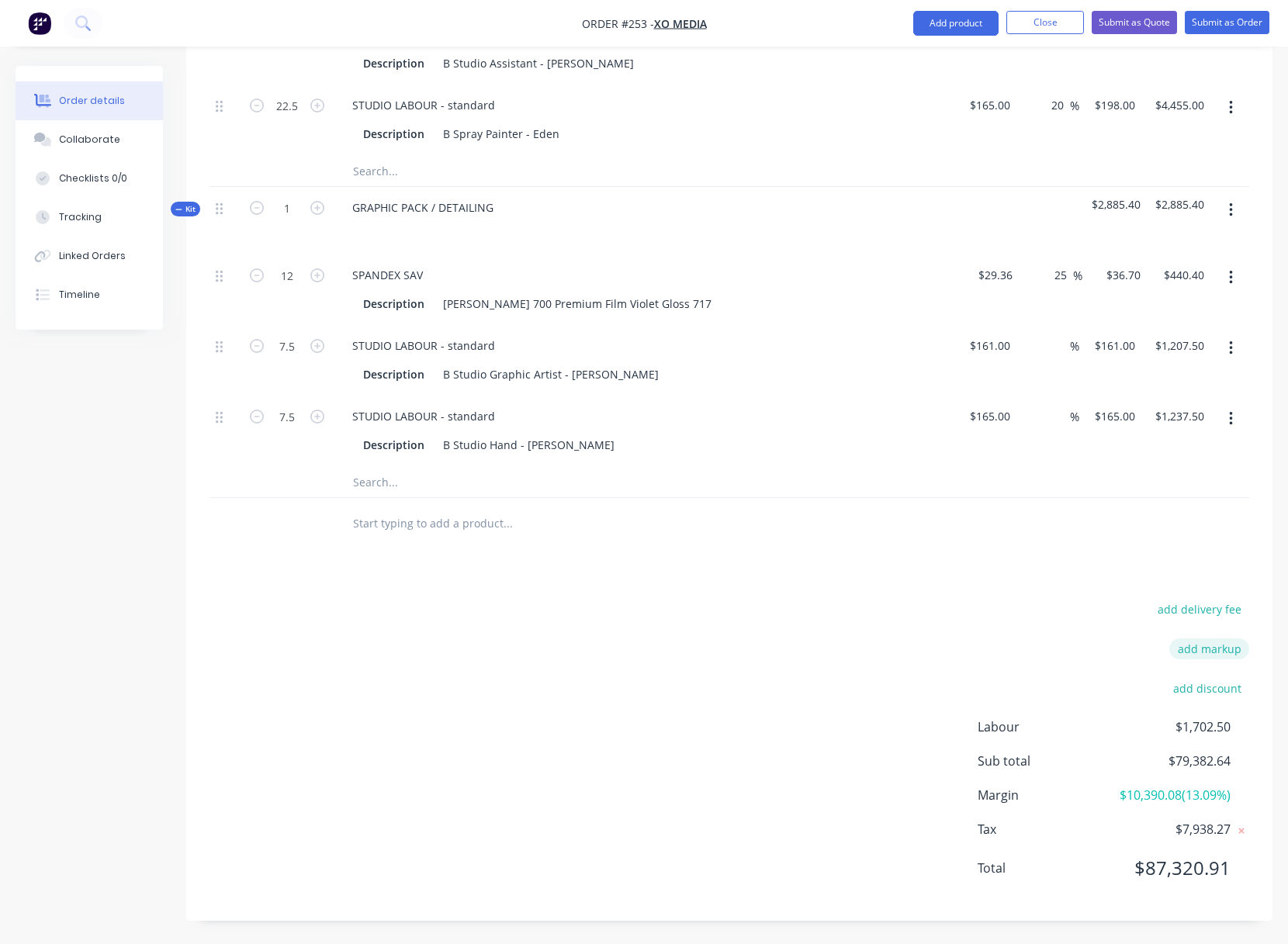
click at [1200, 638] on button "add markup" at bounding box center [1210, 649] width 80 height 21
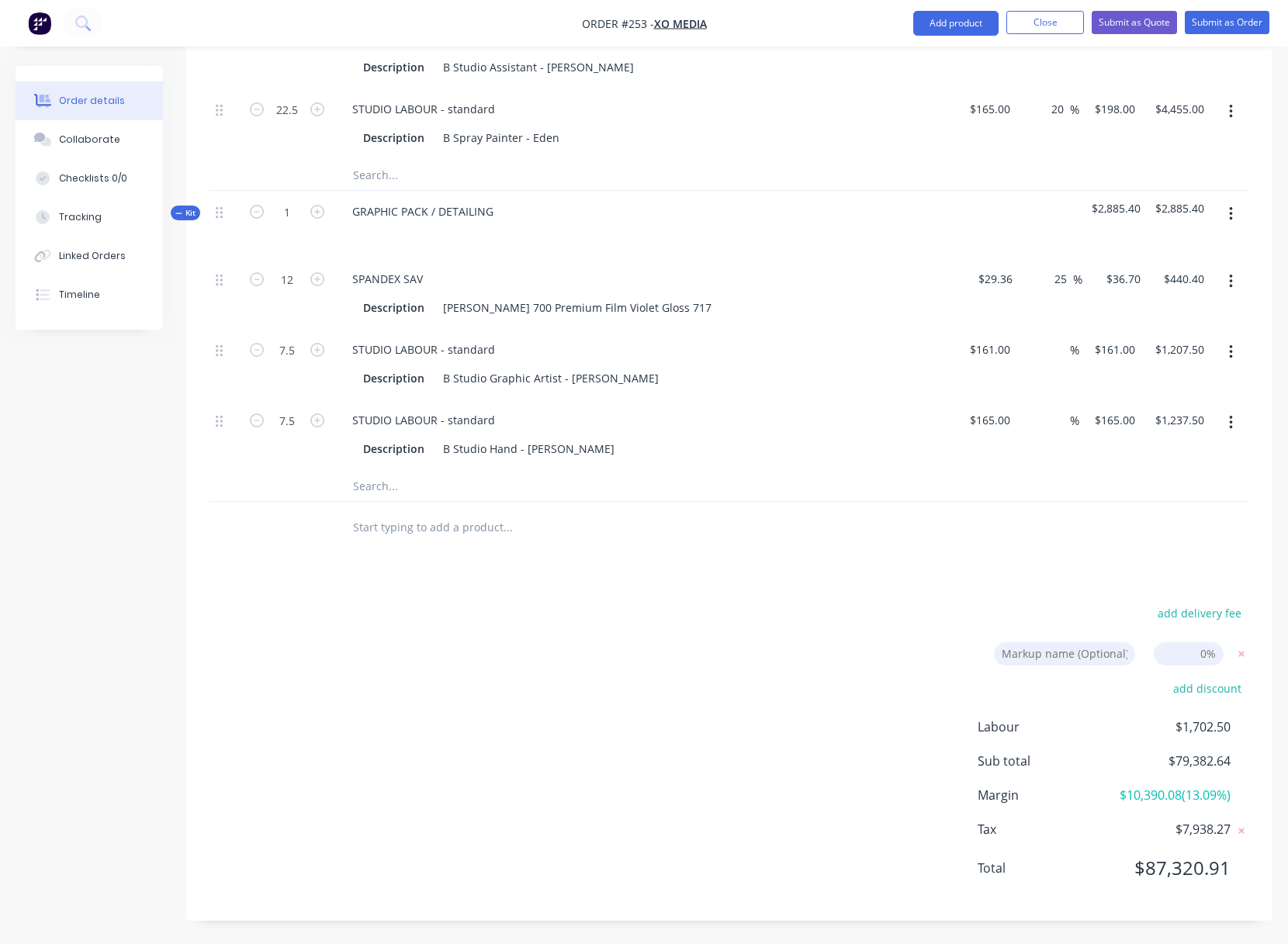
click at [1201, 642] on input at bounding box center [1188, 654] width 69 height 23
click at [780, 638] on div "add delivery fee Markup name (Optional) 20 20 0% add discount Labour $1,702.50 …" at bounding box center [729, 749] width 1040 height 295
click at [1243, 646] on icon at bounding box center [1241, 653] width 15 height 15
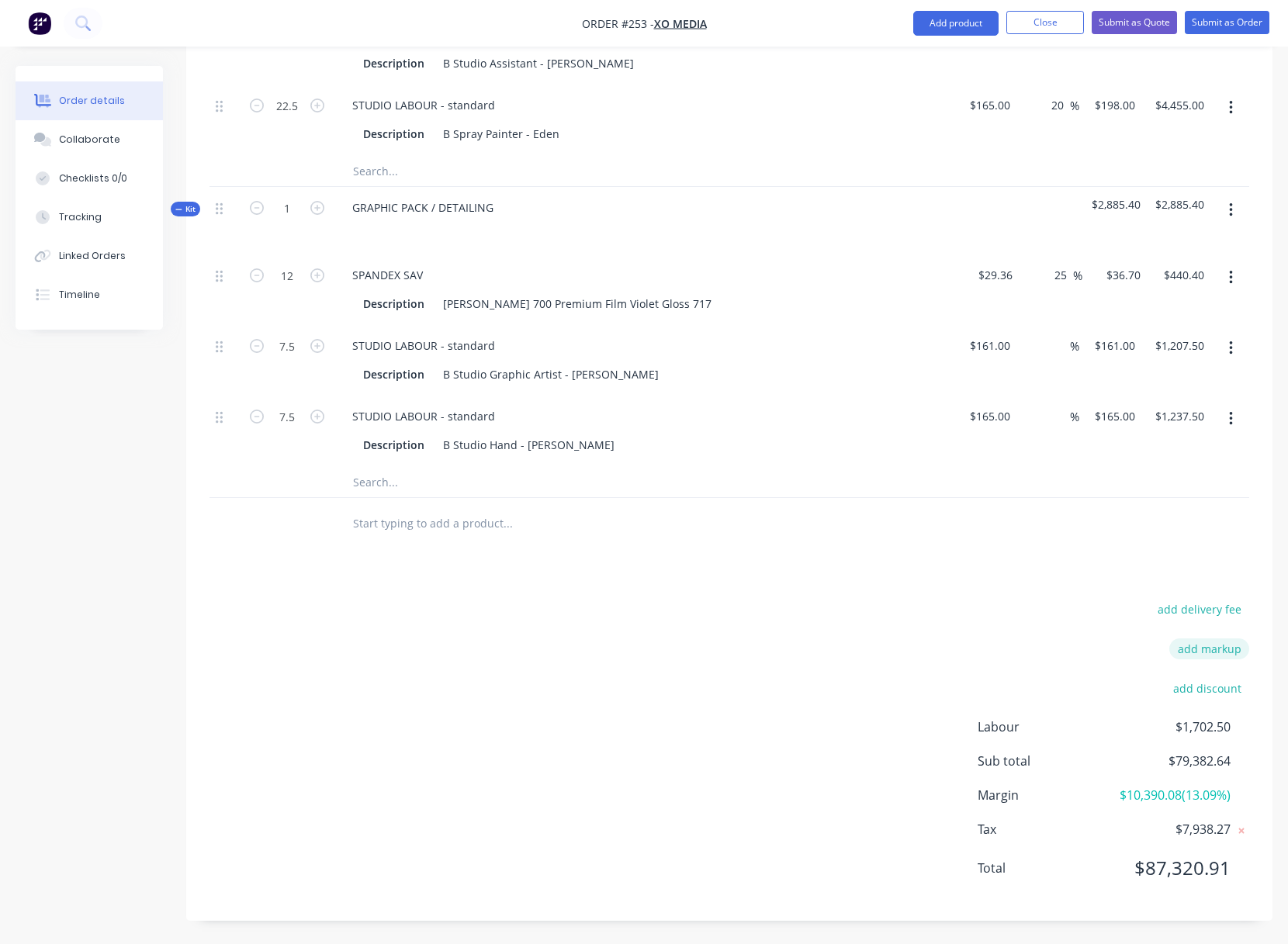
click at [1224, 638] on button "add markup" at bounding box center [1210, 649] width 80 height 21
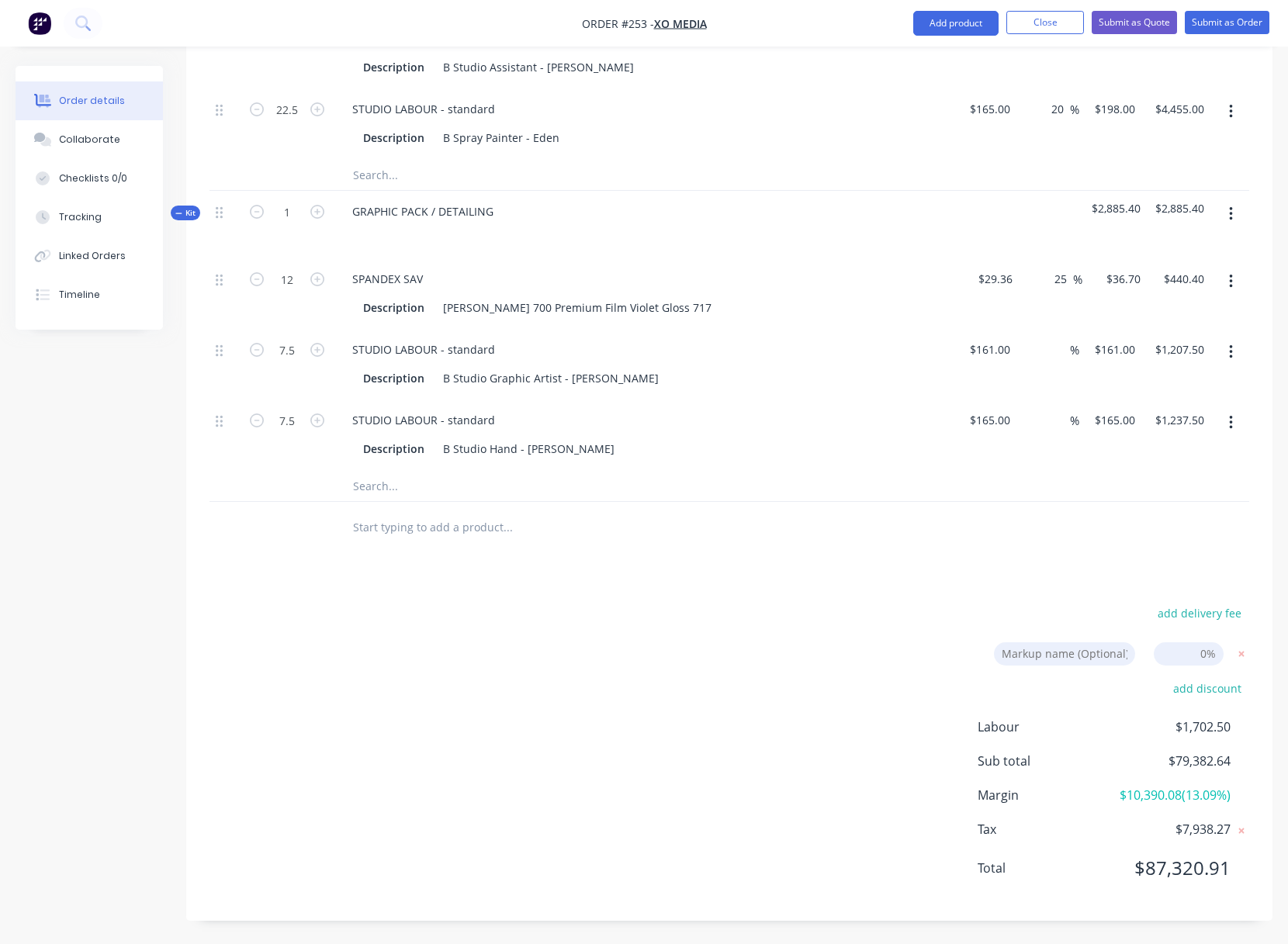
click at [1215, 642] on input at bounding box center [1188, 654] width 69 height 23
click input "submit" at bounding box center [0, 0] width 0 height 0
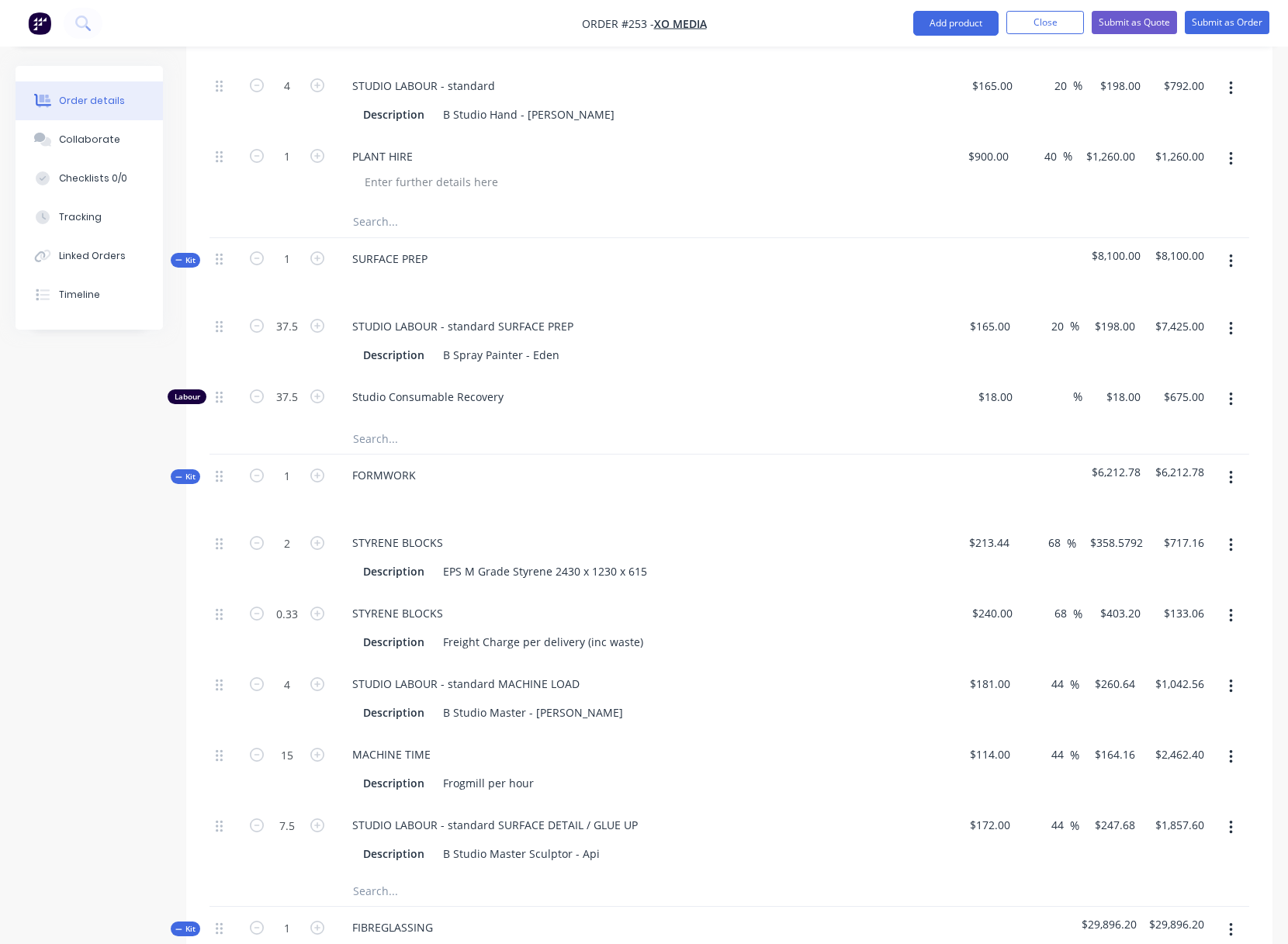
scroll to position [832, 0]
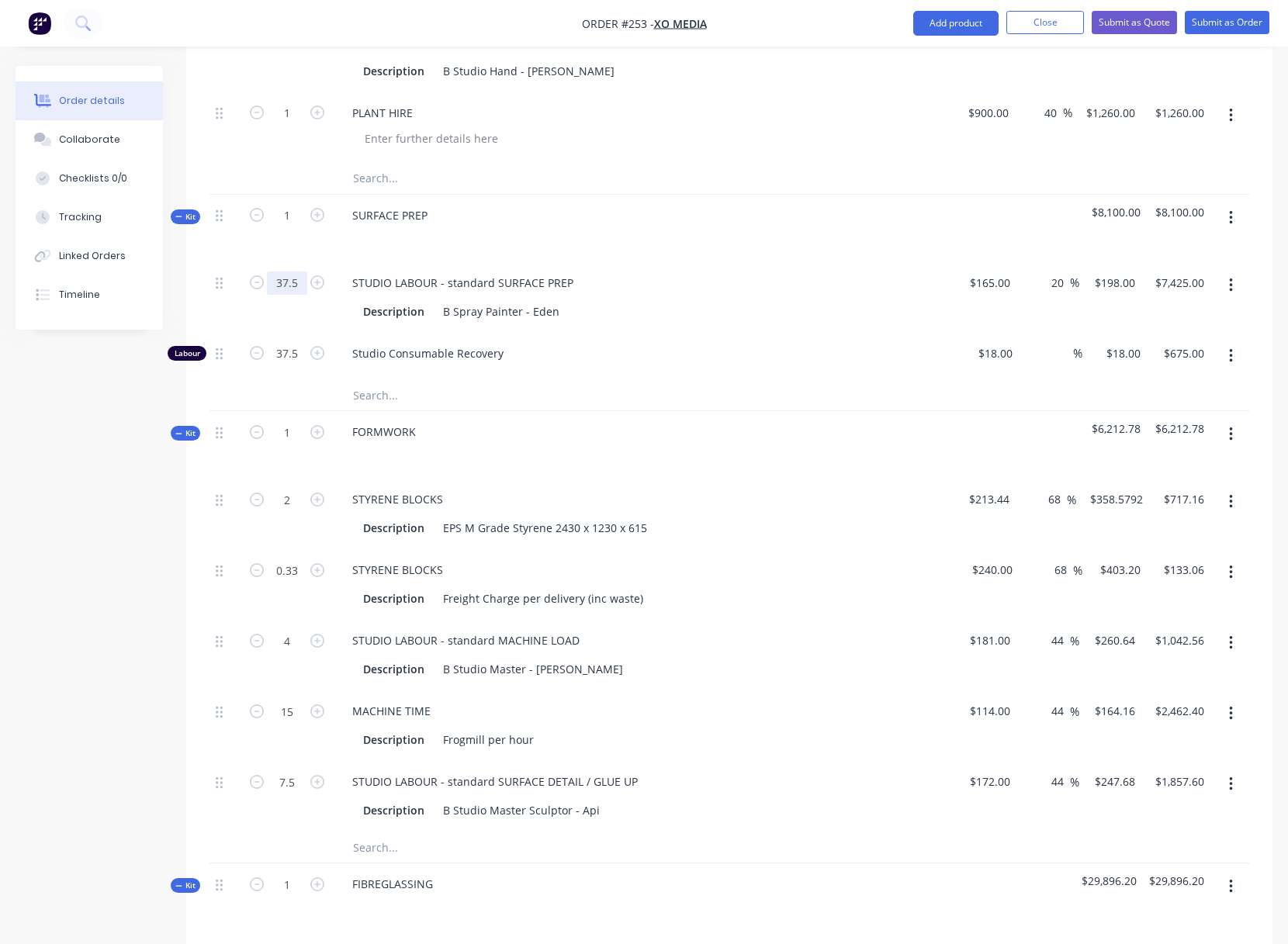
drag, startPoint x: 275, startPoint y: 281, endPoint x: 299, endPoint y: 282, distance: 24.0
click at [771, 297] on div "Description B Spray Painter - Eden" at bounding box center [644, 310] width 608 height 26
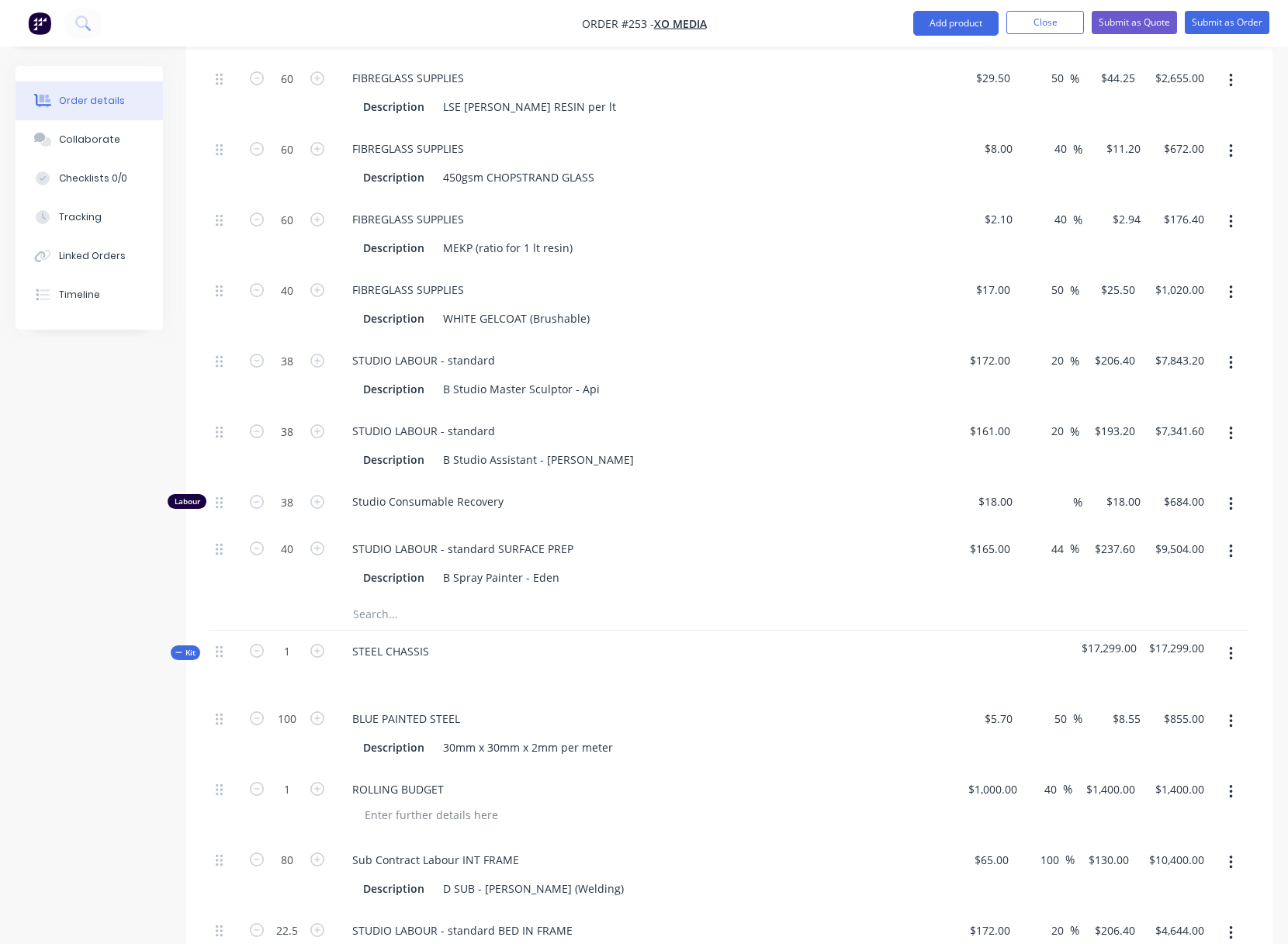
scroll to position [1706, 0]
click at [705, 565] on div "Description B Spray Painter - Eden" at bounding box center [641, 576] width 568 height 22
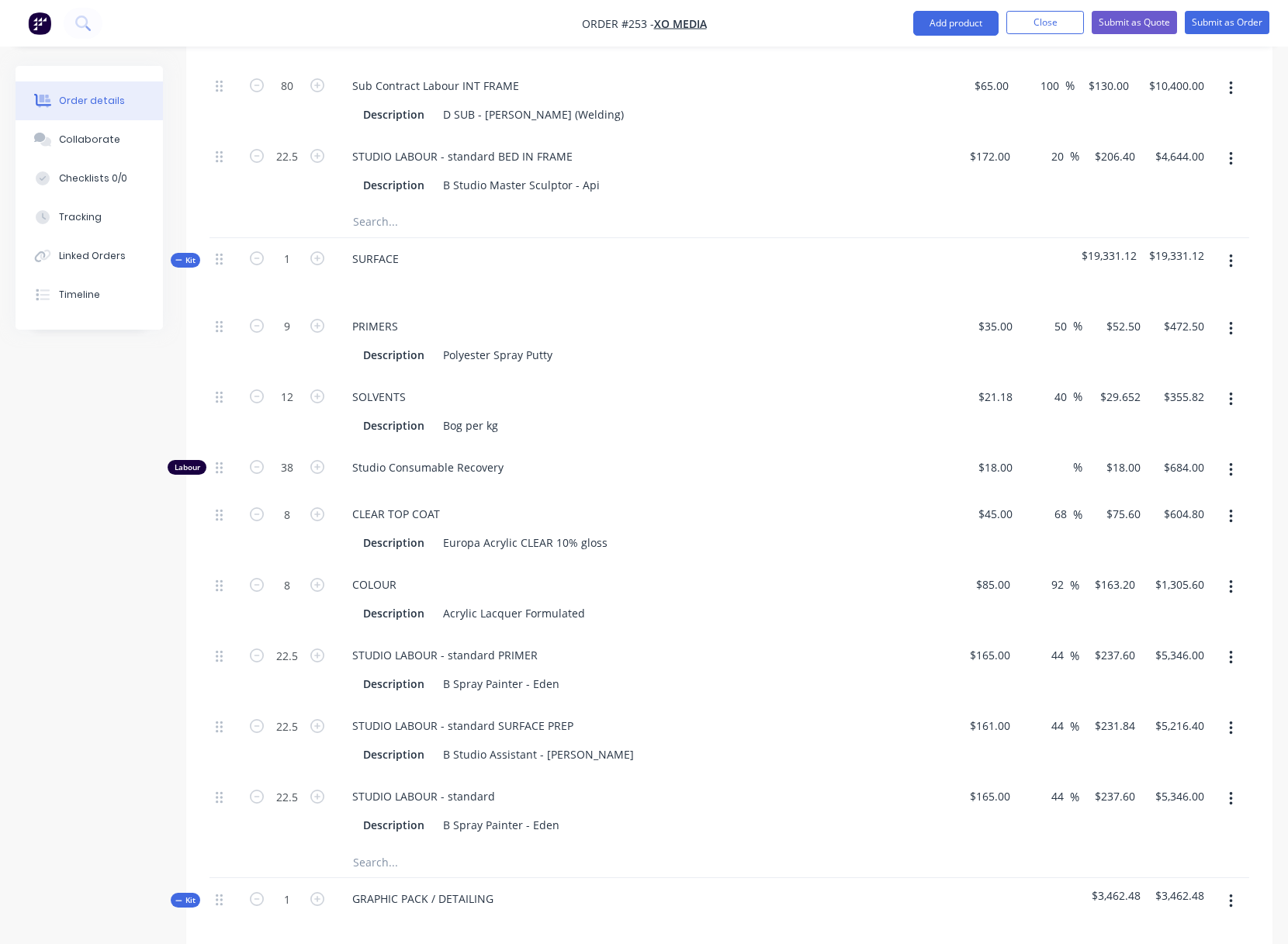
scroll to position [2486, 0]
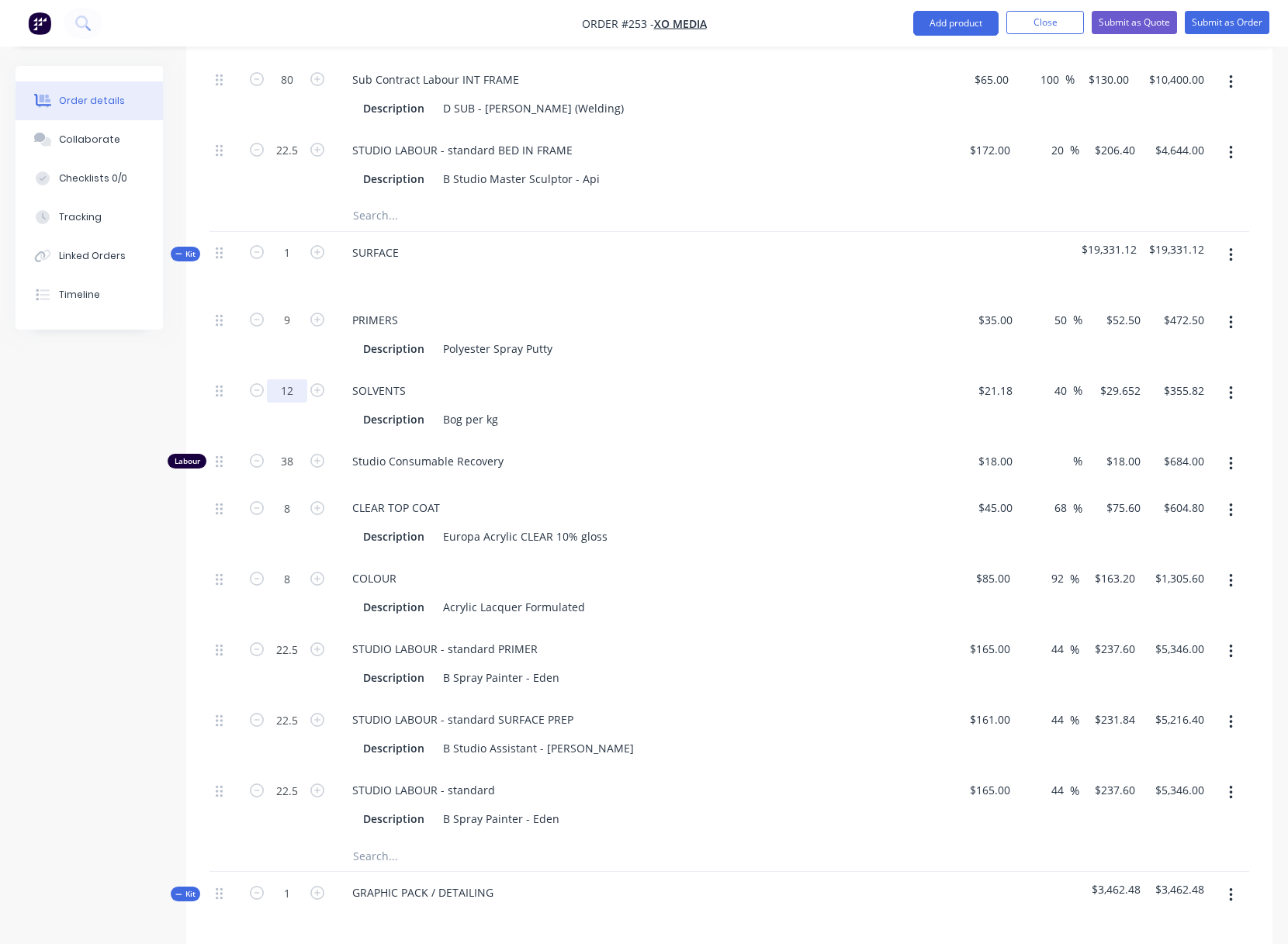
click at [662, 402] on div "SOLVENTS Description Bog per kg" at bounding box center [644, 405] width 620 height 70
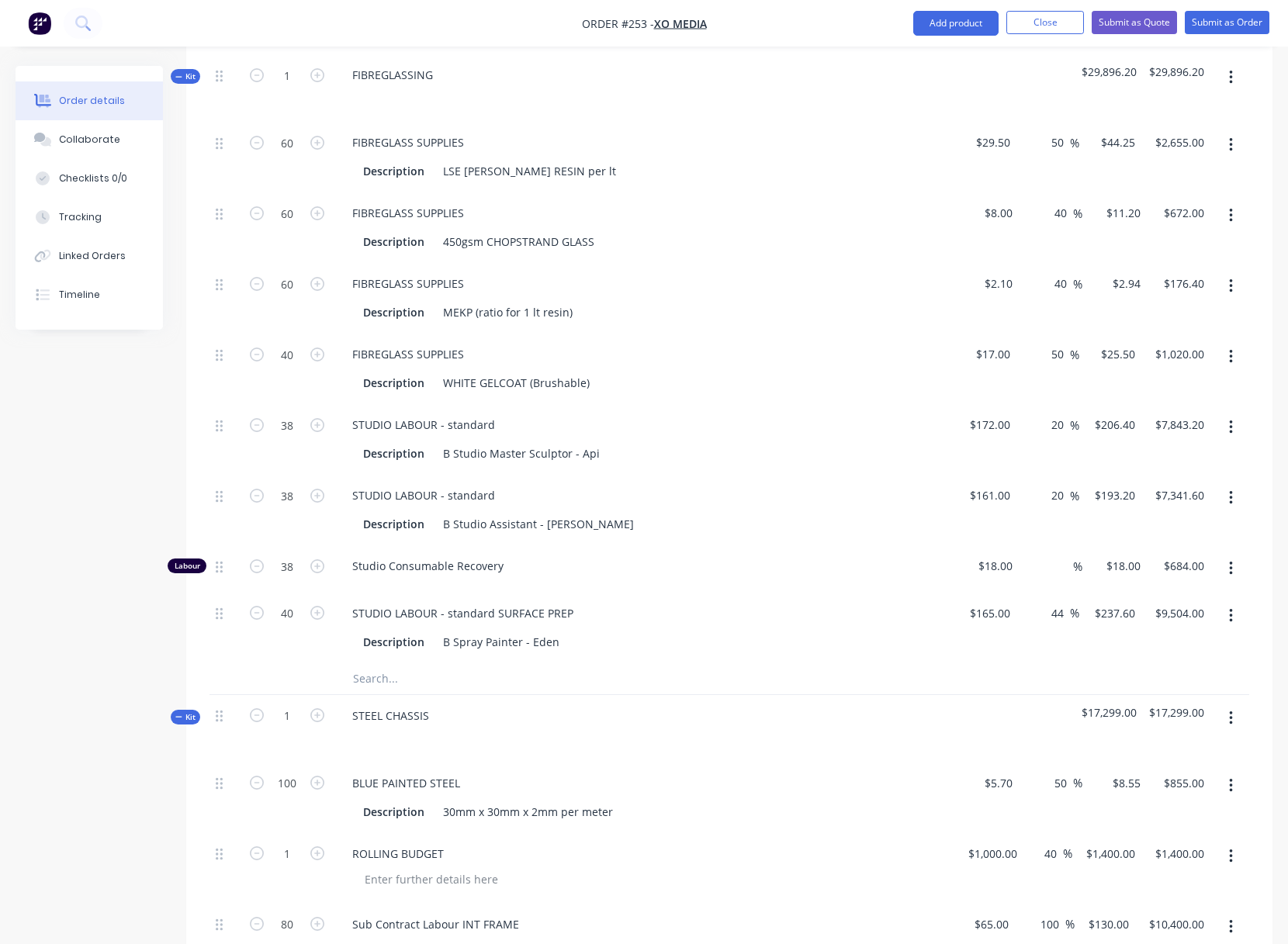
scroll to position [1435, 0]
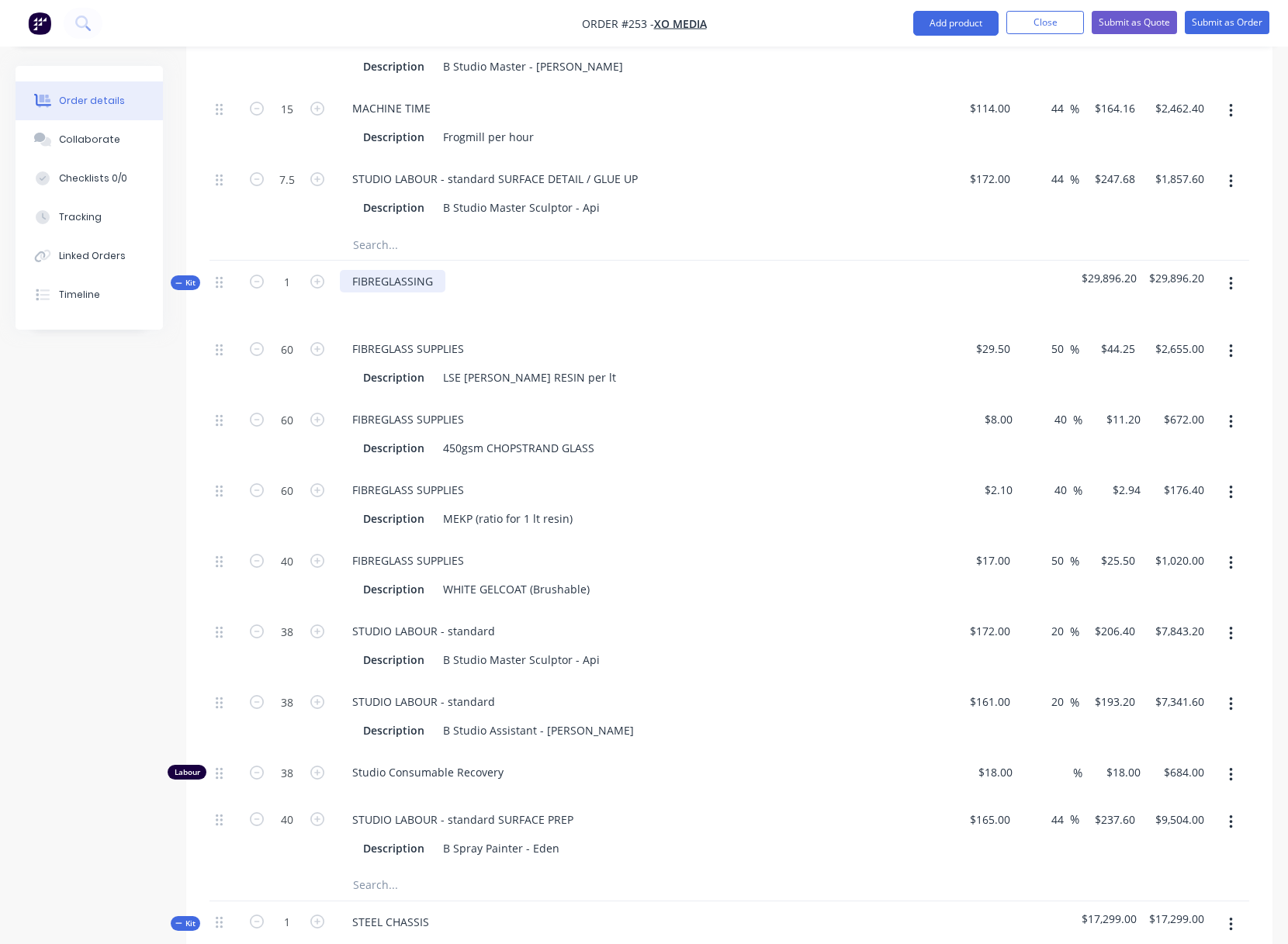
drag, startPoint x: 433, startPoint y: 277, endPoint x: 440, endPoint y: 281, distance: 8.1
click at [433, 277] on div "FIBREGLASSING" at bounding box center [393, 280] width 106 height 22
drag, startPoint x: 283, startPoint y: 348, endPoint x: 299, endPoint y: 347, distance: 16.0
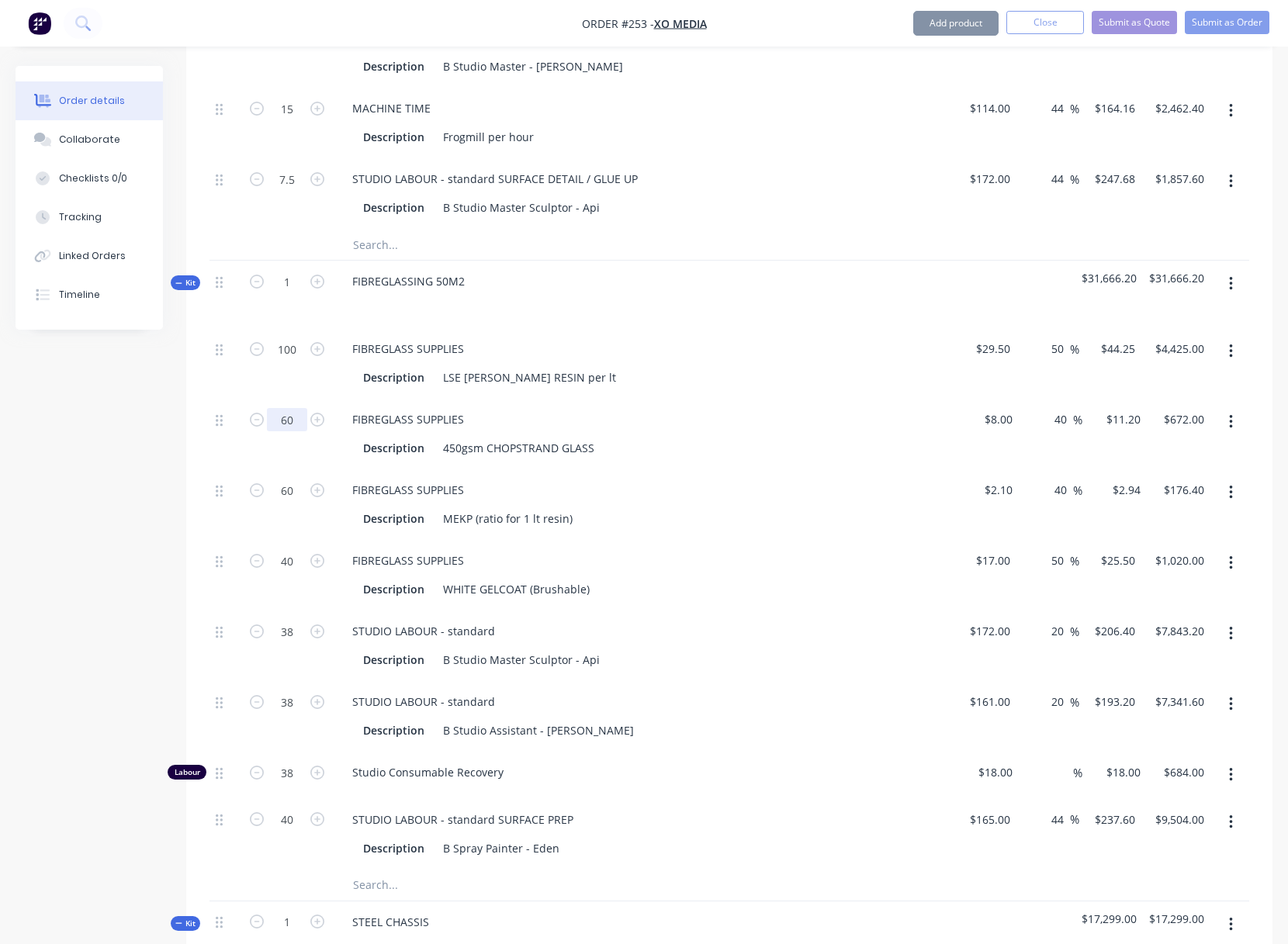
drag, startPoint x: 282, startPoint y: 420, endPoint x: 295, endPoint y: 418, distance: 13.2
drag, startPoint x: 281, startPoint y: 488, endPoint x: 296, endPoint y: 492, distance: 15.5
click at [636, 522] on div "Description MEKP (ratio for 1 lt resin)" at bounding box center [641, 518] width 568 height 22
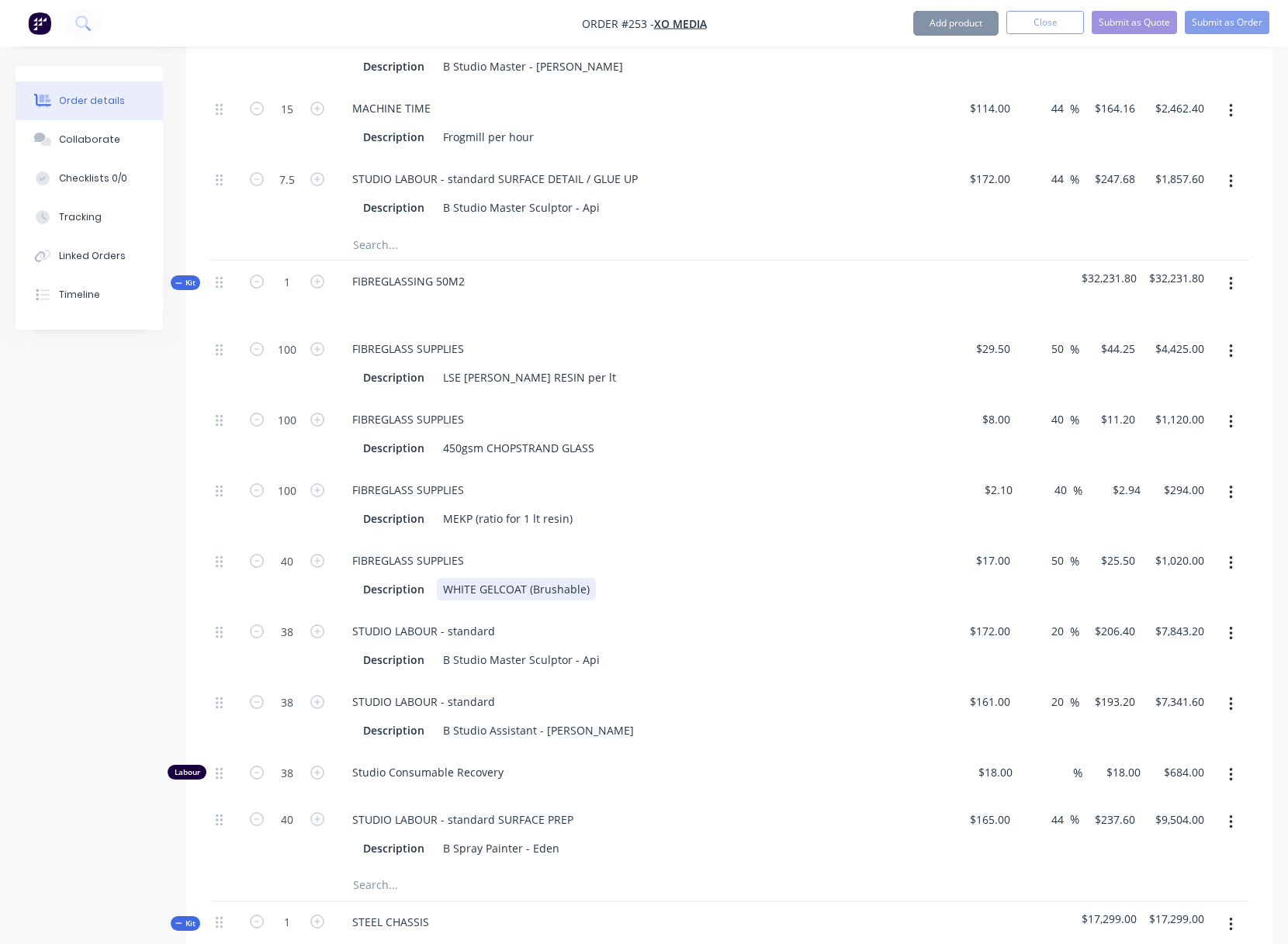
click at [777, 610] on div "100 FIBREGLASS SUPPLIES Description LSE LAM RESIN per lt $29.50 $29.50 50 50 % …" at bounding box center [729, 599] width 1040 height 541
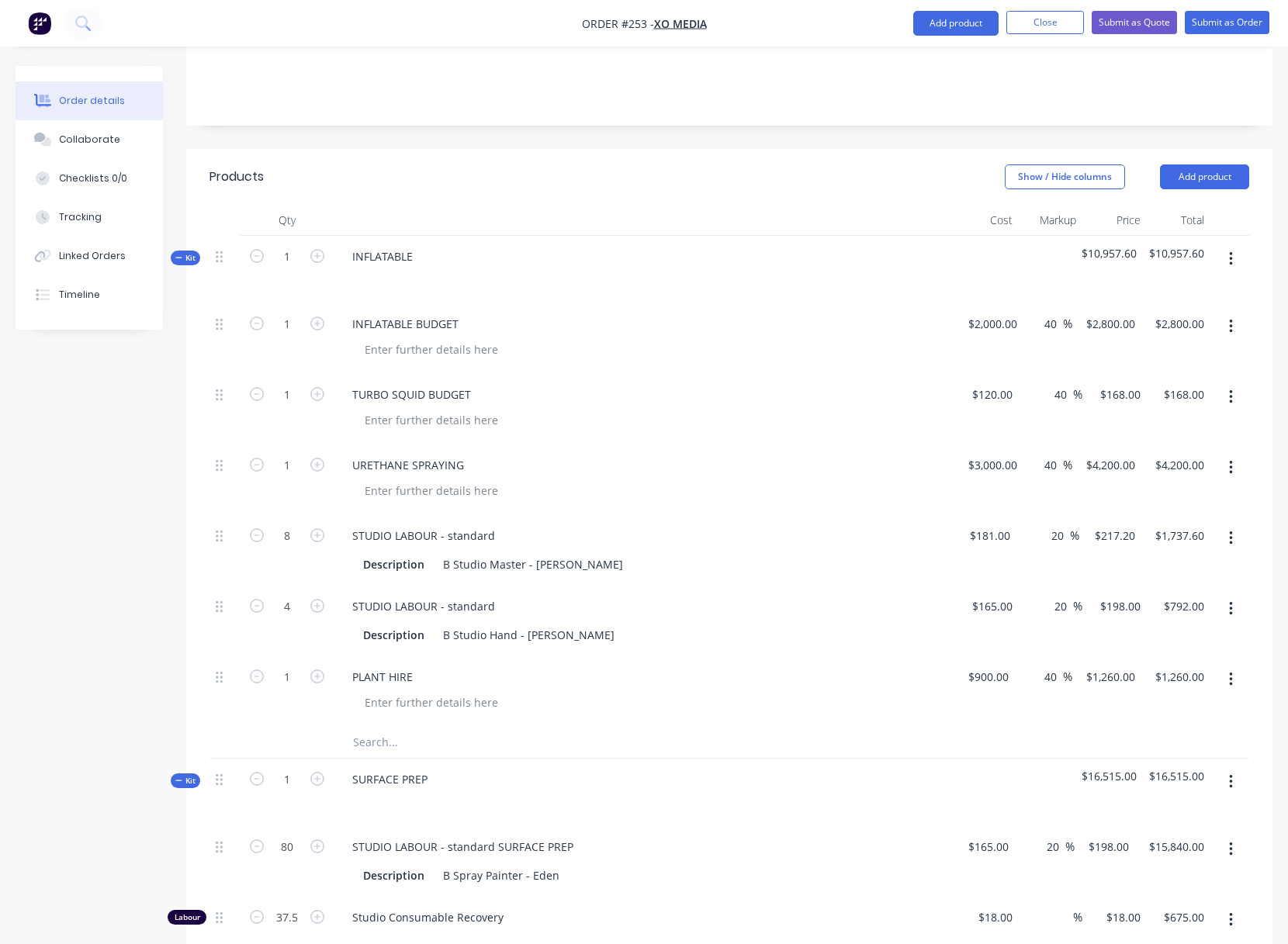
scroll to position [256, 0]
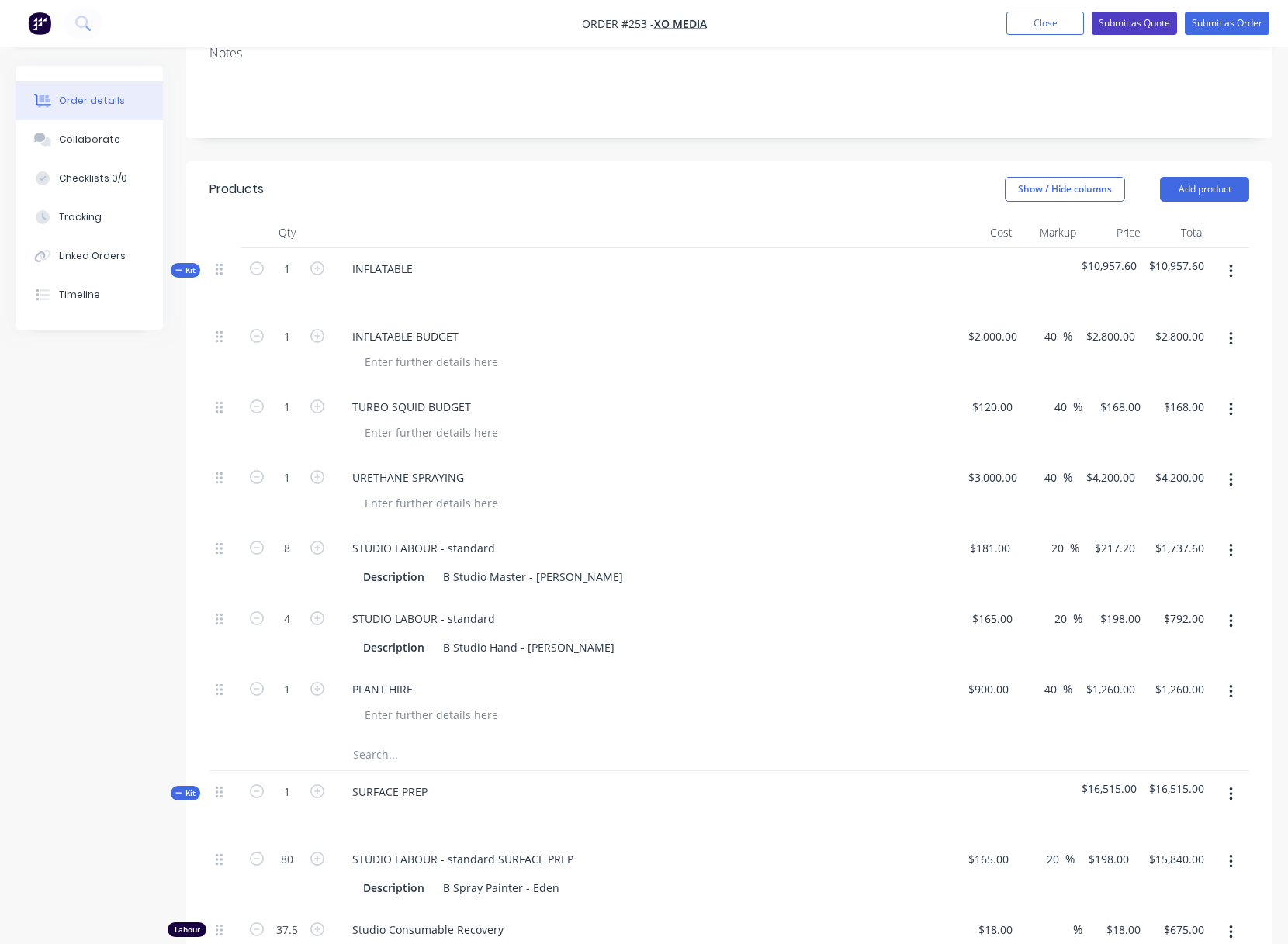
click at [1150, 20] on button "Submit as Quote" at bounding box center [1134, 23] width 85 height 23
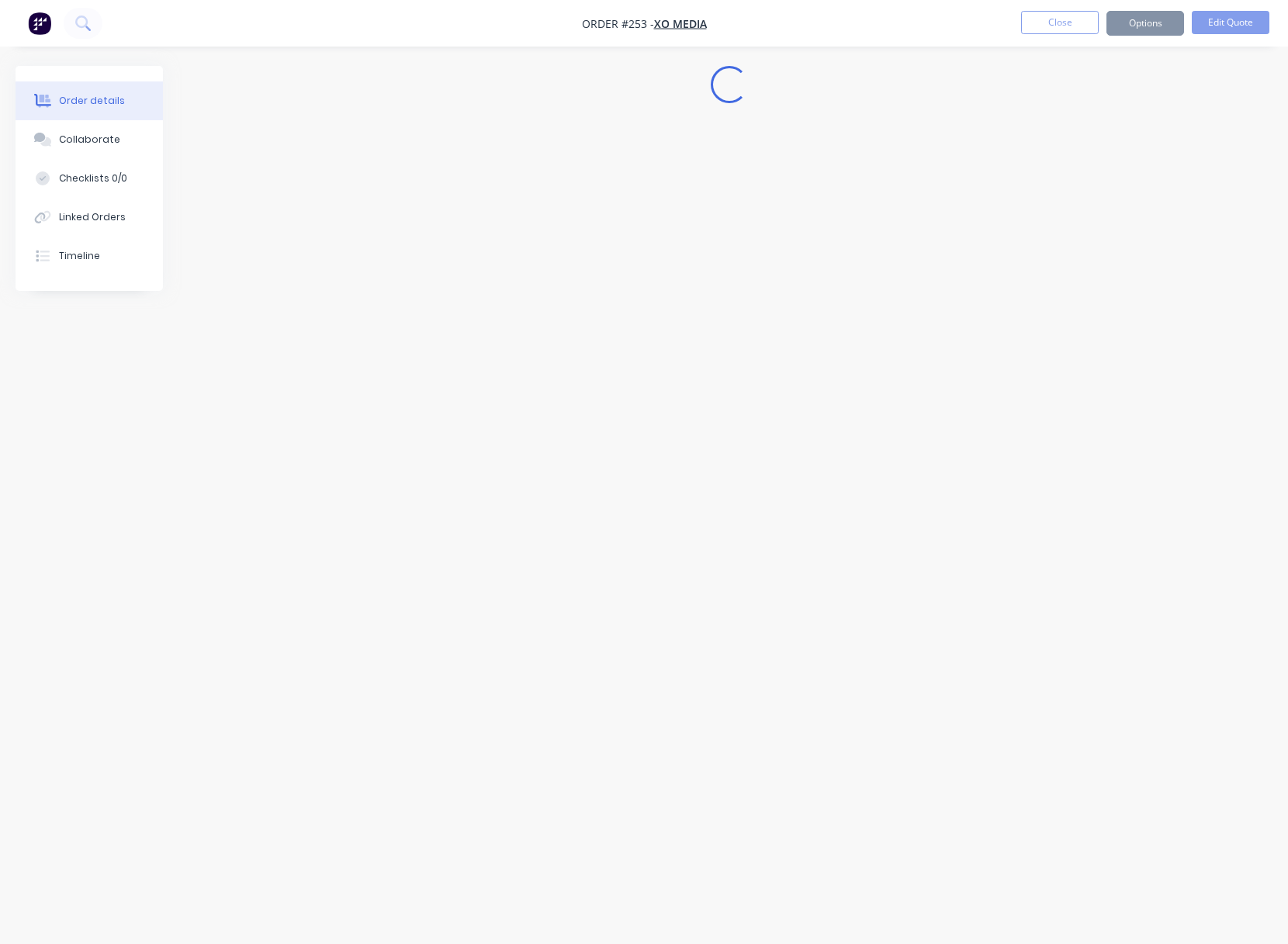
scroll to position [0, 0]
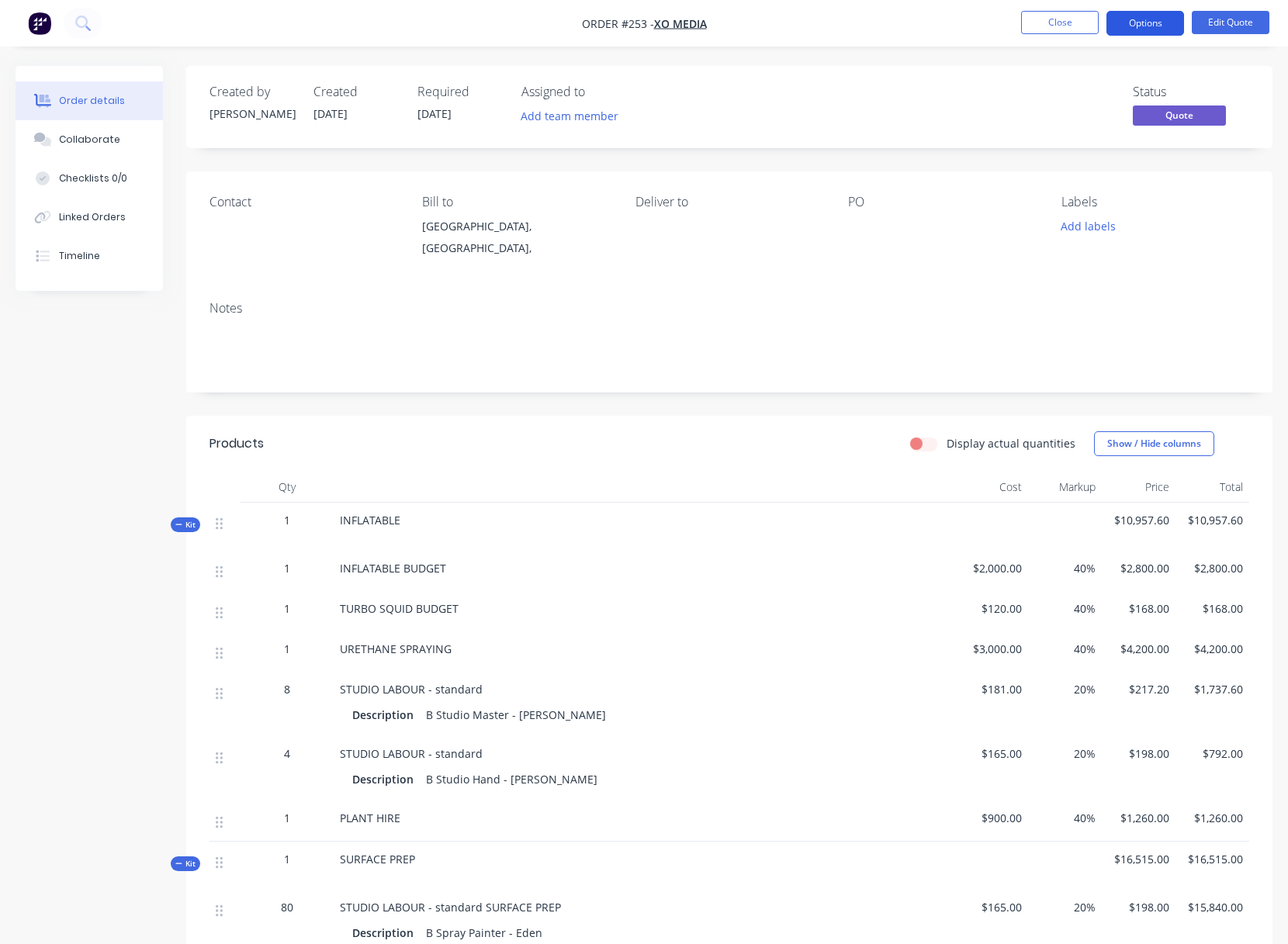
click at [1150, 24] on button "Options" at bounding box center [1145, 23] width 77 height 25
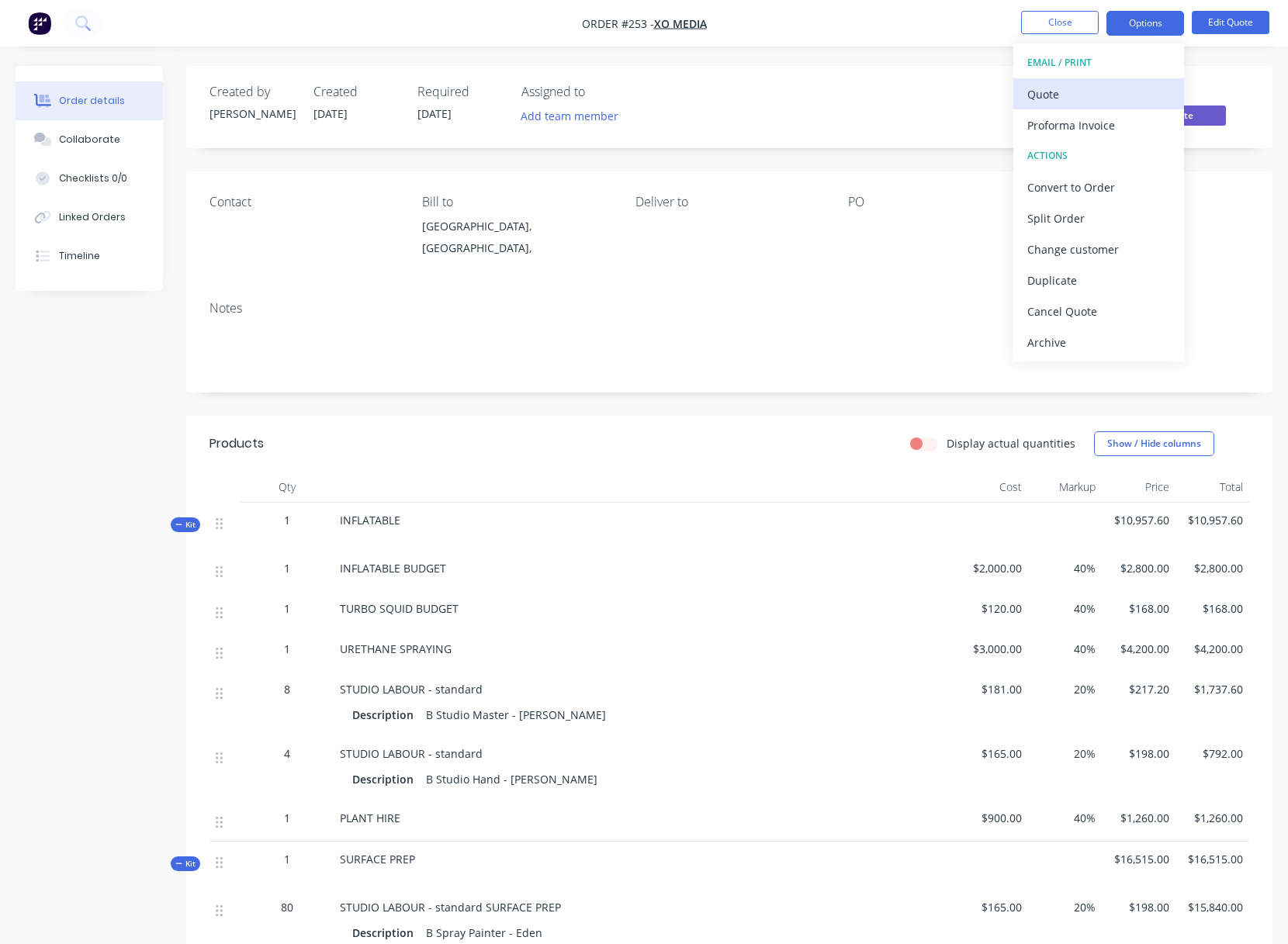
click at [1041, 93] on div "Quote" at bounding box center [1098, 93] width 142 height 22
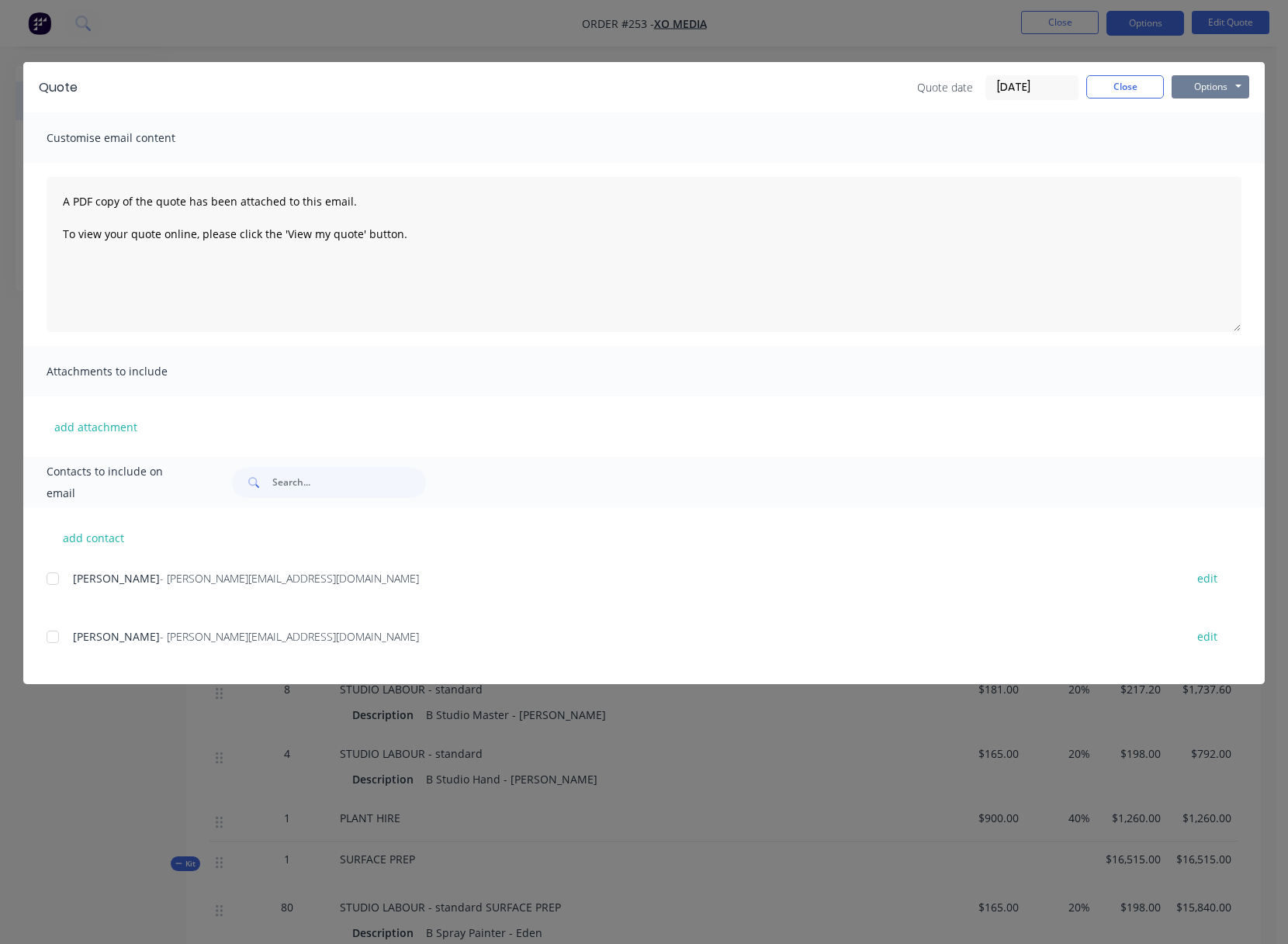
click at [1215, 82] on button "Options" at bounding box center [1210, 87] width 77 height 23
click at [1214, 139] on button "Print" at bounding box center [1221, 140] width 100 height 26
click at [1133, 87] on button "Close" at bounding box center [1124, 87] width 77 height 23
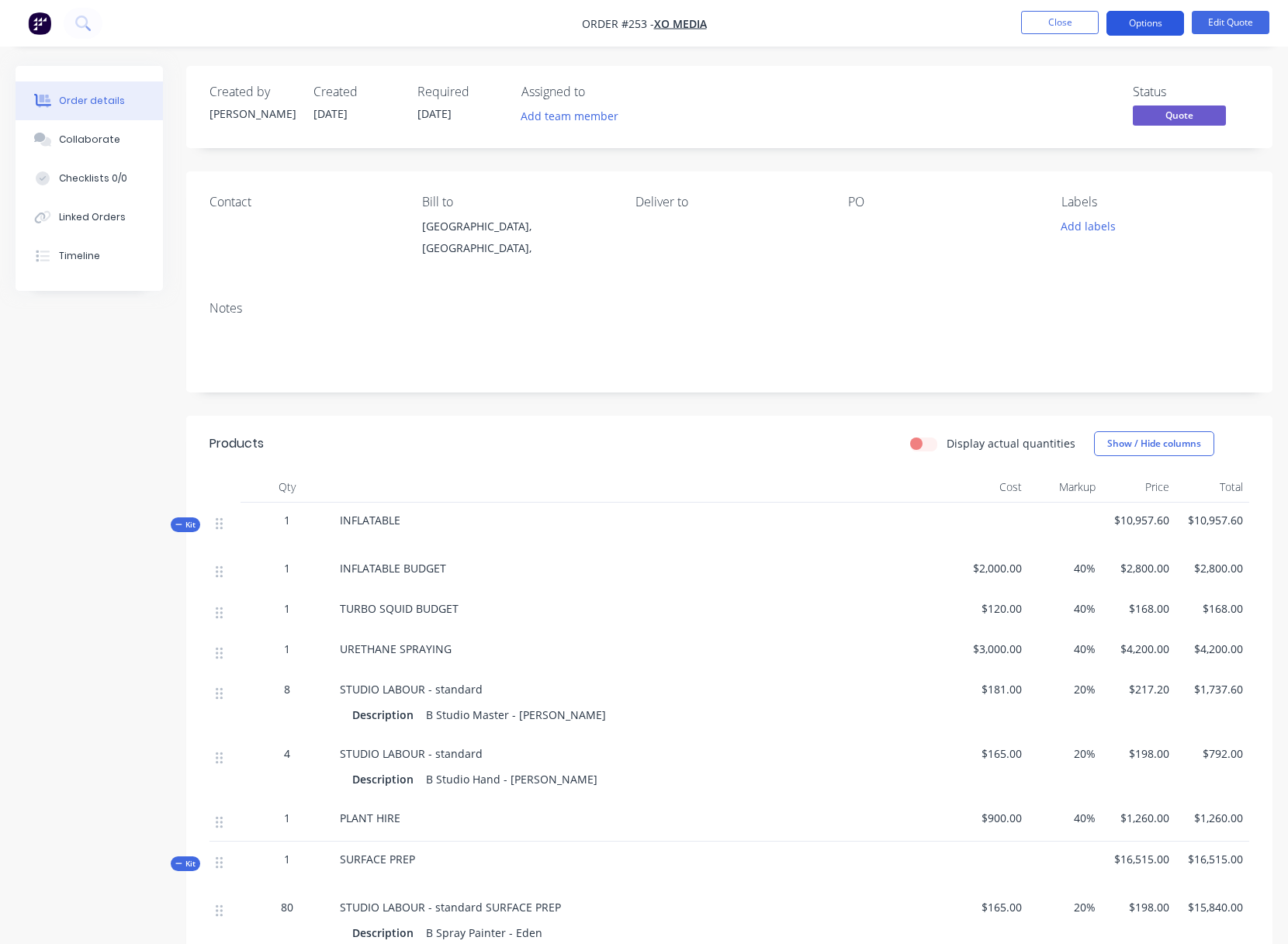
click at [1146, 21] on button "Options" at bounding box center [1145, 23] width 77 height 25
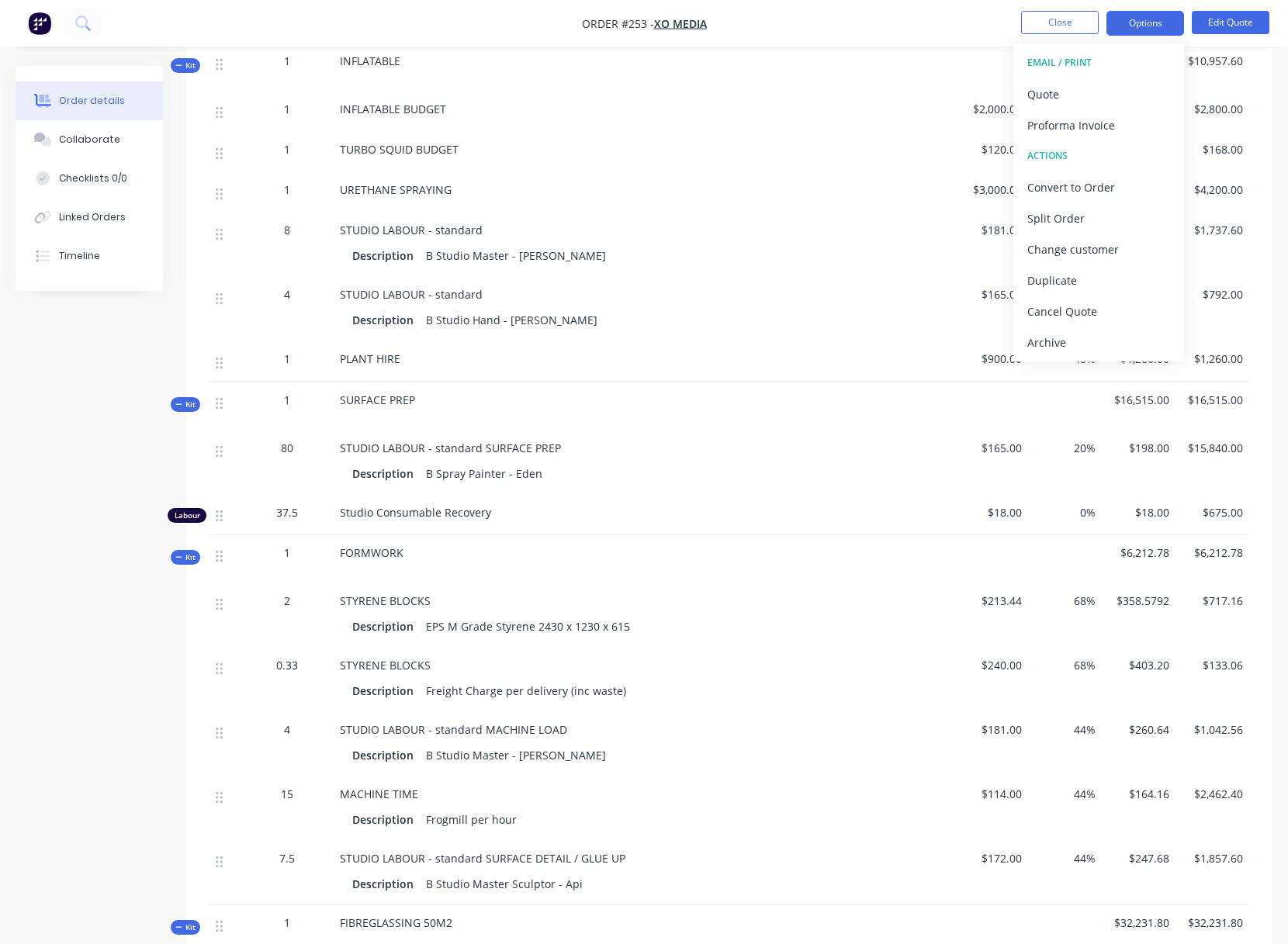
scroll to position [462, 0]
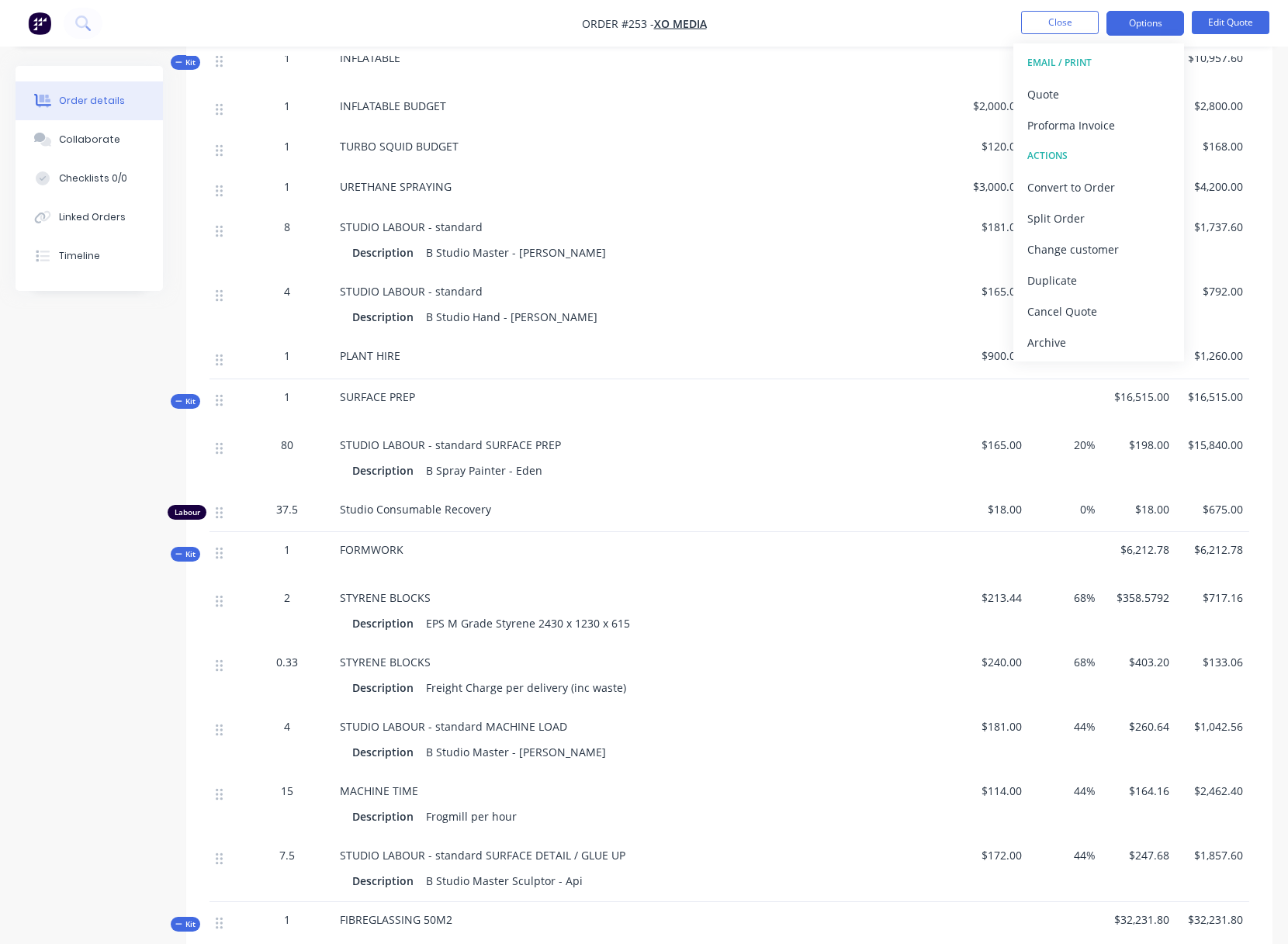
click at [288, 444] on span "80" at bounding box center [288, 445] width 12 height 16
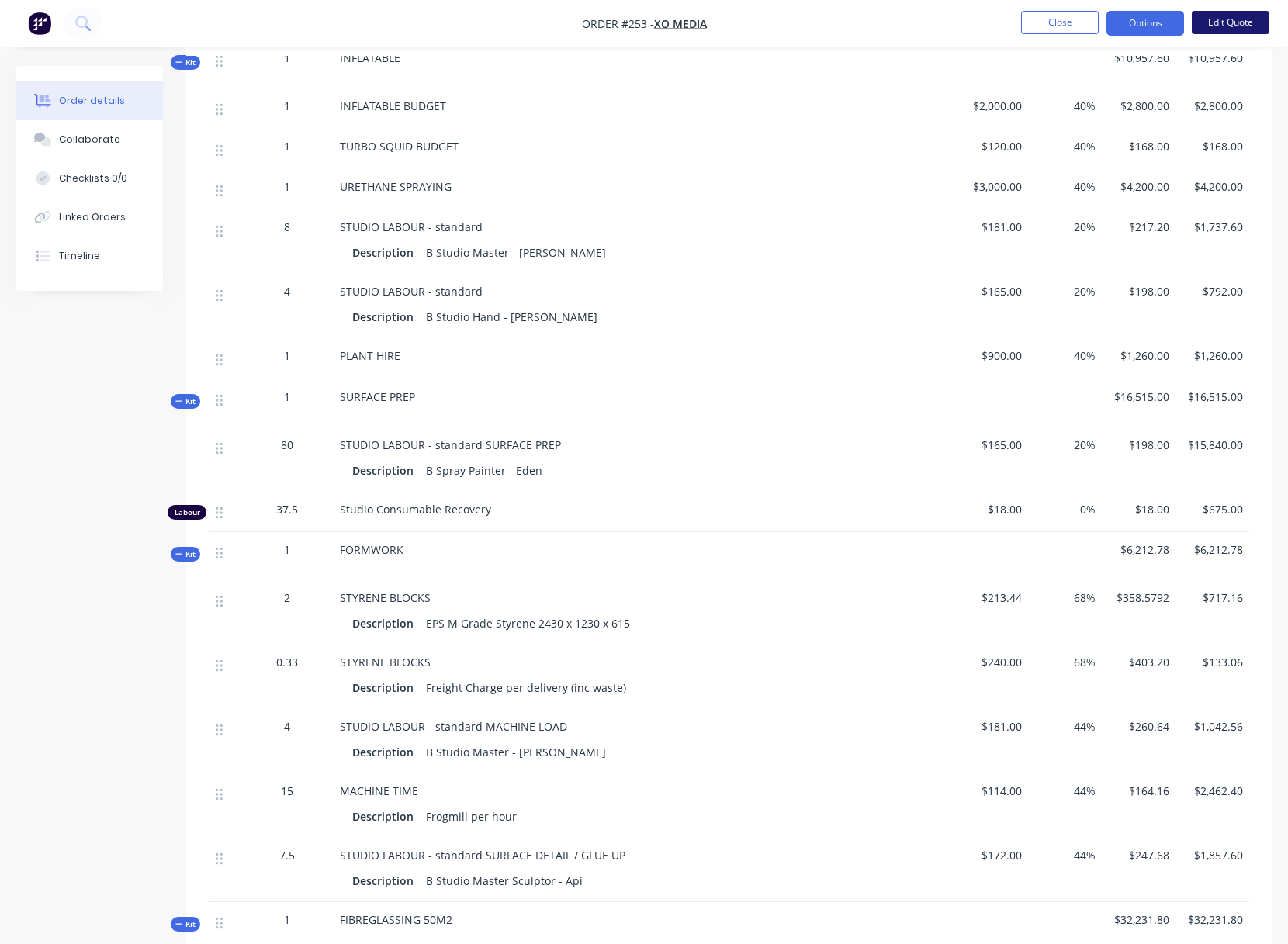
click at [1230, 19] on button "Edit Quote" at bounding box center [1230, 22] width 77 height 23
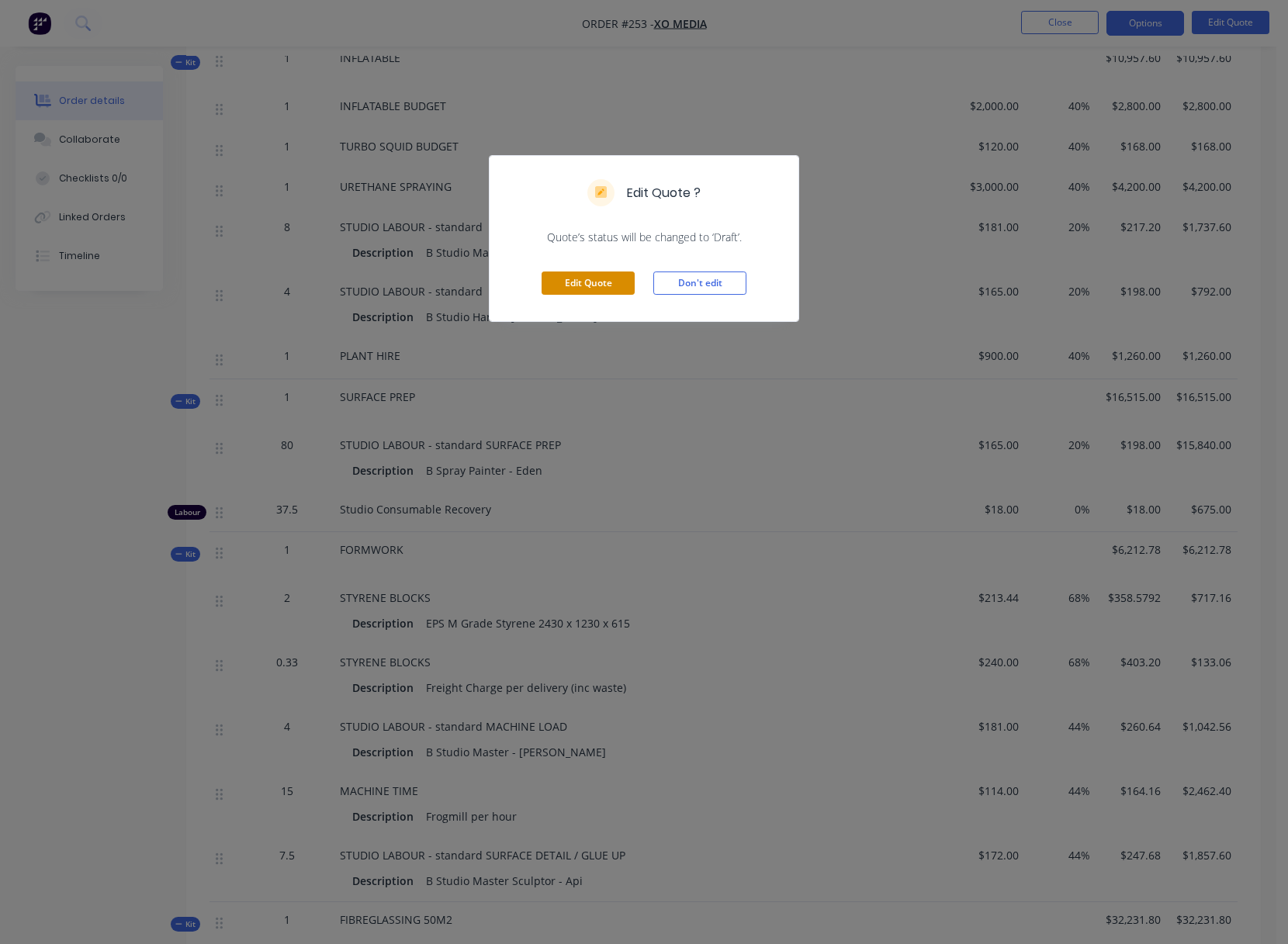
click at [592, 283] on button "Edit Quote" at bounding box center [587, 283] width 93 height 23
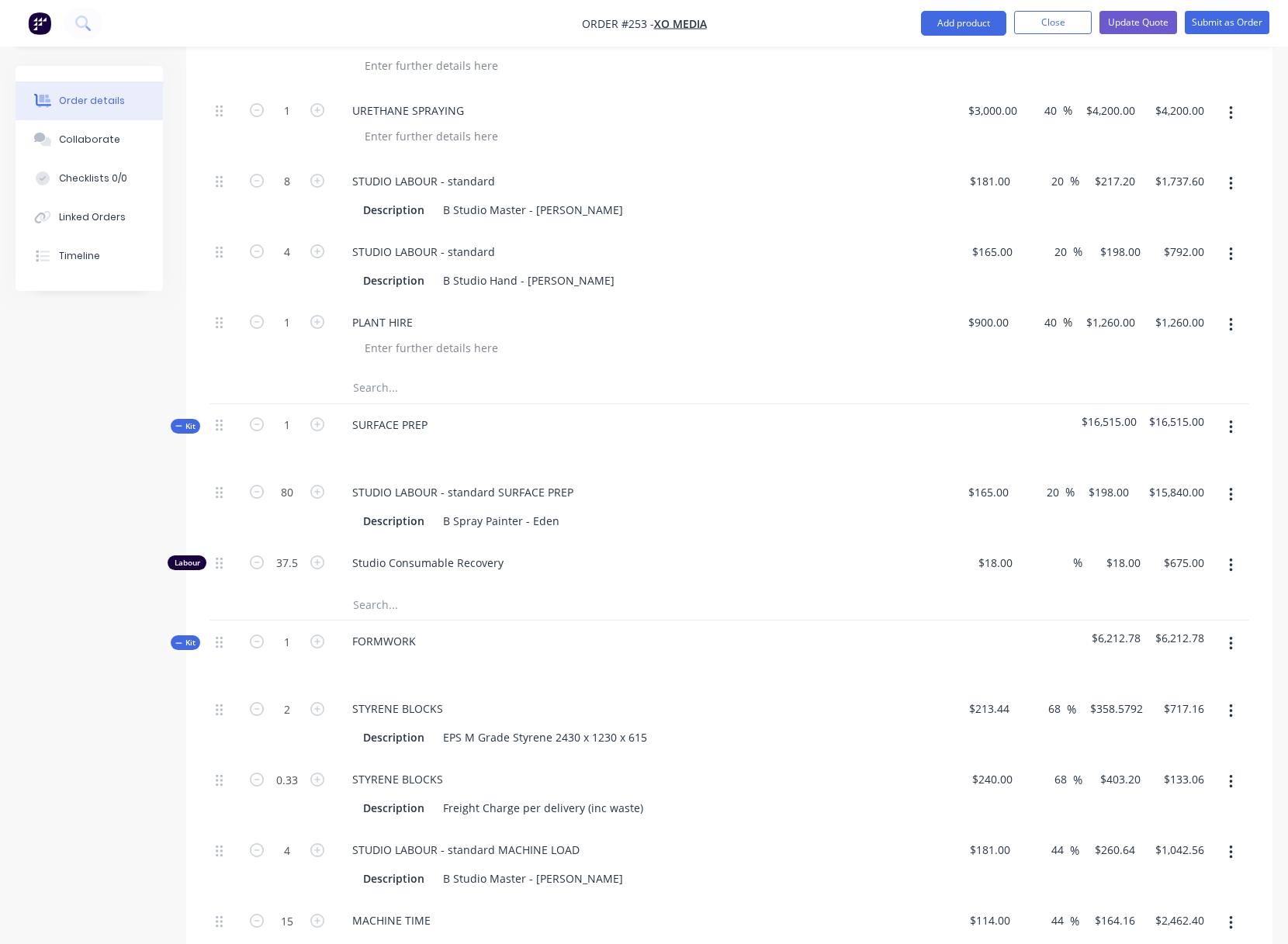
scroll to position [645, 0]
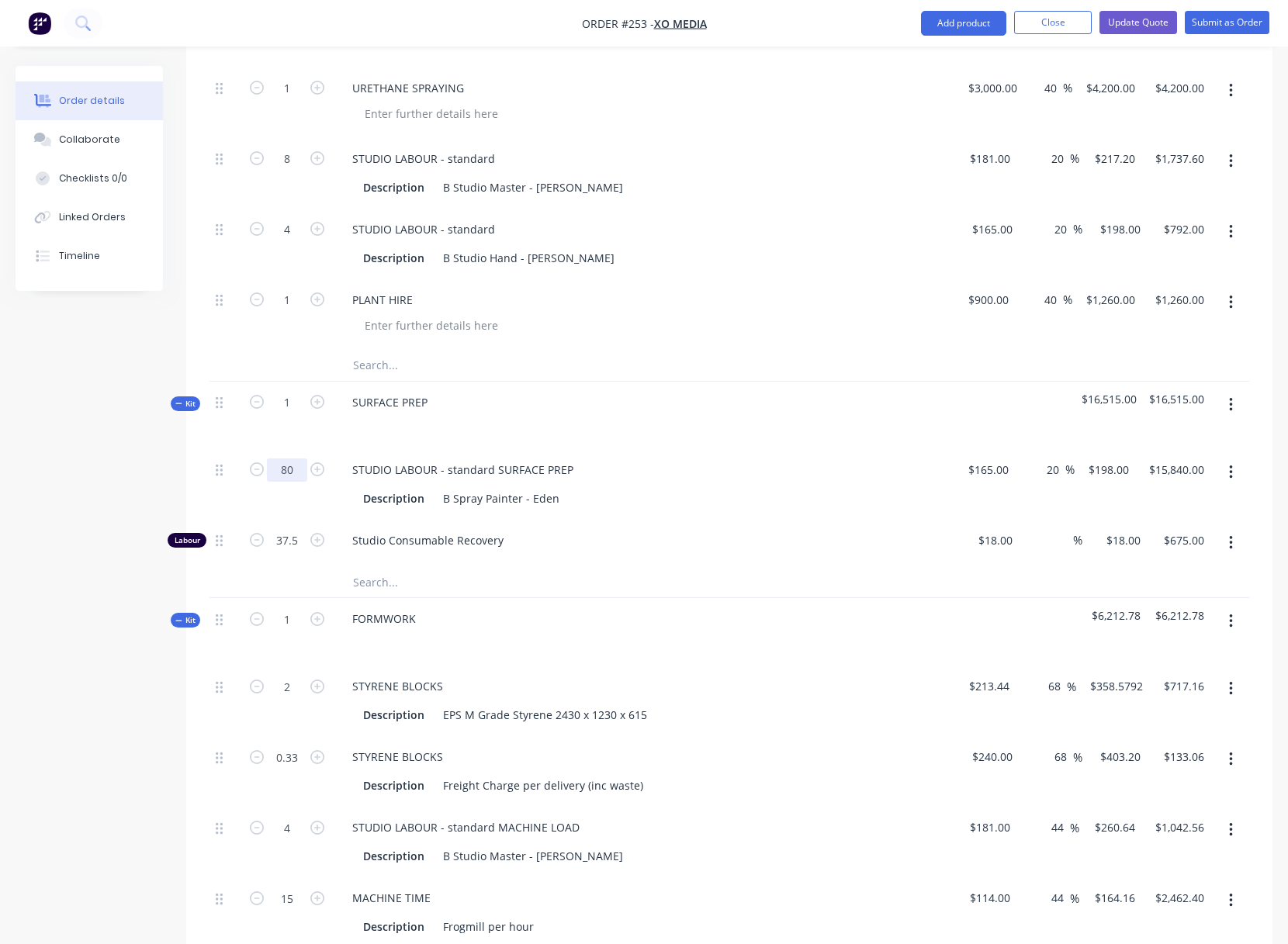
drag, startPoint x: 281, startPoint y: 470, endPoint x: 291, endPoint y: 471, distance: 10.0
click at [675, 492] on div "Description B Spray Painter - Eden" at bounding box center [641, 497] width 568 height 22
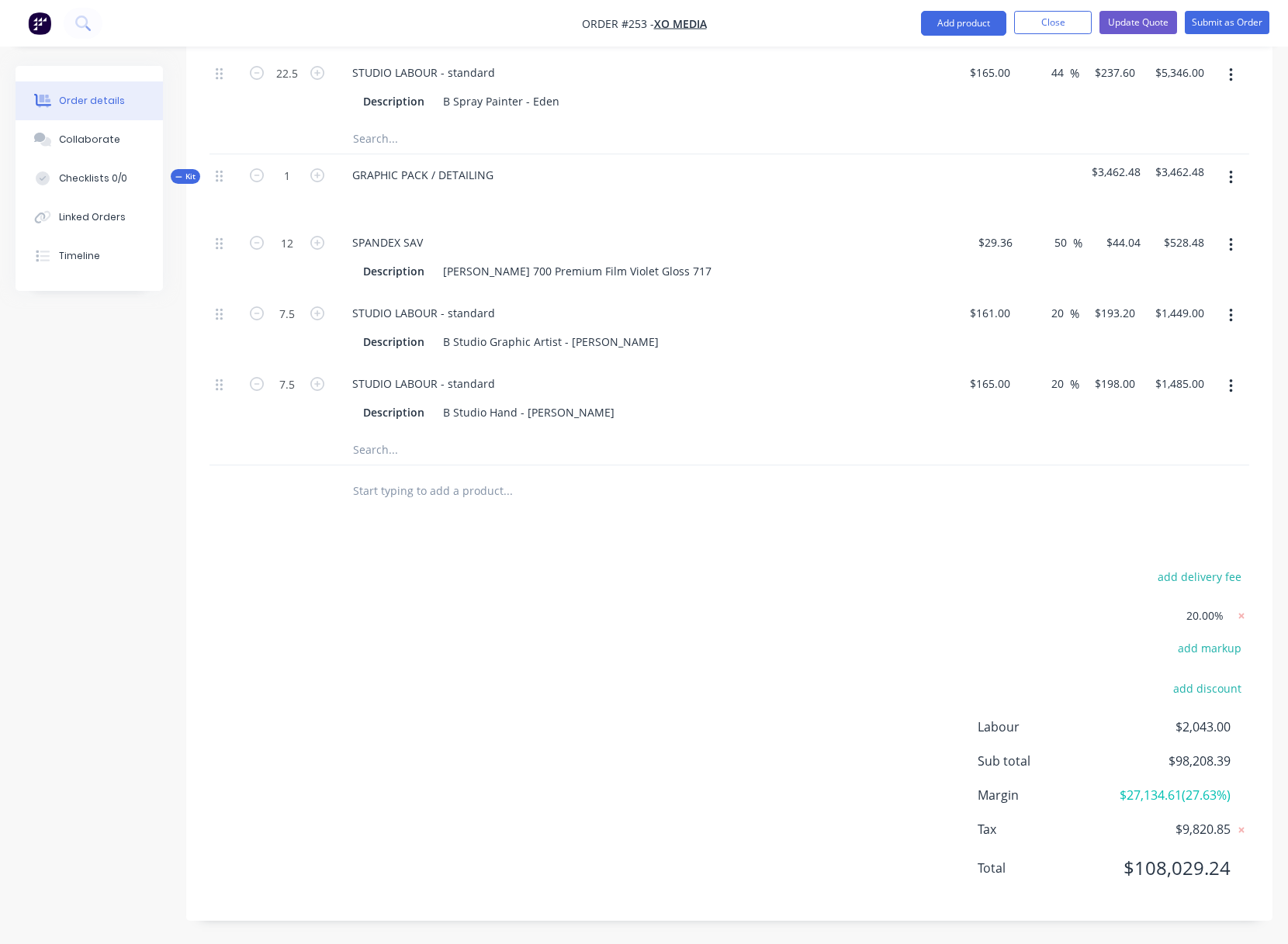
scroll to position [3222, 0]
click at [1137, 19] on button "Update Quote" at bounding box center [1138, 22] width 77 height 23
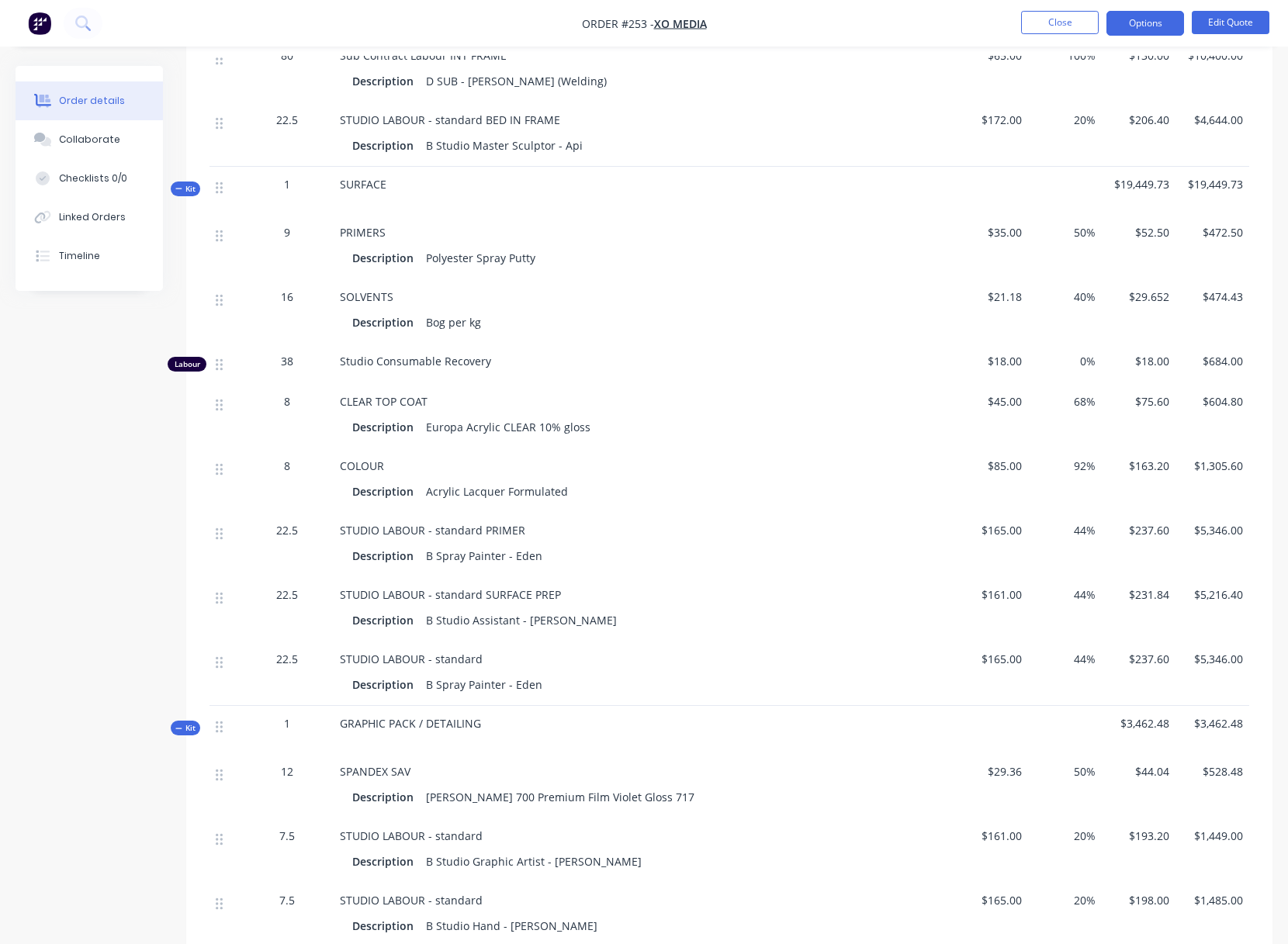
scroll to position [2350, 0]
